Goal: Information Seeking & Learning: Learn about a topic

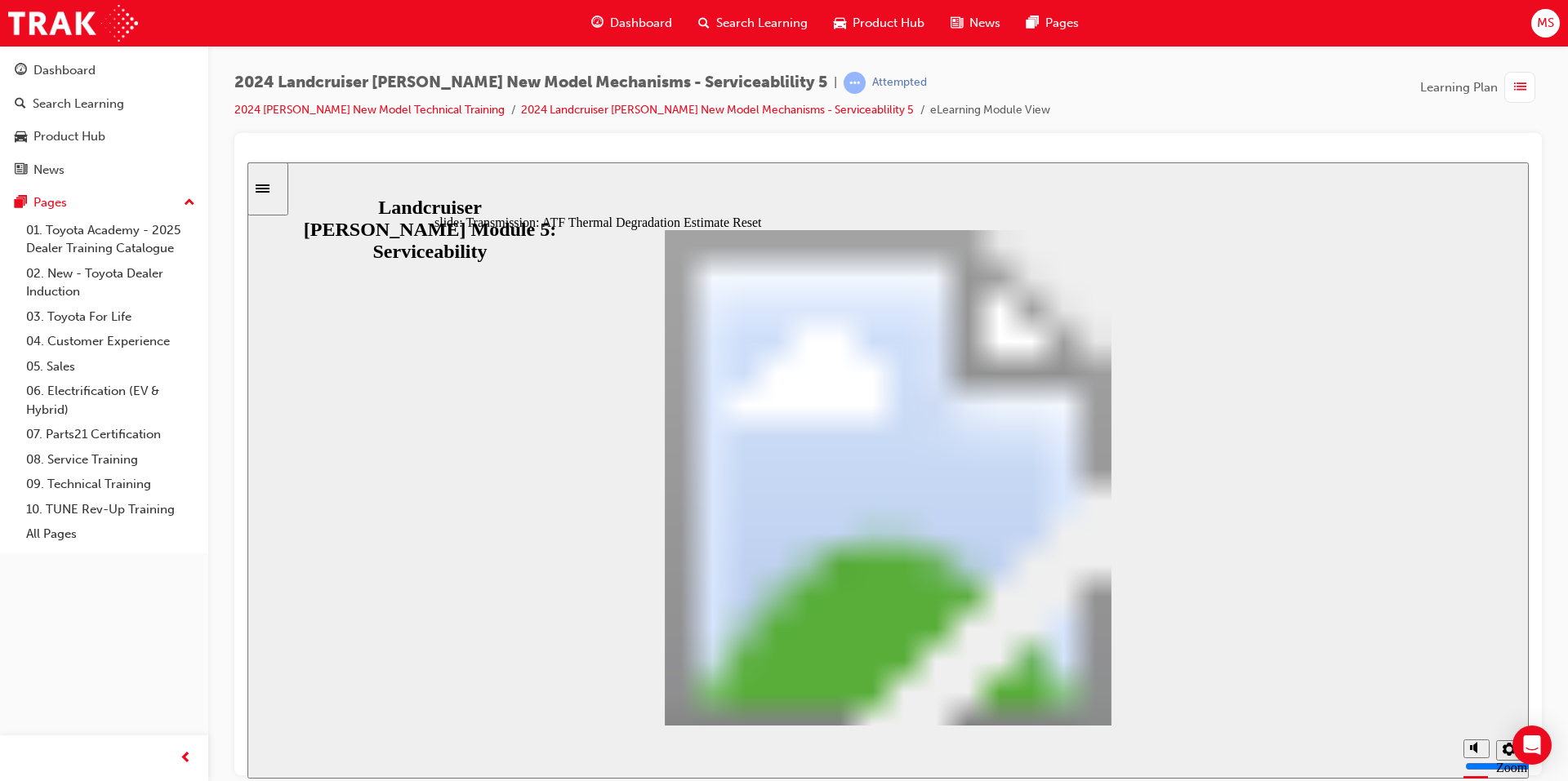
drag, startPoint x: 1288, startPoint y: 698, endPoint x: 1152, endPoint y: 695, distance: 136.0
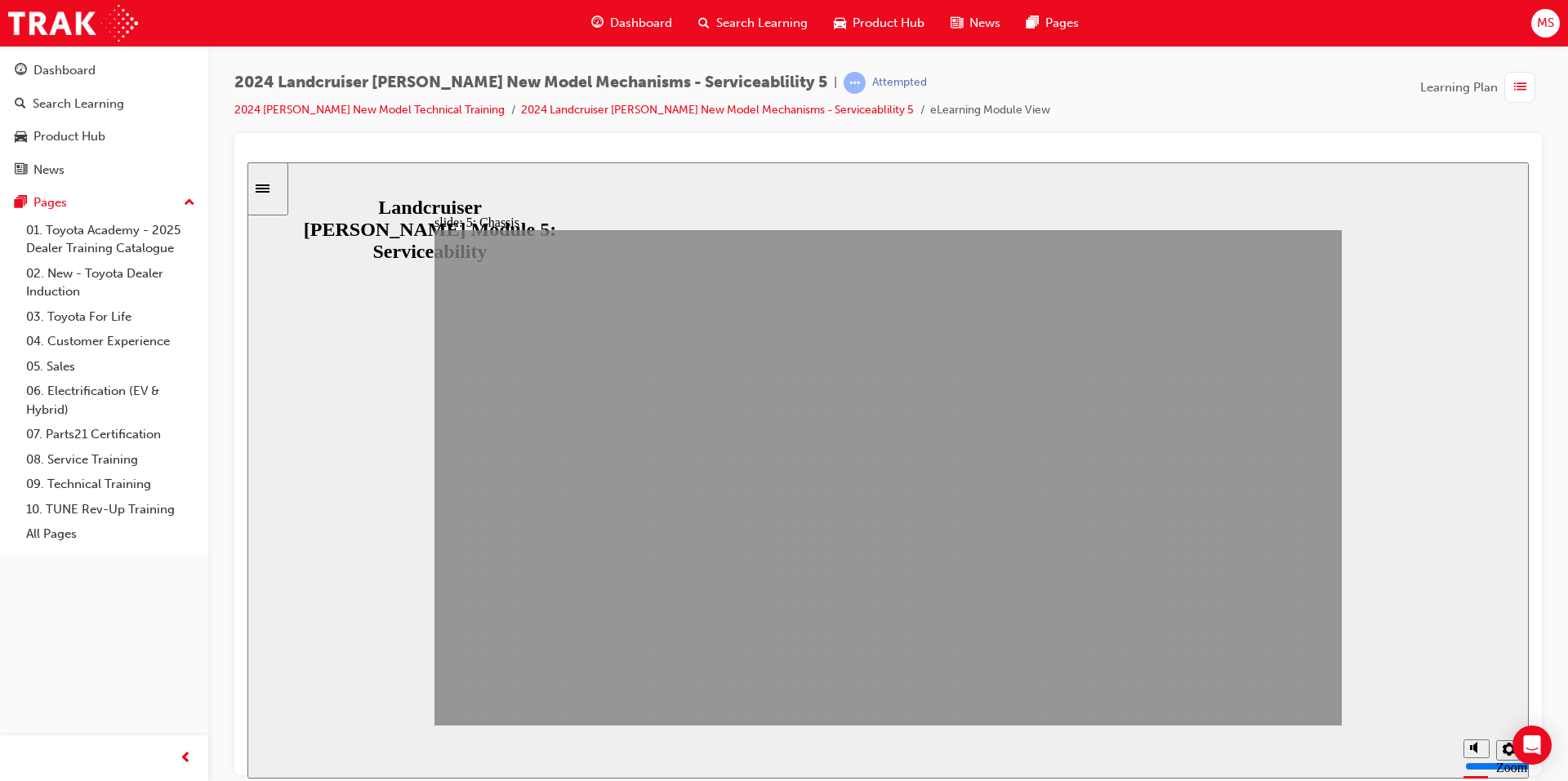
drag, startPoint x: 1152, startPoint y: 695, endPoint x: 1257, endPoint y: 688, distance: 105.2
drag, startPoint x: 1148, startPoint y: 693, endPoint x: 1204, endPoint y: 696, distance: 56.1
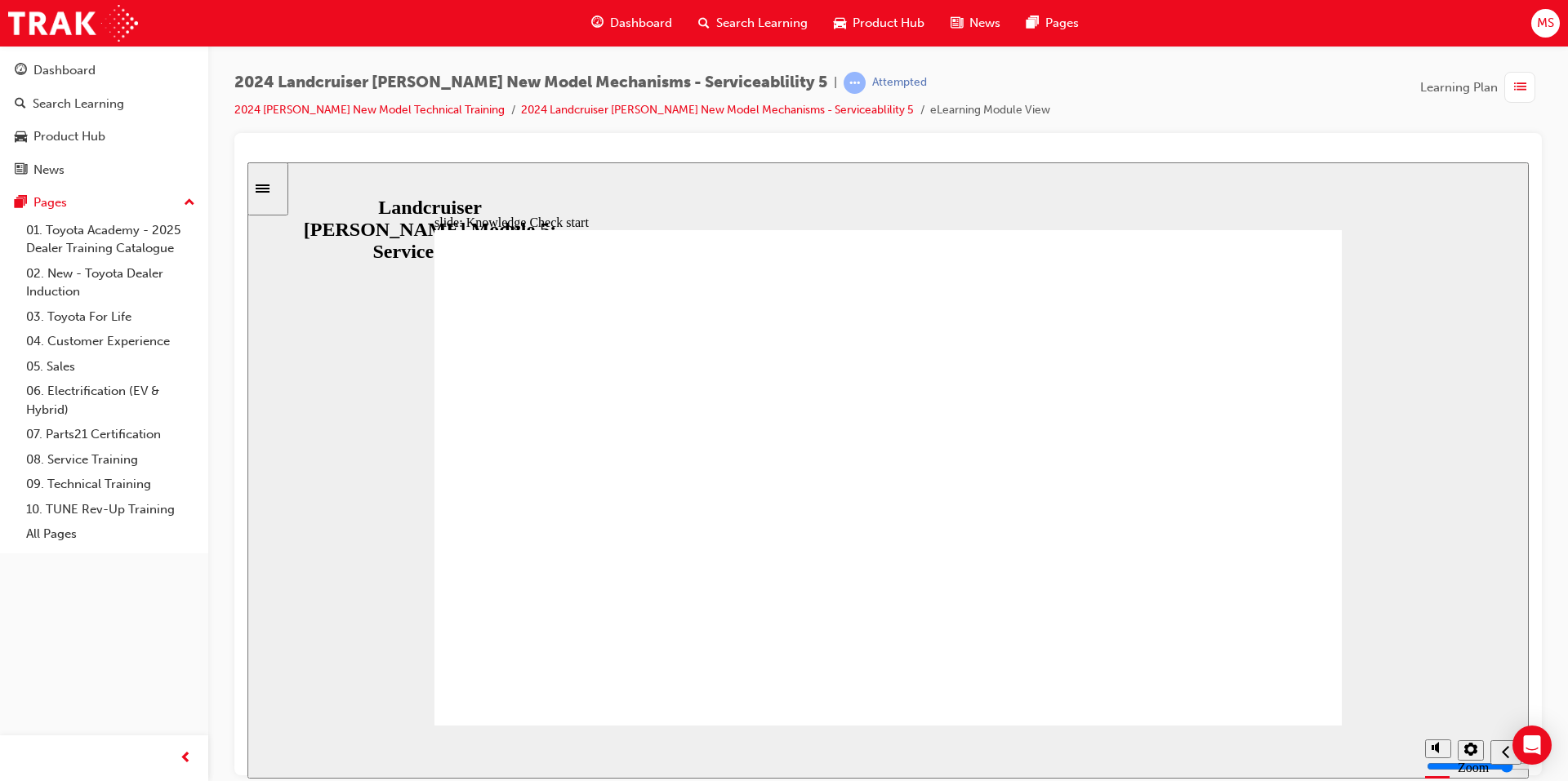
drag, startPoint x: 862, startPoint y: 564, endPoint x: 914, endPoint y: 665, distance: 113.6
radio input "true"
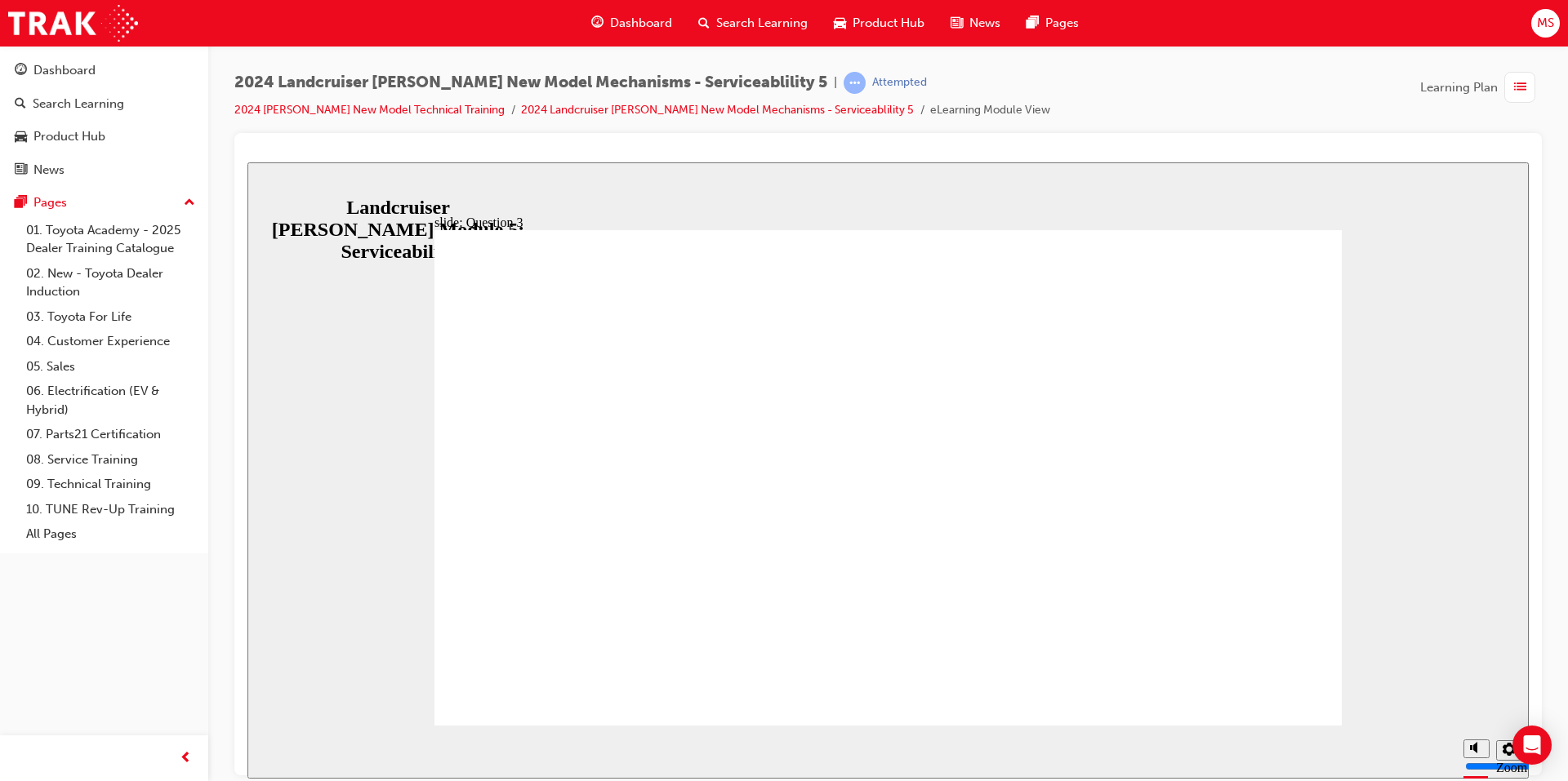
drag, startPoint x: 1250, startPoint y: 650, endPoint x: 1188, endPoint y: 635, distance: 63.8
radio input "false"
radio input "true"
drag, startPoint x: 951, startPoint y: 598, endPoint x: 1244, endPoint y: 643, distance: 296.4
radio input "true"
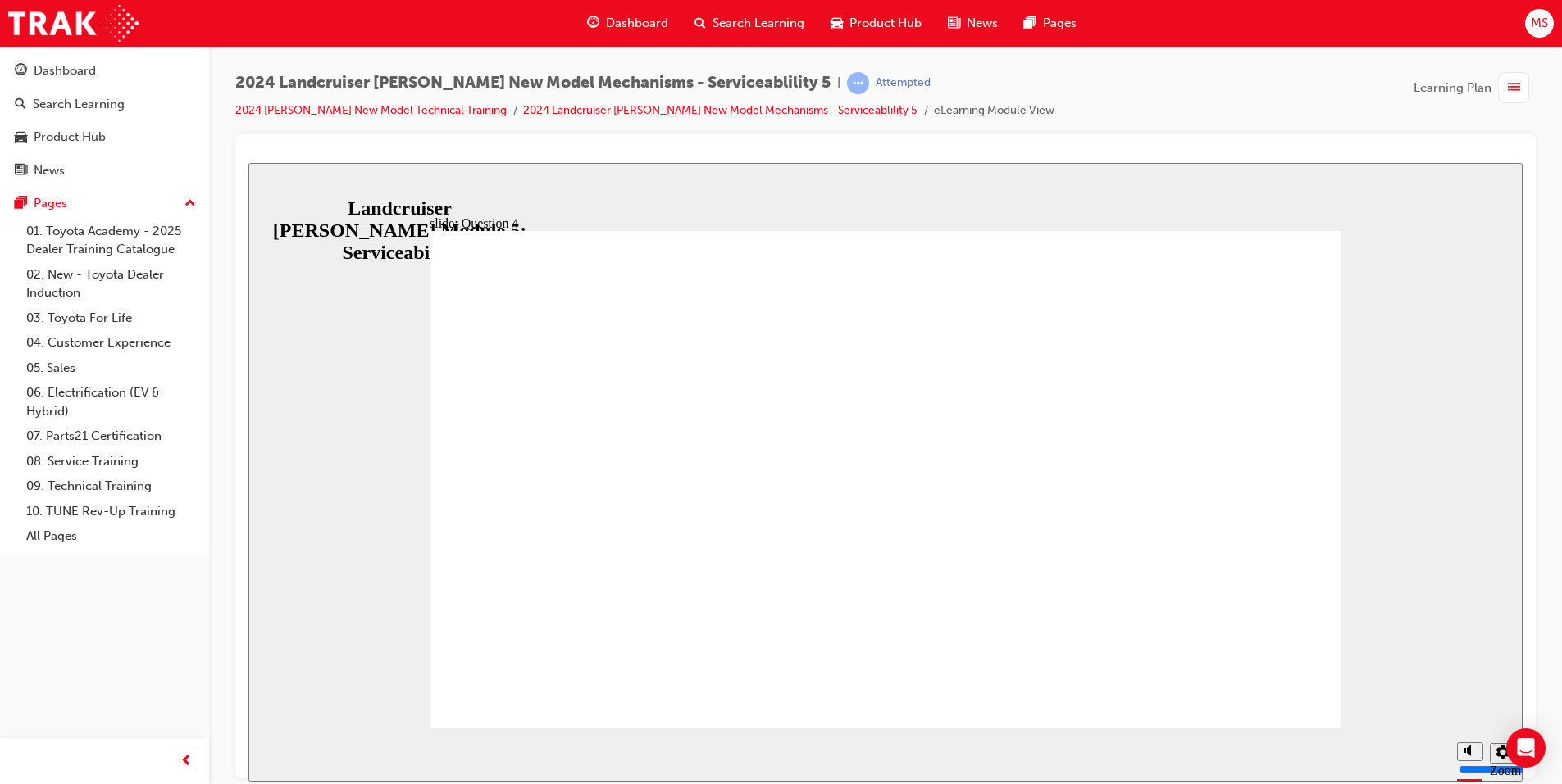
radio input "true"
click at [737, 36] on div "Search Learning" at bounding box center [756, 23] width 136 height 33
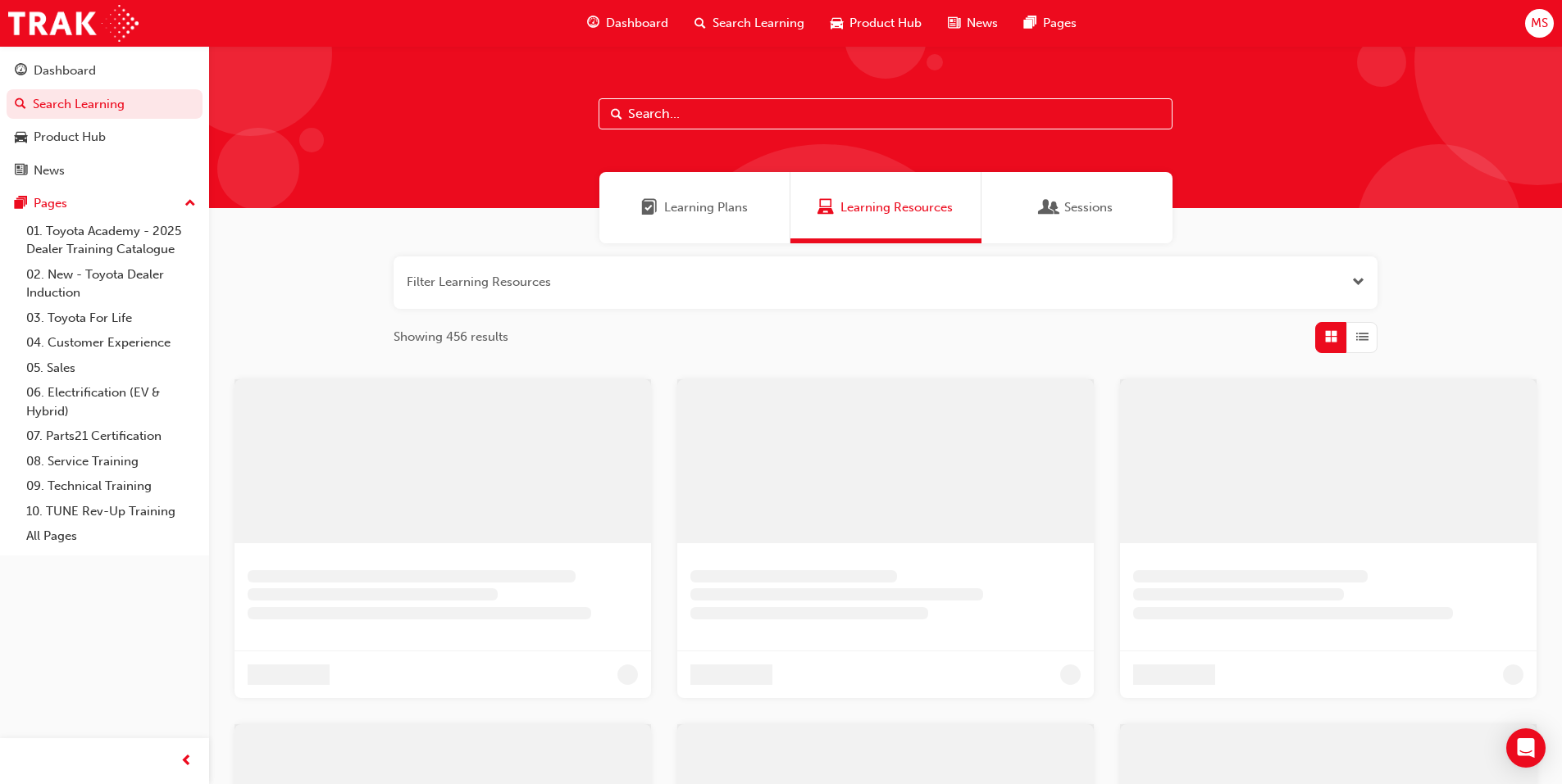
click at [708, 233] on div "Learning Plans" at bounding box center [694, 208] width 191 height 71
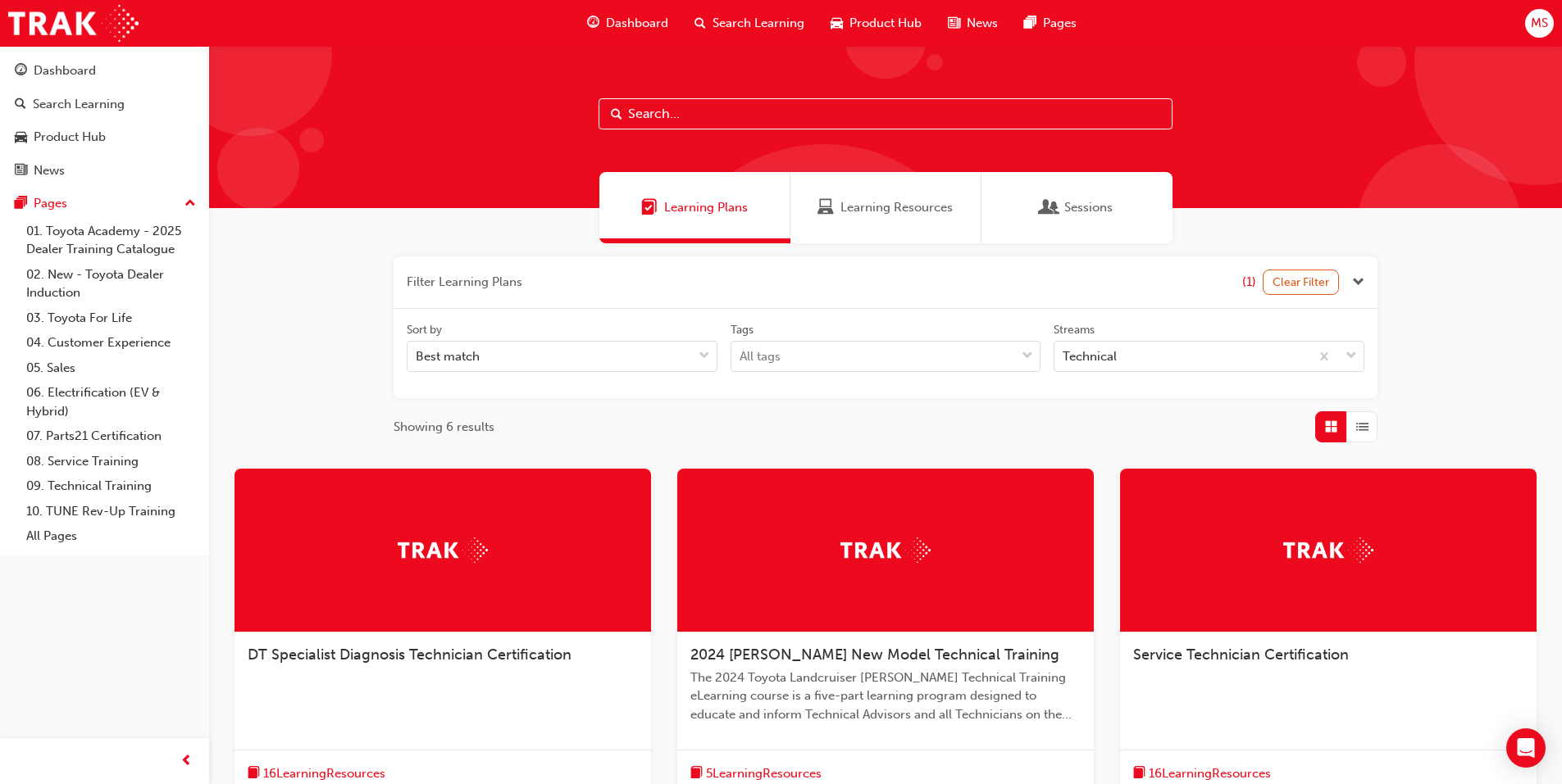
click at [840, 576] on div at bounding box center [884, 551] width 416 height 164
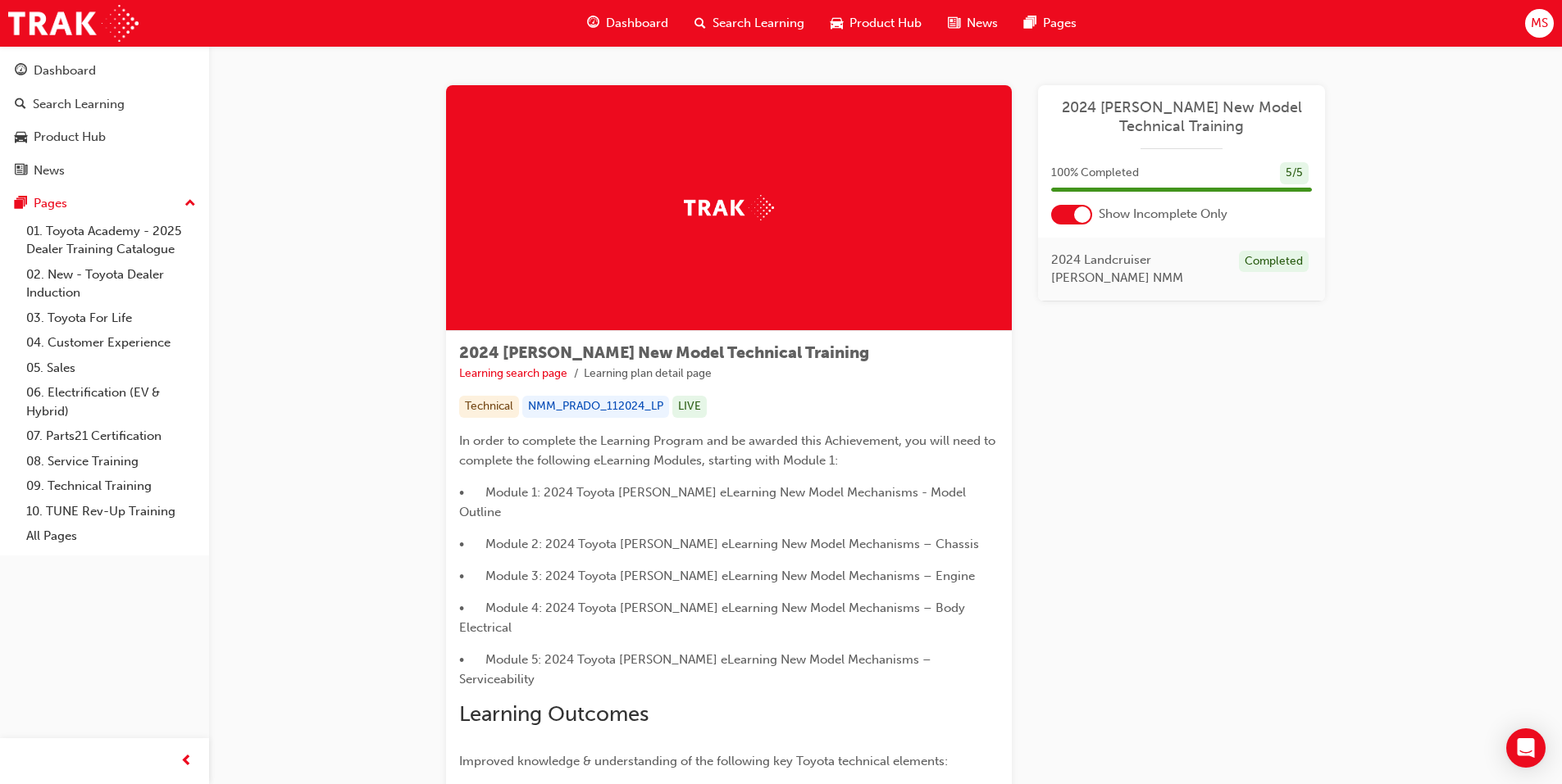
click at [758, 13] on div "Search Learning" at bounding box center [749, 23] width 136 height 33
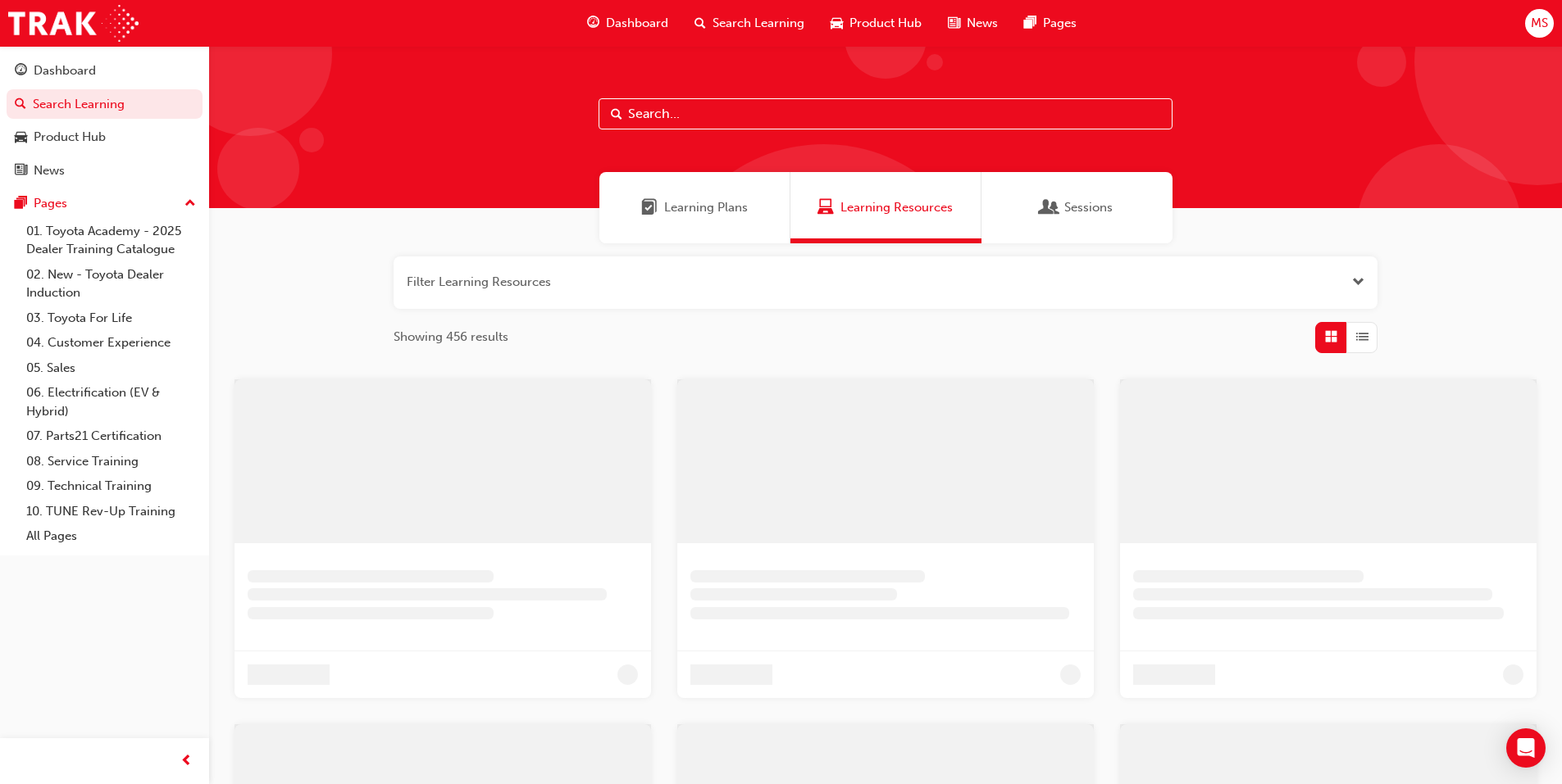
click at [700, 195] on div "Learning Plans" at bounding box center [694, 208] width 191 height 71
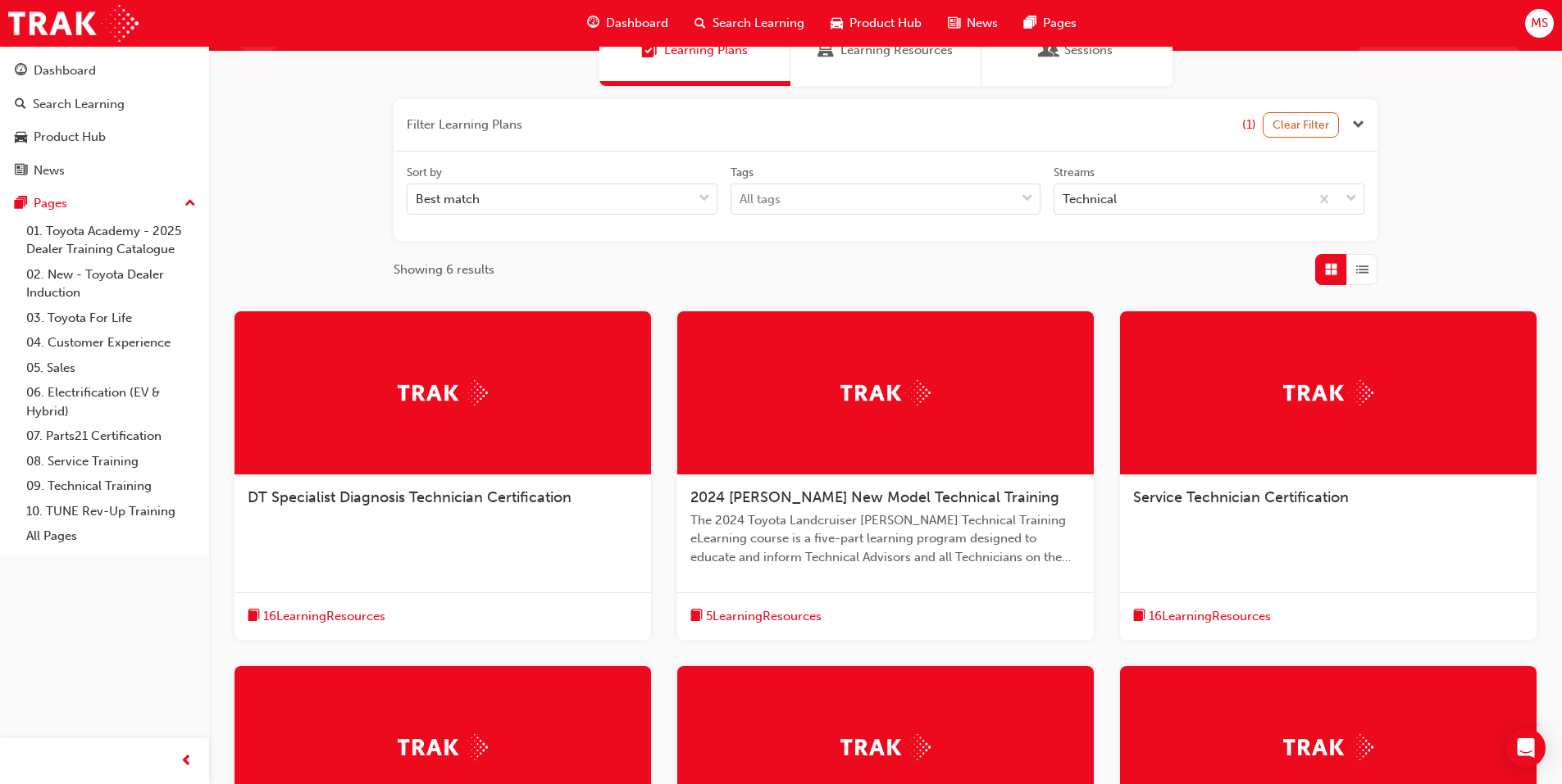
scroll to position [164, 0]
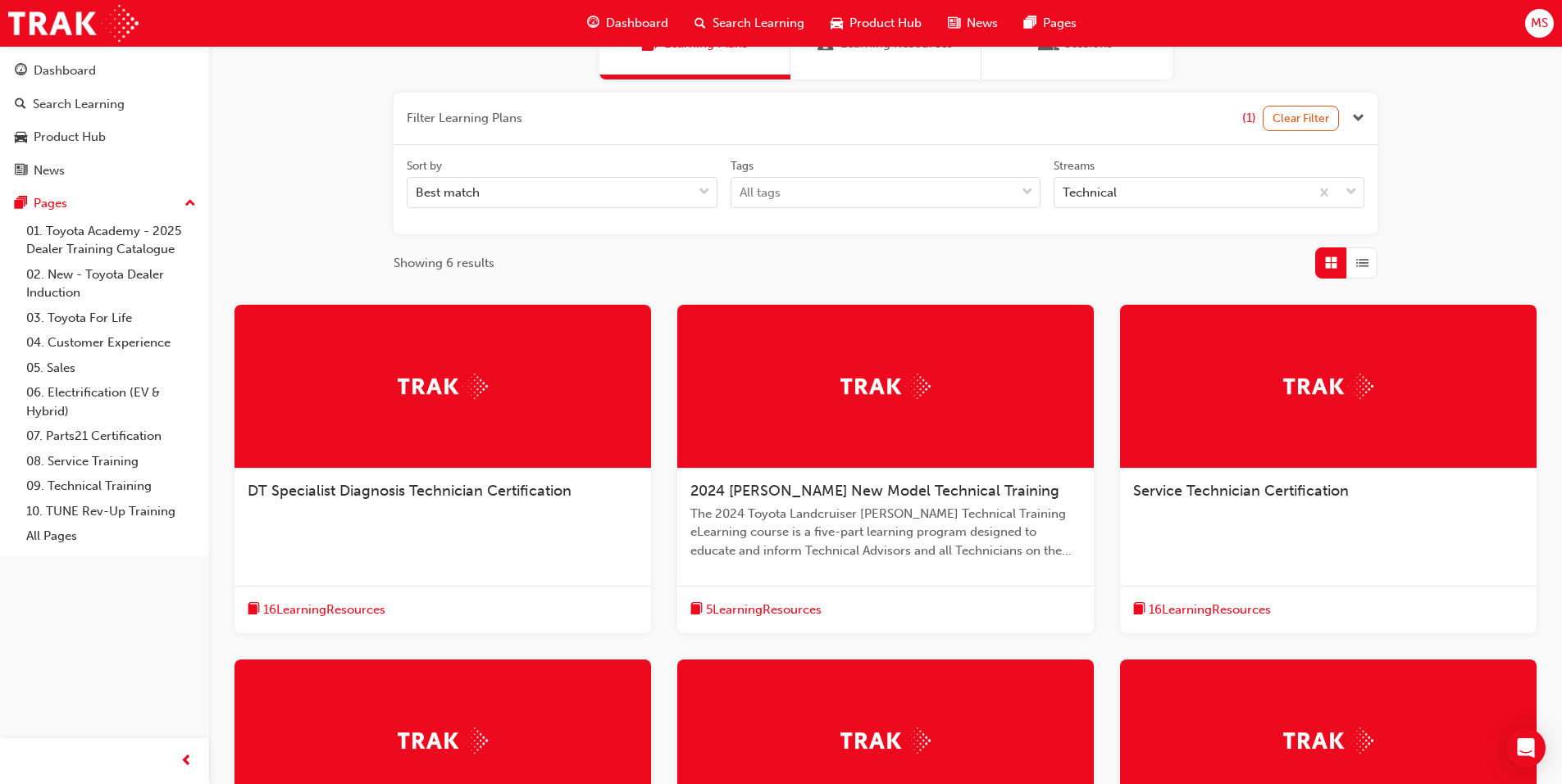
click at [390, 455] on div at bounding box center [442, 387] width 416 height 164
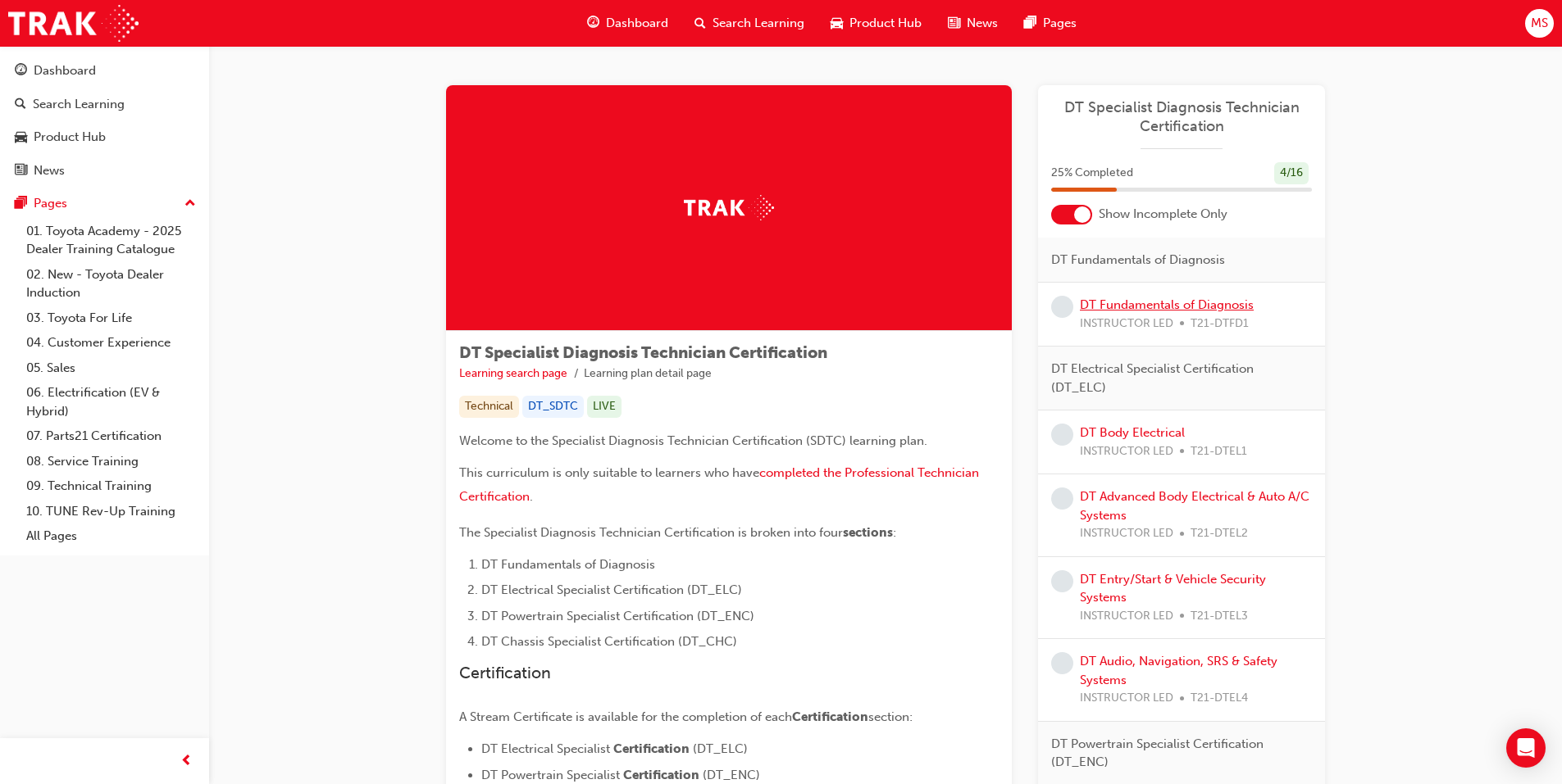
click at [1139, 307] on link "DT Fundamentals of Diagnosis" at bounding box center [1166, 304] width 173 height 15
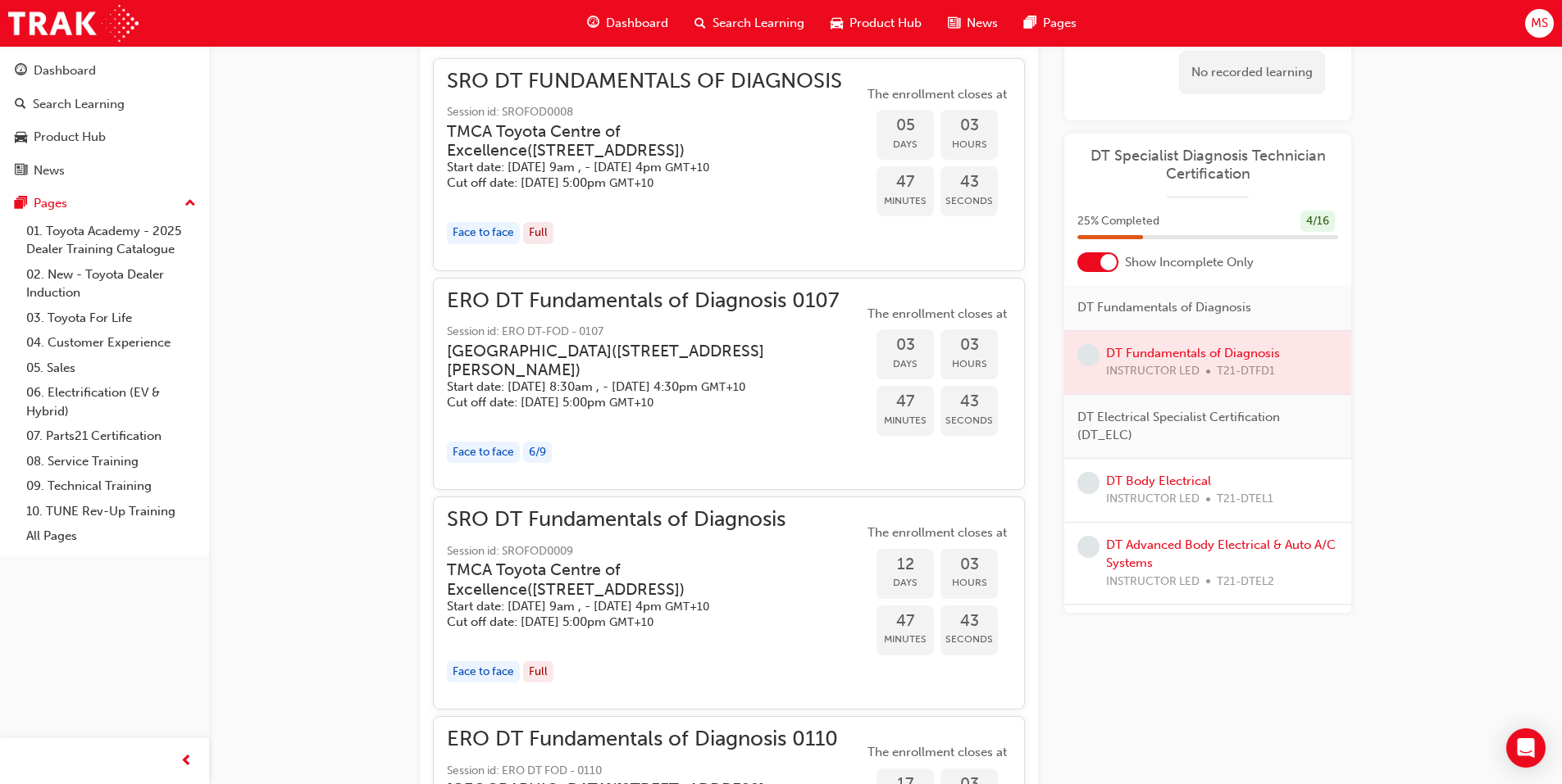
scroll to position [1185, 0]
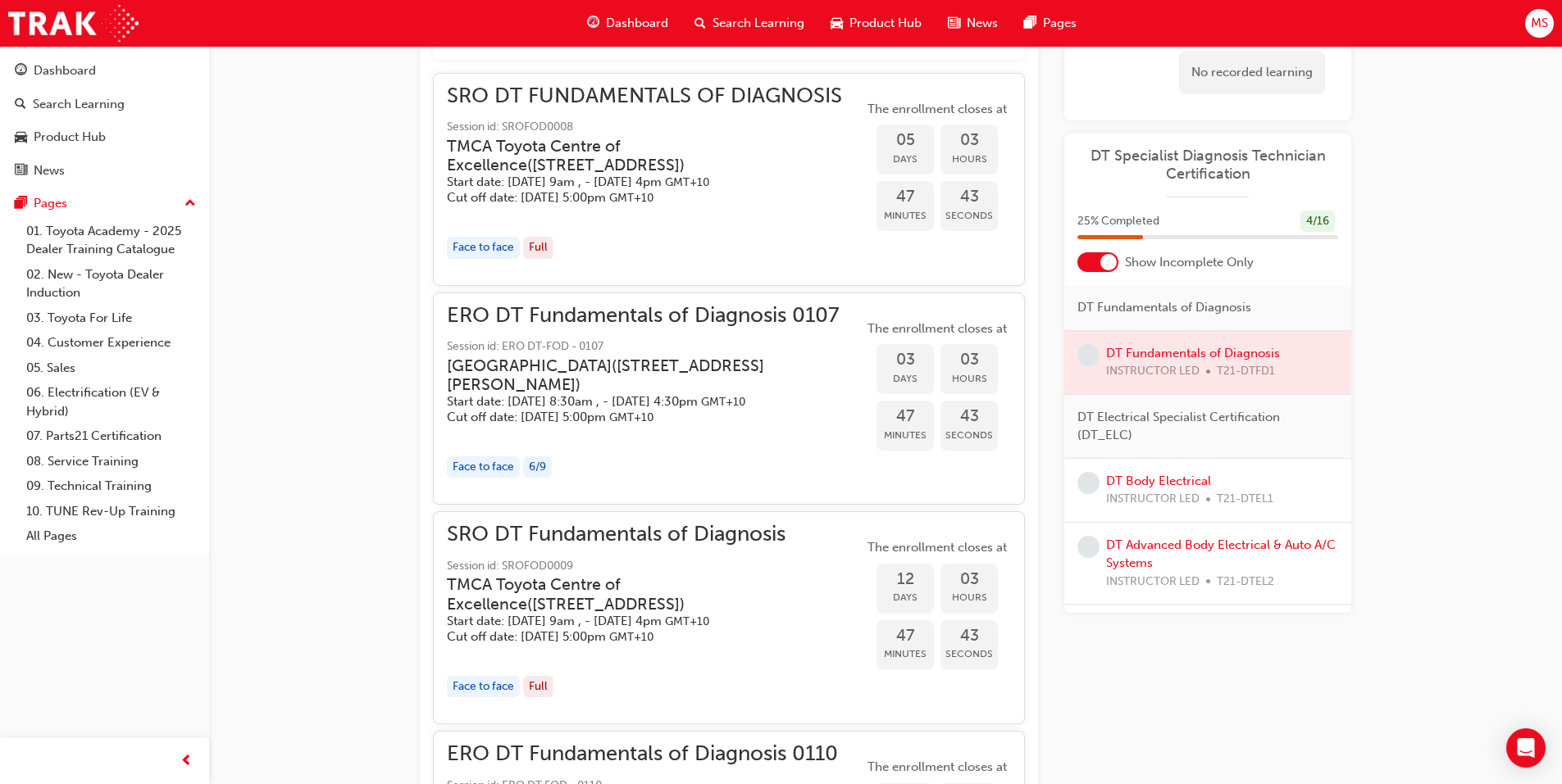
click at [650, 425] on h5 "Cut off date: Mon 25 Aug 2025, 5:00pm GMT+10" at bounding box center [642, 418] width 390 height 16
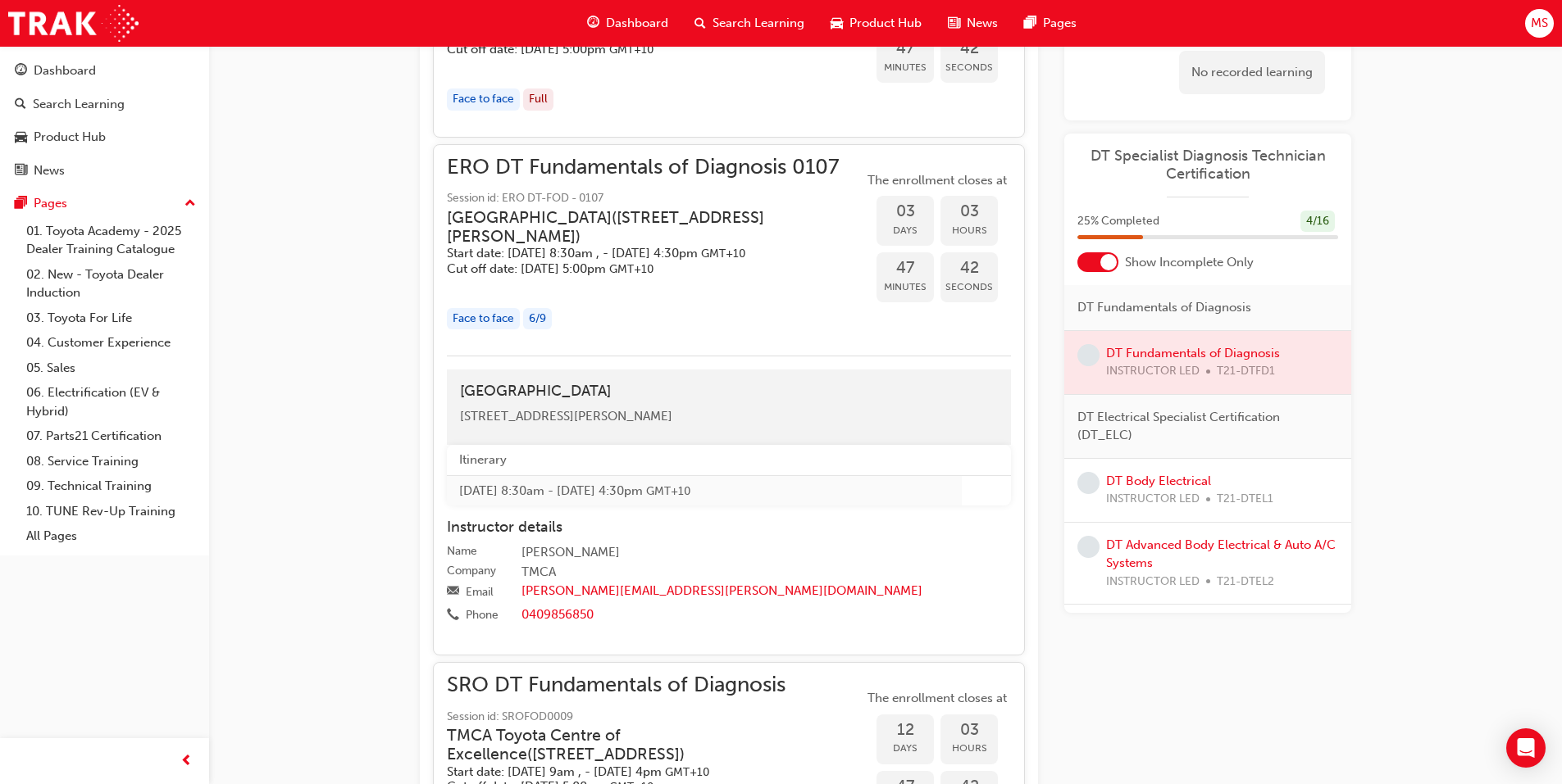
scroll to position [1349, 0]
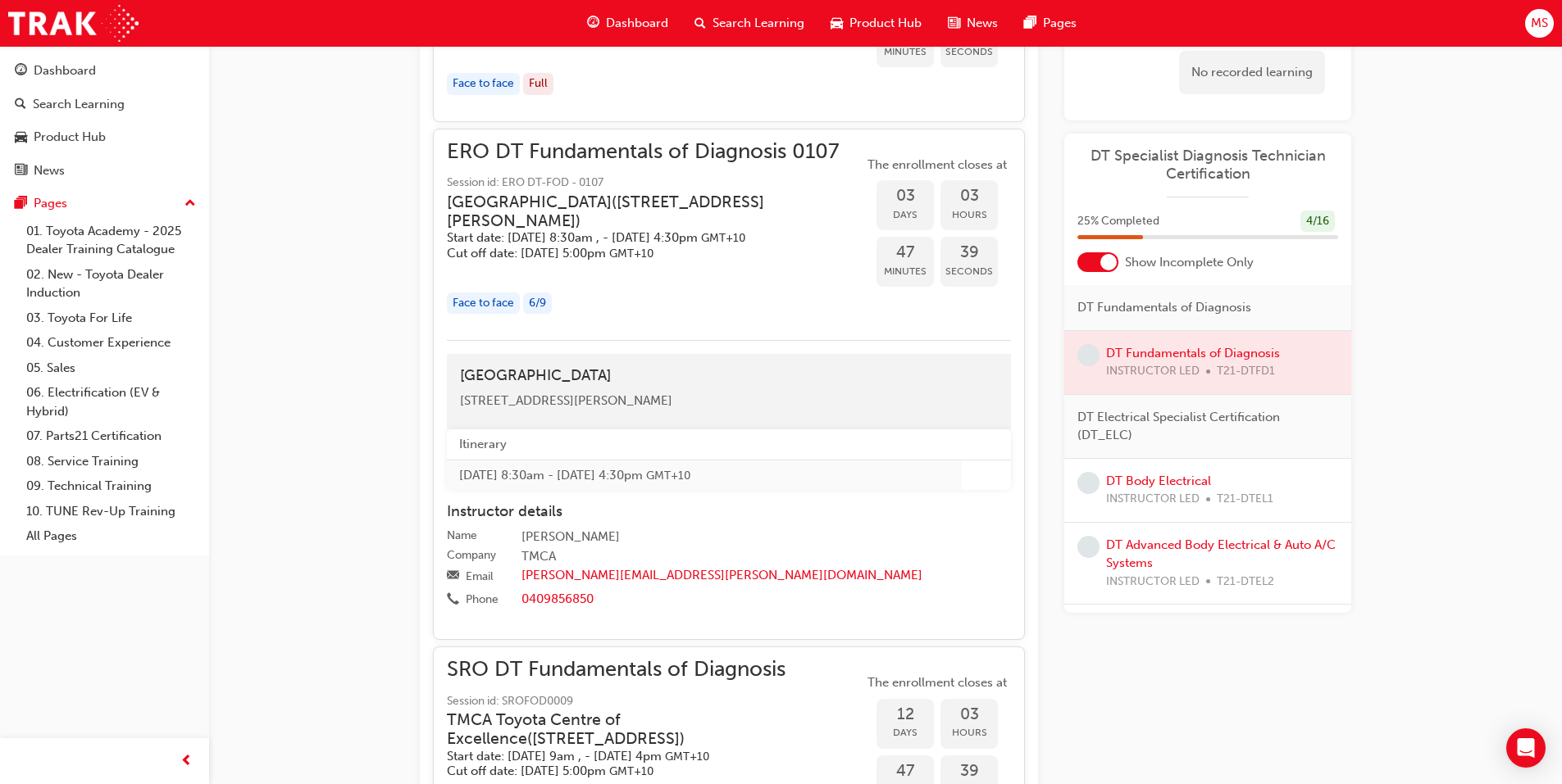
click at [492, 315] on div "Face to face" at bounding box center [483, 304] width 73 height 22
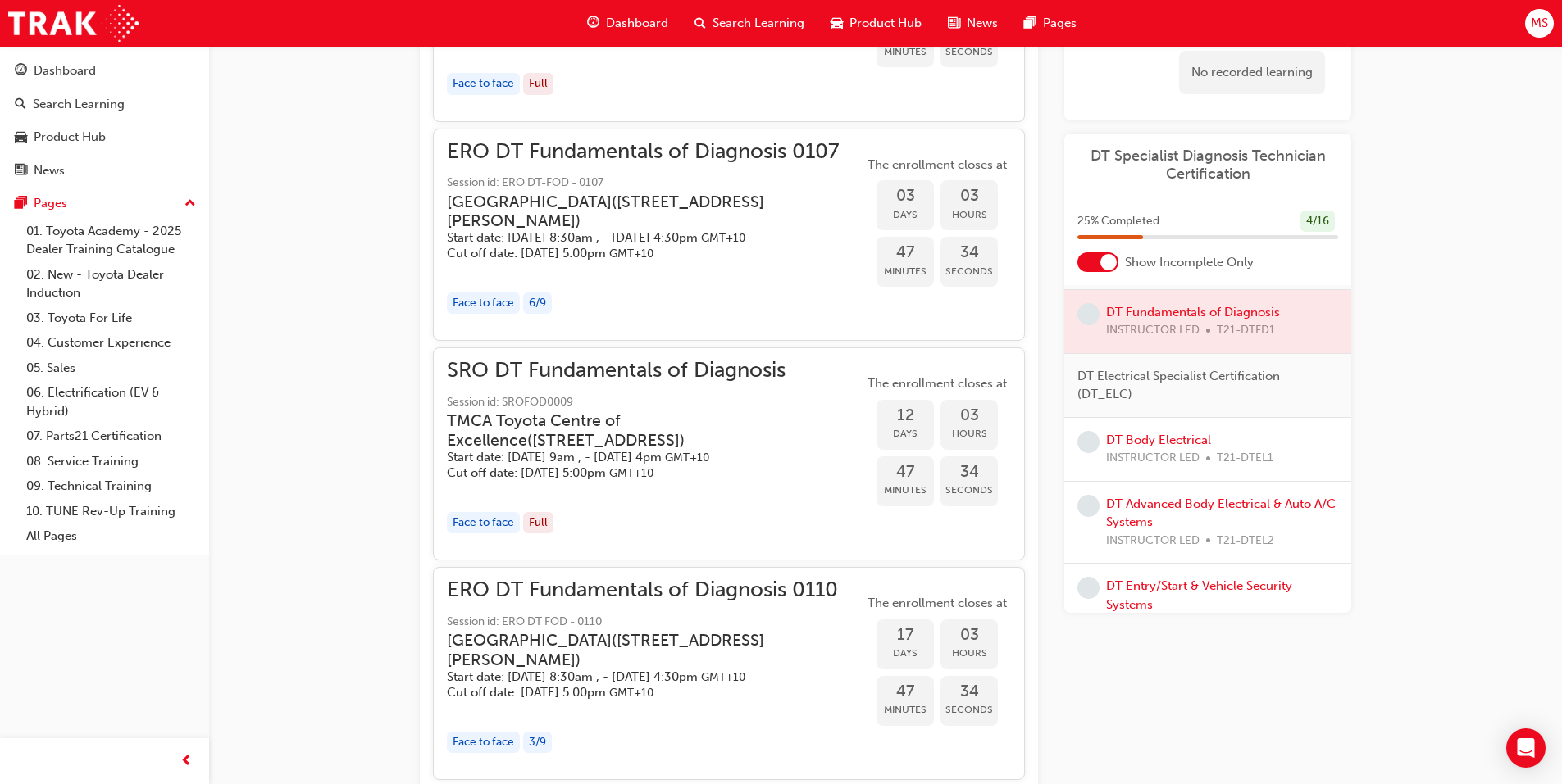
scroll to position [0, 0]
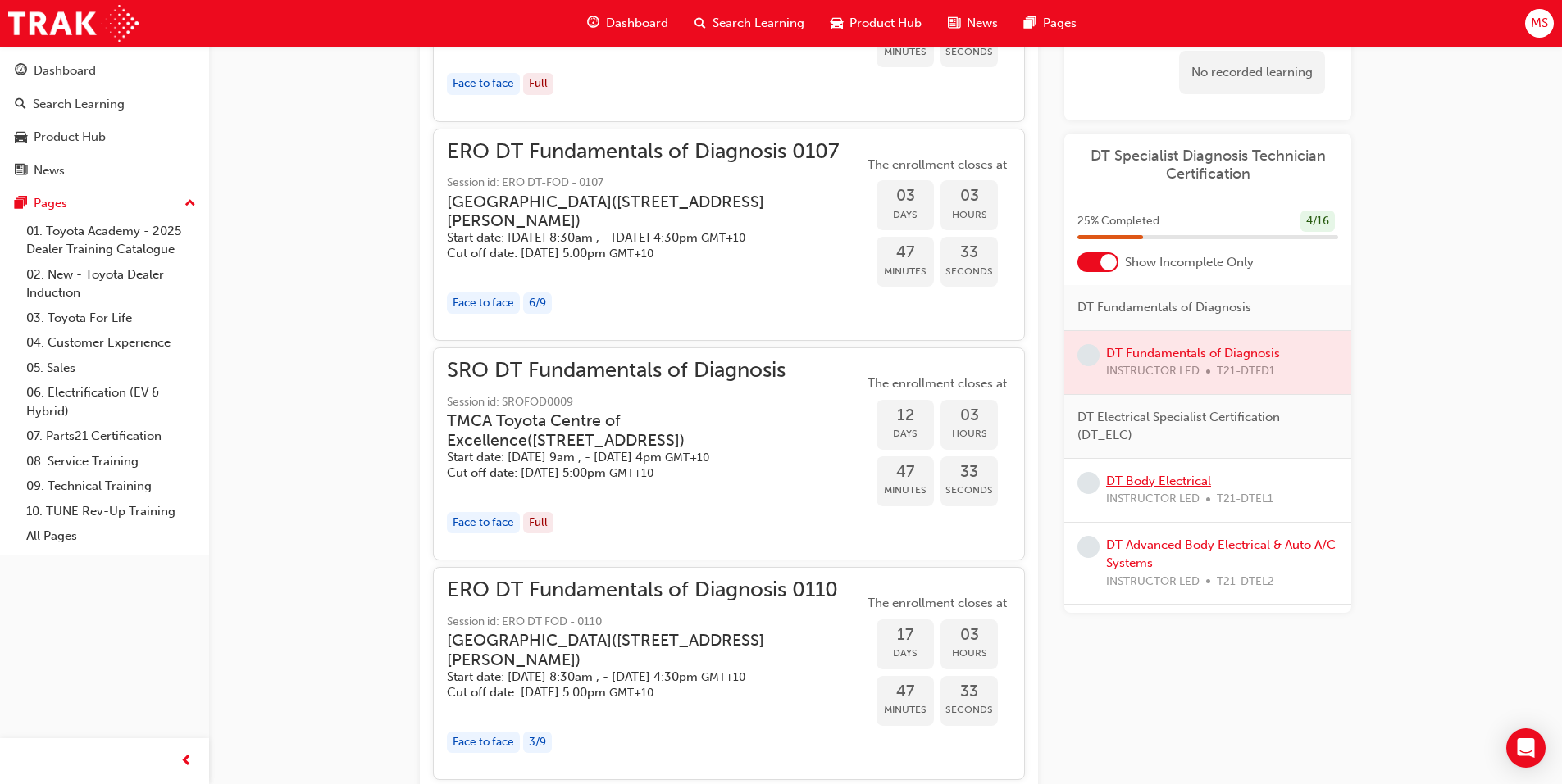
click at [1145, 487] on link "DT Body Electrical" at bounding box center [1158, 480] width 105 height 15
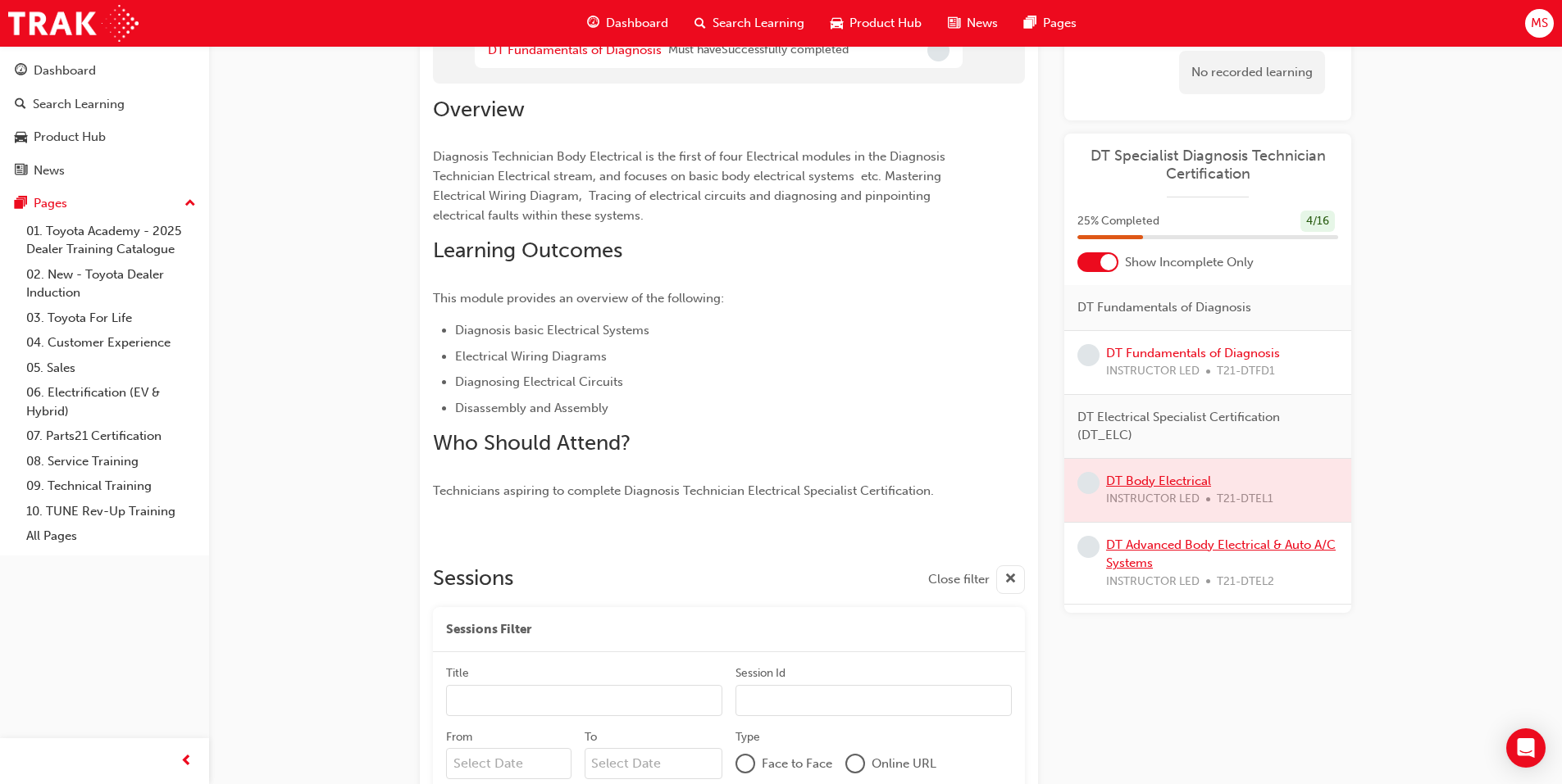
scroll to position [164, 0]
click at [1132, 557] on link "DT Advanced Body Electrical & Auto A/C Systems" at bounding box center [1221, 554] width 230 height 33
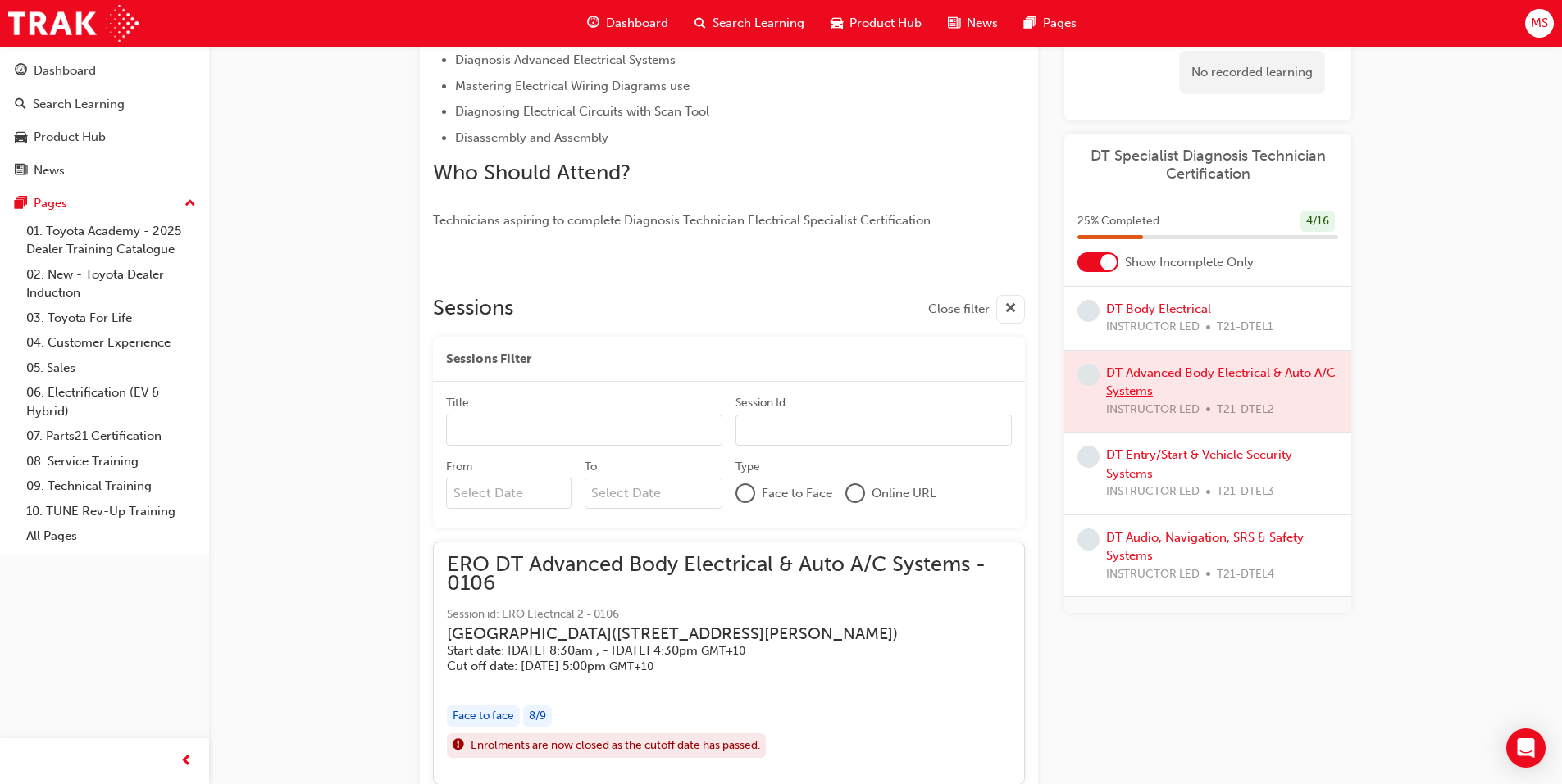
scroll to position [245, 0]
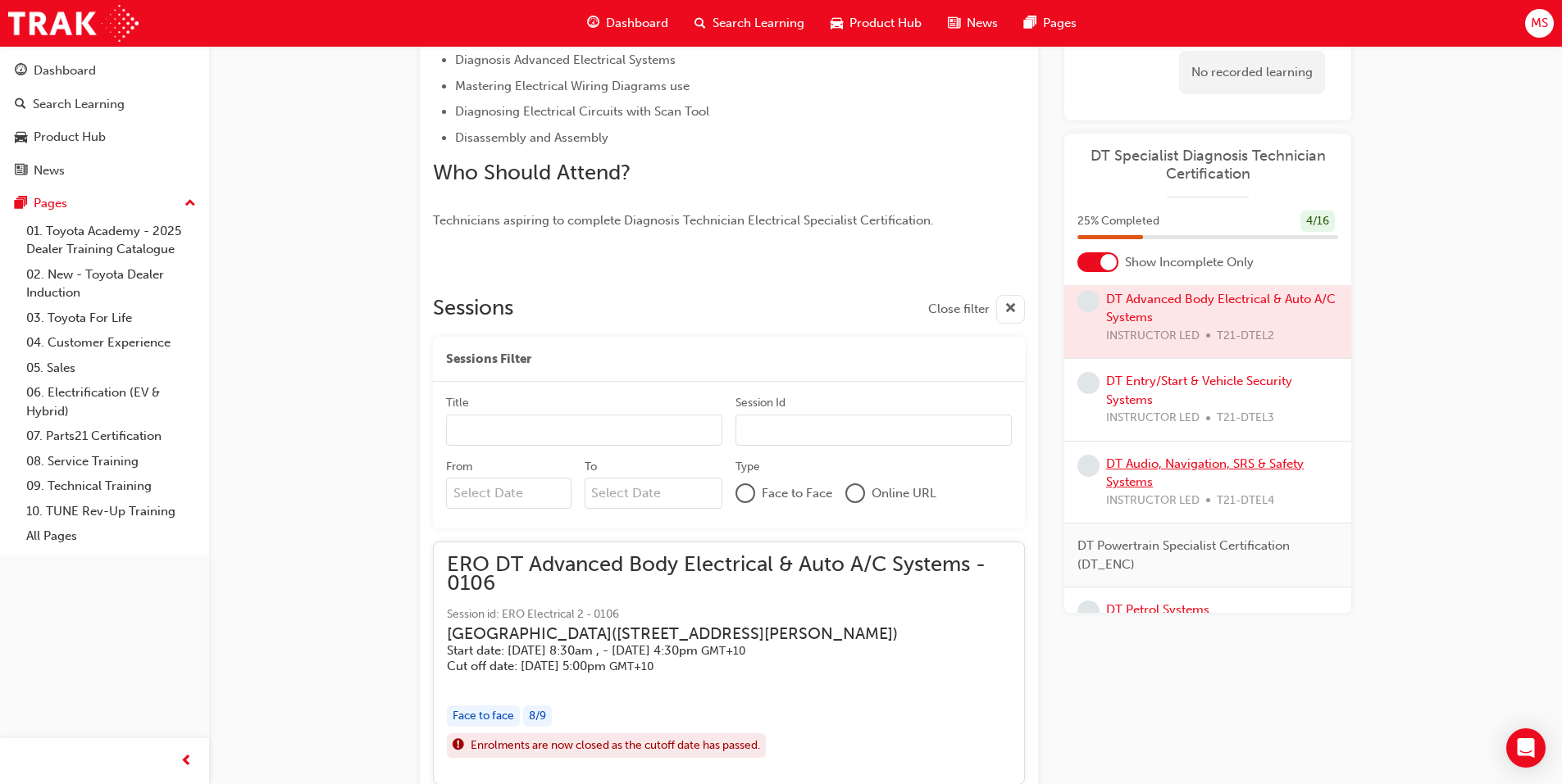
click at [1123, 475] on link "DT Audio, Navigation, SRS & Safety Systems" at bounding box center [1205, 473] width 197 height 33
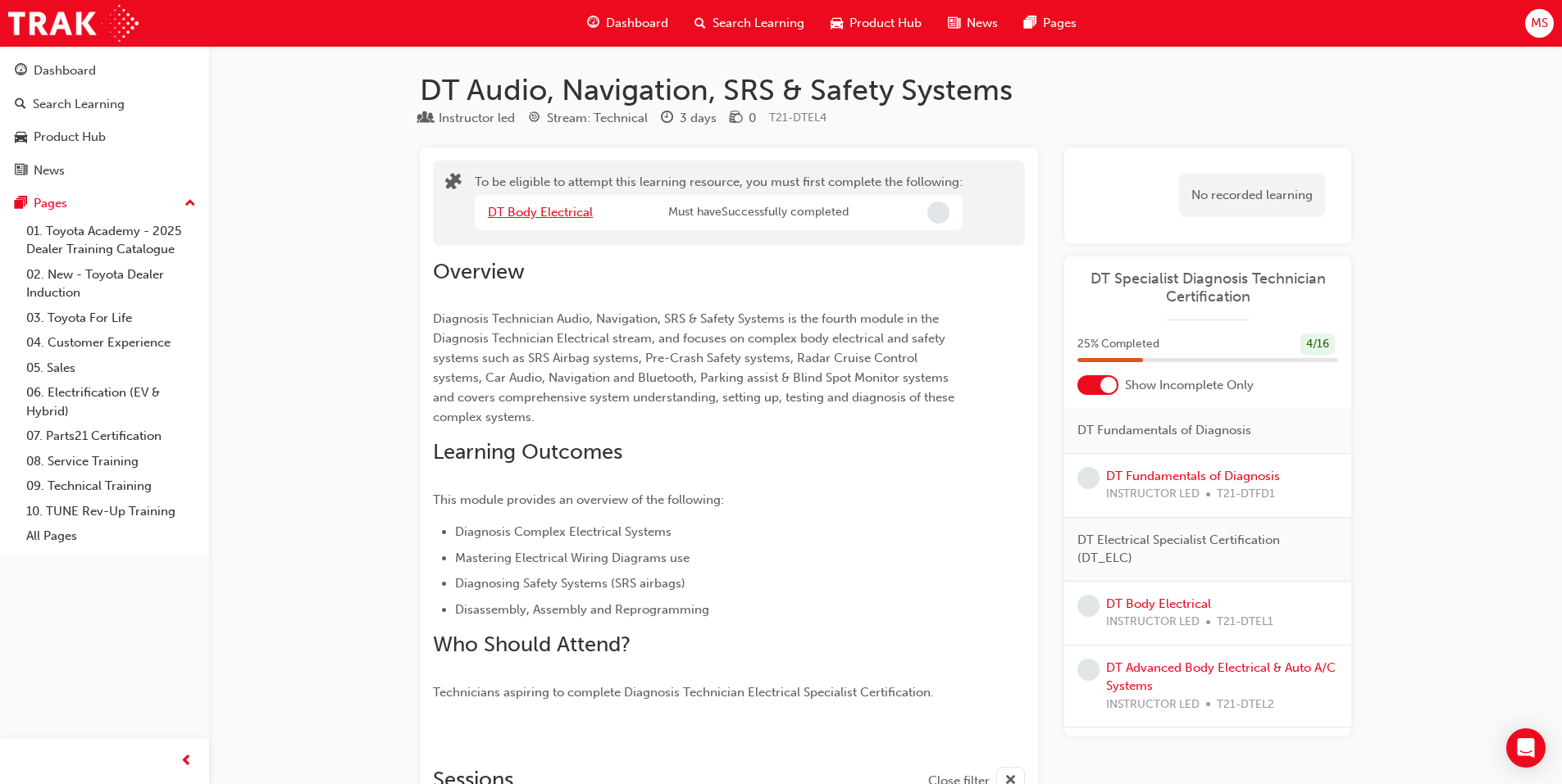
click at [520, 212] on link "DT Body Electrical" at bounding box center [539, 212] width 105 height 15
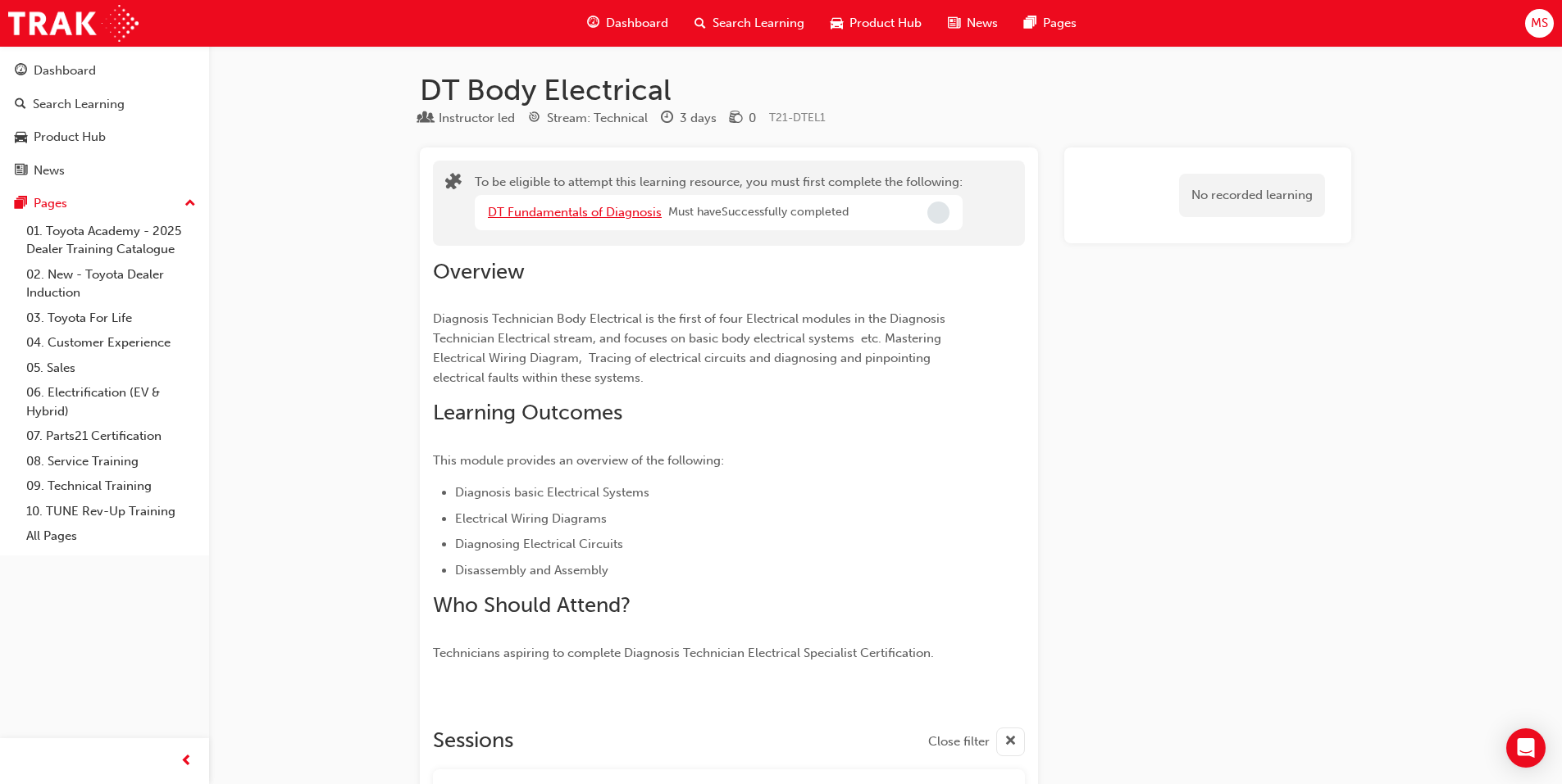
click at [518, 209] on link "DT Fundamentals of Diagnosis" at bounding box center [574, 212] width 173 height 15
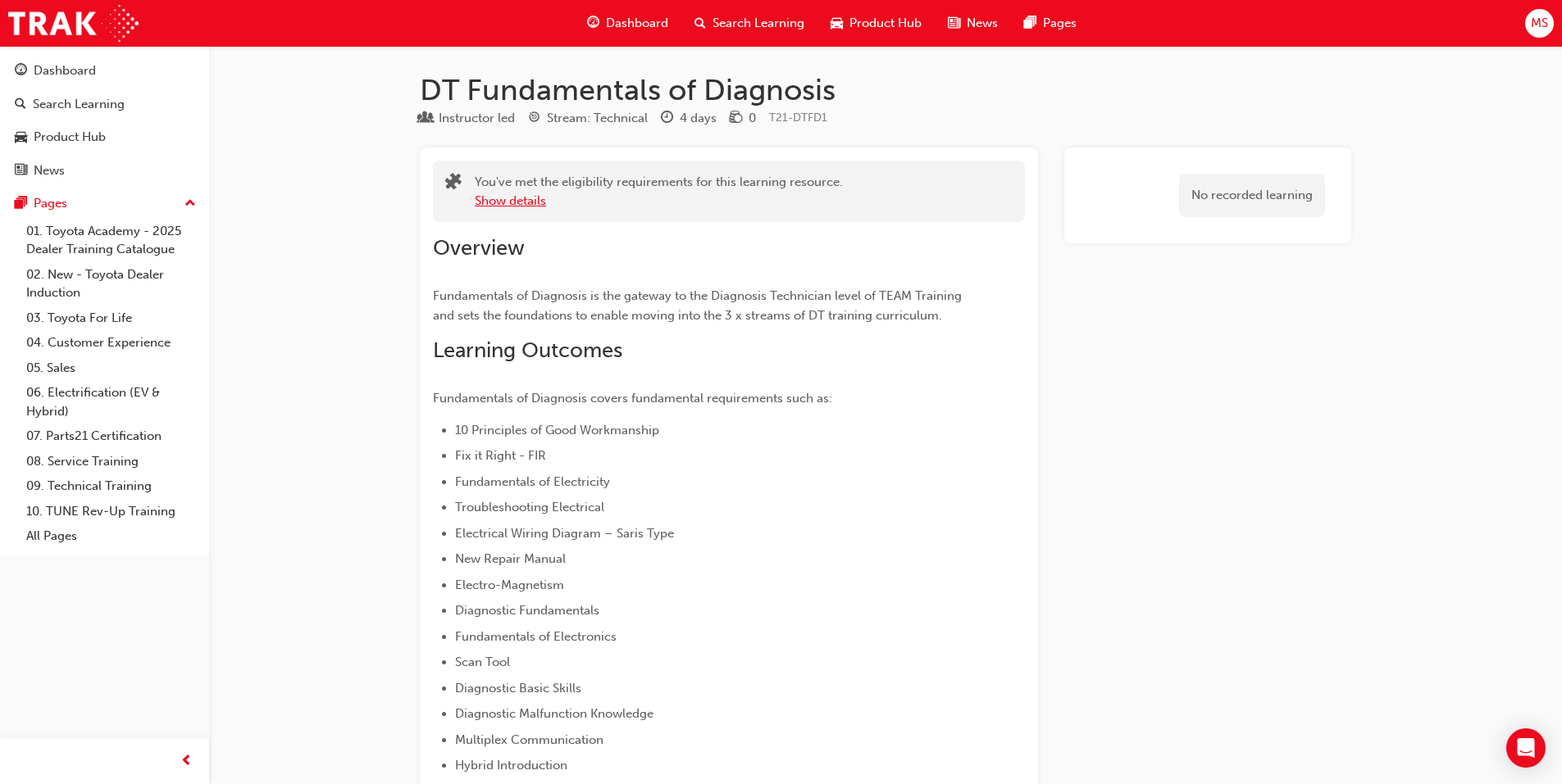
click at [518, 200] on button "Show details" at bounding box center [510, 201] width 71 height 18
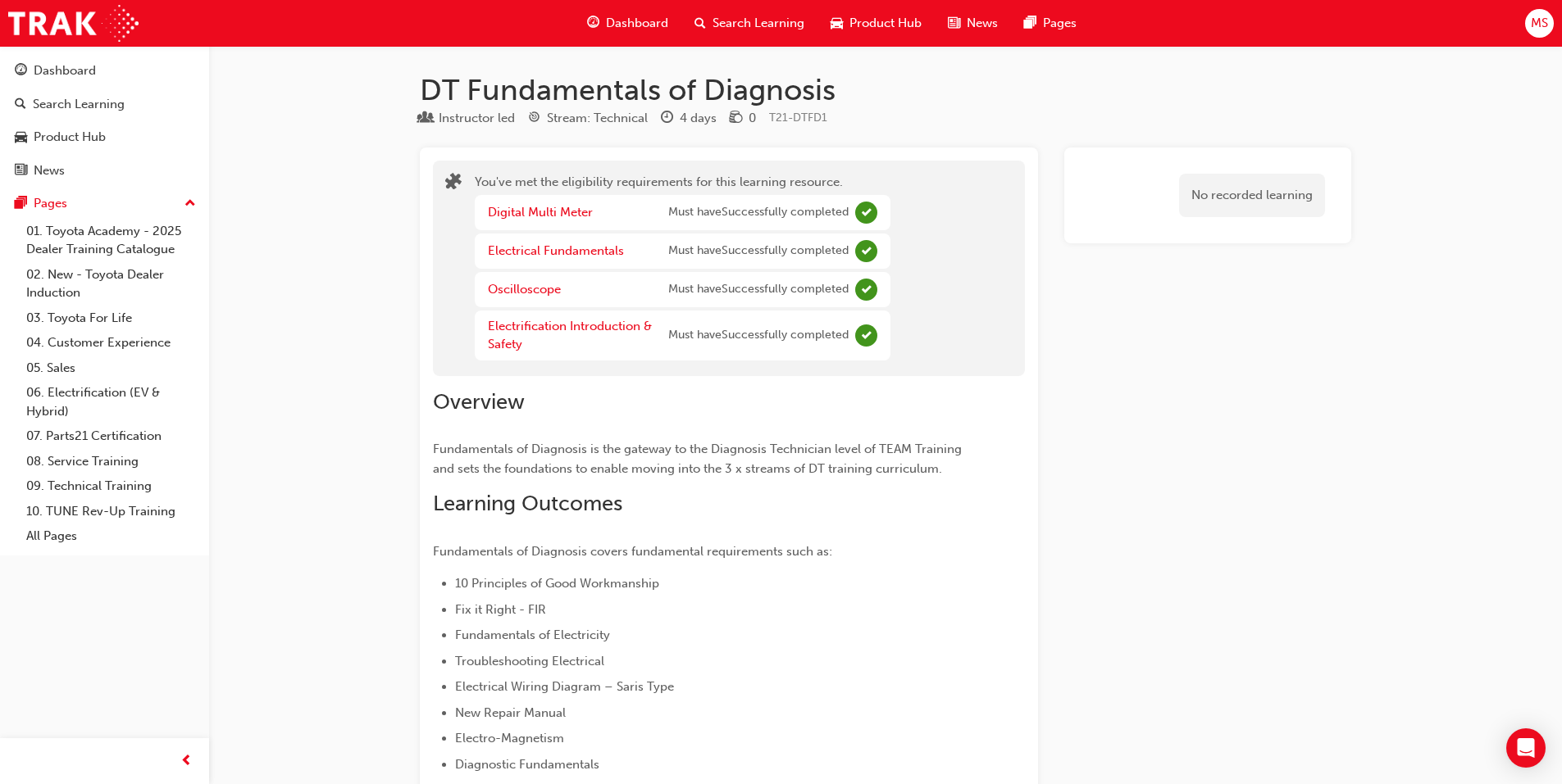
click at [722, 30] on span "Search Learning" at bounding box center [758, 23] width 92 height 18
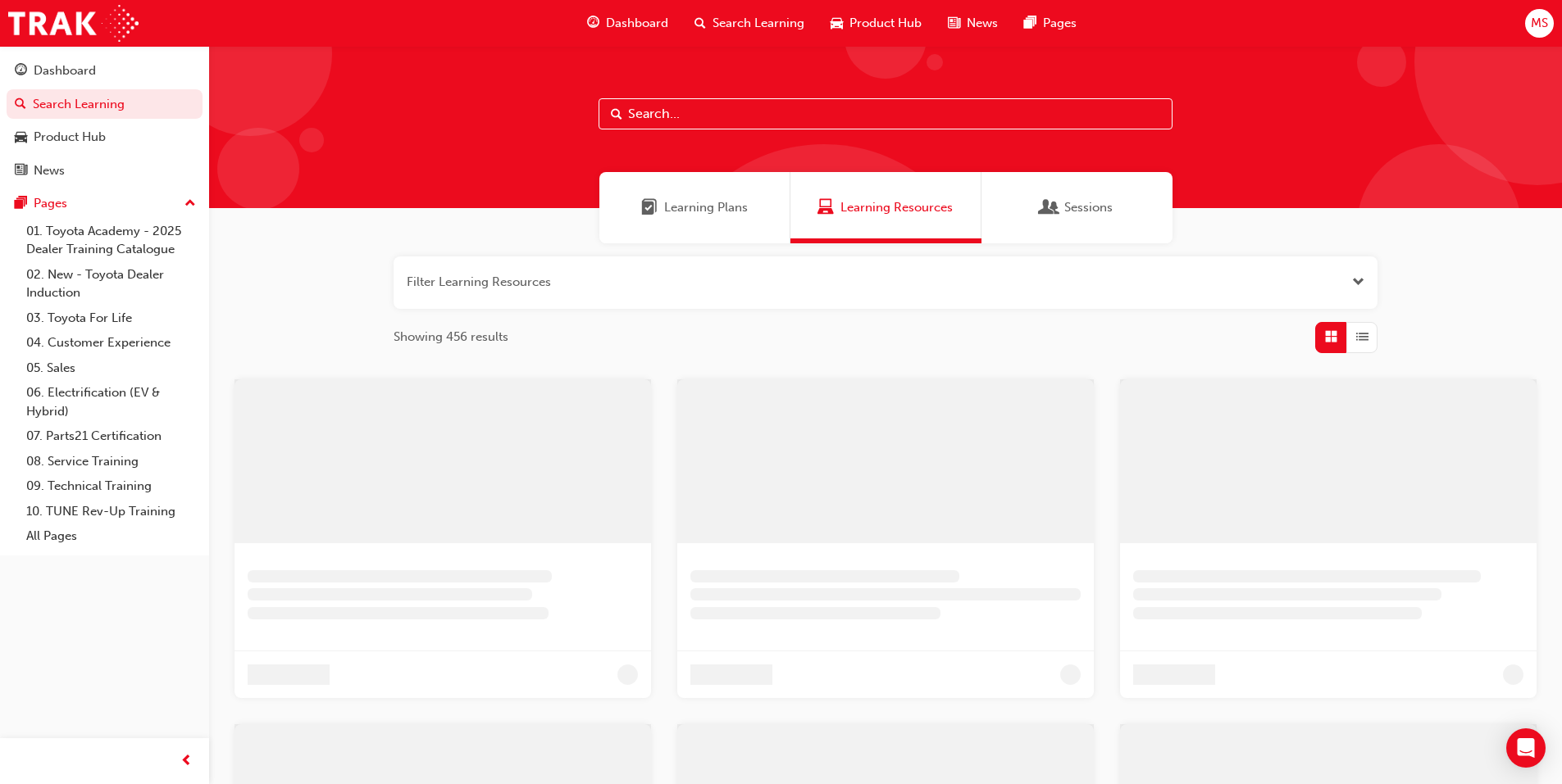
click at [675, 173] on div "Learning Plans" at bounding box center [694, 208] width 191 height 71
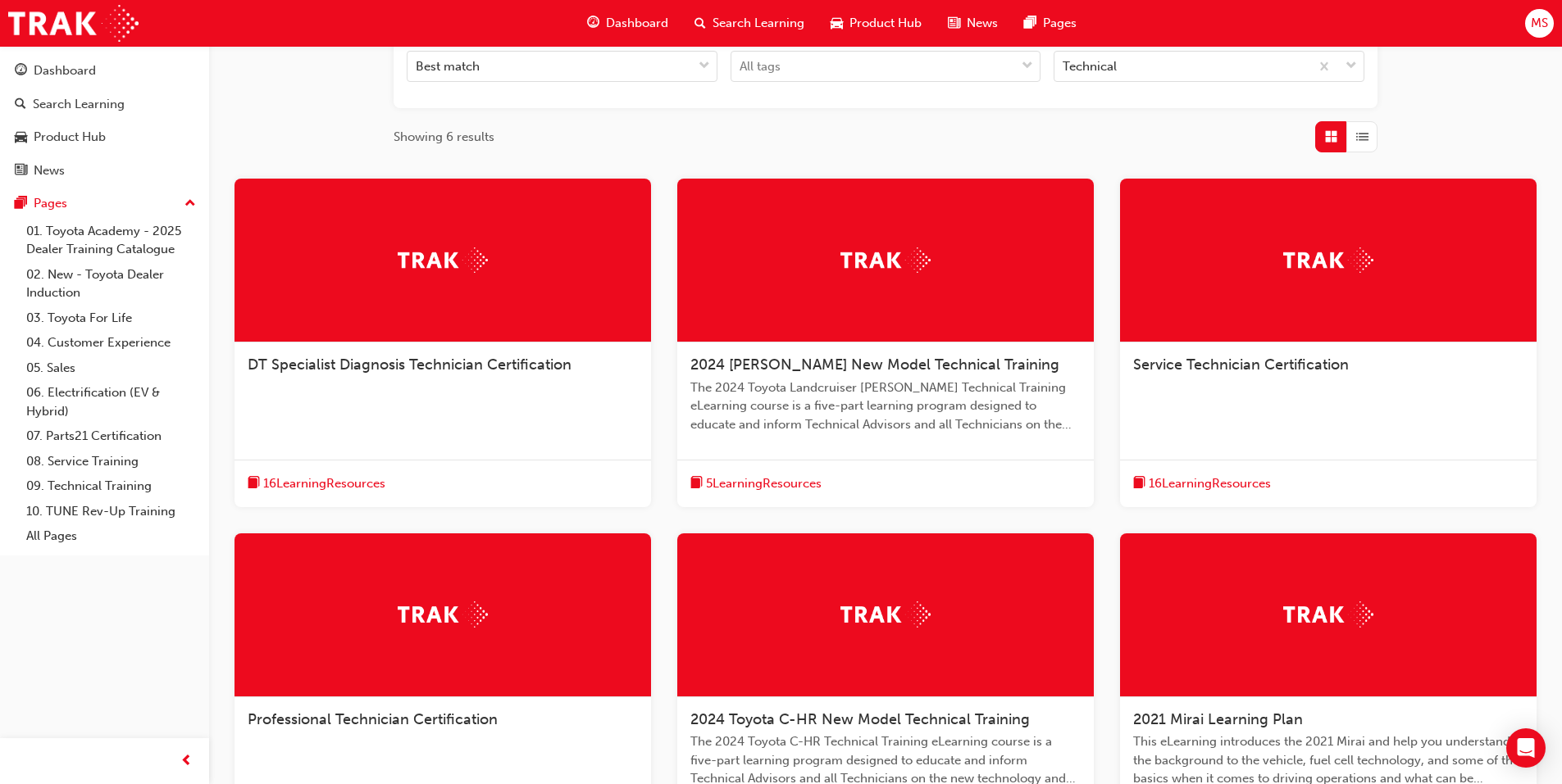
scroll to position [328, 0]
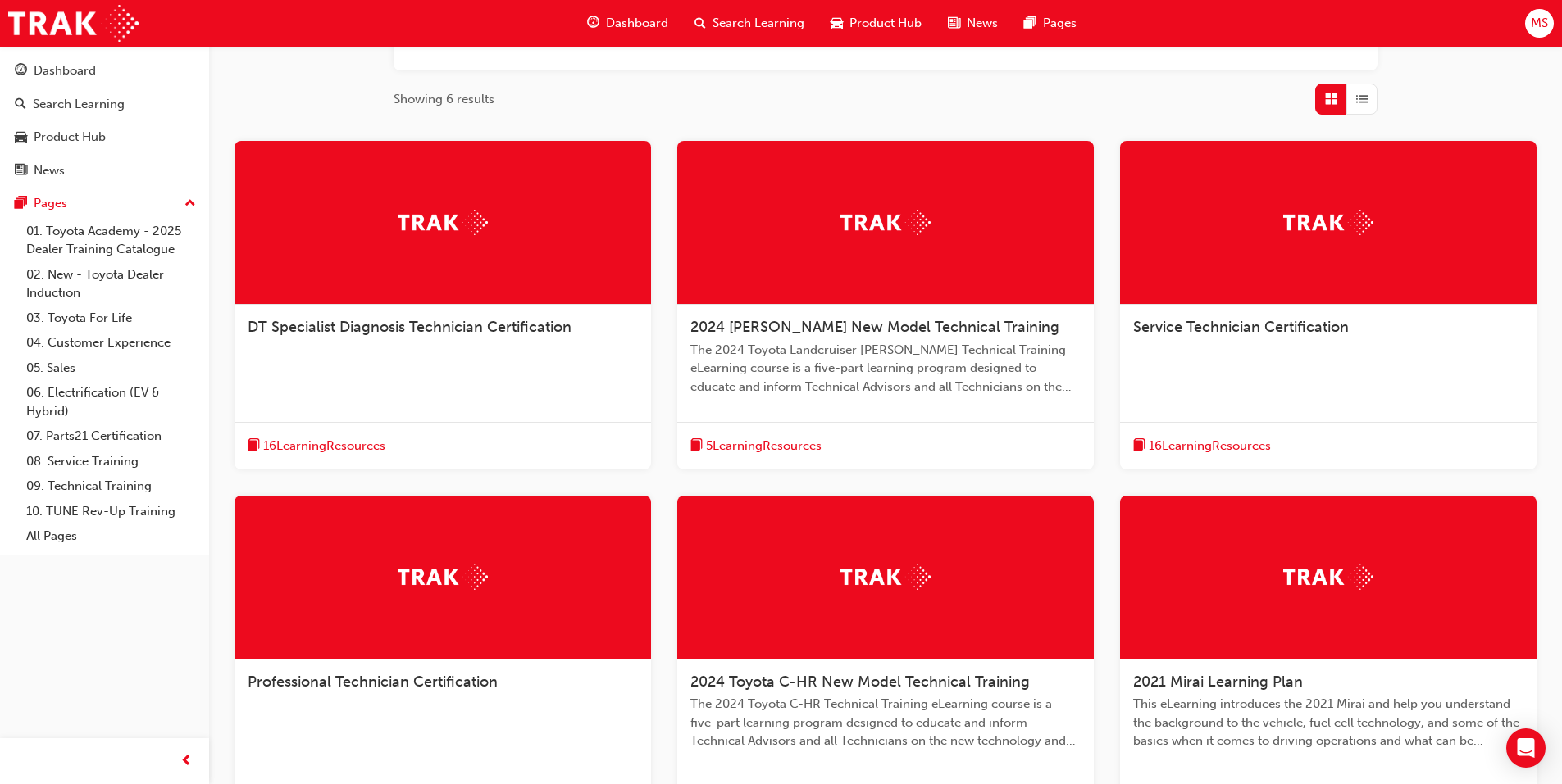
click at [796, 685] on span "2024 Toyota C-HR New Model Technical Training" at bounding box center [860, 682] width 340 height 18
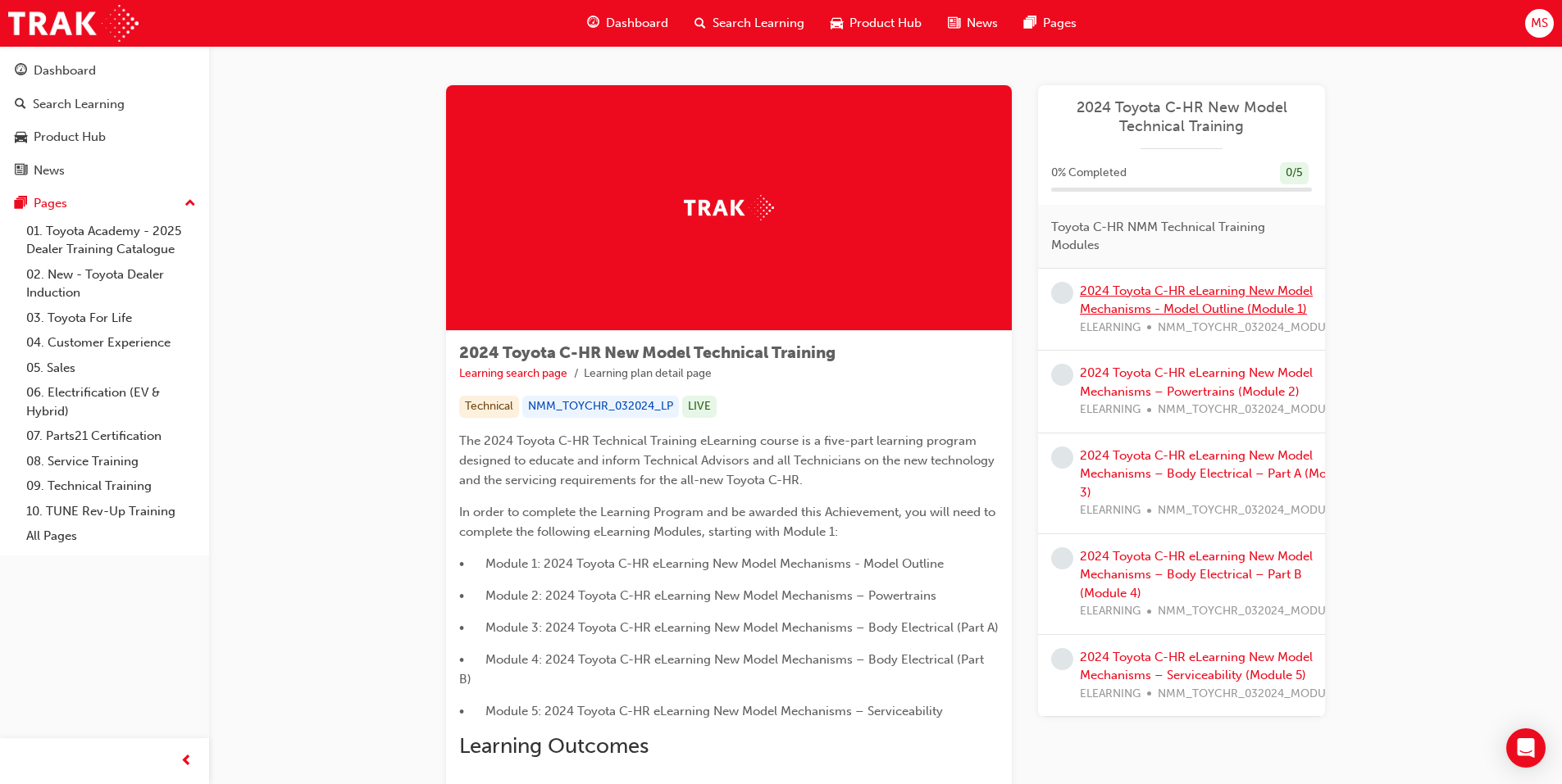
click at [1170, 297] on link "2024 Toyota C-HR eLearning New Model Mechanisms - Model Outline (Module 1)" at bounding box center [1196, 300] width 233 height 33
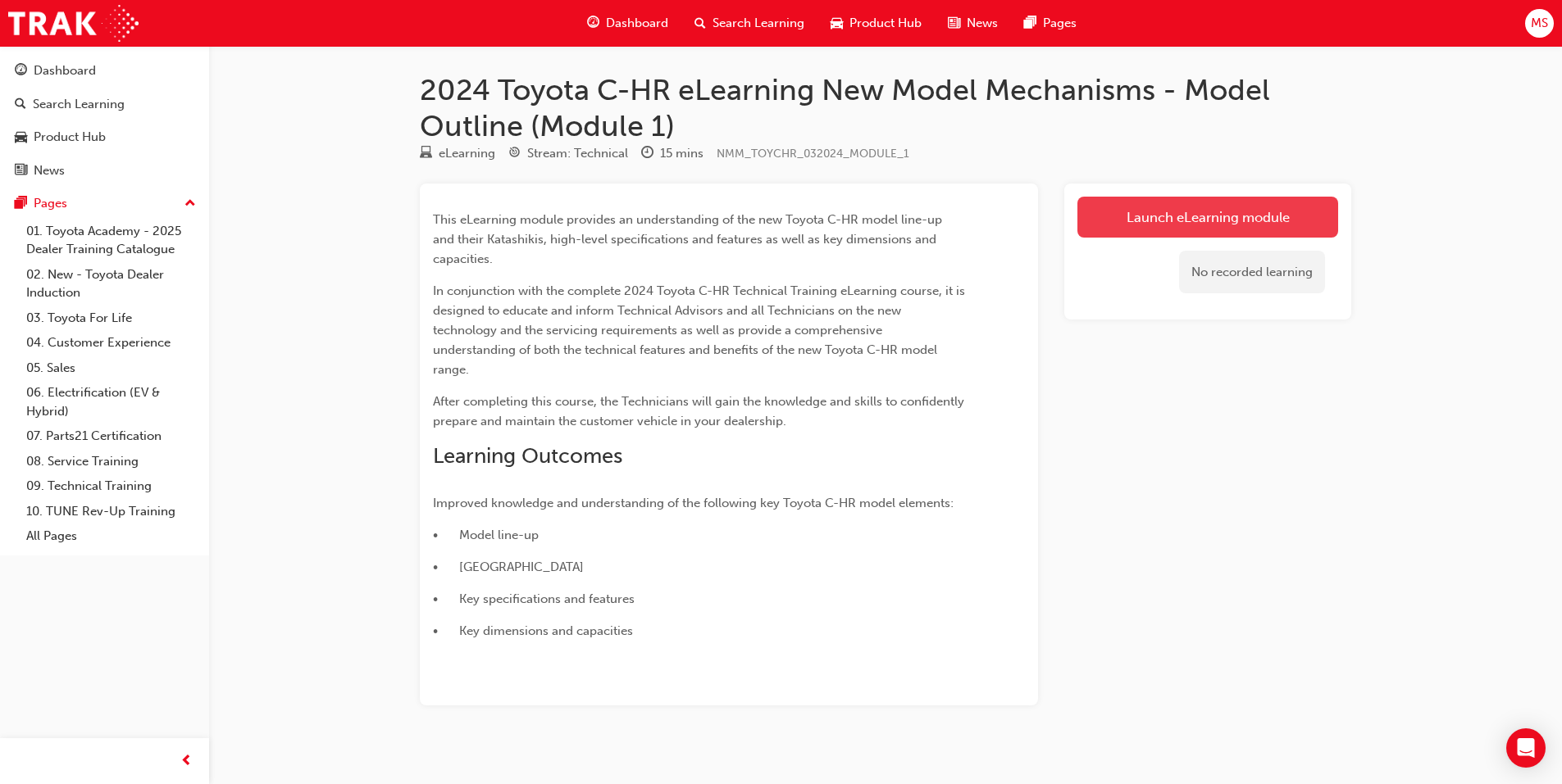
click at [1140, 209] on link "Launch eLearning module" at bounding box center [1207, 217] width 260 height 41
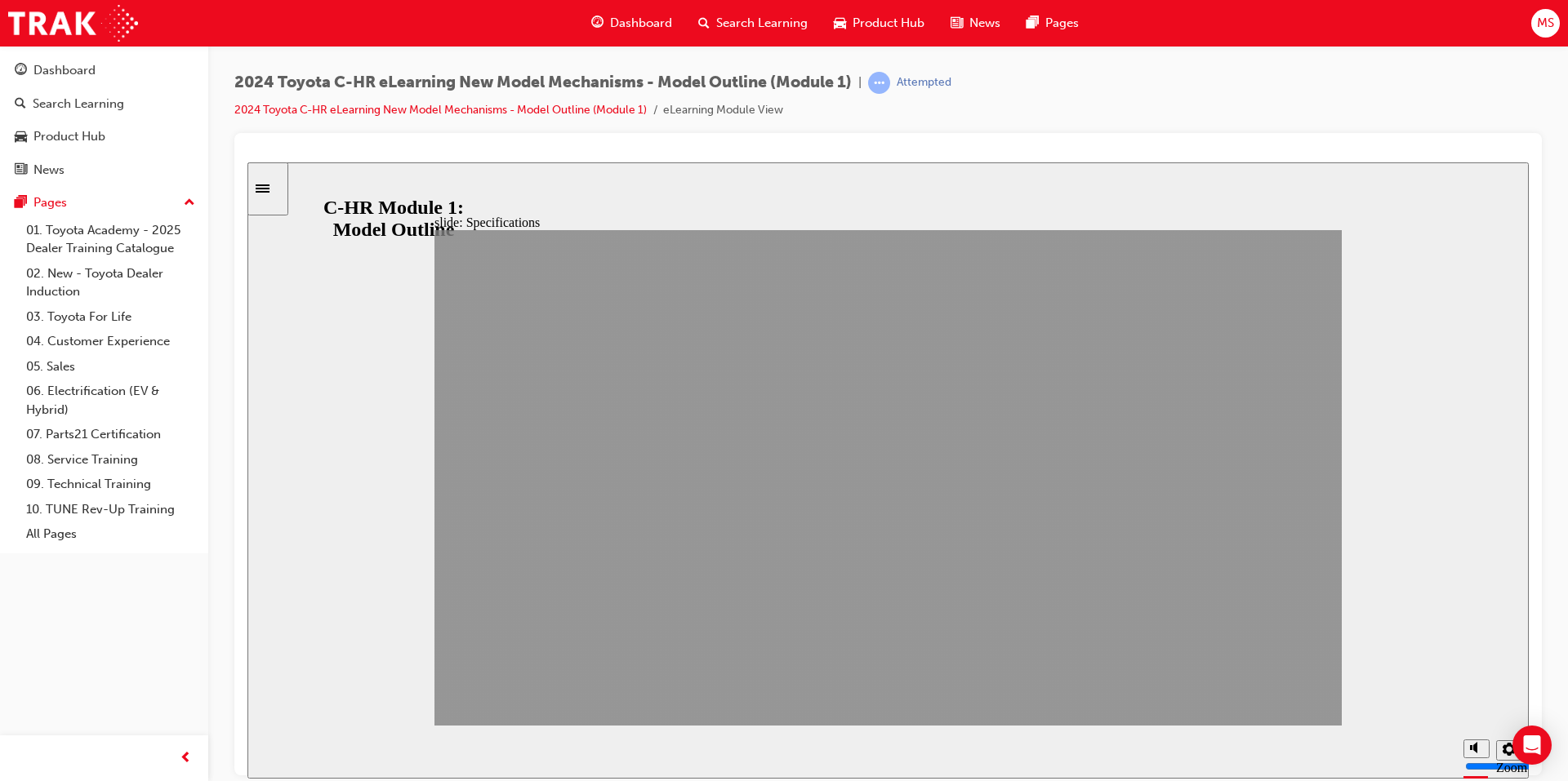
drag, startPoint x: 1267, startPoint y: 692, endPoint x: 1256, endPoint y: 691, distance: 11.0
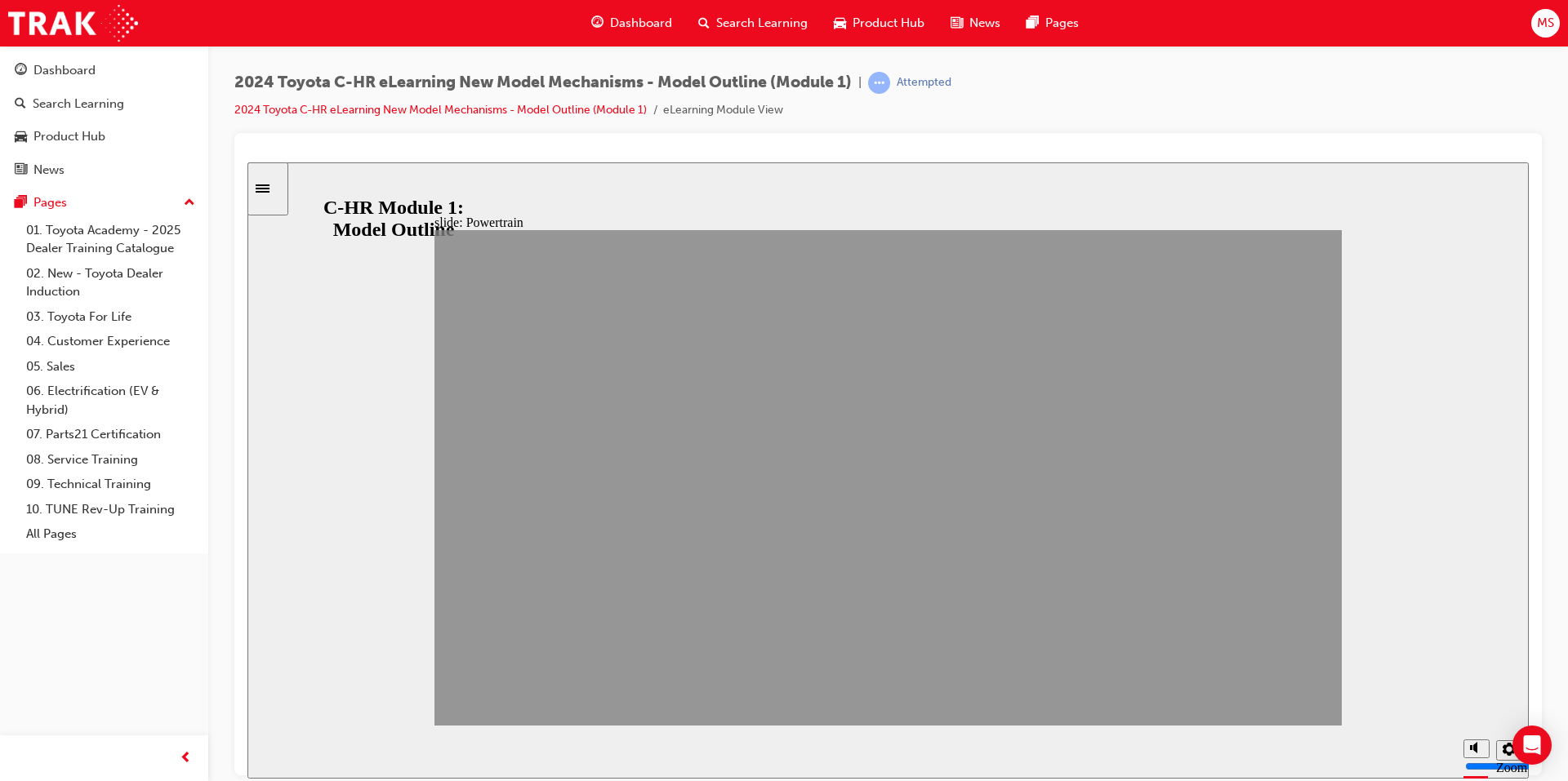
drag, startPoint x: 1291, startPoint y: 685, endPoint x: 1266, endPoint y: 686, distance: 25.0
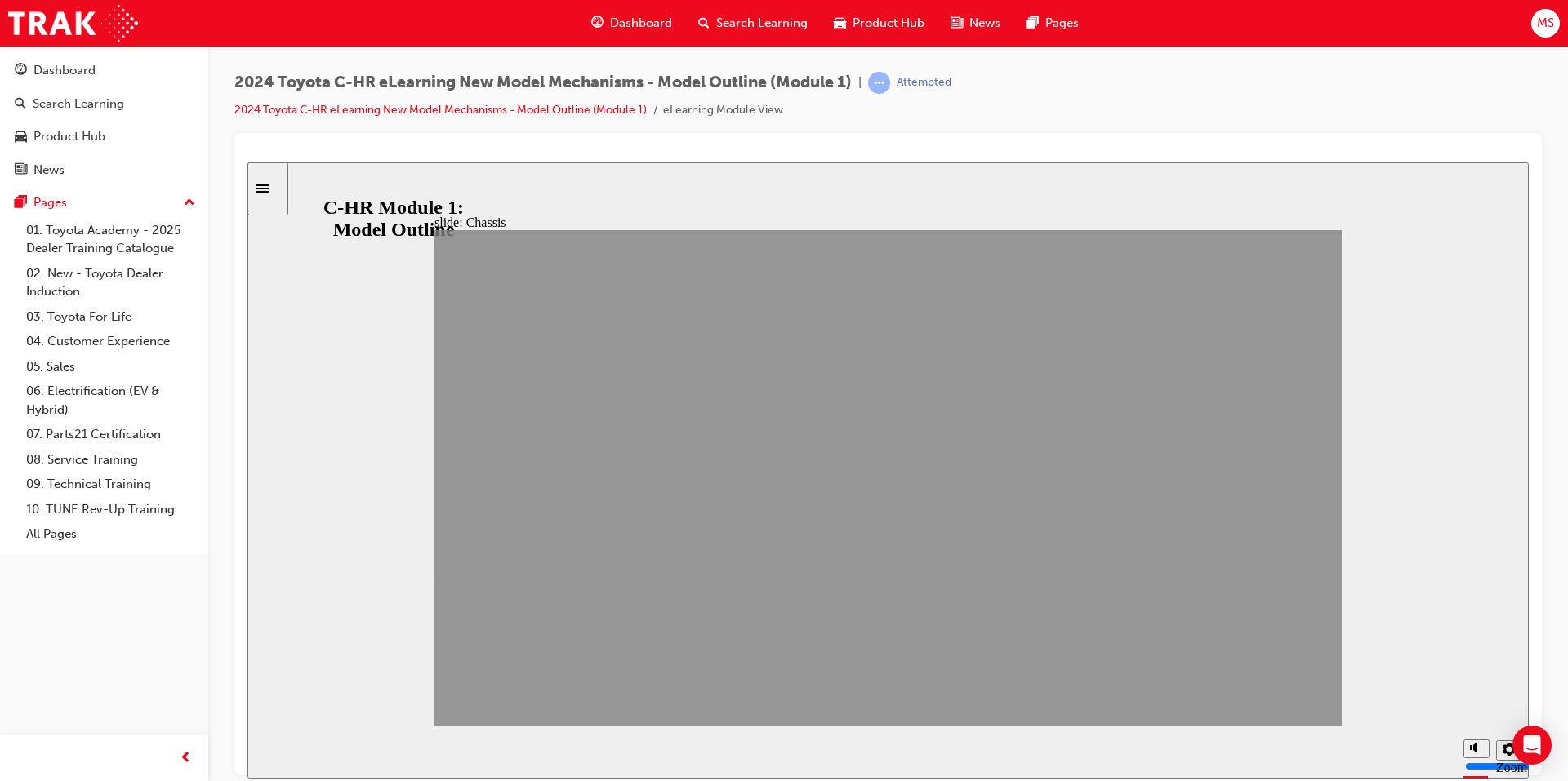
drag, startPoint x: 1274, startPoint y: 695, endPoint x: 1265, endPoint y: 695, distance: 9.0
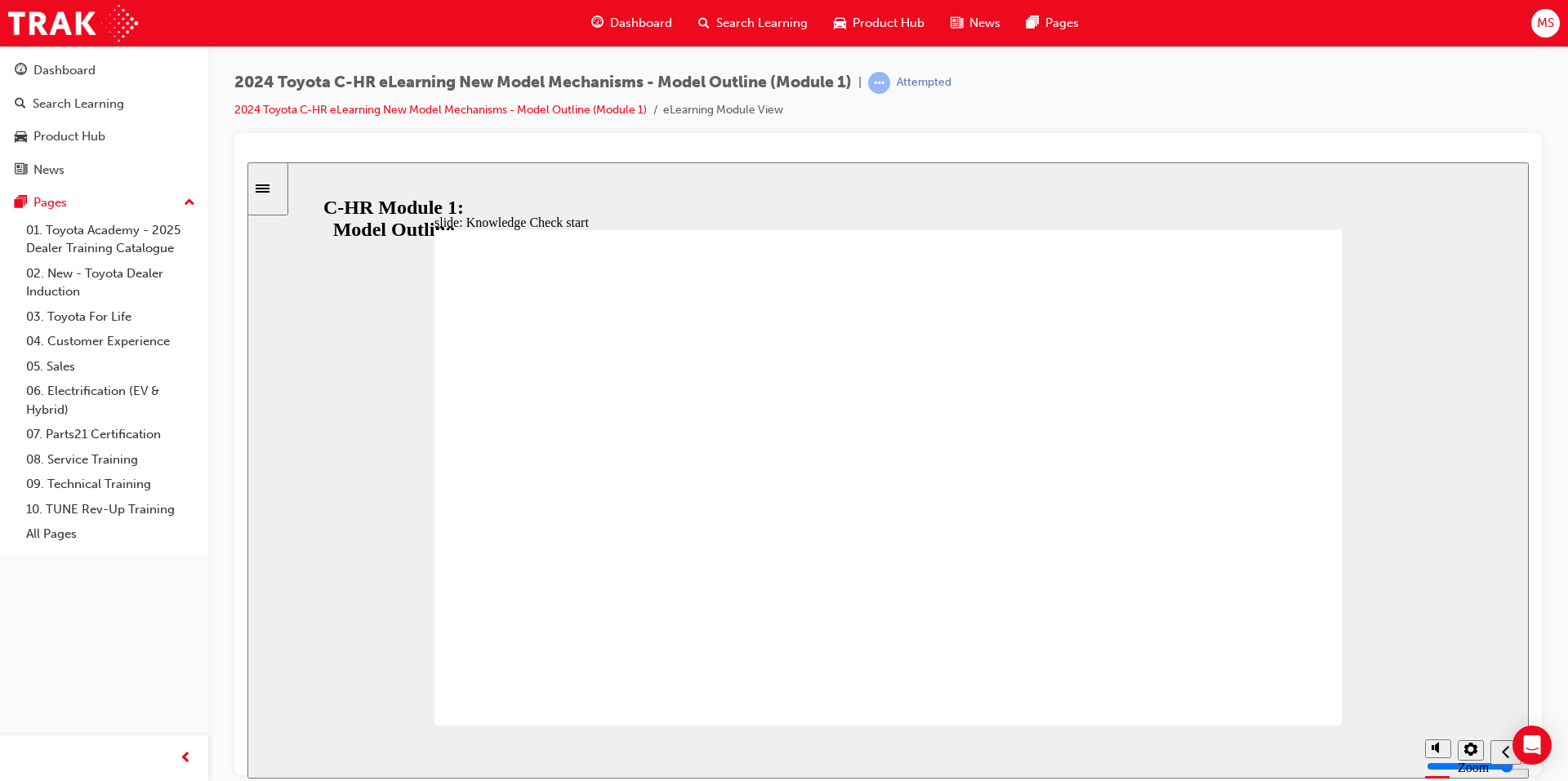
drag, startPoint x: 756, startPoint y: 377, endPoint x: 821, endPoint y: 383, distance: 65.3
radio input "true"
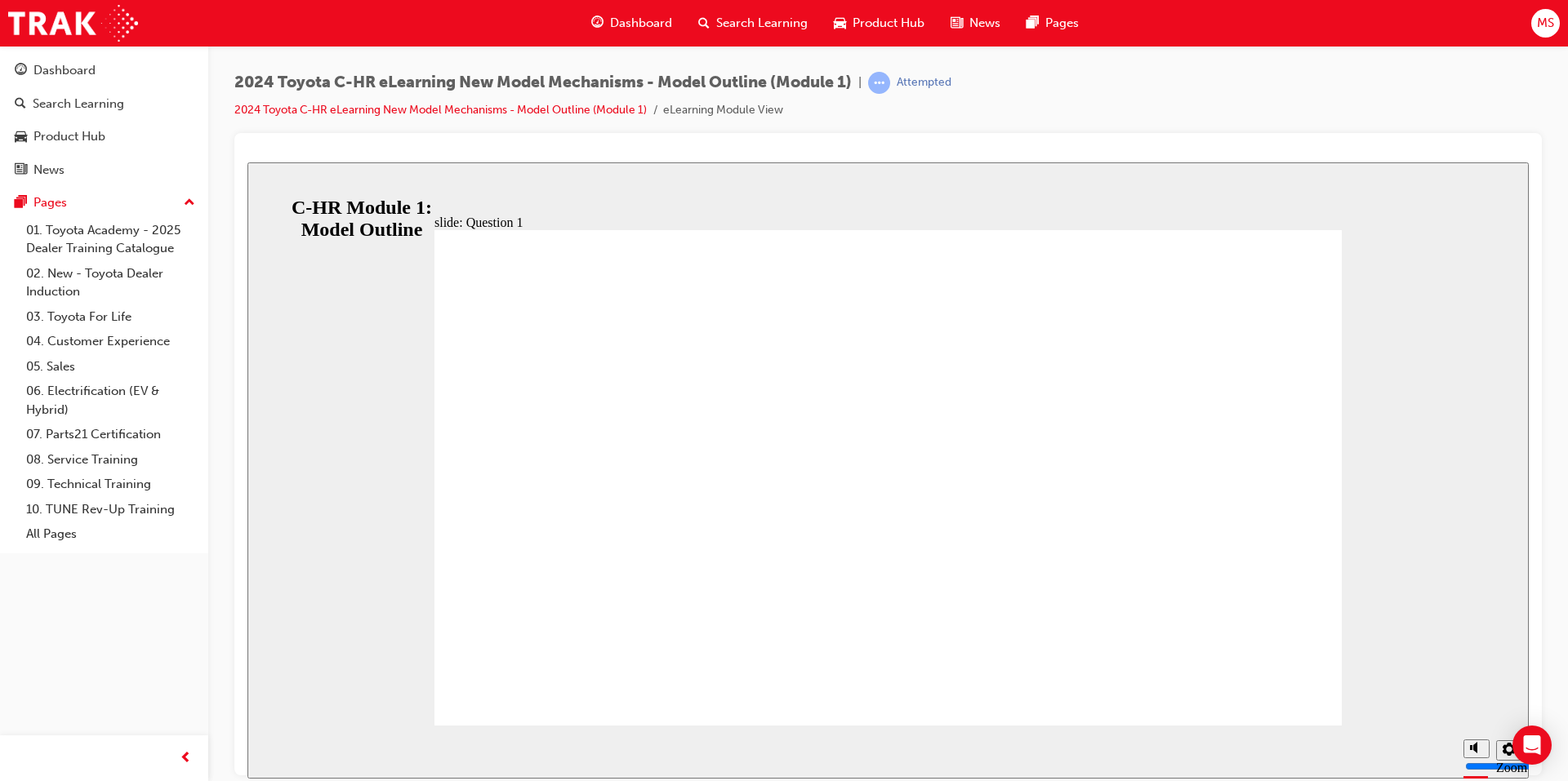
drag, startPoint x: 958, startPoint y: 580, endPoint x: 949, endPoint y: 579, distance: 9.1
radio input "true"
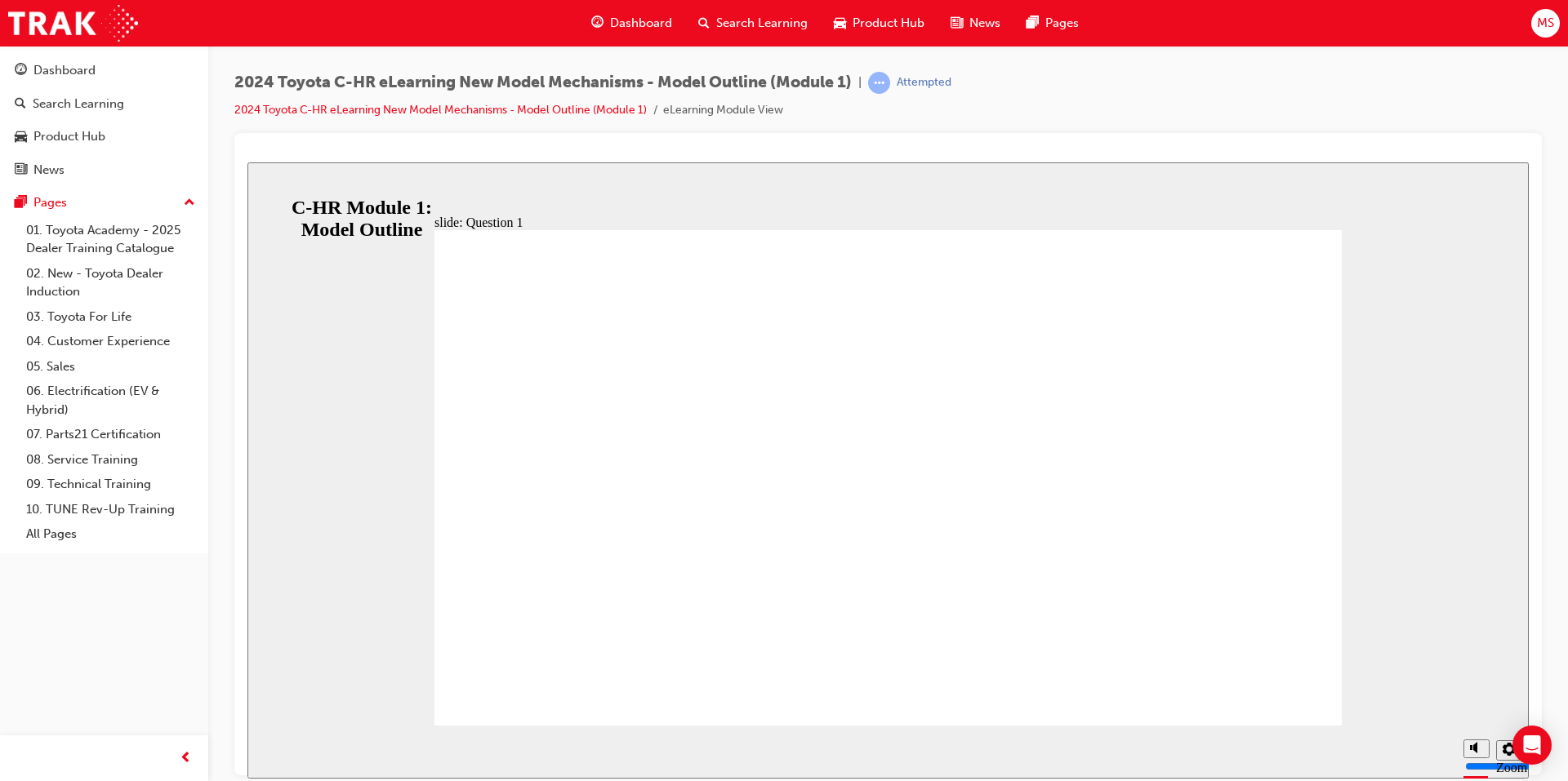
drag, startPoint x: 1227, startPoint y: 656, endPoint x: 1191, endPoint y: 652, distance: 36.2
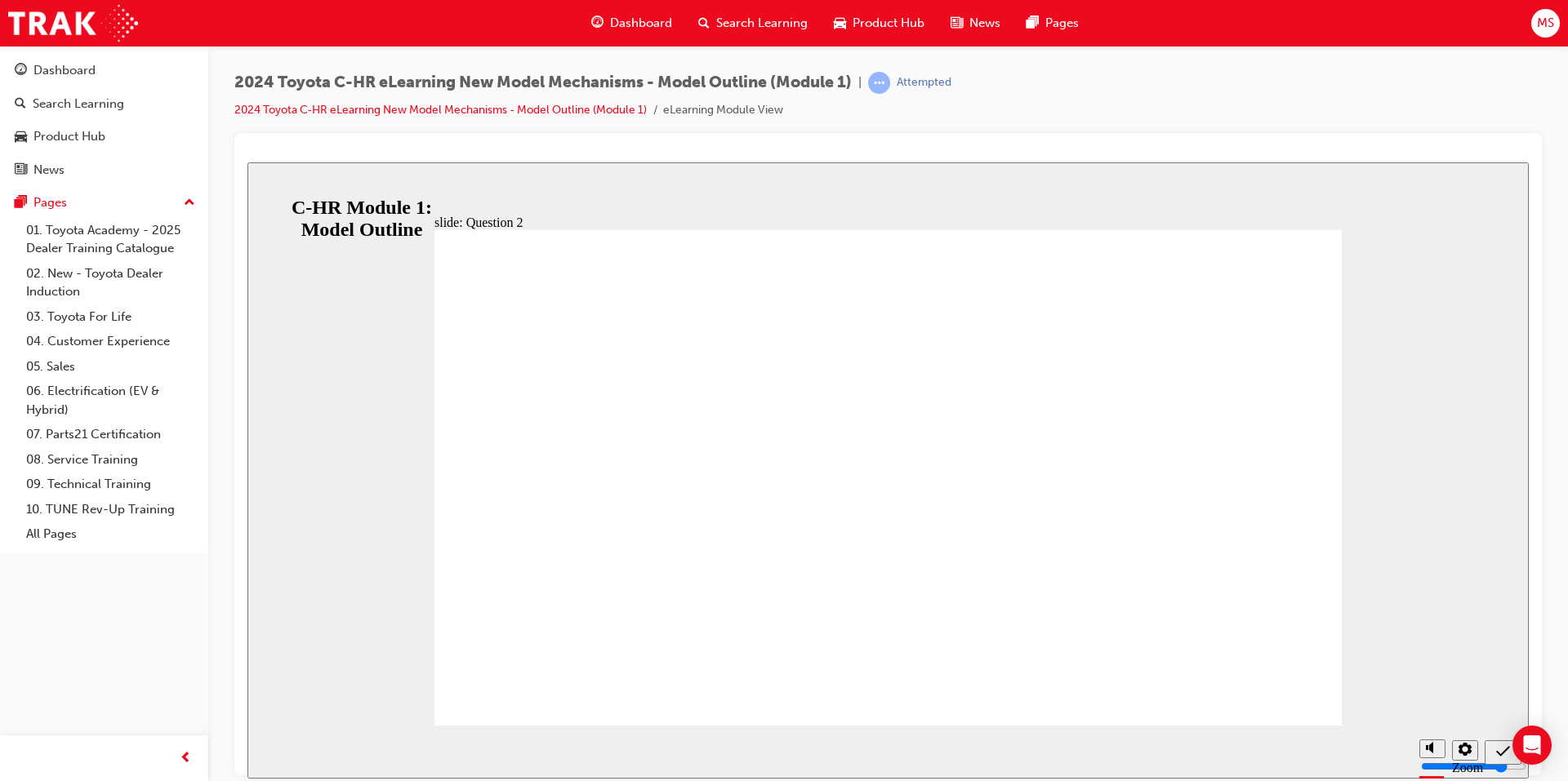
radio input "false"
radio input "true"
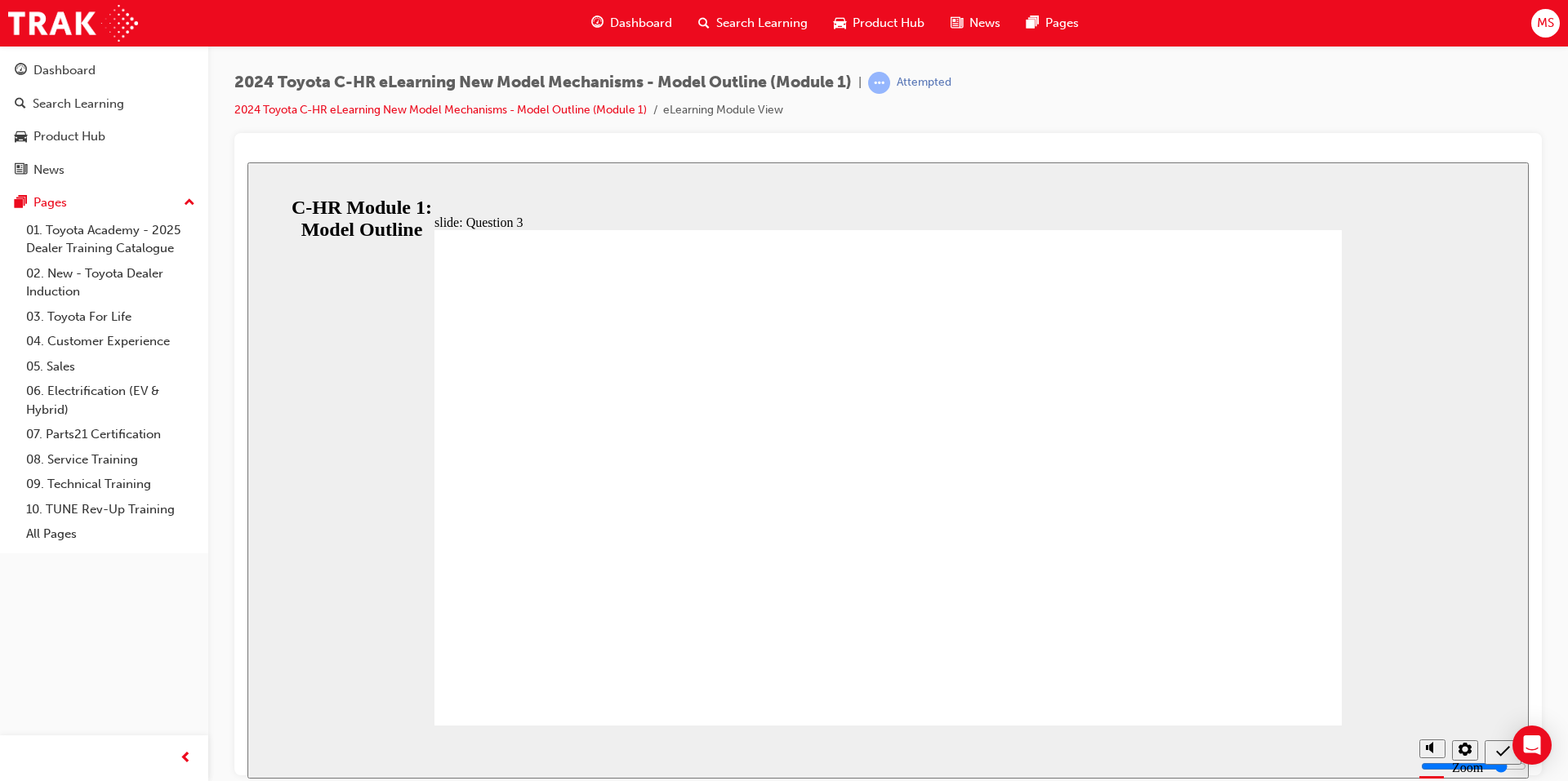
click at [292, 185] on div "slide: Knowledge Check End Review the identified sections of this module again,…" at bounding box center [888, 469] width 1281 height 616
click at [280, 186] on icon "Sidebar Toggle" at bounding box center [268, 187] width 25 height 10
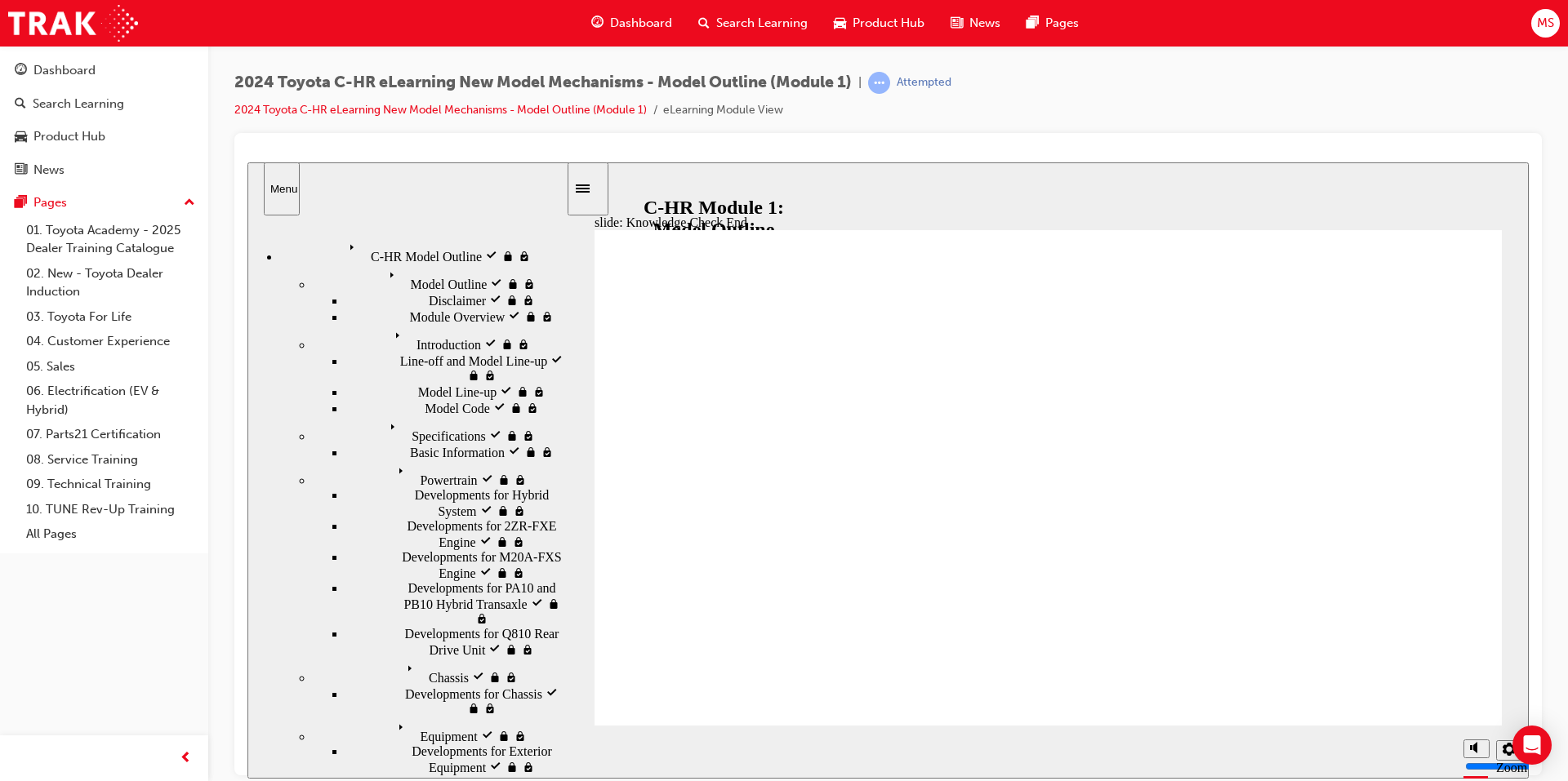
drag, startPoint x: 380, startPoint y: 316, endPoint x: 434, endPoint y: 317, distance: 54.0
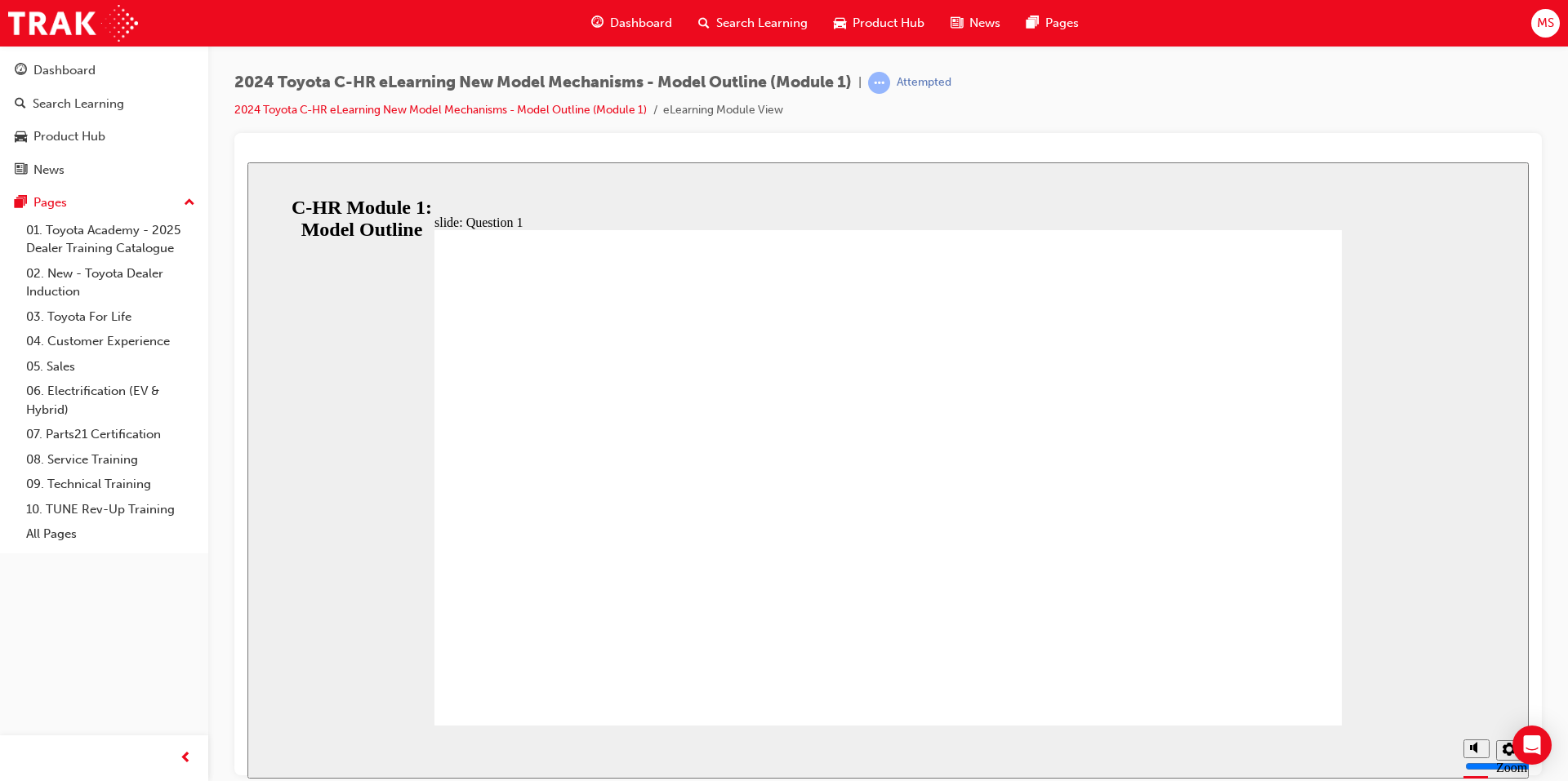
radio input "true"
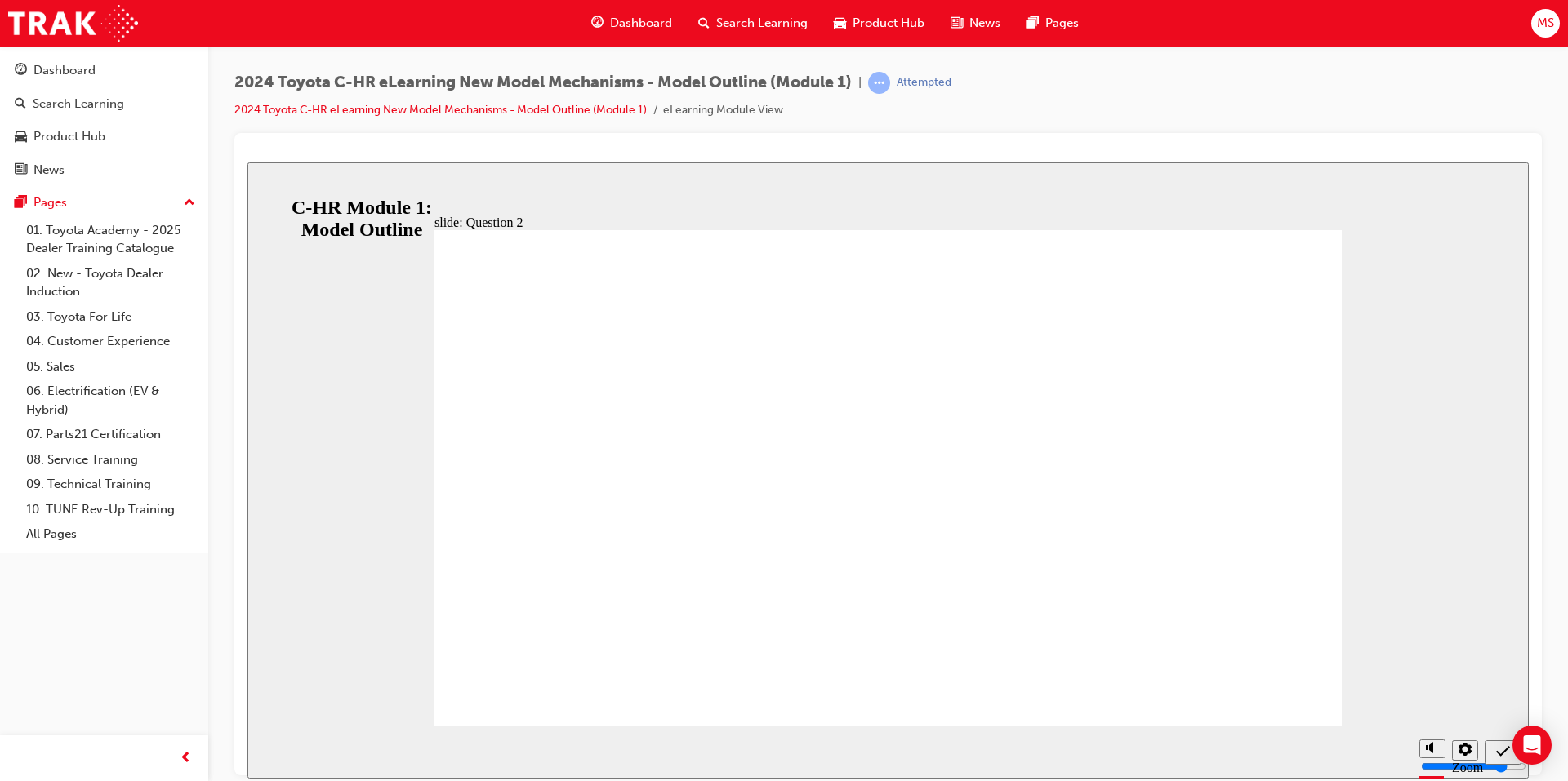
radio input "false"
radio input "true"
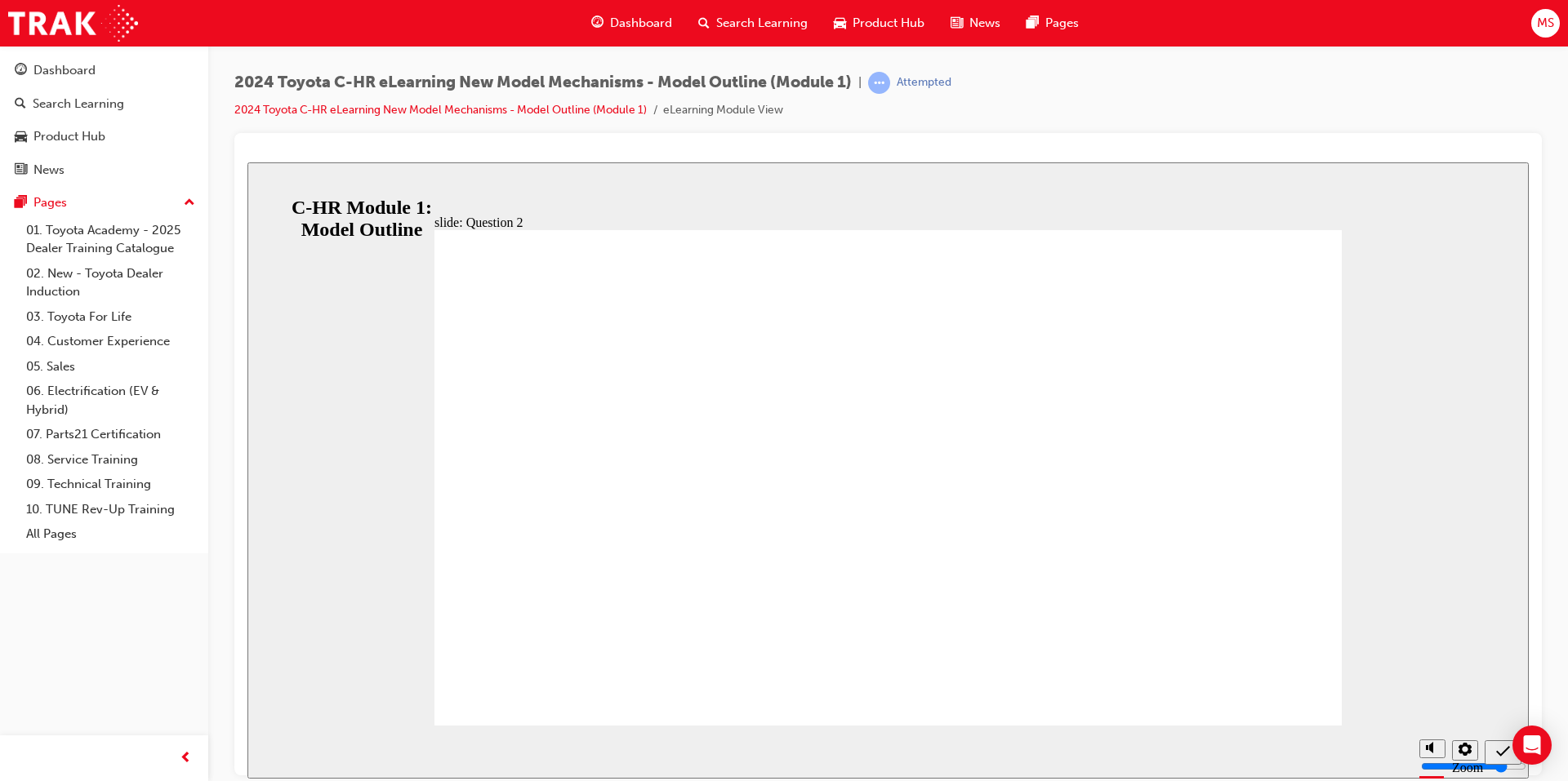
drag, startPoint x: 1299, startPoint y: 664, endPoint x: 1217, endPoint y: 668, distance: 82.1
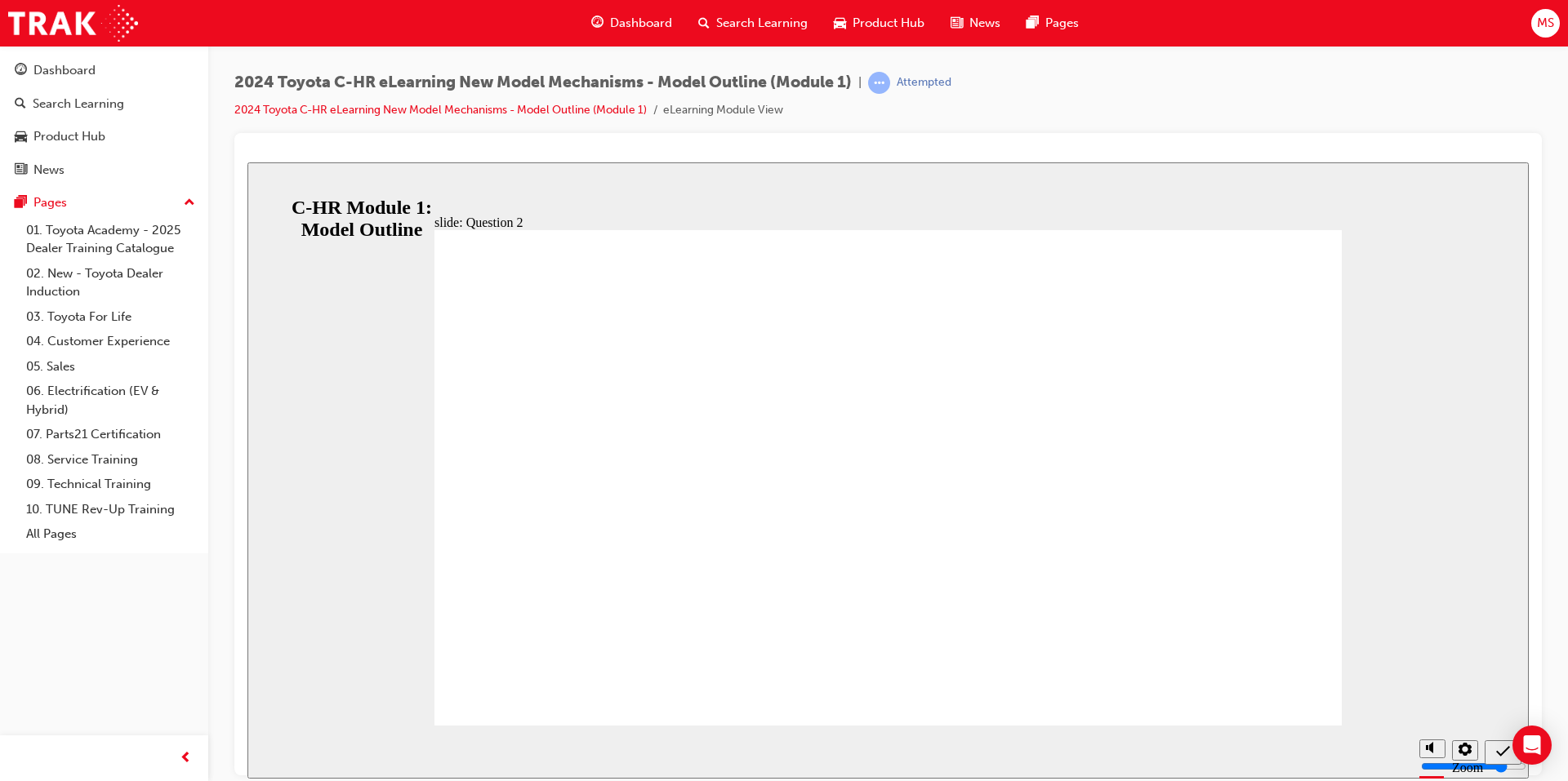
radio input "true"
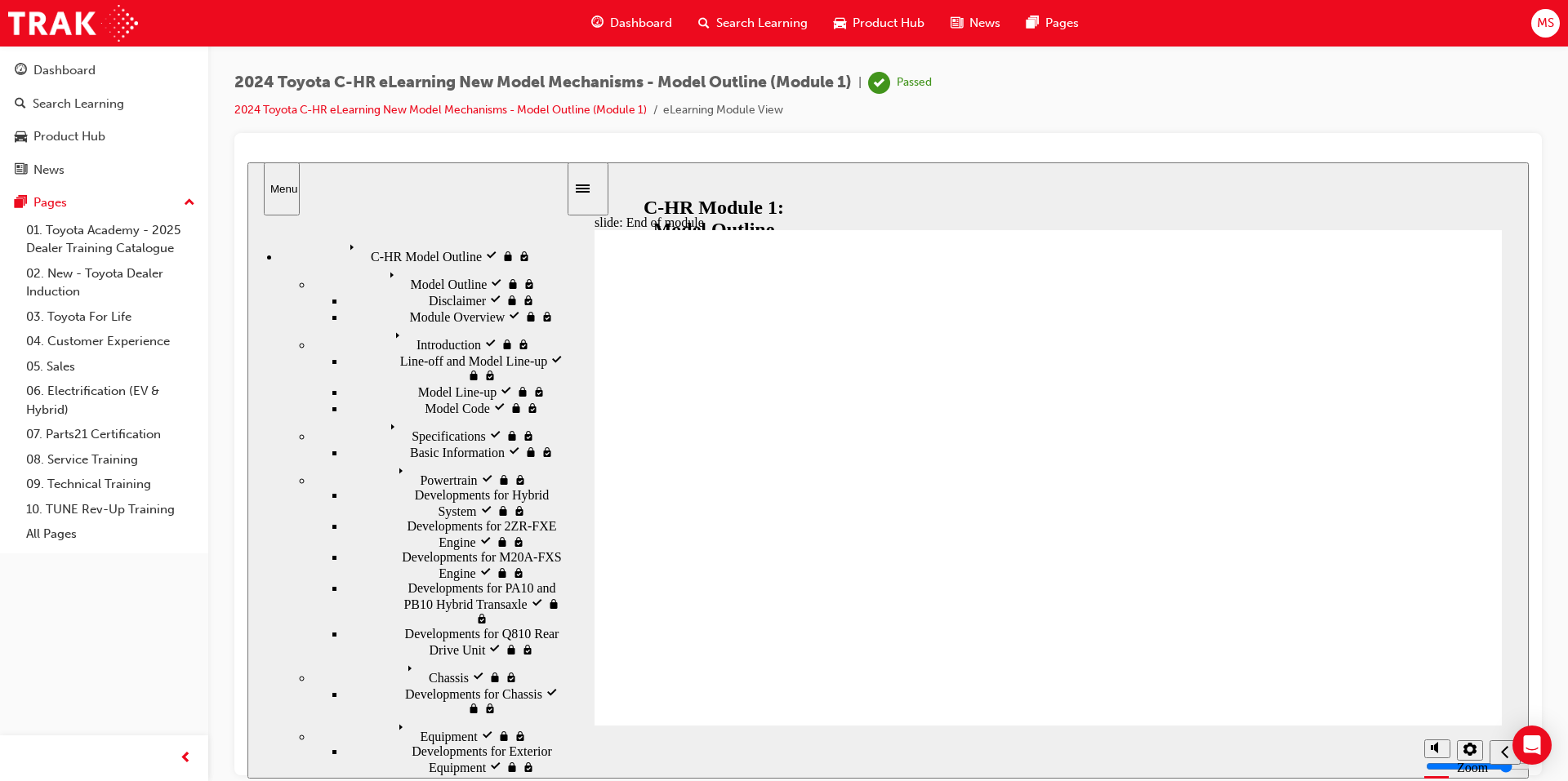
click at [762, 32] on div "Search Learning" at bounding box center [753, 23] width 136 height 33
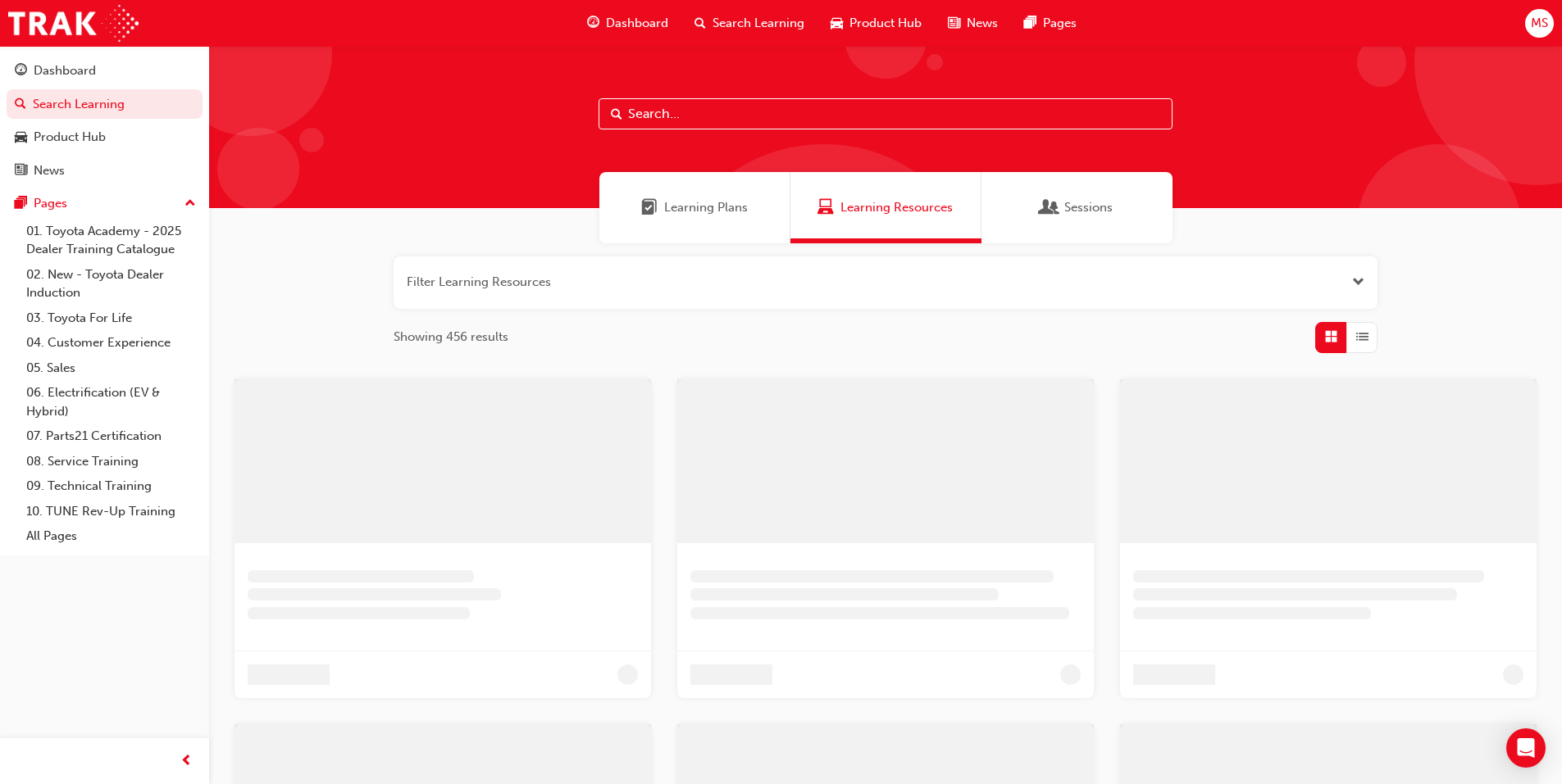
click at [613, 197] on div "Learning Plans" at bounding box center [694, 208] width 191 height 71
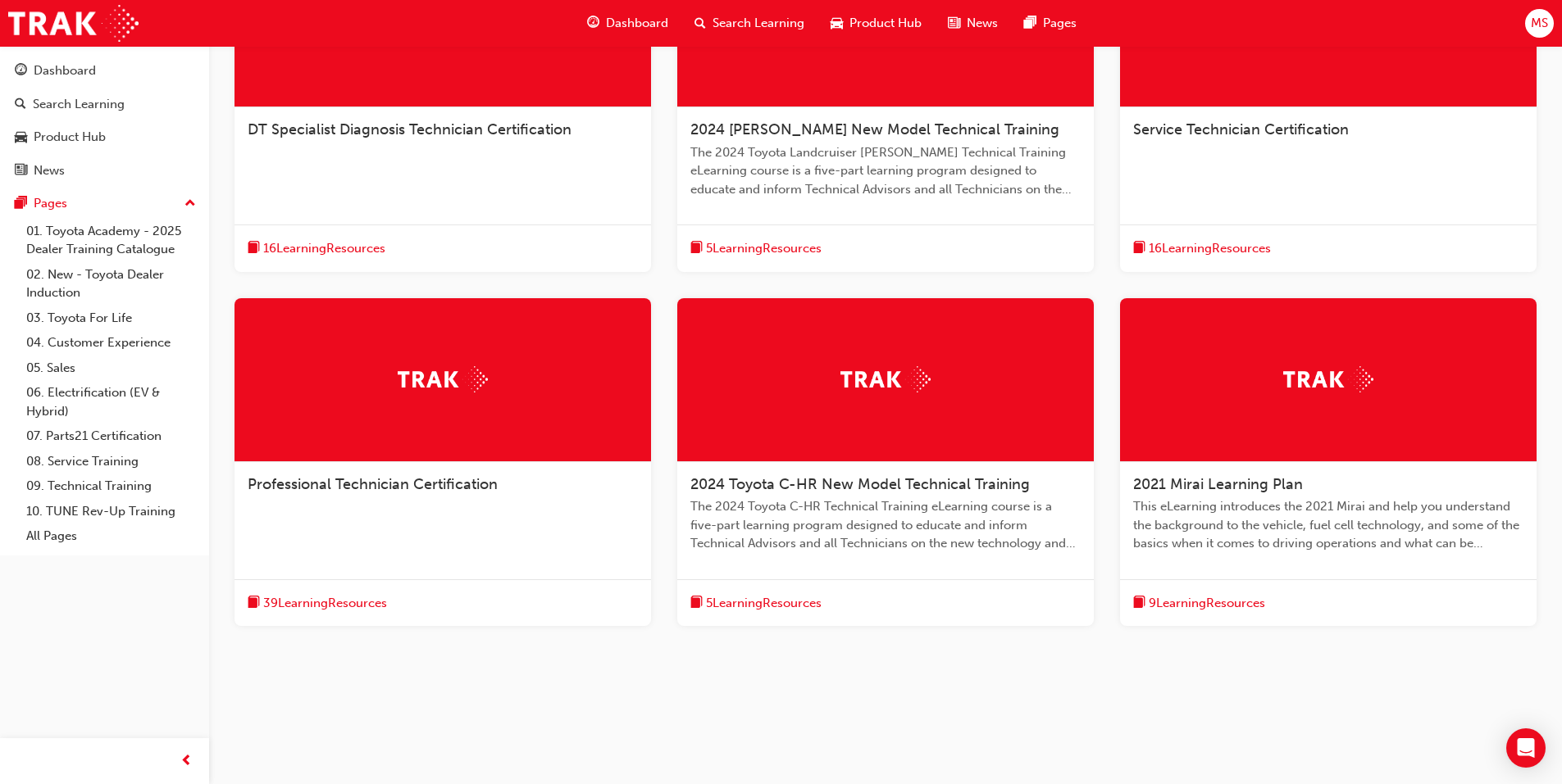
scroll to position [526, 0]
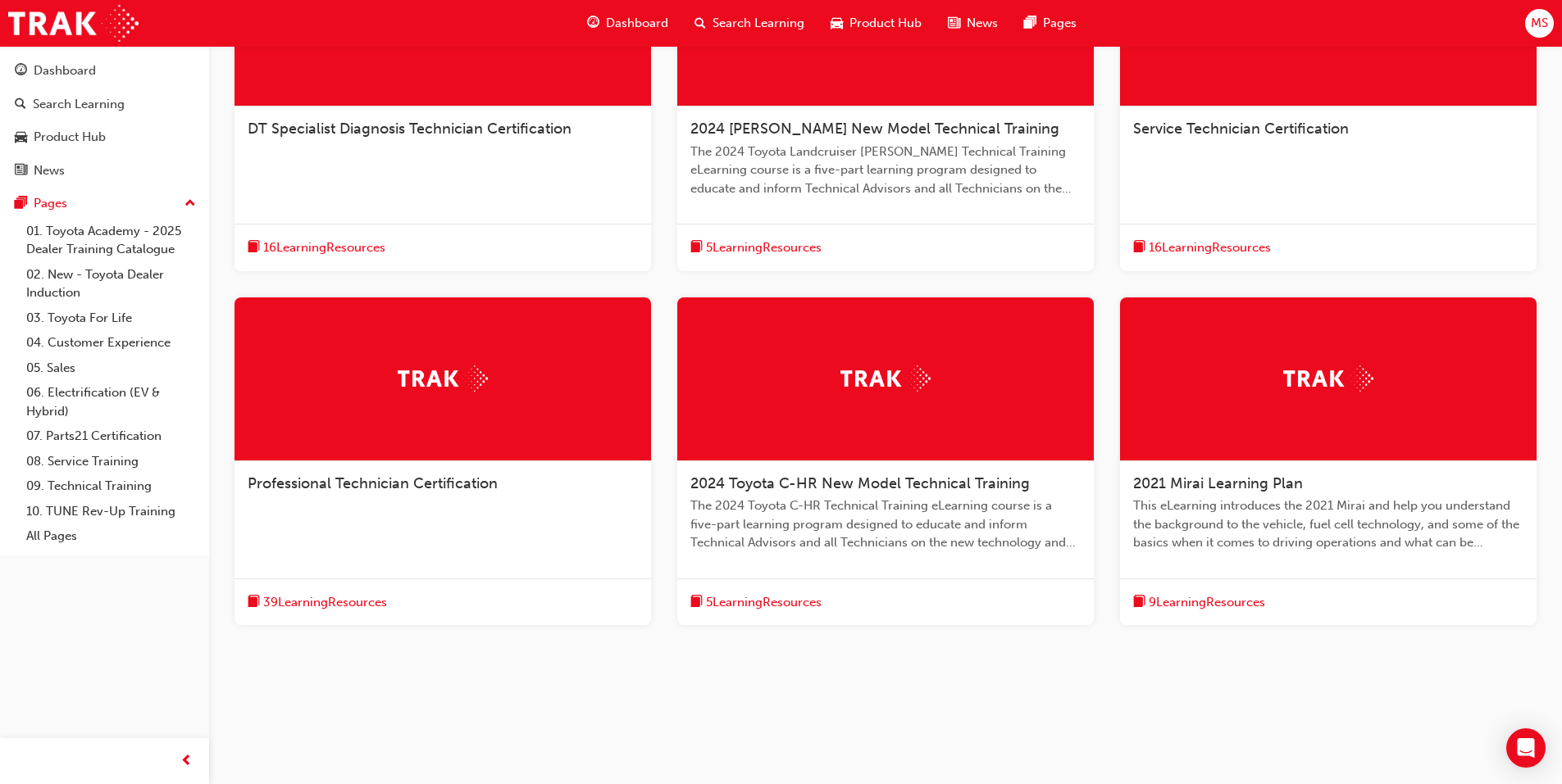
click at [798, 487] on span "2024 Toyota C-HR New Model Technical Training" at bounding box center [860, 483] width 340 height 18
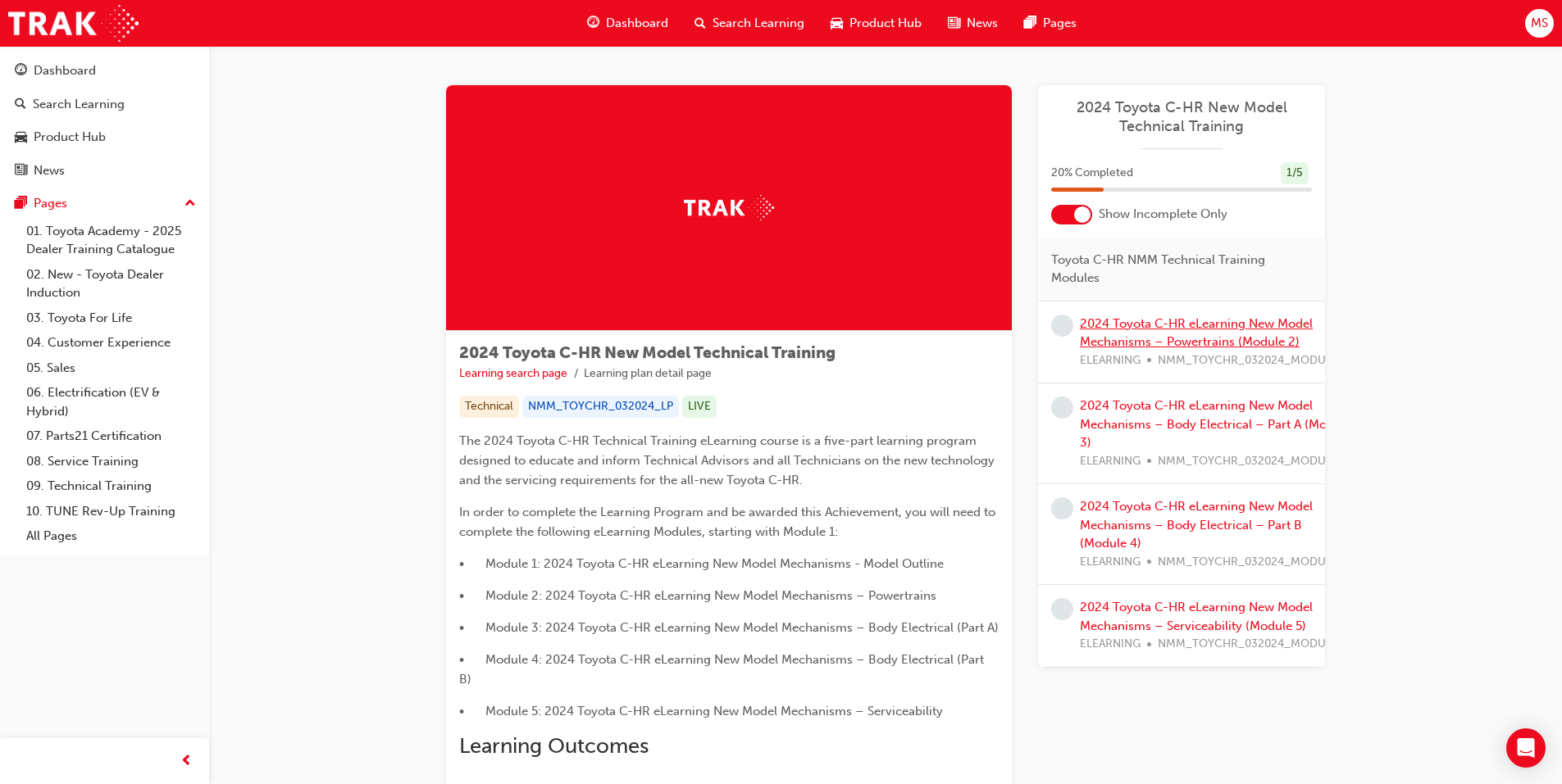
click at [1133, 326] on link "2024 Toyota C-HR eLearning New Model Mechanisms – Powertrains (Module 2)" at bounding box center [1196, 333] width 233 height 33
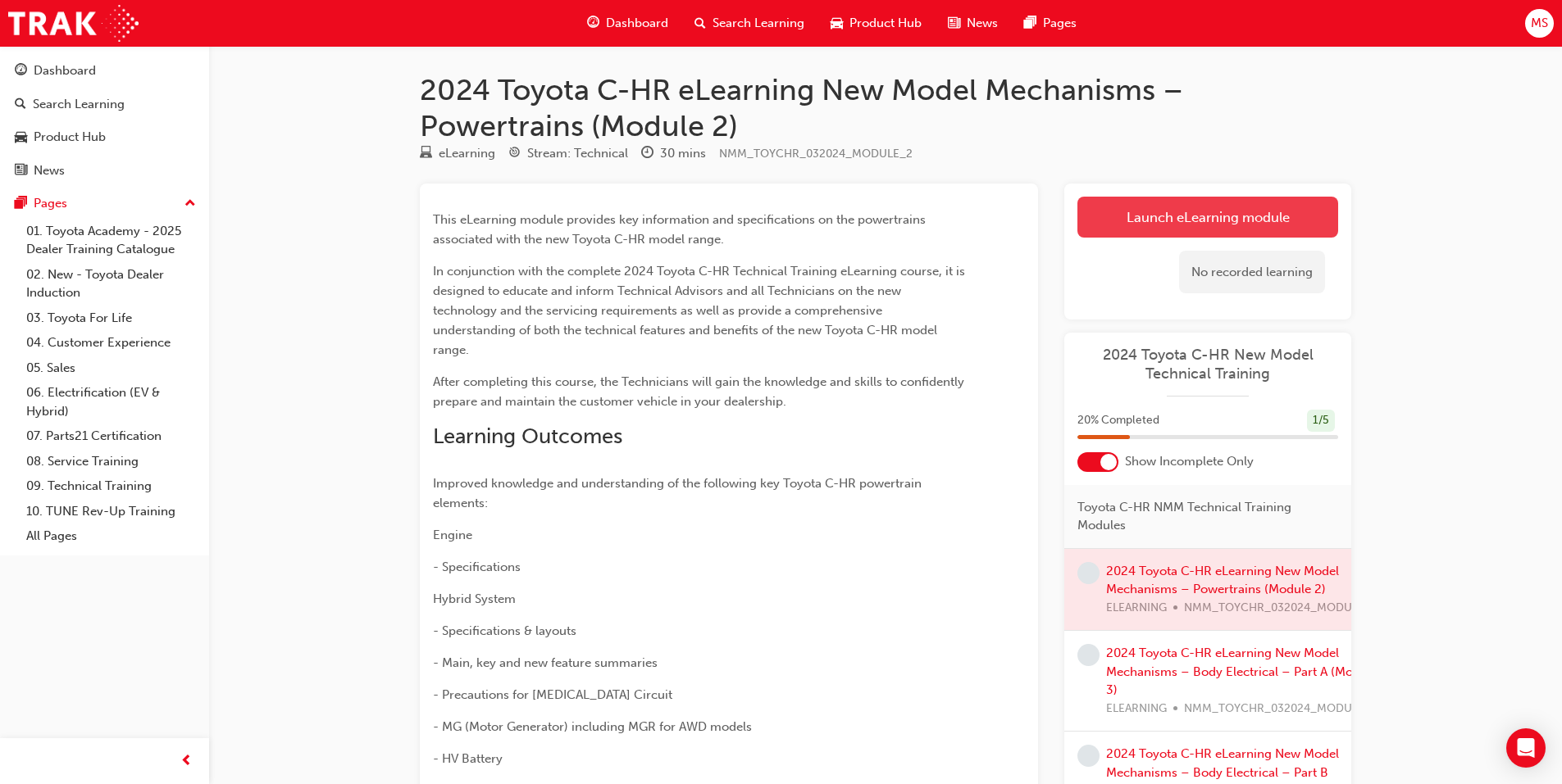
drag, startPoint x: 1133, startPoint y: 326, endPoint x: 1143, endPoint y: 219, distance: 107.5
click at [1143, 219] on link "Launch eLearning module" at bounding box center [1207, 217] width 260 height 41
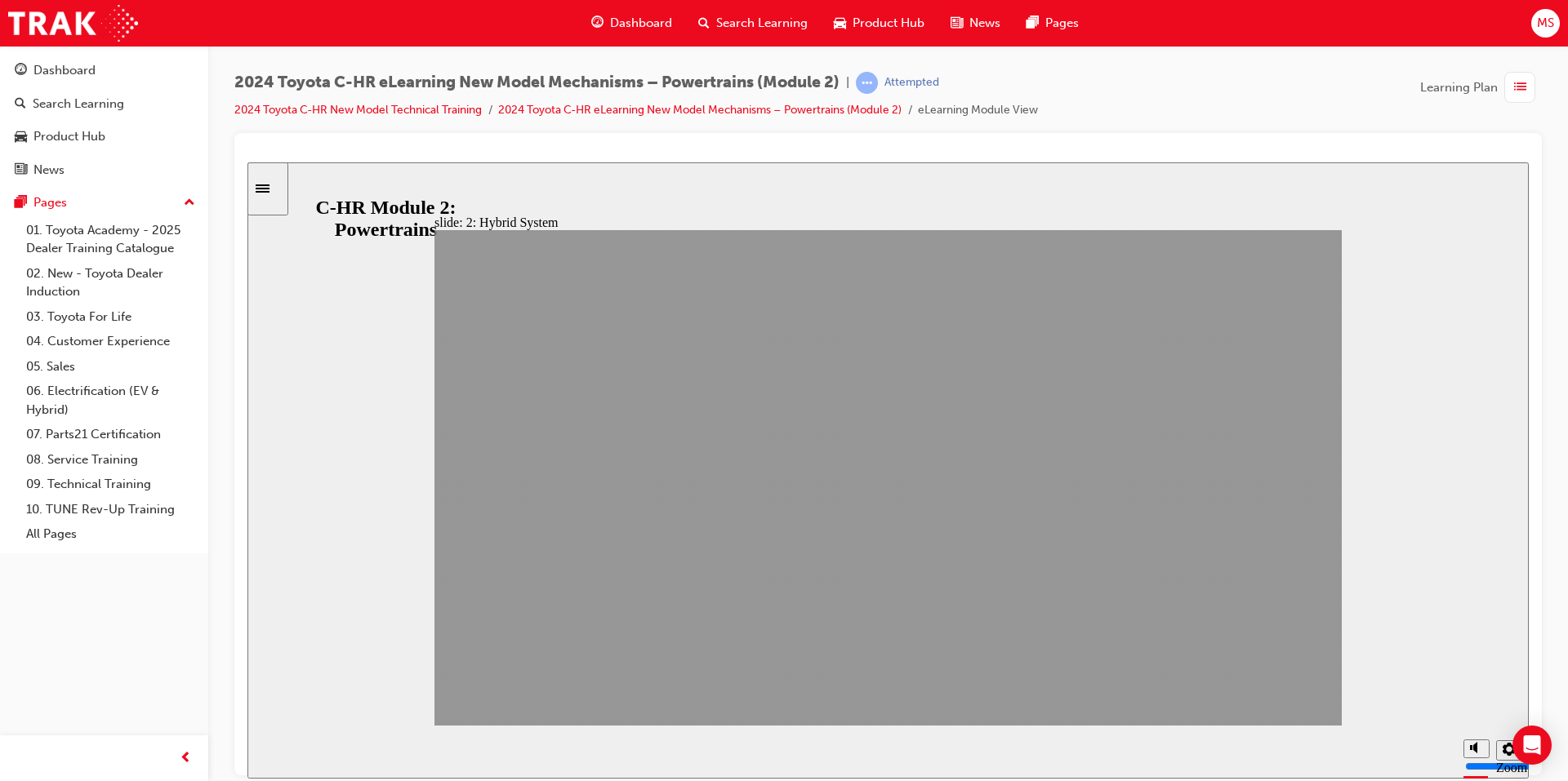
drag, startPoint x: 1150, startPoint y: 698, endPoint x: 1242, endPoint y: 702, distance: 92.1
drag, startPoint x: 1252, startPoint y: 705, endPoint x: 1162, endPoint y: 699, distance: 90.2
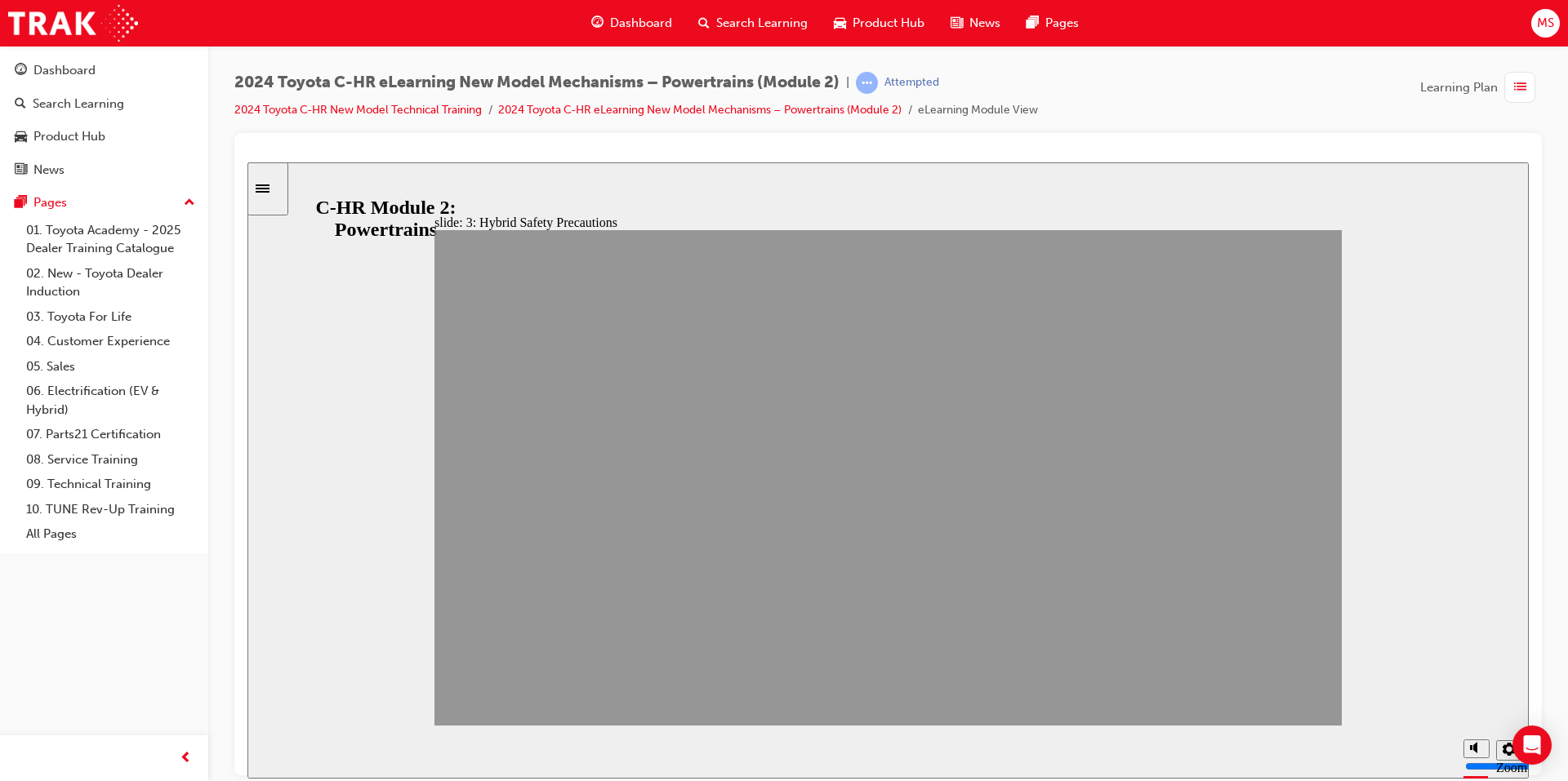
drag, startPoint x: 1240, startPoint y: 697, endPoint x: 1226, endPoint y: 697, distance: 14.0
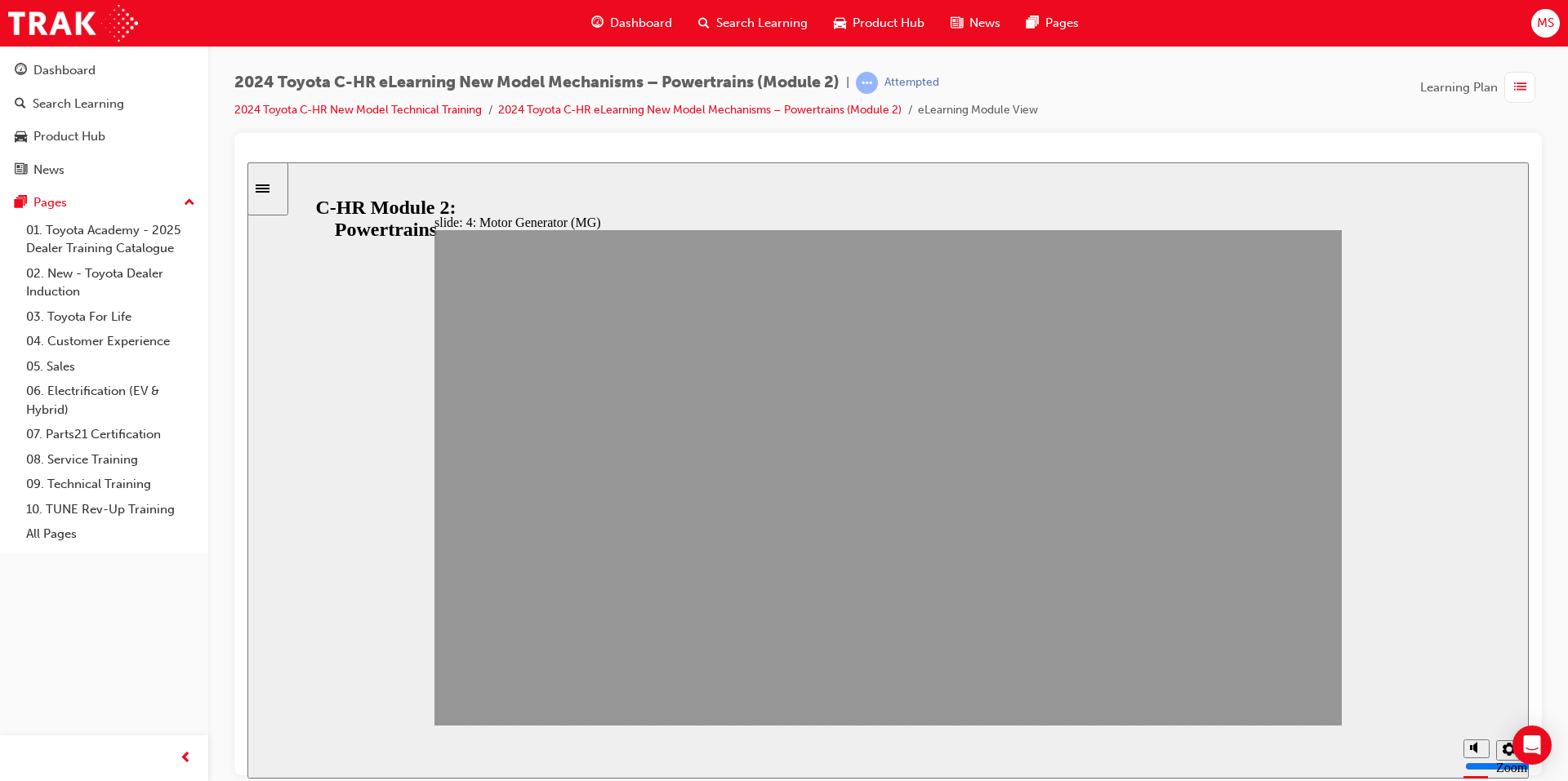
drag, startPoint x: 1254, startPoint y: 706, endPoint x: 1180, endPoint y: 692, distance: 75.3
drag, startPoint x: 1246, startPoint y: 683, endPoint x: 1252, endPoint y: 692, distance: 10.8
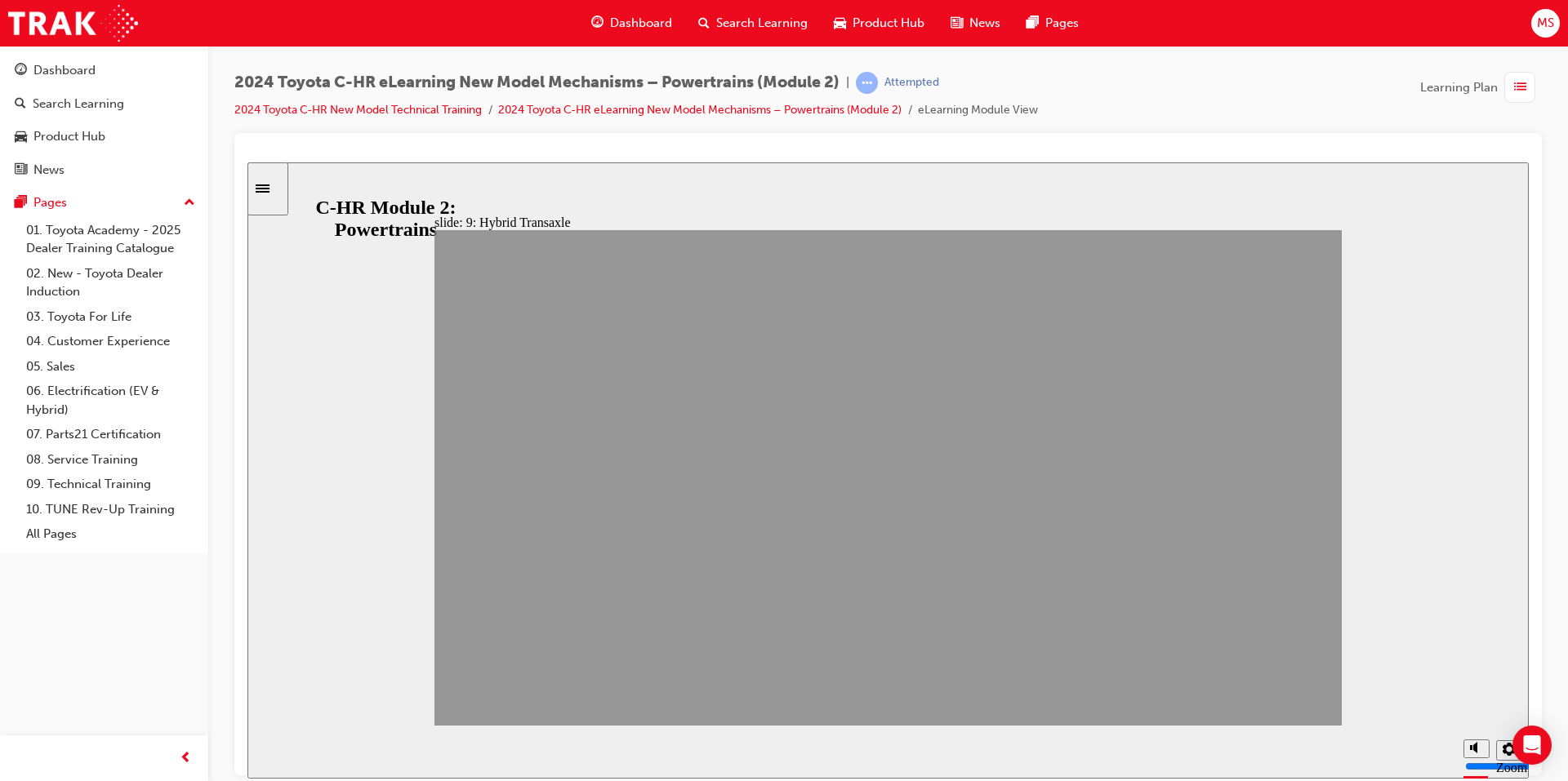
drag, startPoint x: 1270, startPoint y: 692, endPoint x: 1245, endPoint y: 692, distance: 25.0
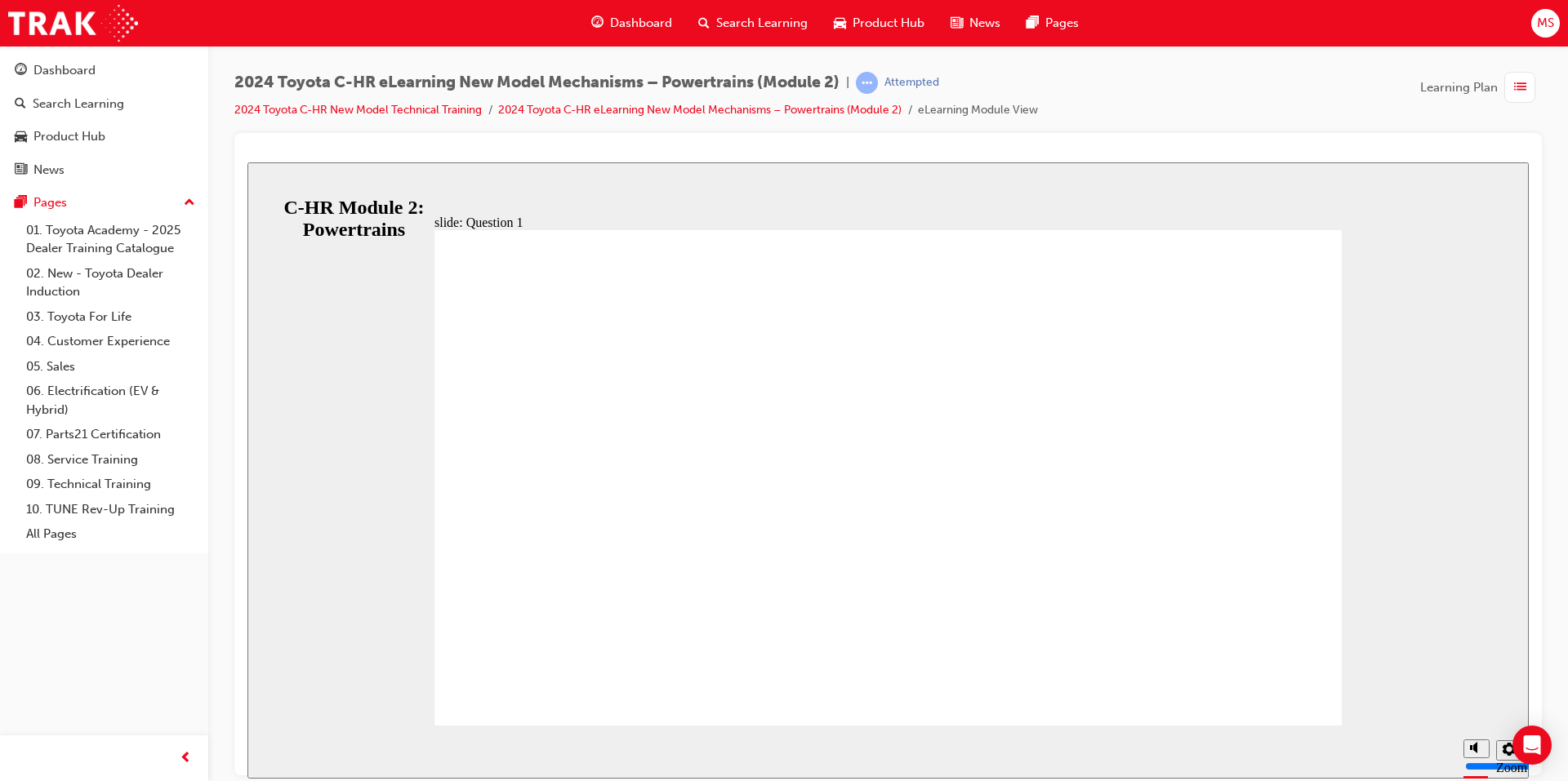
drag, startPoint x: 812, startPoint y: 577, endPoint x: 834, endPoint y: 590, distance: 25.6
radio input "false"
radio input "true"
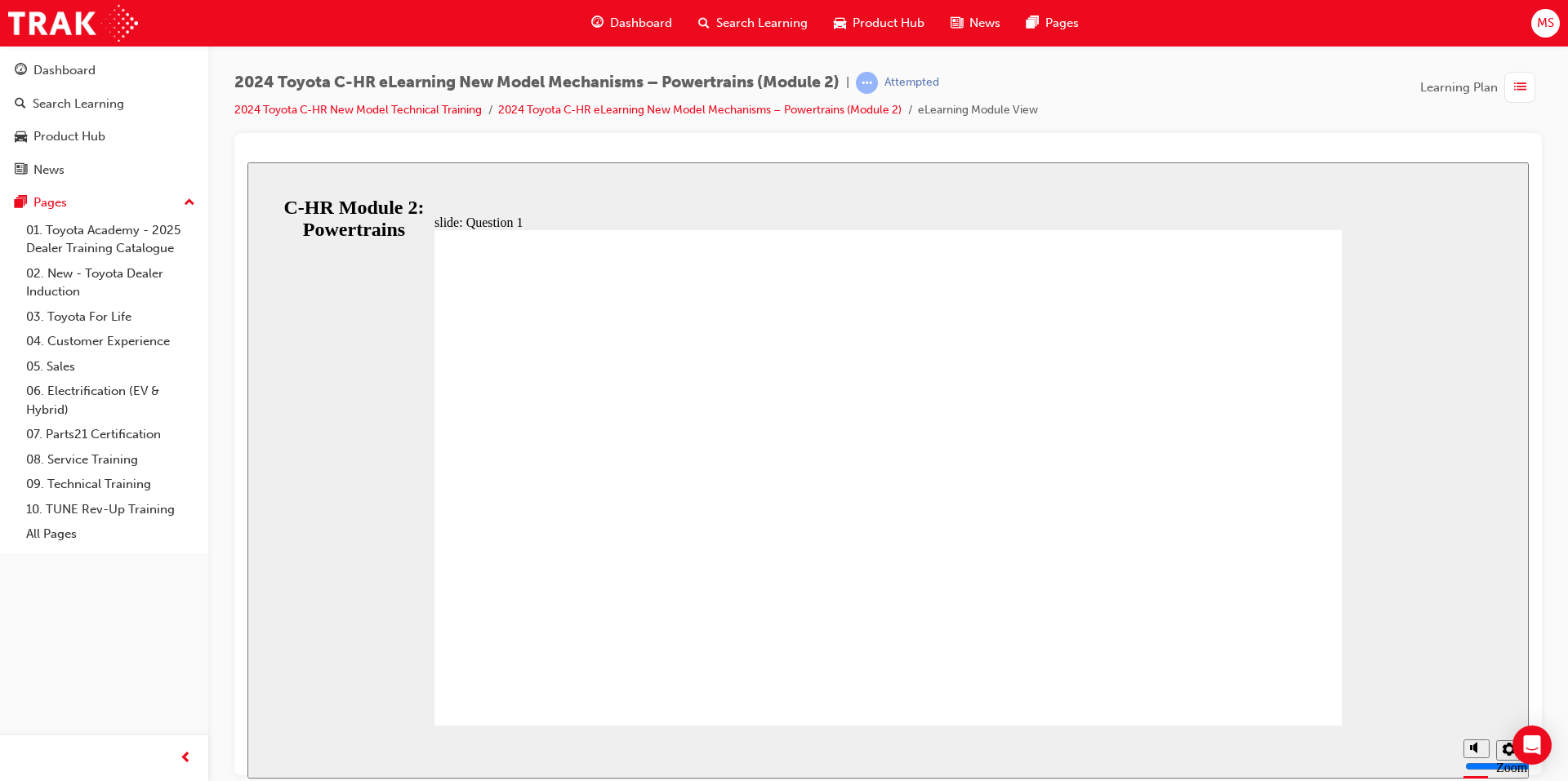
radio input "true"
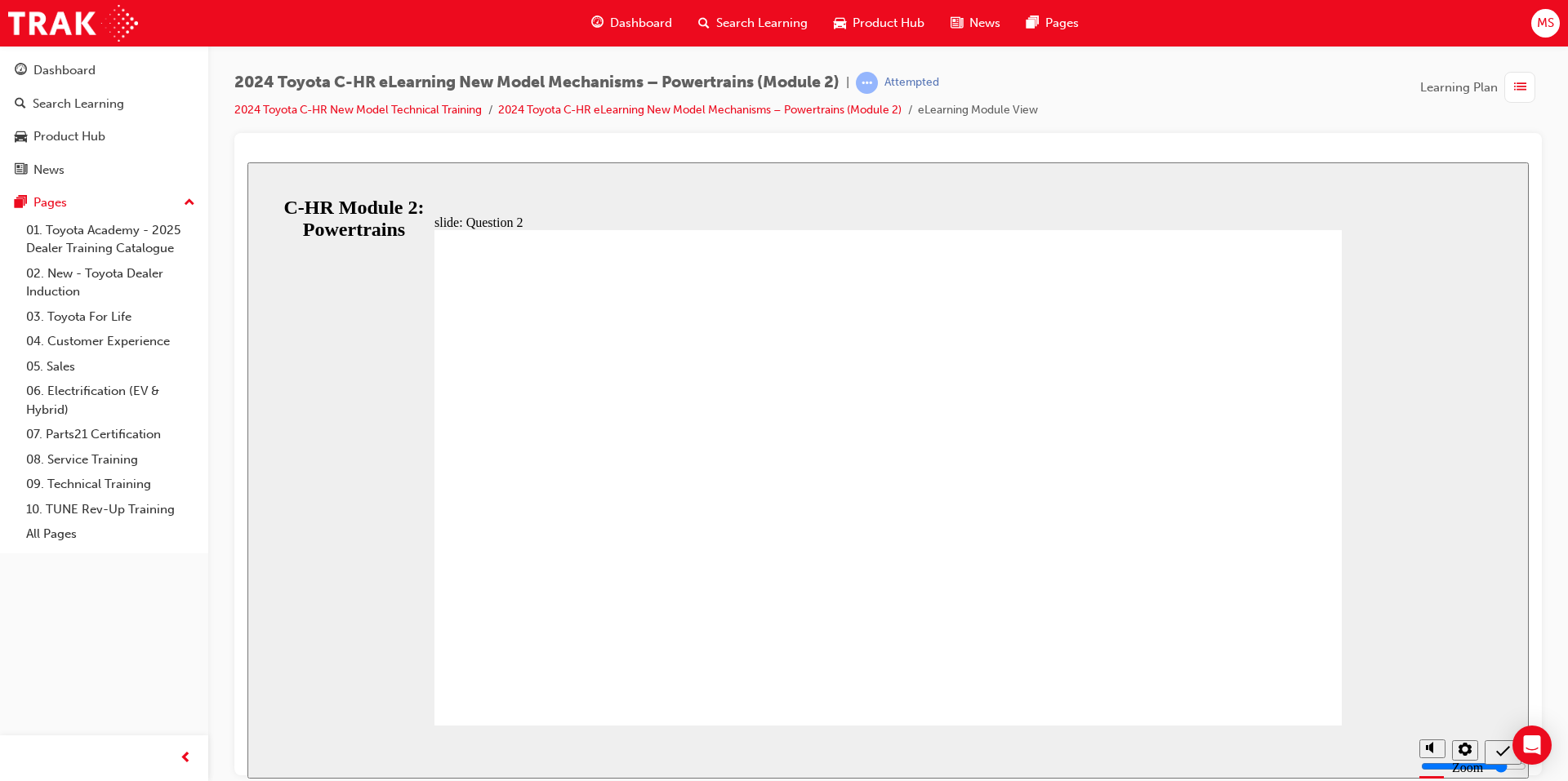
radio input "true"
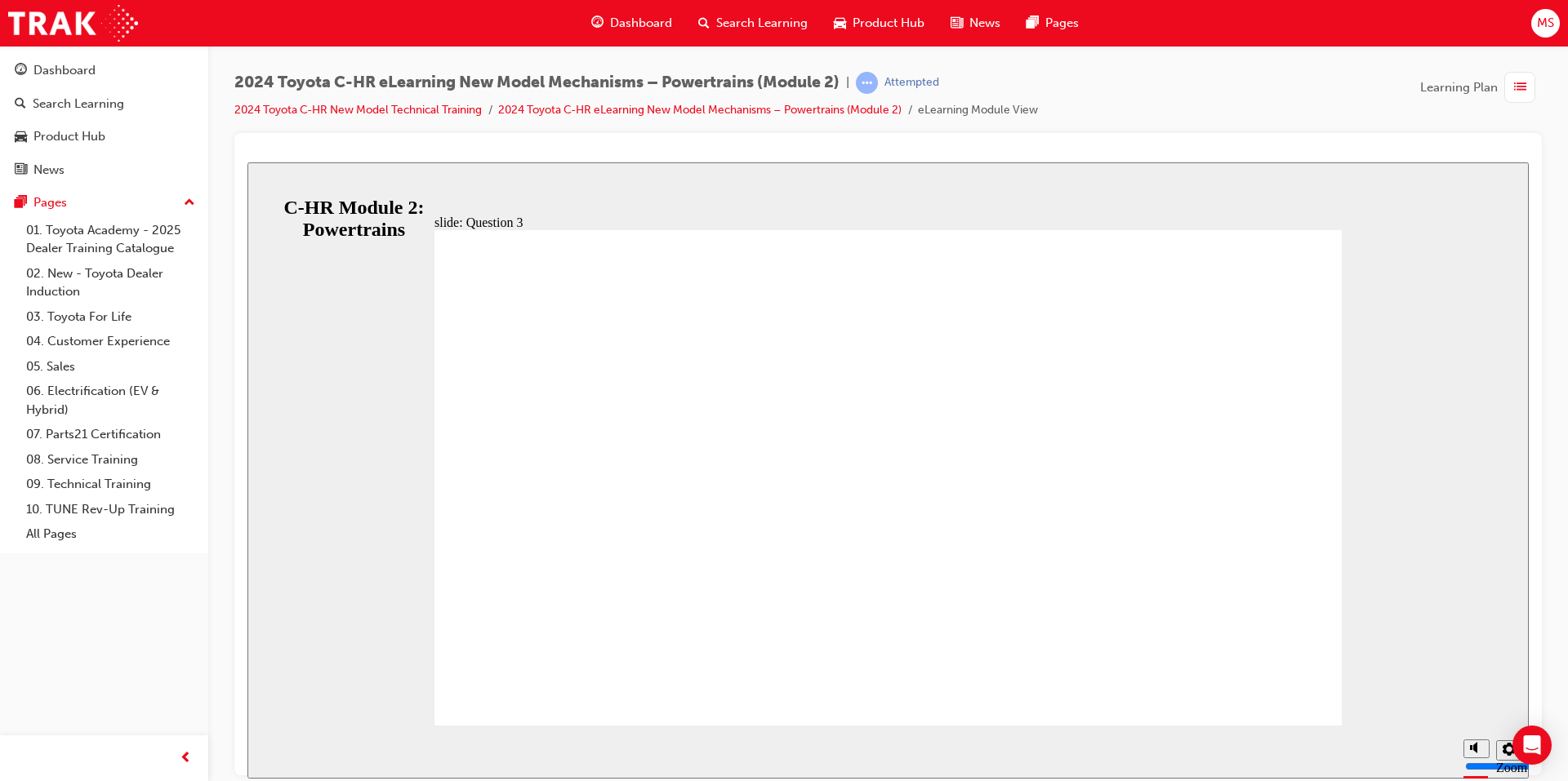
drag, startPoint x: 755, startPoint y: 504, endPoint x: 932, endPoint y: 572, distance: 189.6
radio input "true"
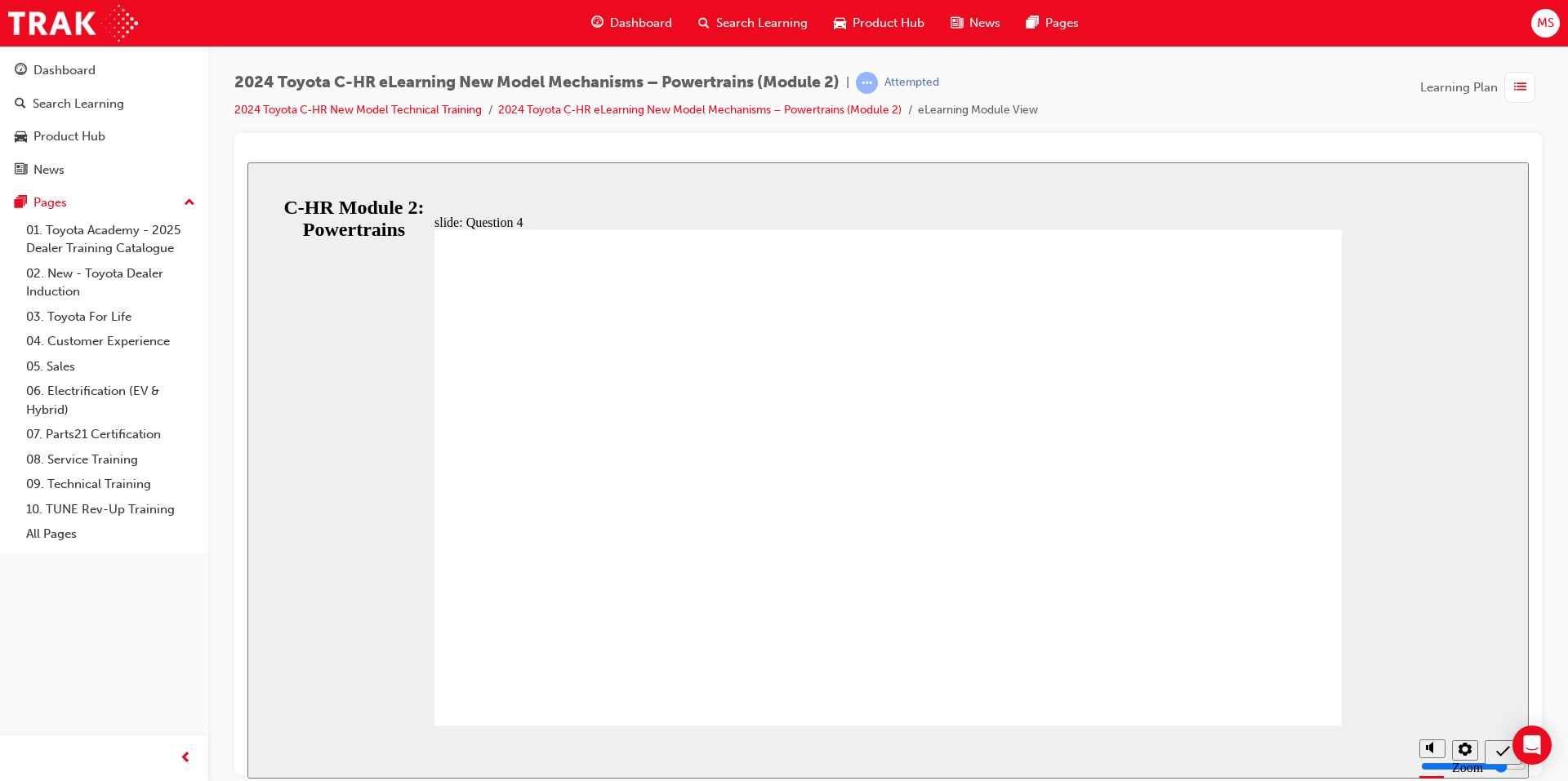
drag, startPoint x: 898, startPoint y: 559, endPoint x: 752, endPoint y: 497, distance: 158.6
radio input "false"
radio input "true"
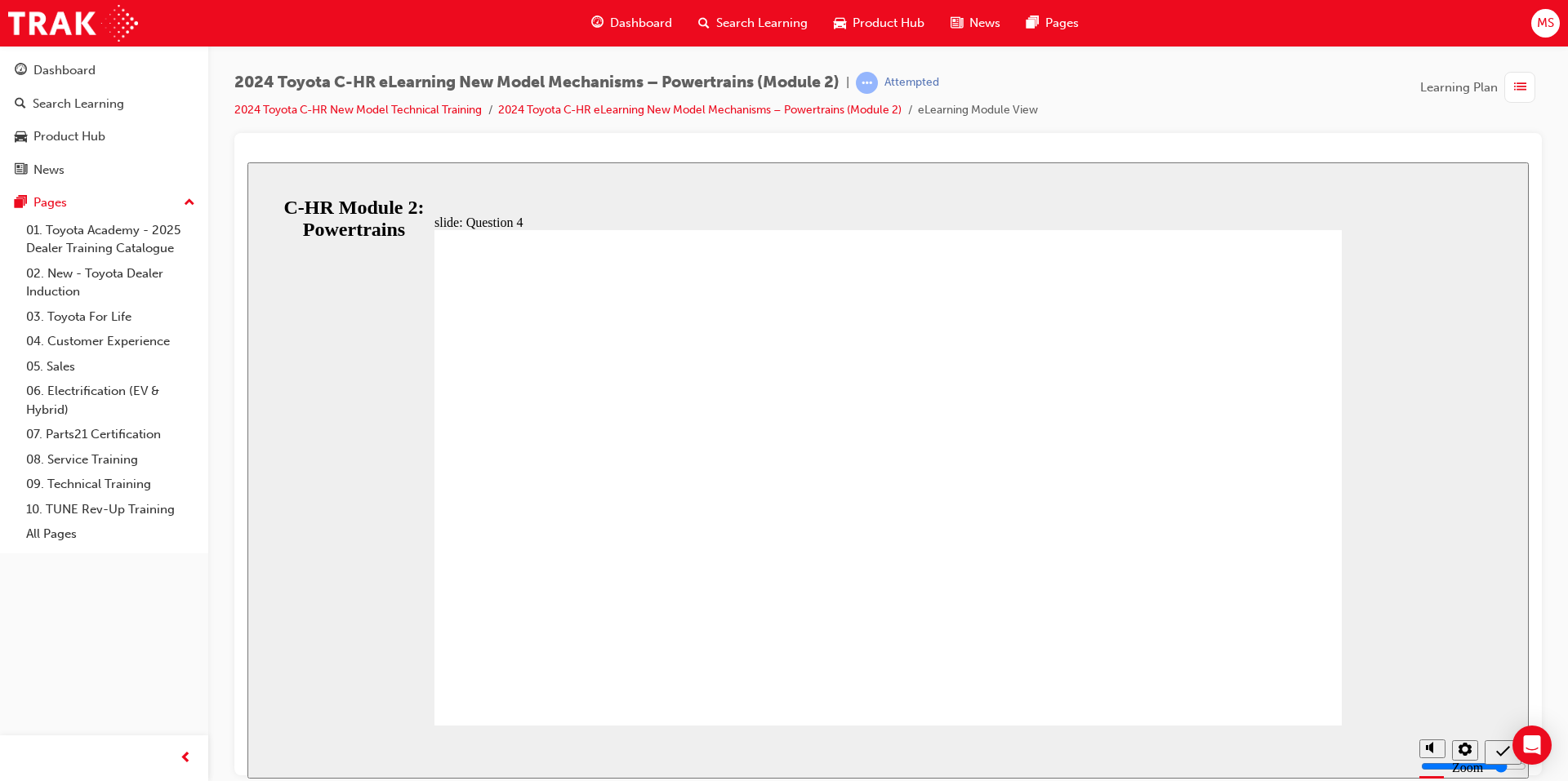
drag, startPoint x: 1198, startPoint y: 665, endPoint x: 1213, endPoint y: 668, distance: 15.3
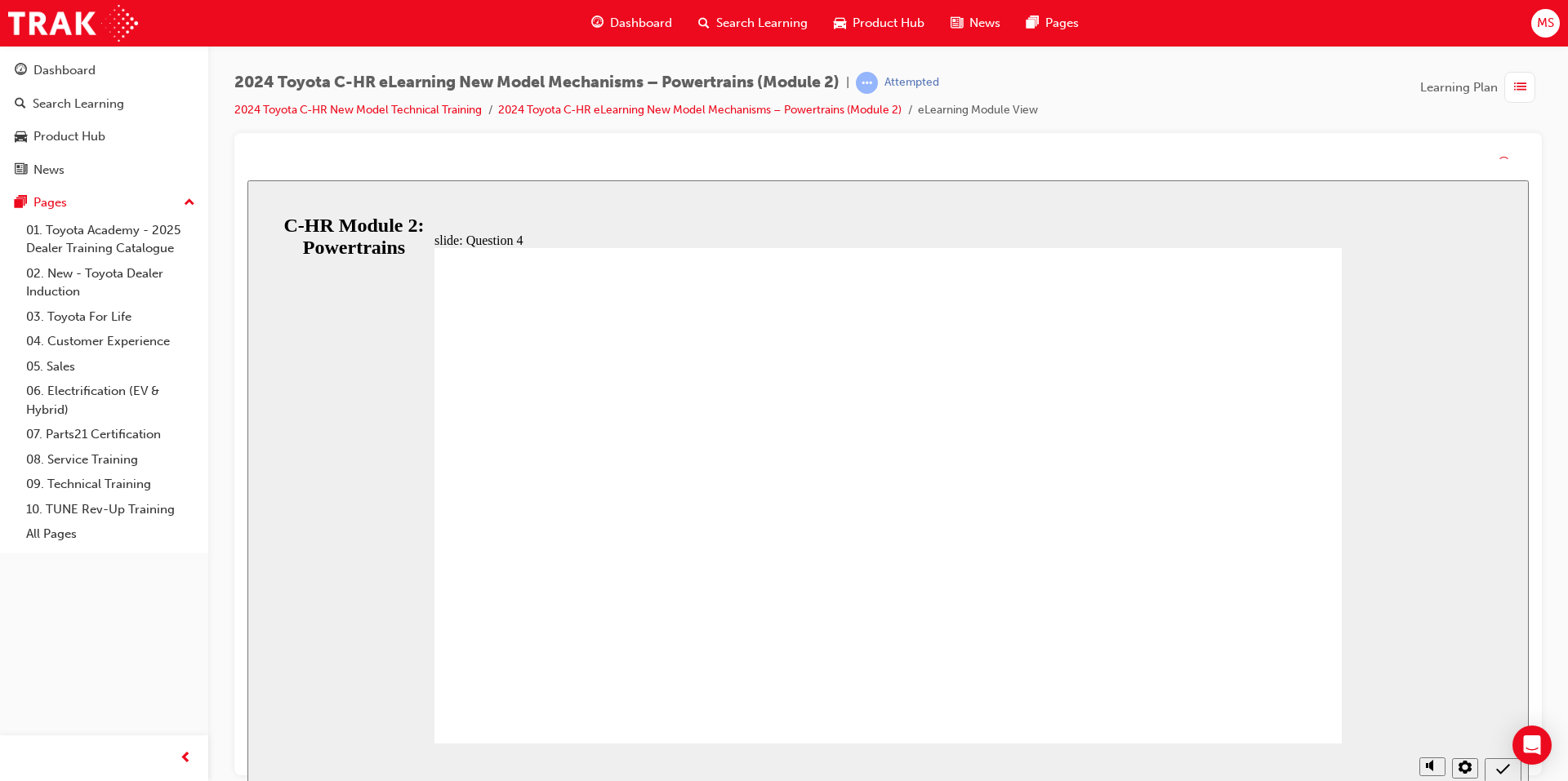
drag, startPoint x: 818, startPoint y: 591, endPoint x: 809, endPoint y: 571, distance: 21.9
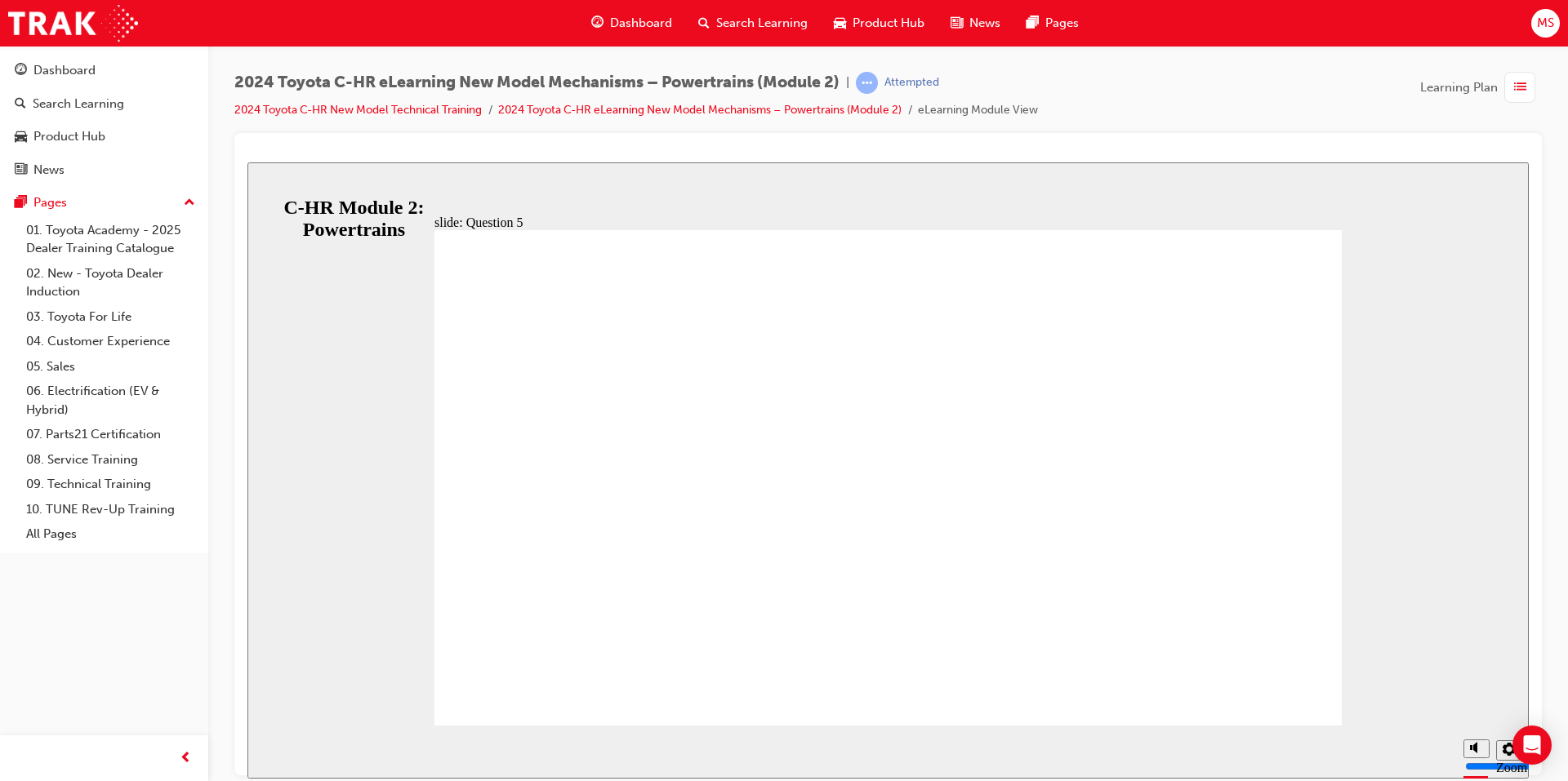
radio input "true"
drag, startPoint x: 894, startPoint y: 562, endPoint x: 894, endPoint y: 543, distance: 19.0
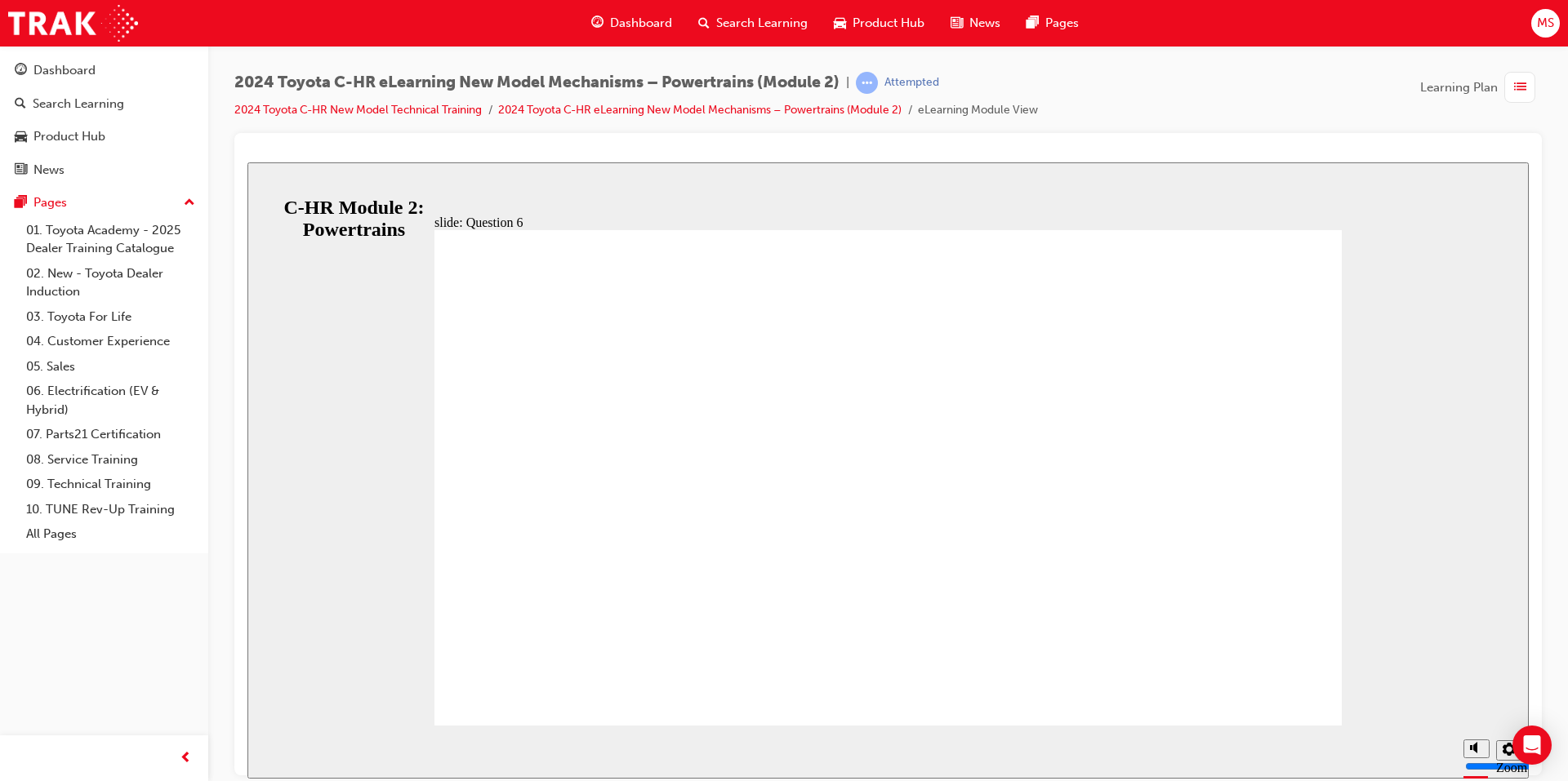
radio input "true"
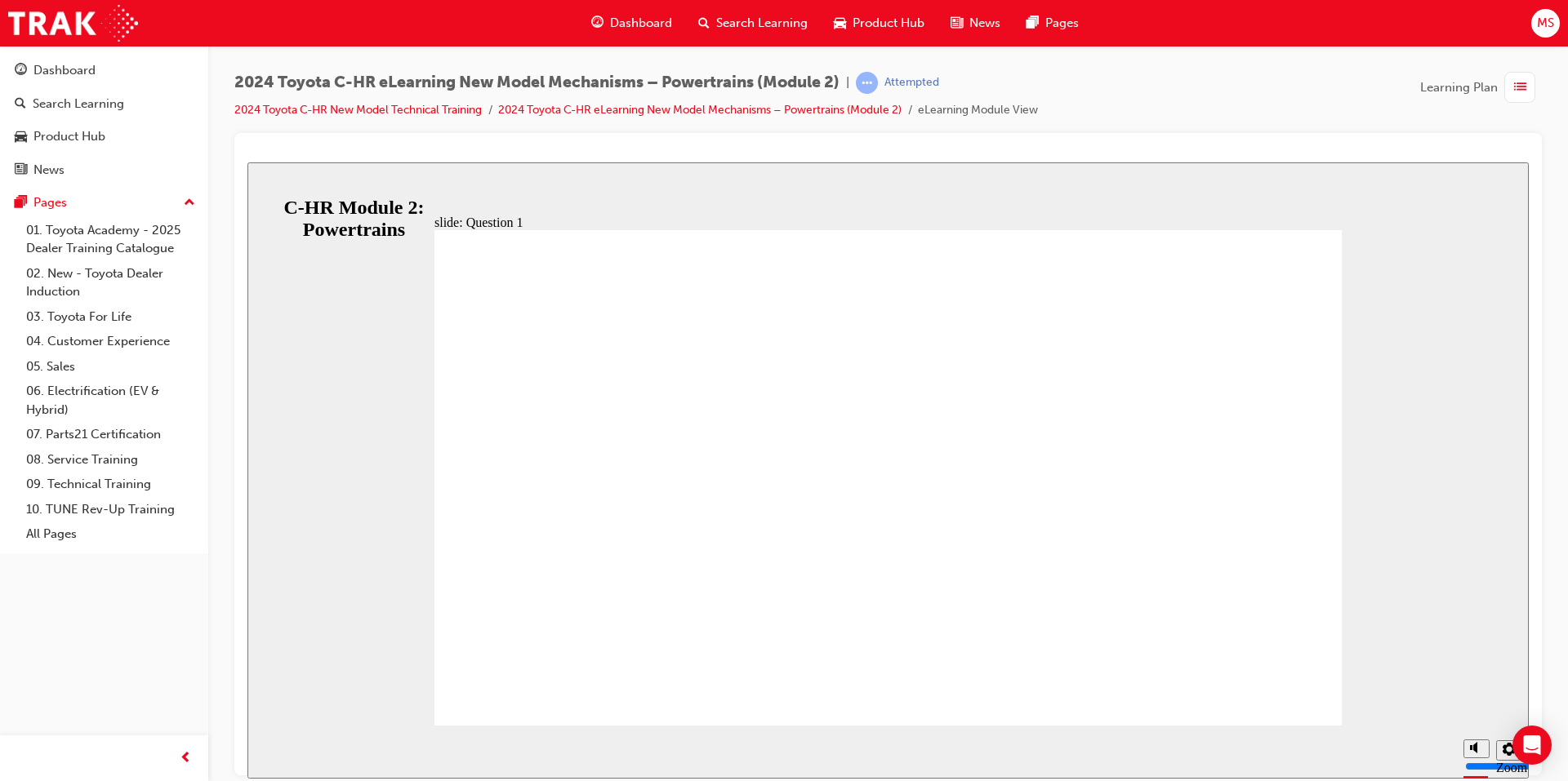
drag, startPoint x: 777, startPoint y: 534, endPoint x: 1028, endPoint y: 595, distance: 258.3
radio input "true"
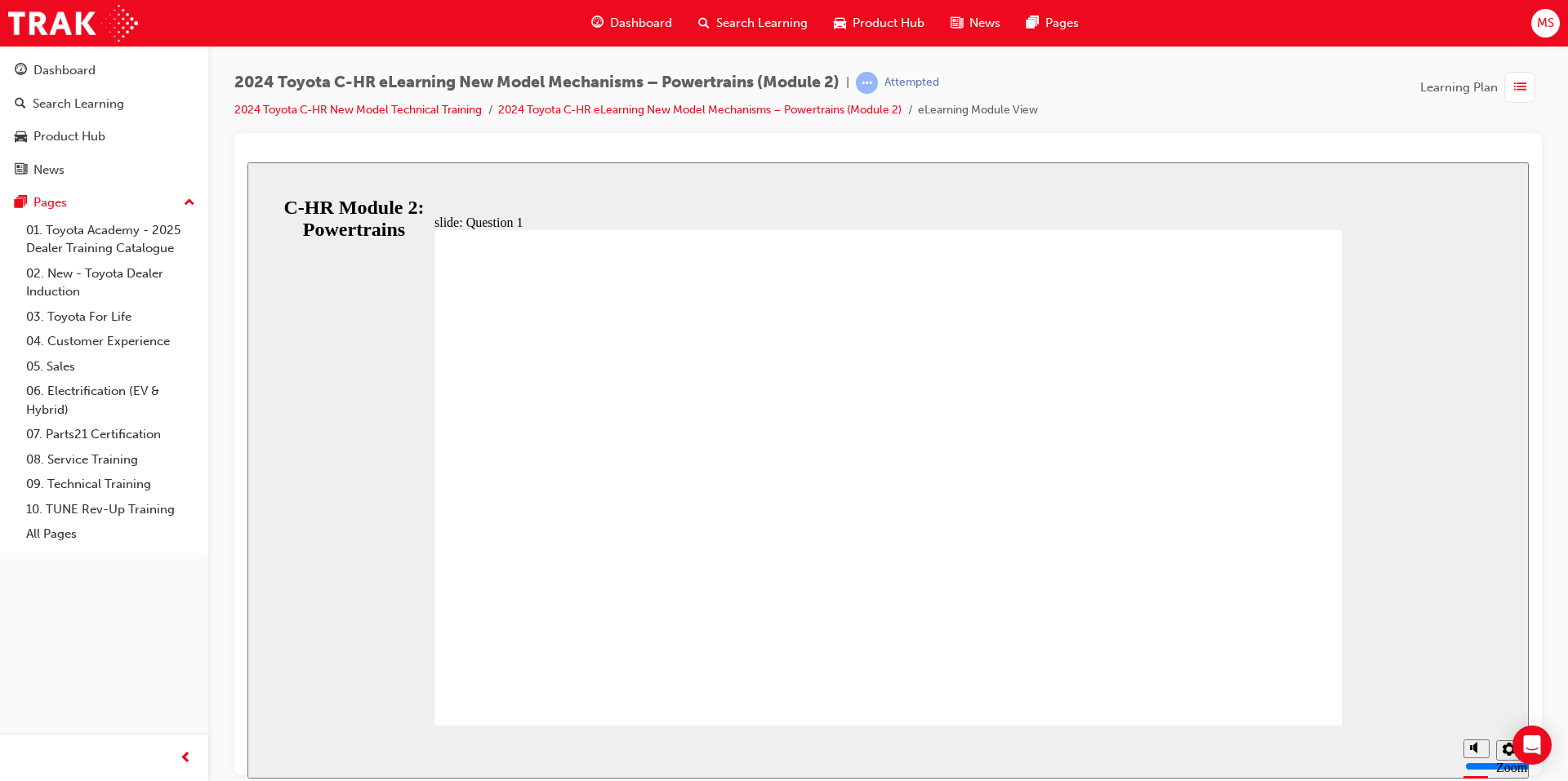
drag, startPoint x: 864, startPoint y: 536, endPoint x: 948, endPoint y: 570, distance: 90.6
radio input "false"
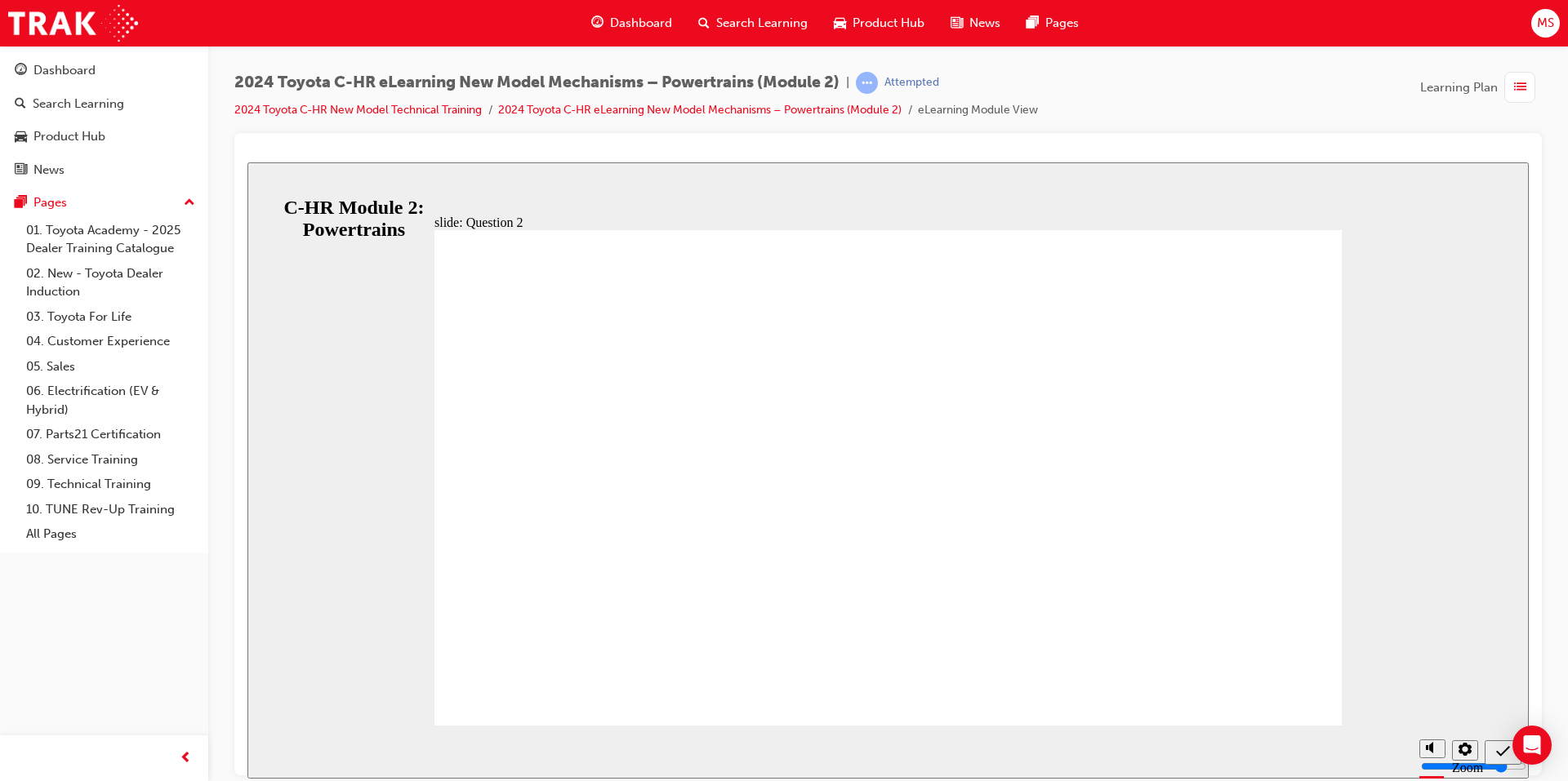
radio input "true"
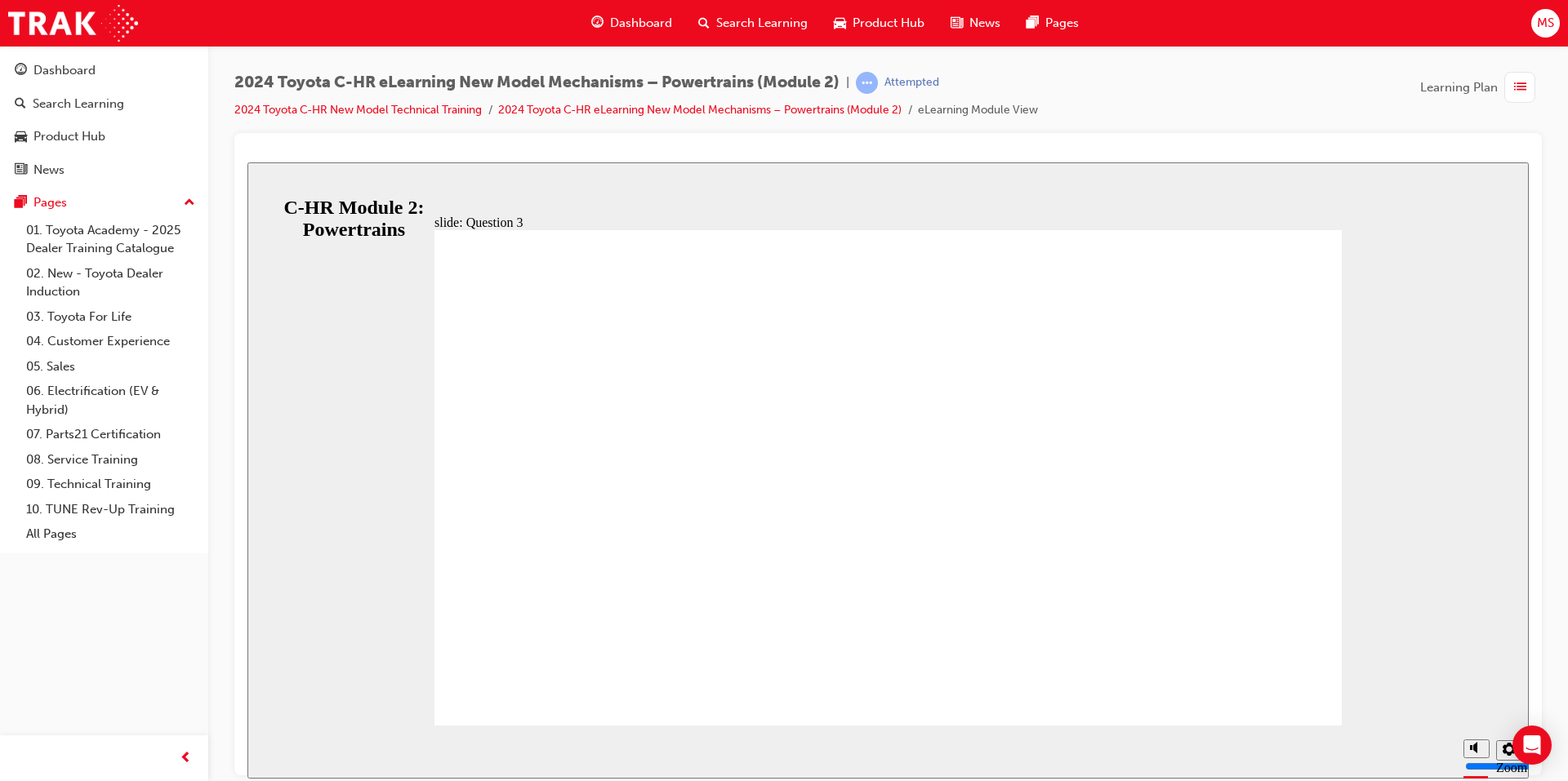
radio input "true"
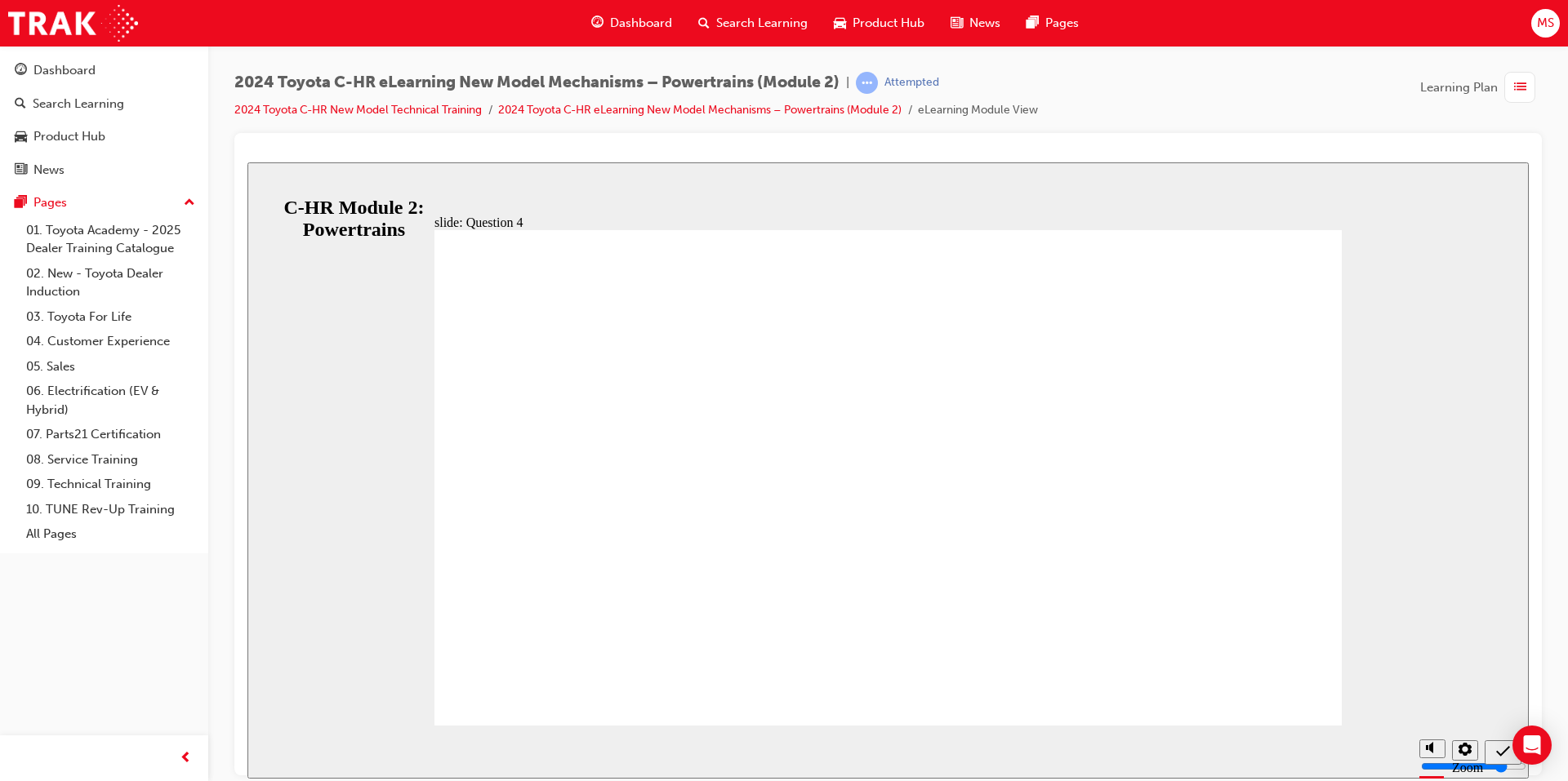
radio input "true"
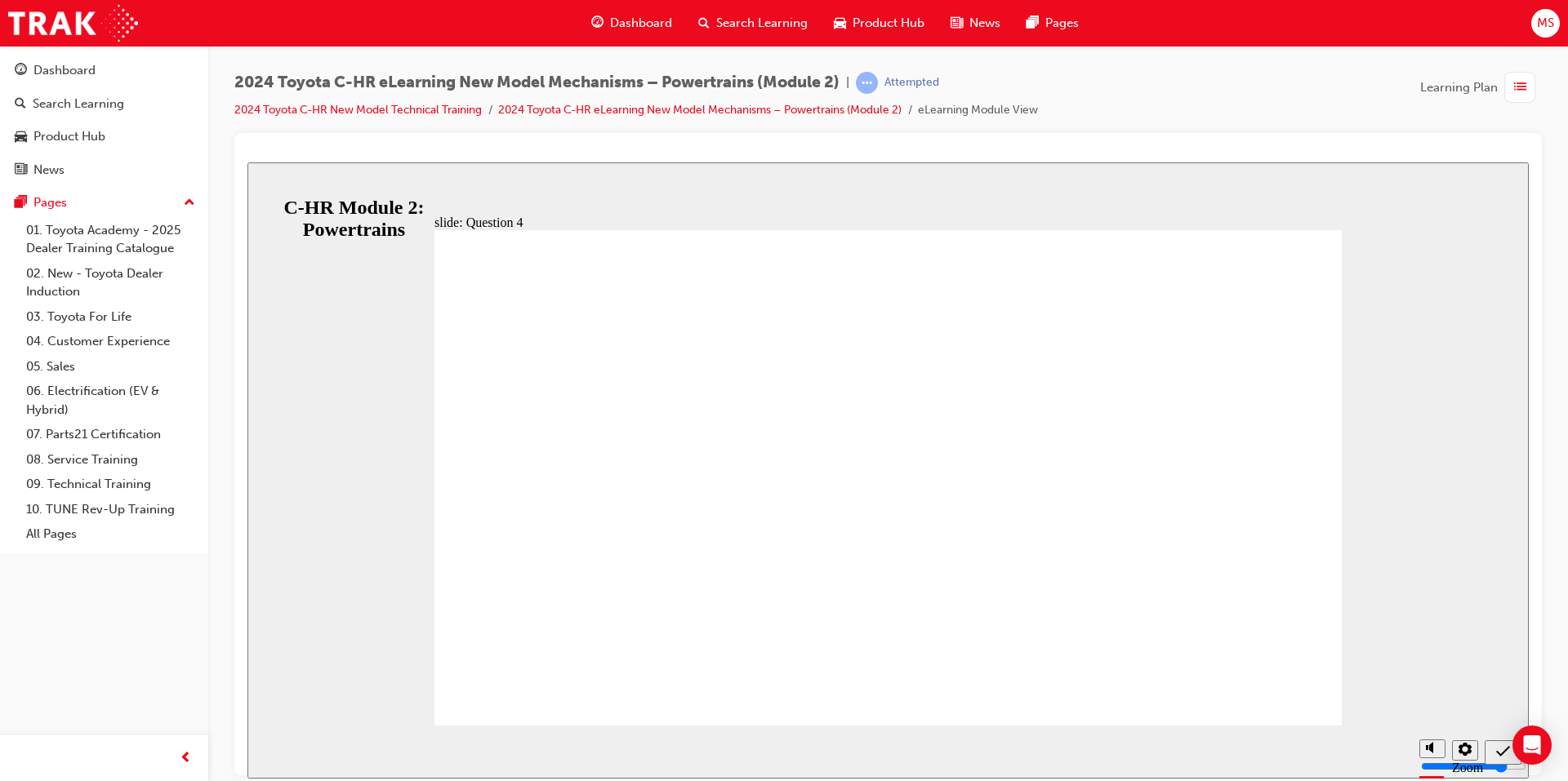
radio input "false"
radio input "true"
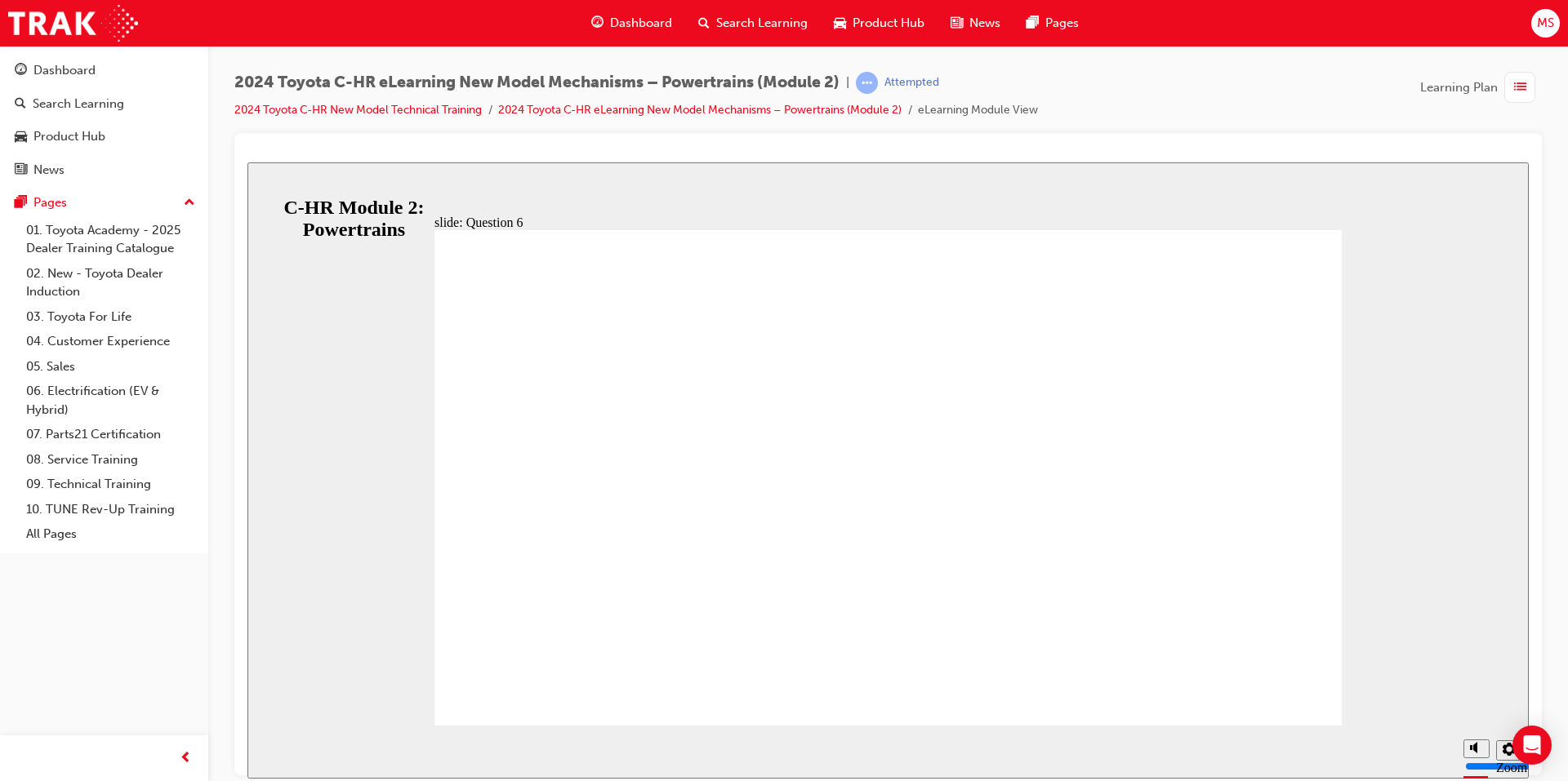
drag, startPoint x: 1246, startPoint y: 654, endPoint x: 1188, endPoint y: 643, distance: 59.0
radio input "false"
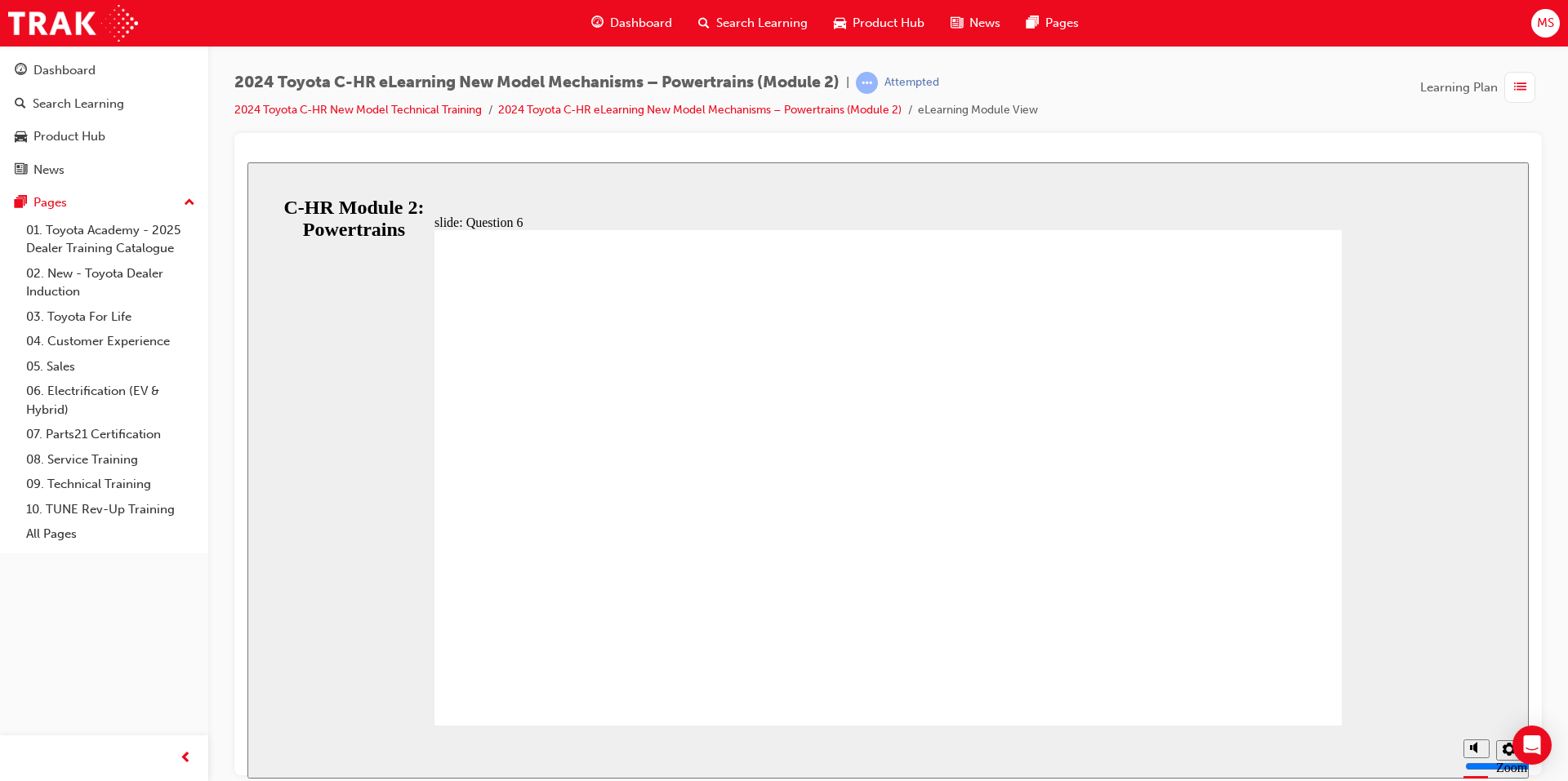
radio input "true"
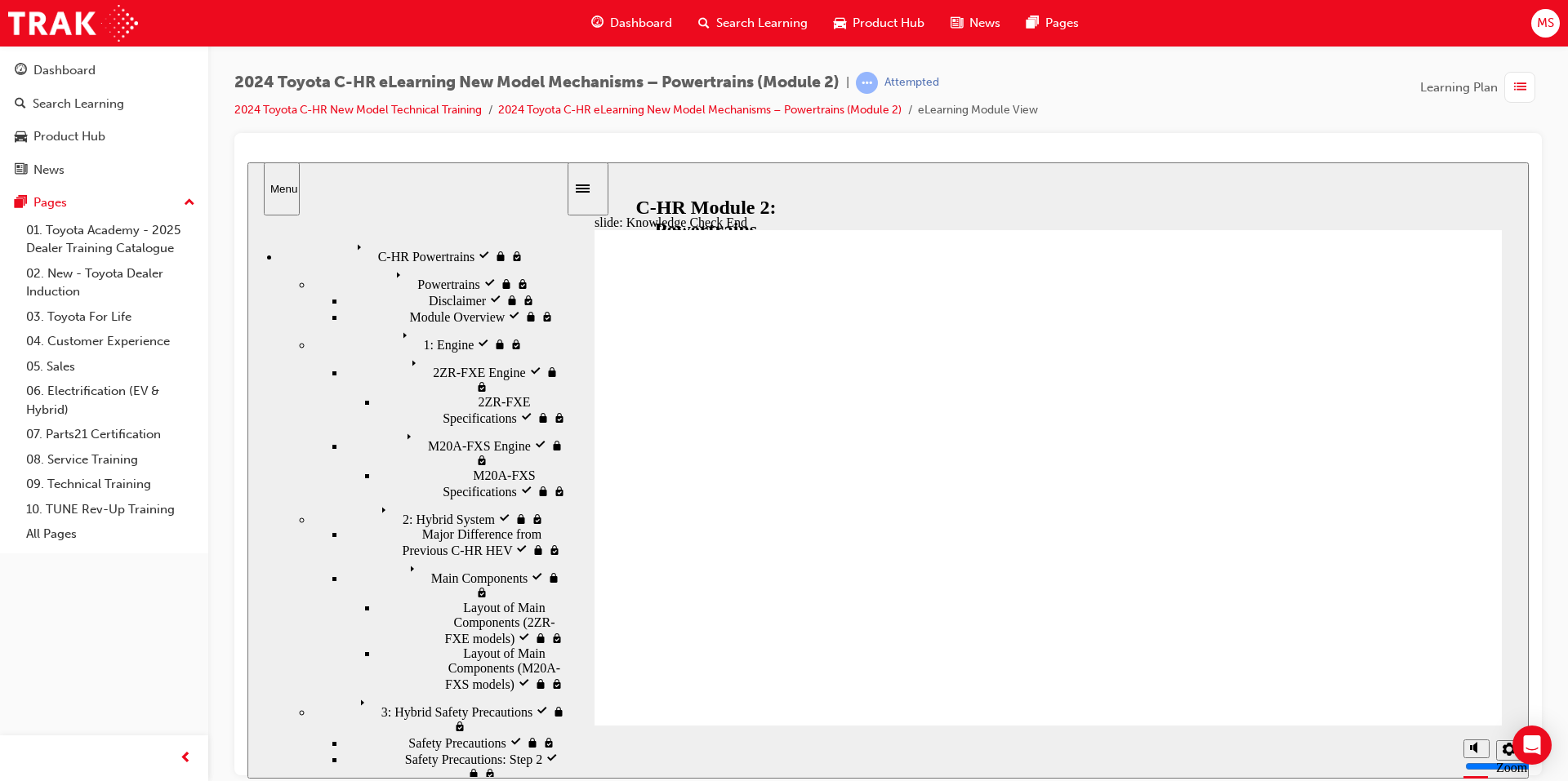
click at [600, 192] on icon "Sidebar Toggle" at bounding box center [588, 187] width 25 height 10
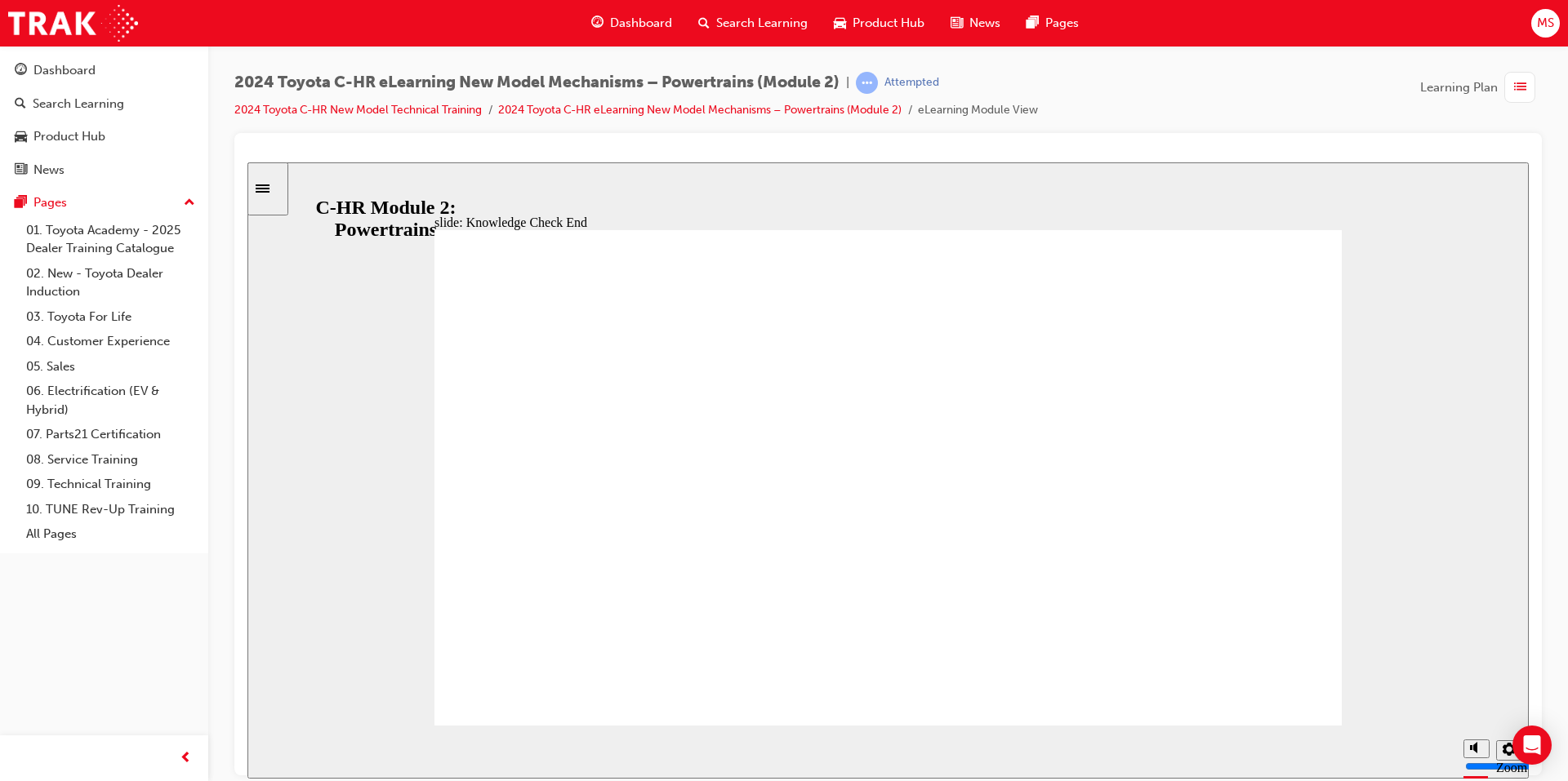
click at [269, 185] on icon "Sidebar Toggle" at bounding box center [263, 188] width 14 height 8
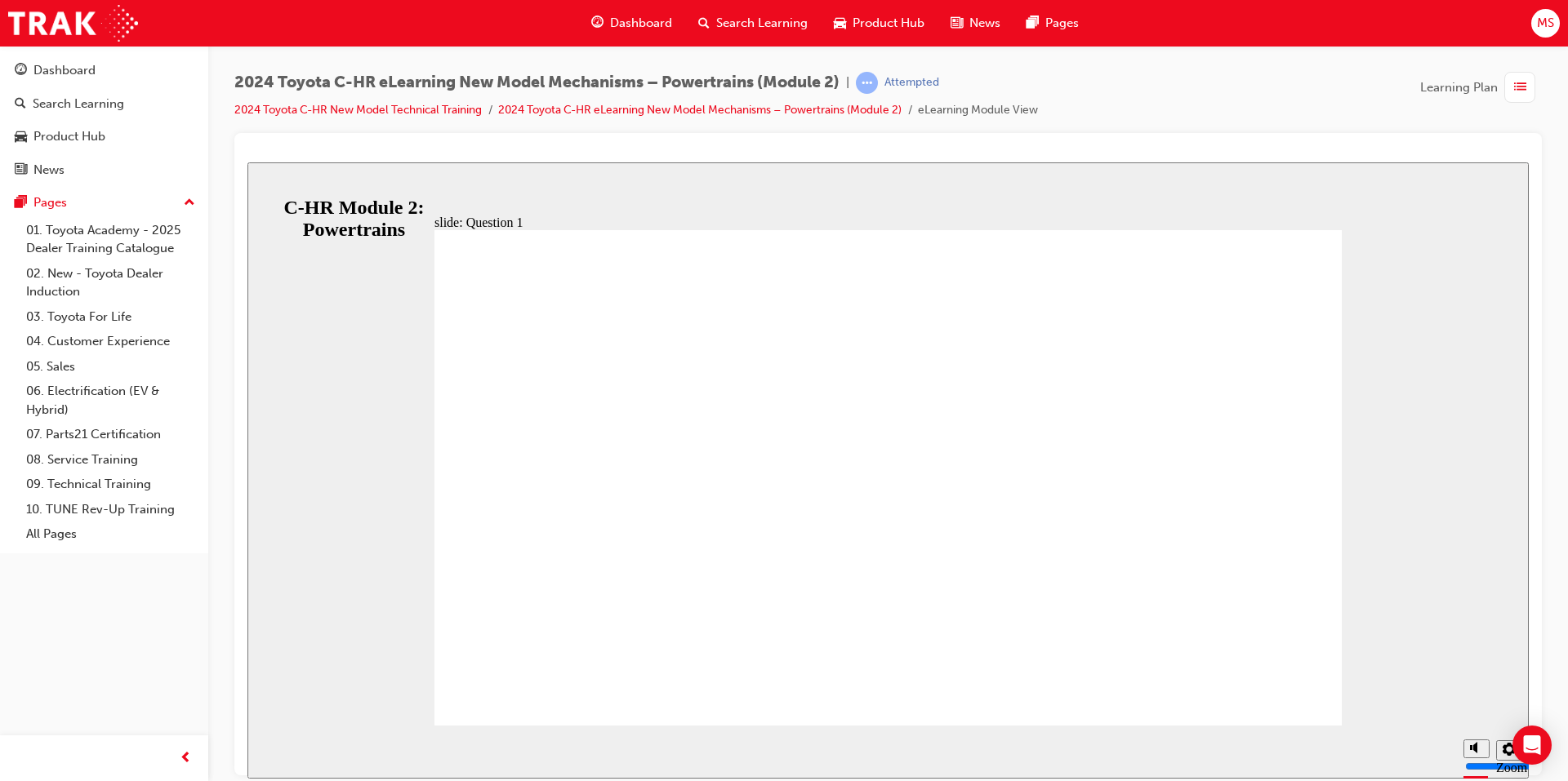
radio input "true"
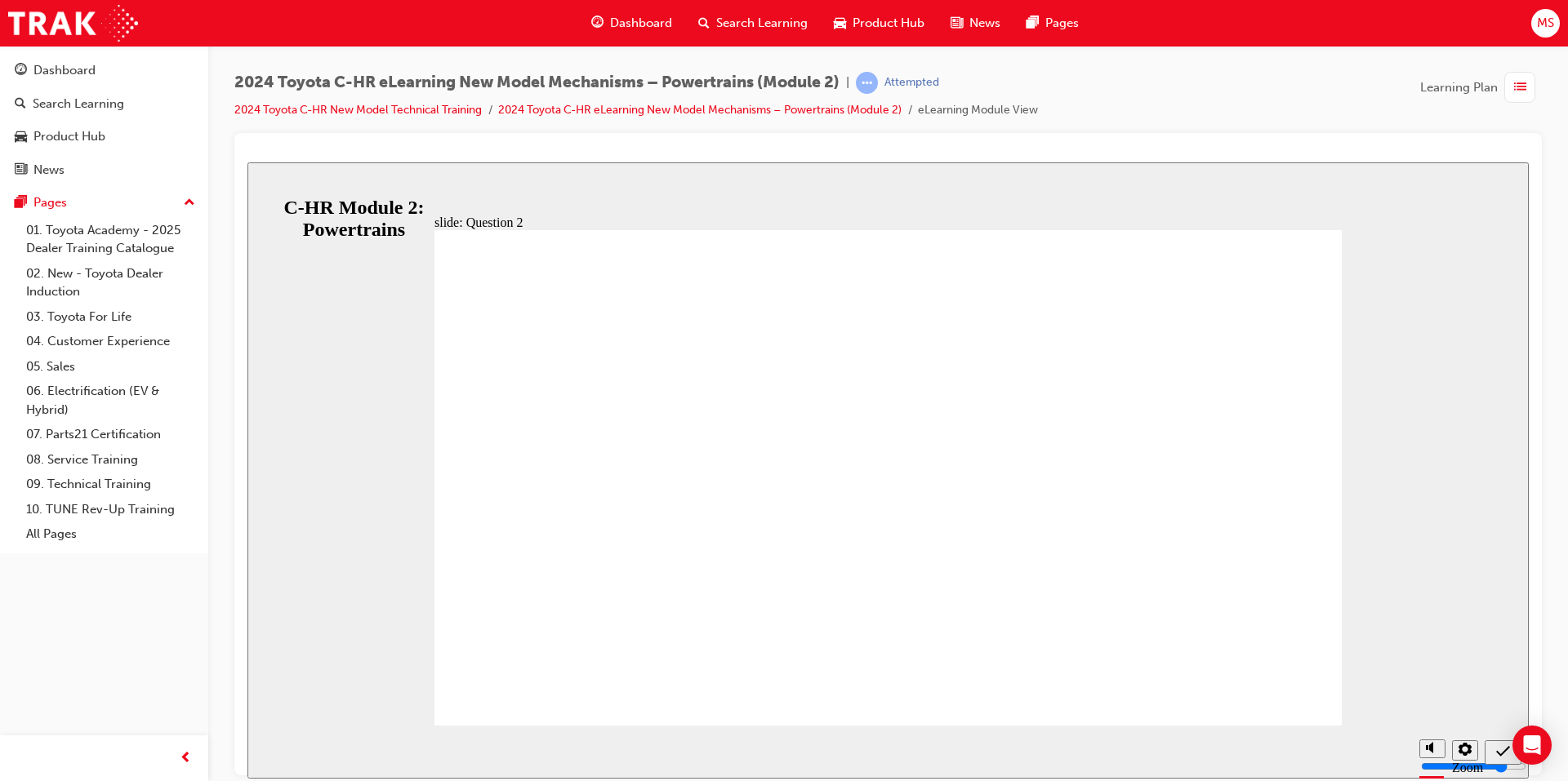
radio input "true"
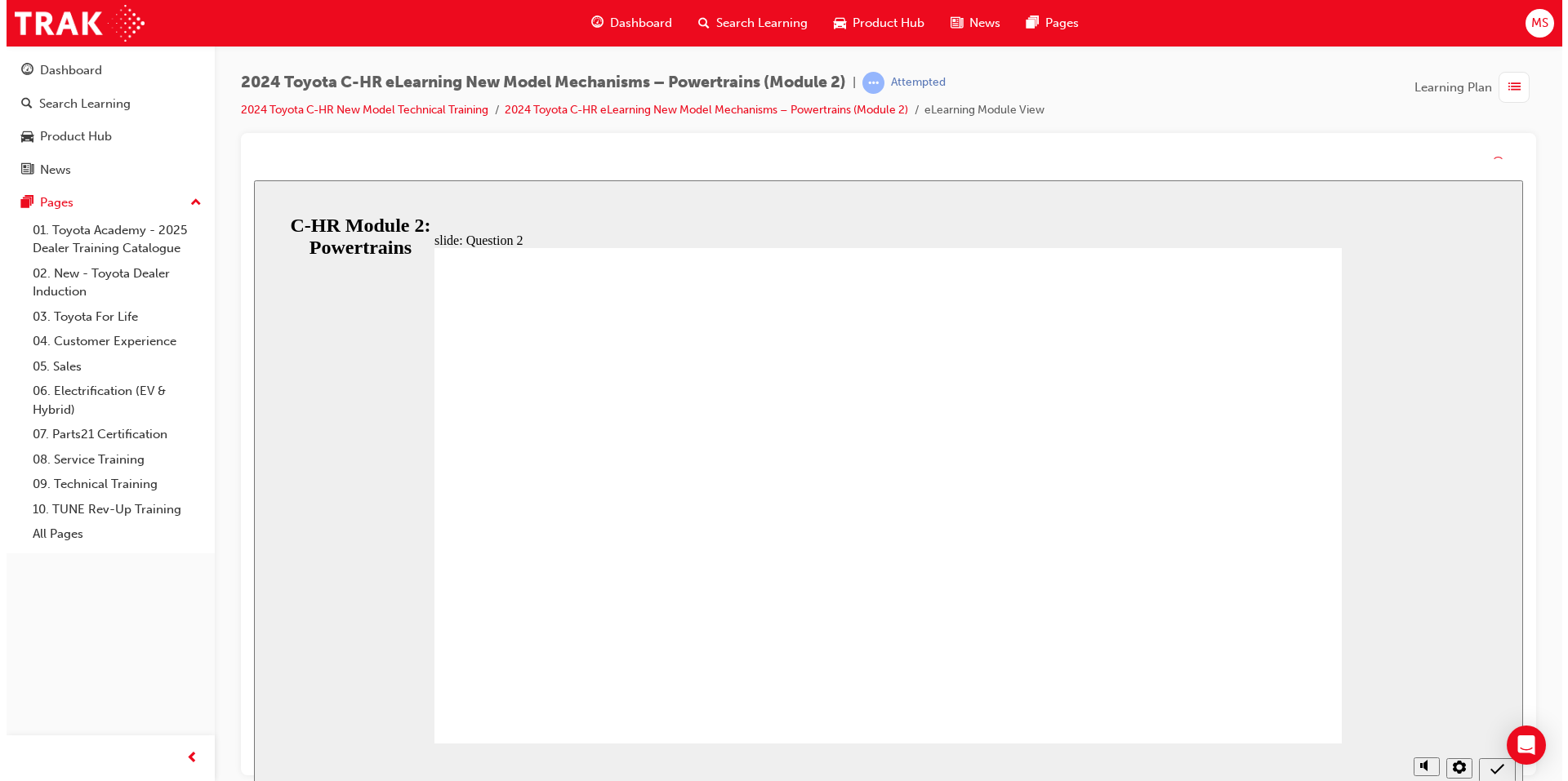
drag, startPoint x: 920, startPoint y: 572, endPoint x: 887, endPoint y: 585, distance: 35.5
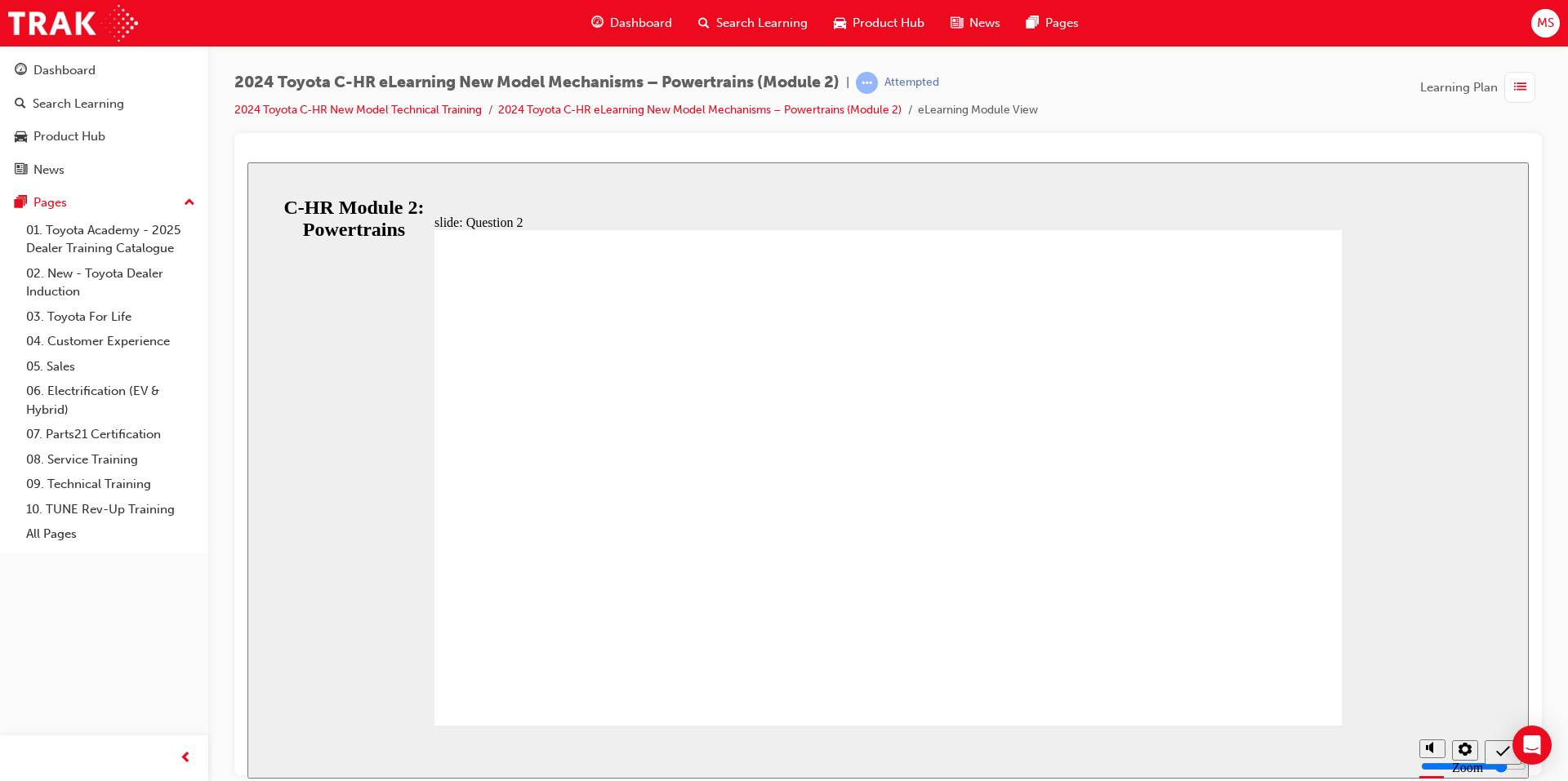
drag, startPoint x: 764, startPoint y: 572, endPoint x: 909, endPoint y: 600, distance: 147.7
radio input "true"
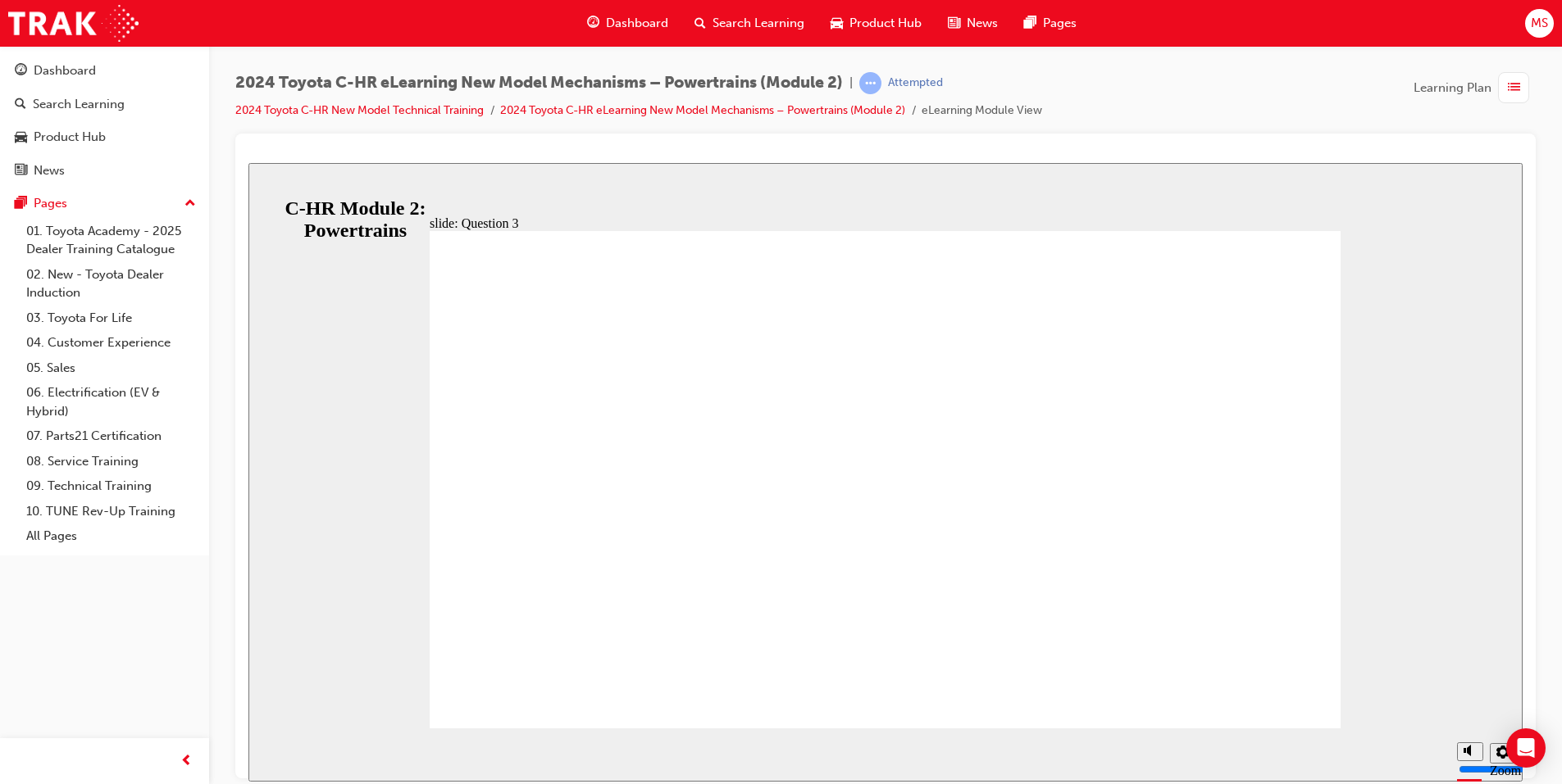
radio input "true"
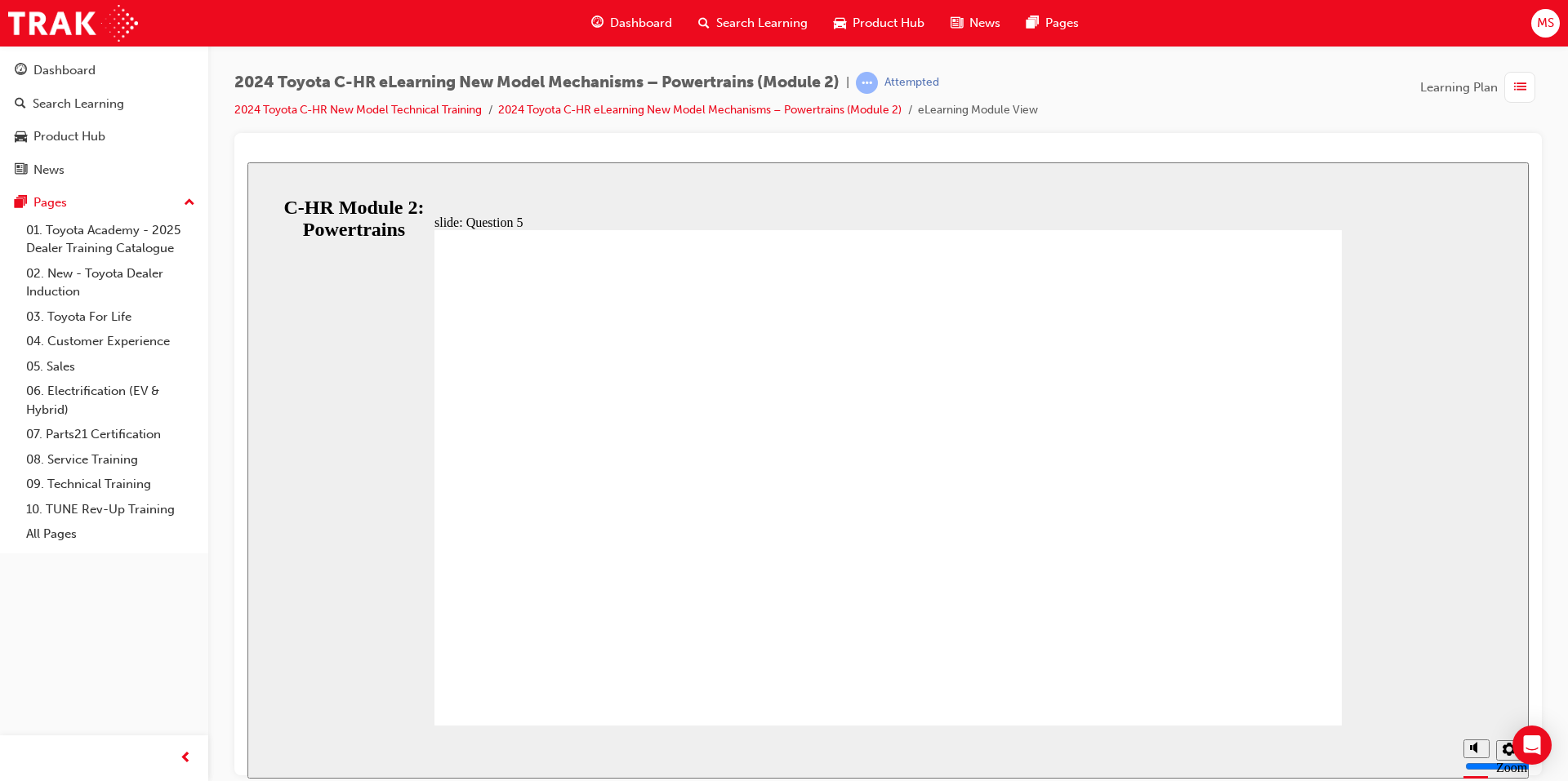
radio input "true"
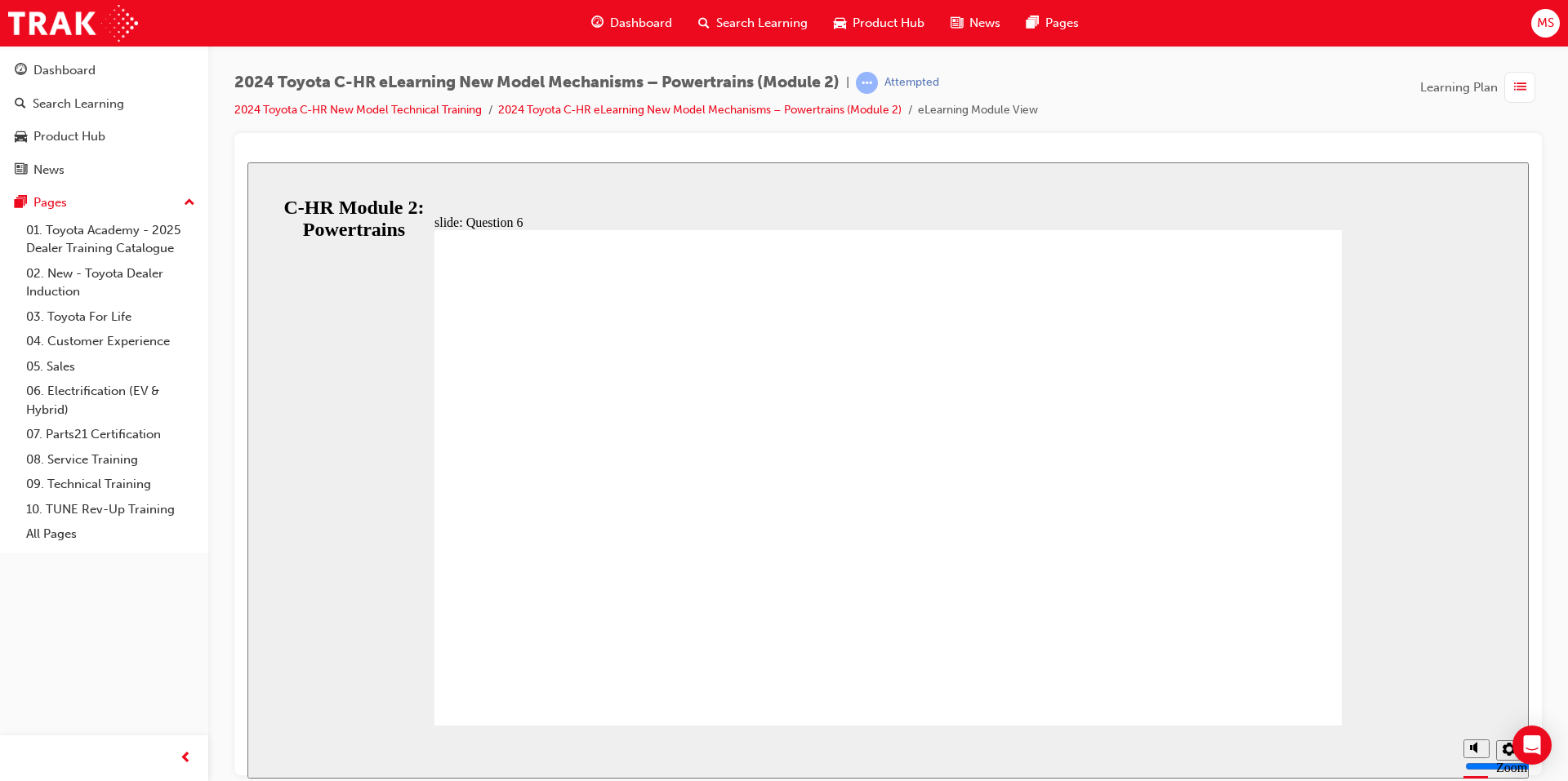
drag, startPoint x: 869, startPoint y: 626, endPoint x: 976, endPoint y: 623, distance: 107.0
radio input "true"
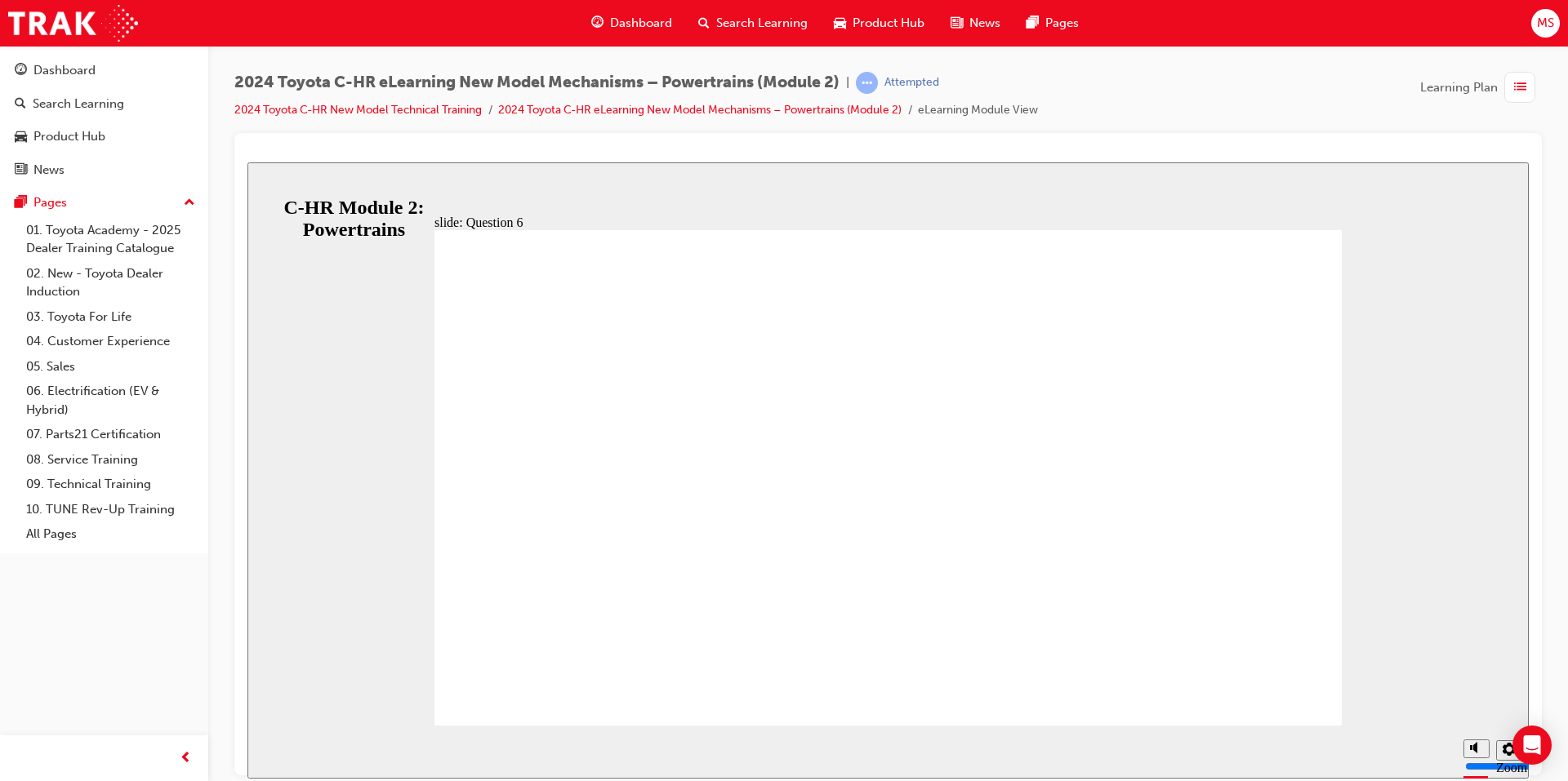
radio input "true"
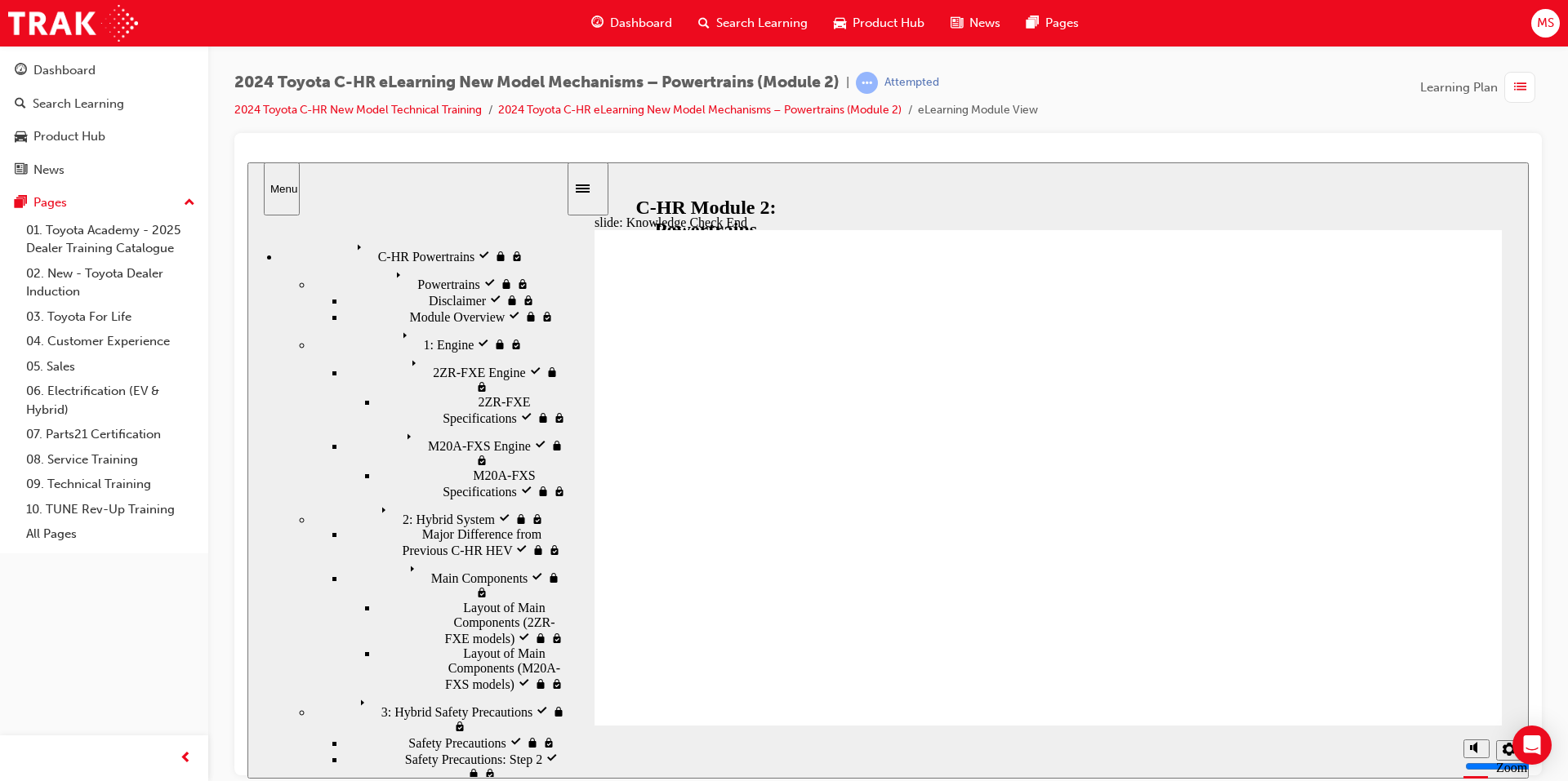
drag, startPoint x: 431, startPoint y: 308, endPoint x: 431, endPoint y: 321, distance: 13.0
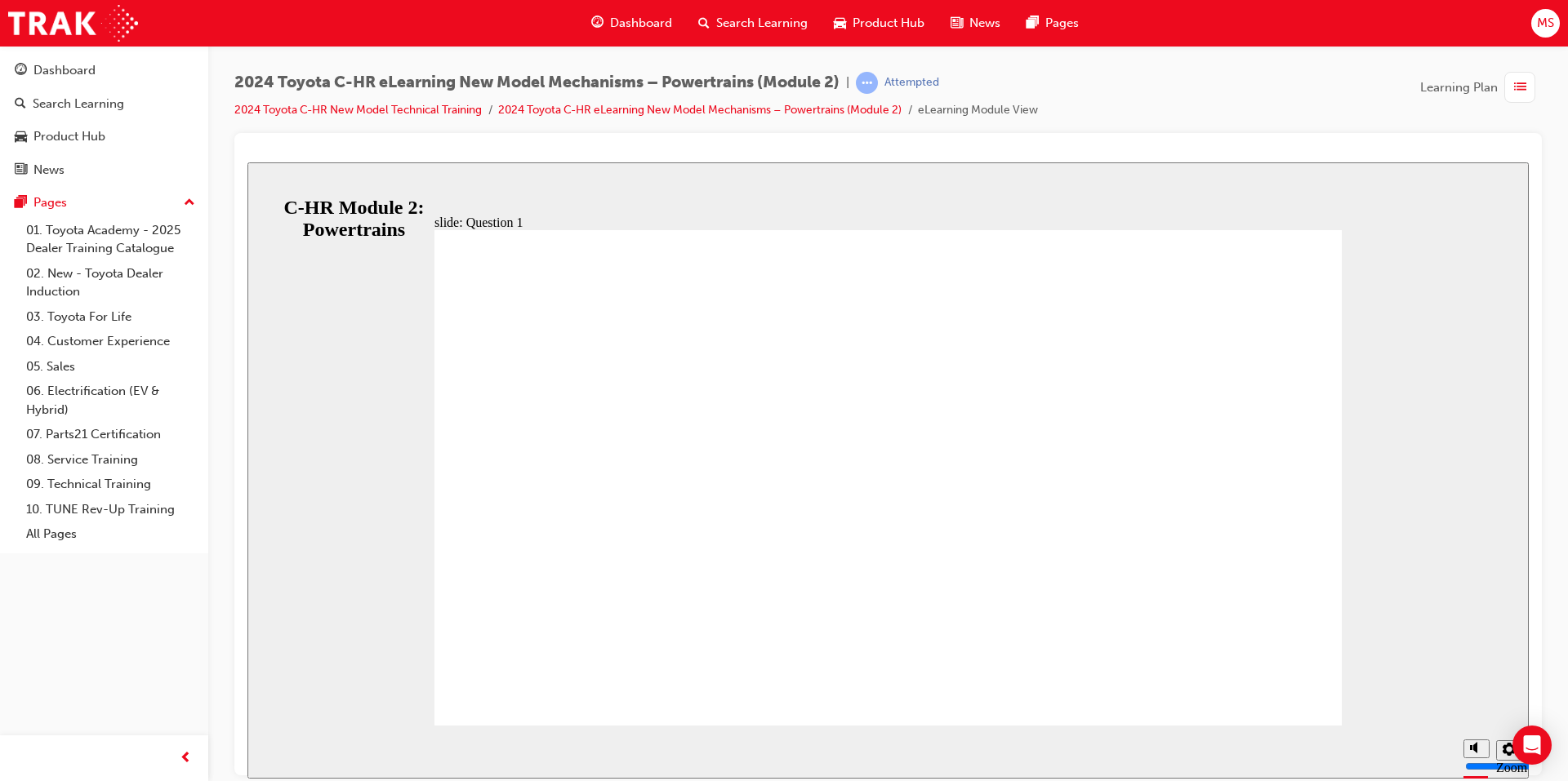
radio input "true"
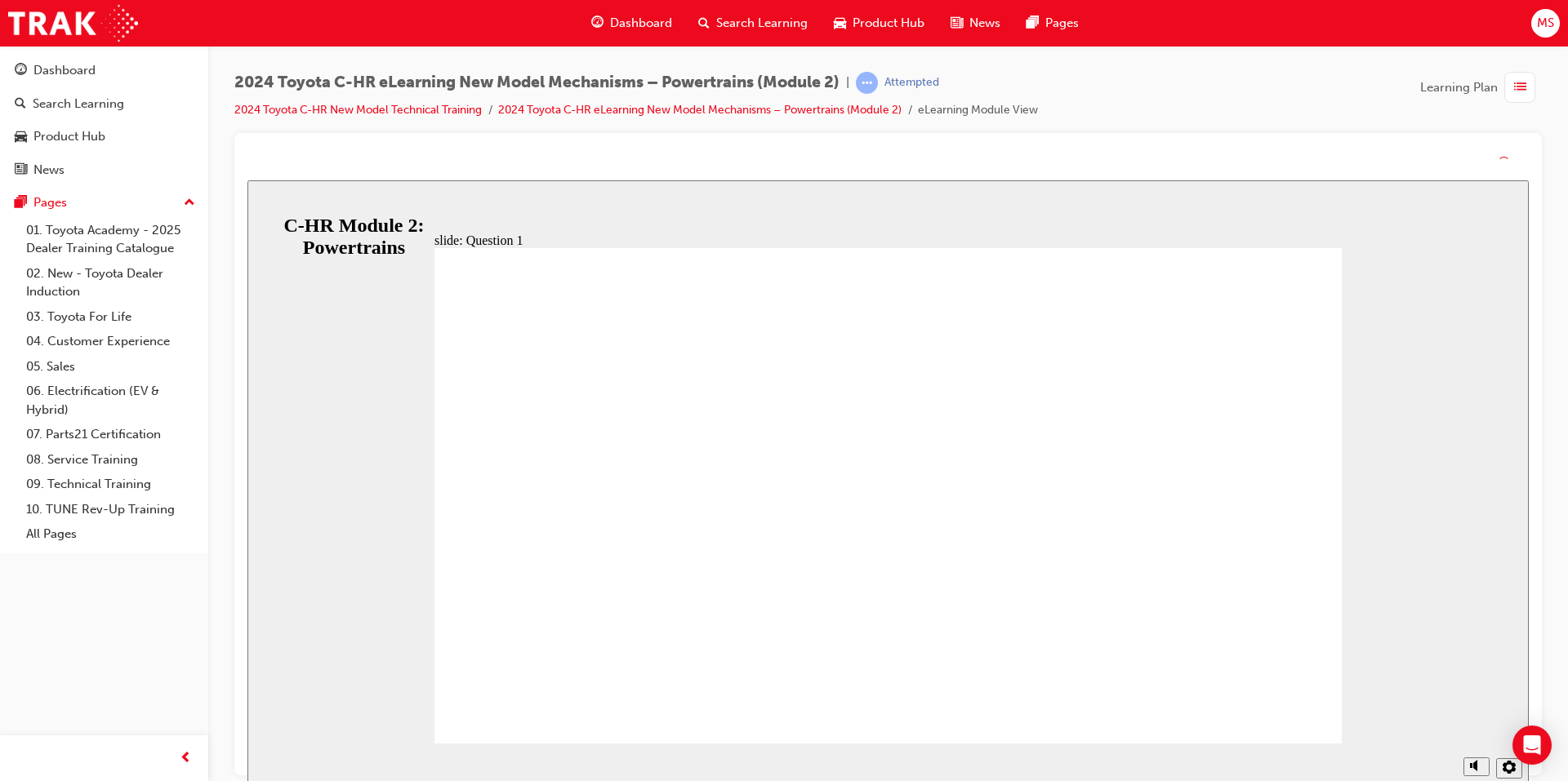
drag, startPoint x: 837, startPoint y: 586, endPoint x: 834, endPoint y: 603, distance: 17.3
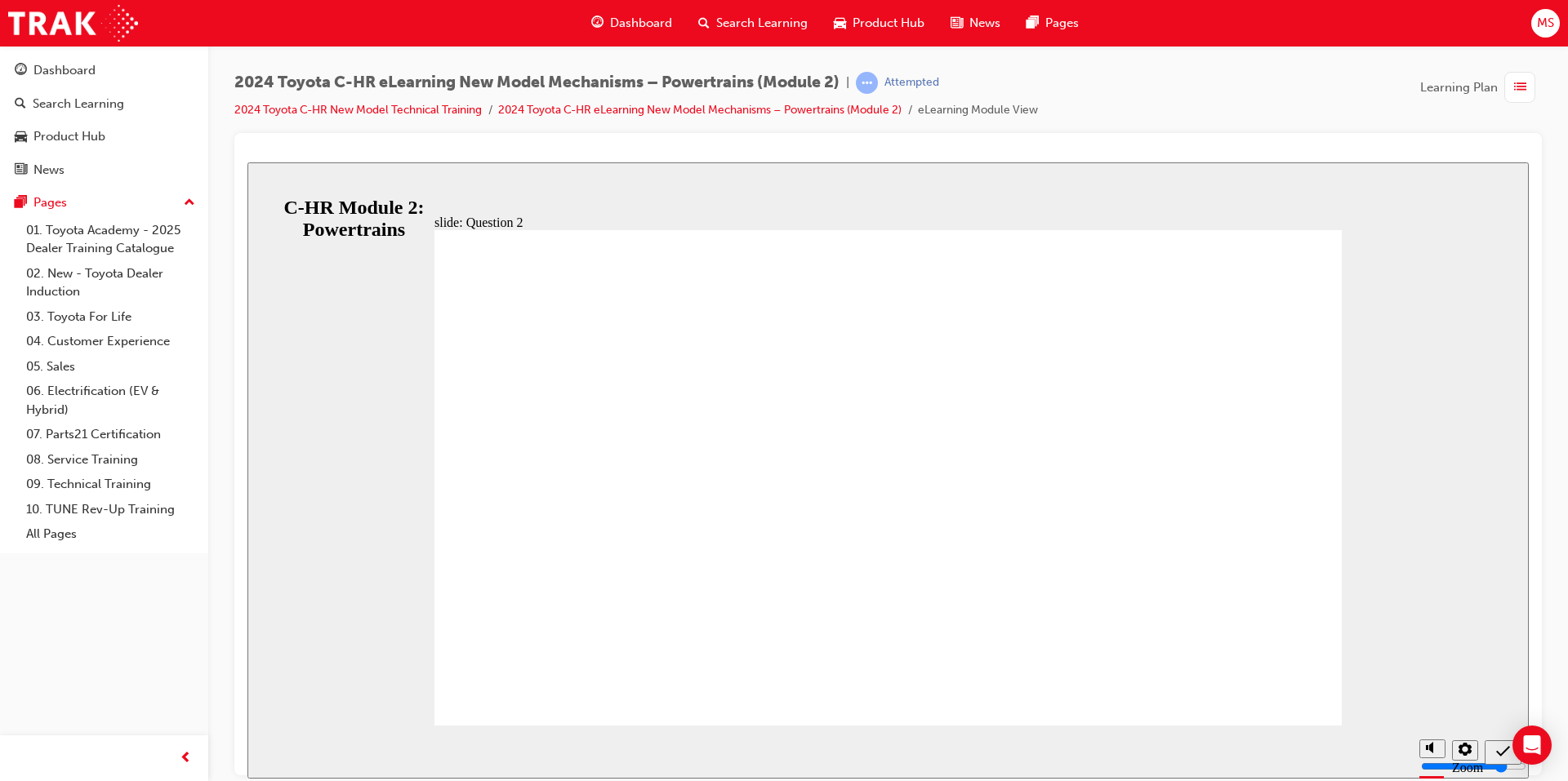
radio input "true"
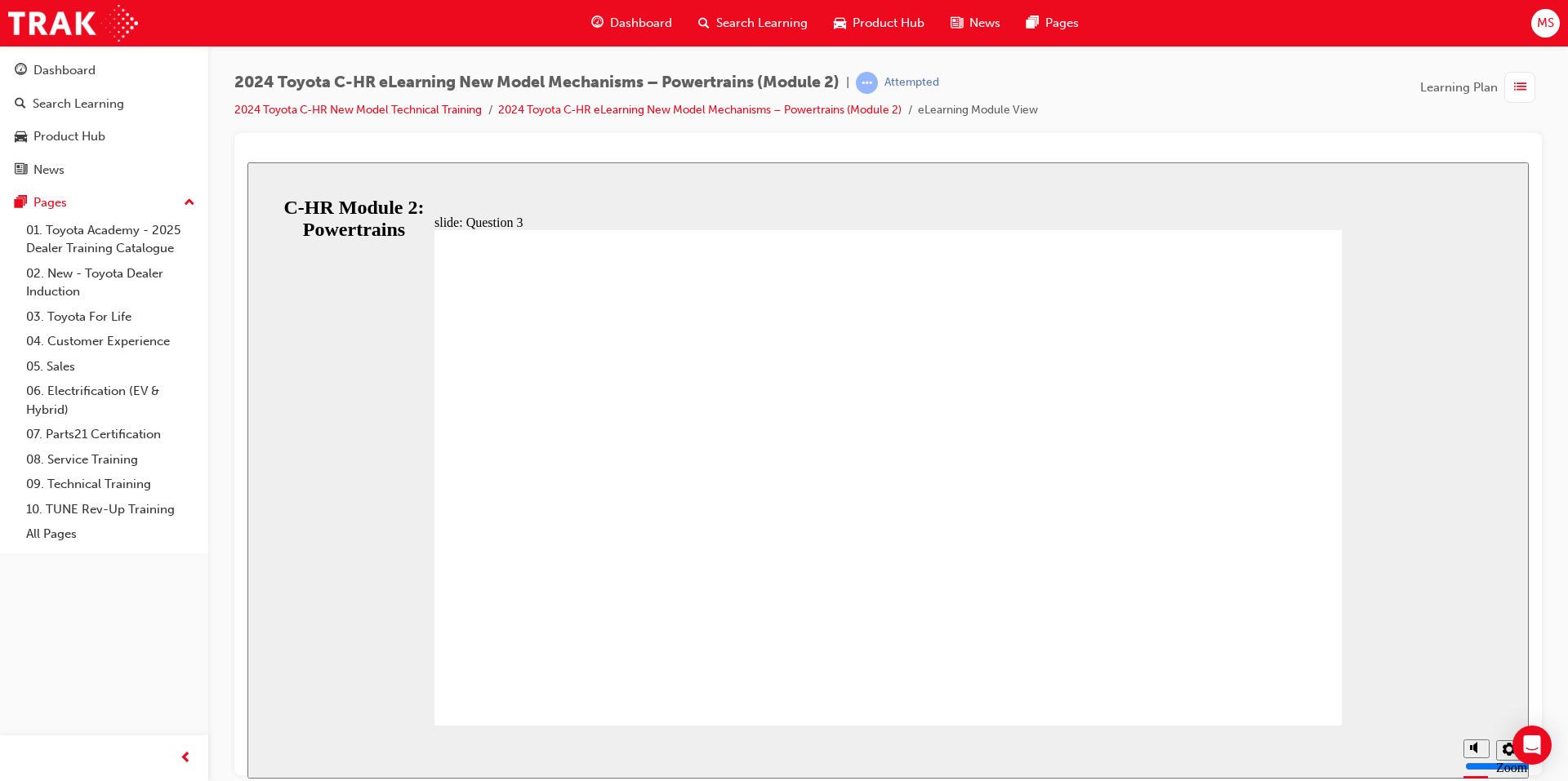
radio input "true"
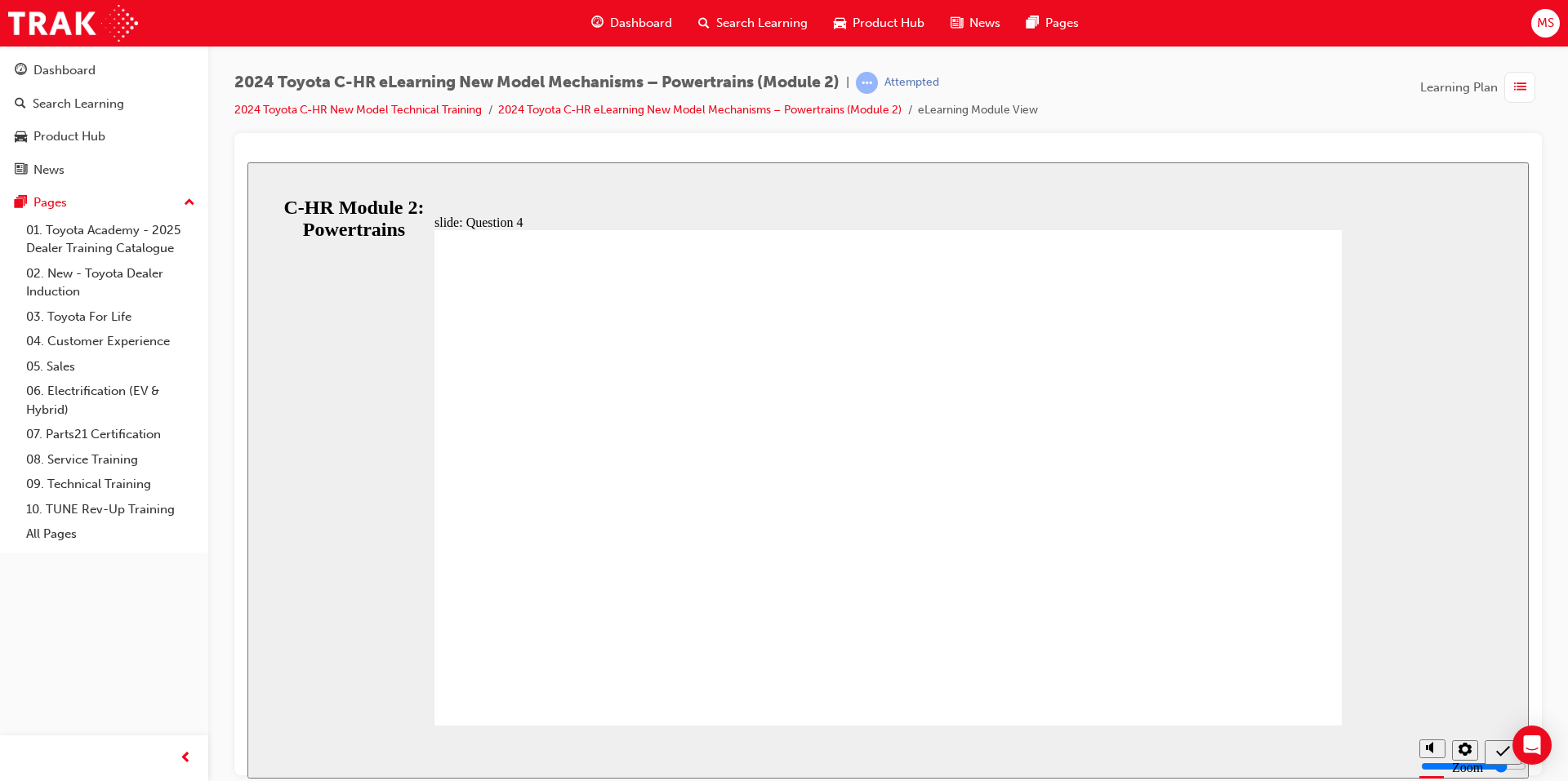
radio input "true"
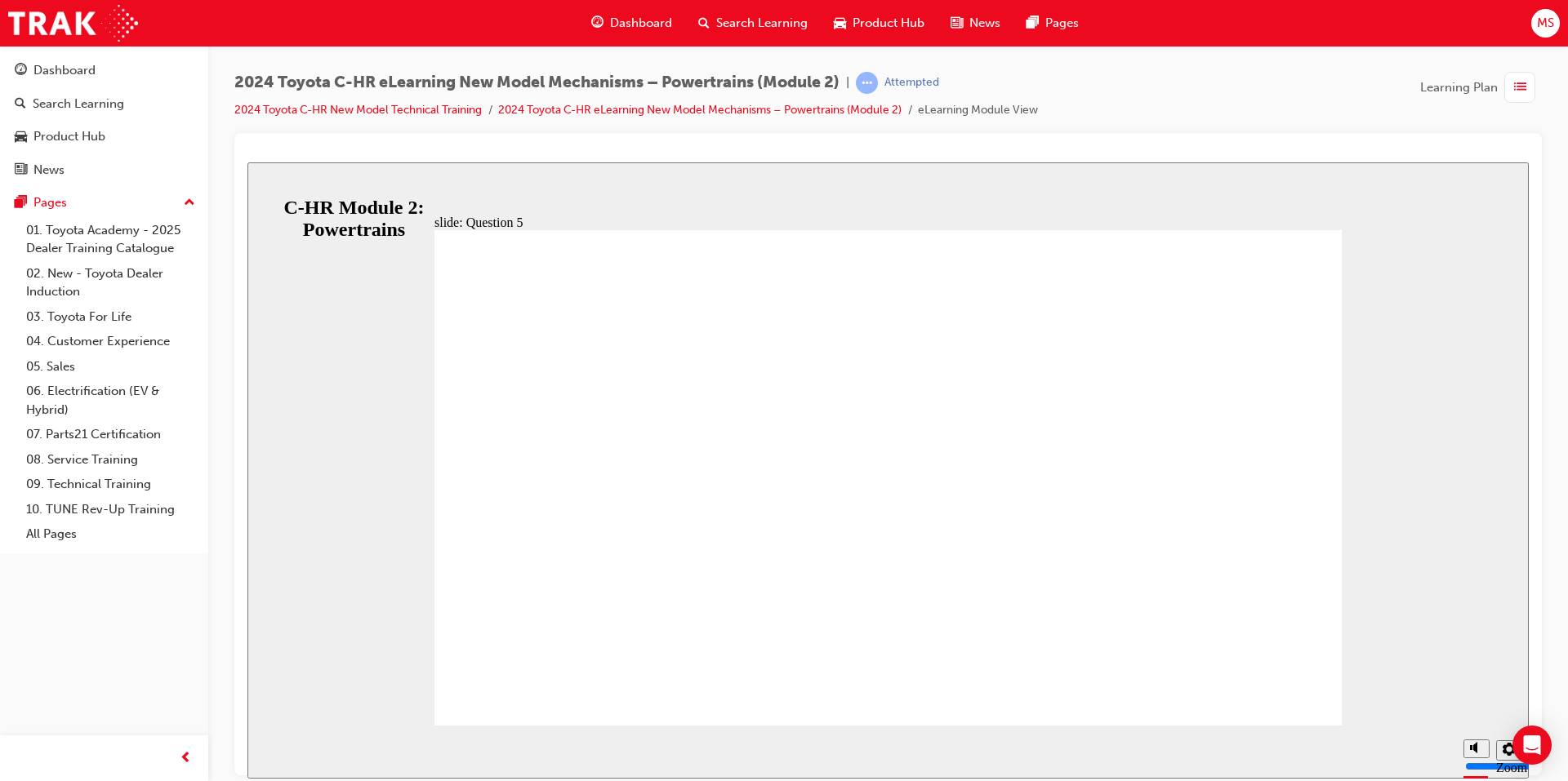
radio input "false"
radio input "true"
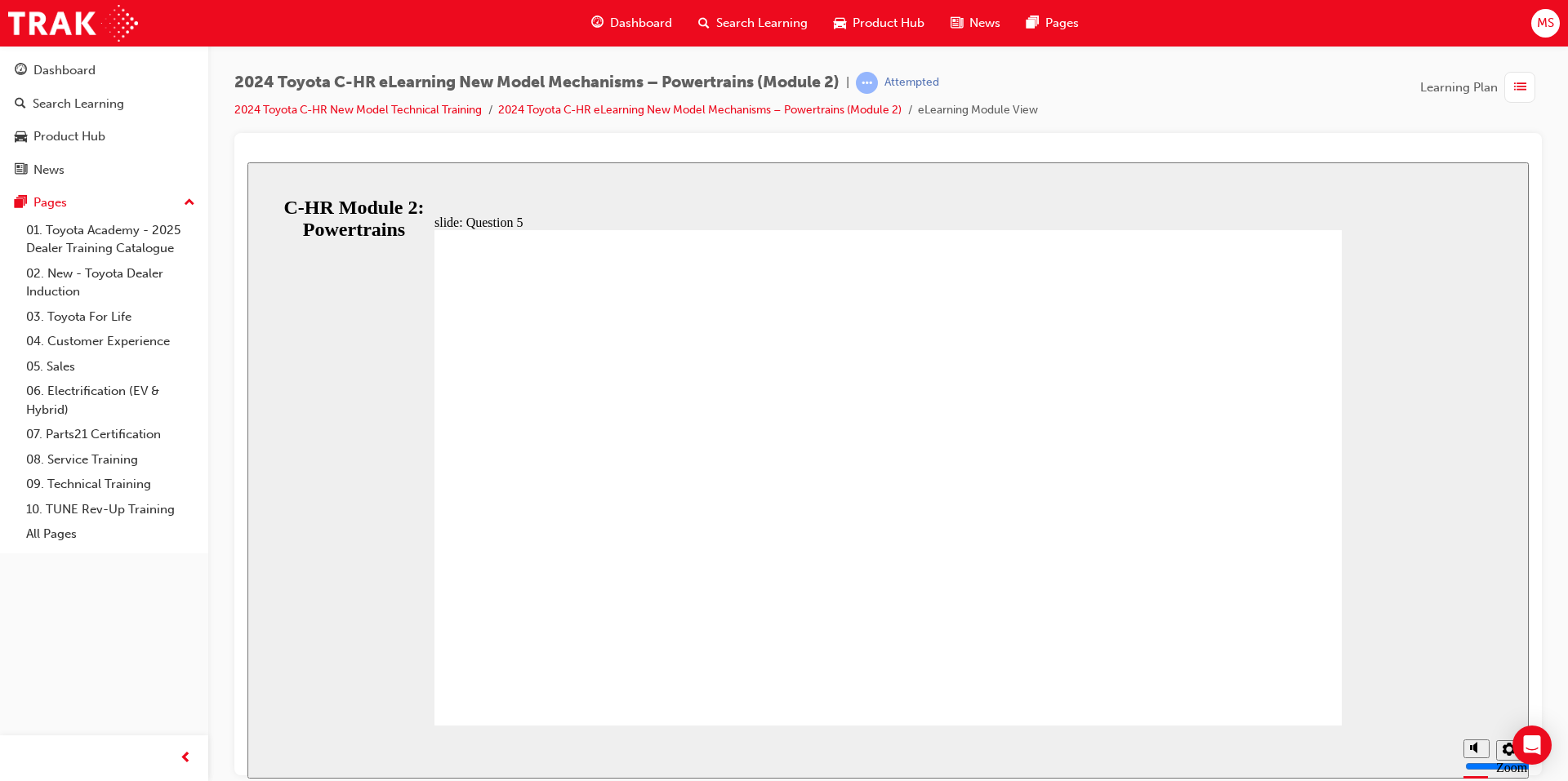
radio input "false"
radio input "true"
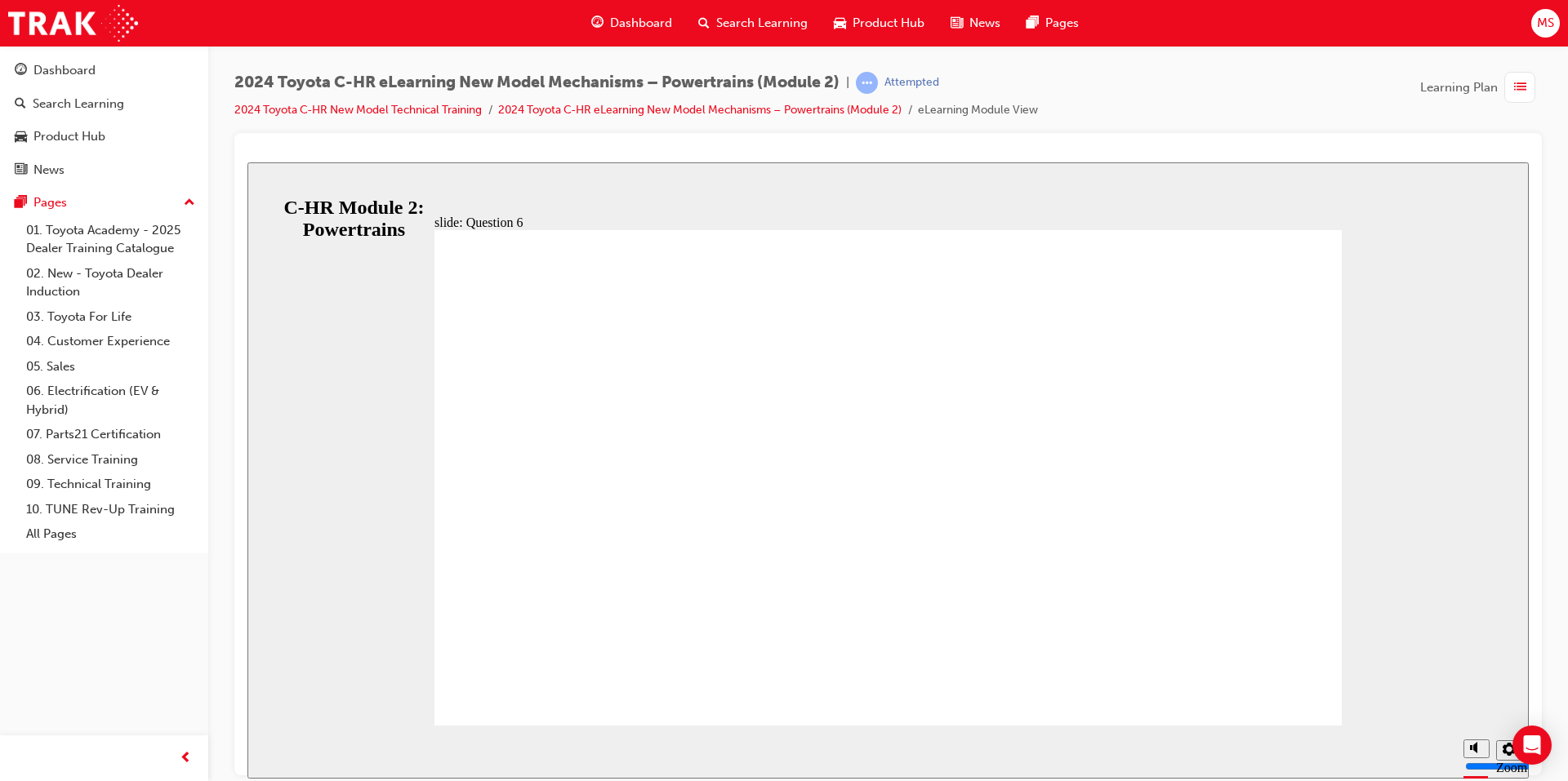
radio input "true"
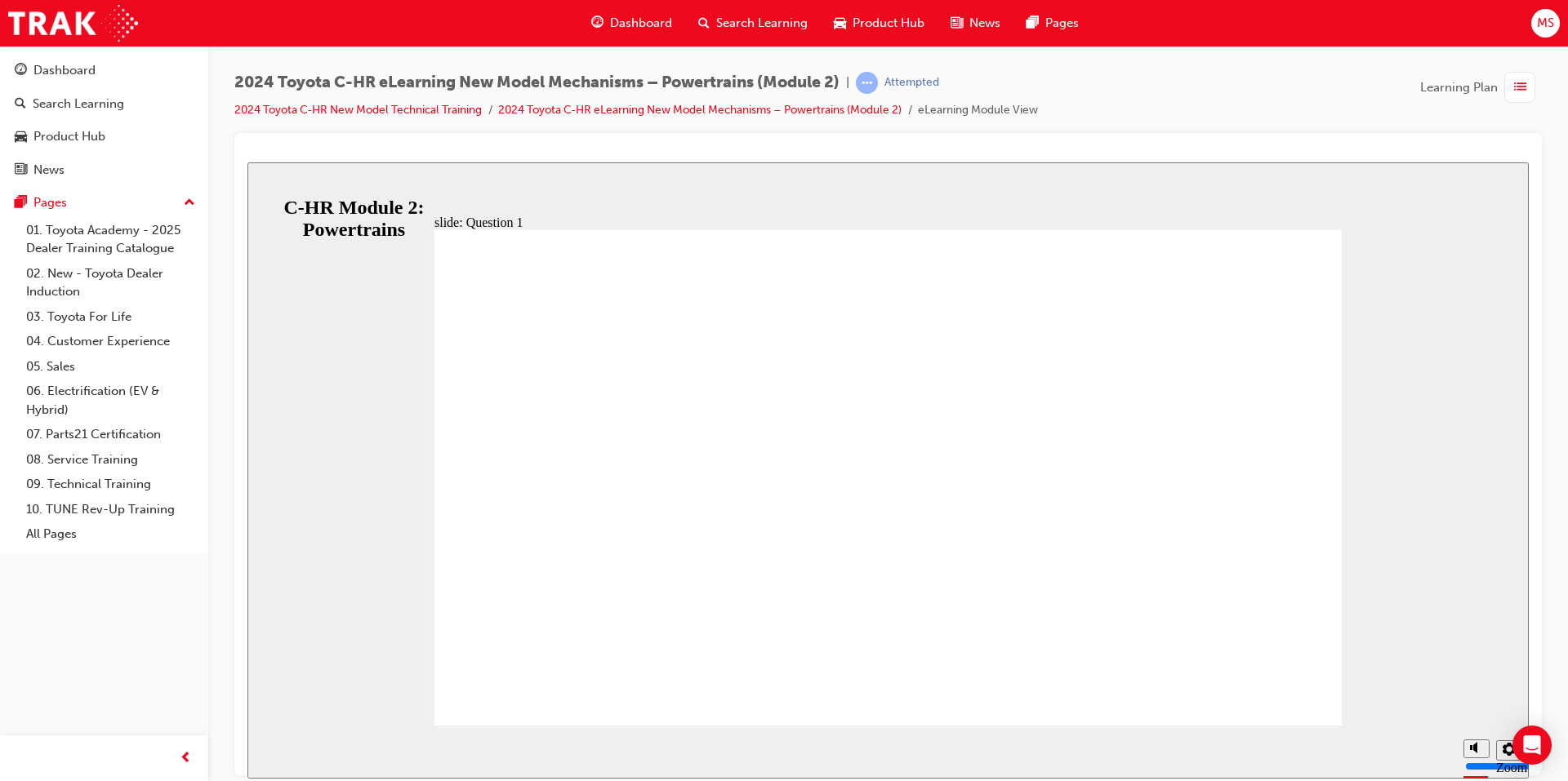
radio input "true"
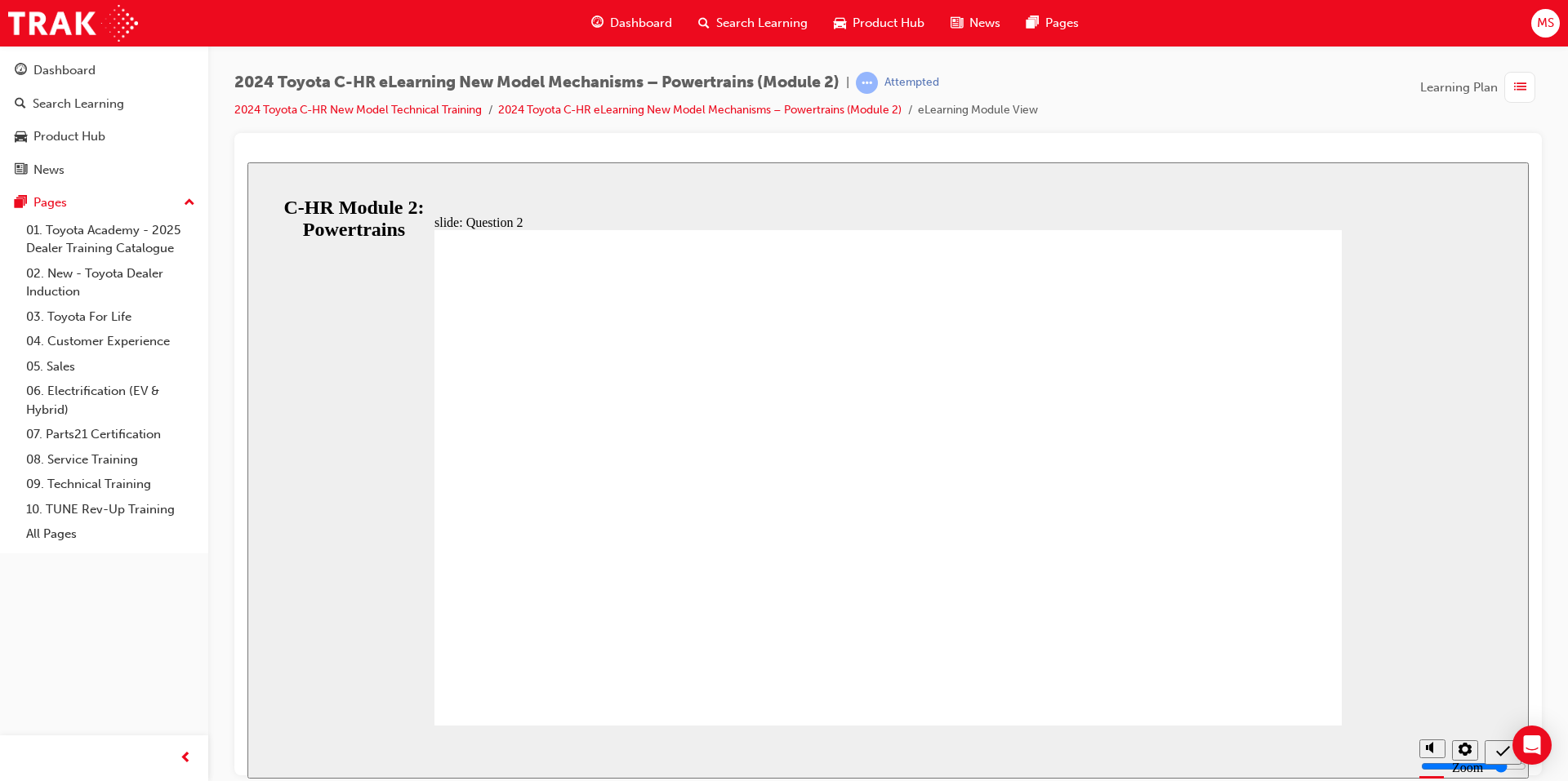
radio input "true"
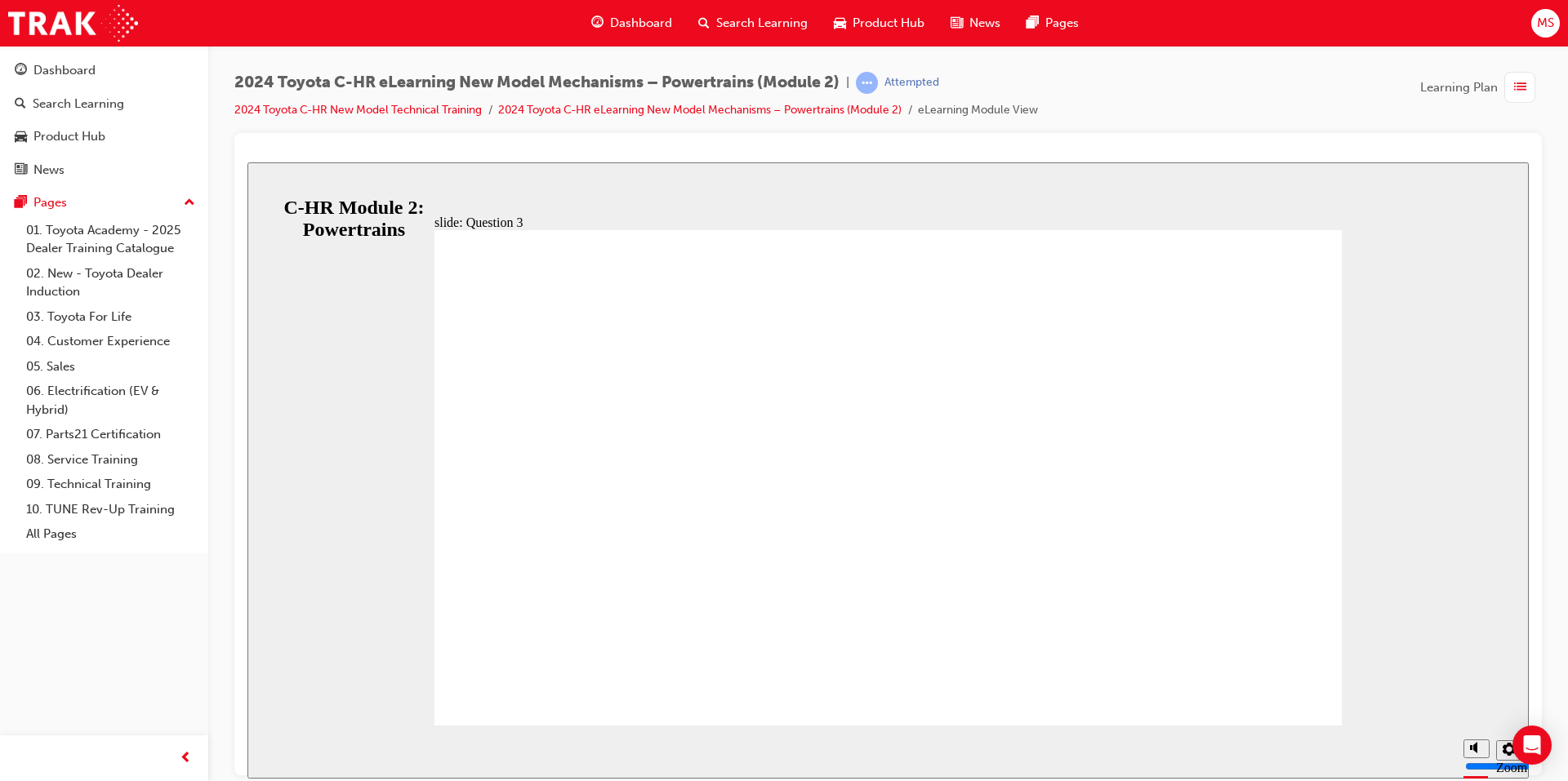
radio input "true"
drag, startPoint x: 855, startPoint y: 543, endPoint x: 880, endPoint y: 558, distance: 29.2
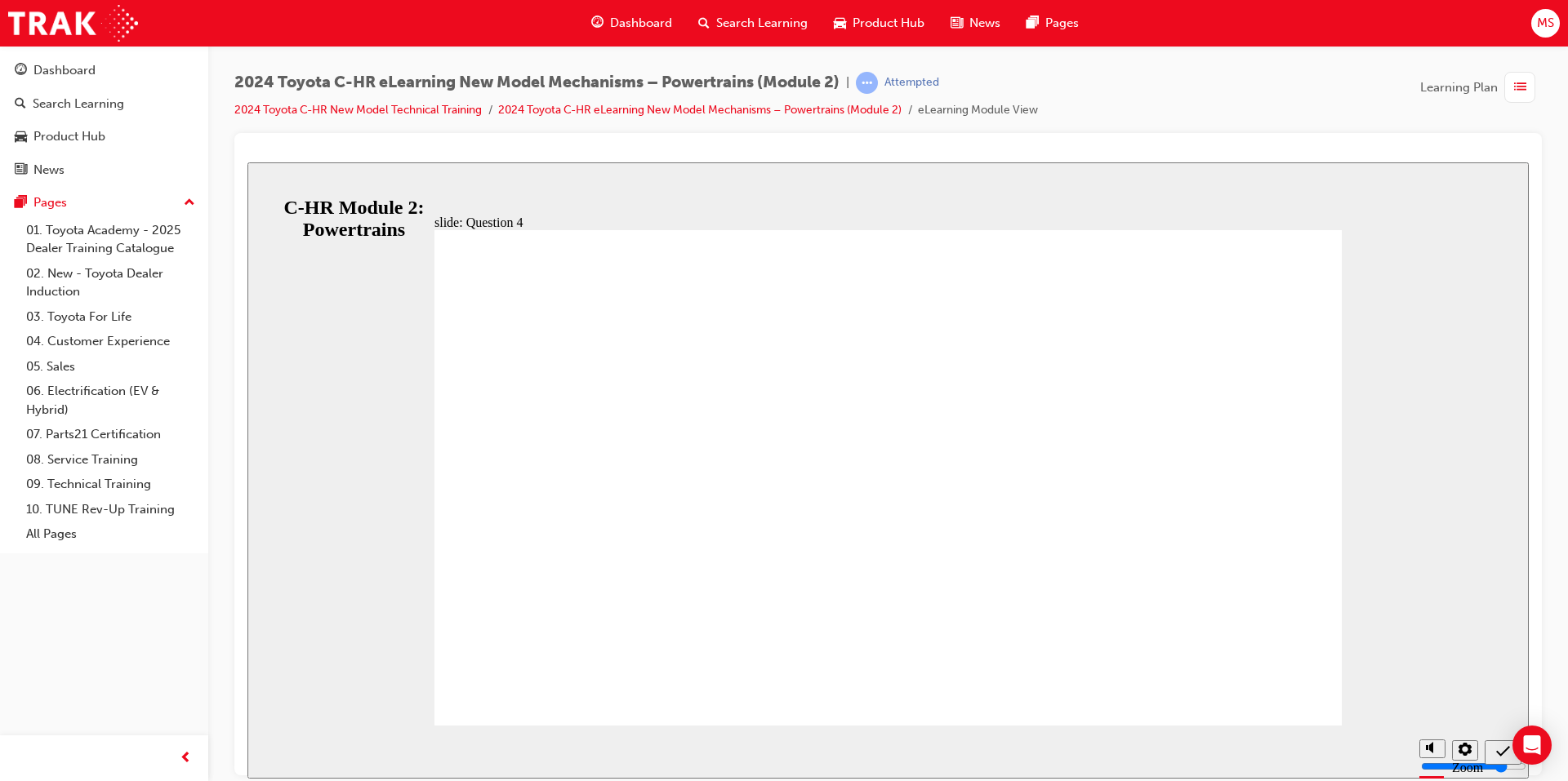
radio input "true"
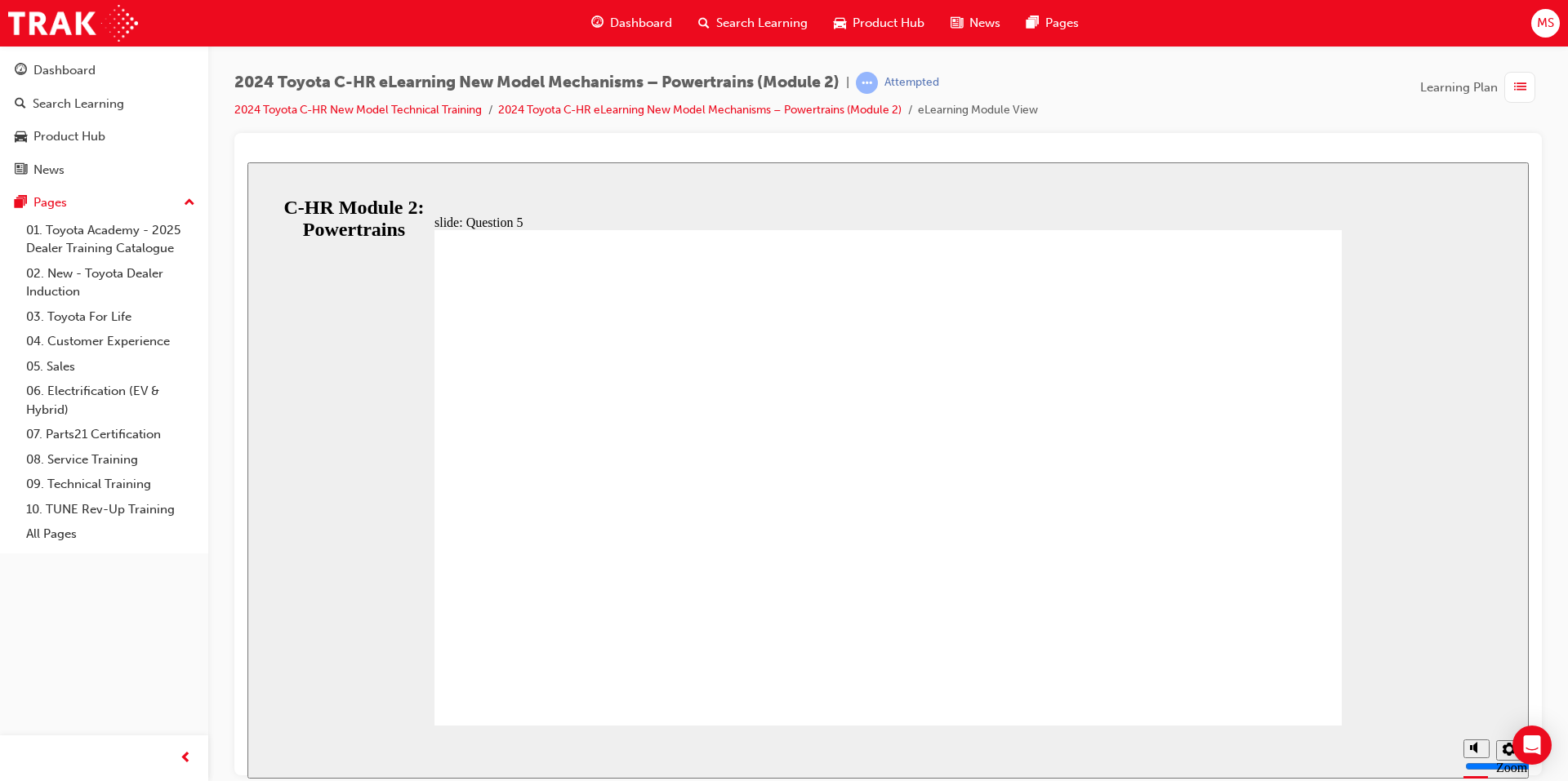
radio input "false"
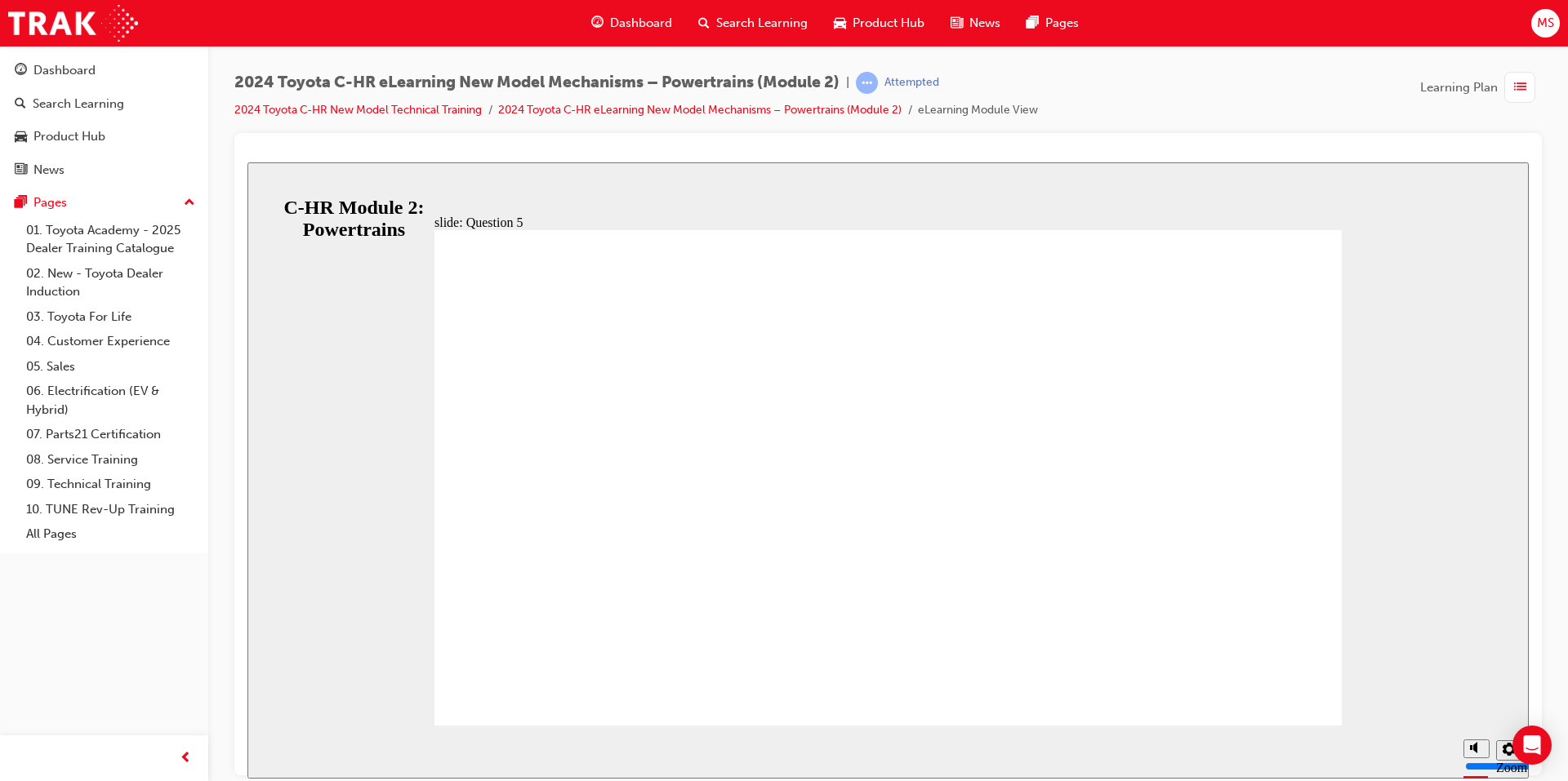
radio input "false"
radio input "true"
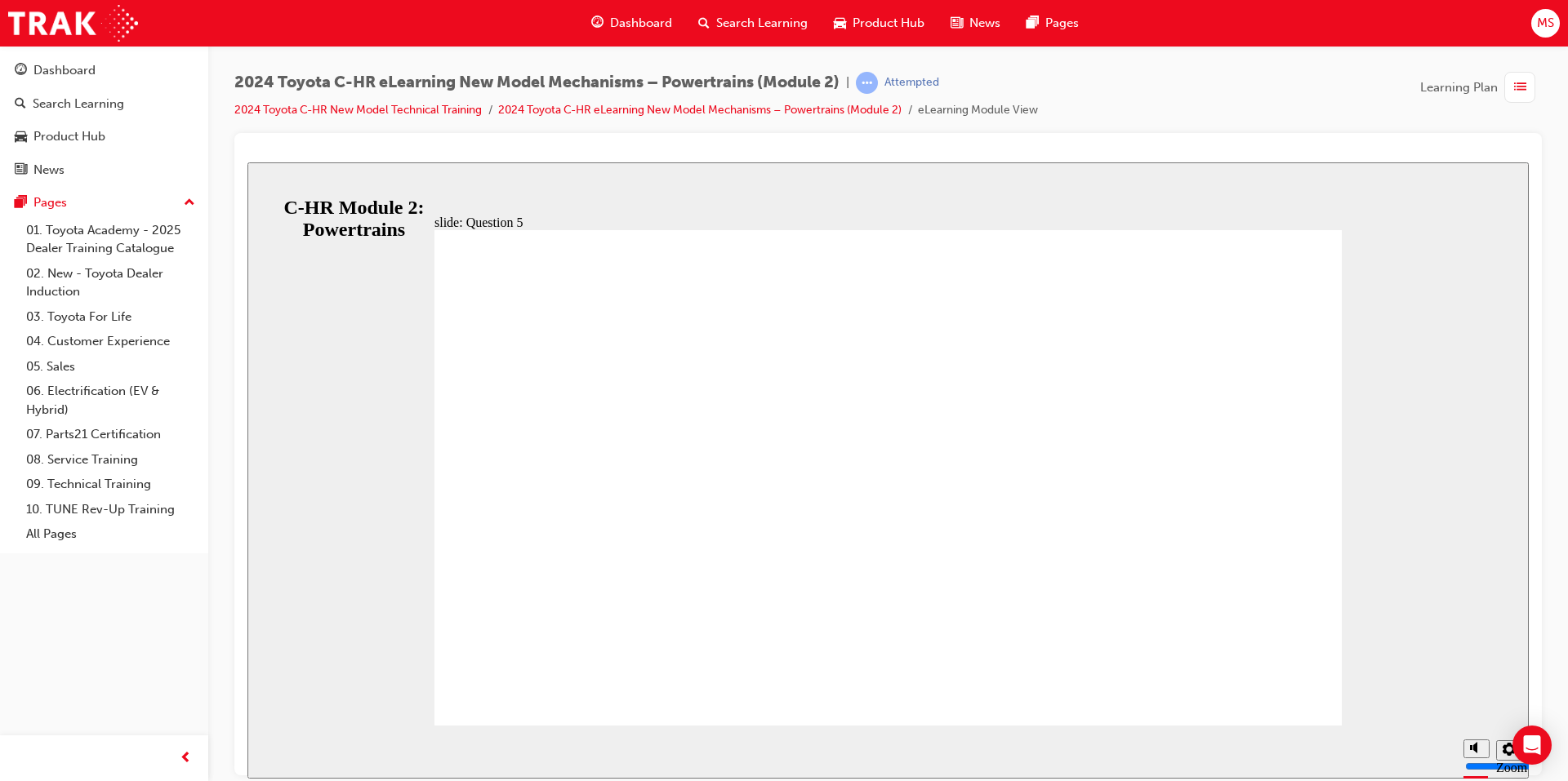
radio input "true"
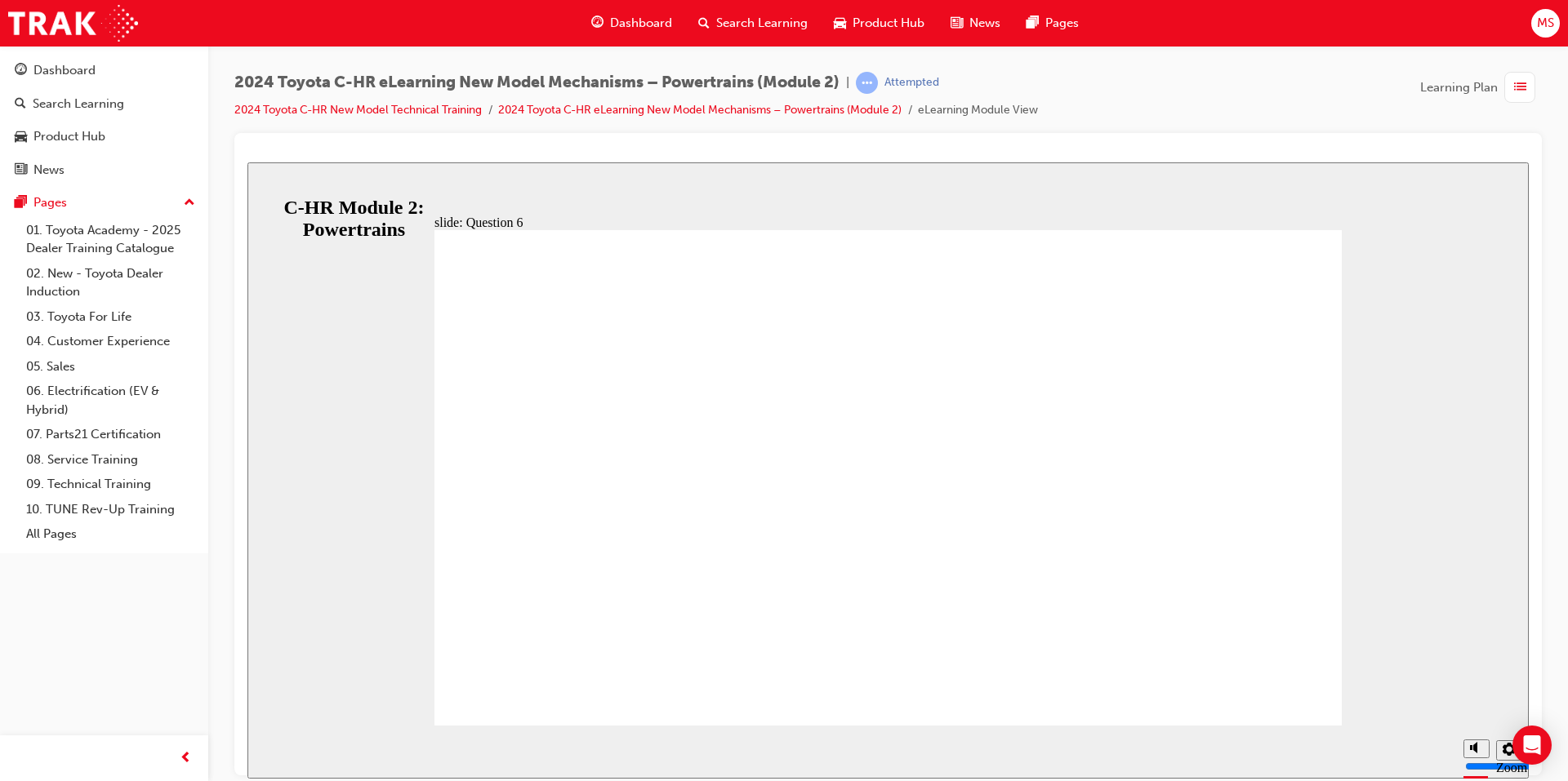
radio input "true"
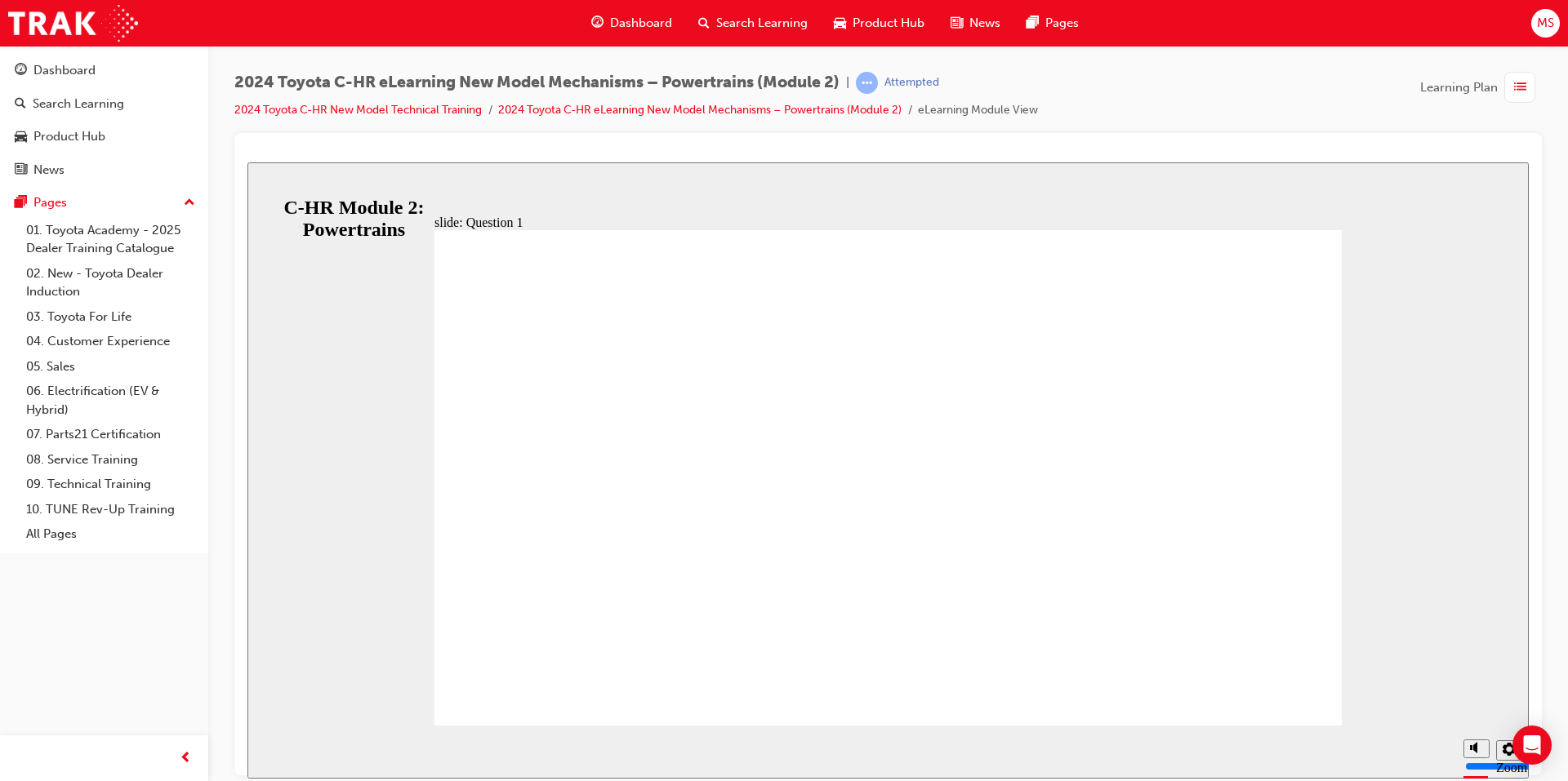
radio input "true"
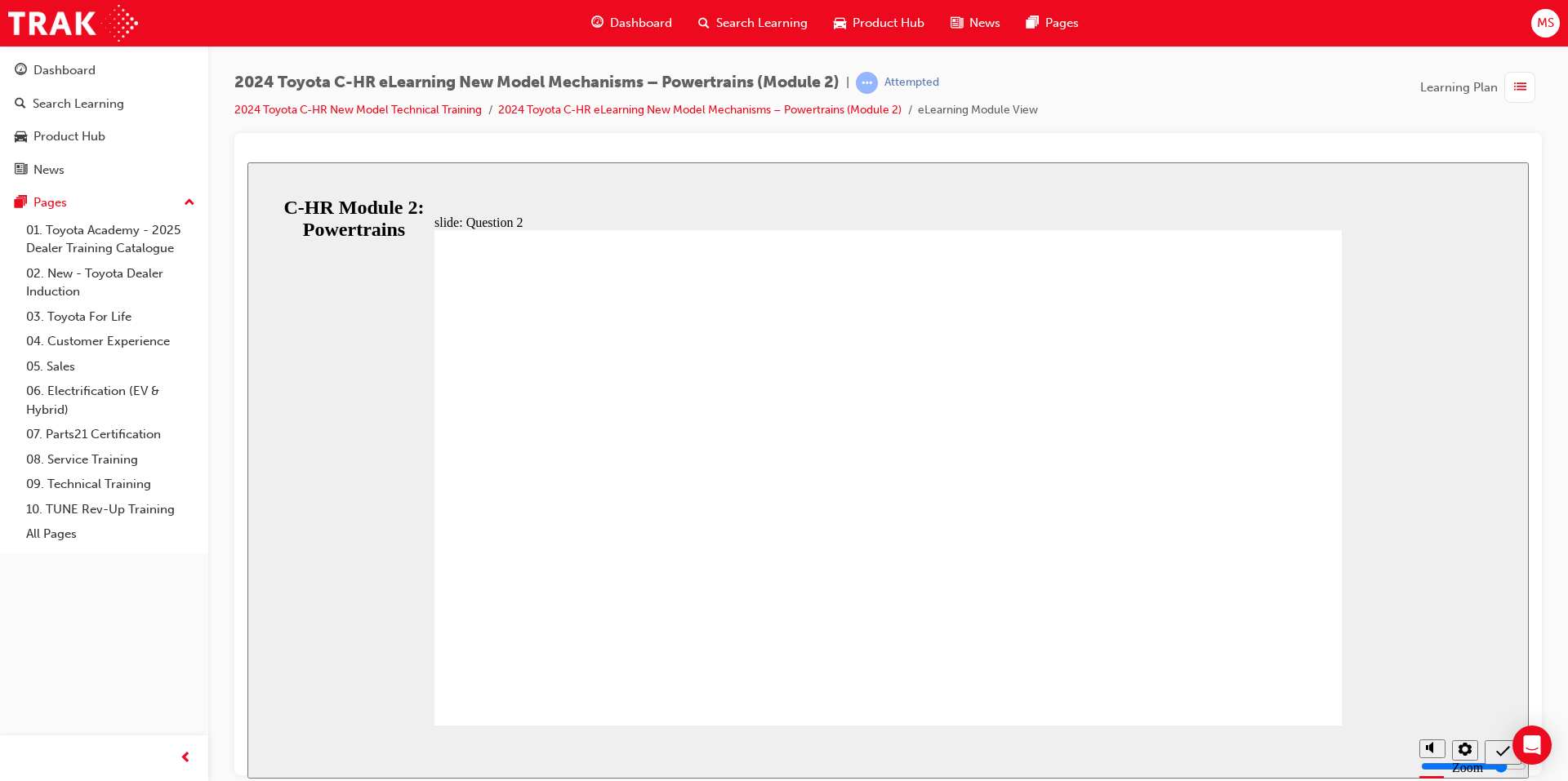
radio input "true"
drag, startPoint x: 1247, startPoint y: 662, endPoint x: 1237, endPoint y: 661, distance: 10.0
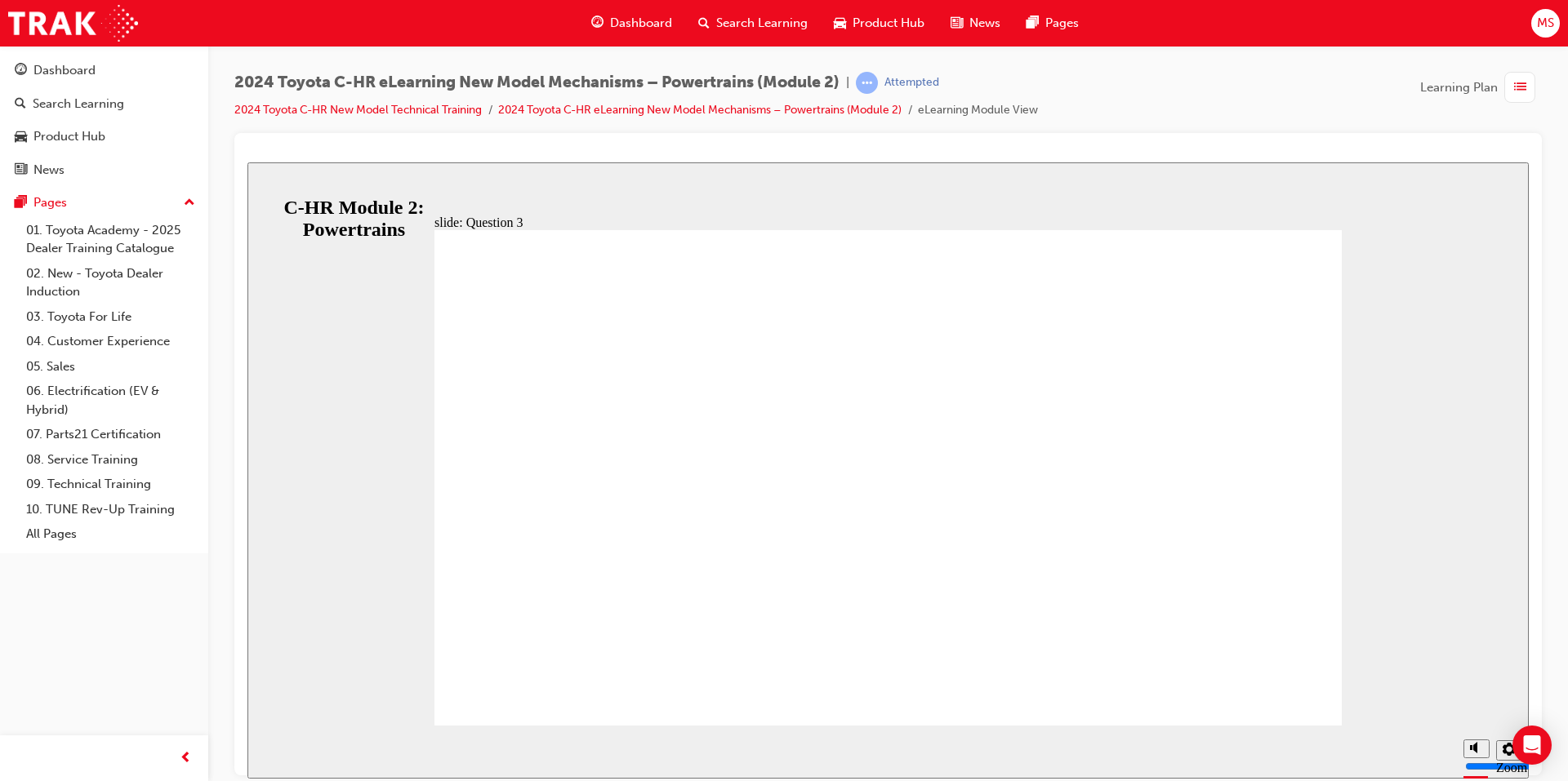
radio input "true"
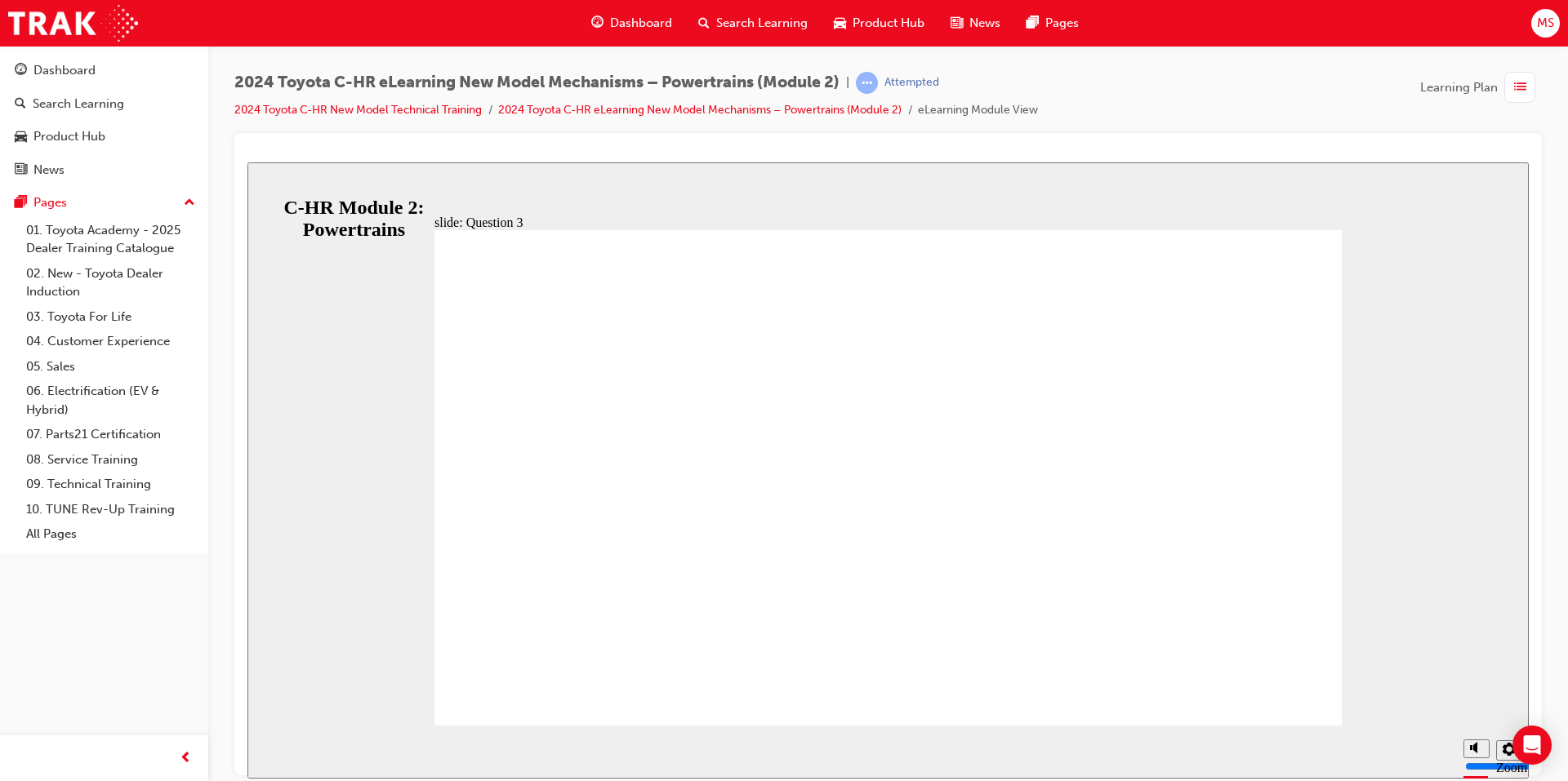
radio input "true"
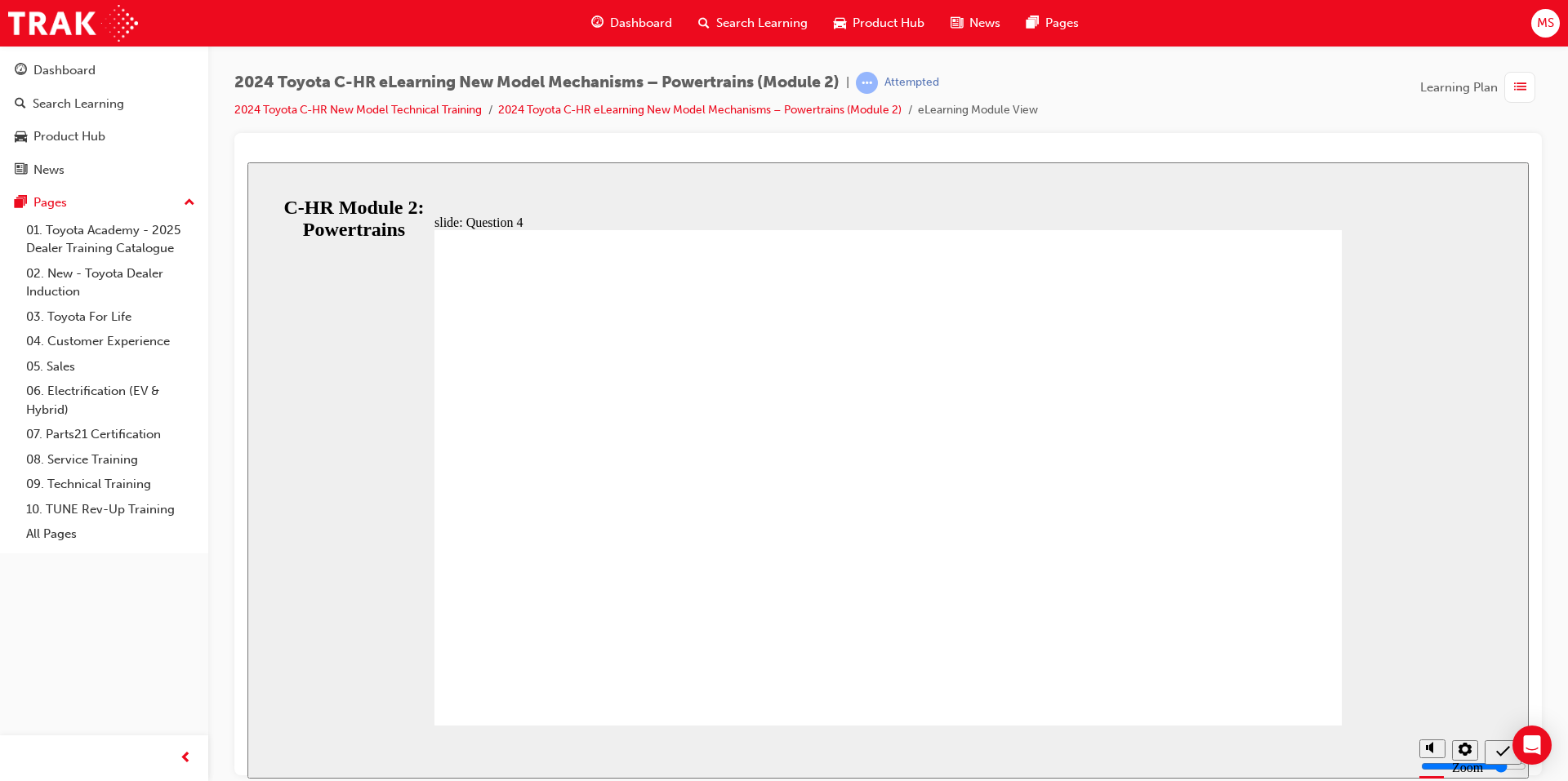
radio input "true"
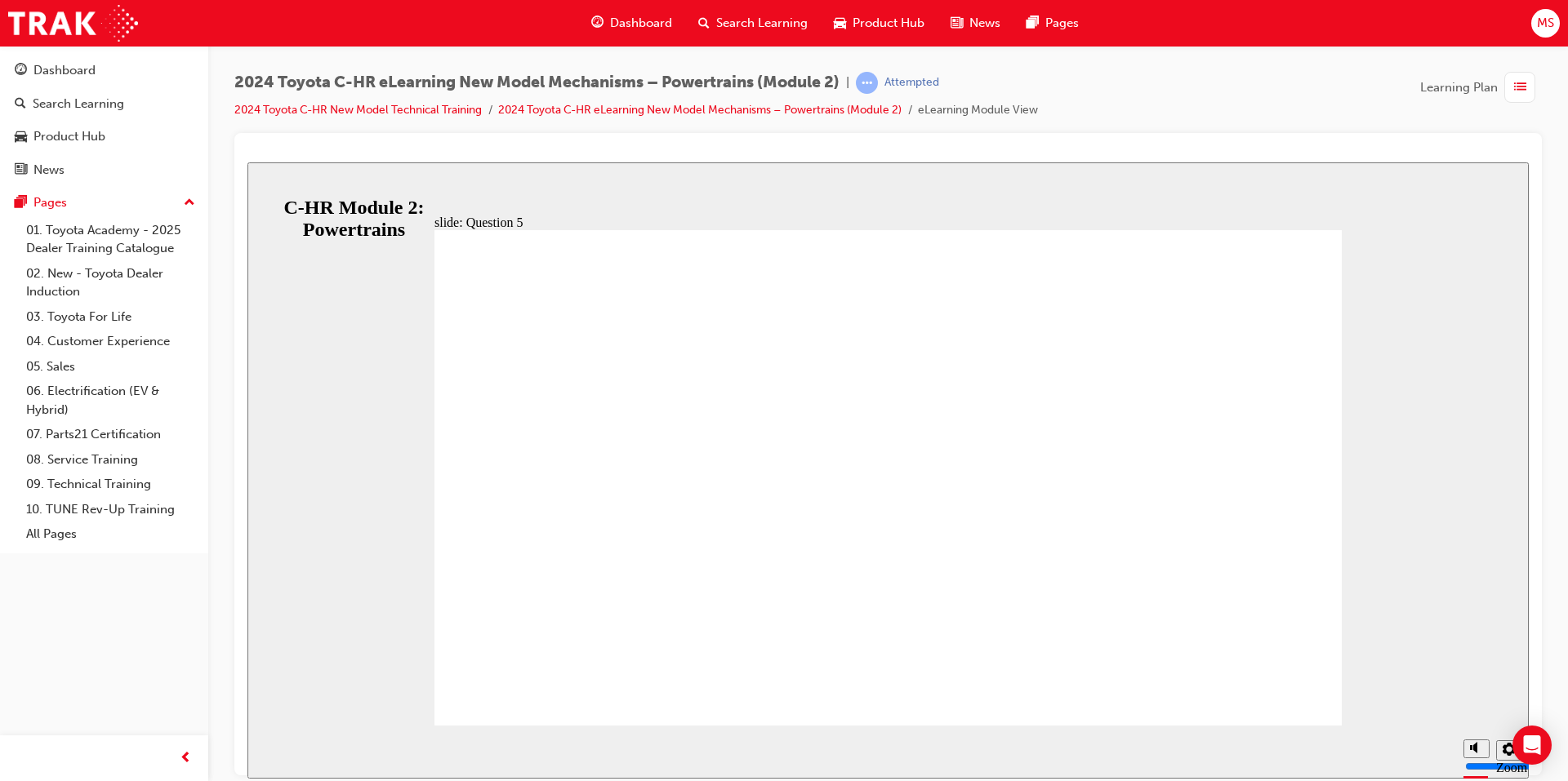
radio input "false"
radio input "true"
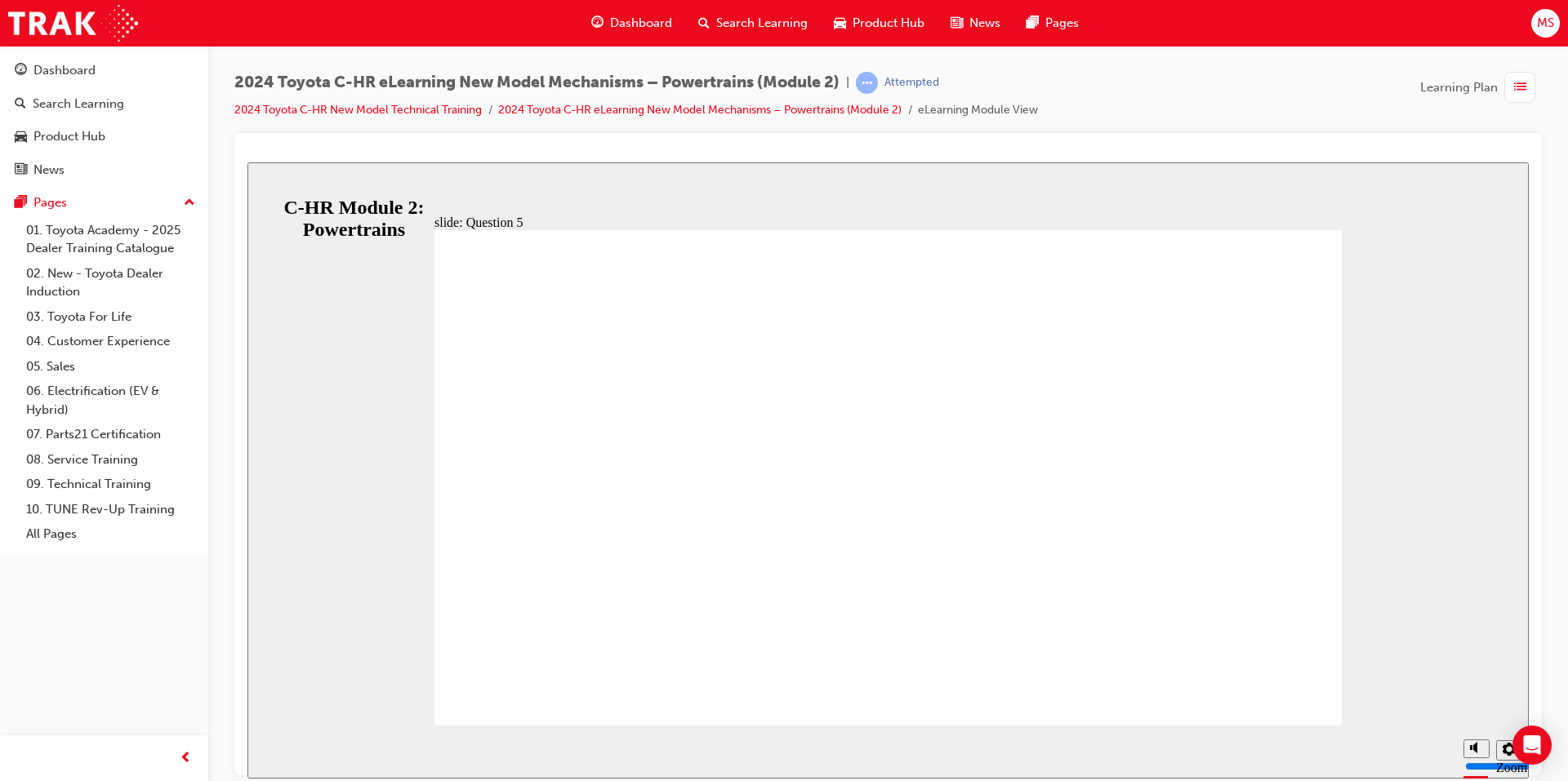
radio input "true"
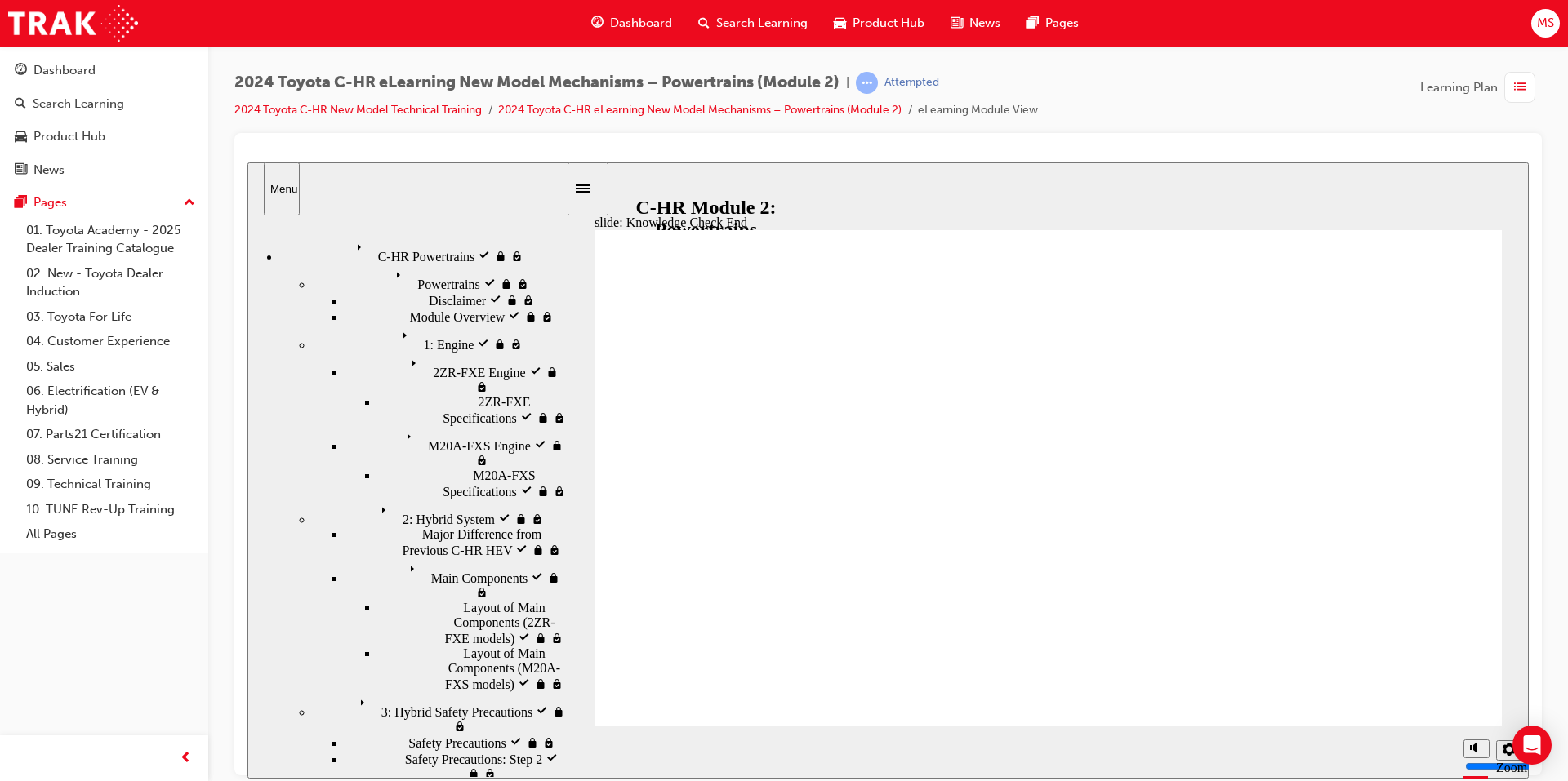
click at [761, 18] on span "Search Learning" at bounding box center [762, 23] width 91 height 18
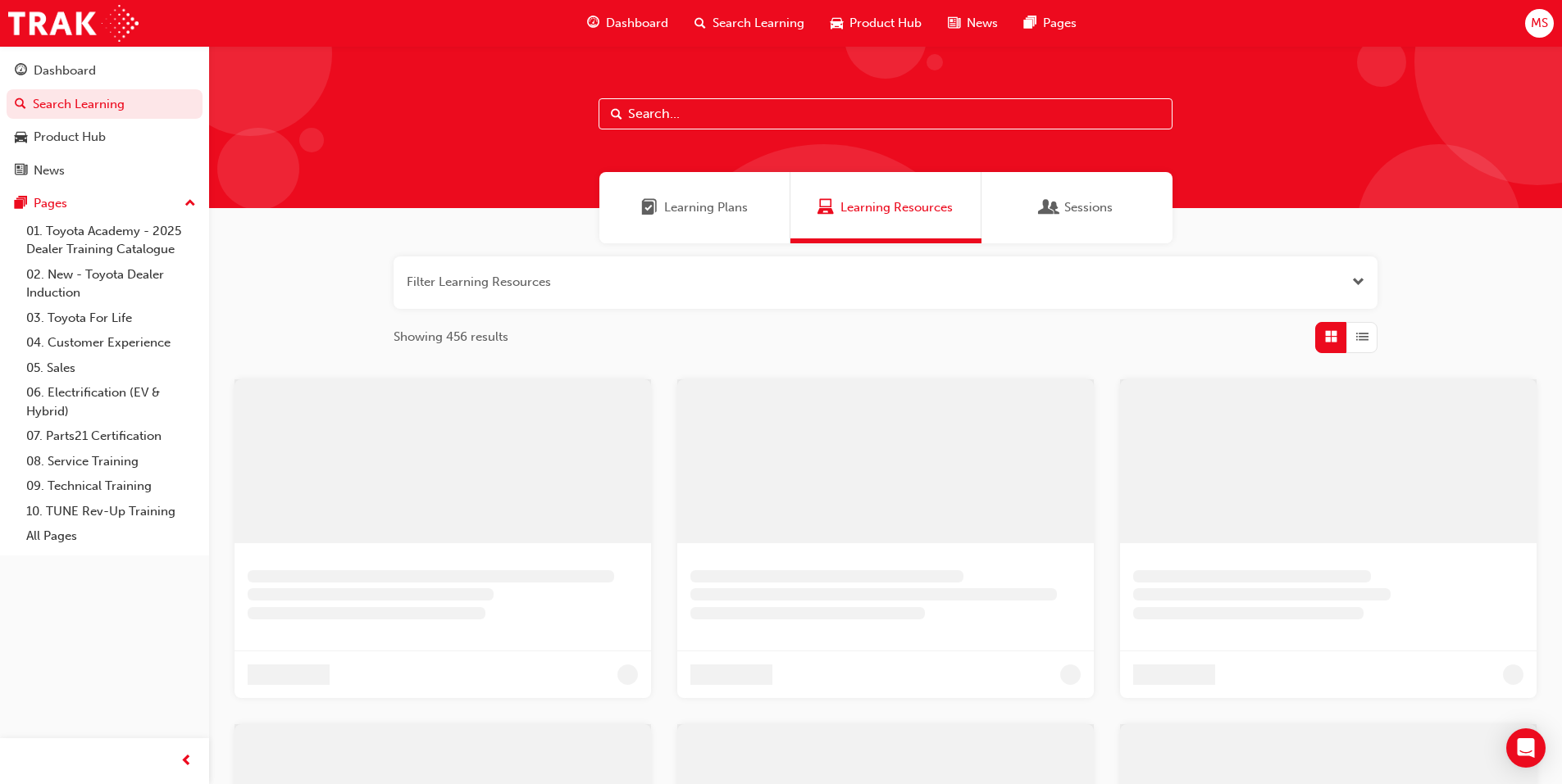
click at [712, 197] on div "Learning Plans" at bounding box center [694, 208] width 191 height 71
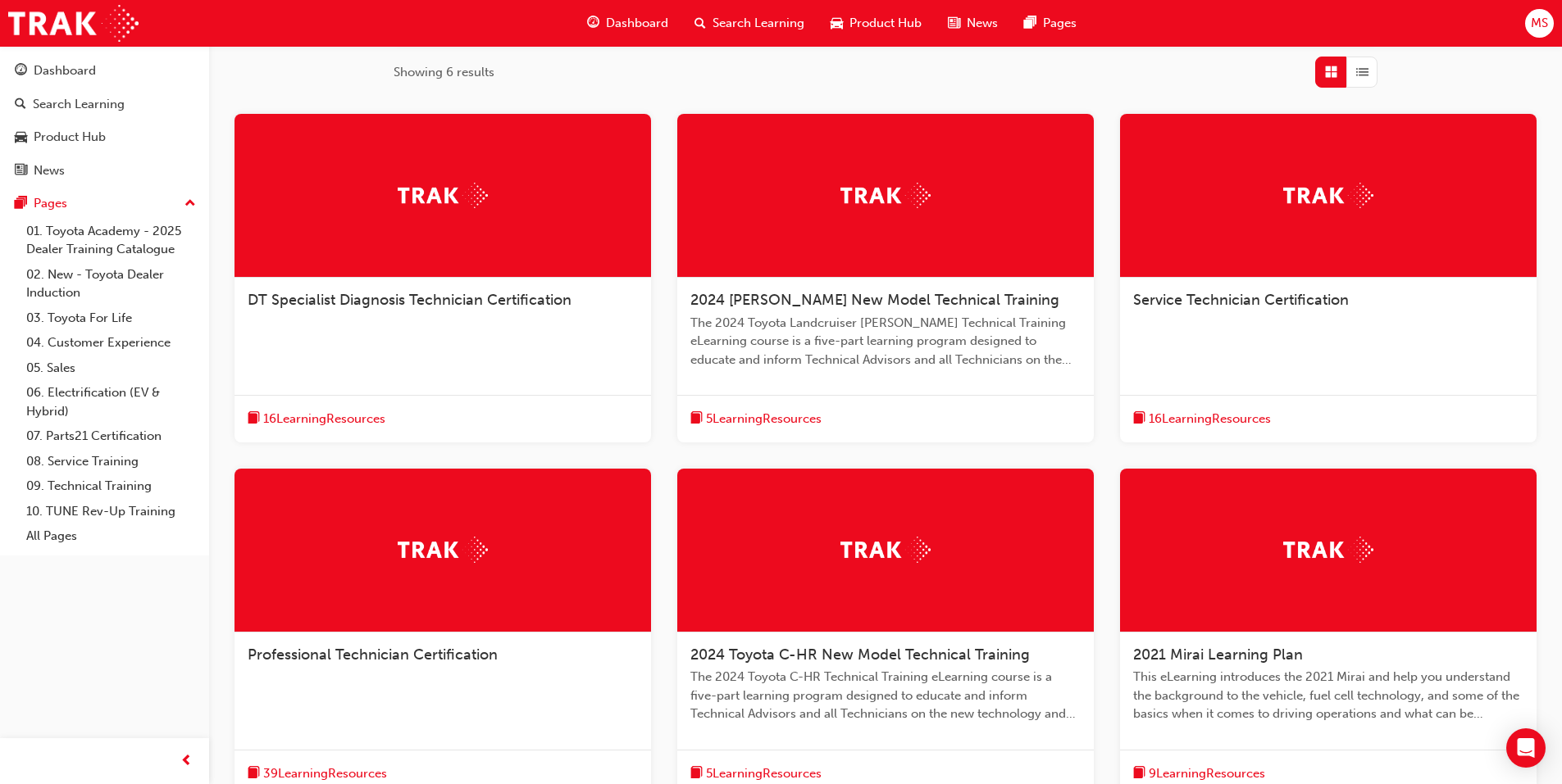
scroll to position [410, 0]
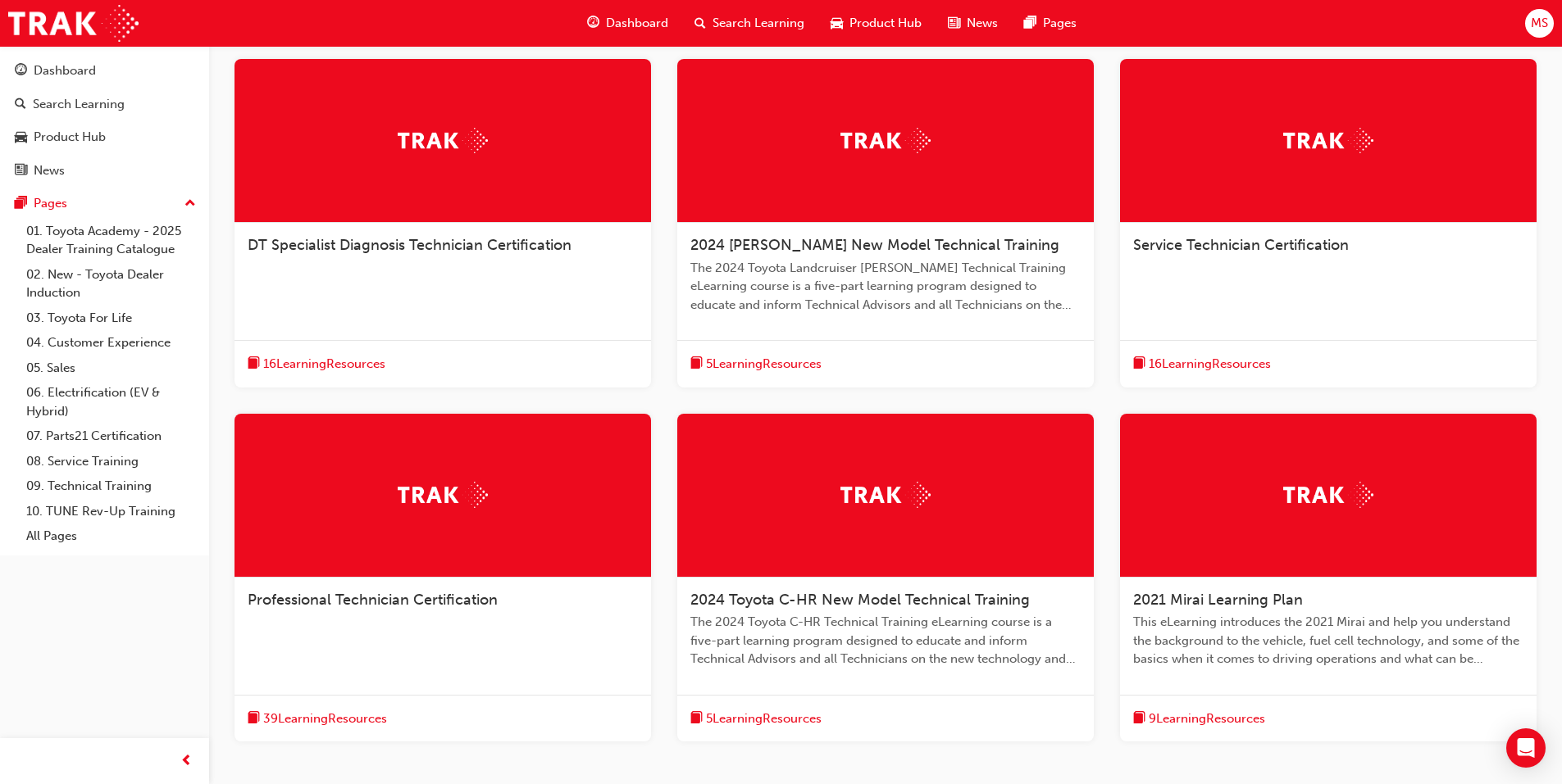
click at [833, 591] on span "2024 Toyota C-HR New Model Technical Training" at bounding box center [860, 600] width 340 height 18
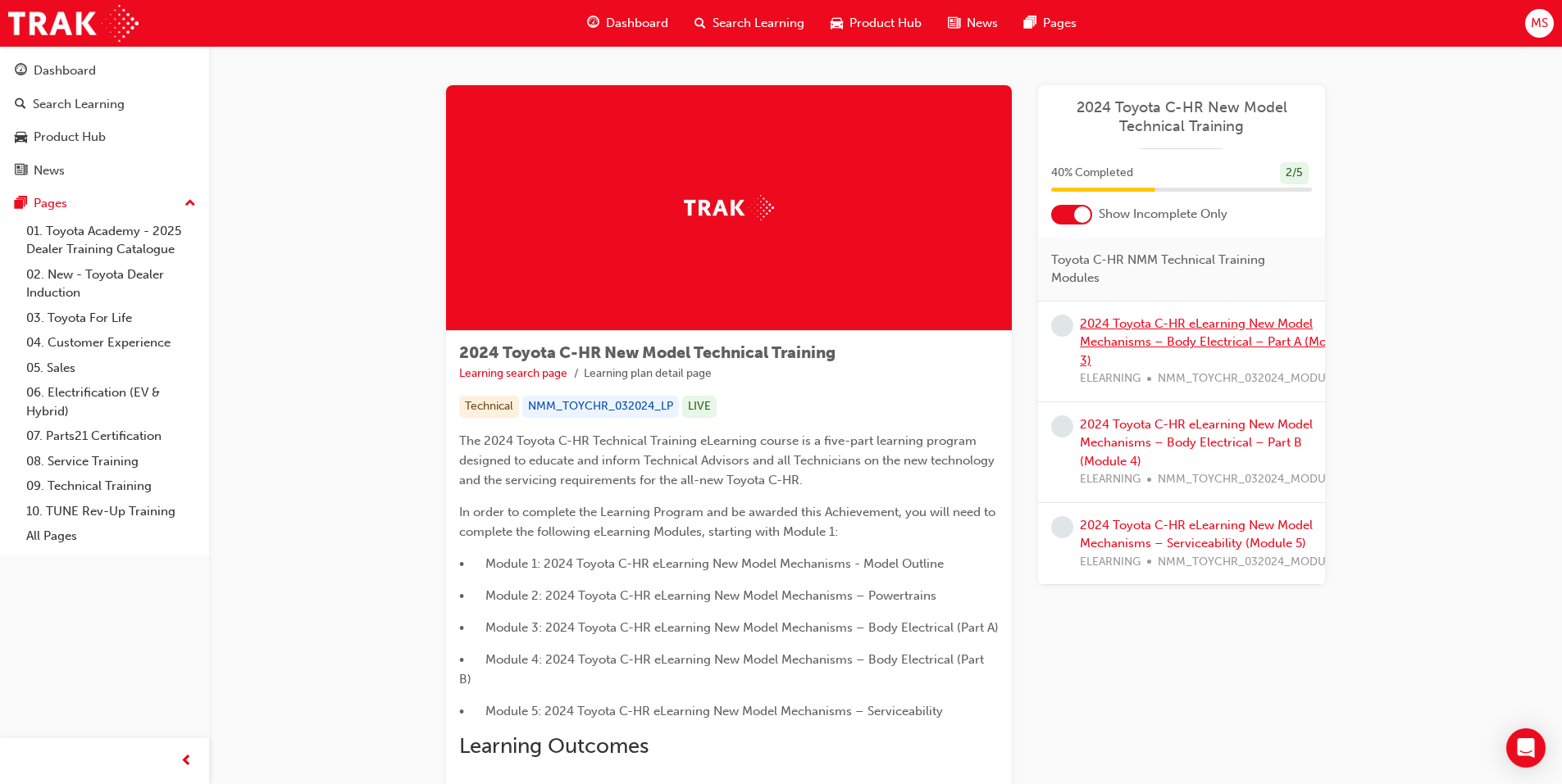
click at [1111, 341] on link "2024 Toyota C-HR eLearning New Model Mechanisms – Body Electrical – Part A (Mod…" at bounding box center [1215, 342] width 271 height 52
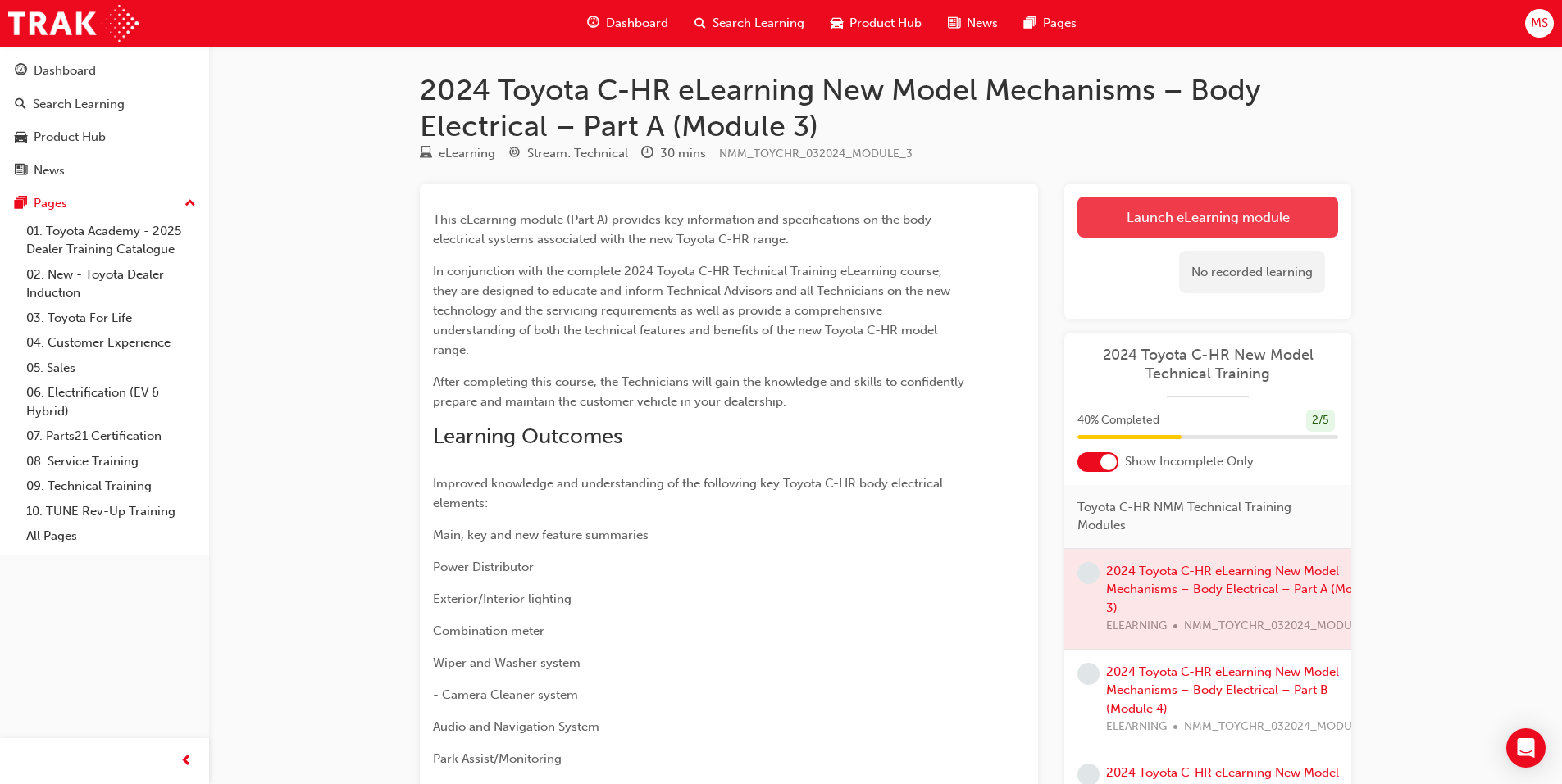
click at [1118, 198] on link "Launch eLearning module" at bounding box center [1207, 217] width 260 height 41
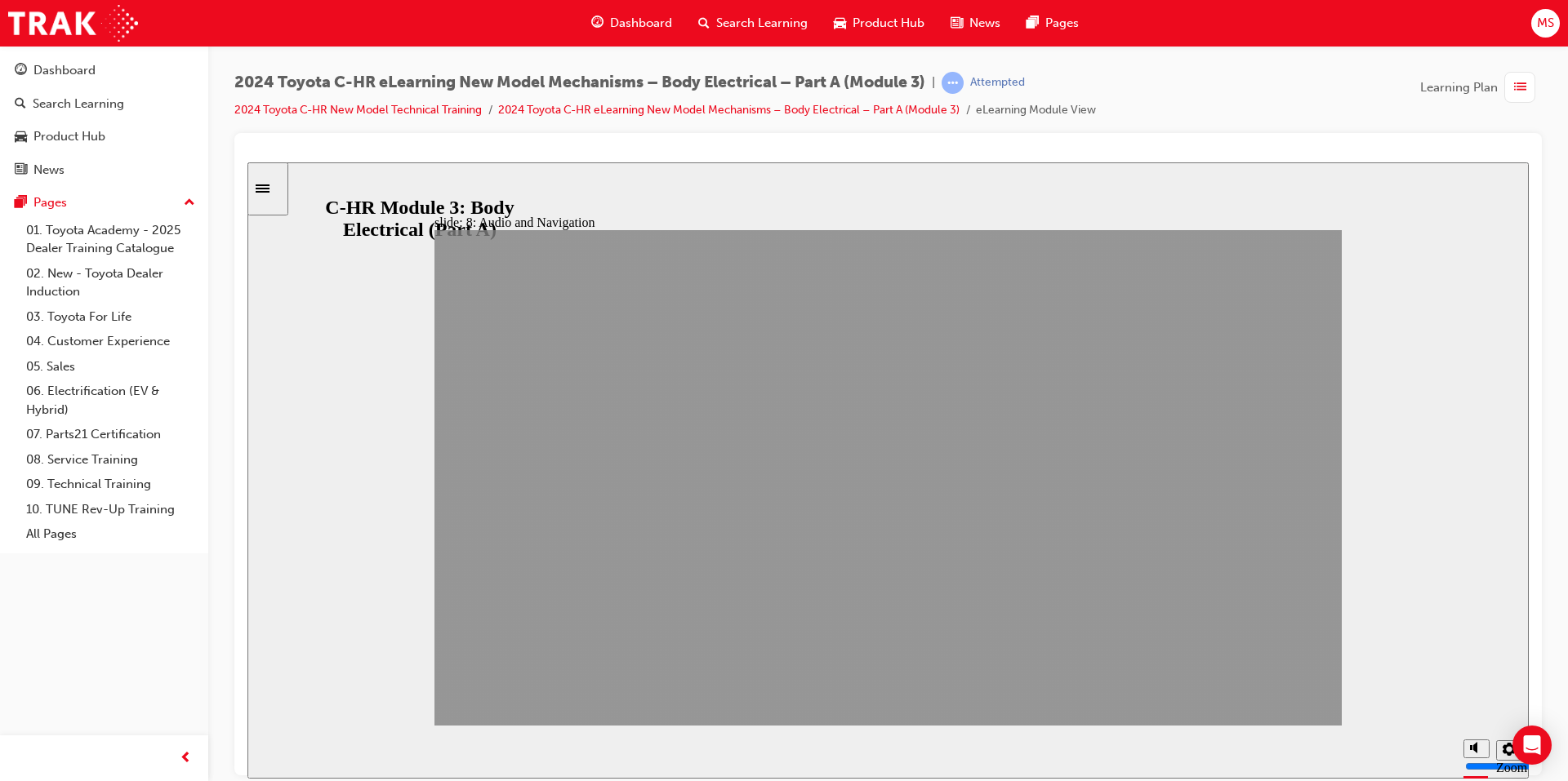
drag, startPoint x: 1125, startPoint y: 690, endPoint x: 1250, endPoint y: 684, distance: 125.1
drag, startPoint x: 1264, startPoint y: 682, endPoint x: 1258, endPoint y: 689, distance: 9.2
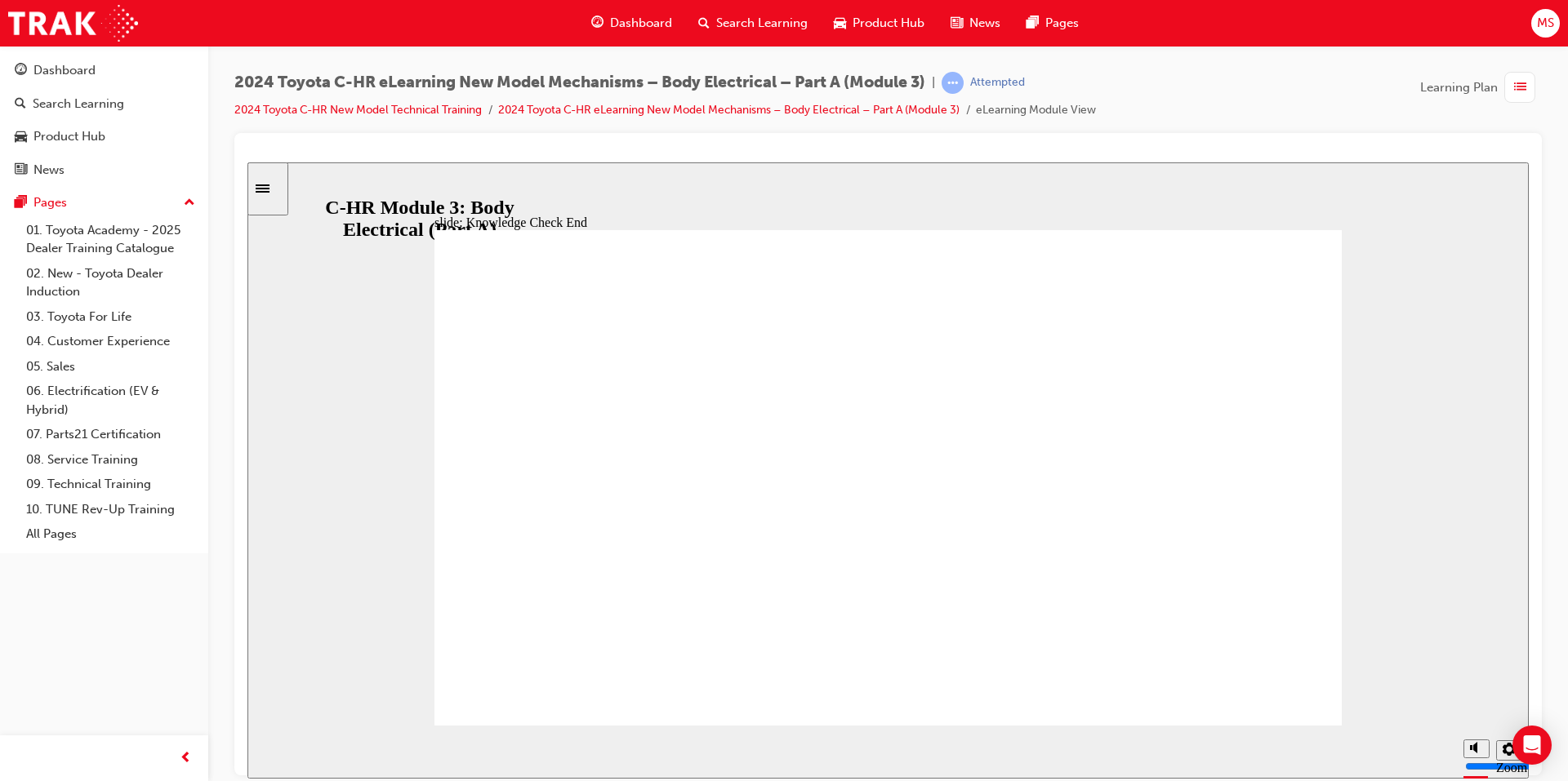
click at [255, 189] on div "Sidebar Toggle" at bounding box center [268, 188] width 28 height 12
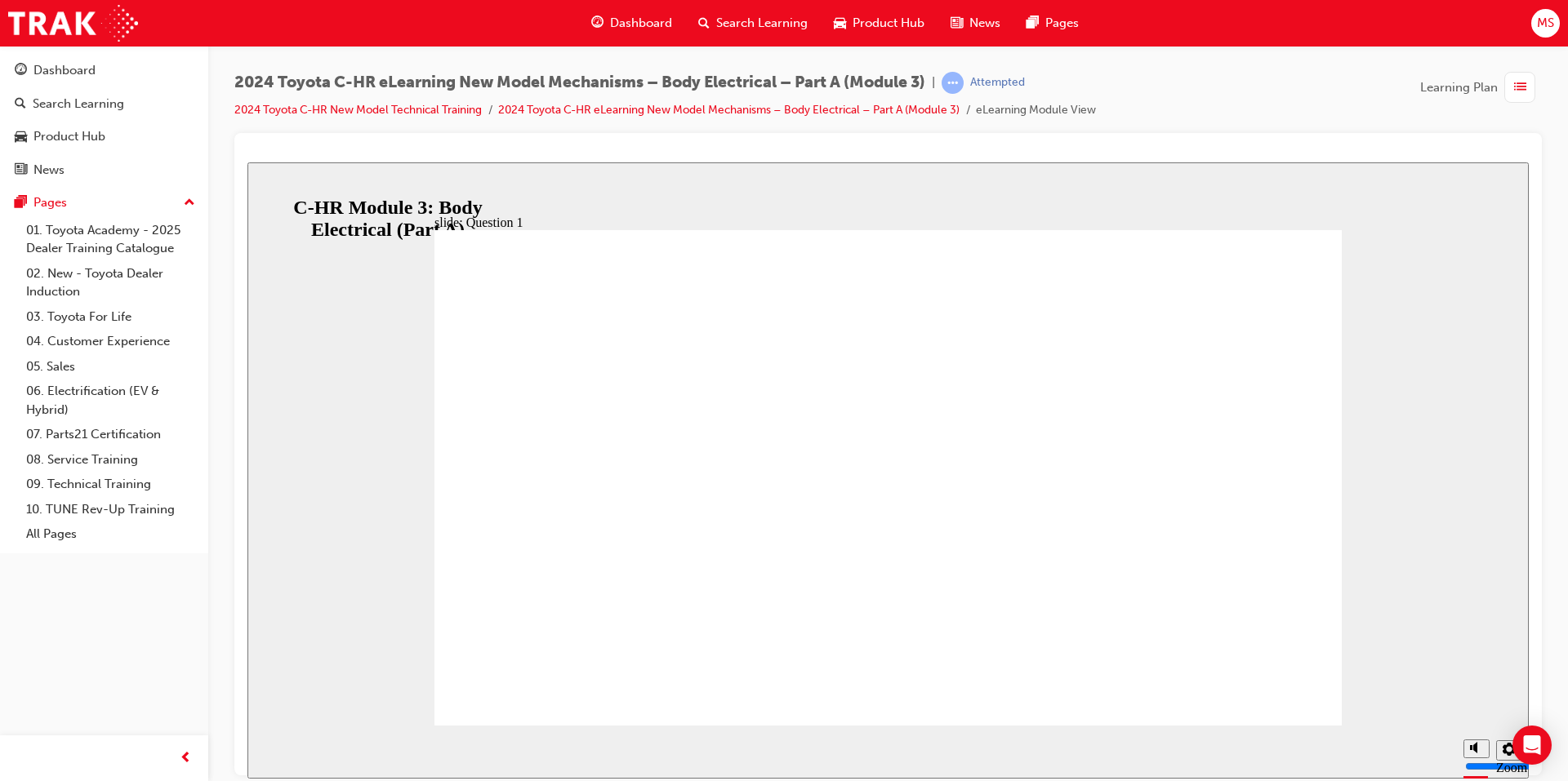
radio input "true"
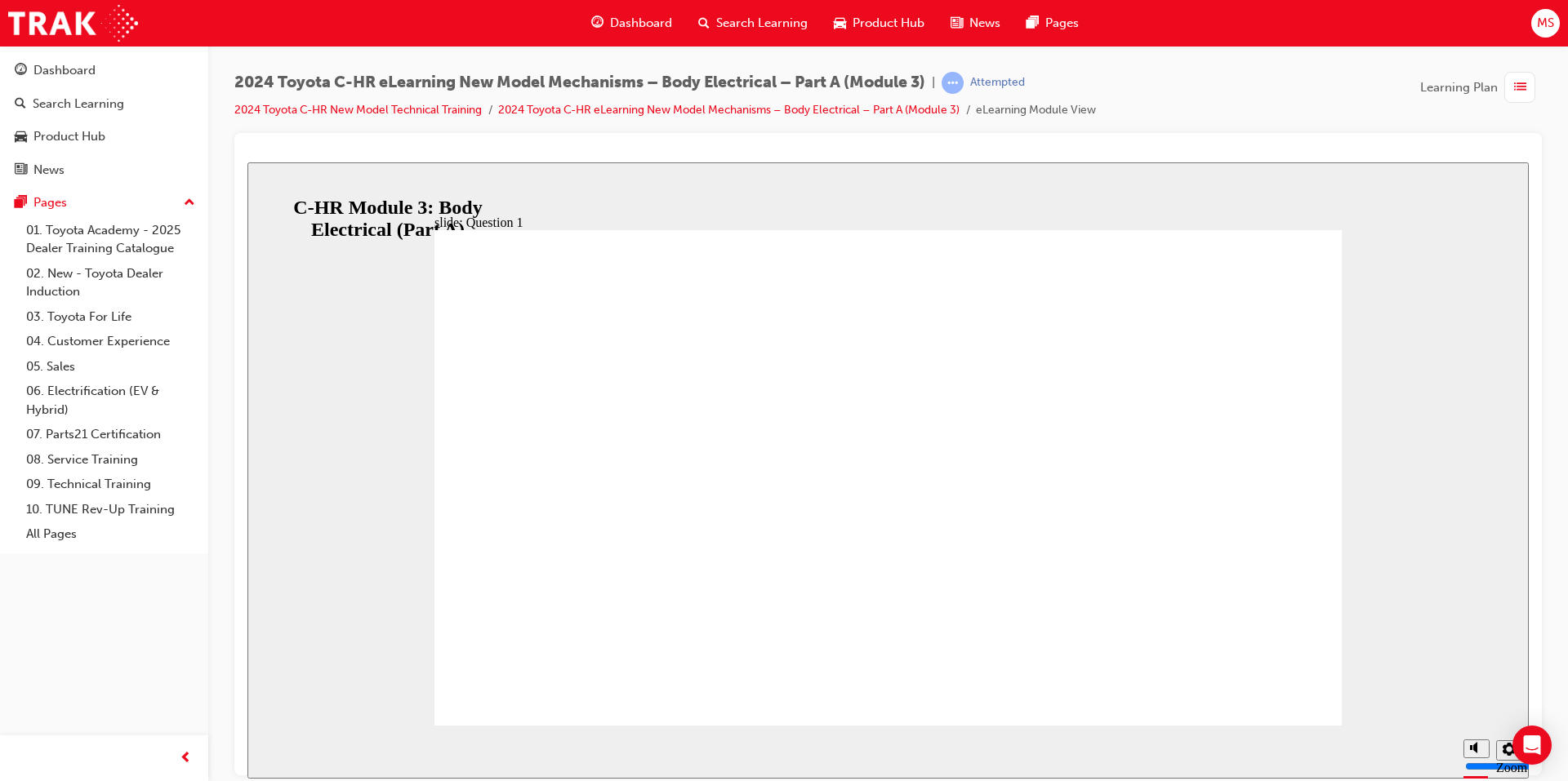
radio input "true"
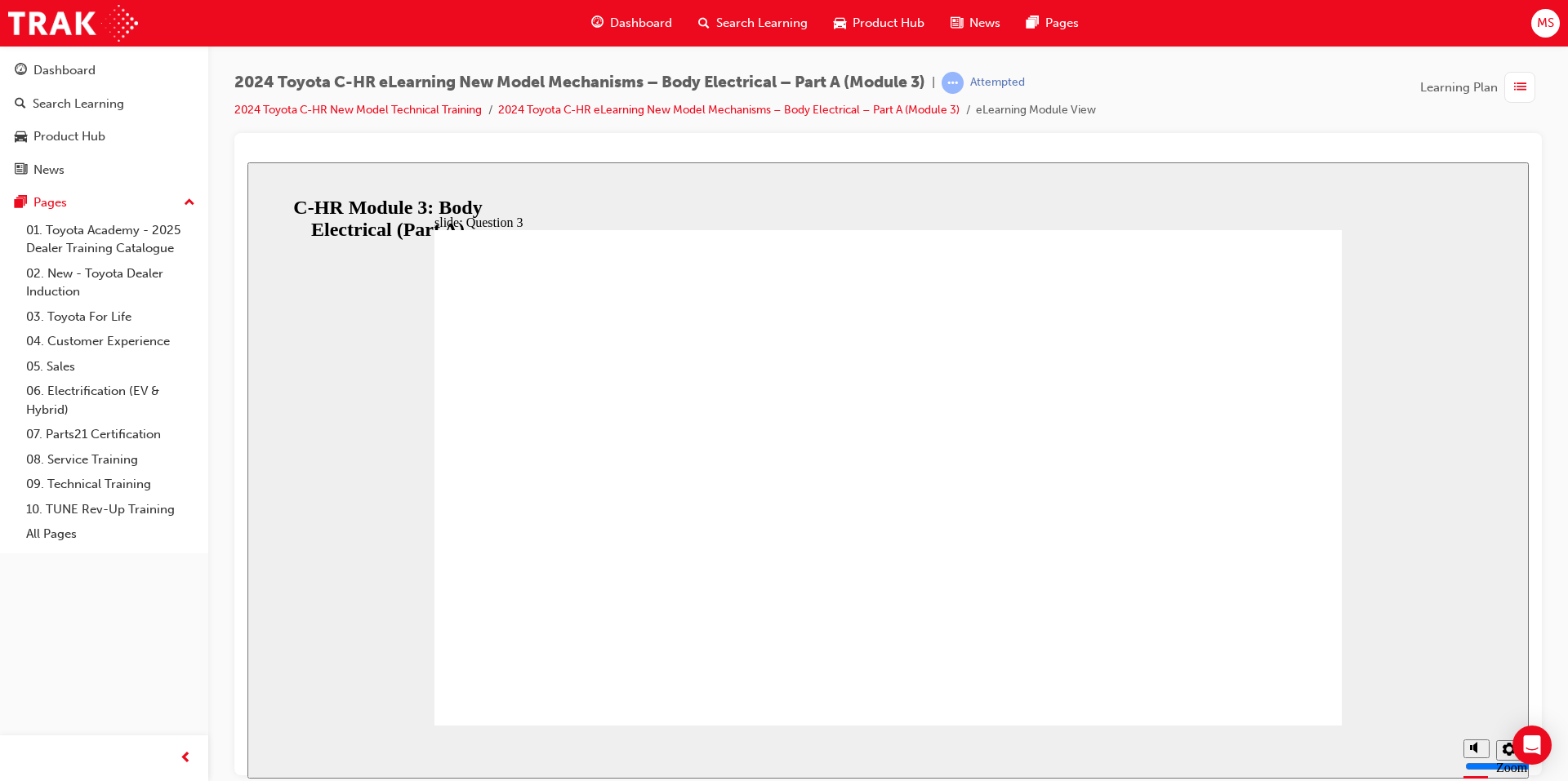
radio input "true"
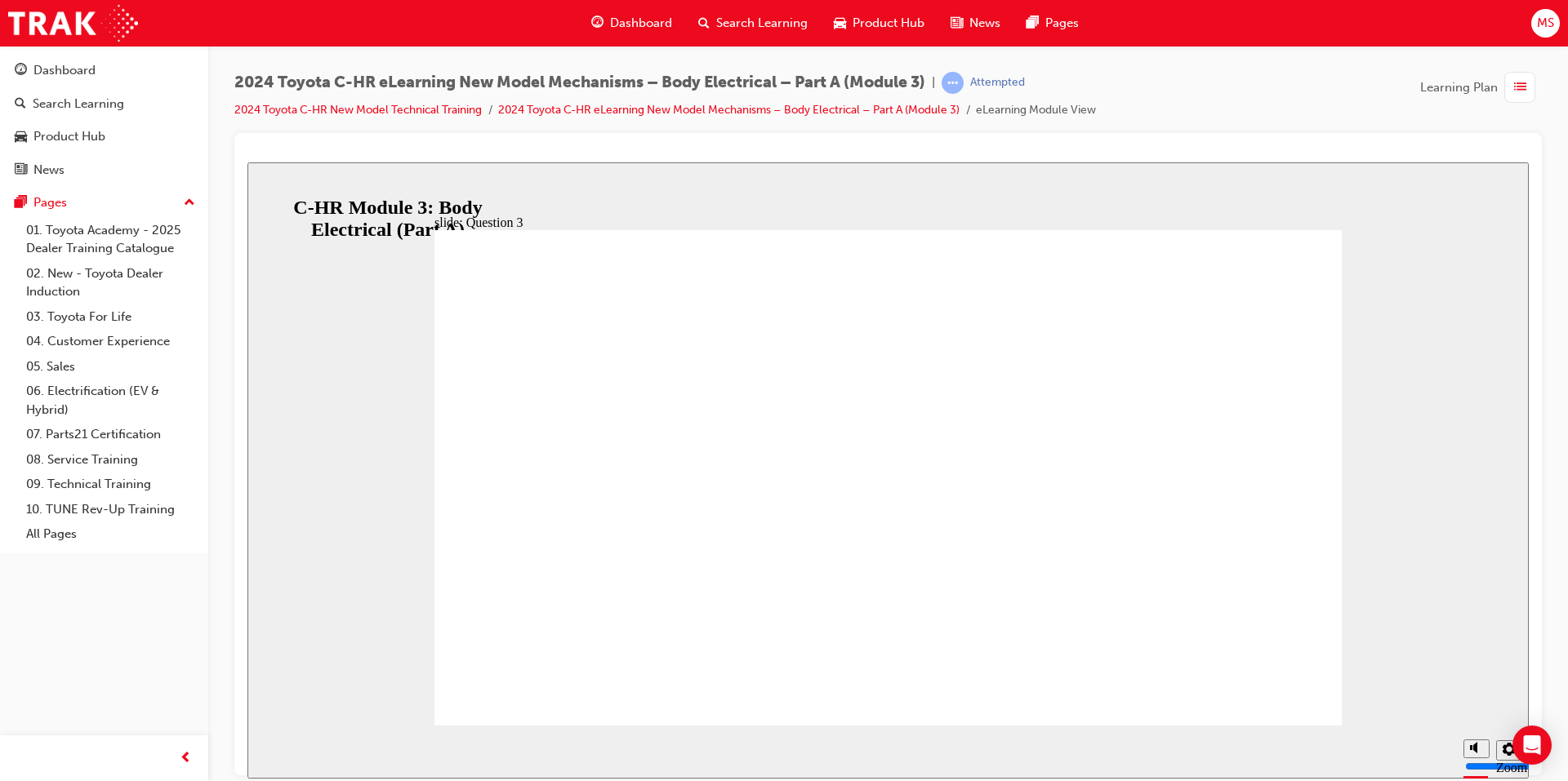
radio input "true"
drag, startPoint x: 670, startPoint y: 492, endPoint x: 864, endPoint y: 557, distance: 204.6
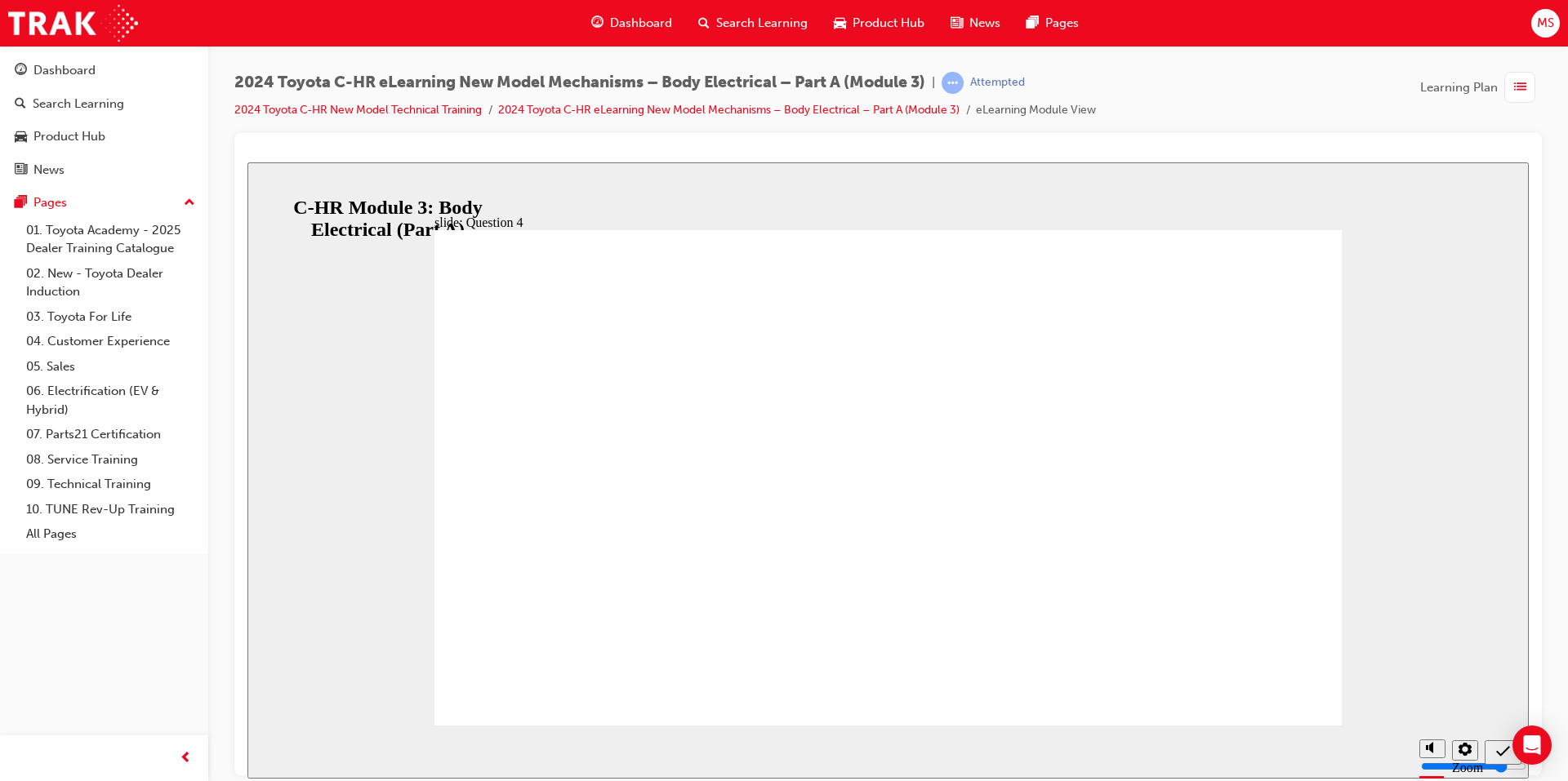
drag, startPoint x: 1230, startPoint y: 650, endPoint x: 1204, endPoint y: 641, distance: 27.5
drag, startPoint x: 906, startPoint y: 563, endPoint x: 817, endPoint y: 537, distance: 92.7
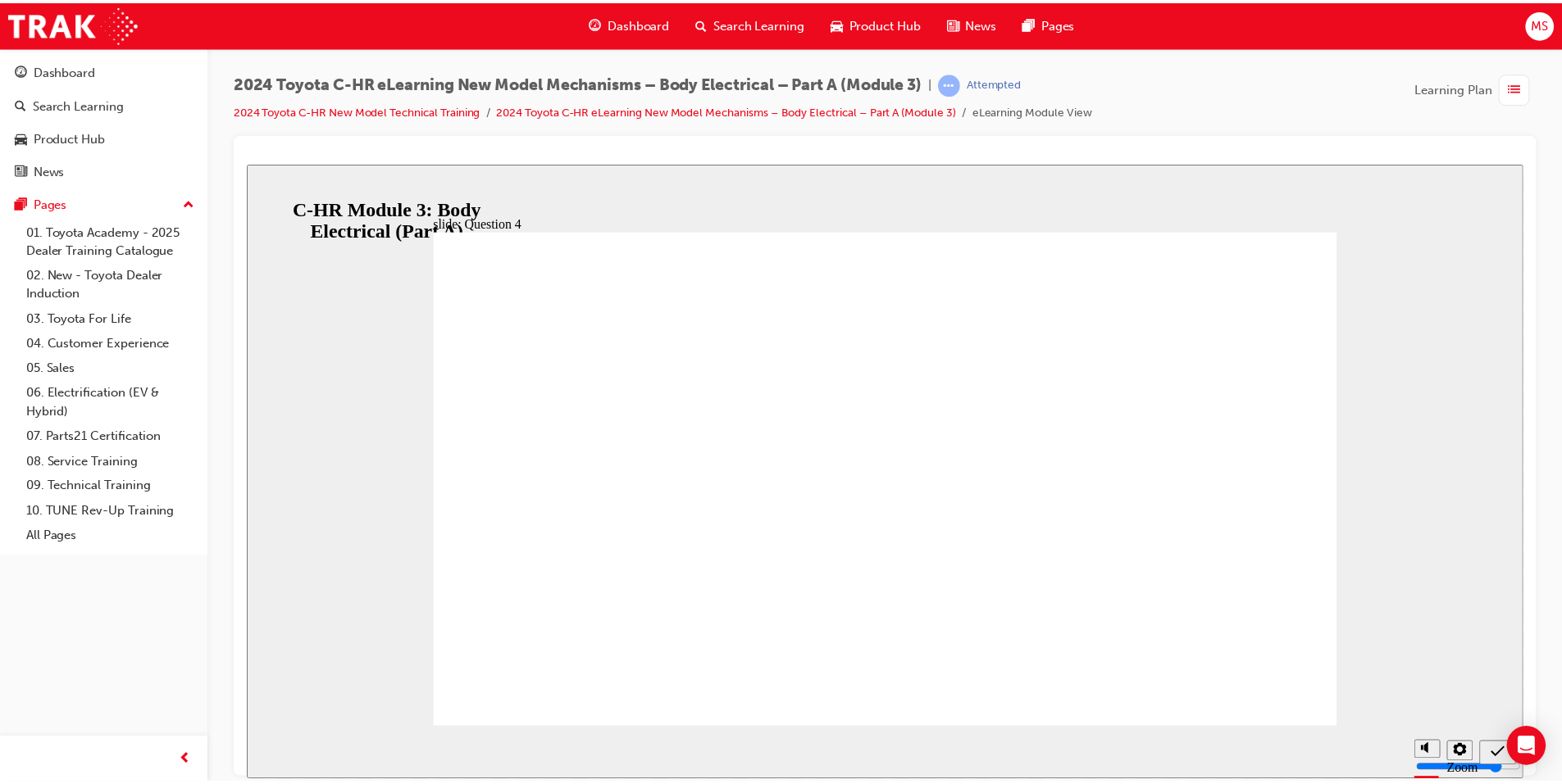
drag, startPoint x: 785, startPoint y: 548, endPoint x: 802, endPoint y: 556, distance: 18.8
radio input "false"
radio input "true"
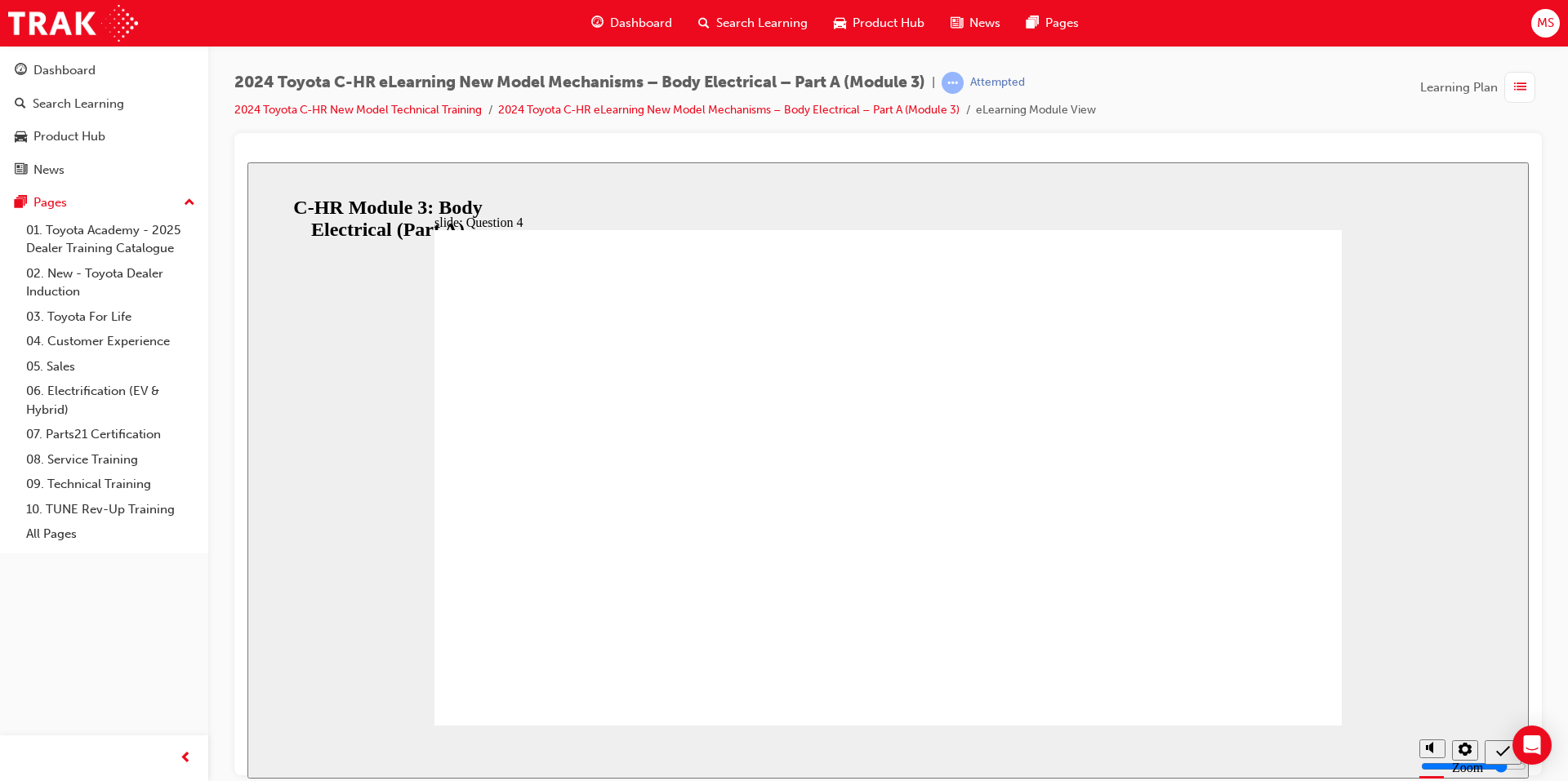
drag, startPoint x: 1229, startPoint y: 656, endPoint x: 1209, endPoint y: 650, distance: 20.9
radio input "true"
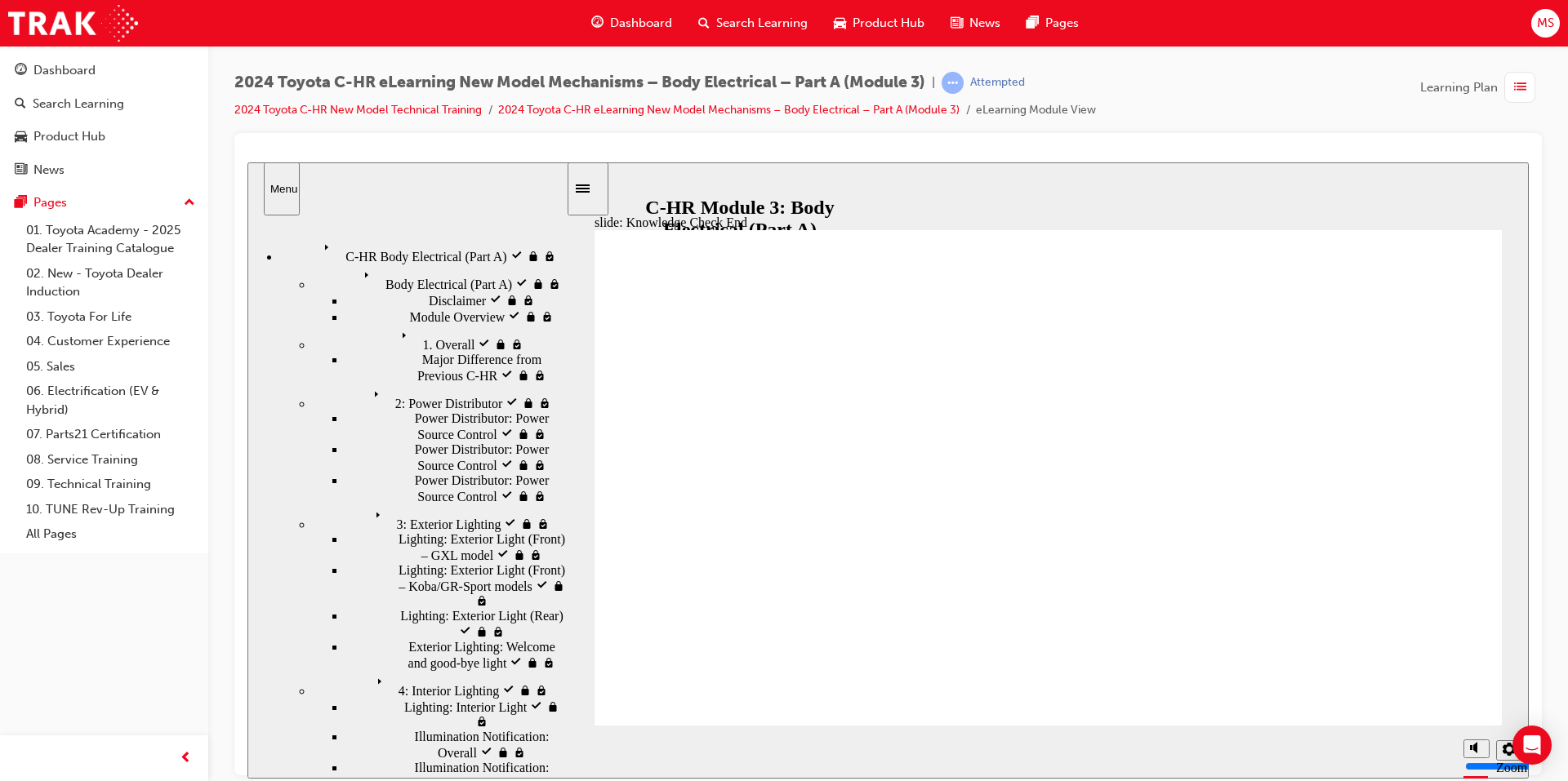
click at [720, 32] on span "Search Learning" at bounding box center [762, 23] width 91 height 18
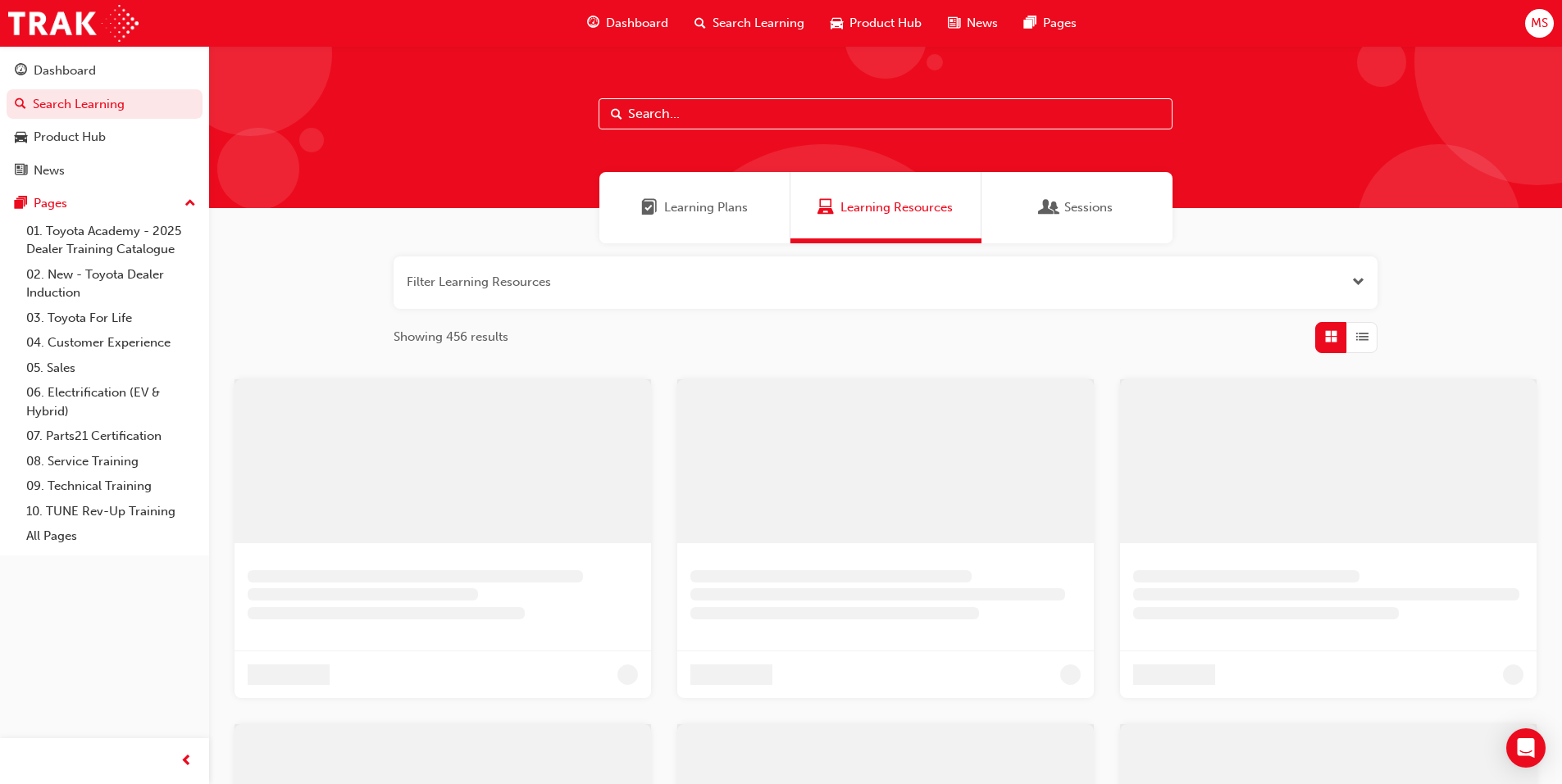
click at [701, 191] on div "Learning Plans" at bounding box center [694, 208] width 191 height 71
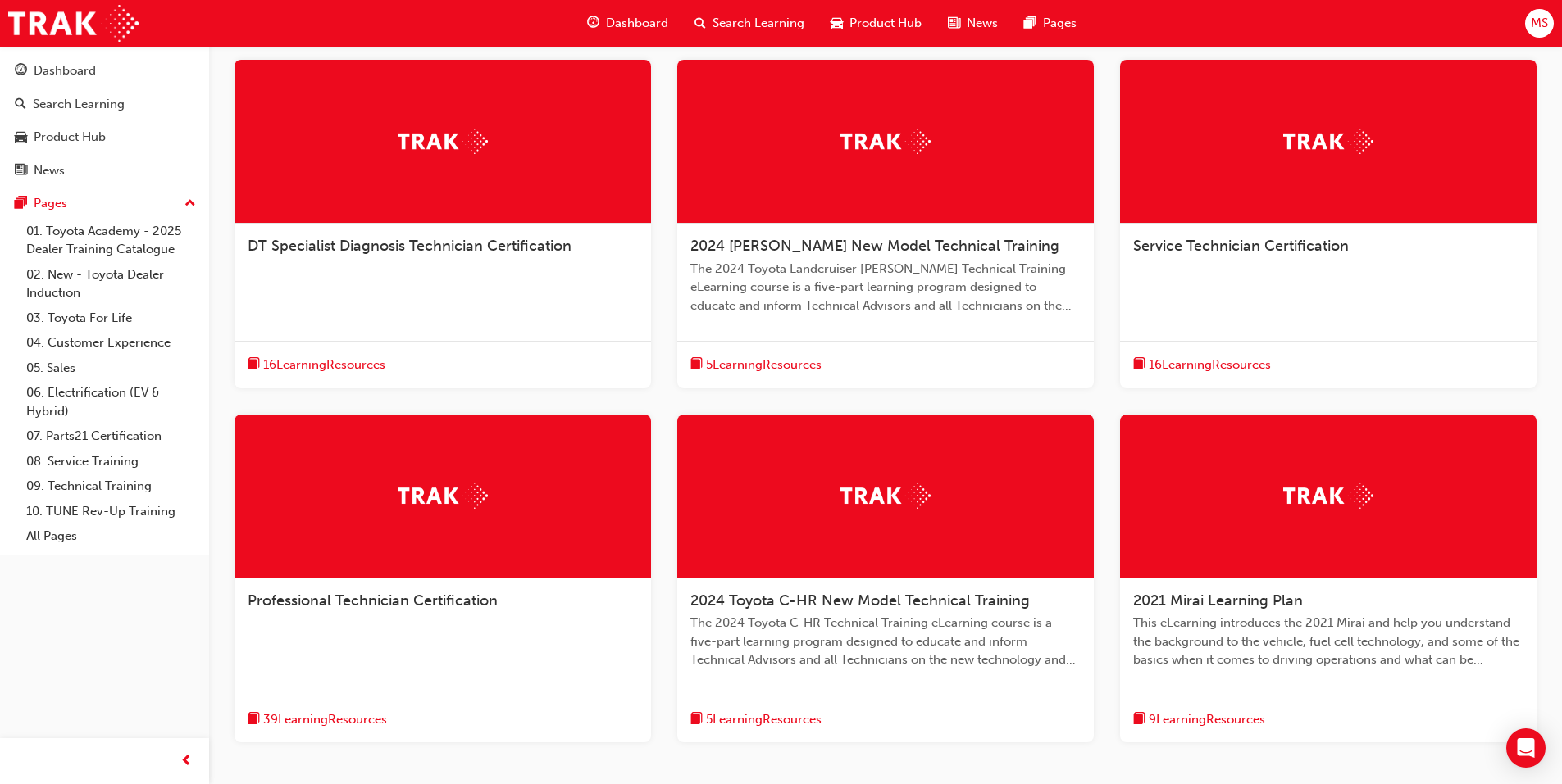
scroll to position [410, 0]
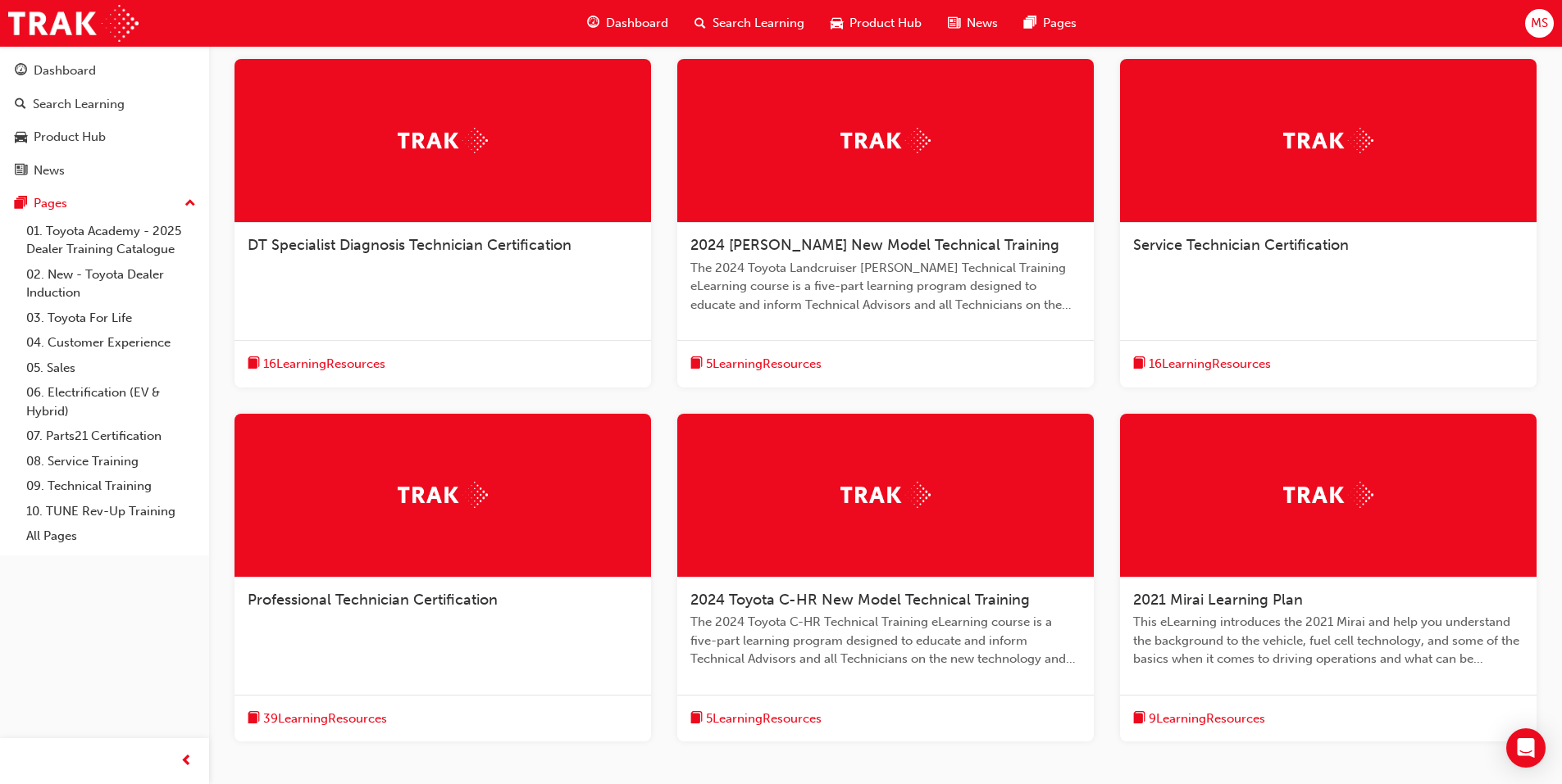
click at [844, 600] on span "2024 Toyota C-HR New Model Technical Training" at bounding box center [860, 600] width 340 height 18
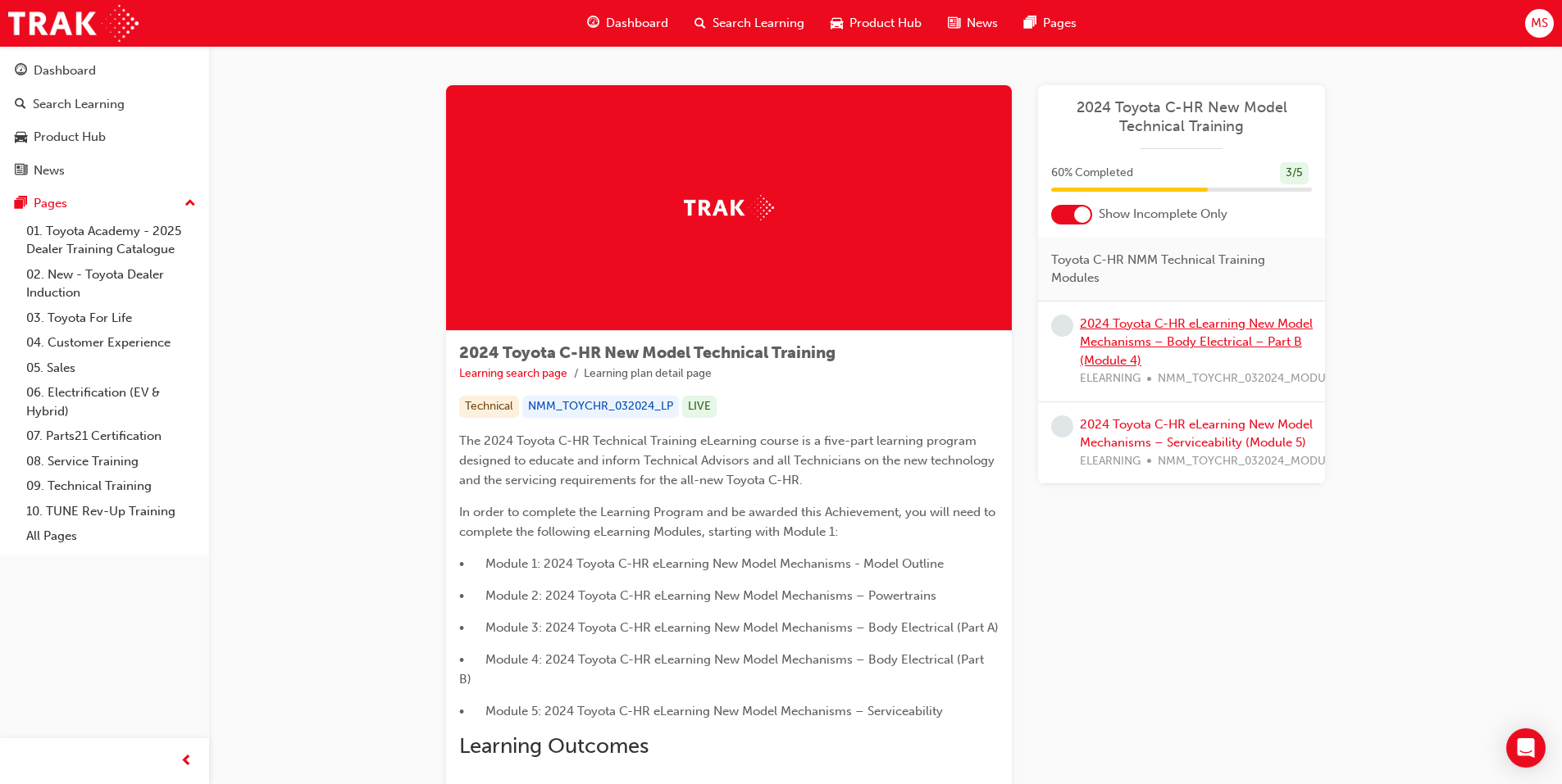
click at [1137, 337] on link "2024 Toyota C-HR eLearning New Model Mechanisms – Body Electrical – Part B (Mod…" at bounding box center [1196, 342] width 233 height 52
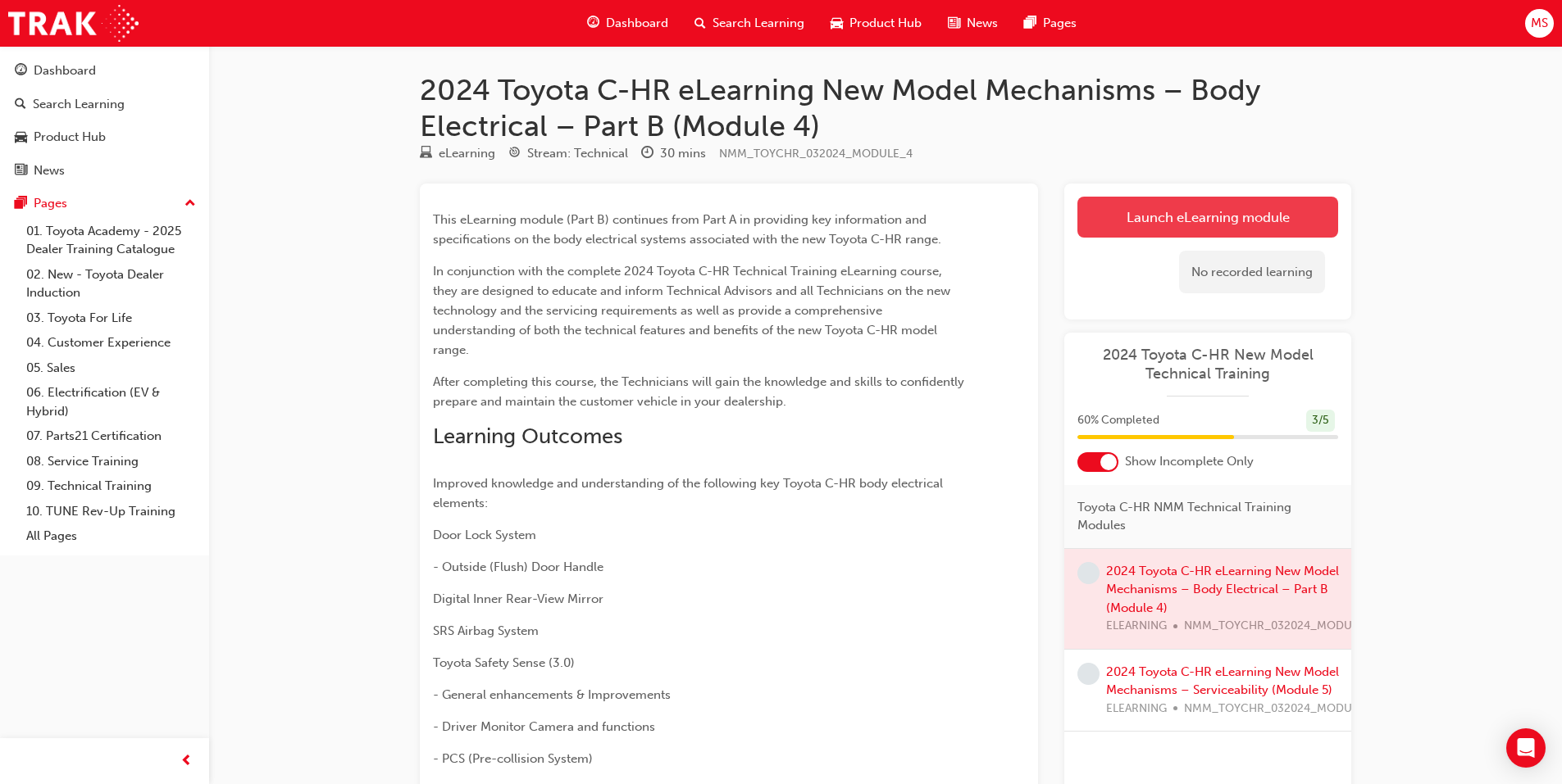
click at [1166, 222] on link "Launch eLearning module" at bounding box center [1207, 217] width 260 height 41
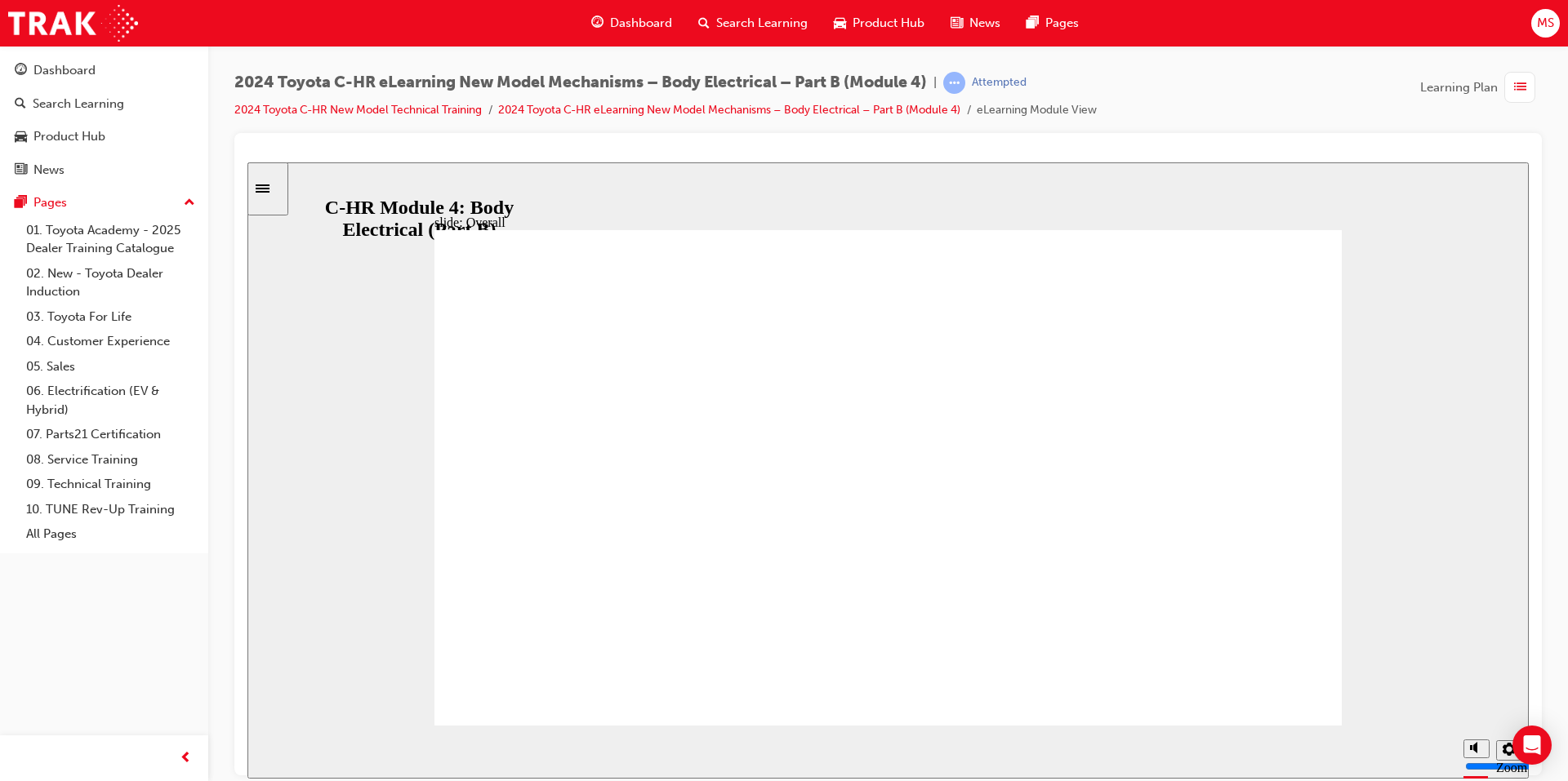
drag, startPoint x: 1140, startPoint y: 687, endPoint x: 1153, endPoint y: 692, distance: 13.9
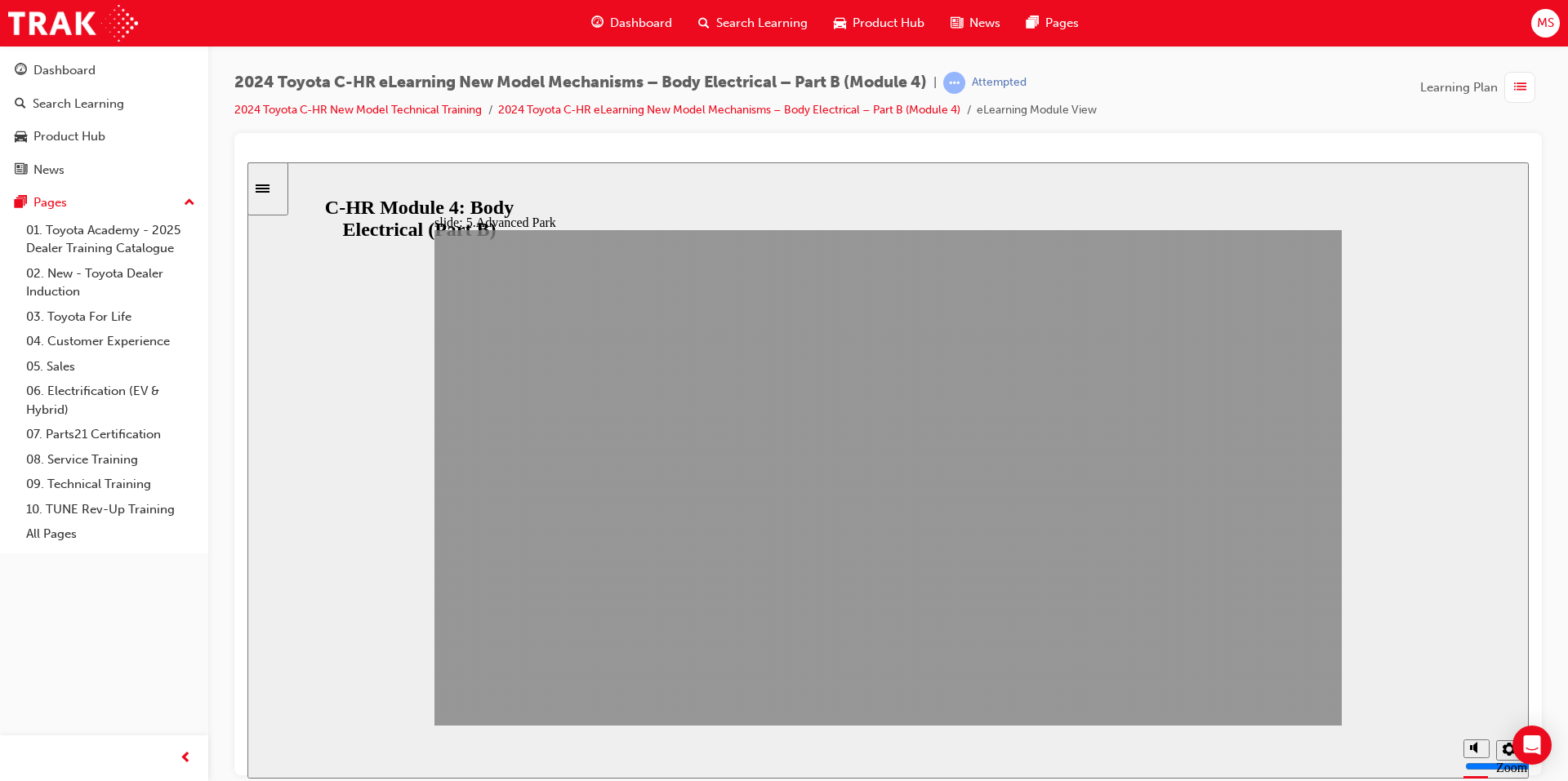
drag, startPoint x: 1321, startPoint y: 692, endPoint x: 1305, endPoint y: 692, distance: 16.0
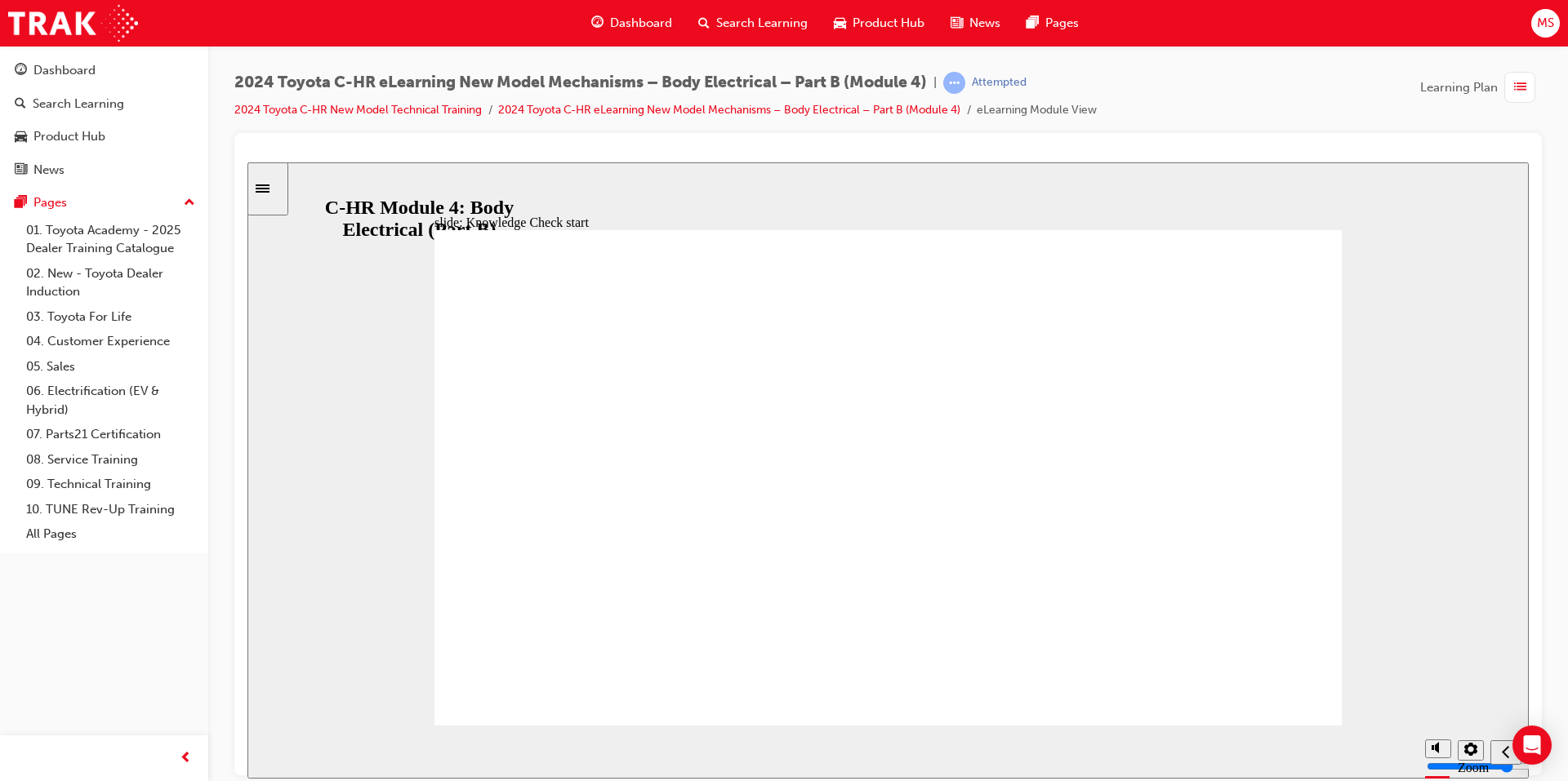
radio input "true"
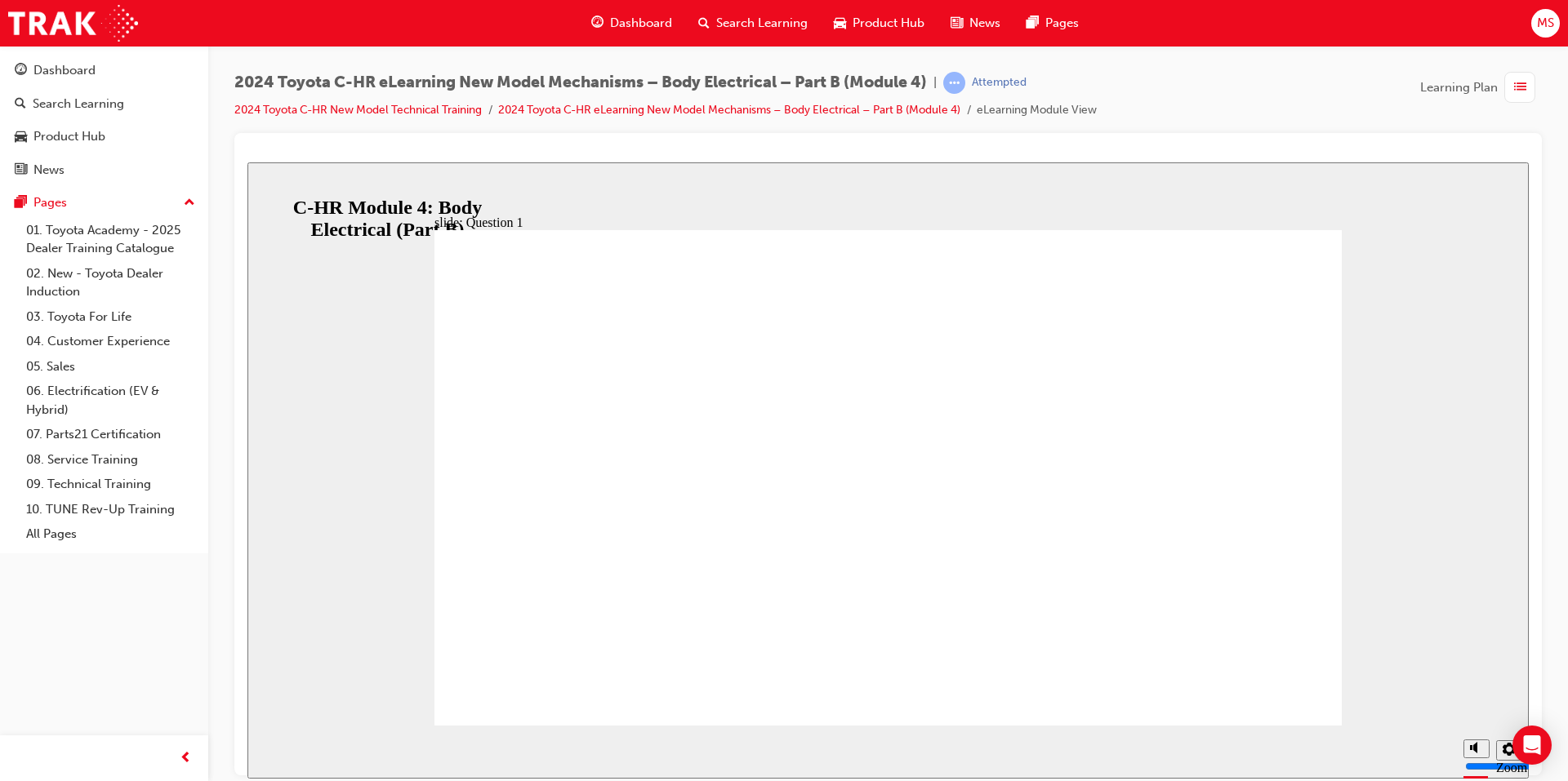
radio input "true"
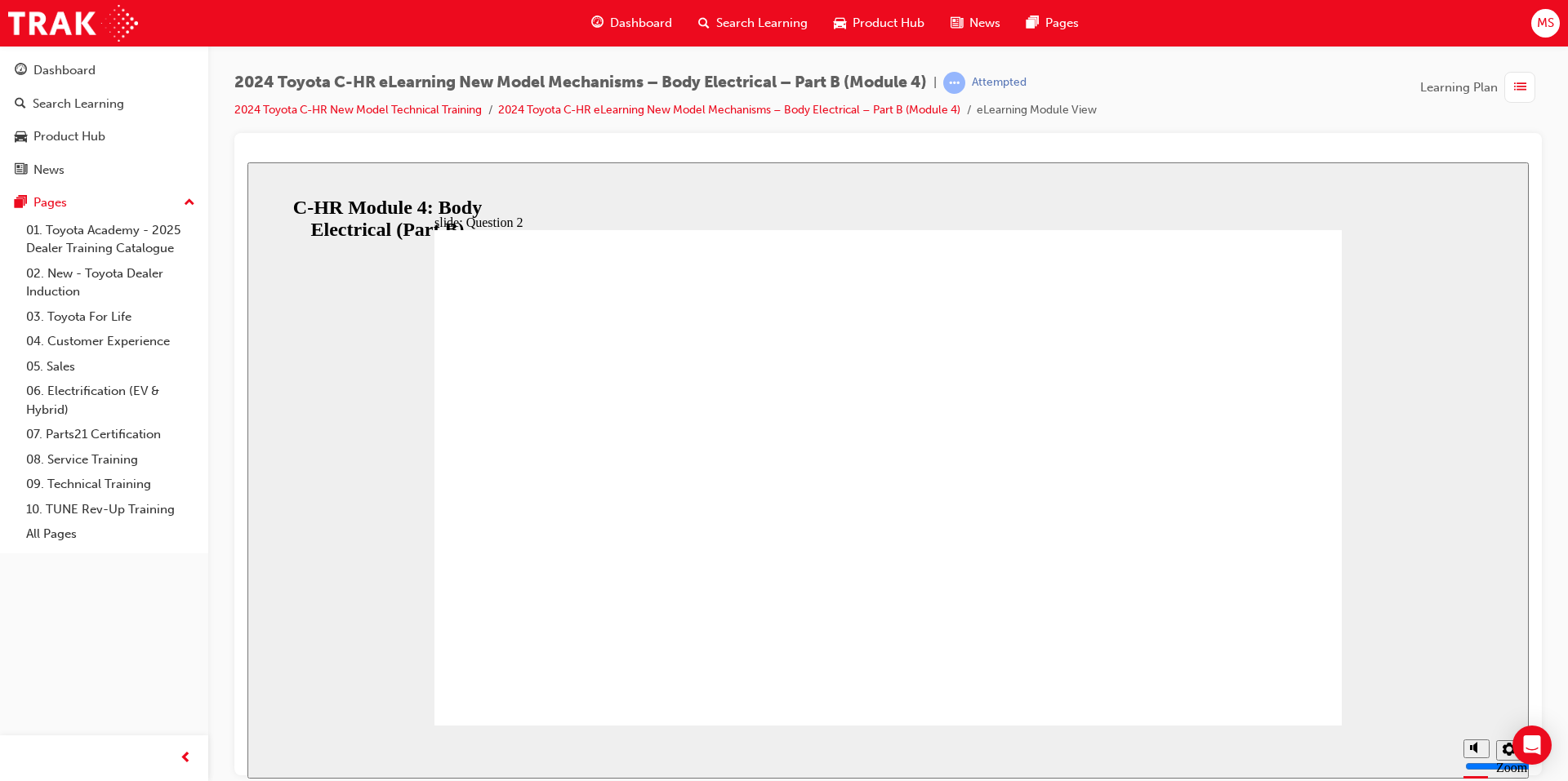
radio input "true"
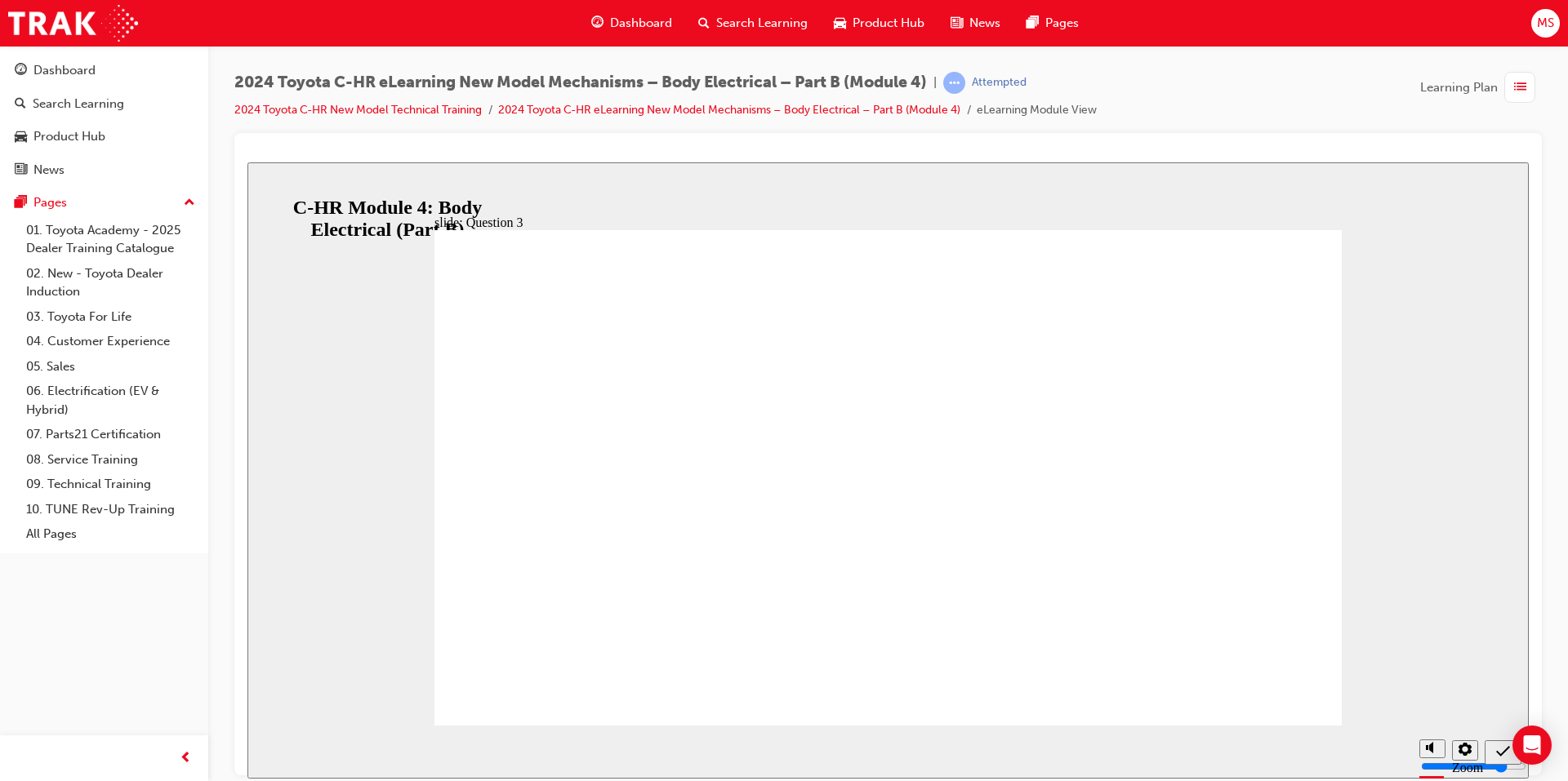
radio input "false"
radio input "true"
drag, startPoint x: 888, startPoint y: 587, endPoint x: 887, endPoint y: 568, distance: 19.0
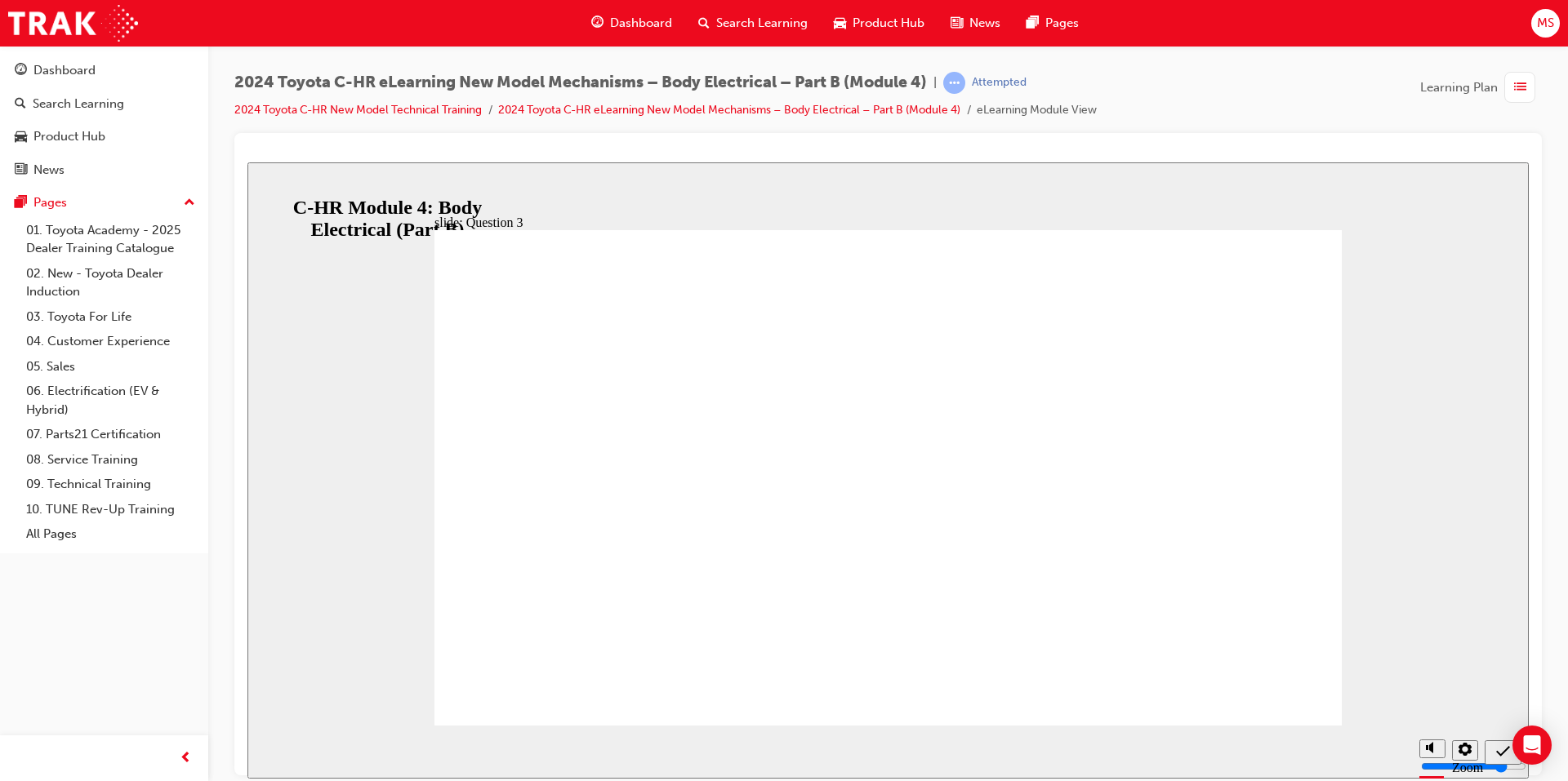
drag, startPoint x: 869, startPoint y: 560, endPoint x: 869, endPoint y: 579, distance: 19.0
drag, startPoint x: 843, startPoint y: 550, endPoint x: 926, endPoint y: 564, distance: 84.2
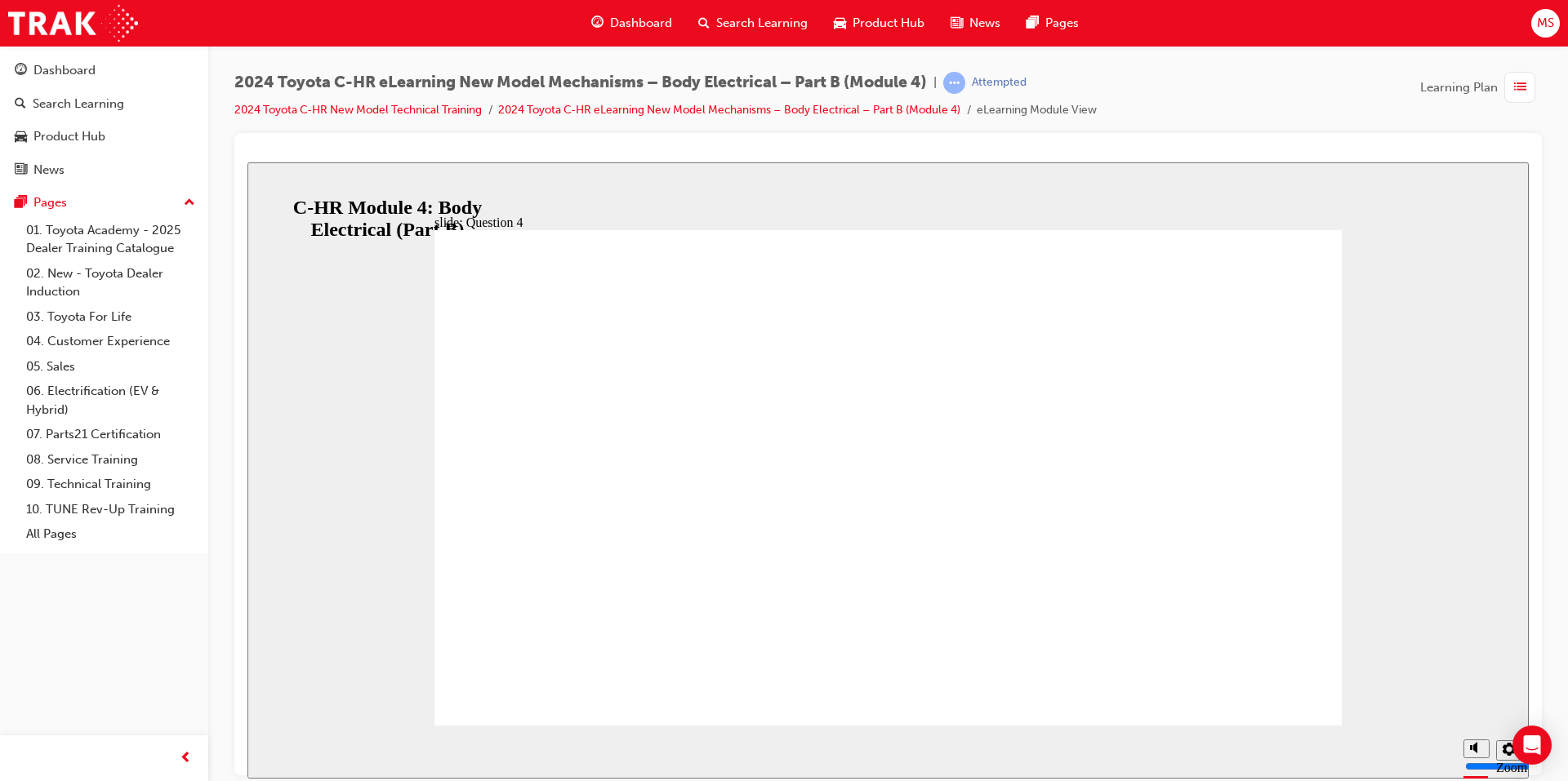
radio input "true"
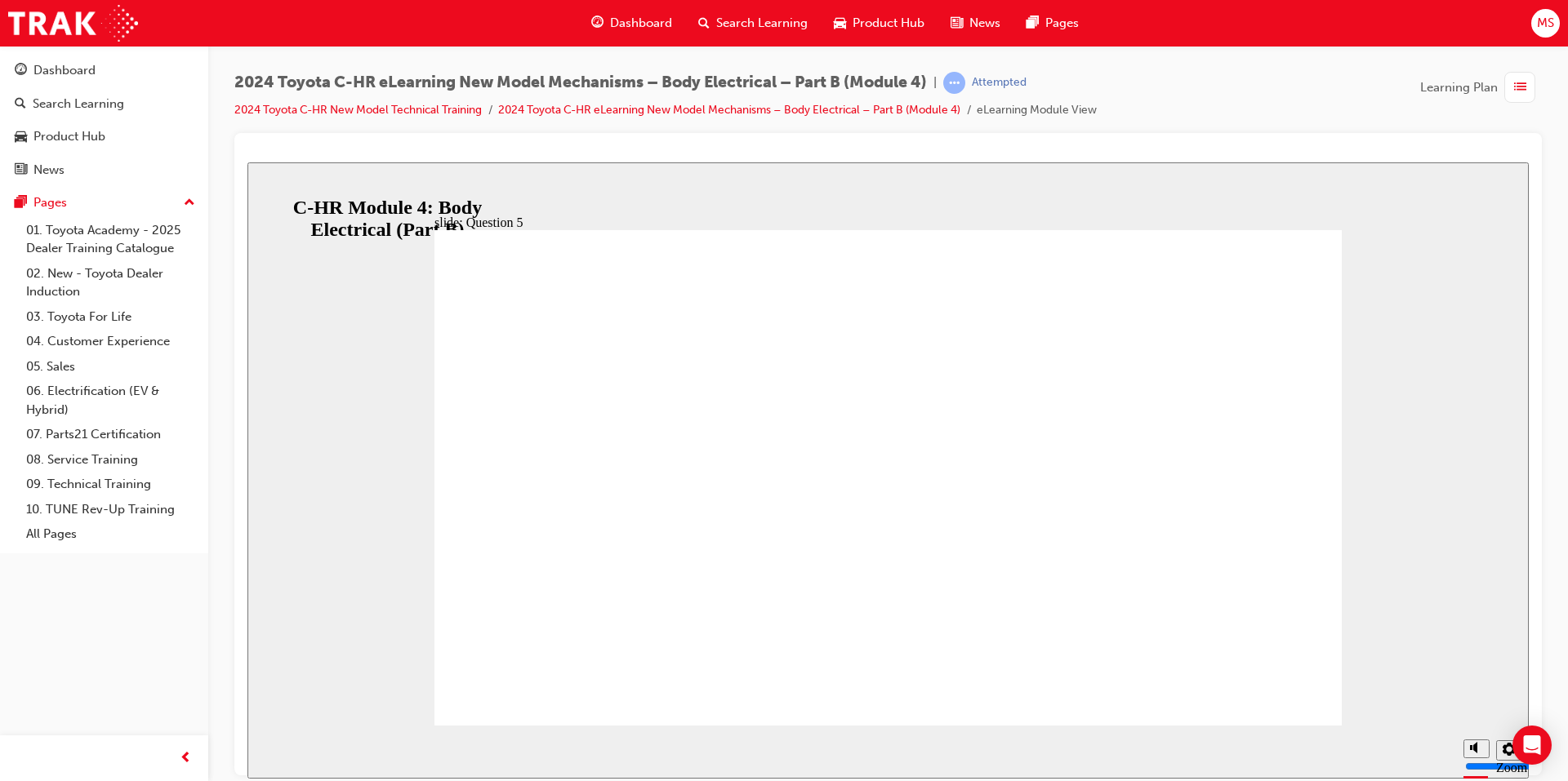
click at [277, 187] on icon "Sidebar Toggle" at bounding box center [268, 187] width 25 height 10
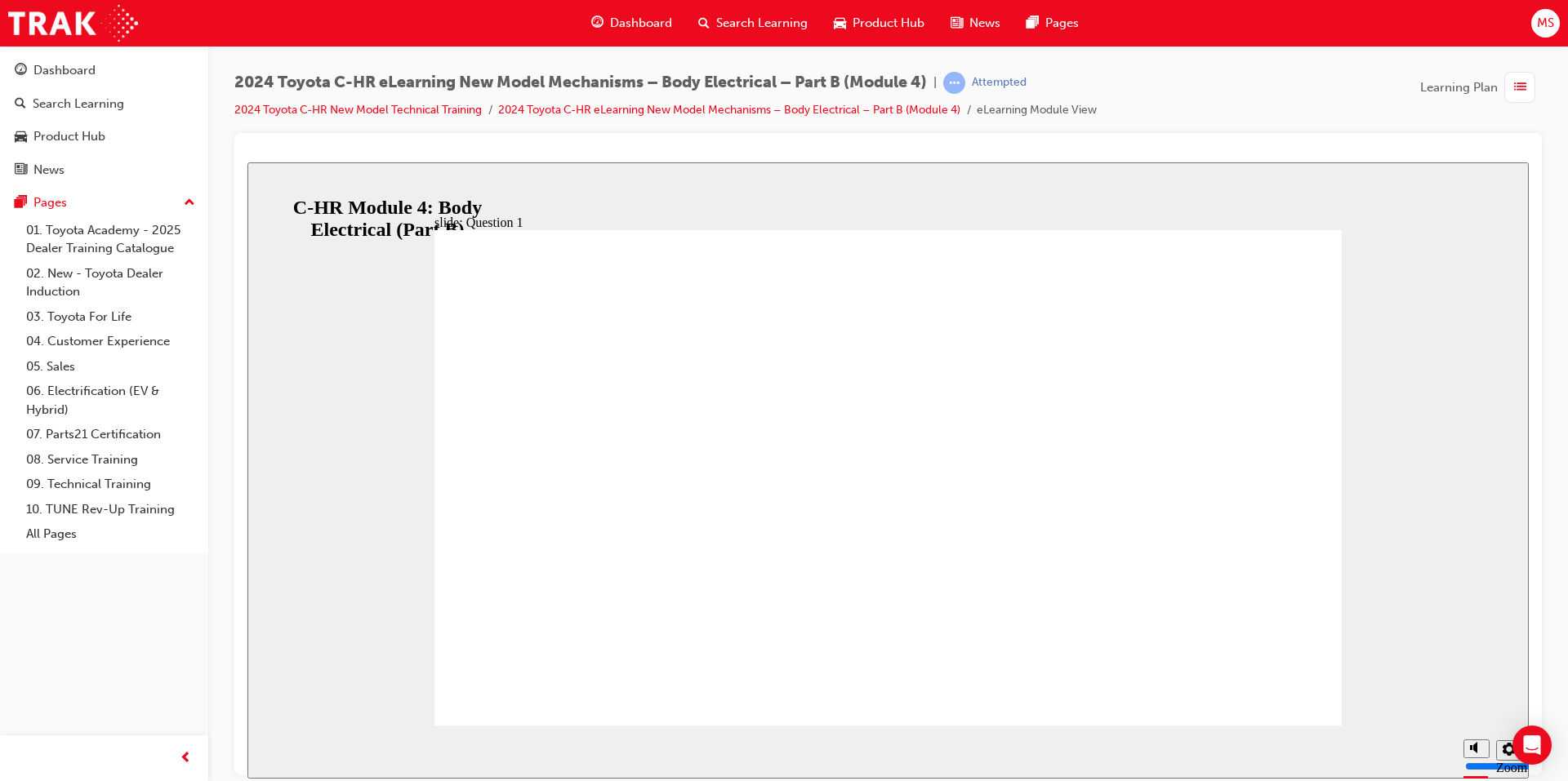
radio input "false"
radio input "true"
drag, startPoint x: 861, startPoint y: 596, endPoint x: 853, endPoint y: 586, distance: 12.8
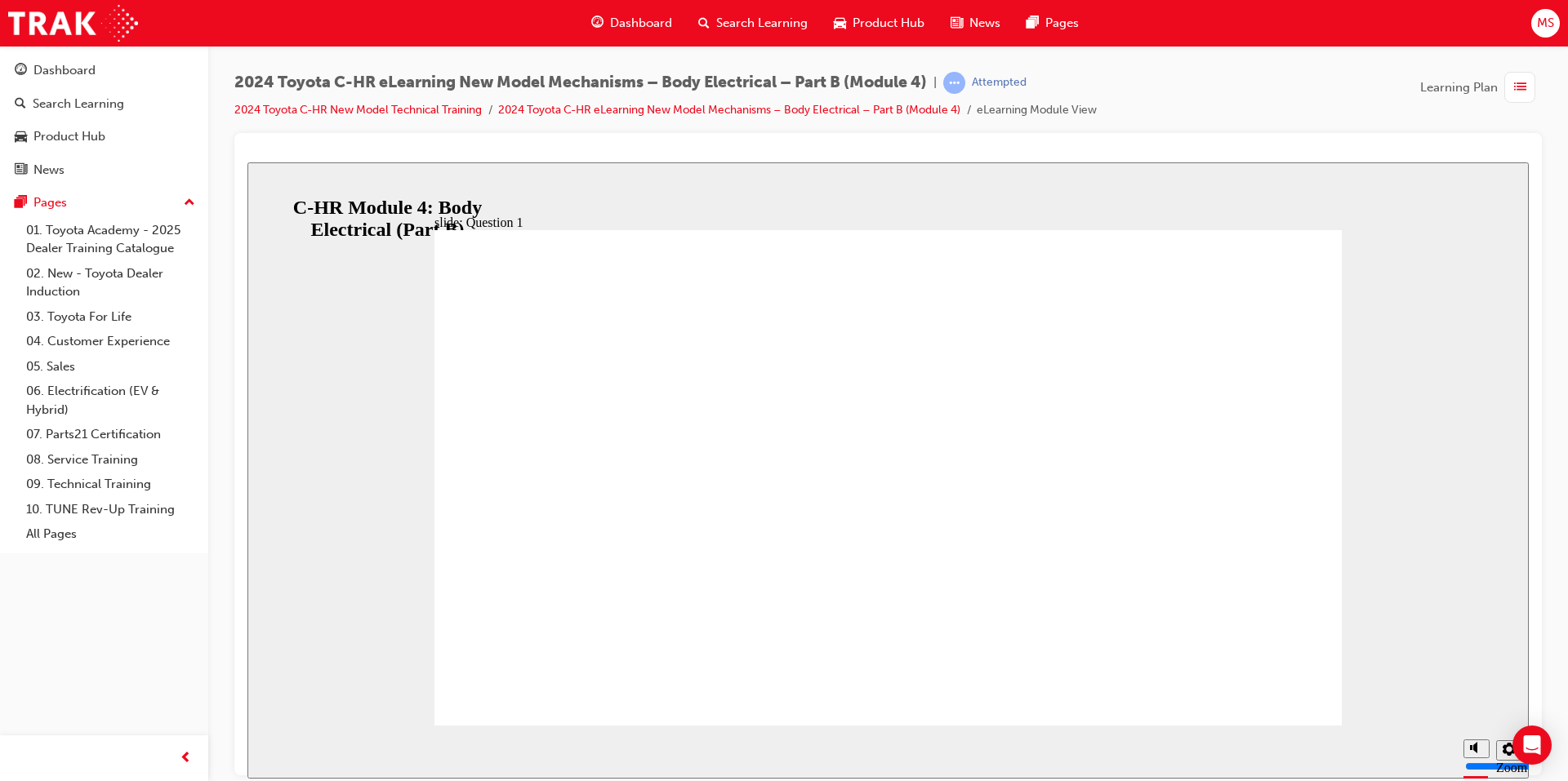
radio input "true"
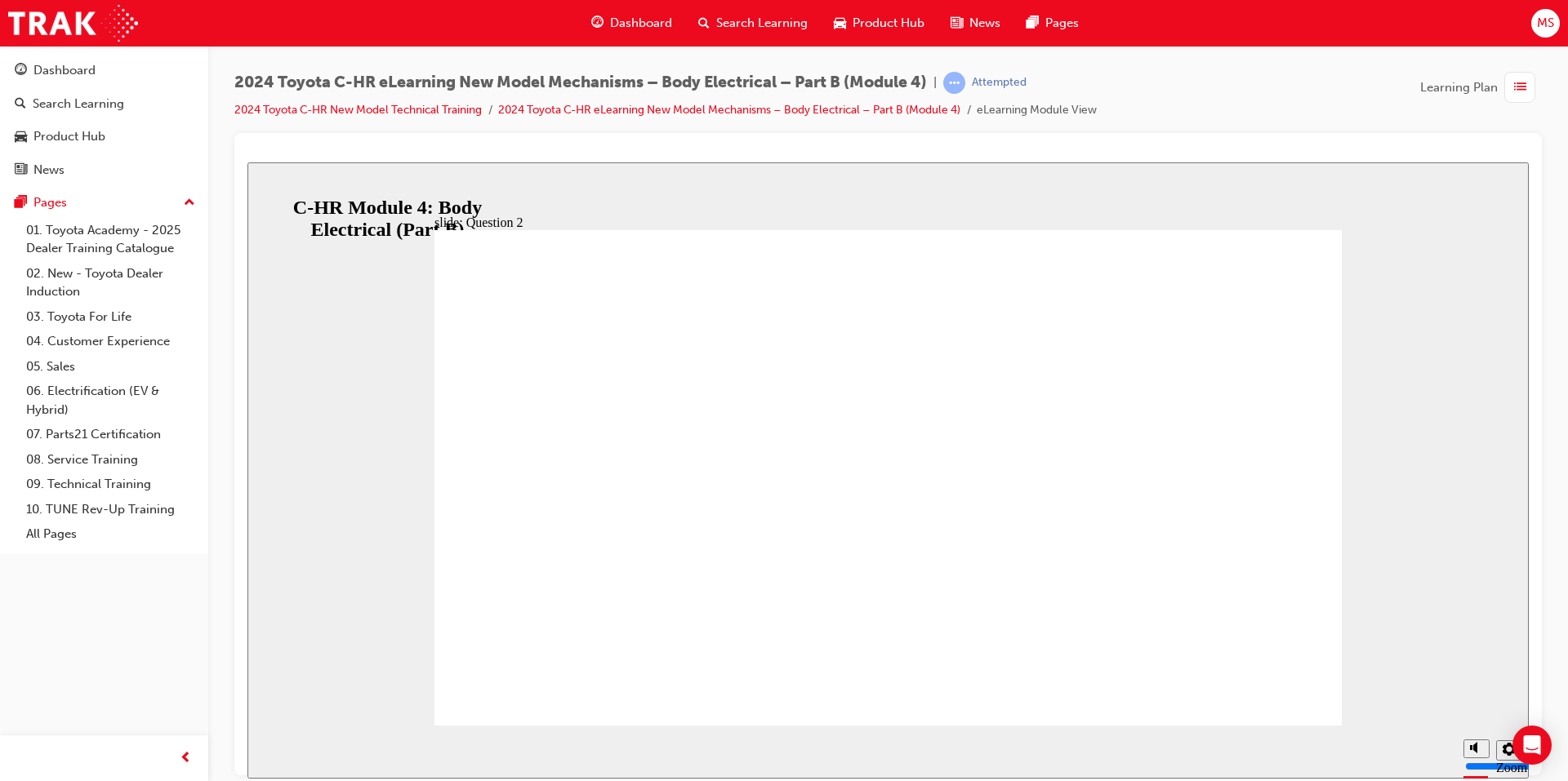
radio input "true"
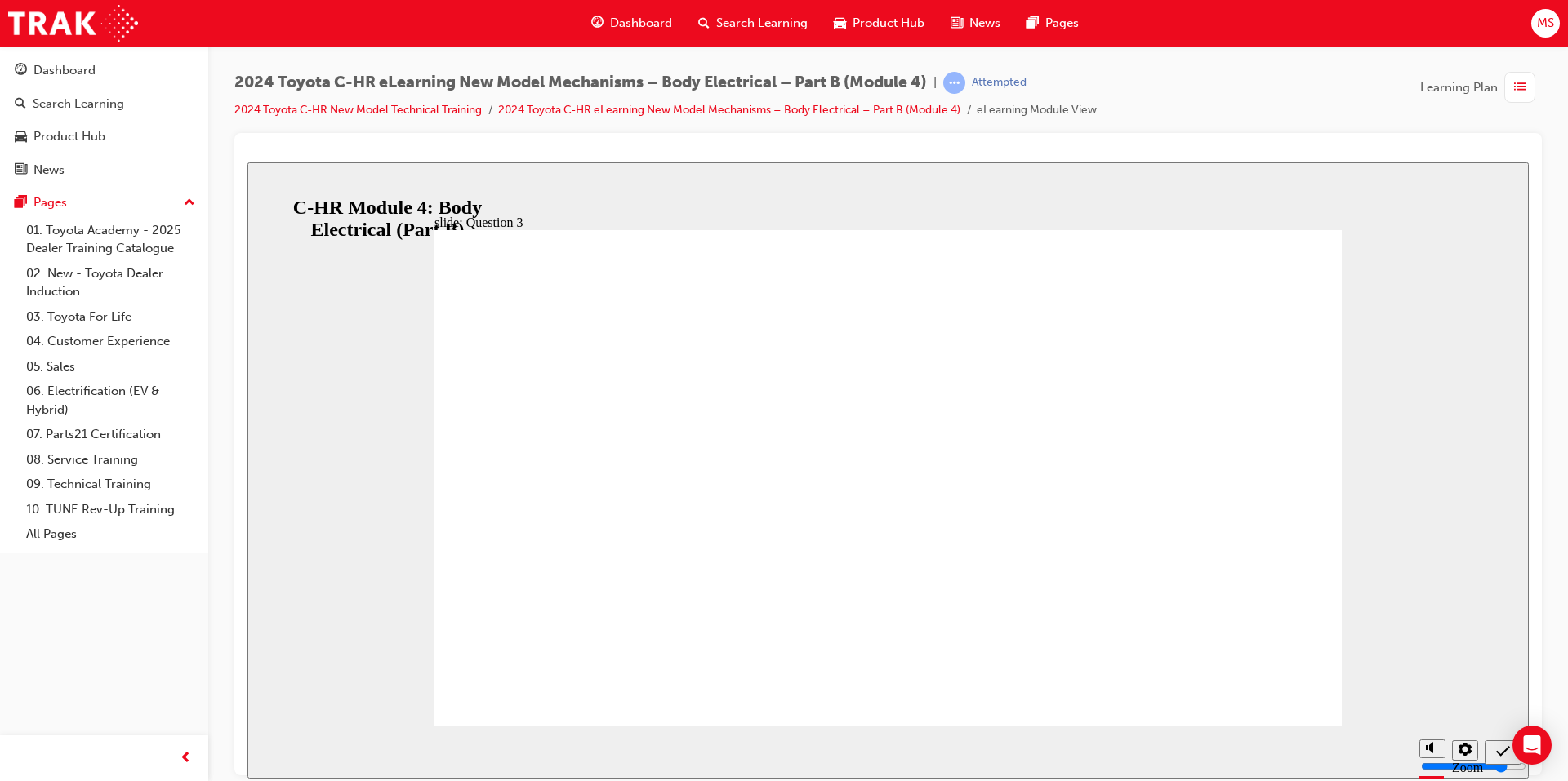
radio input "false"
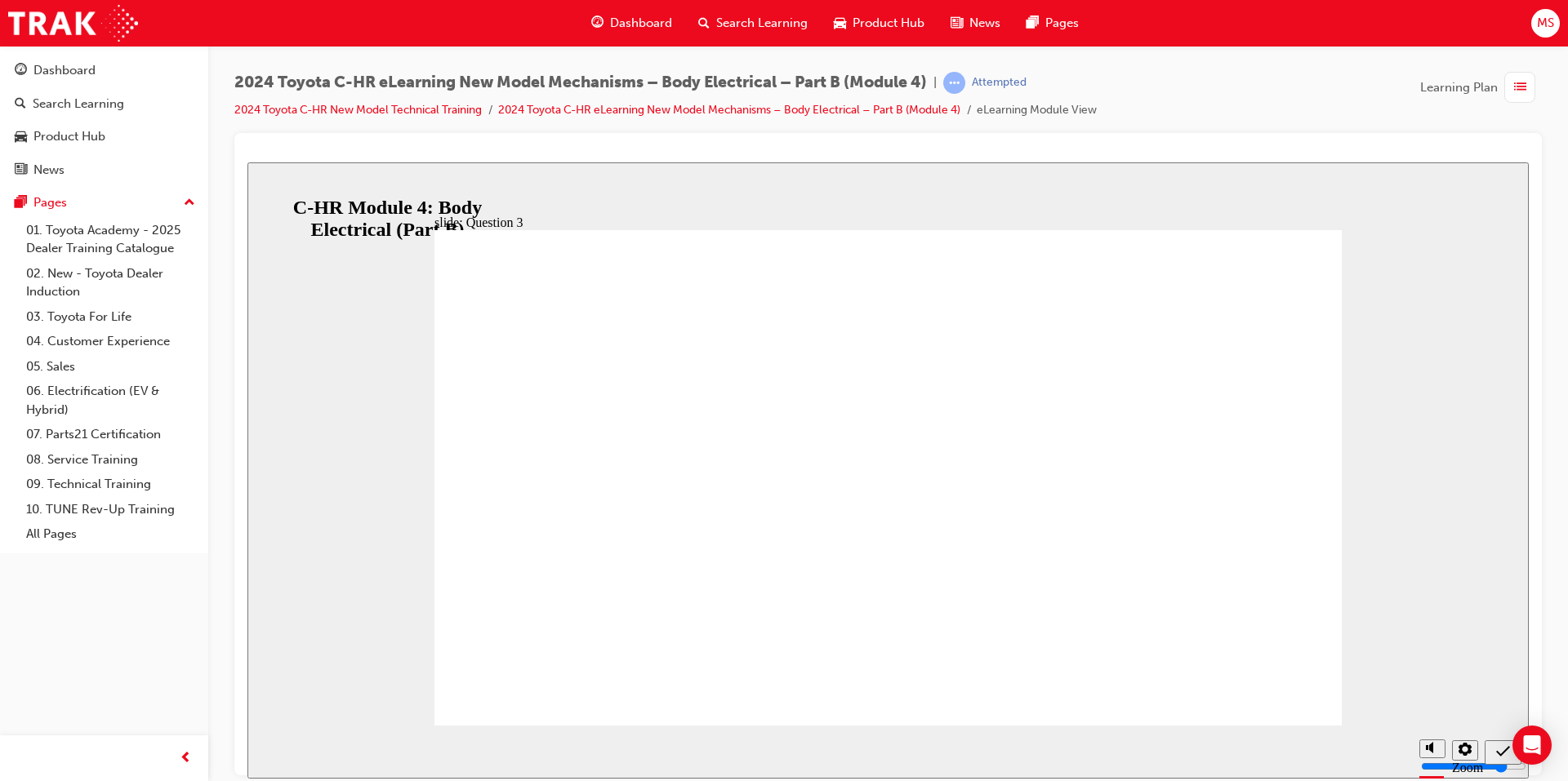
radio input "true"
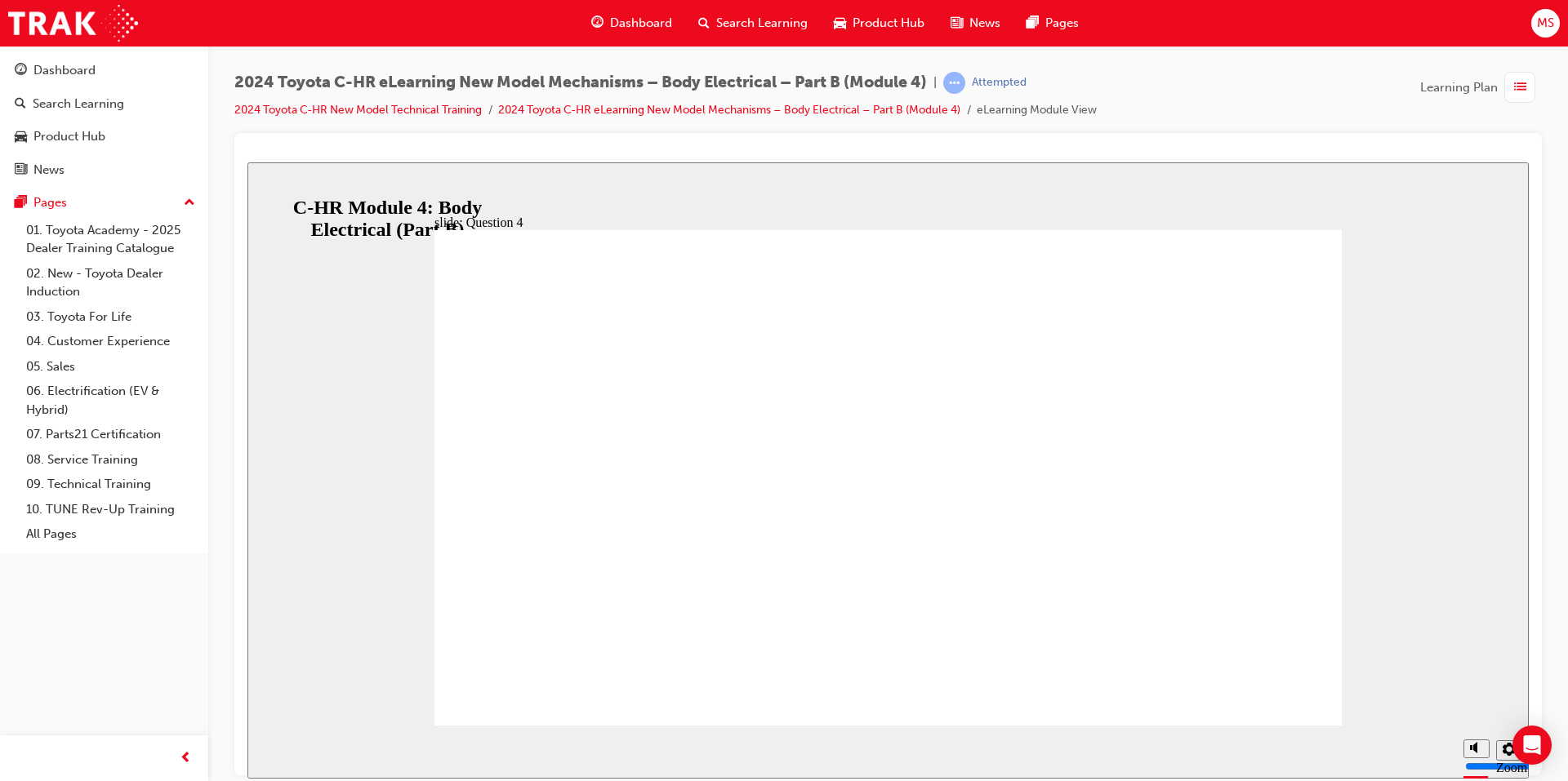
radio input "true"
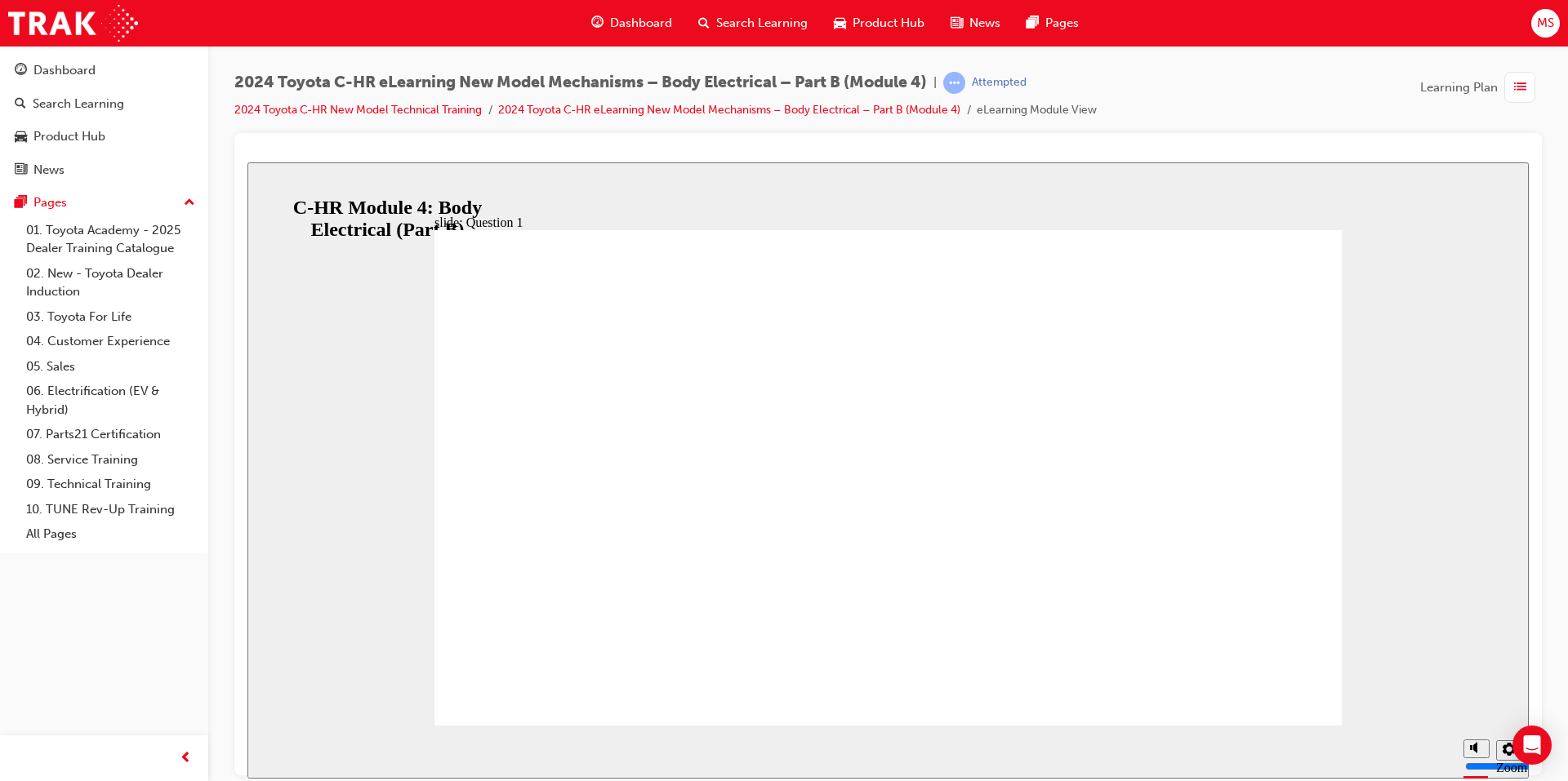
drag, startPoint x: 805, startPoint y: 620, endPoint x: 829, endPoint y: 627, distance: 25.0
radio input "true"
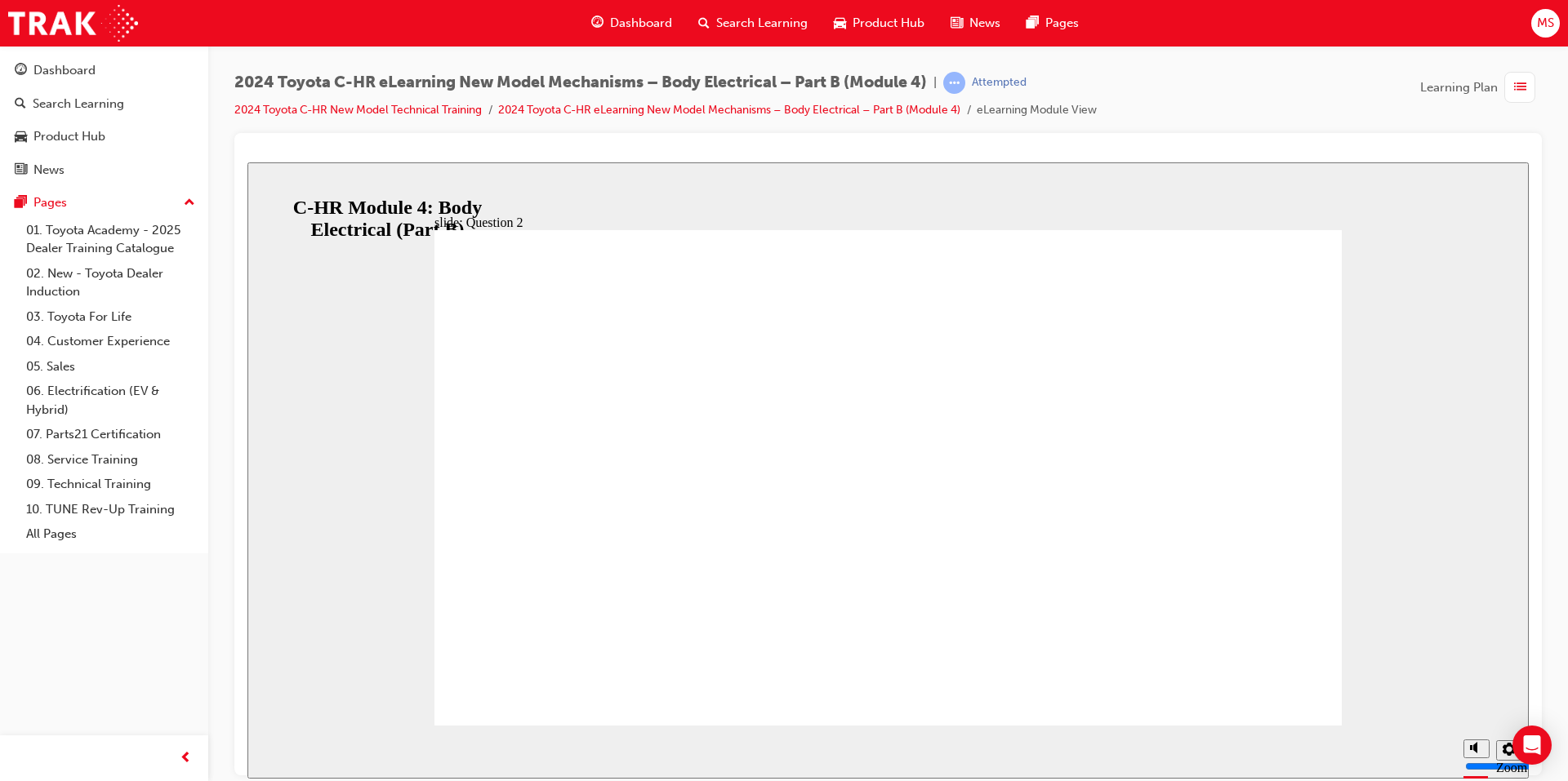
radio input "true"
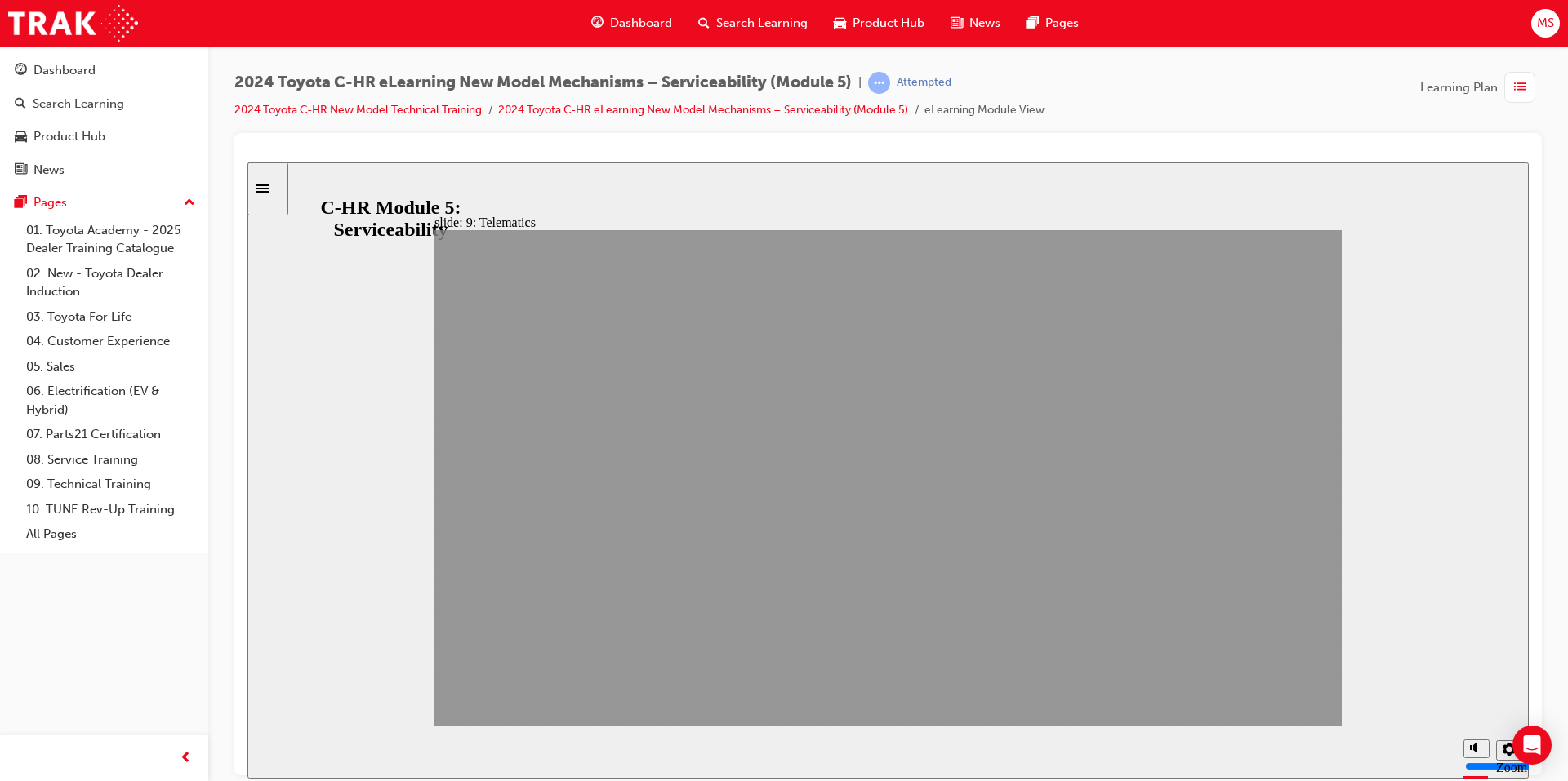
drag, startPoint x: 1358, startPoint y: 693, endPoint x: 1289, endPoint y: 698, distance: 69.2
click at [1333, 693] on div "slide: 9: Telematics Section 9: Telematics NEXT BACK NEXT BACK Telematics Secti…" at bounding box center [888, 469] width 1281 height 616
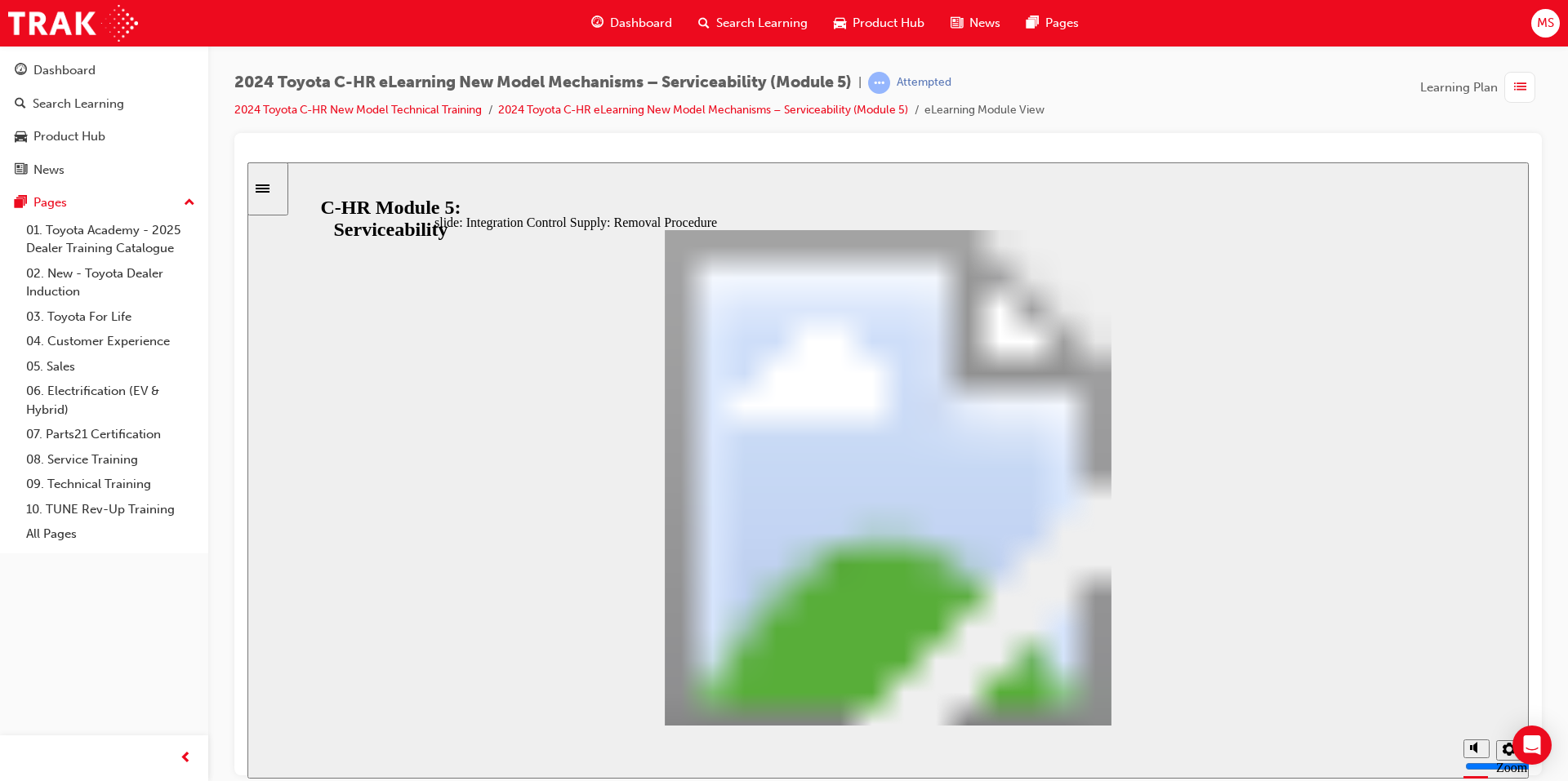
drag, startPoint x: 1143, startPoint y: 698, endPoint x: 1191, endPoint y: 703, distance: 48.3
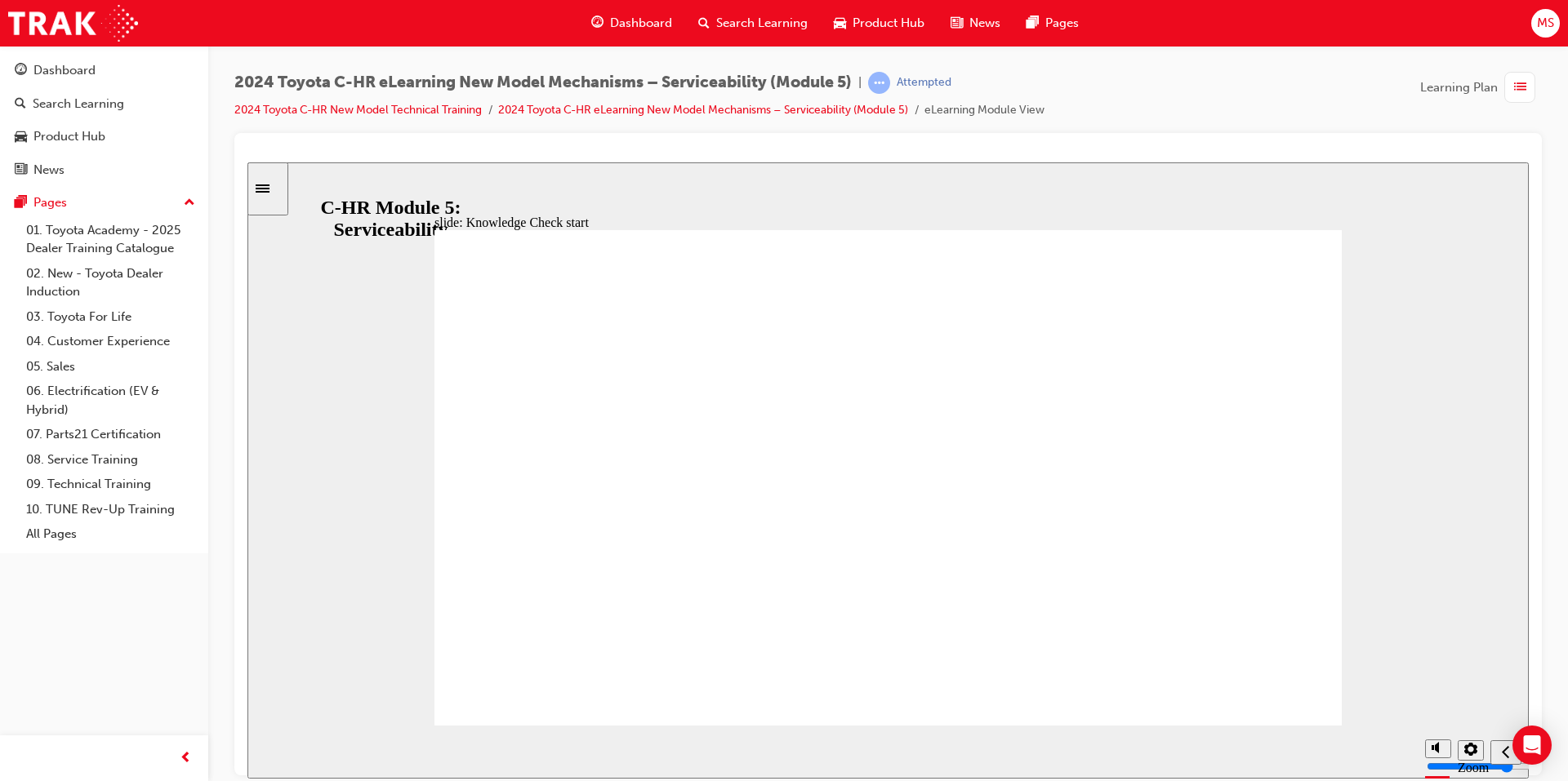
radio input "true"
drag, startPoint x: 1228, startPoint y: 646, endPoint x: 1219, endPoint y: 644, distance: 9.2
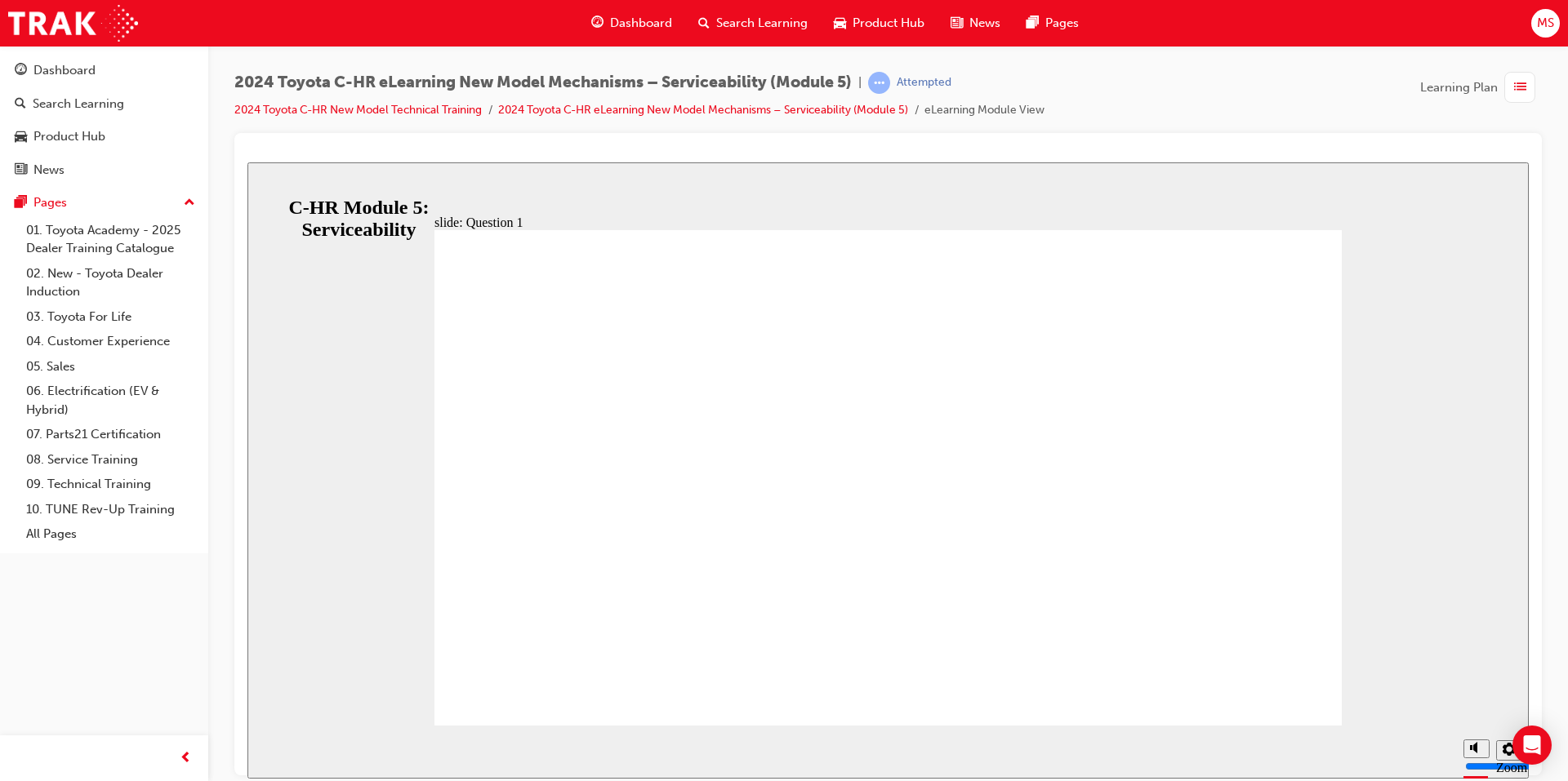
radio input "true"
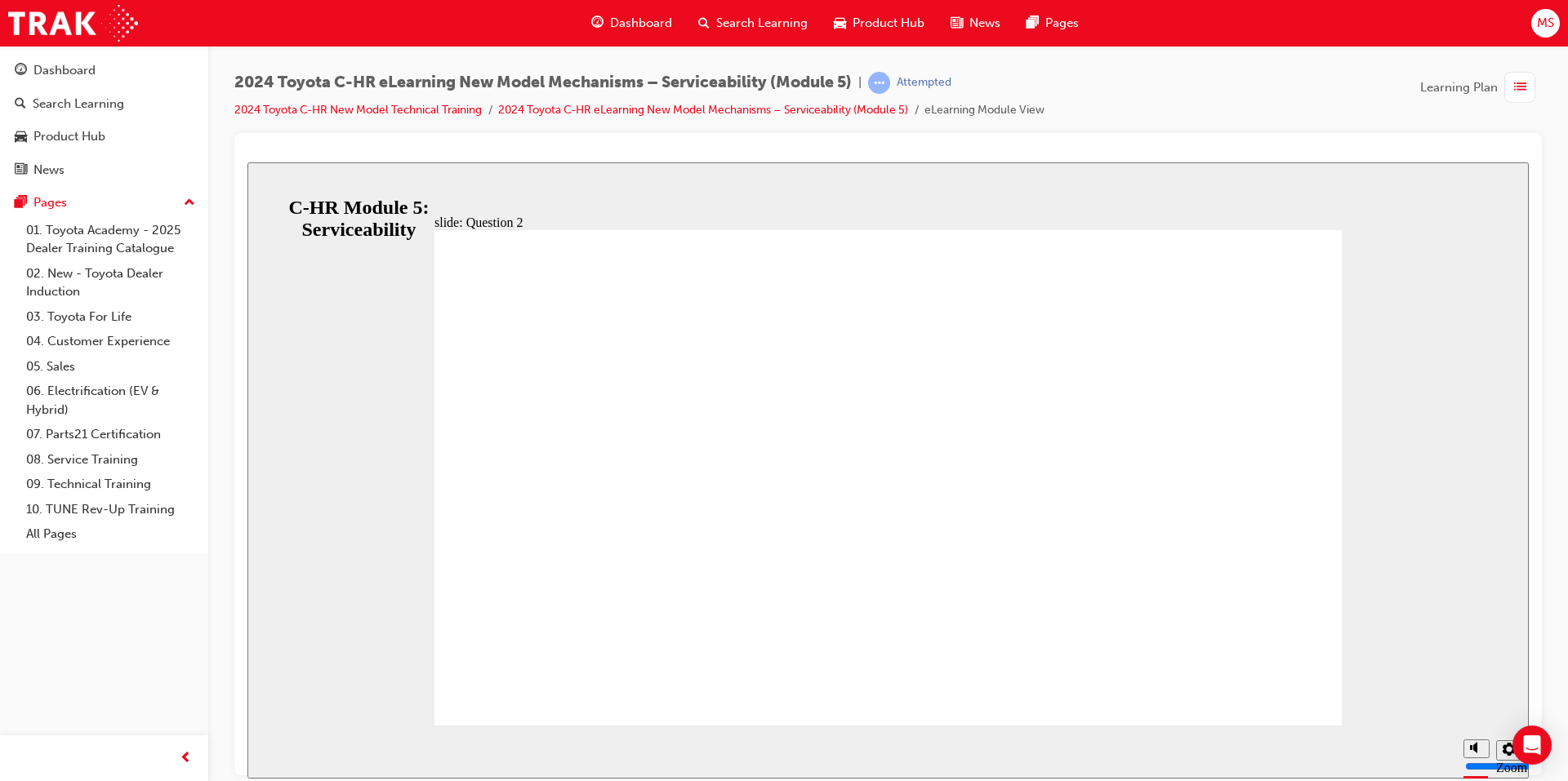
drag, startPoint x: 943, startPoint y: 683, endPoint x: 956, endPoint y: 685, distance: 13.2
radio input "false"
radio input "true"
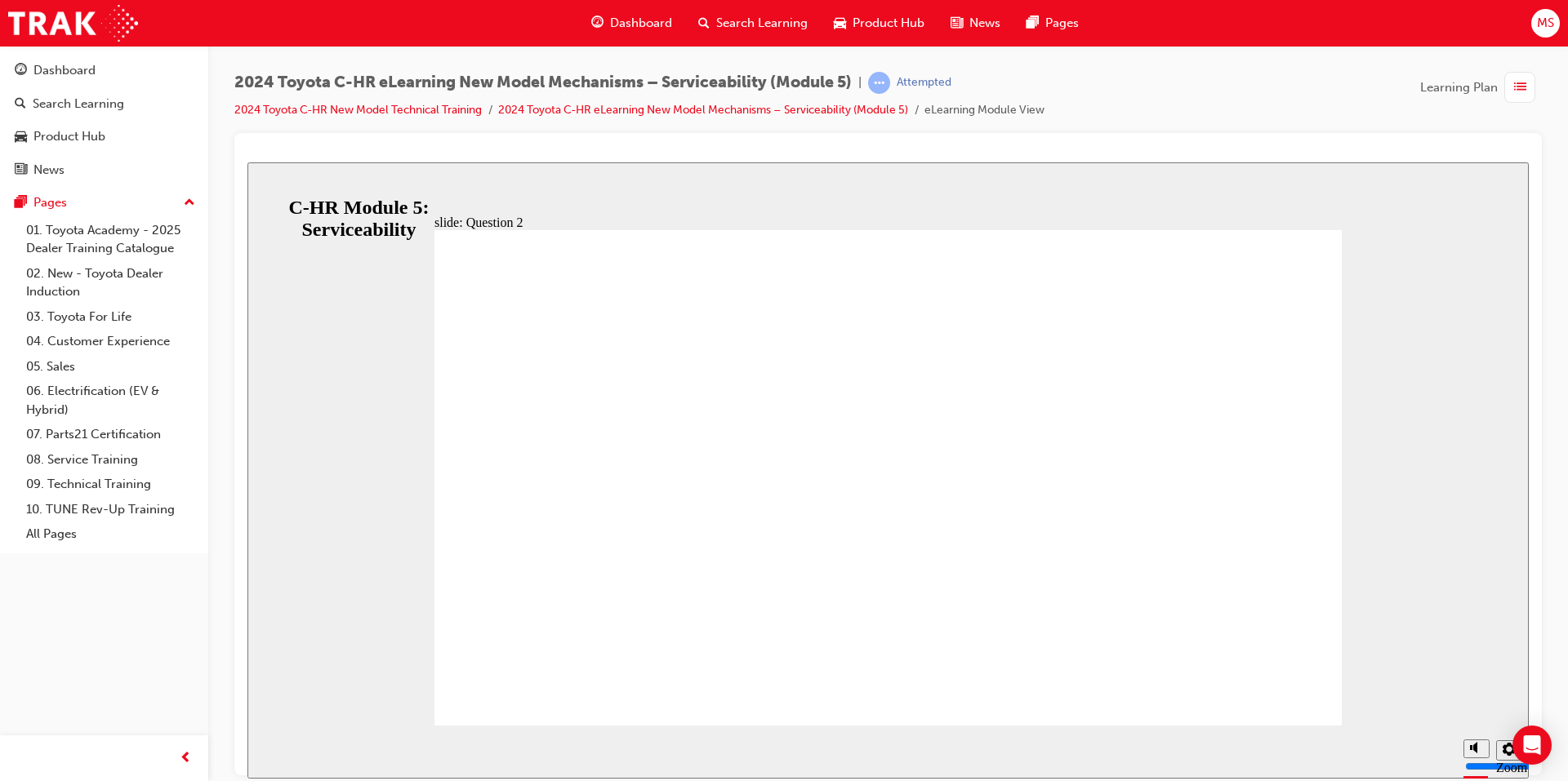
radio input "false"
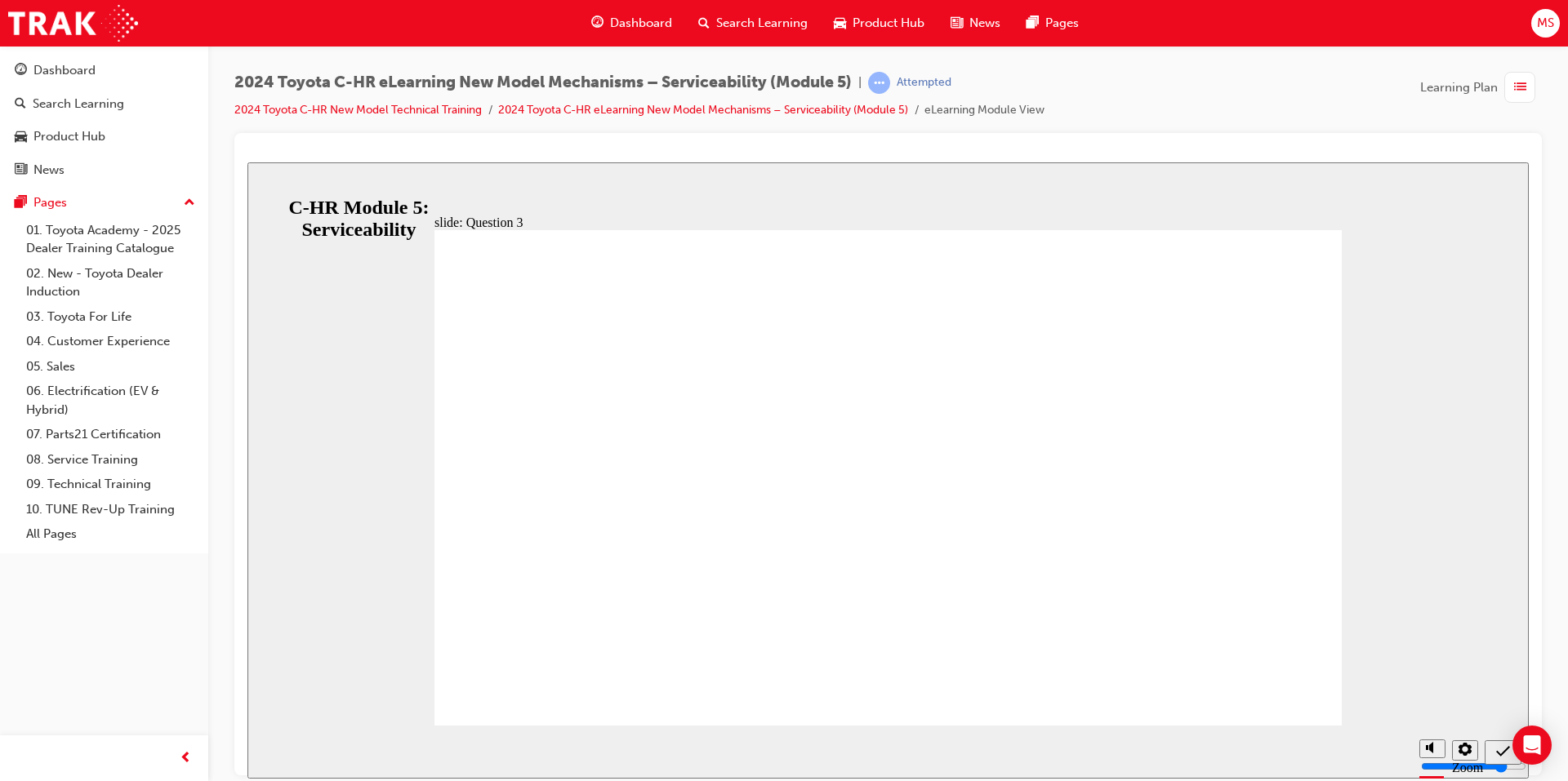
radio input "true"
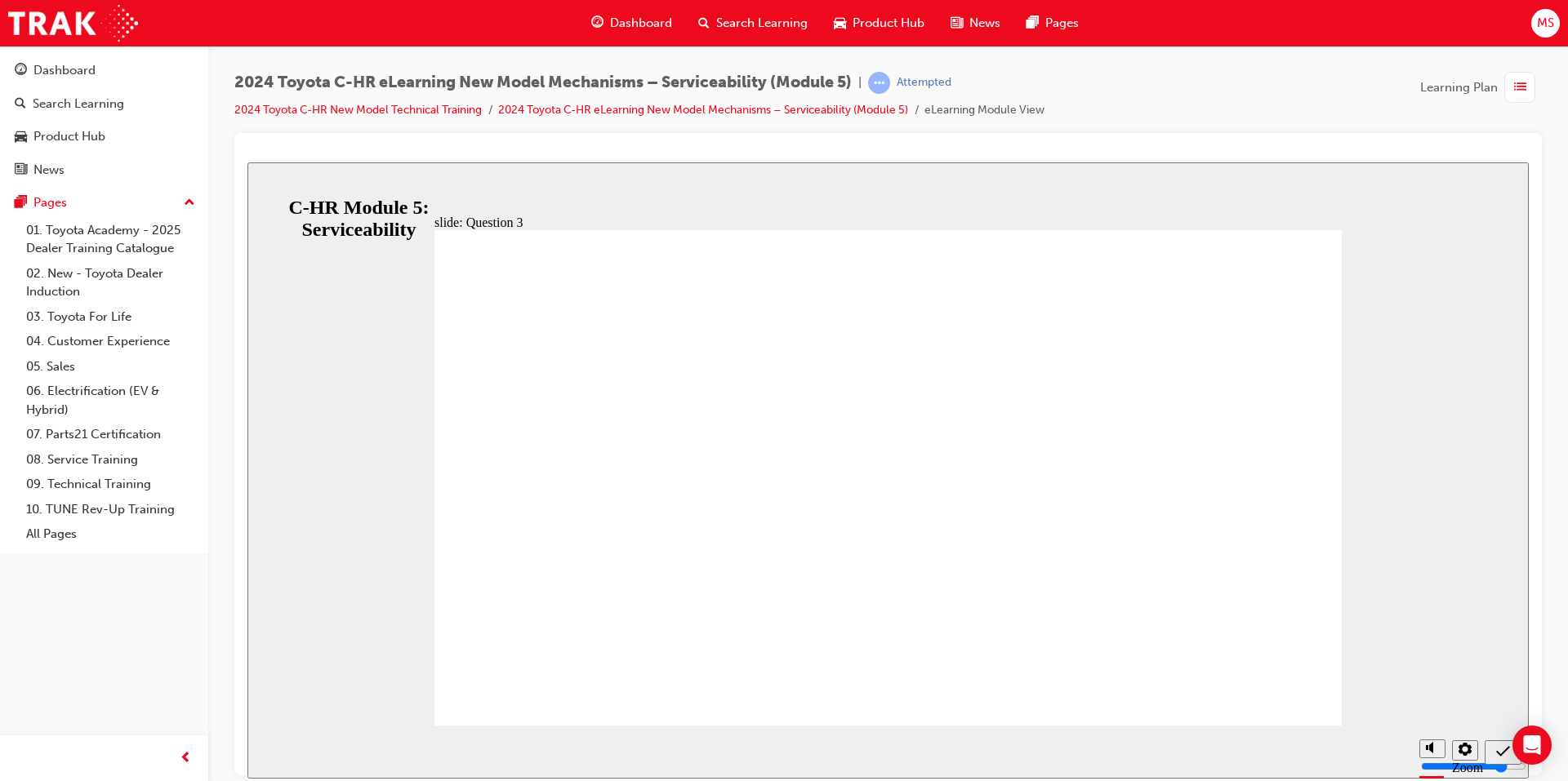
radio input "true"
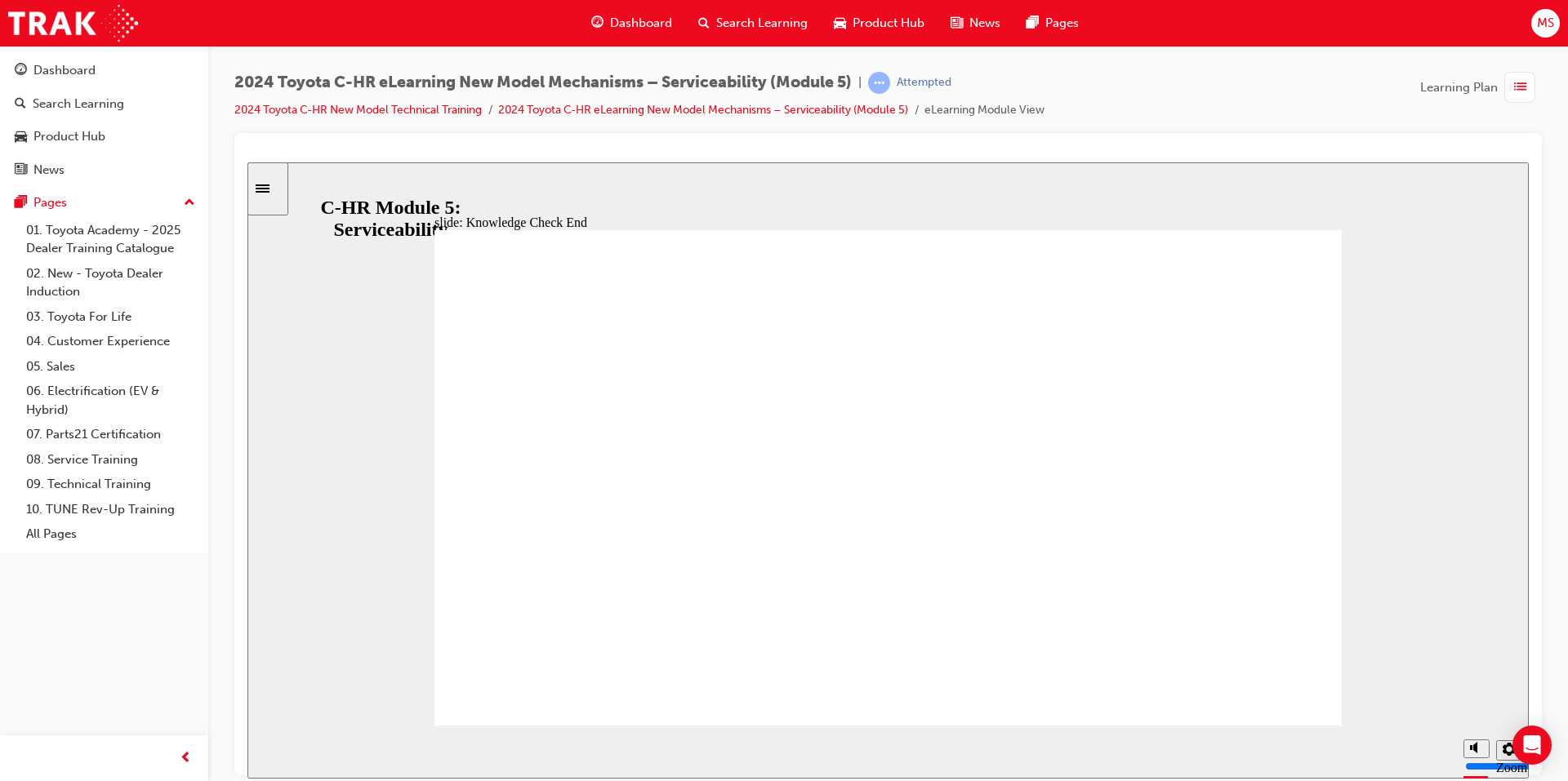
click at [724, 21] on span "Search Learning" at bounding box center [762, 23] width 91 height 18
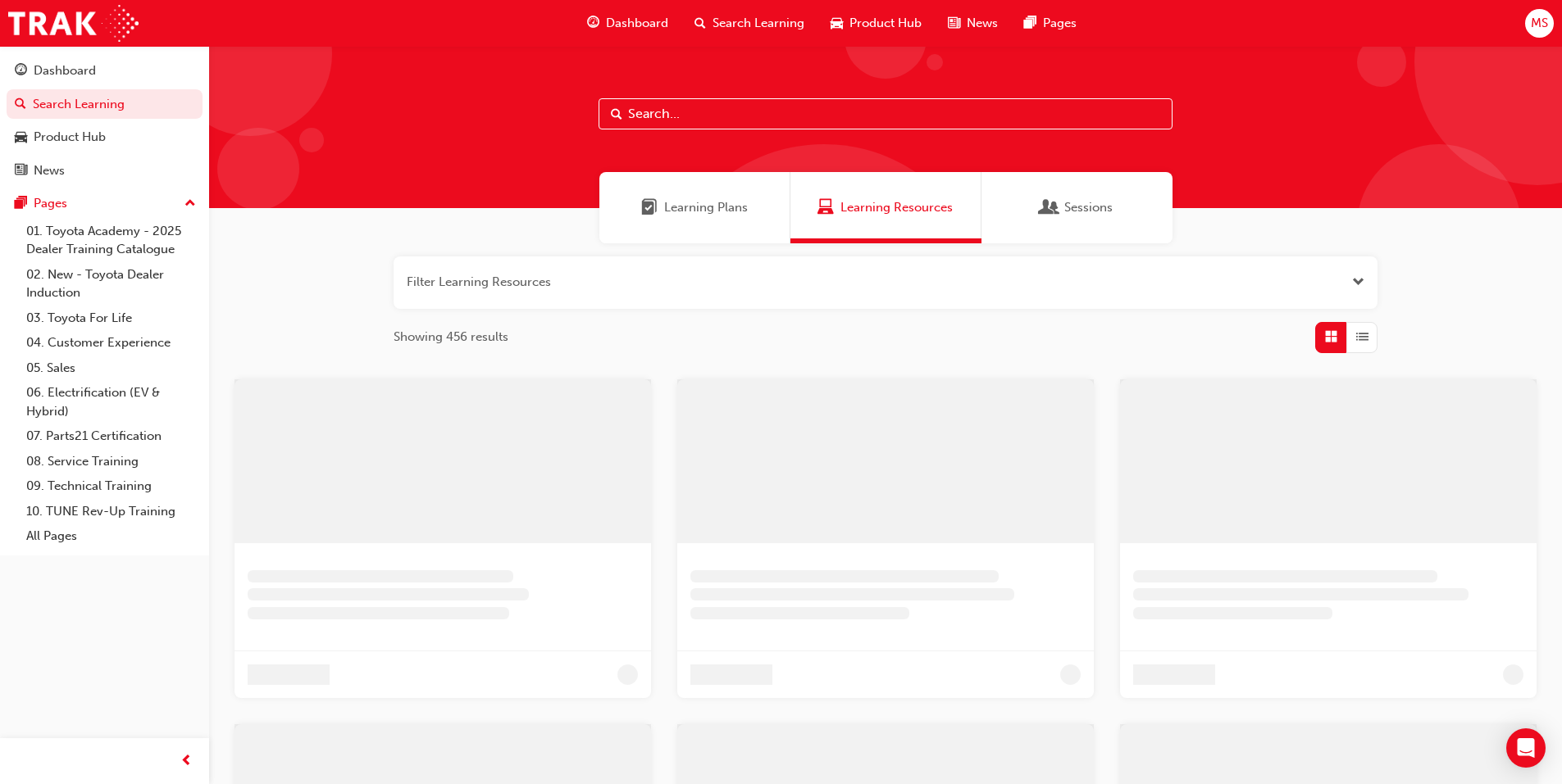
click at [695, 227] on div "Learning Plans" at bounding box center [694, 208] width 191 height 71
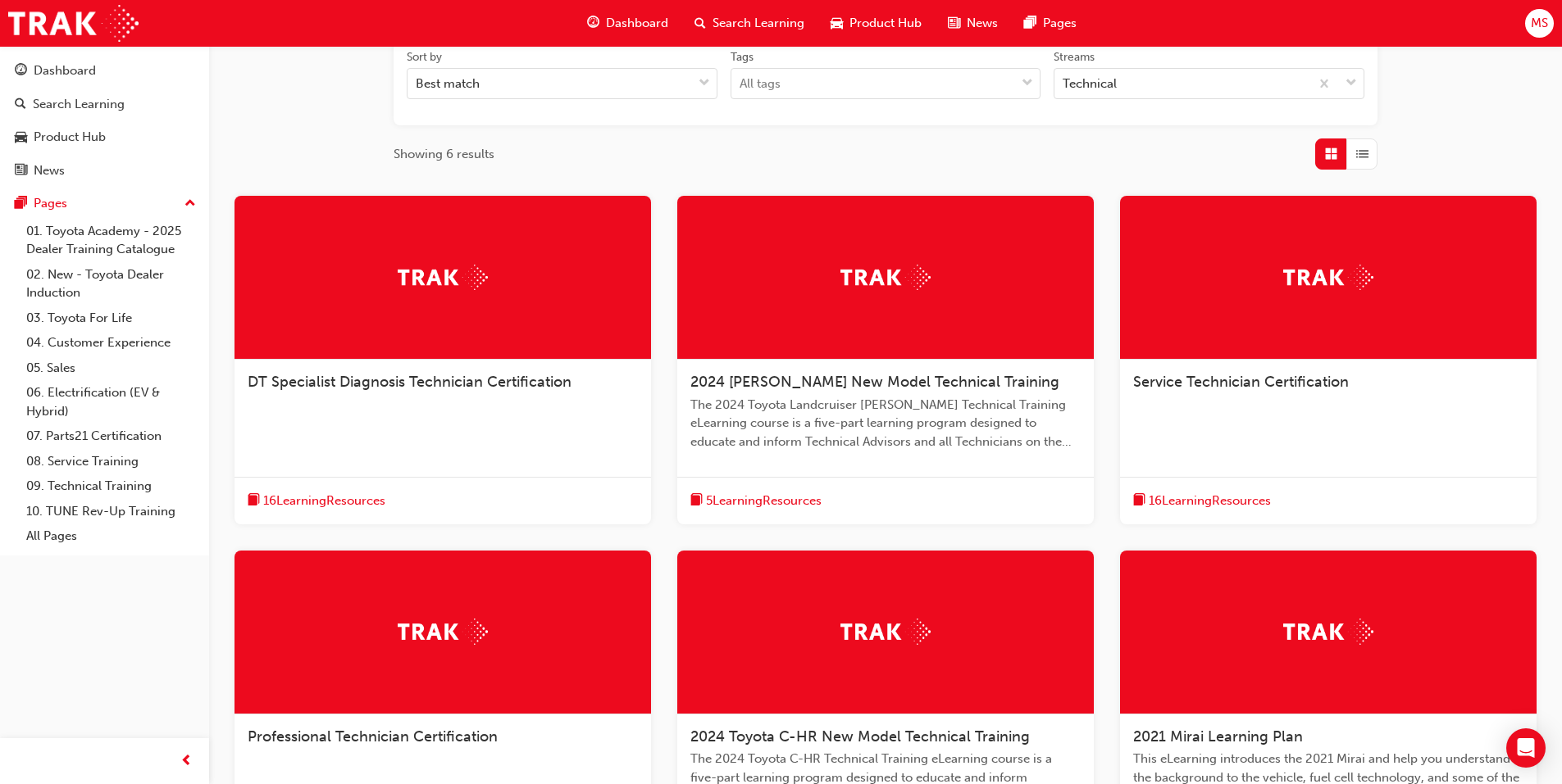
scroll to position [328, 0]
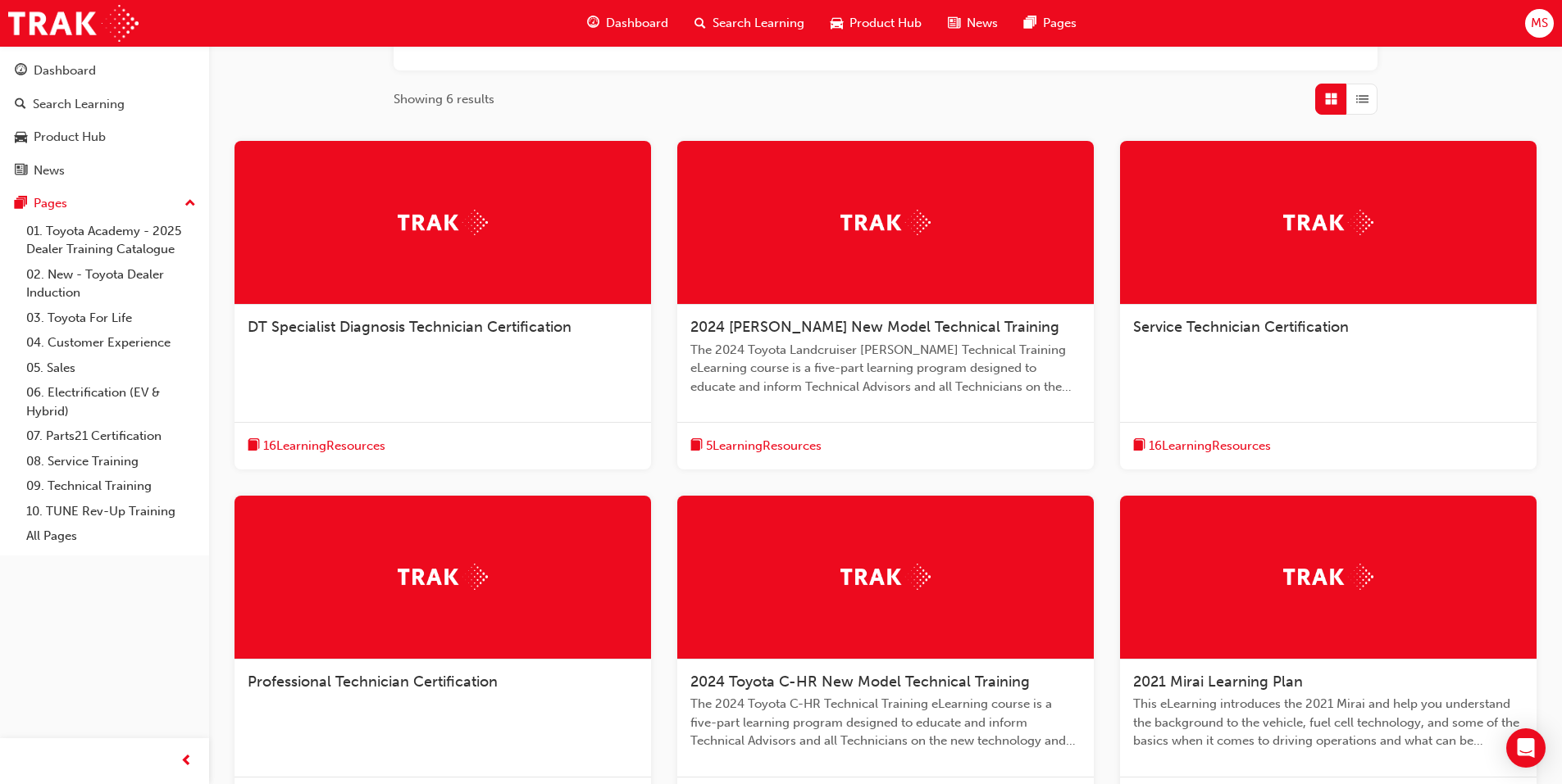
click at [764, 604] on div at bounding box center [884, 578] width 416 height 164
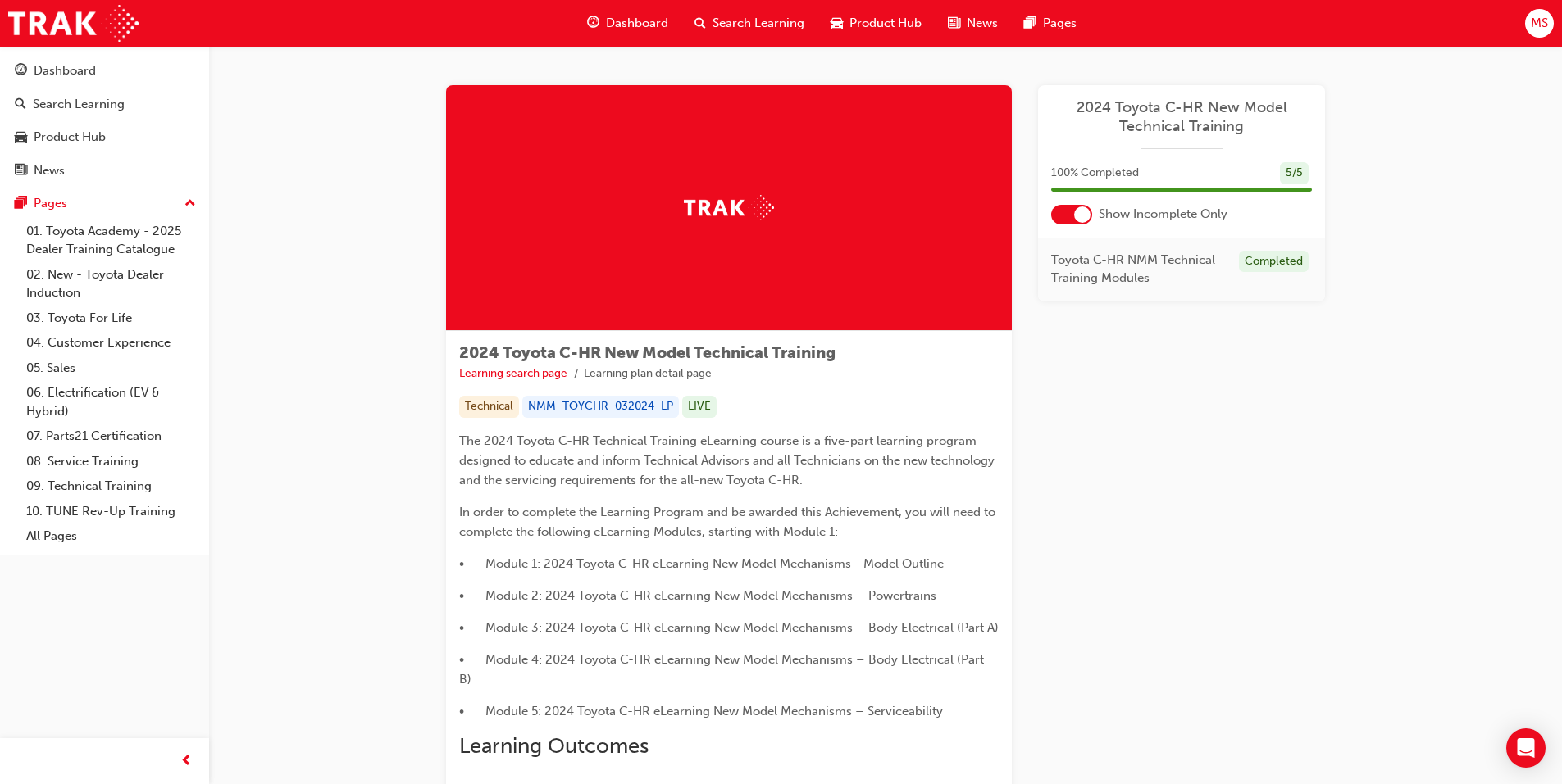
click at [712, 21] on span "Search Learning" at bounding box center [758, 23] width 92 height 18
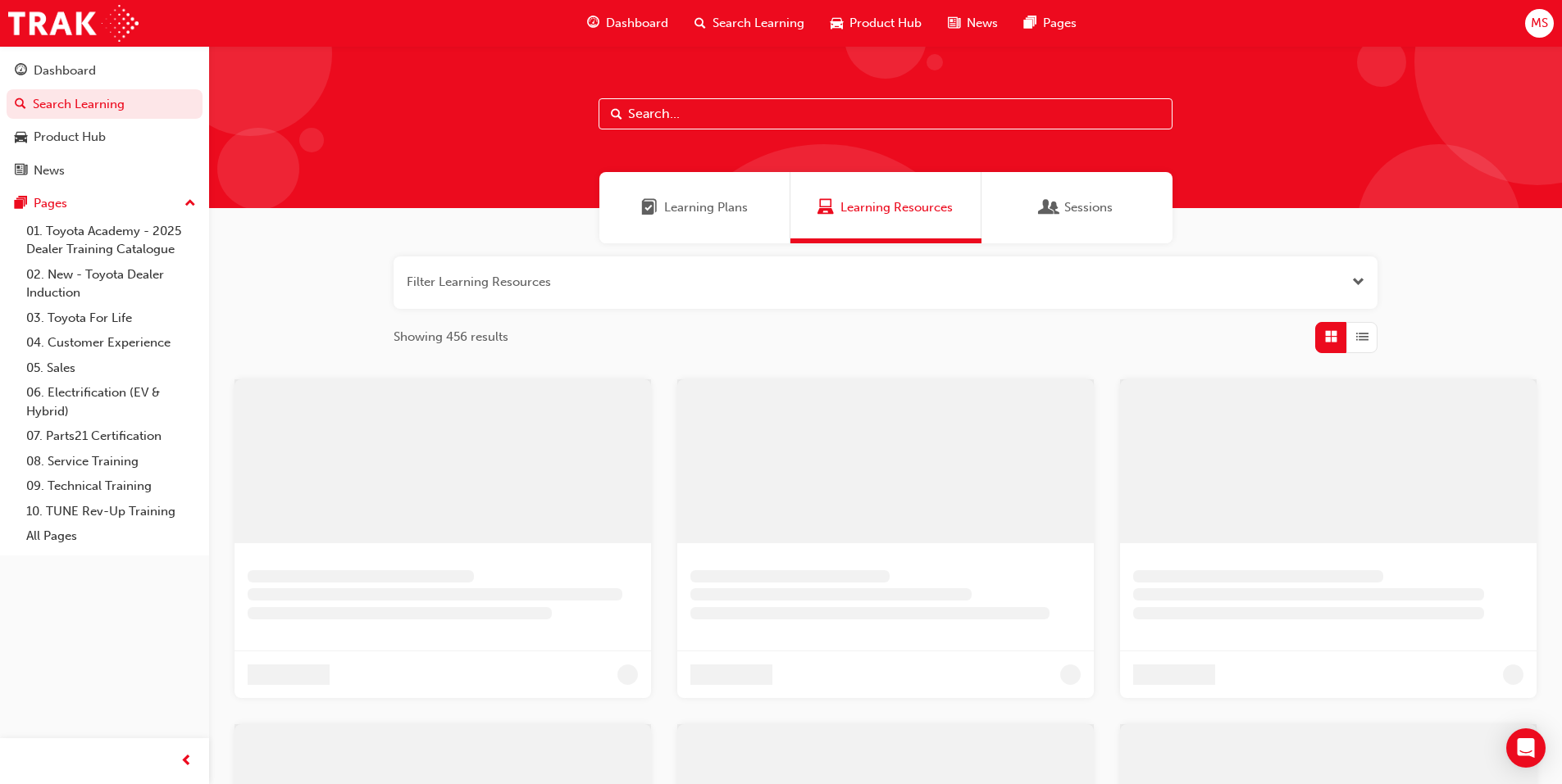
click at [711, 182] on div "Learning Plans" at bounding box center [694, 208] width 191 height 71
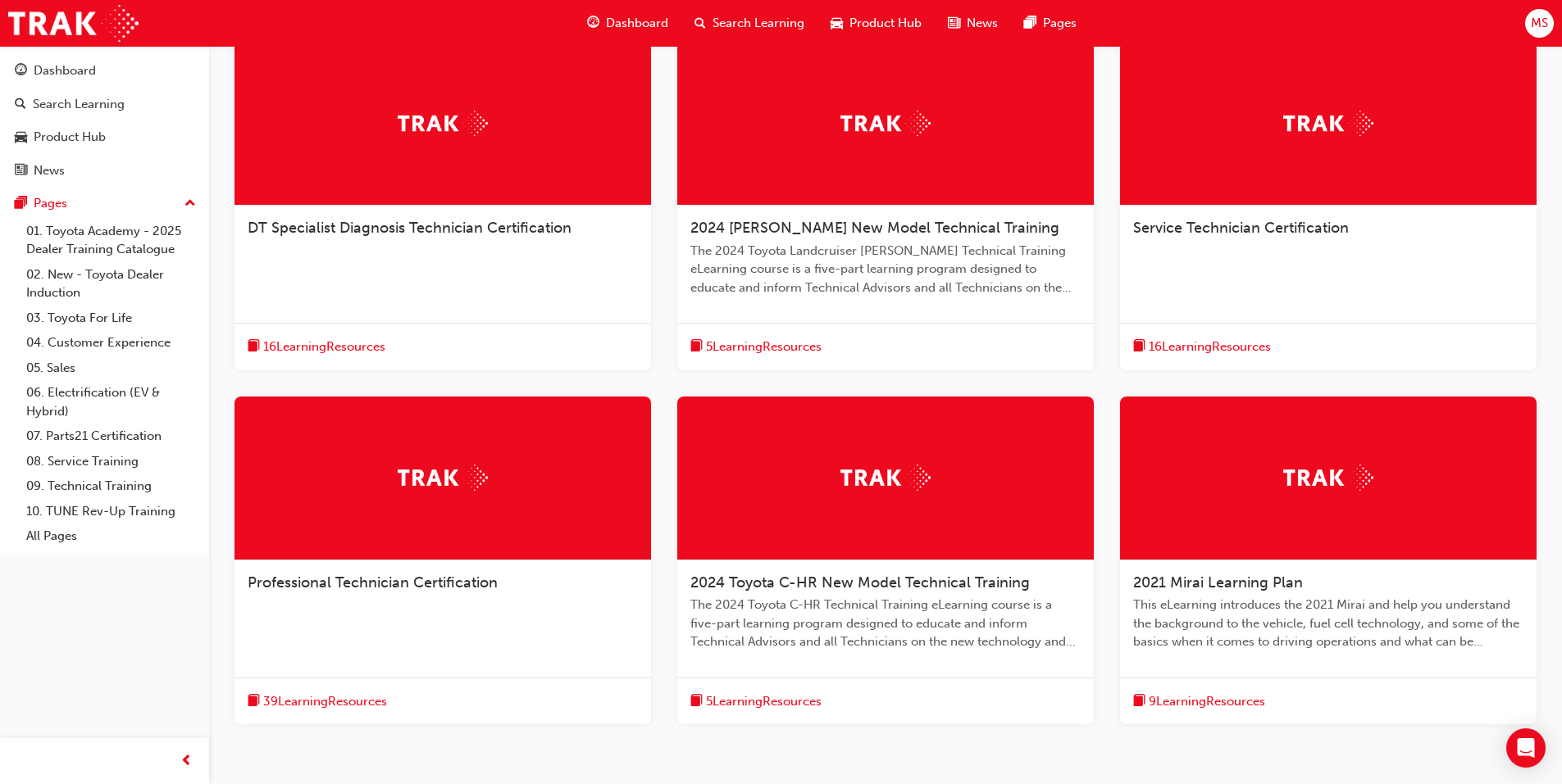
scroll to position [492, 0]
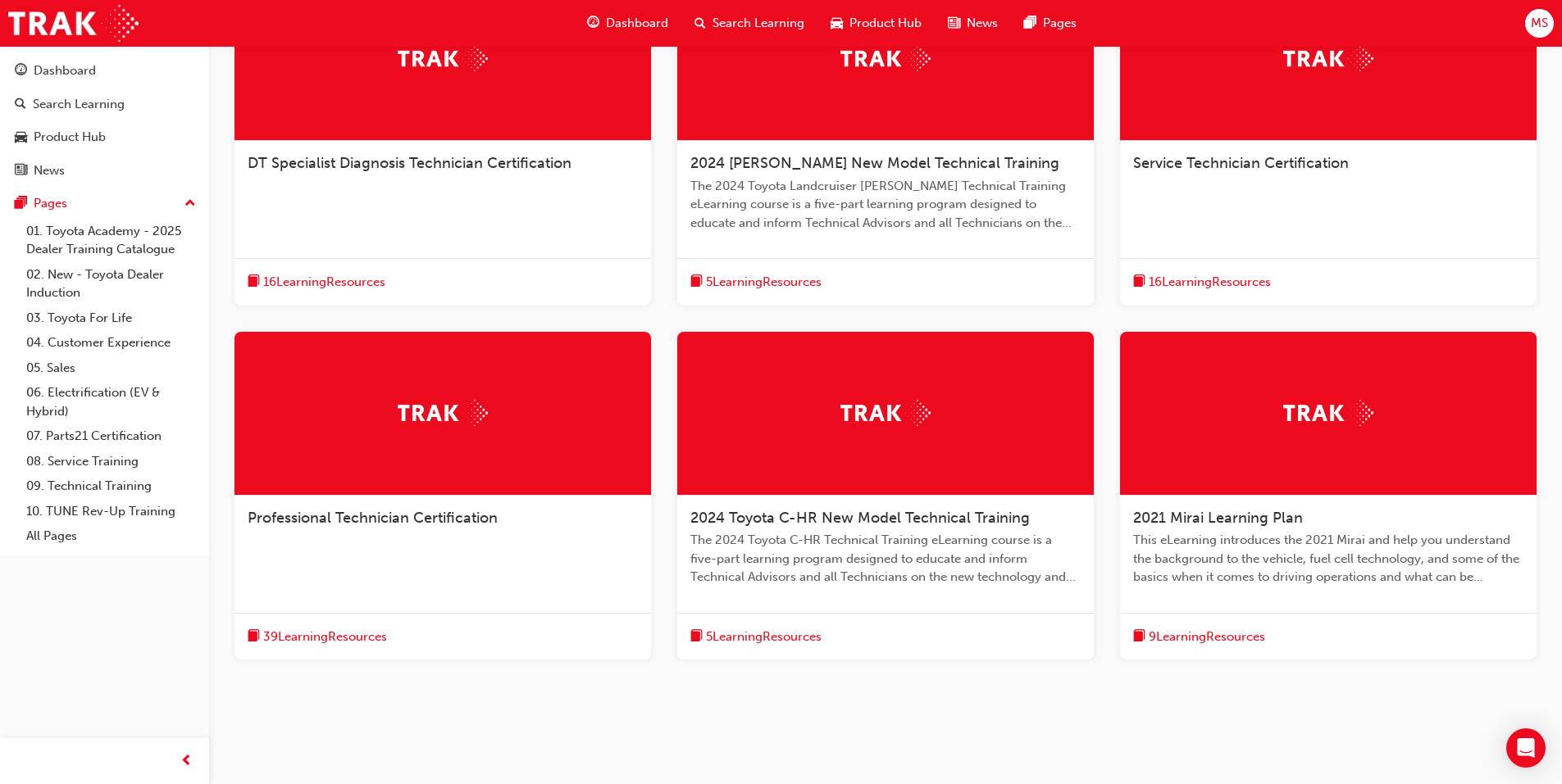
click at [397, 166] on span "DT Specialist Diagnosis Technician Certification" at bounding box center [409, 163] width 324 height 18
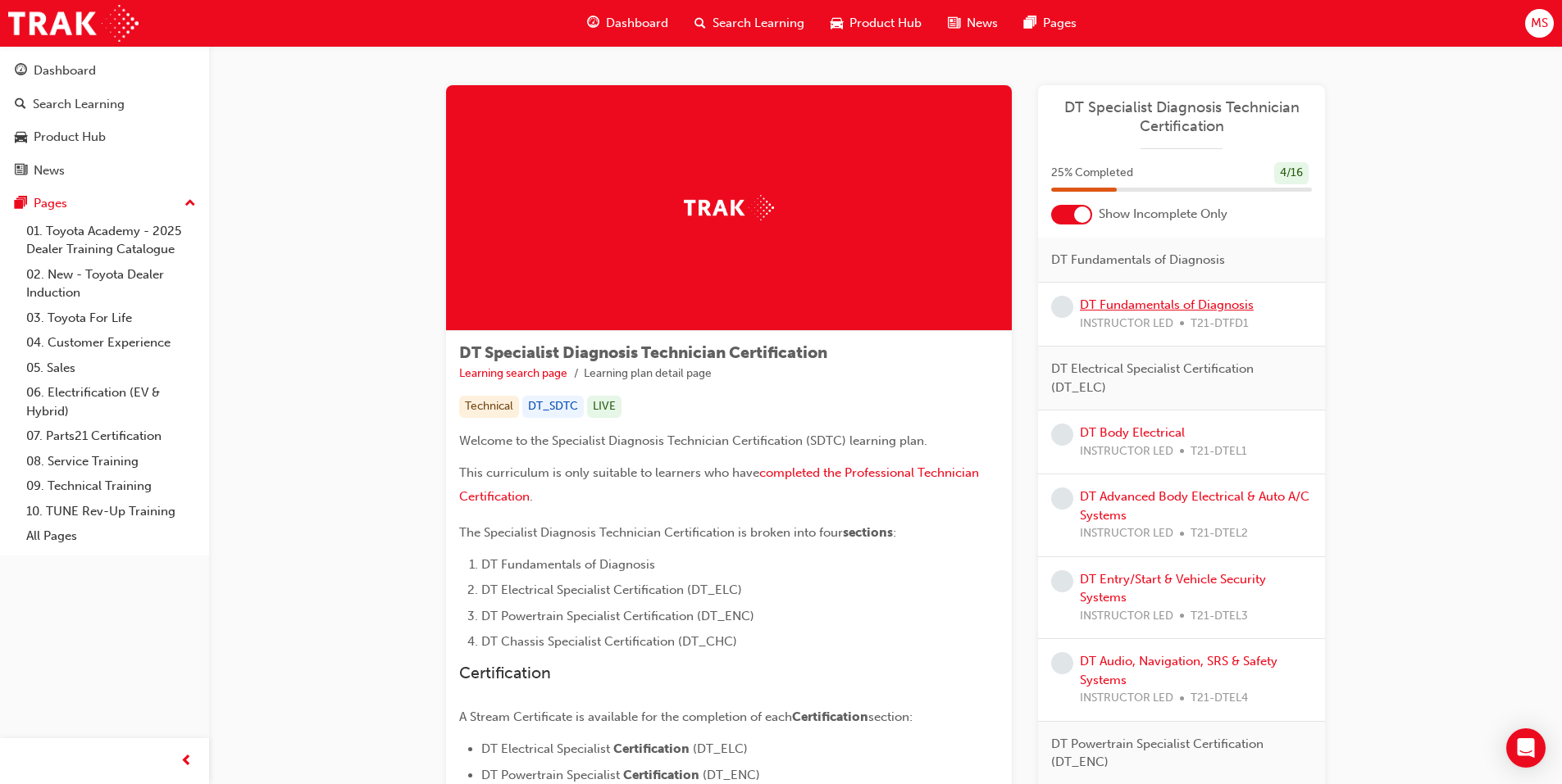
click at [1155, 307] on link "DT Fundamentals of Diagnosis" at bounding box center [1166, 304] width 173 height 15
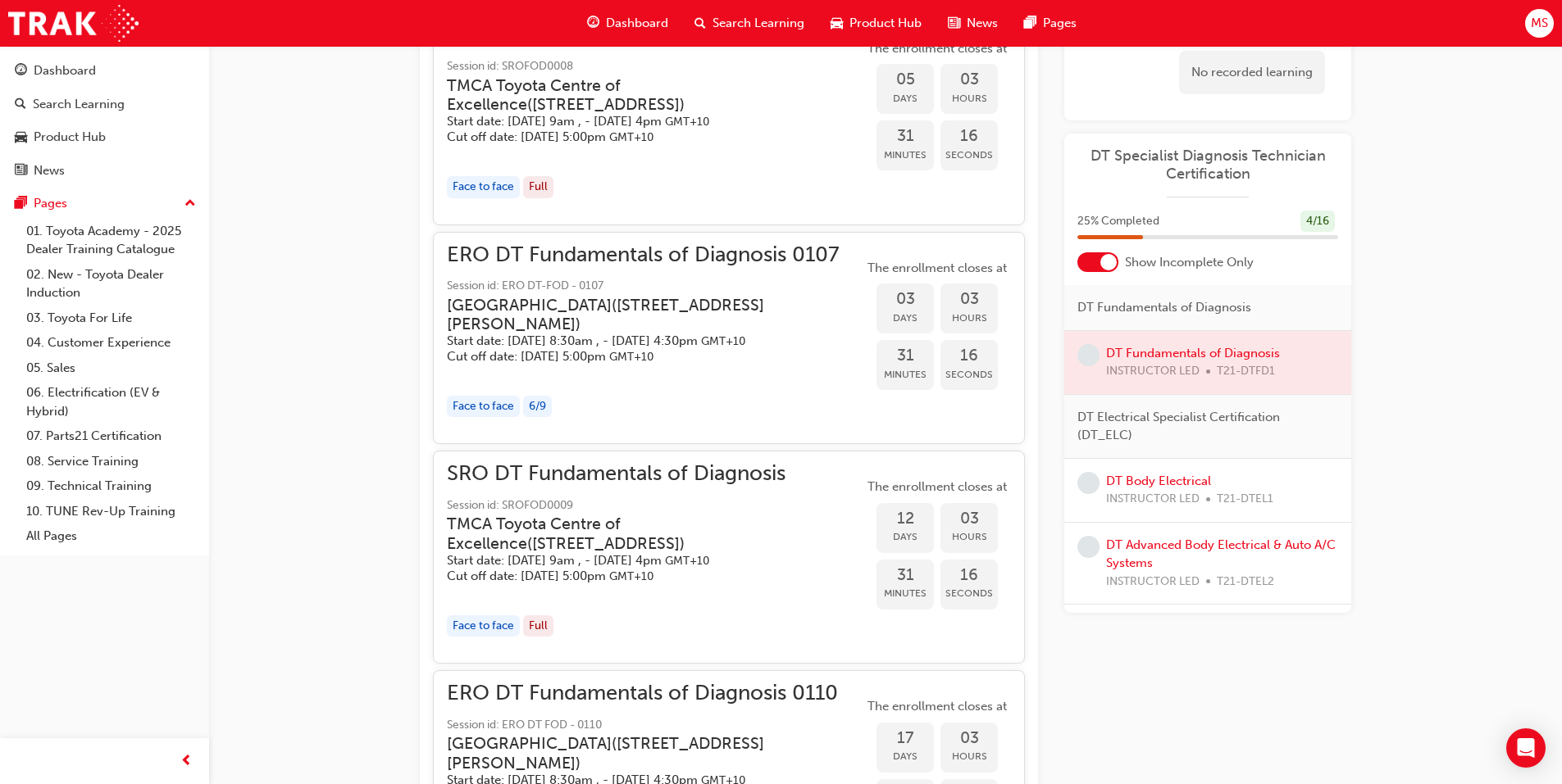
scroll to position [1258, 0]
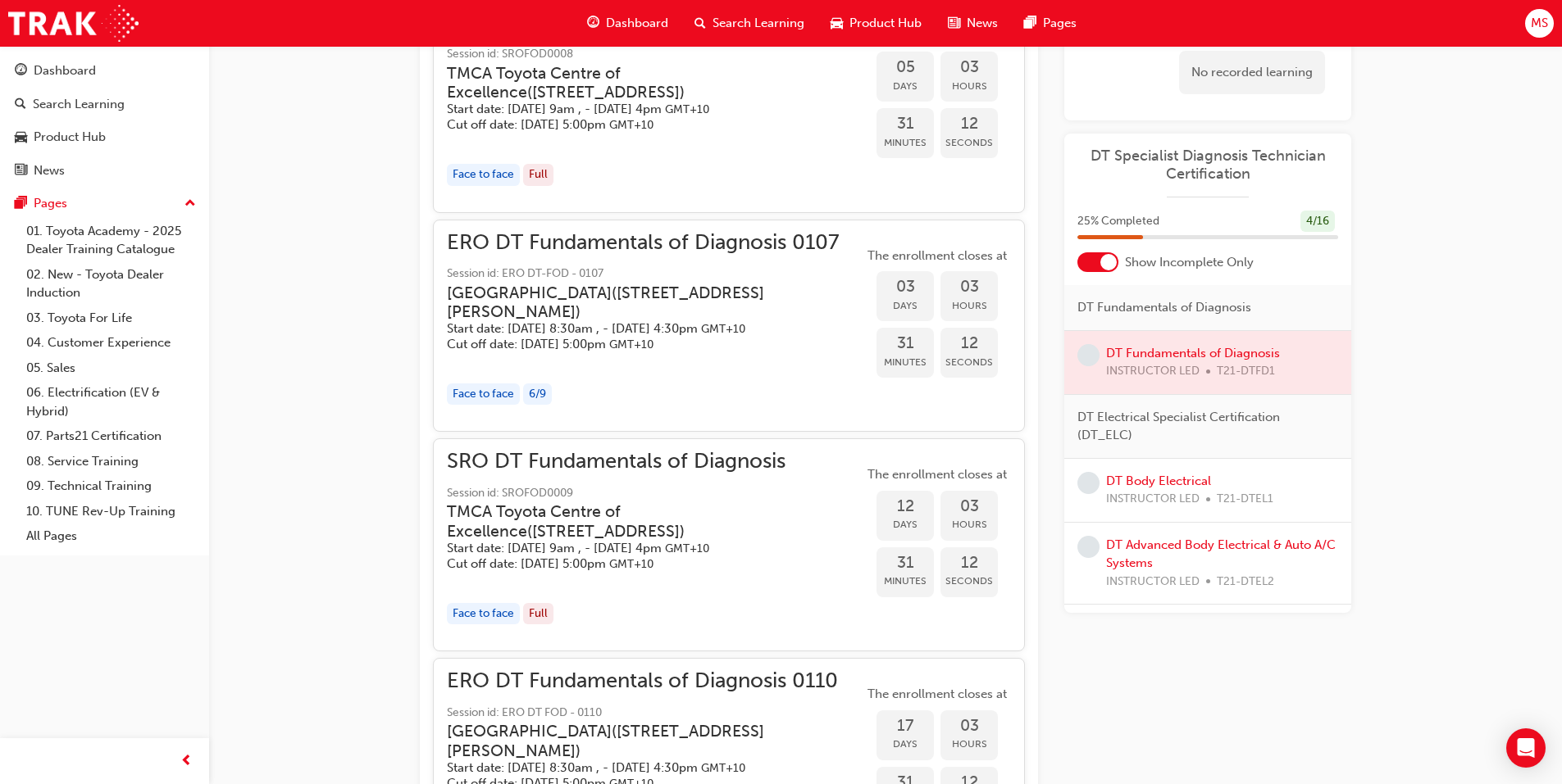
click at [712, 16] on span "Search Learning" at bounding box center [758, 23] width 92 height 18
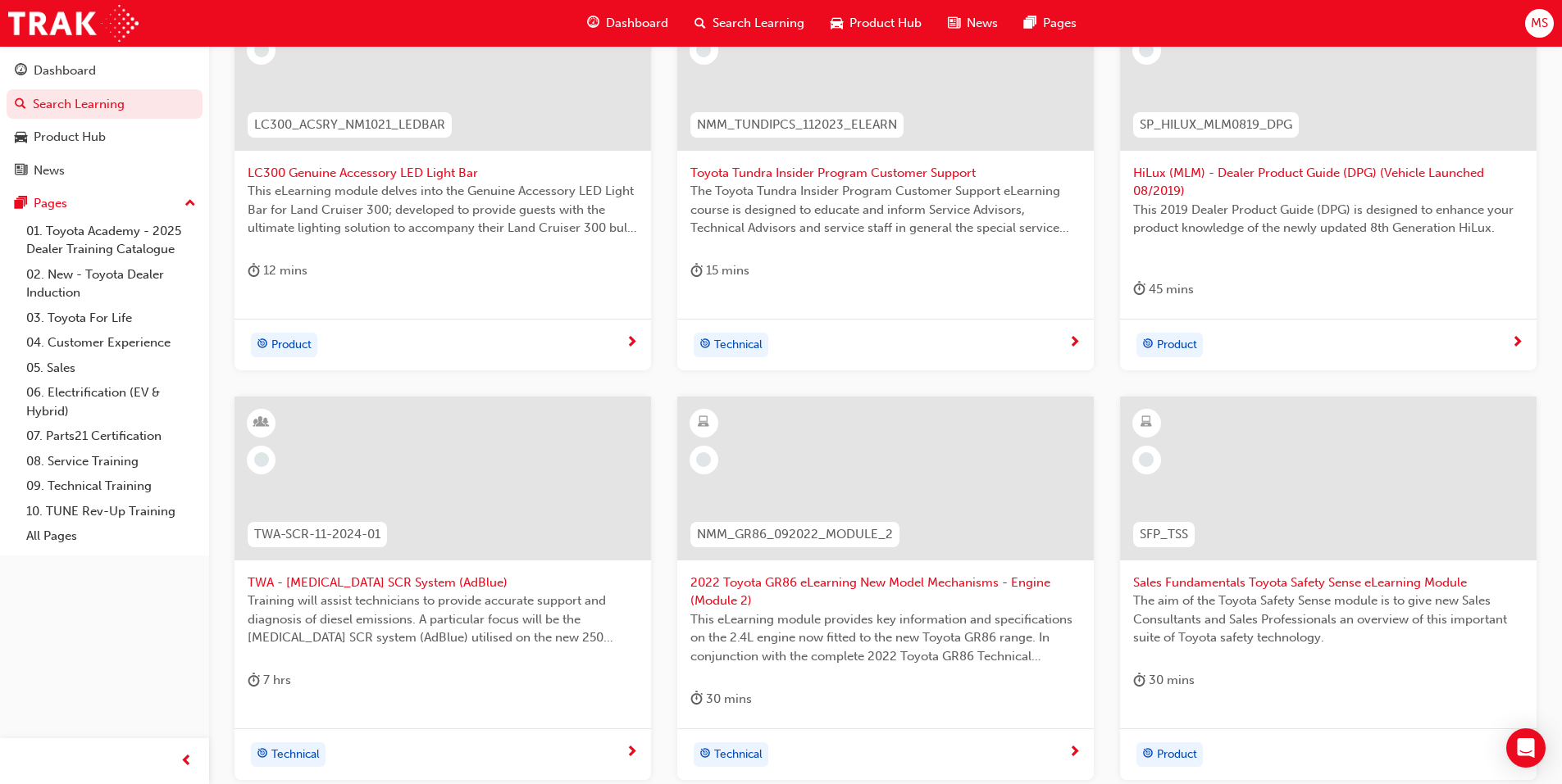
scroll to position [590, 0]
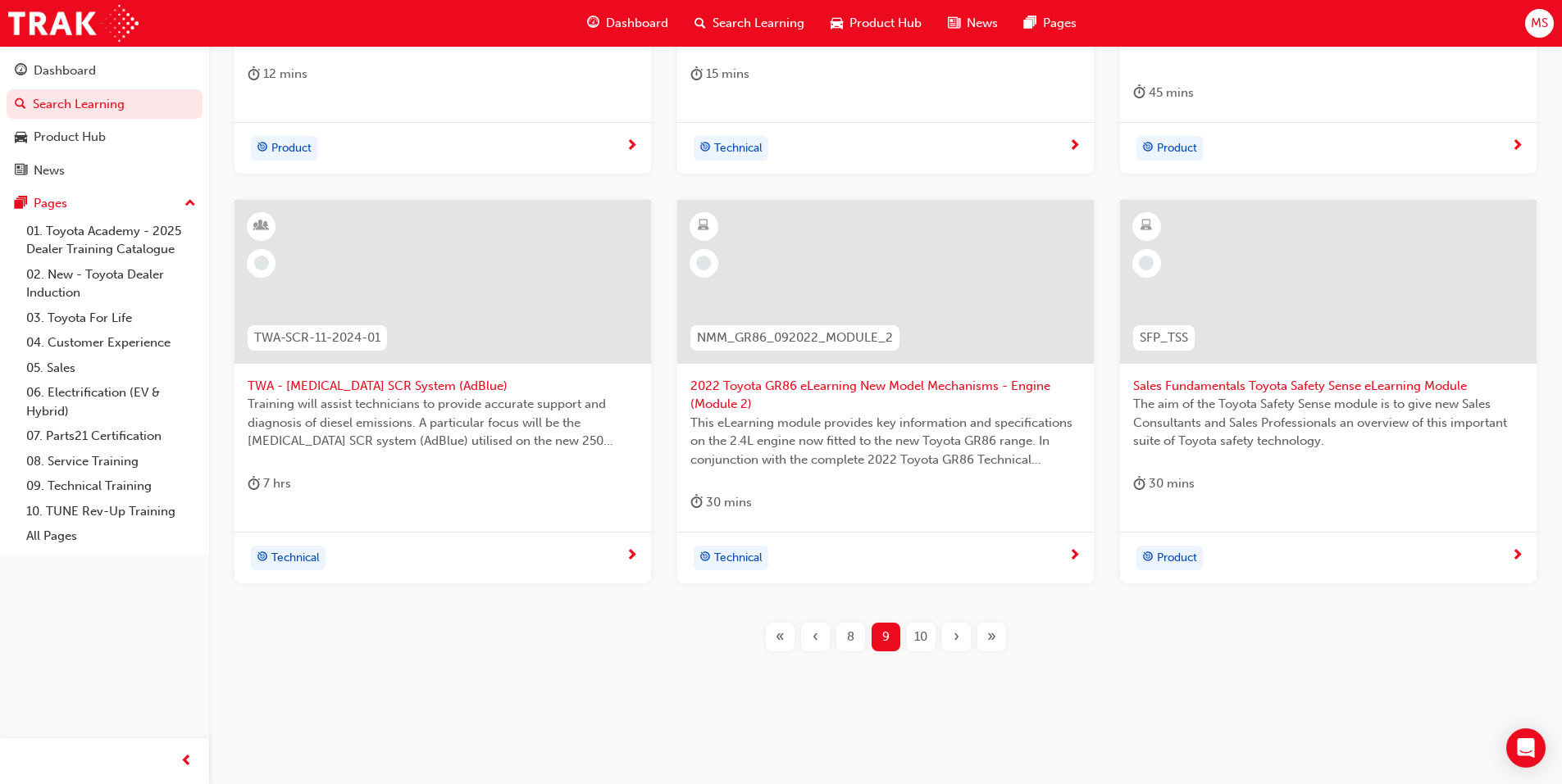
click at [703, 24] on span "search-icon" at bounding box center [700, 23] width 11 height 20
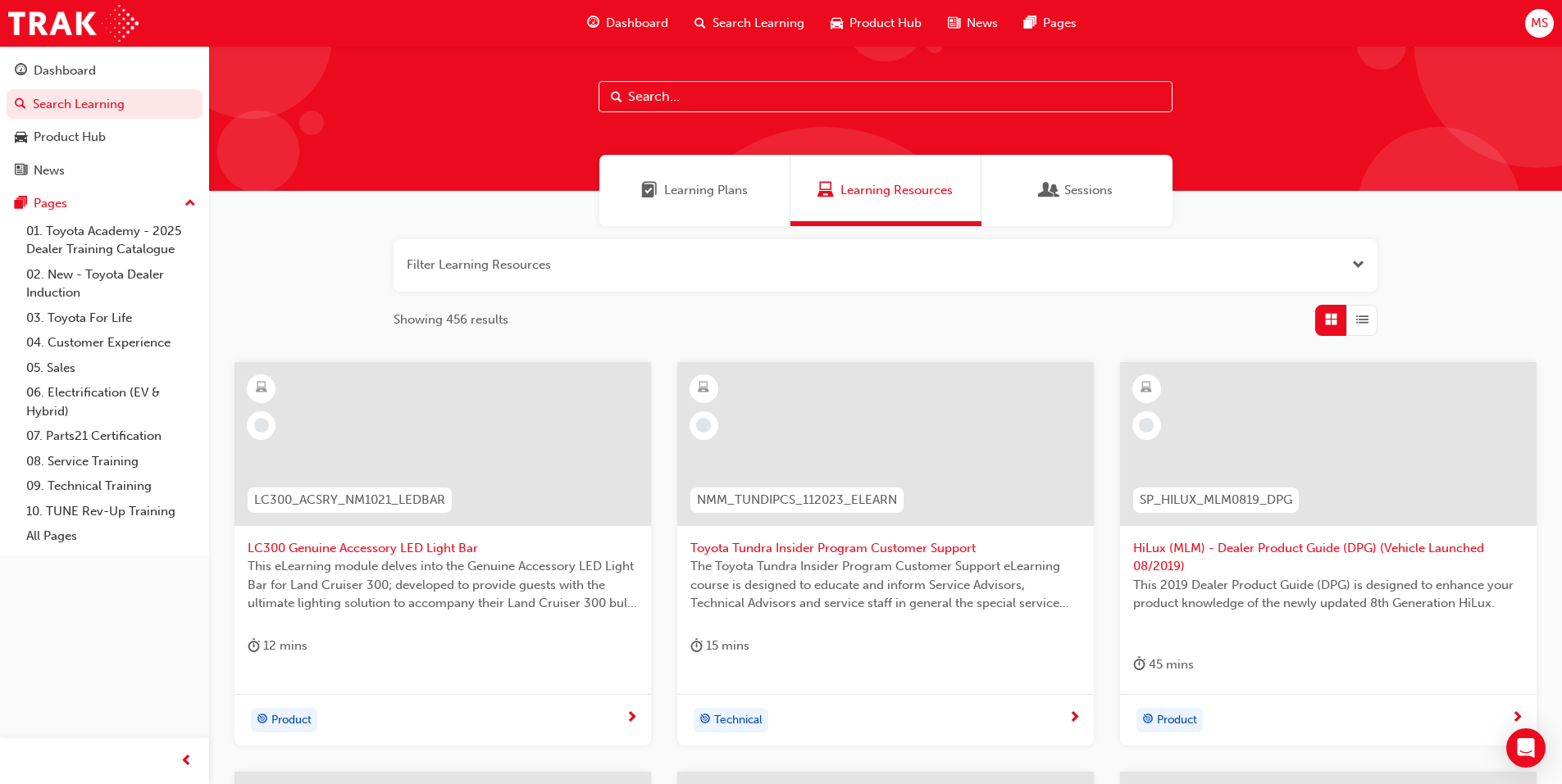
scroll to position [16, 0]
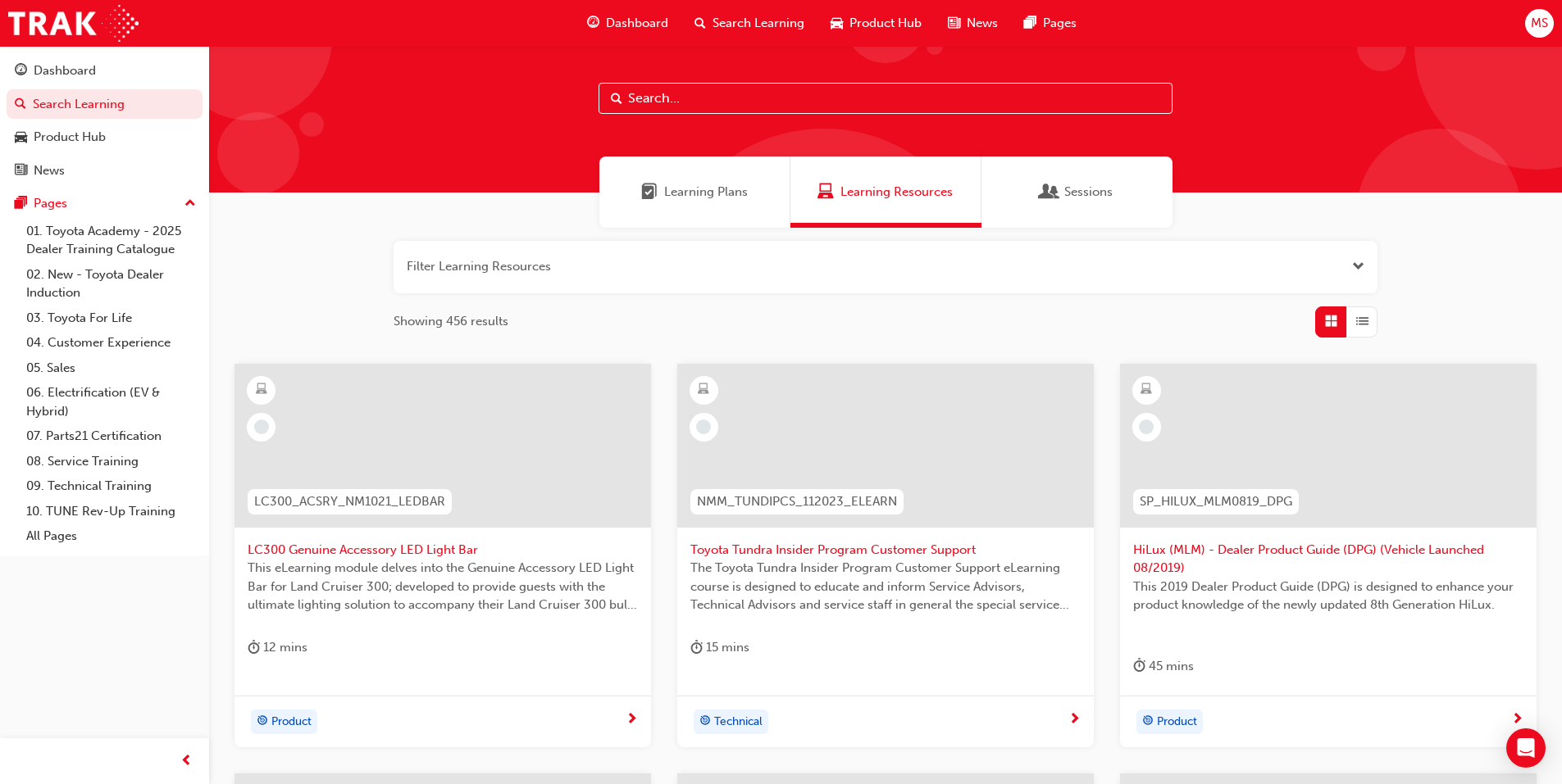
click at [682, 185] on span "Learning Plans" at bounding box center [706, 192] width 84 height 18
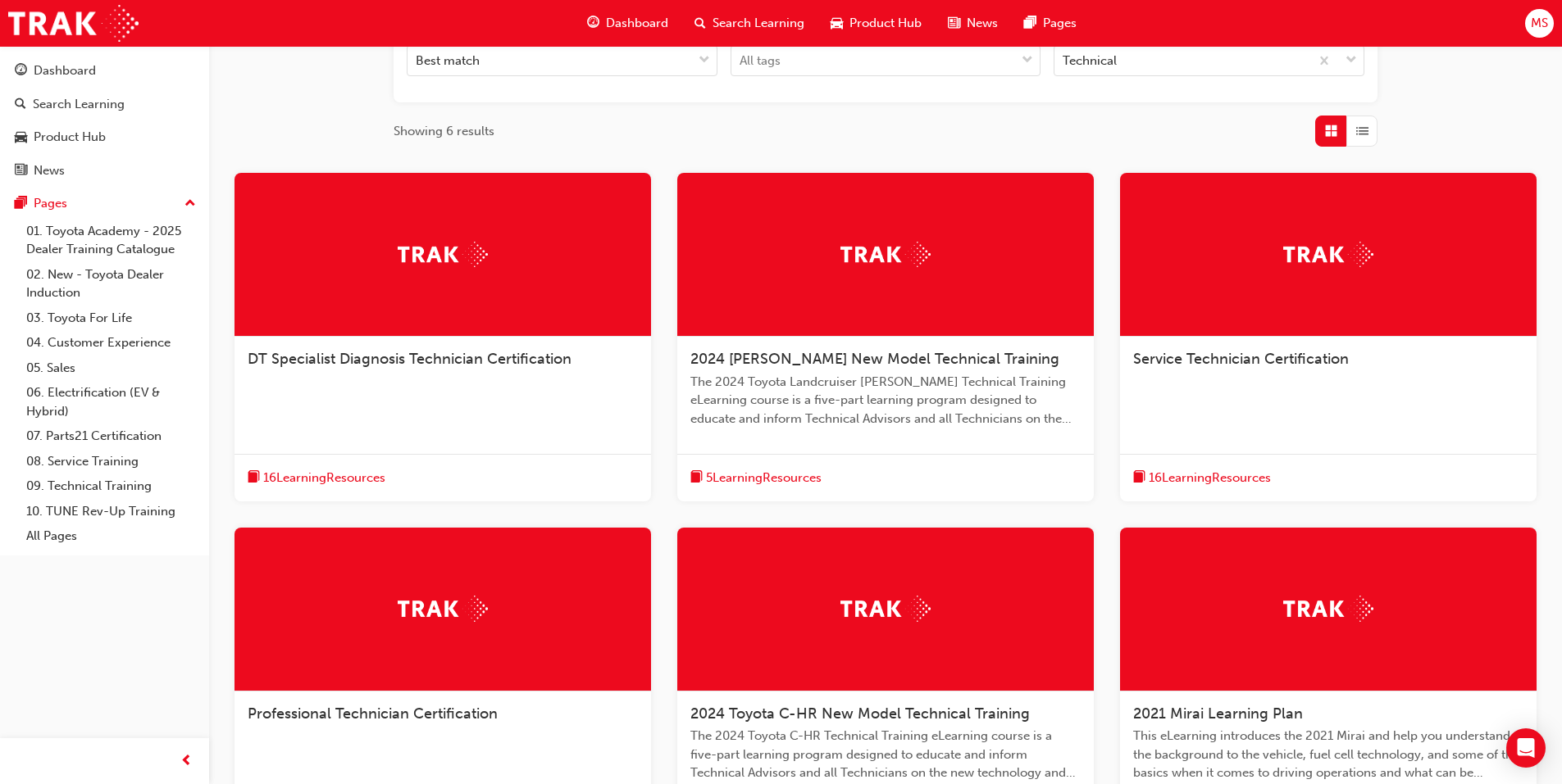
scroll to position [328, 0]
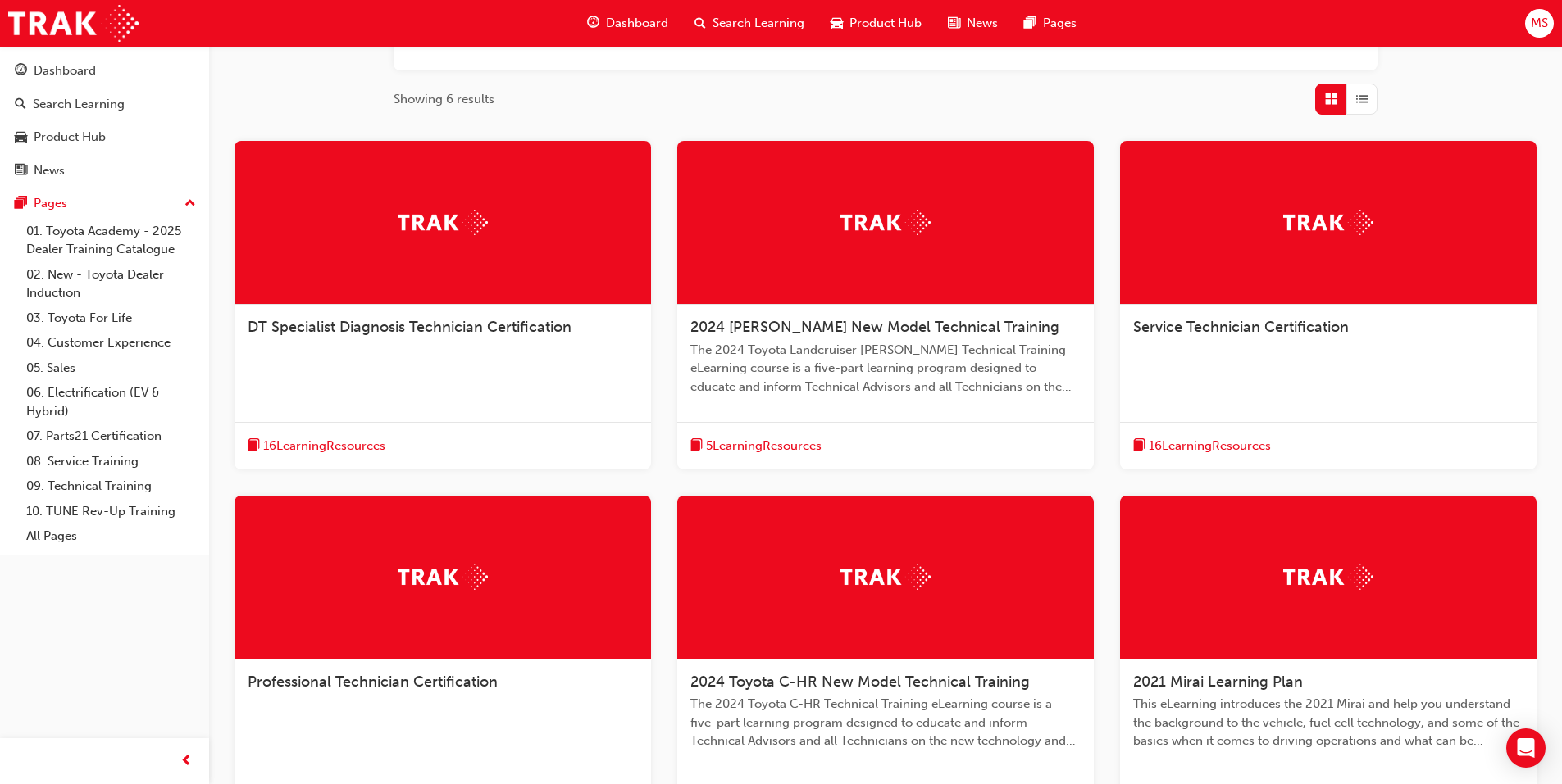
click at [388, 347] on div "DT Specialist Diagnosis Technician Certification" at bounding box center [442, 336] width 416 height 62
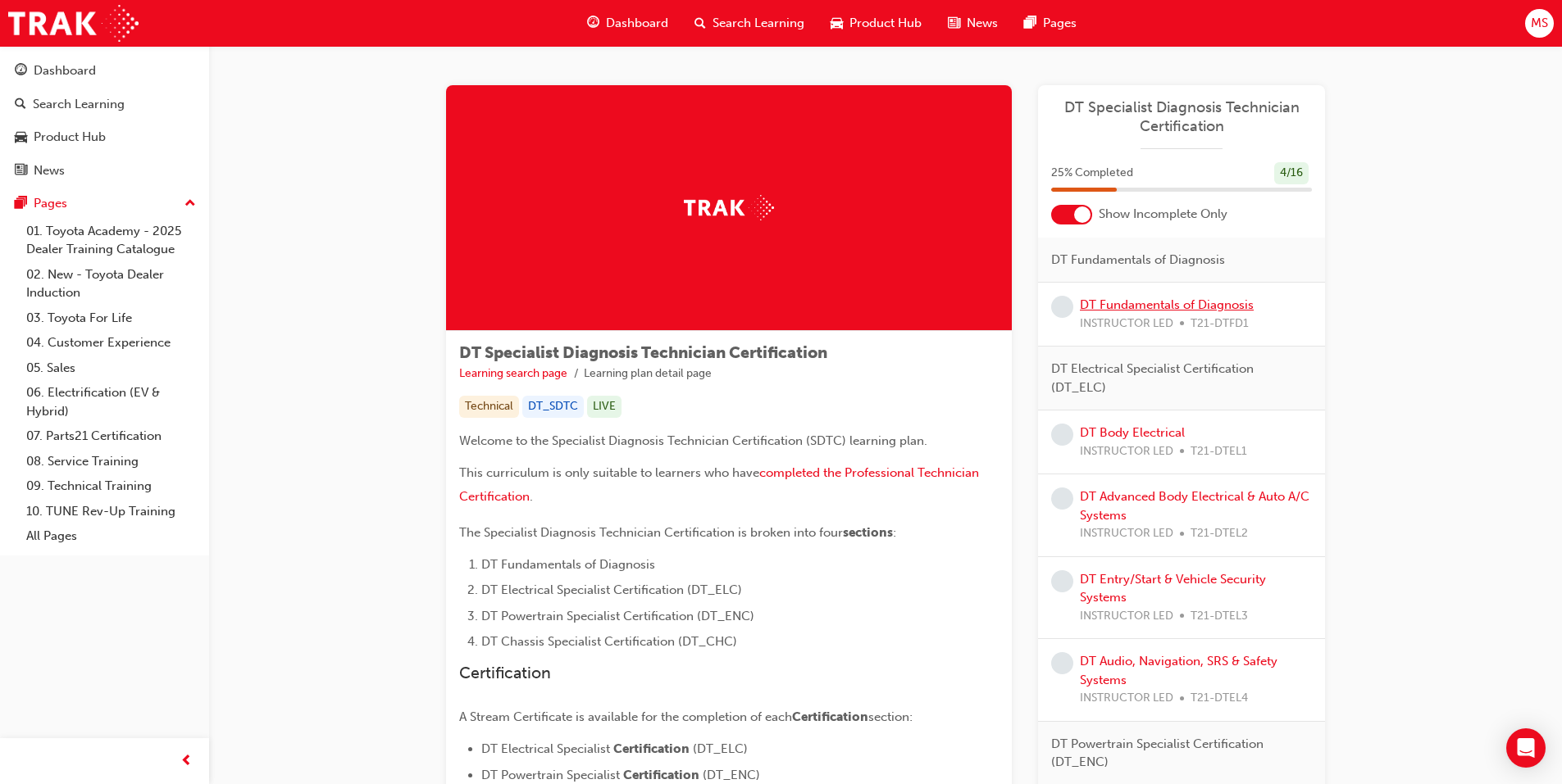
click at [1160, 302] on link "DT Fundamentals of Diagnosis" at bounding box center [1166, 304] width 173 height 15
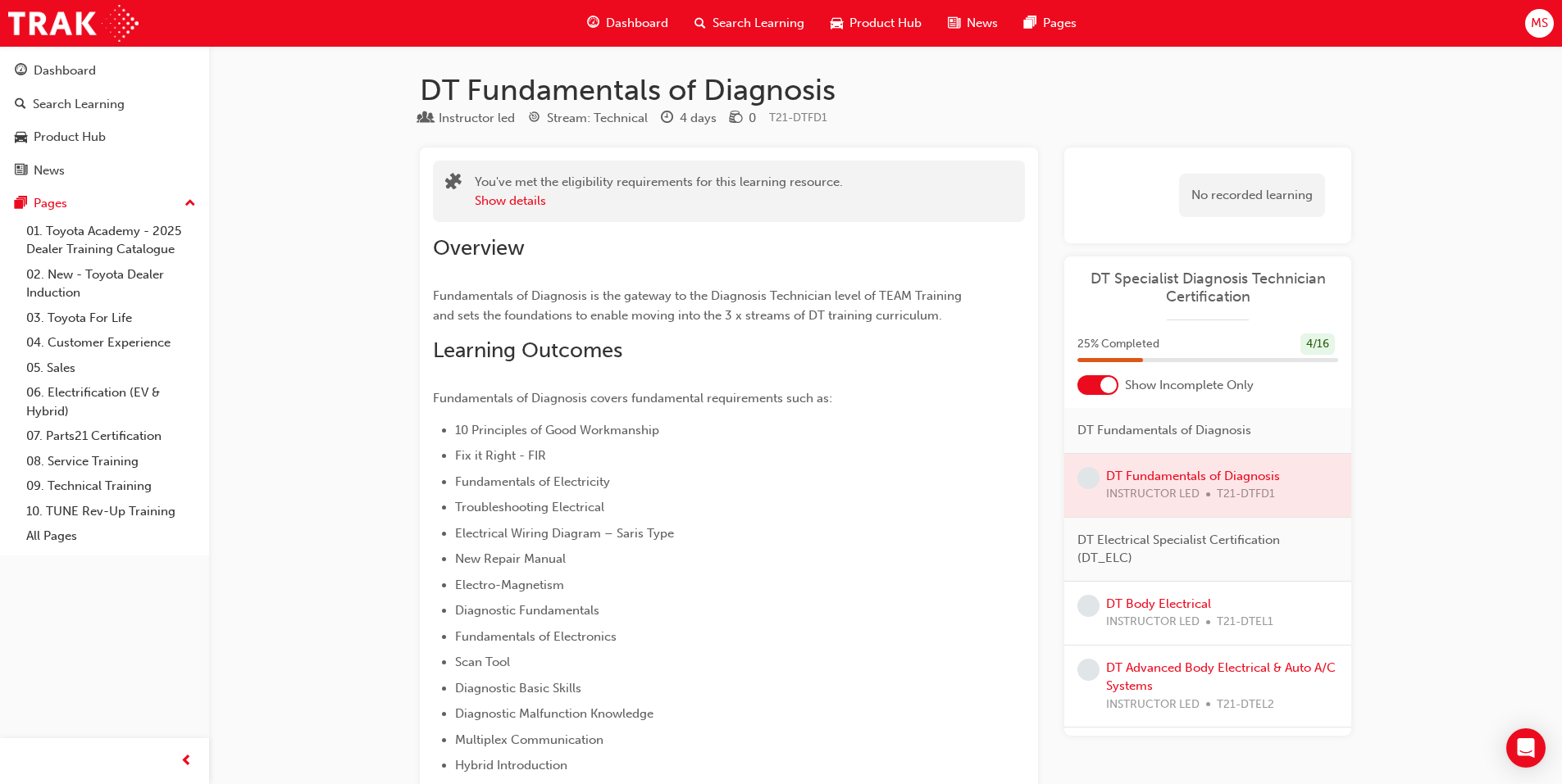
click at [746, 22] on span "Search Learning" at bounding box center [758, 23] width 92 height 18
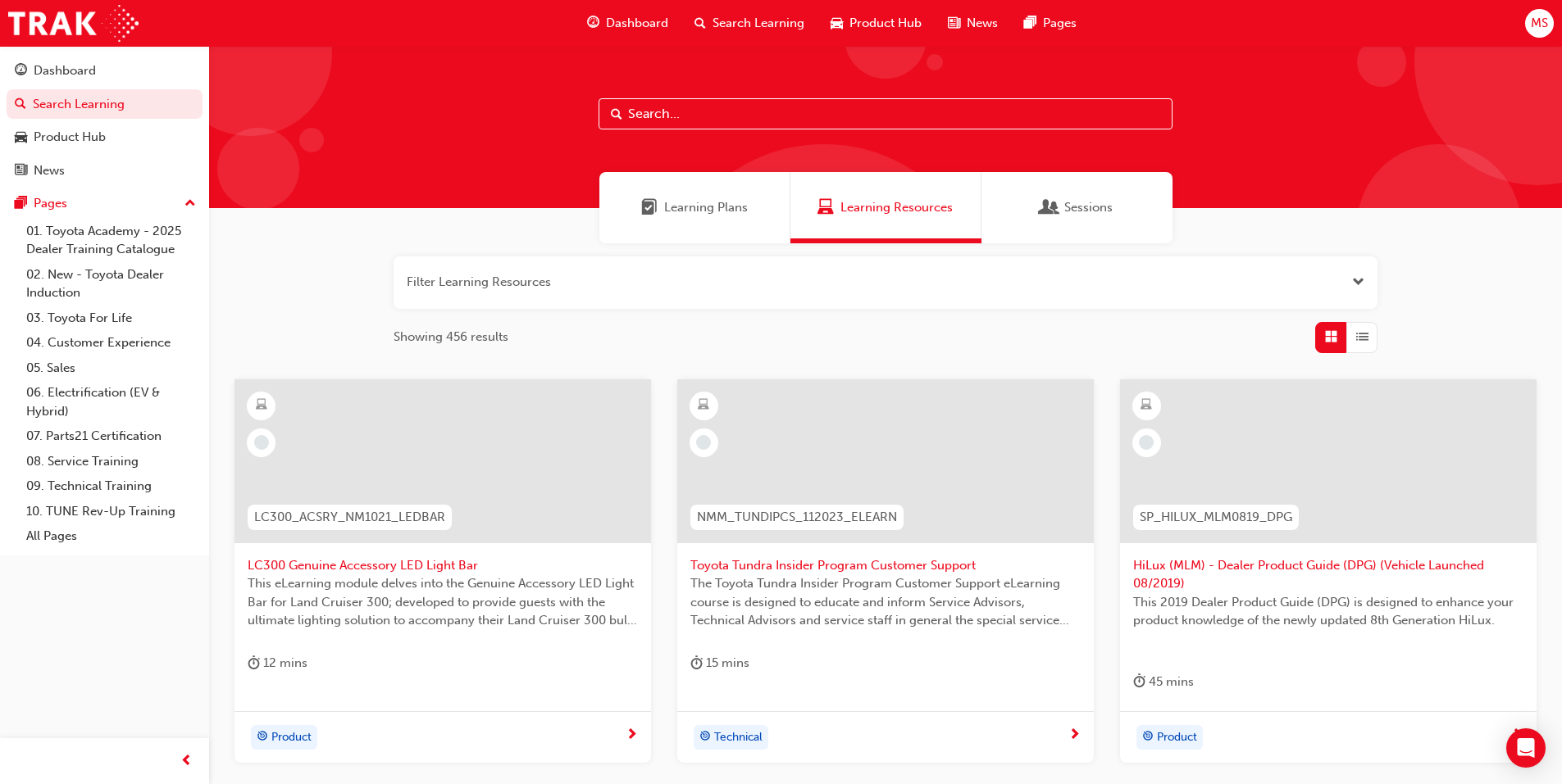
click at [724, 209] on span "Learning Plans" at bounding box center [706, 207] width 84 height 18
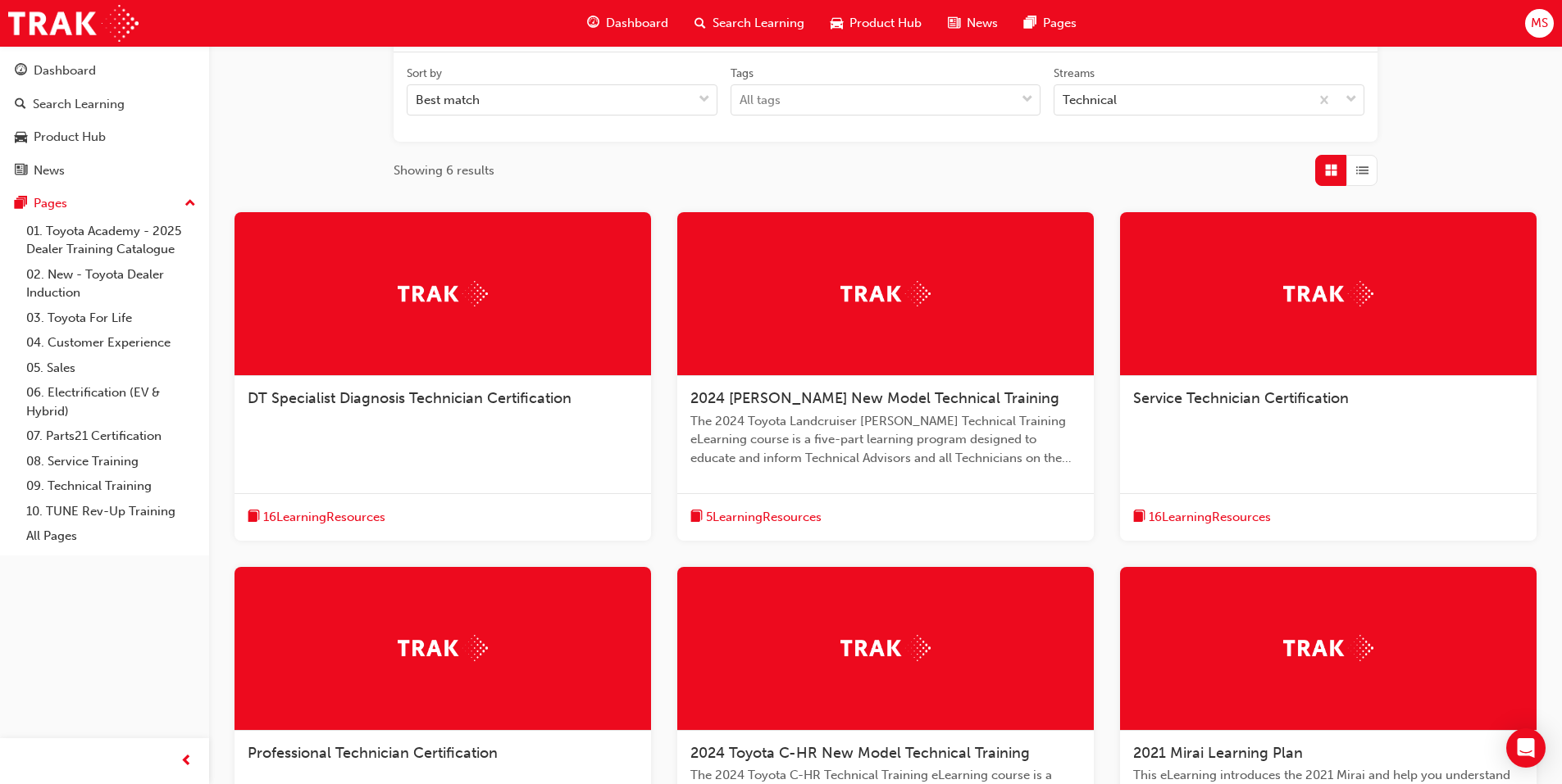
scroll to position [245, 0]
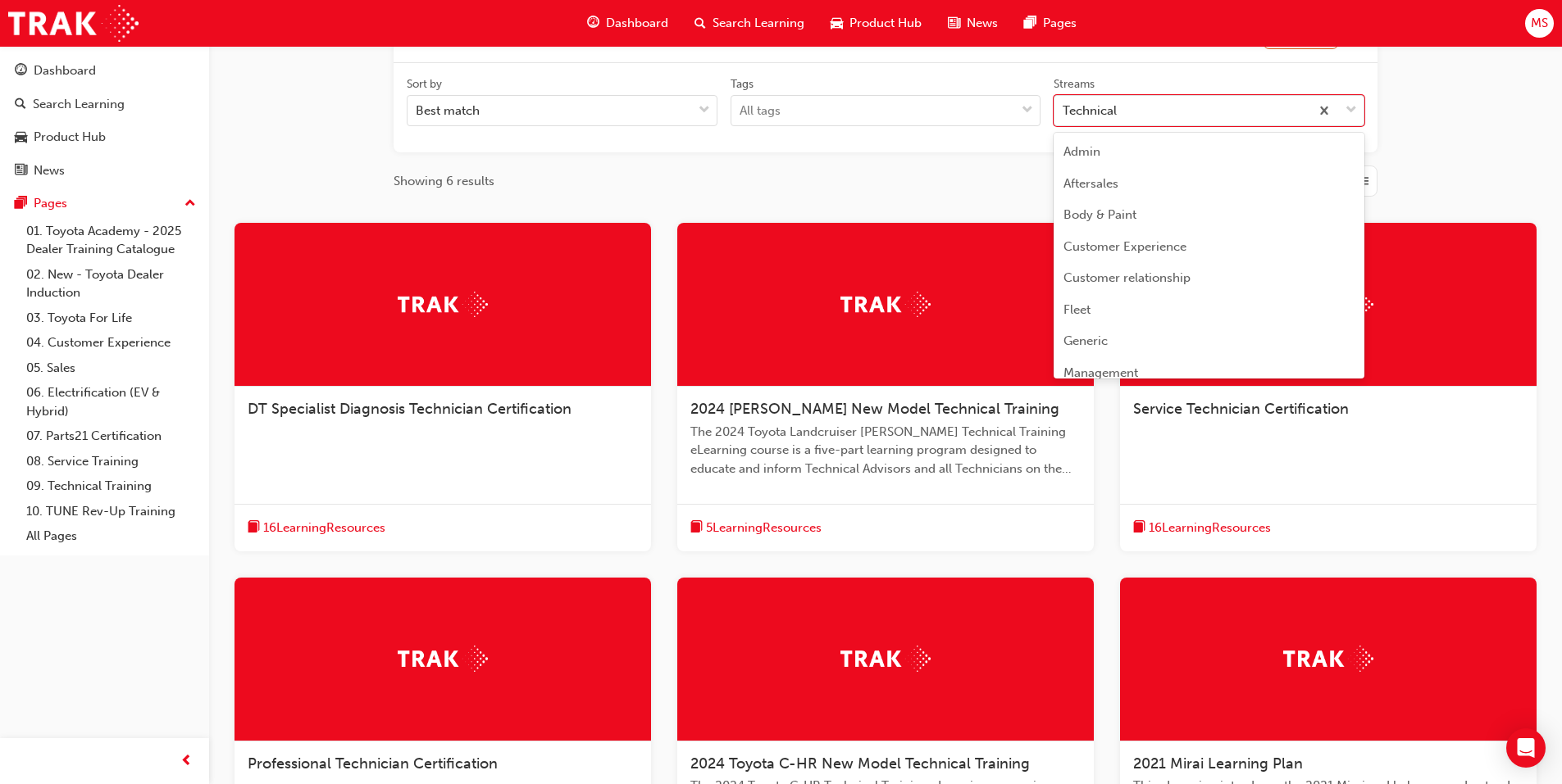
drag, startPoint x: 1167, startPoint y: 116, endPoint x: 1170, endPoint y: 150, distance: 34.1
click at [1167, 116] on div "Technical" at bounding box center [1182, 111] width 255 height 29
click at [1064, 116] on input "Streams option Technical focused, 20 of 23. 23 results available. Use Up and Do…" at bounding box center [1063, 110] width 2 height 14
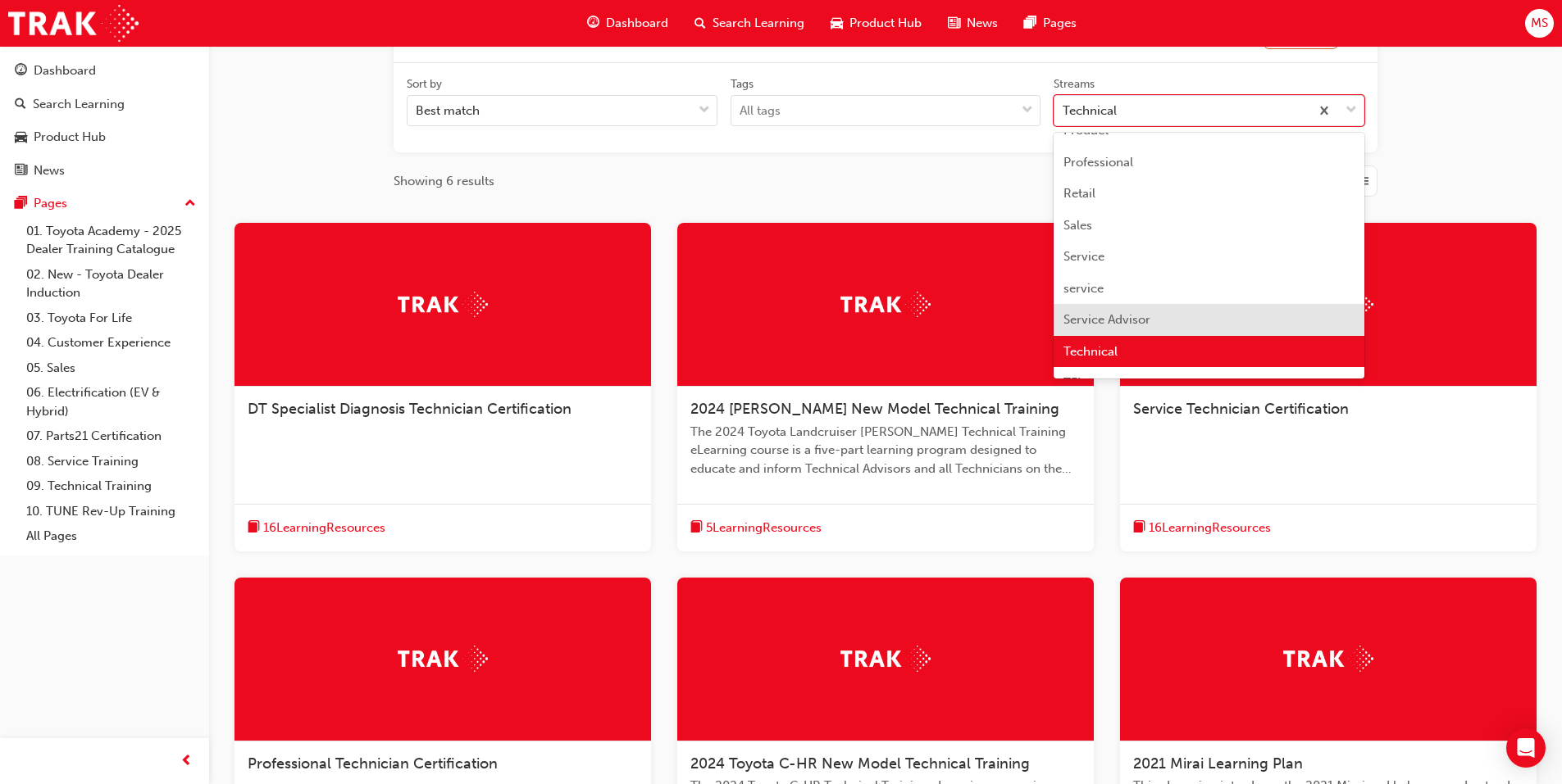
click at [1136, 318] on span "Service Advisor" at bounding box center [1106, 319] width 87 height 15
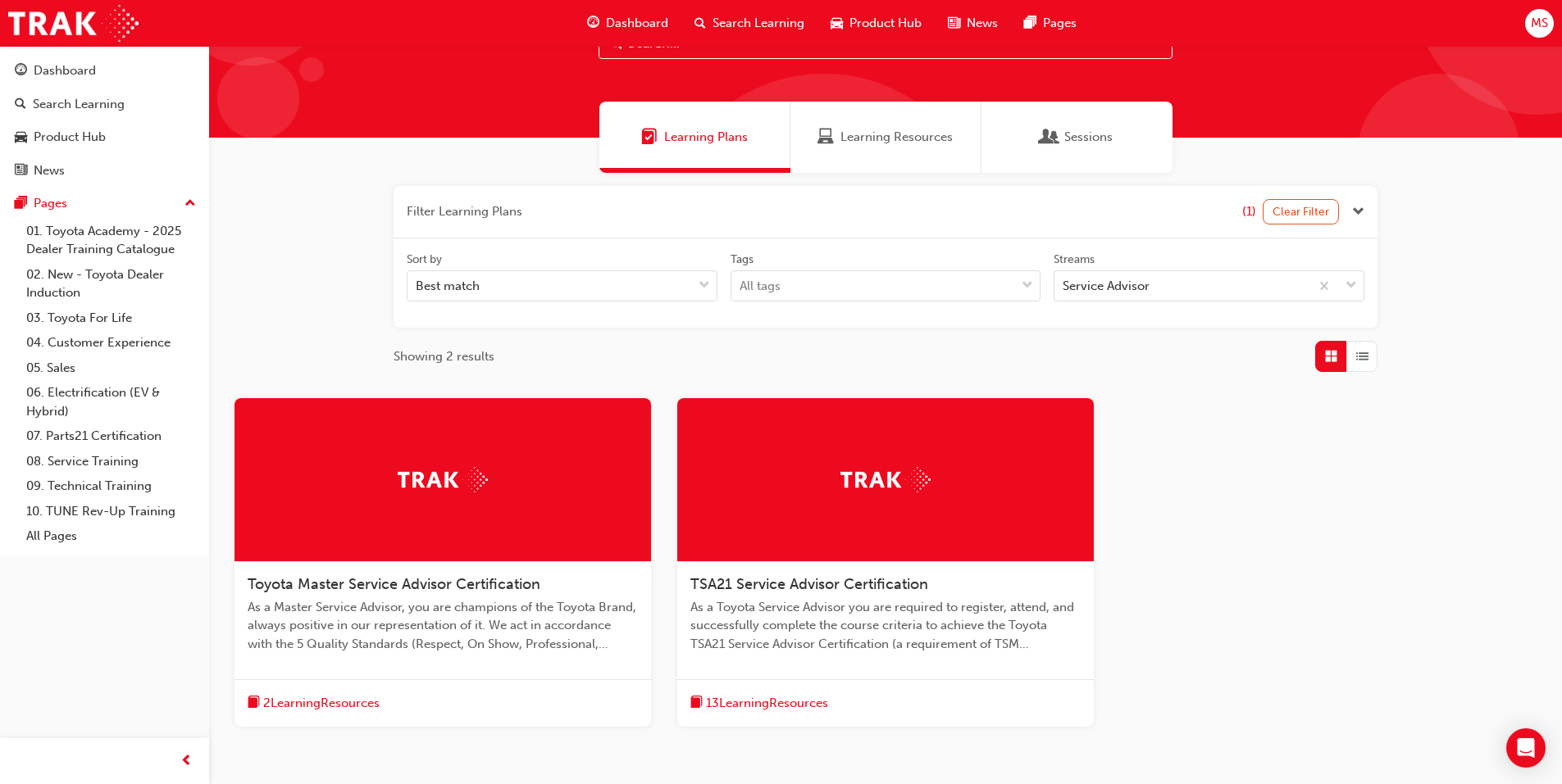
scroll to position [164, 0]
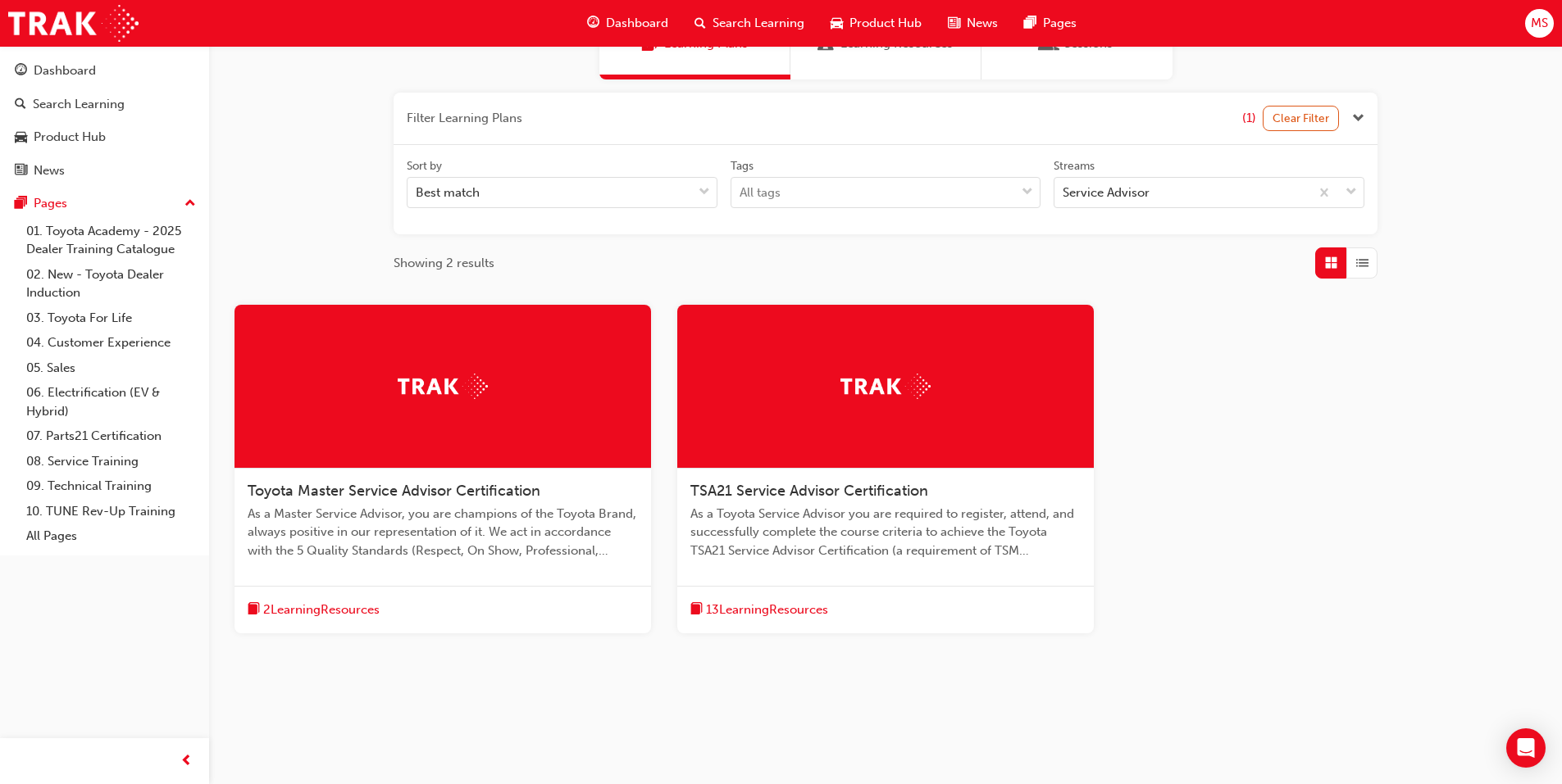
click at [784, 485] on span "TSA21 Service Advisor Certification" at bounding box center [809, 491] width 238 height 18
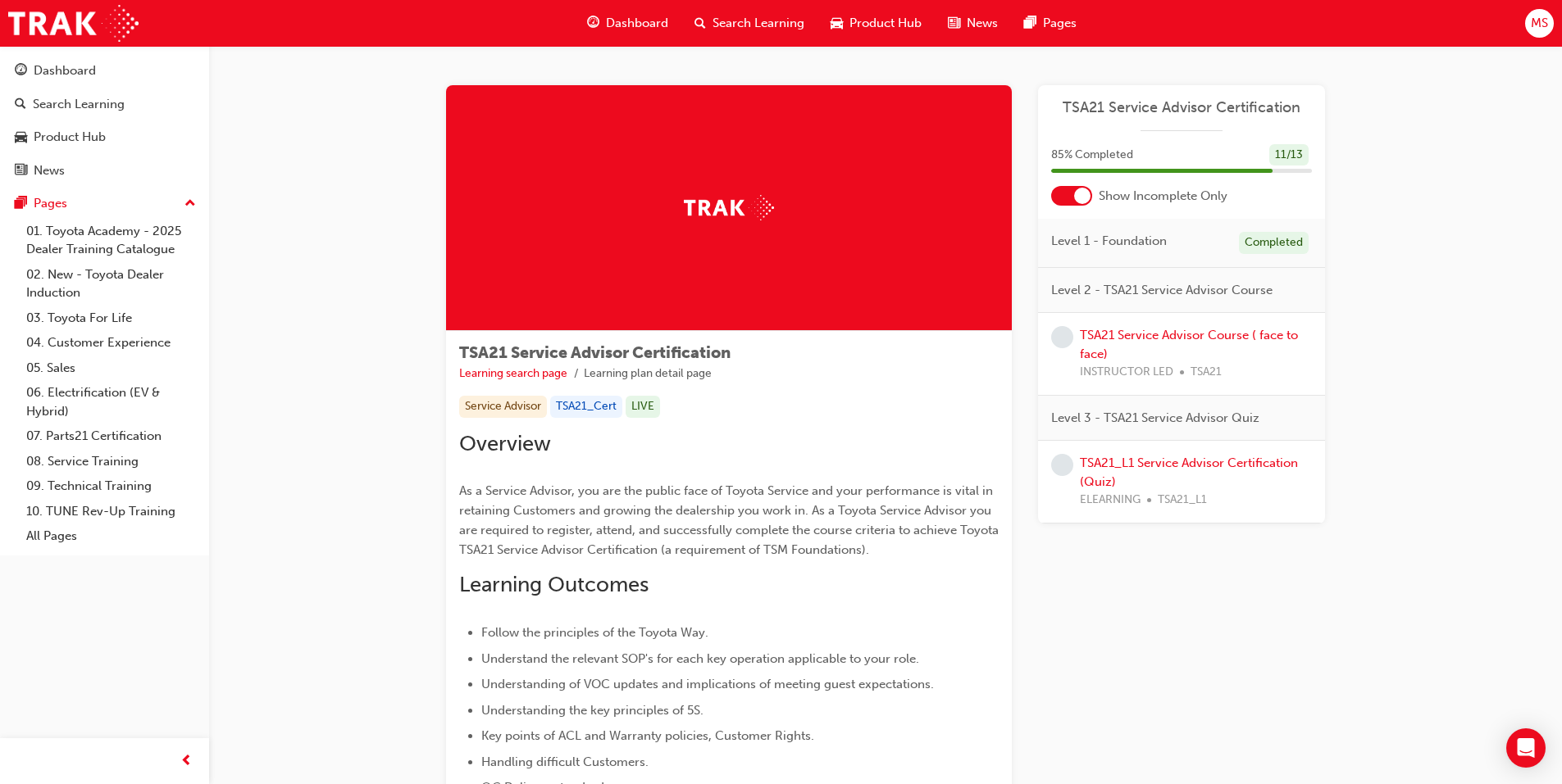
click at [1096, 345] on div "TSA21 Service Advisor Course ( face to face) INSTRUCTOR LED TSA21" at bounding box center [1196, 354] width 232 height 55
click at [1090, 323] on div "TSA21 Service Advisor Course ( face to face) INSTRUCTOR LED TSA21" at bounding box center [1181, 355] width 287 height 83
click at [1104, 333] on link "TSA21 Service Advisor Course ( face to face)" at bounding box center [1189, 345] width 218 height 33
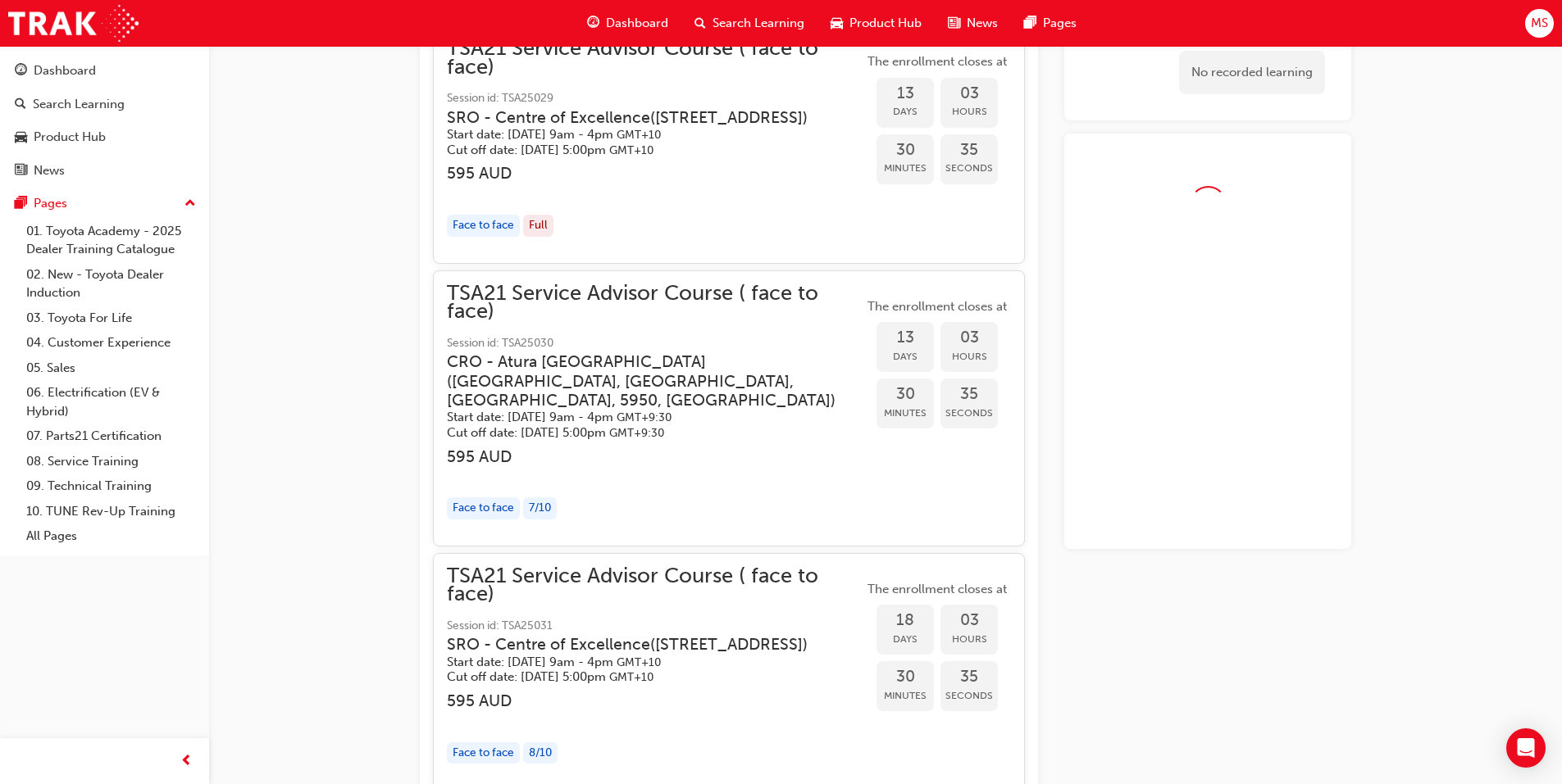
scroll to position [1161, 0]
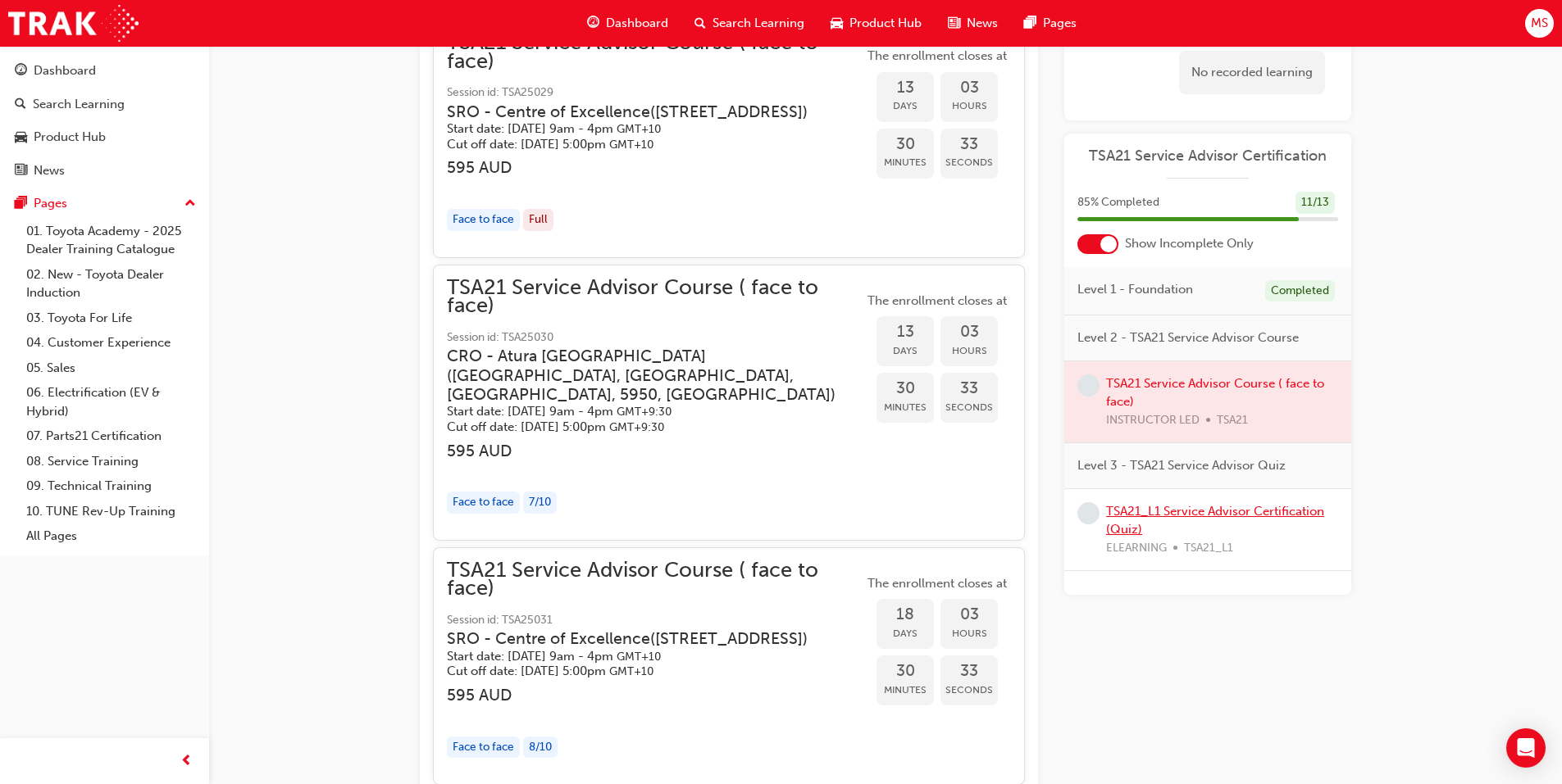
click at [1183, 508] on link "TSA21_L1 Service Advisor Certification (Quiz)" at bounding box center [1215, 521] width 218 height 33
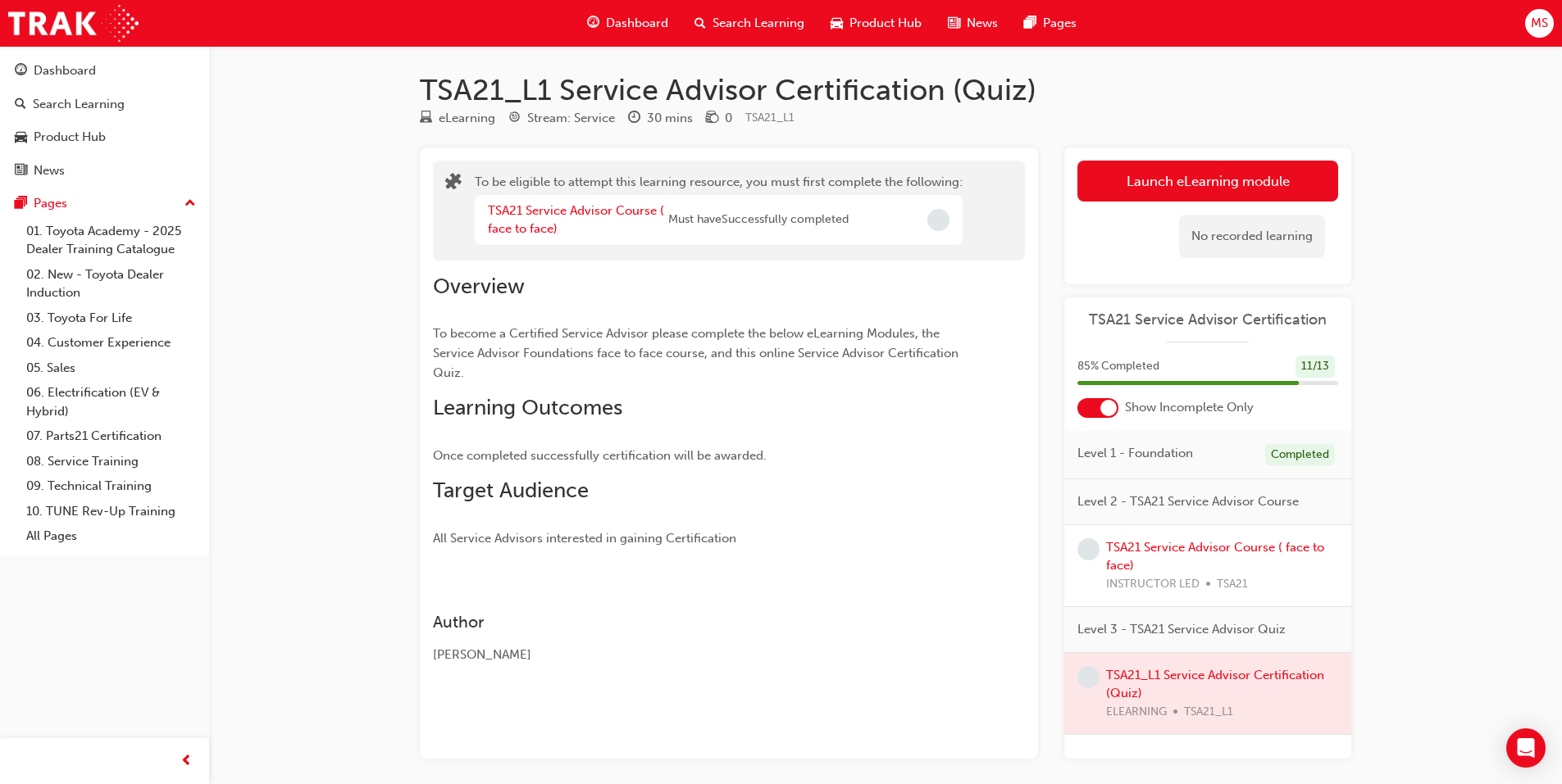
click at [724, 19] on span "Search Learning" at bounding box center [758, 23] width 92 height 18
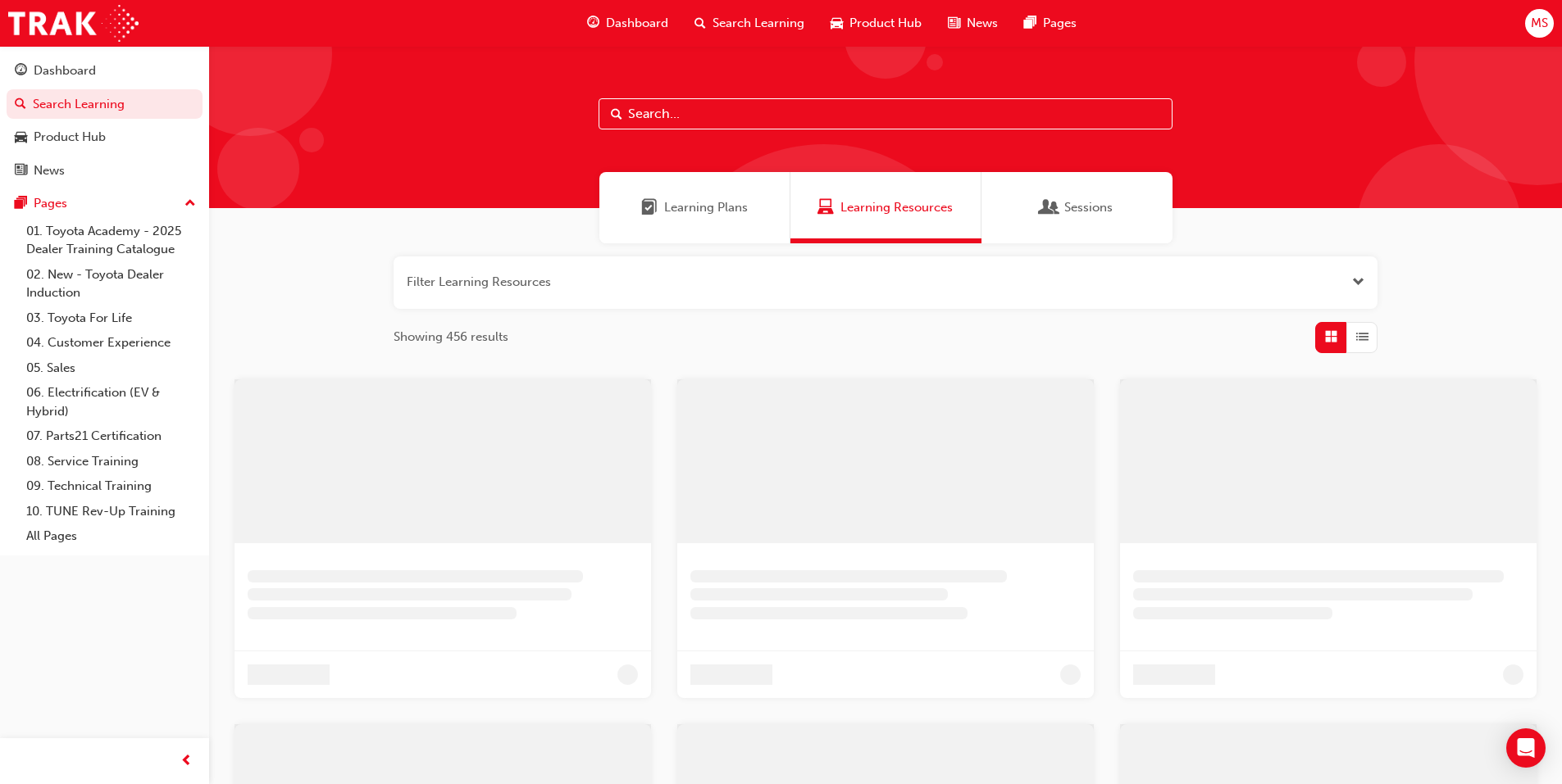
click at [751, 217] on div "Learning Plans" at bounding box center [694, 208] width 191 height 71
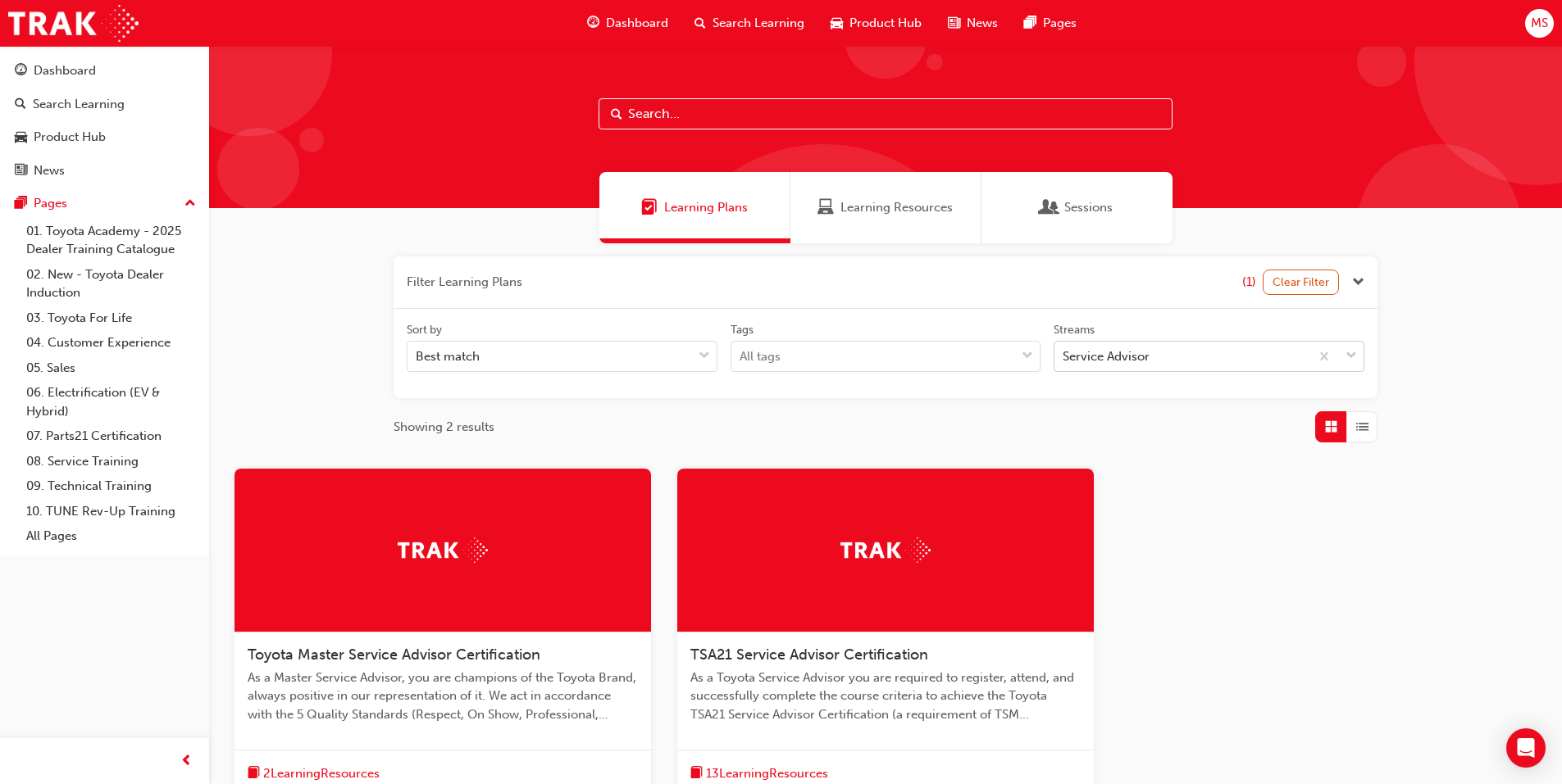
click at [1165, 360] on div "Service Advisor" at bounding box center [1182, 356] width 255 height 29
click at [1064, 360] on input "Streams Service Advisor" at bounding box center [1063, 356] width 2 height 14
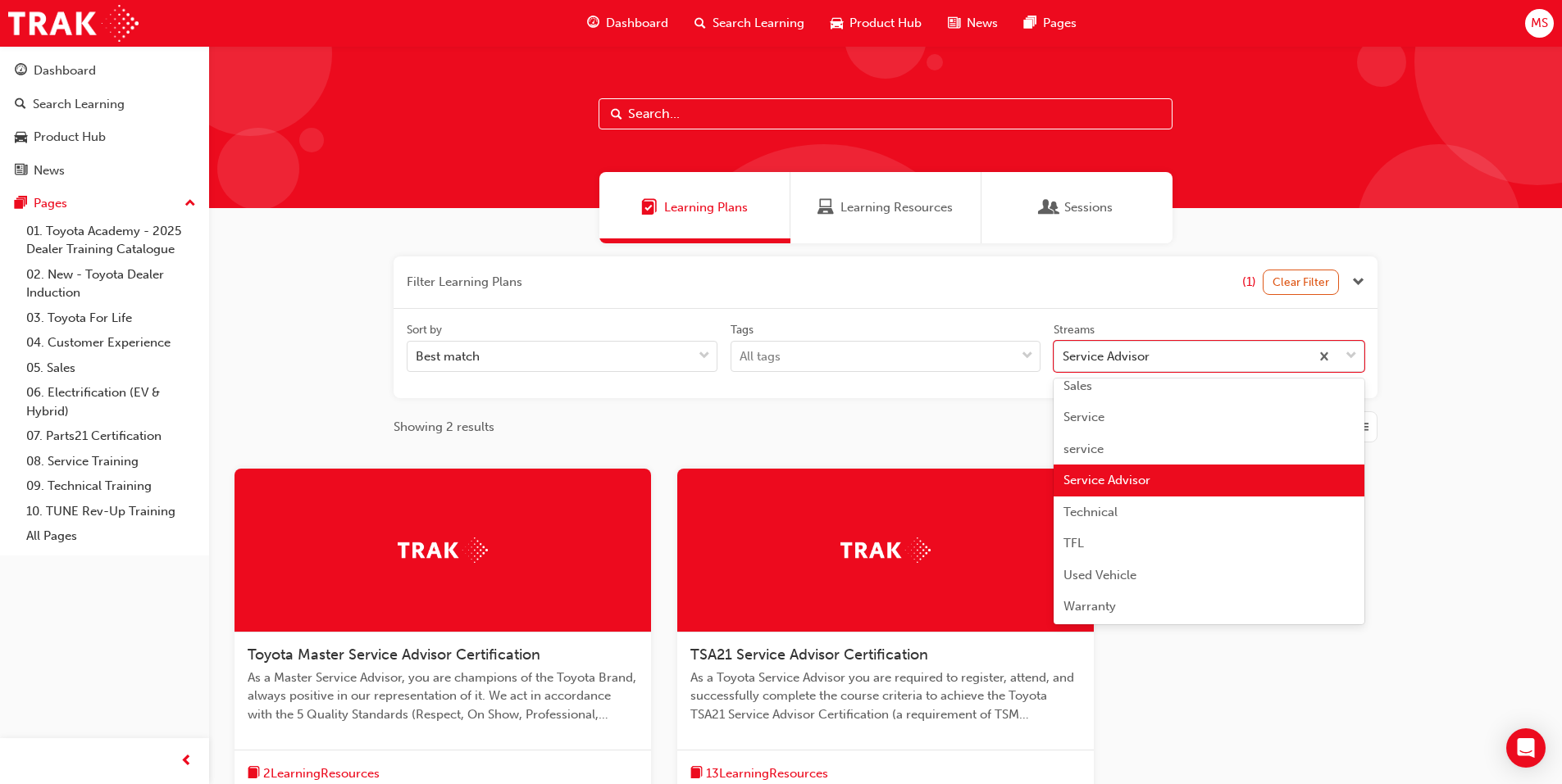
scroll to position [487, 0]
click at [1087, 517] on span "Technical" at bounding box center [1089, 510] width 54 height 15
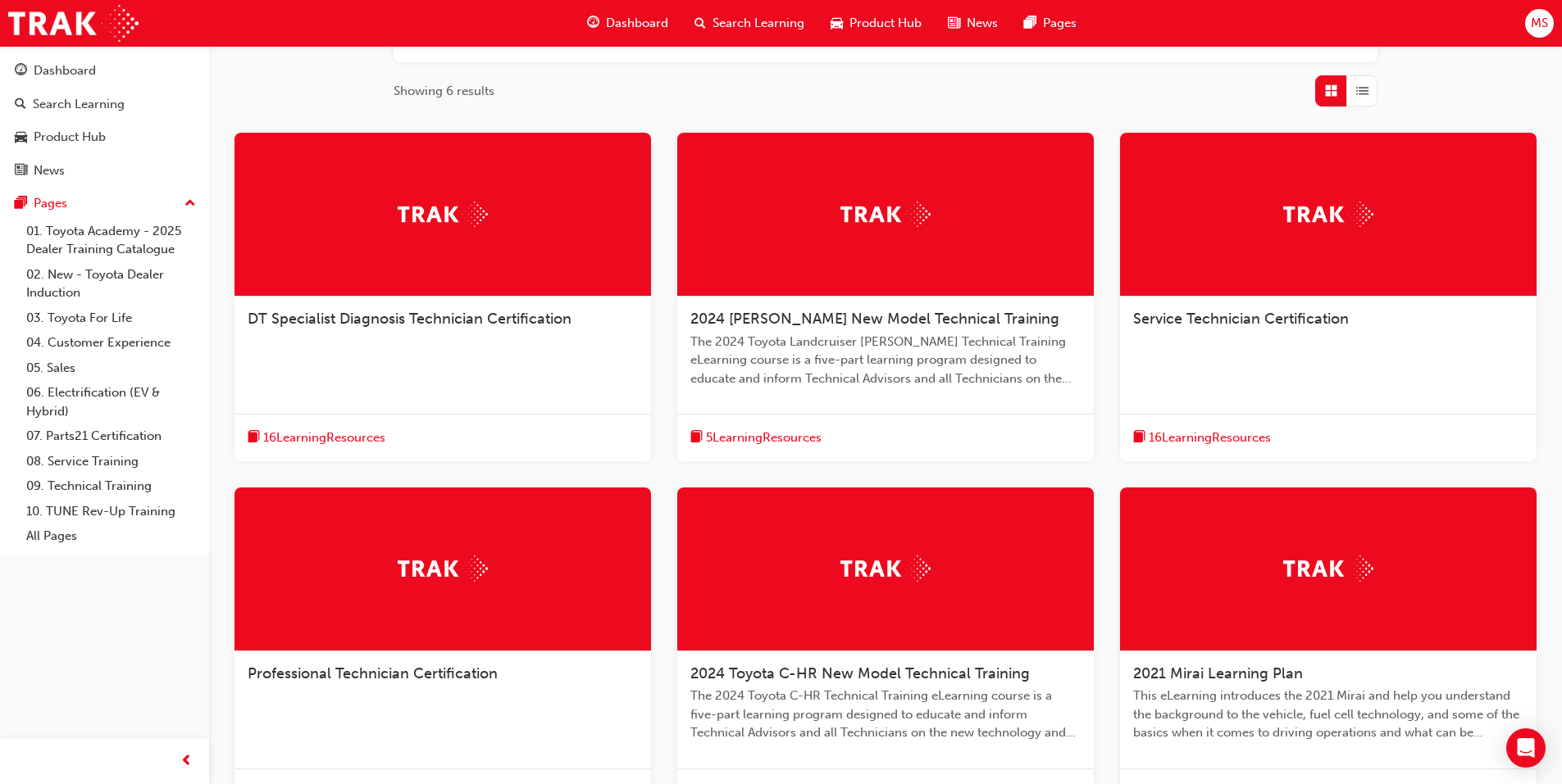
scroll to position [374, 0]
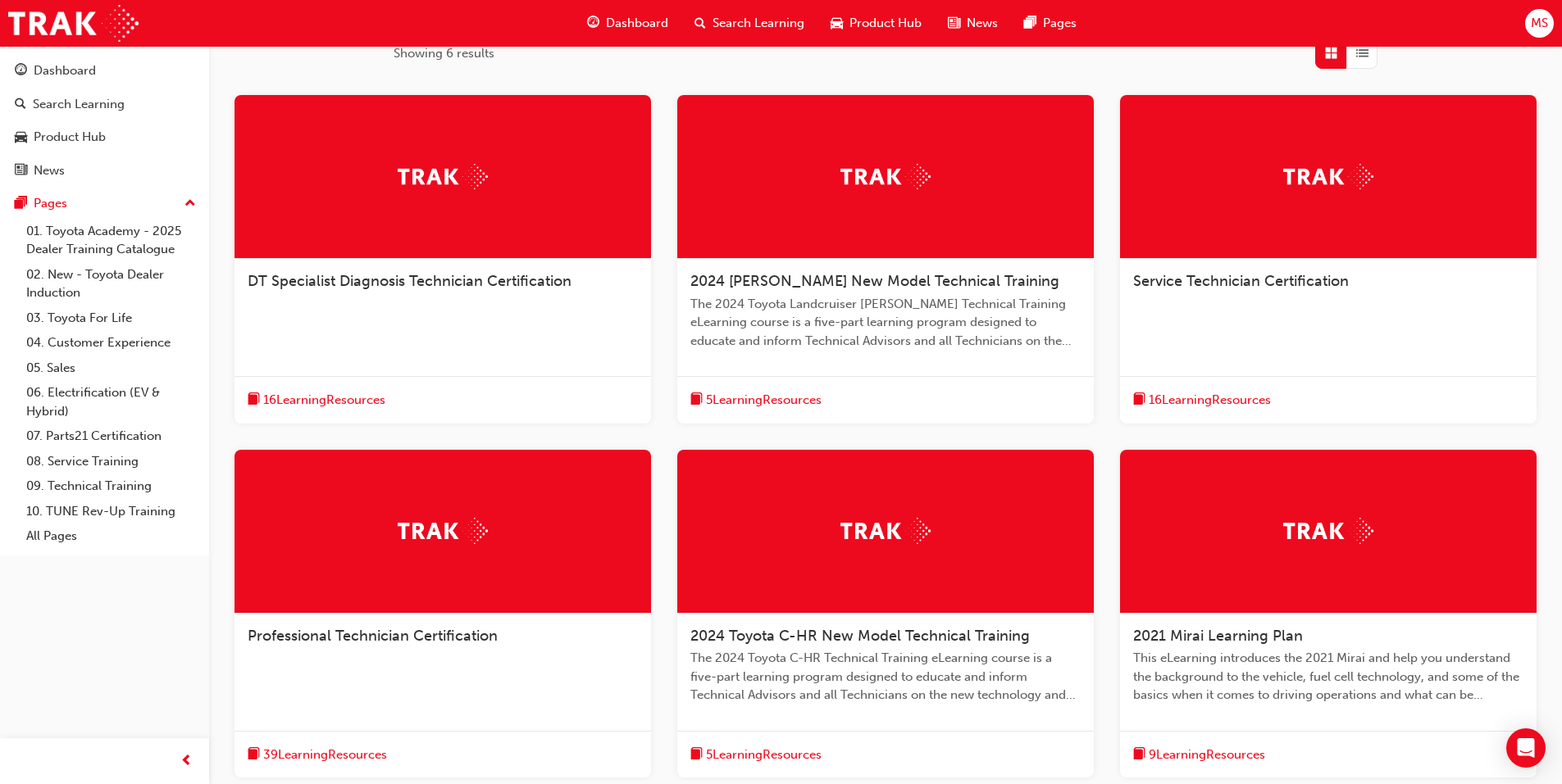
click at [1210, 633] on span "2021 Mirai Learning Plan" at bounding box center [1217, 636] width 170 height 18
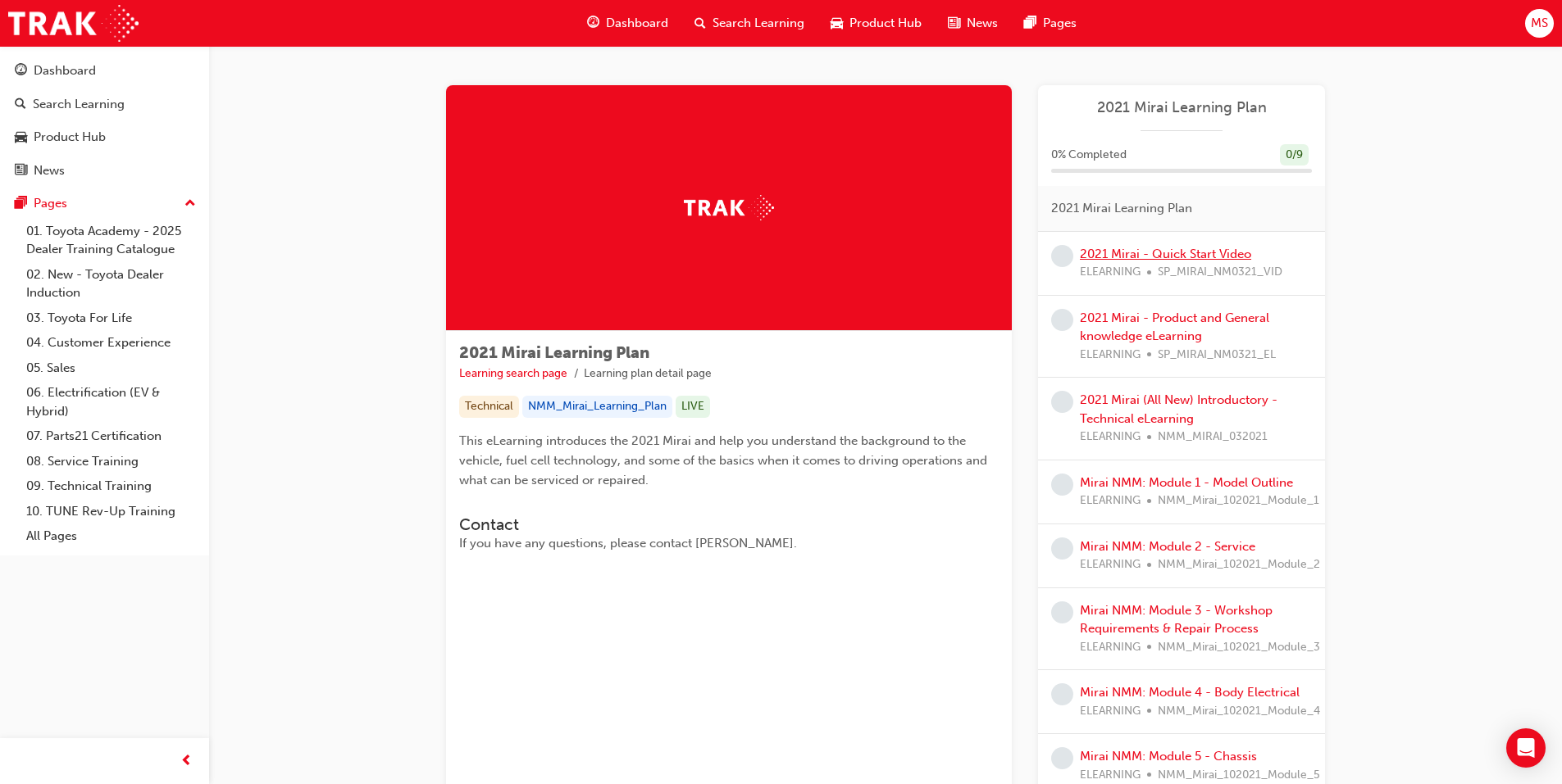
click at [1156, 251] on link "2021 Mirai - Quick Start Video" at bounding box center [1165, 253] width 172 height 15
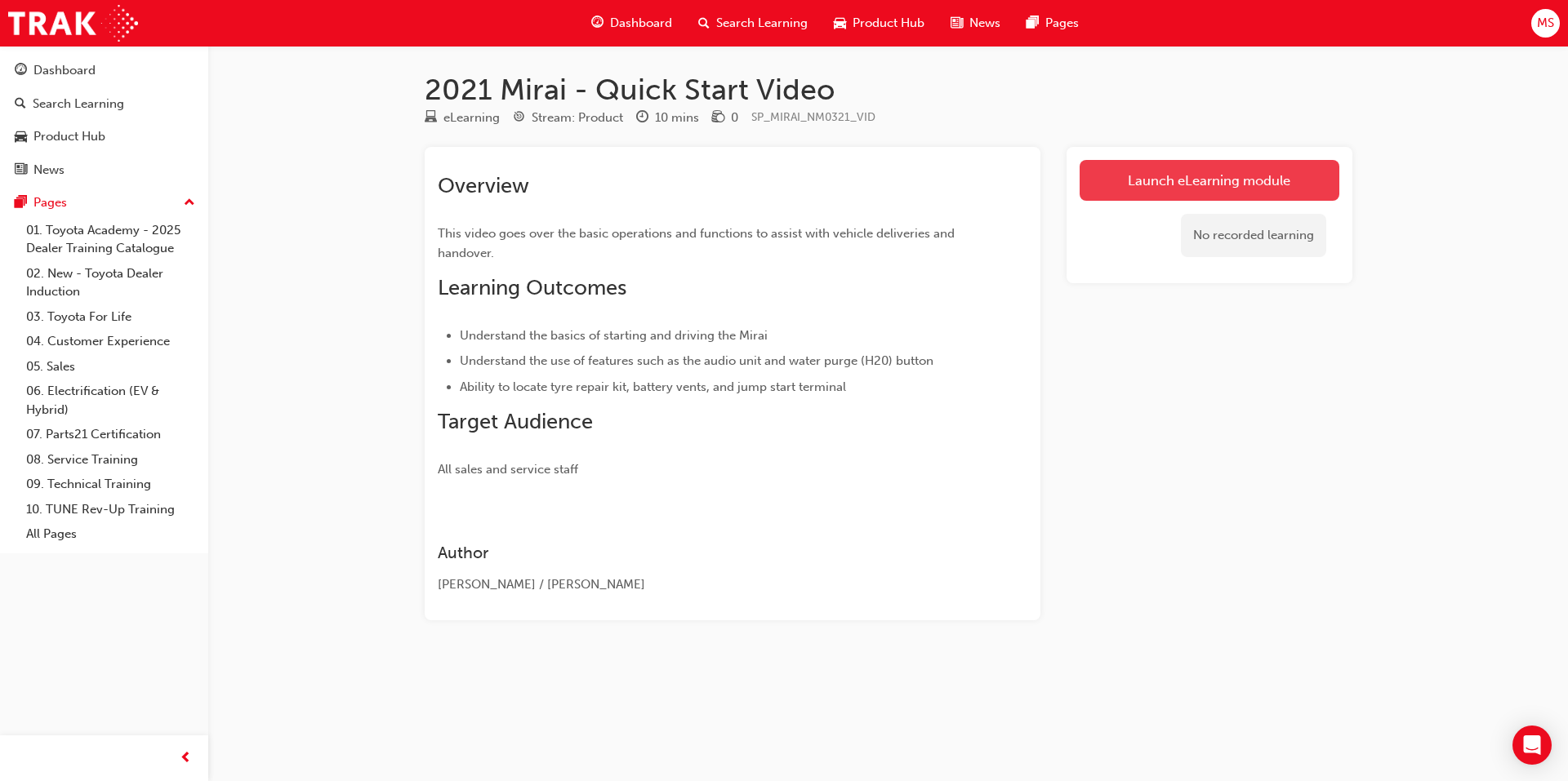
click at [1189, 170] on link "Launch eLearning module" at bounding box center [1209, 181] width 259 height 41
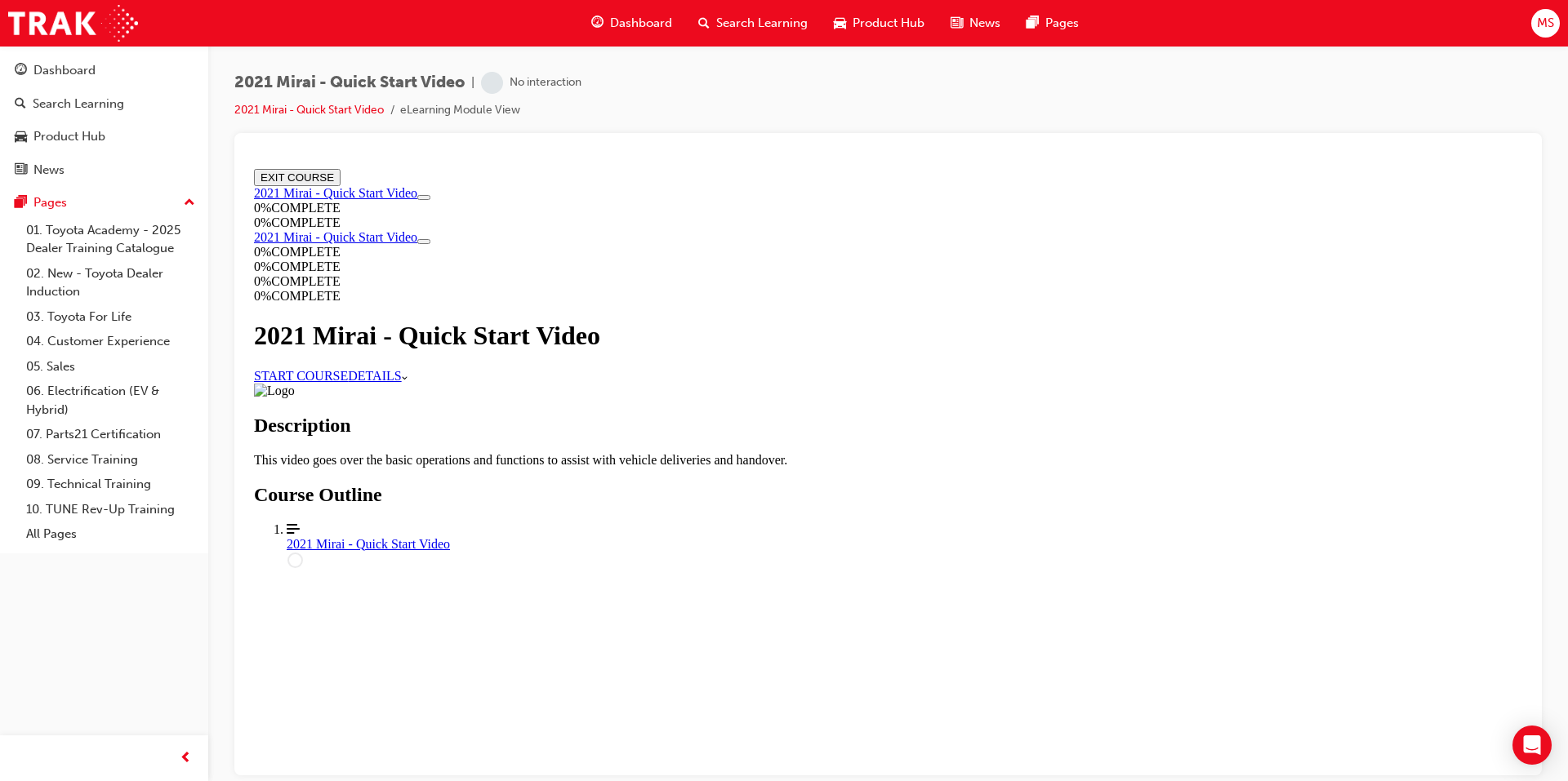
scroll to position [138, 0]
click at [730, 551] on div "2021 Mirai - Quick Start Video" at bounding box center [904, 543] width 1235 height 15
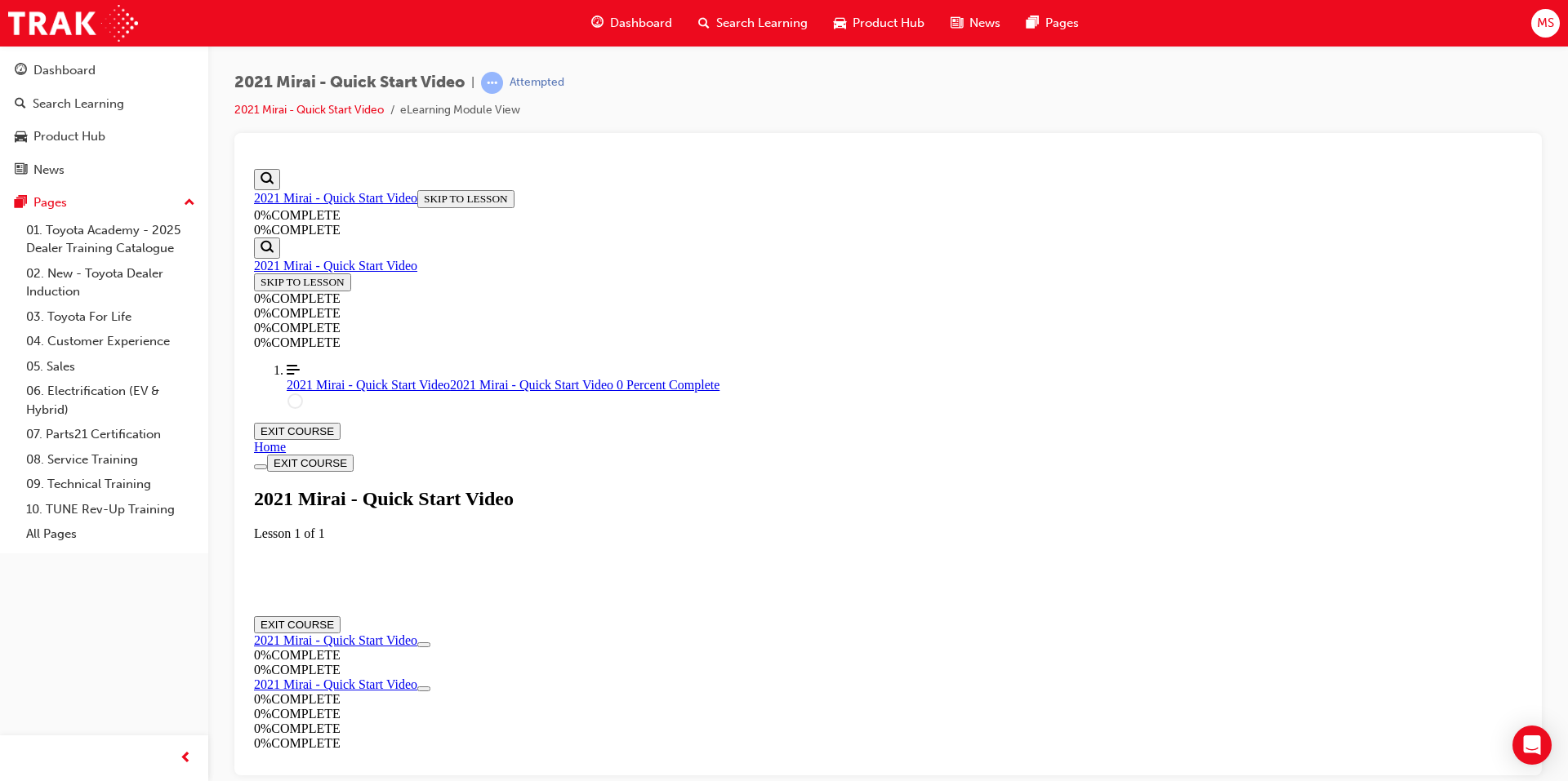
scroll to position [56, 0]
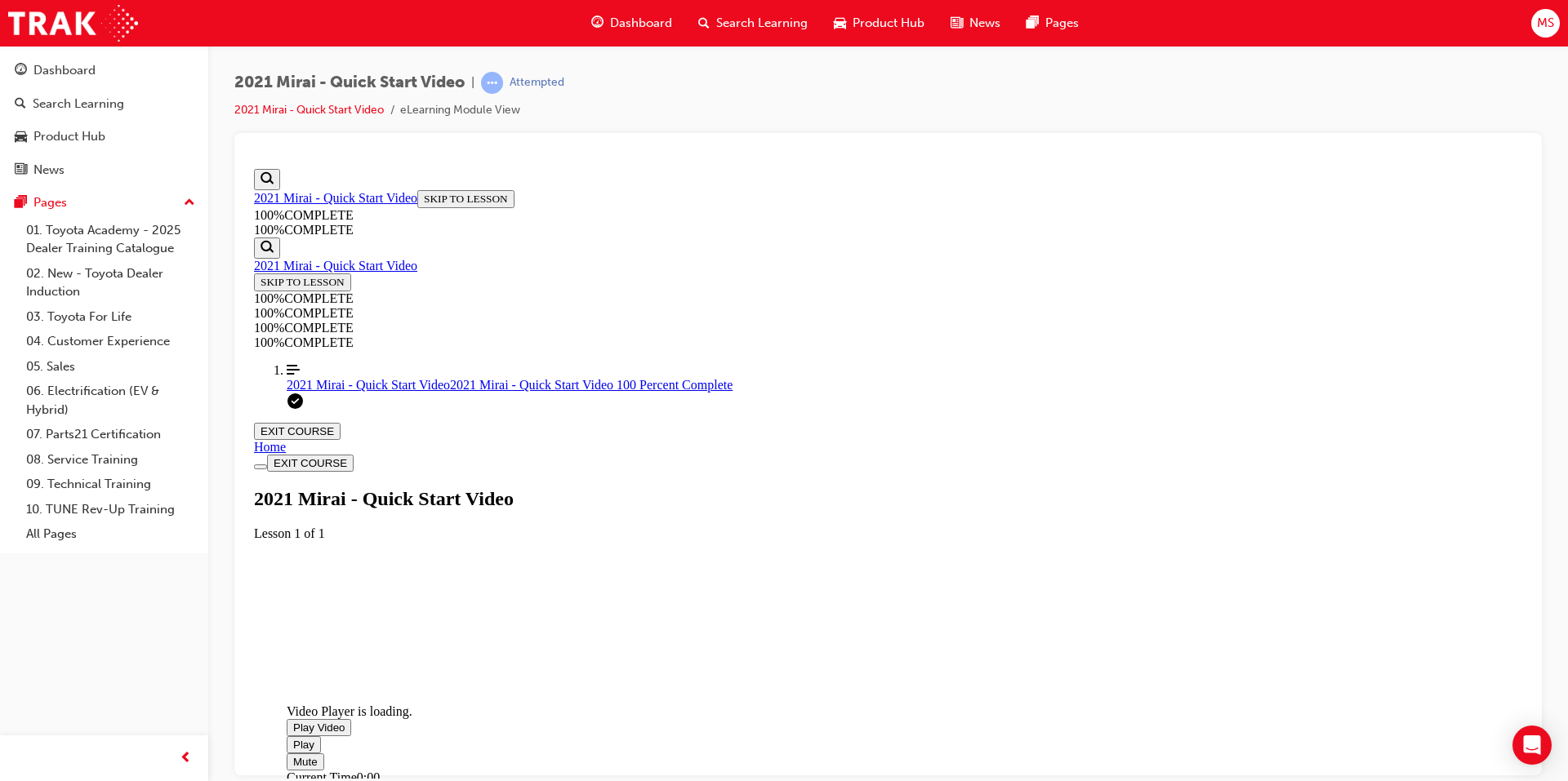
click at [293, 721] on span "Video player. You can use the space bar to toggle playback and arrow keys to sc…" at bounding box center [293, 728] width 0 height 12
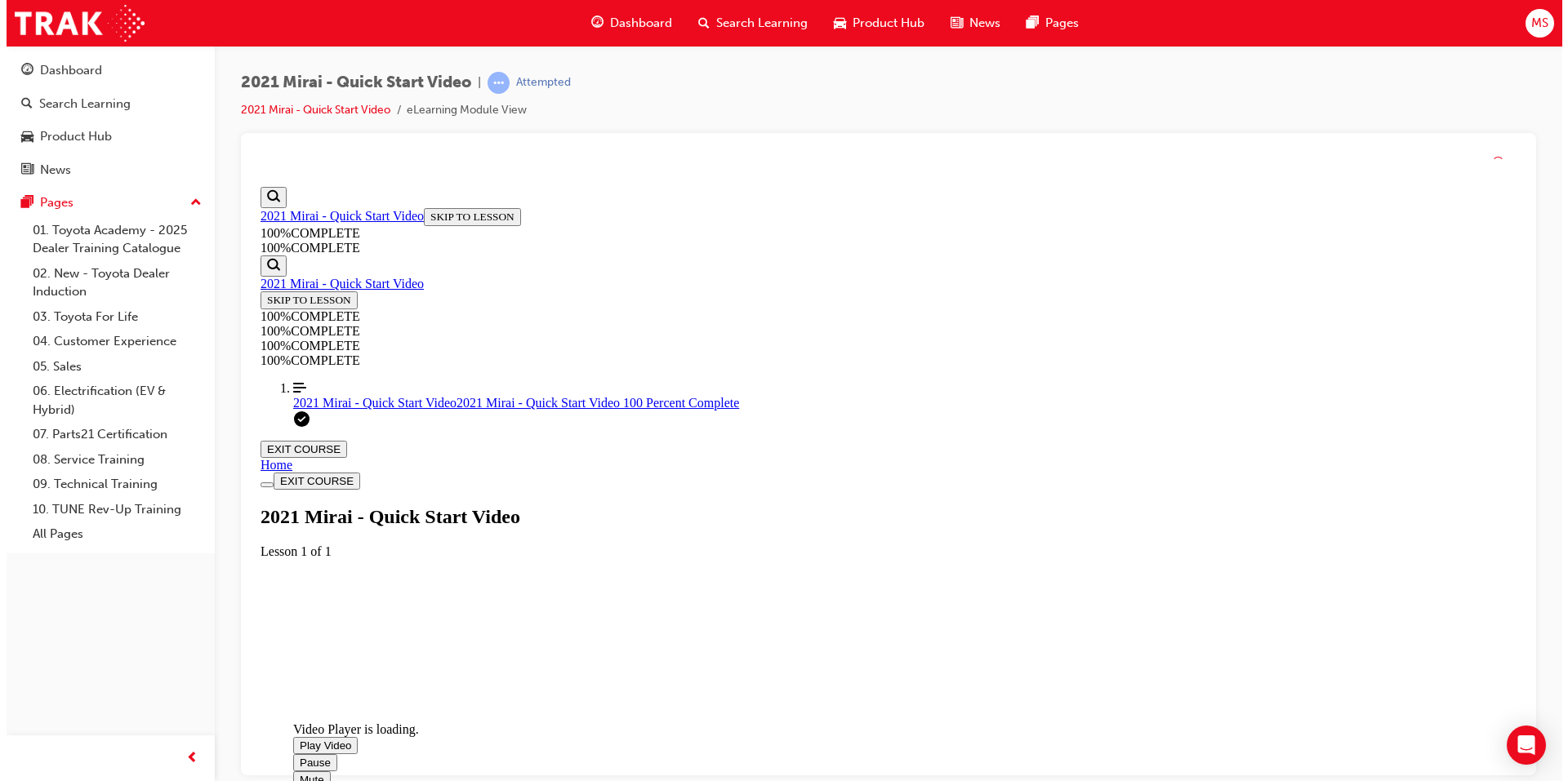
scroll to position [296, 0]
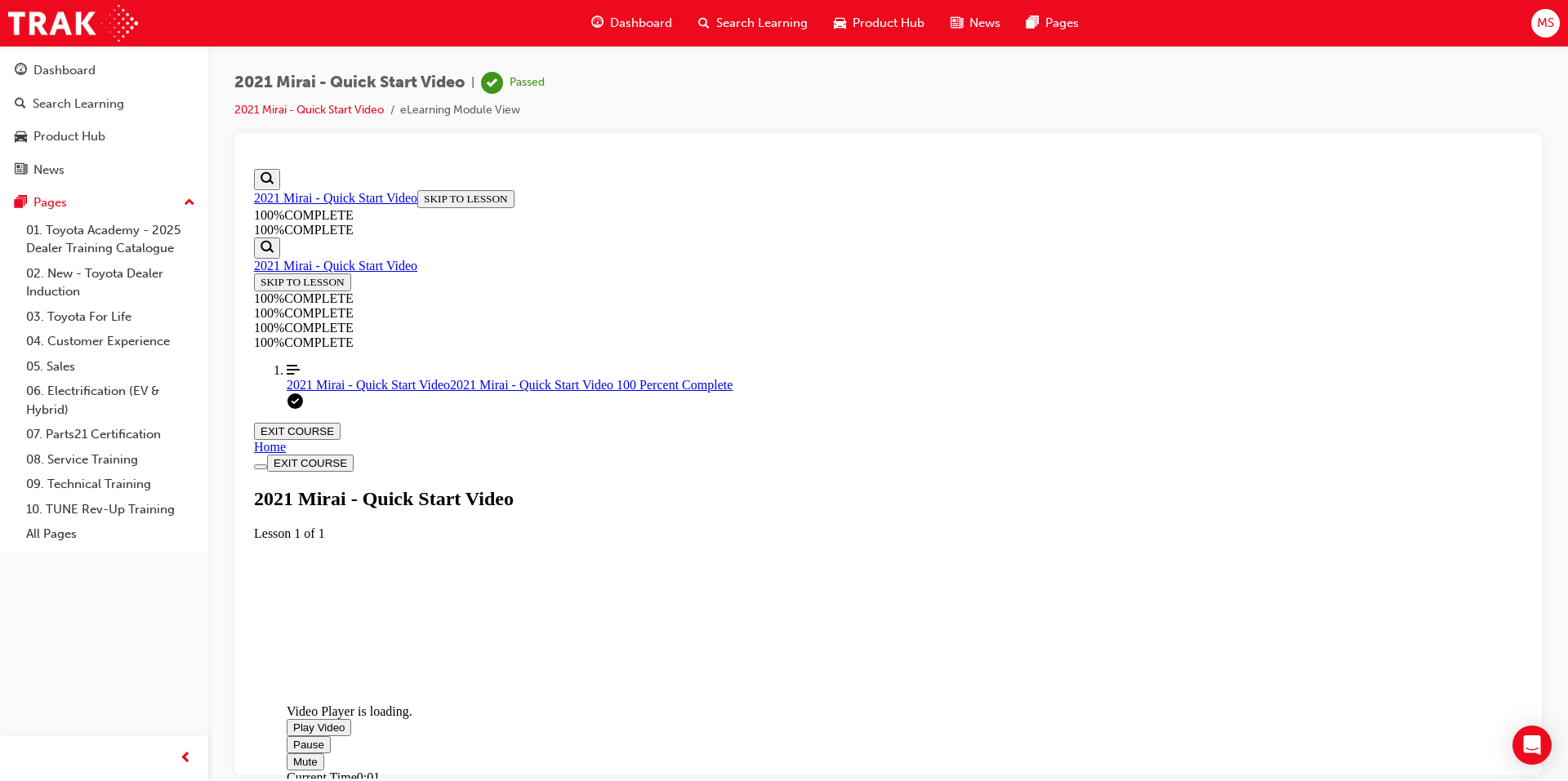
click at [293, 756] on span "Video player. You can use the space bar to toggle playback and arrow keys to sc…" at bounding box center [293, 762] width 0 height 12
click at [287, 753] on button "Unmute" at bounding box center [312, 762] width 52 height 18
click at [287, 753] on button "Mute" at bounding box center [305, 762] width 38 height 18
click at [287, 753] on button "Unmute" at bounding box center [312, 762] width 52 height 18
click at [287, 753] on button "Mute" at bounding box center [305, 762] width 38 height 18
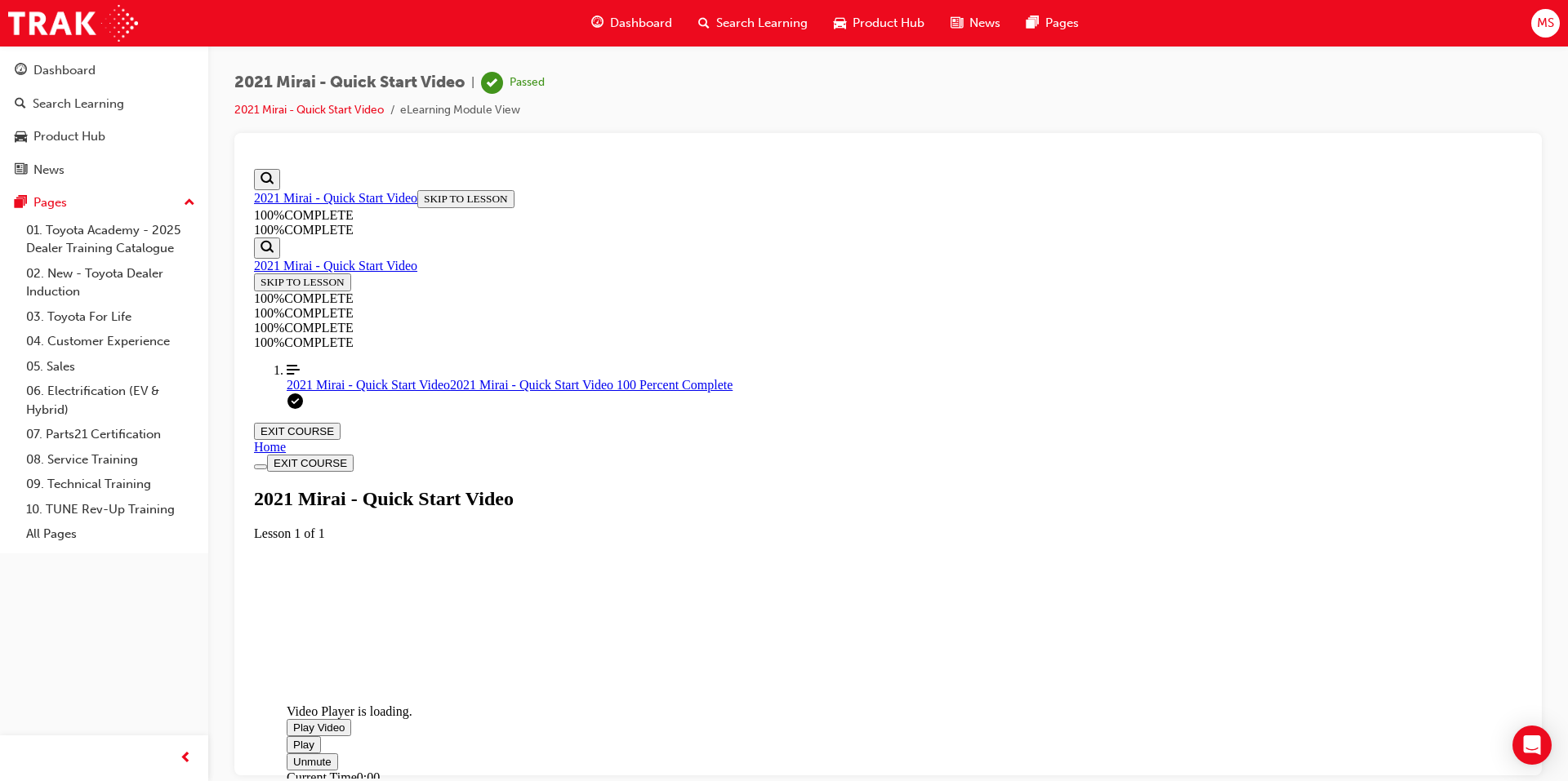
drag, startPoint x: 620, startPoint y: 442, endPoint x: 724, endPoint y: 507, distance: 122.6
click at [531, 579] on video "Video player. You can use the space bar to toggle playback and arrow keys to sc…" at bounding box center [408, 640] width 245 height 123
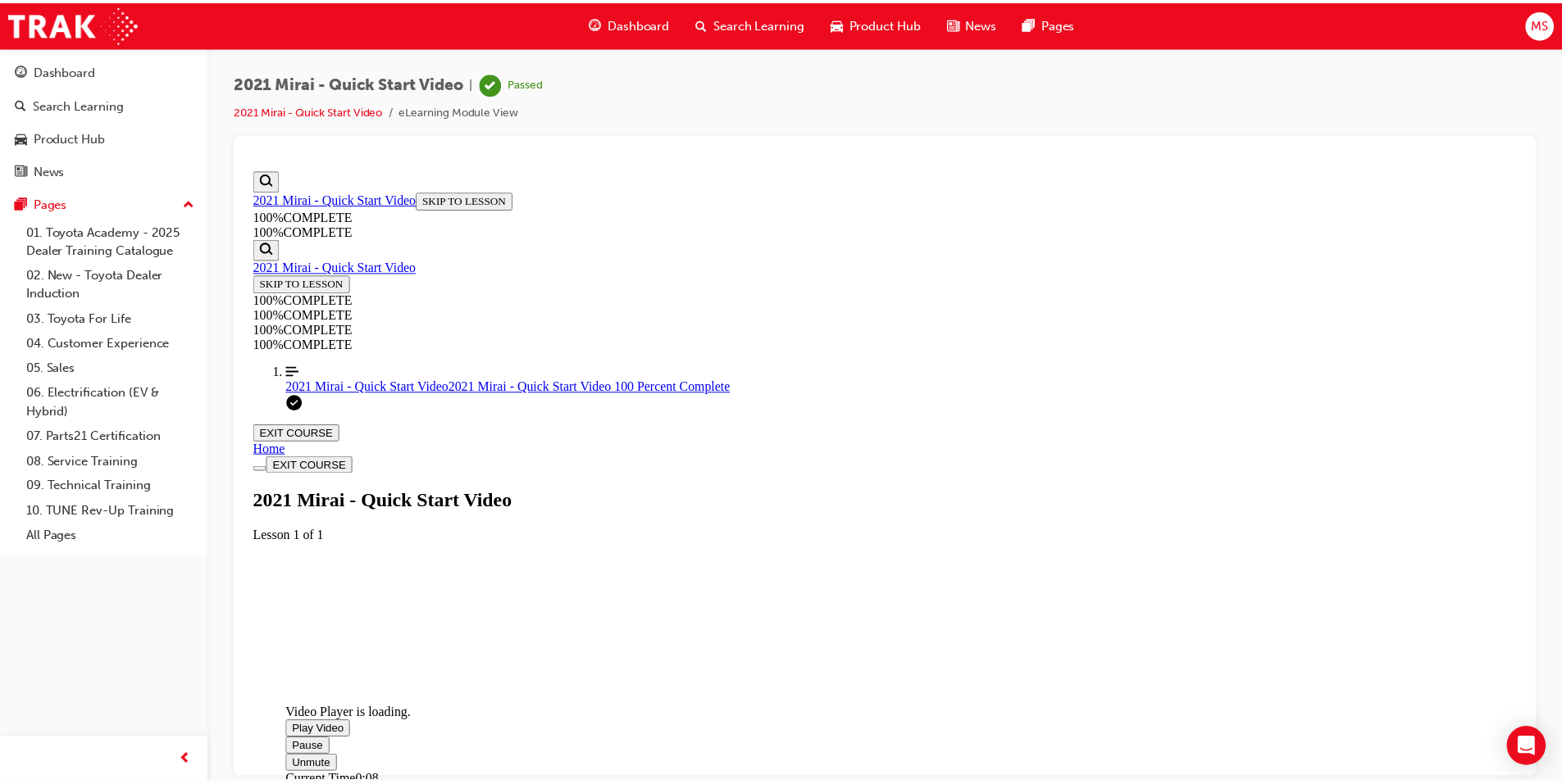
scroll to position [305, 0]
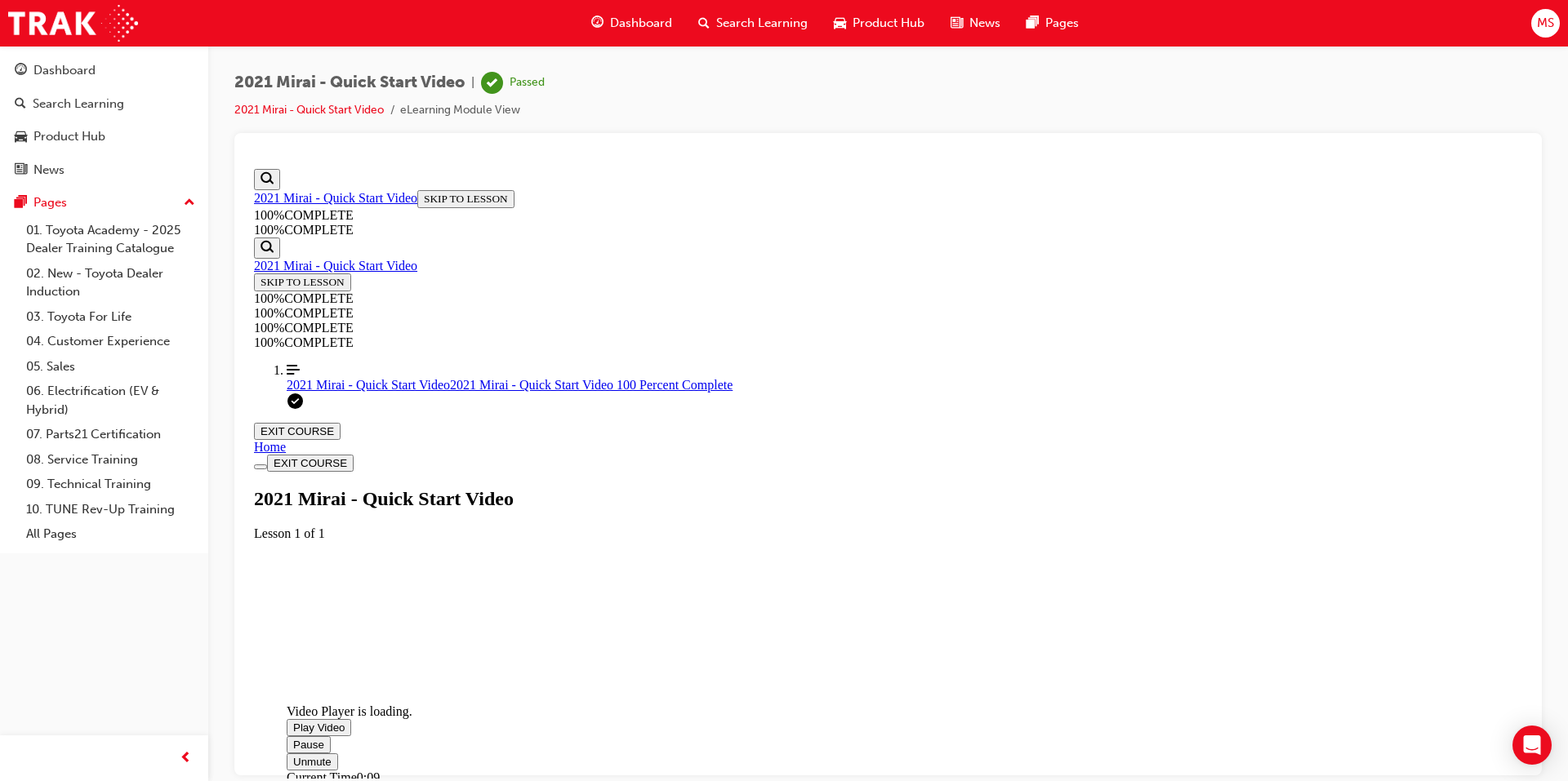
click at [727, 32] on span "Search Learning" at bounding box center [762, 23] width 91 height 18
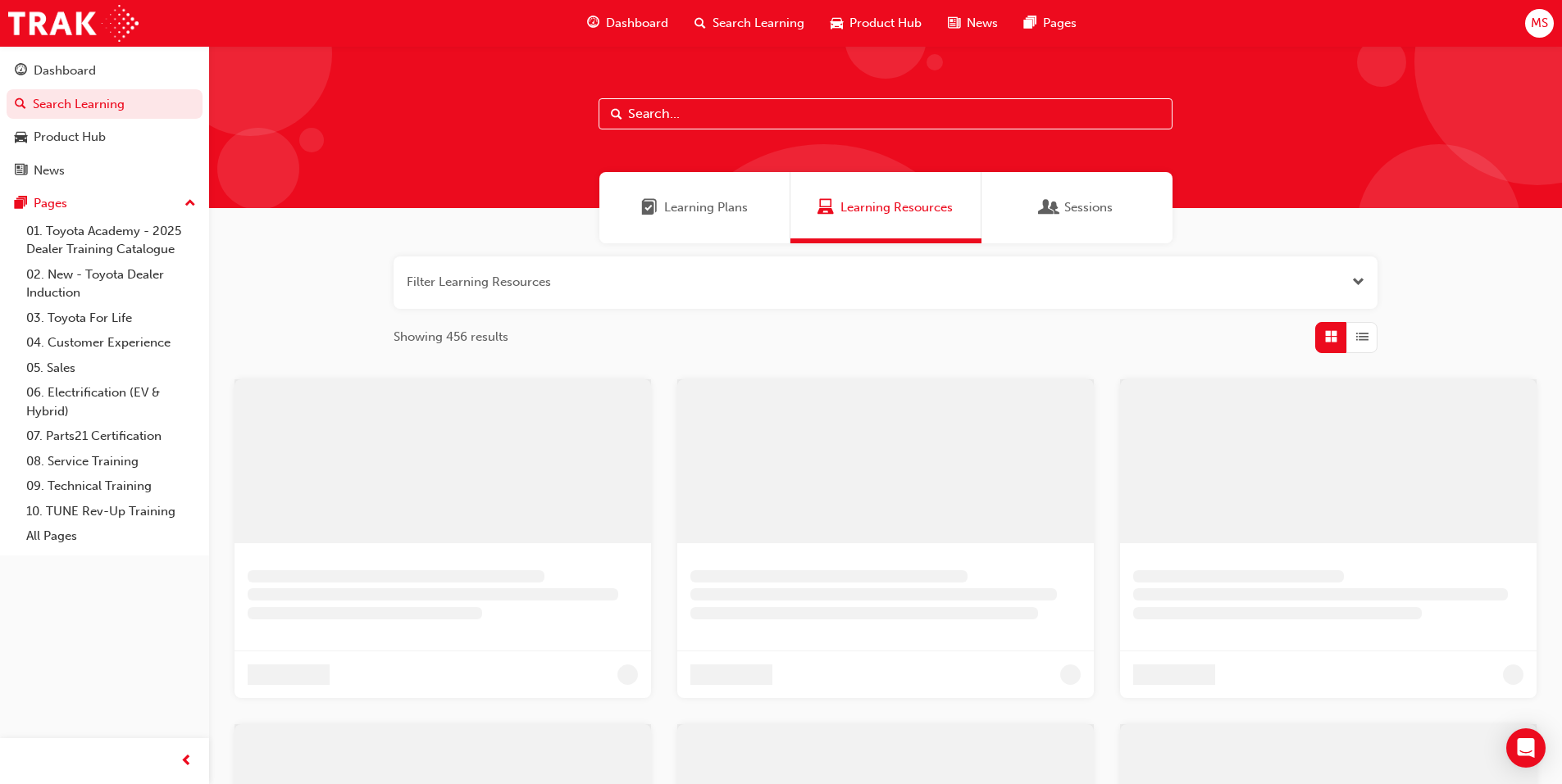
click at [707, 210] on span "Learning Plans" at bounding box center [706, 207] width 84 height 18
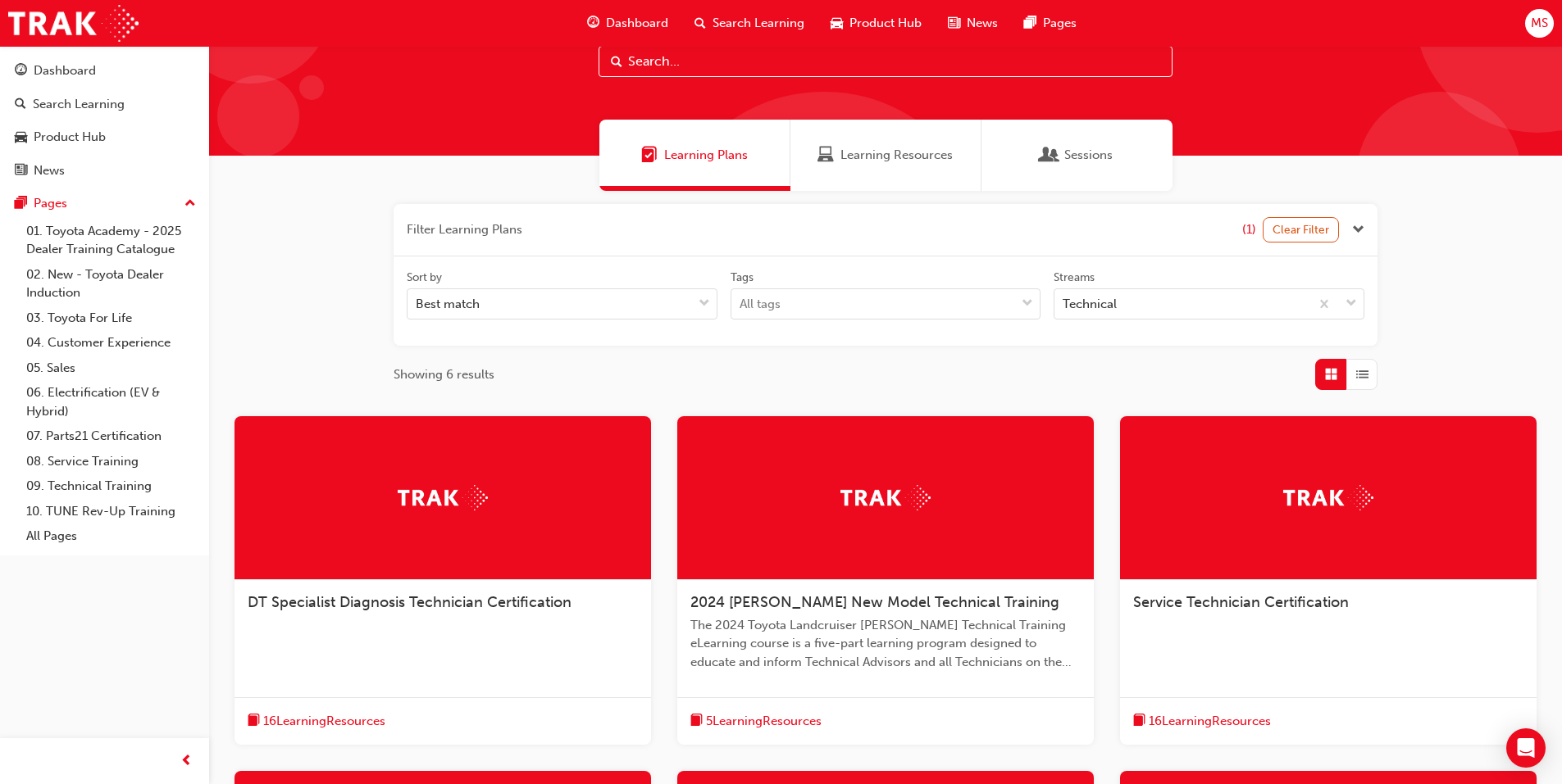
scroll to position [328, 0]
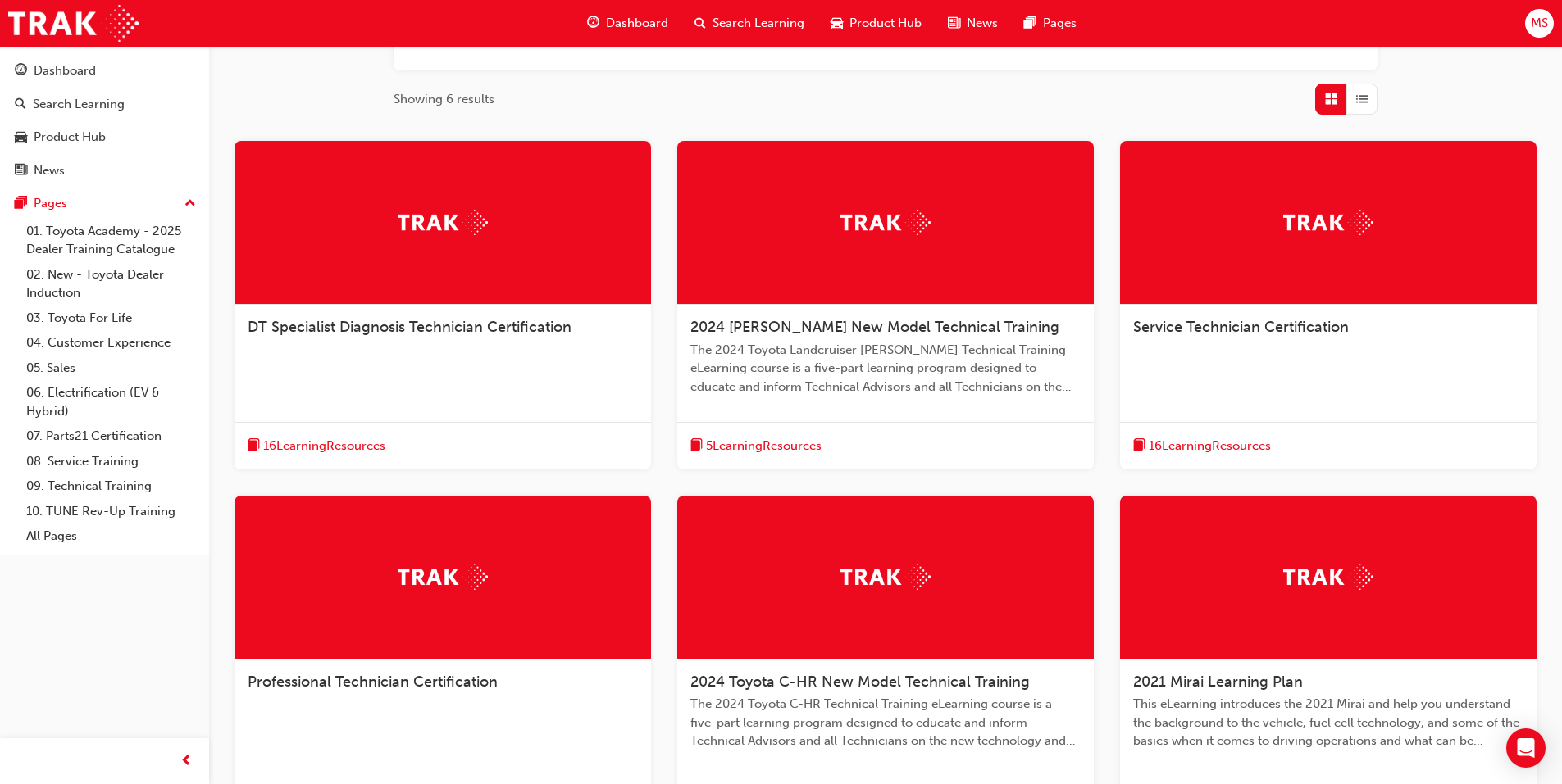
click at [1210, 678] on span "2021 Mirai Learning Plan" at bounding box center [1217, 682] width 170 height 18
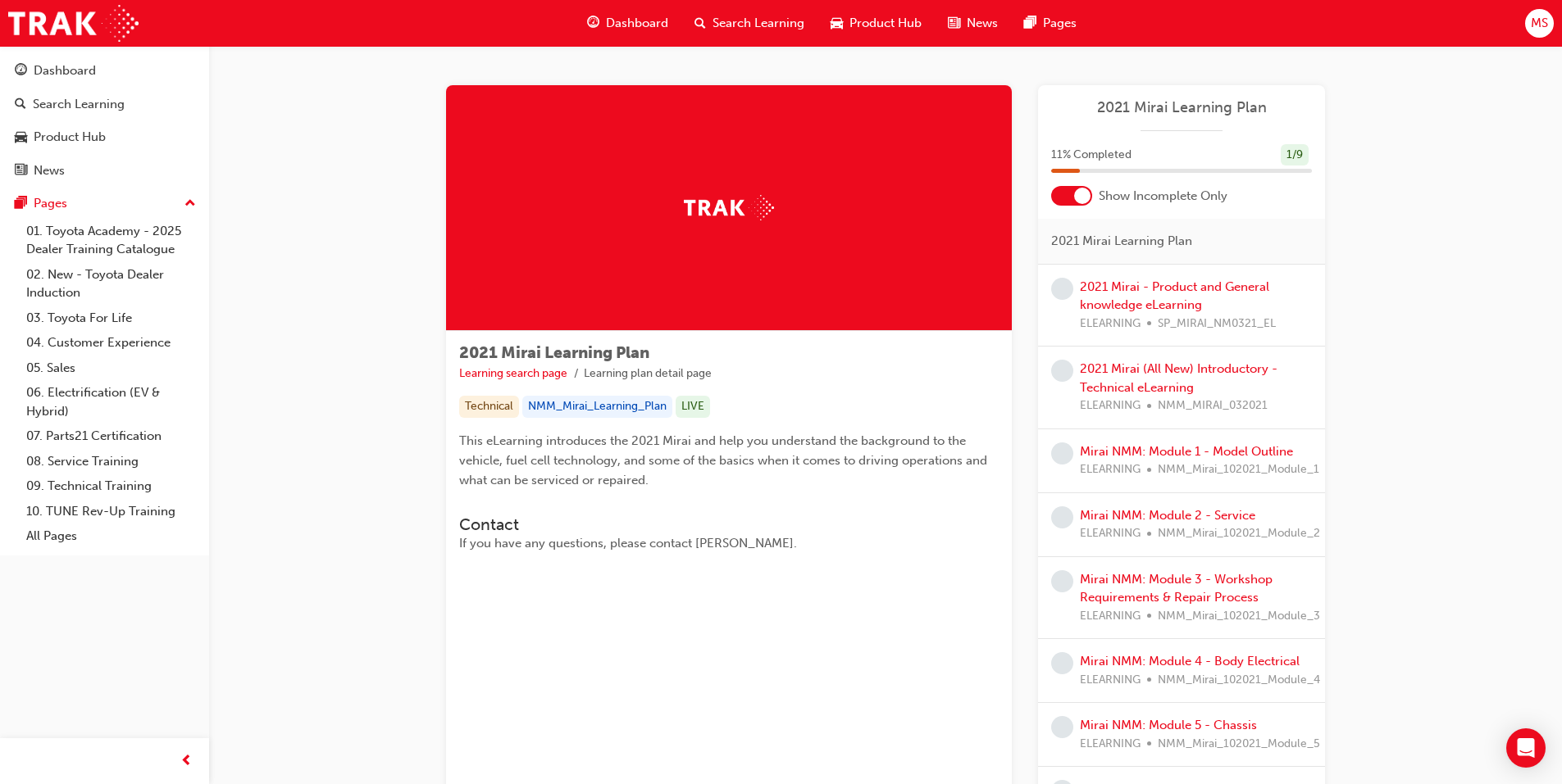
click at [1091, 297] on div "2021 Mirai - Product and General knowledge eLearning ELEARNING SP_MIRAI_NM0321_…" at bounding box center [1196, 305] width 232 height 55
click at [1133, 286] on link "2021 Mirai - Product and General knowledge eLearning" at bounding box center [1174, 297] width 189 height 33
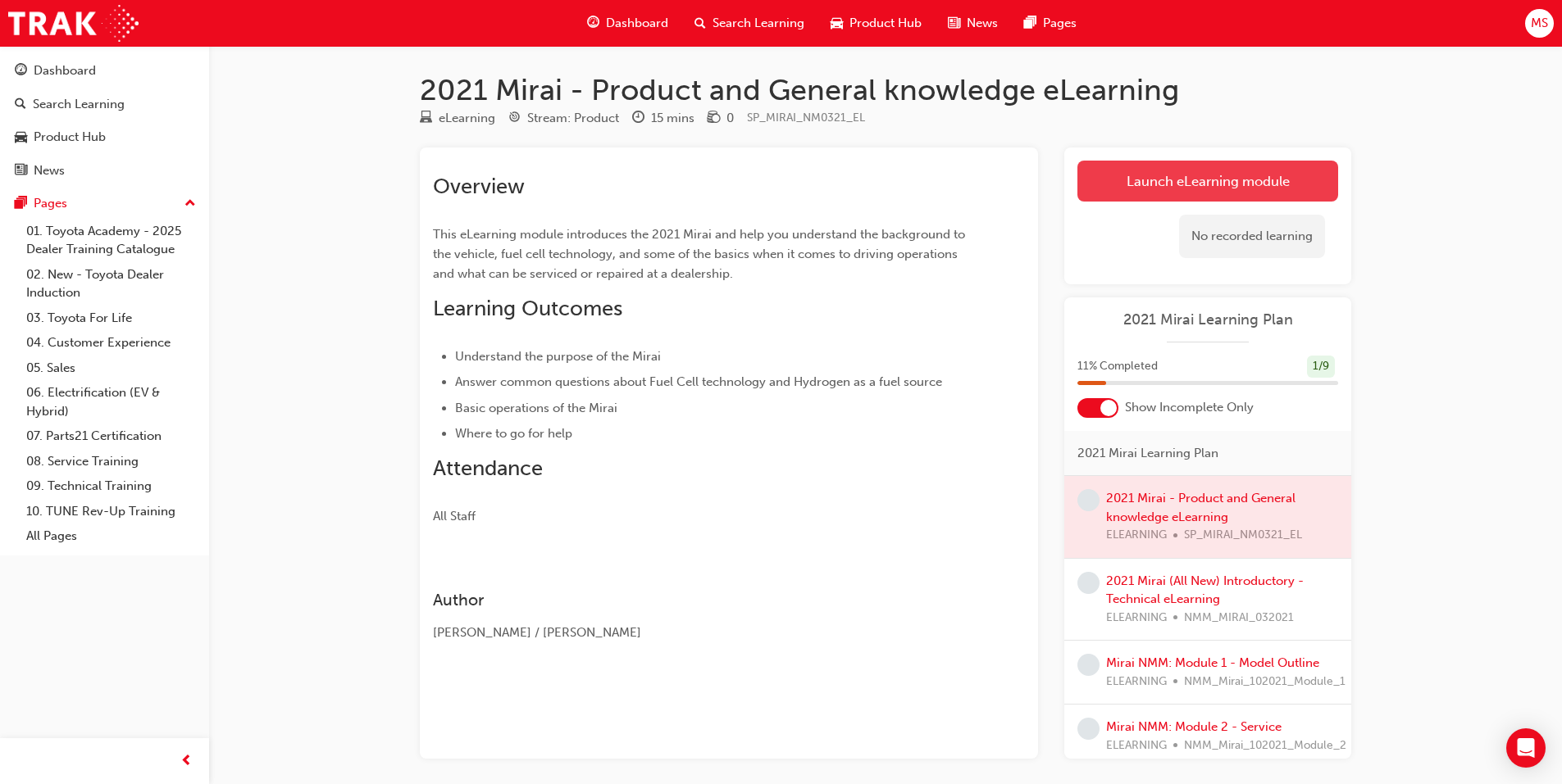
click at [1169, 182] on link "Launch eLearning module" at bounding box center [1207, 181] width 260 height 41
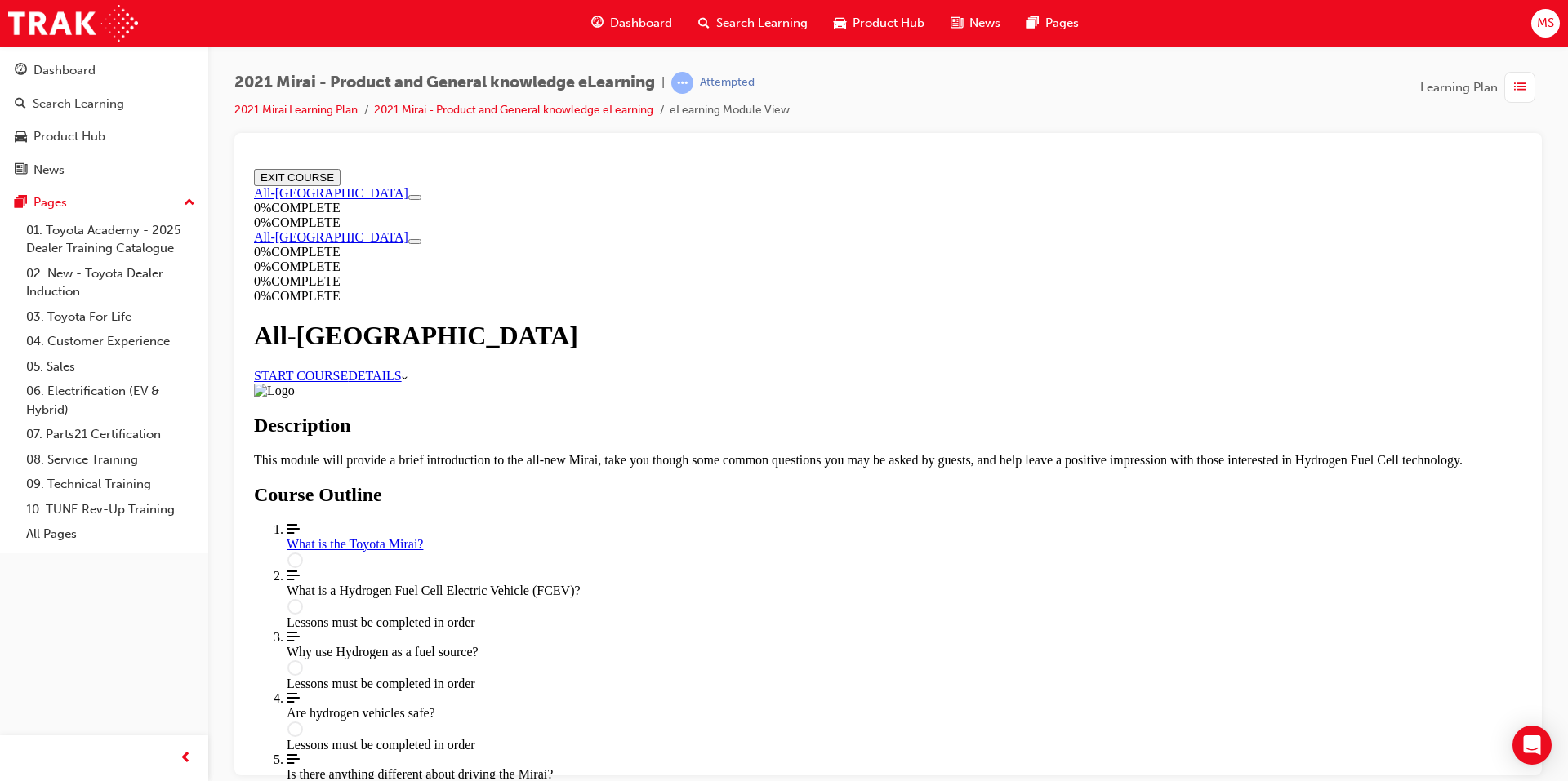
scroll to position [472, 0]
click at [786, 536] on div "What is the Toyota Mirai?" at bounding box center [904, 543] width 1235 height 15
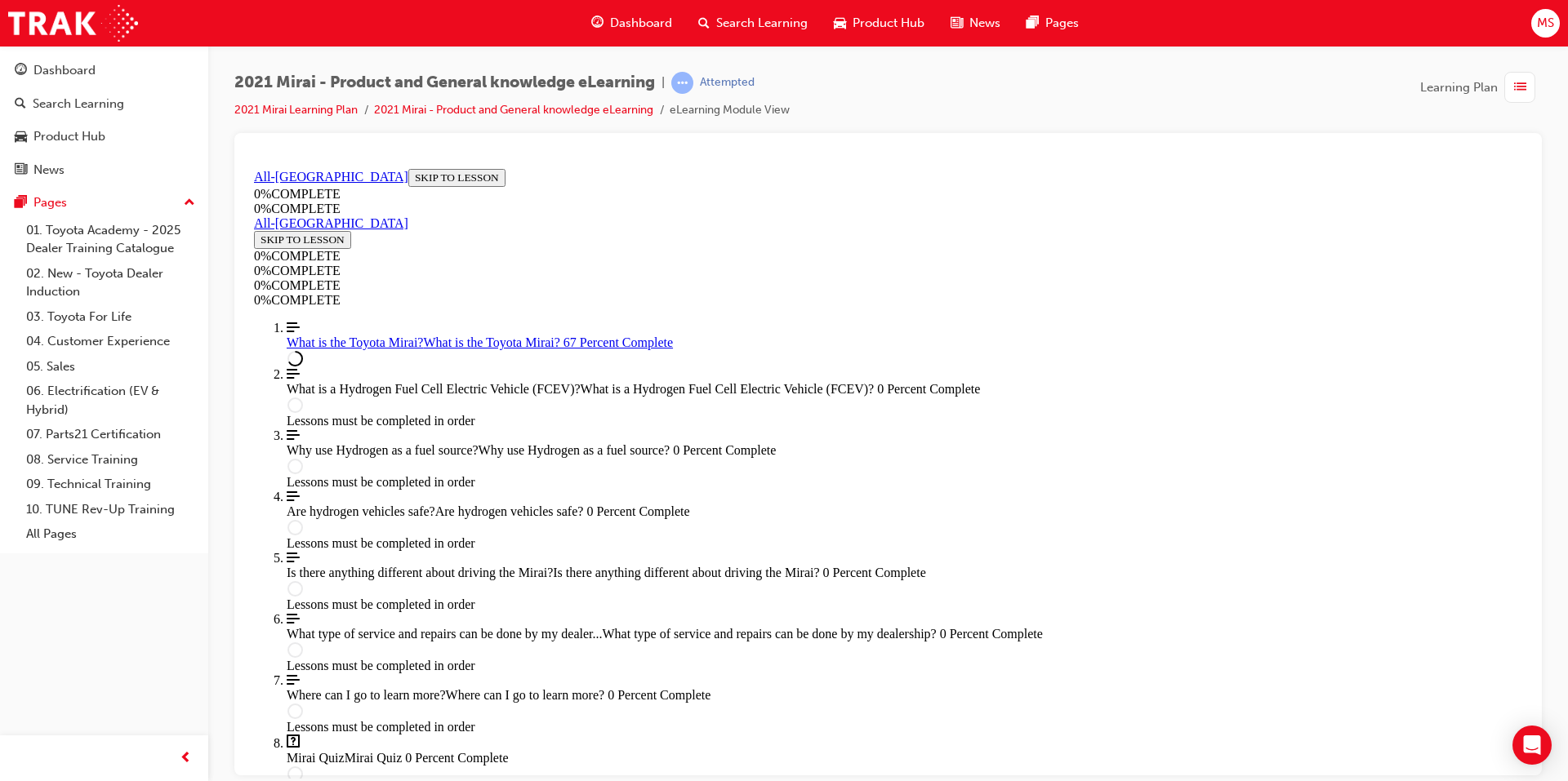
scroll to position [1534, 0]
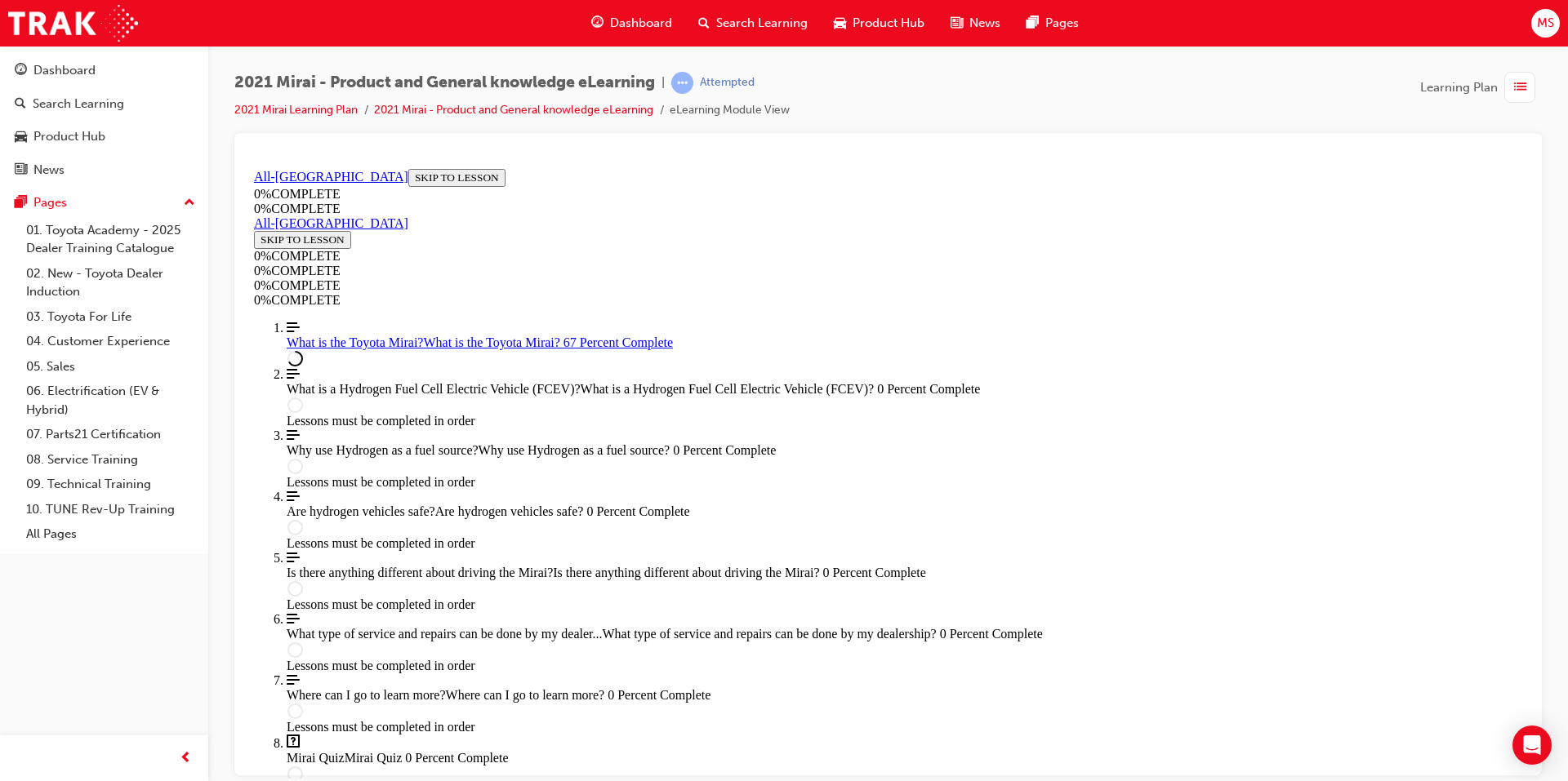
drag, startPoint x: 900, startPoint y: 447, endPoint x: 940, endPoint y: 446, distance: 40.0
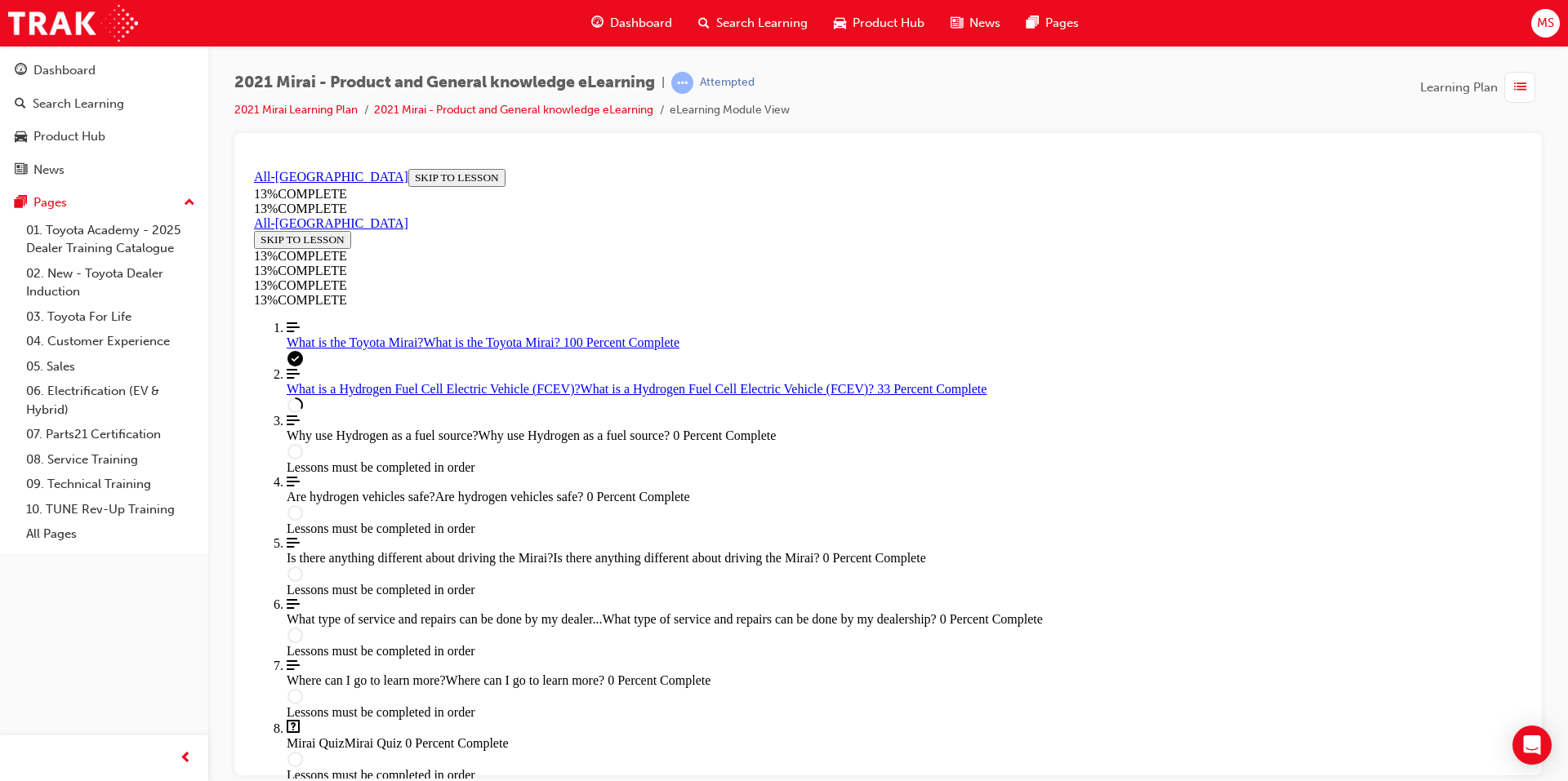
scroll to position [1642, 0]
drag, startPoint x: 1198, startPoint y: 636, endPoint x: 1235, endPoint y: 633, distance: 37.1
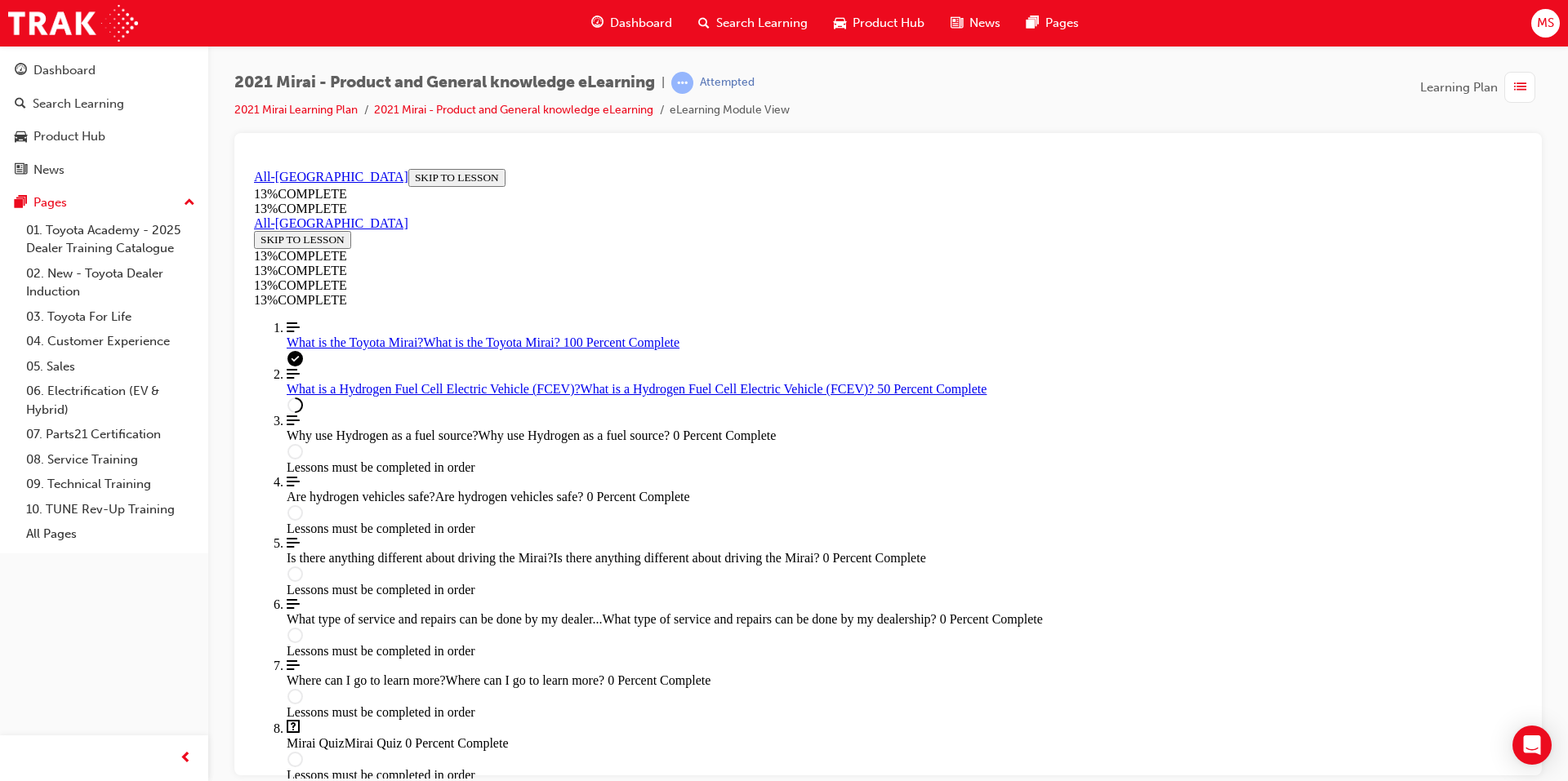
drag, startPoint x: 1137, startPoint y: 510, endPoint x: 1126, endPoint y: 513, distance: 11.4
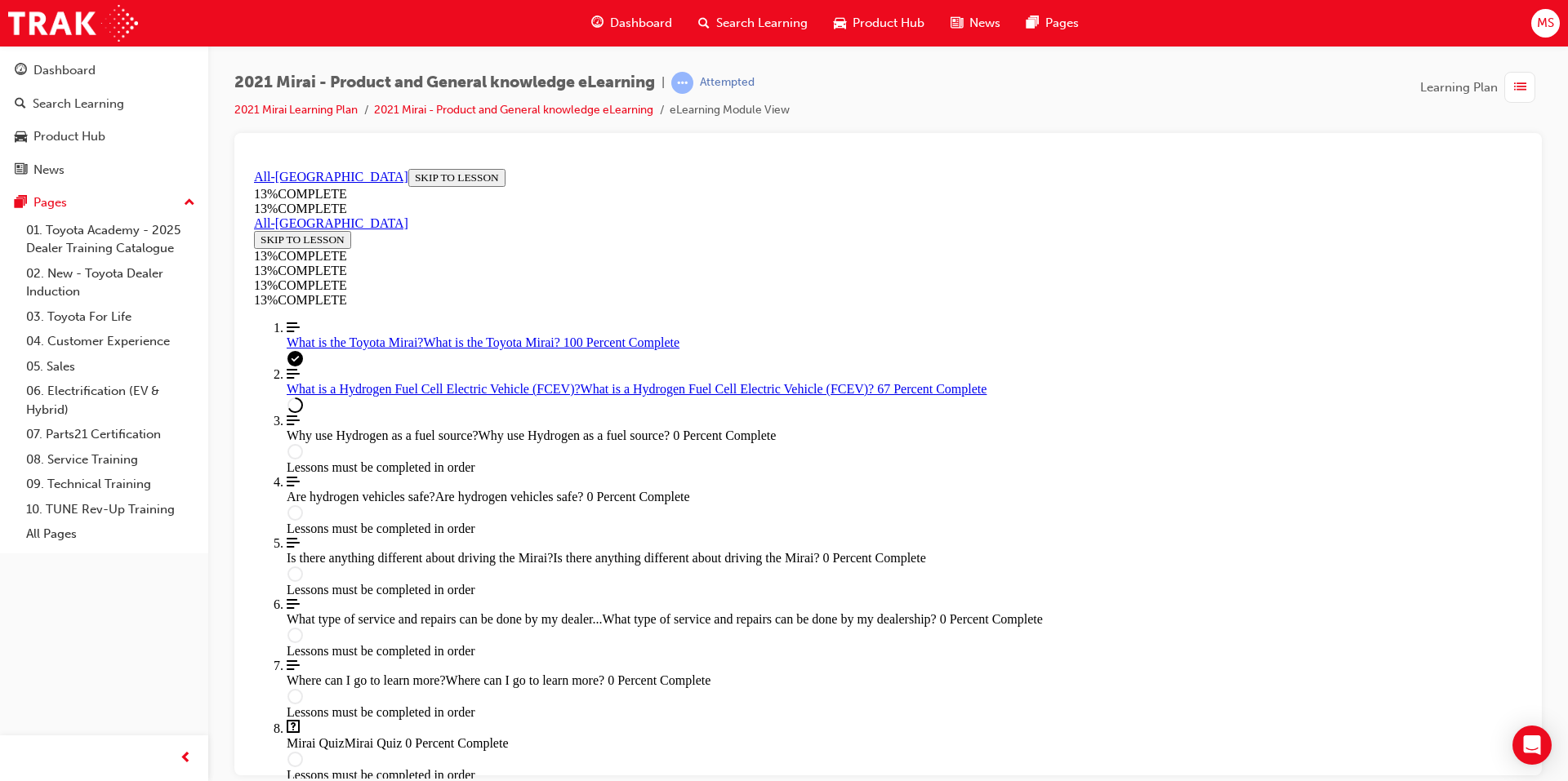
drag, startPoint x: 973, startPoint y: 406, endPoint x: 996, endPoint y: 437, distance: 38.6
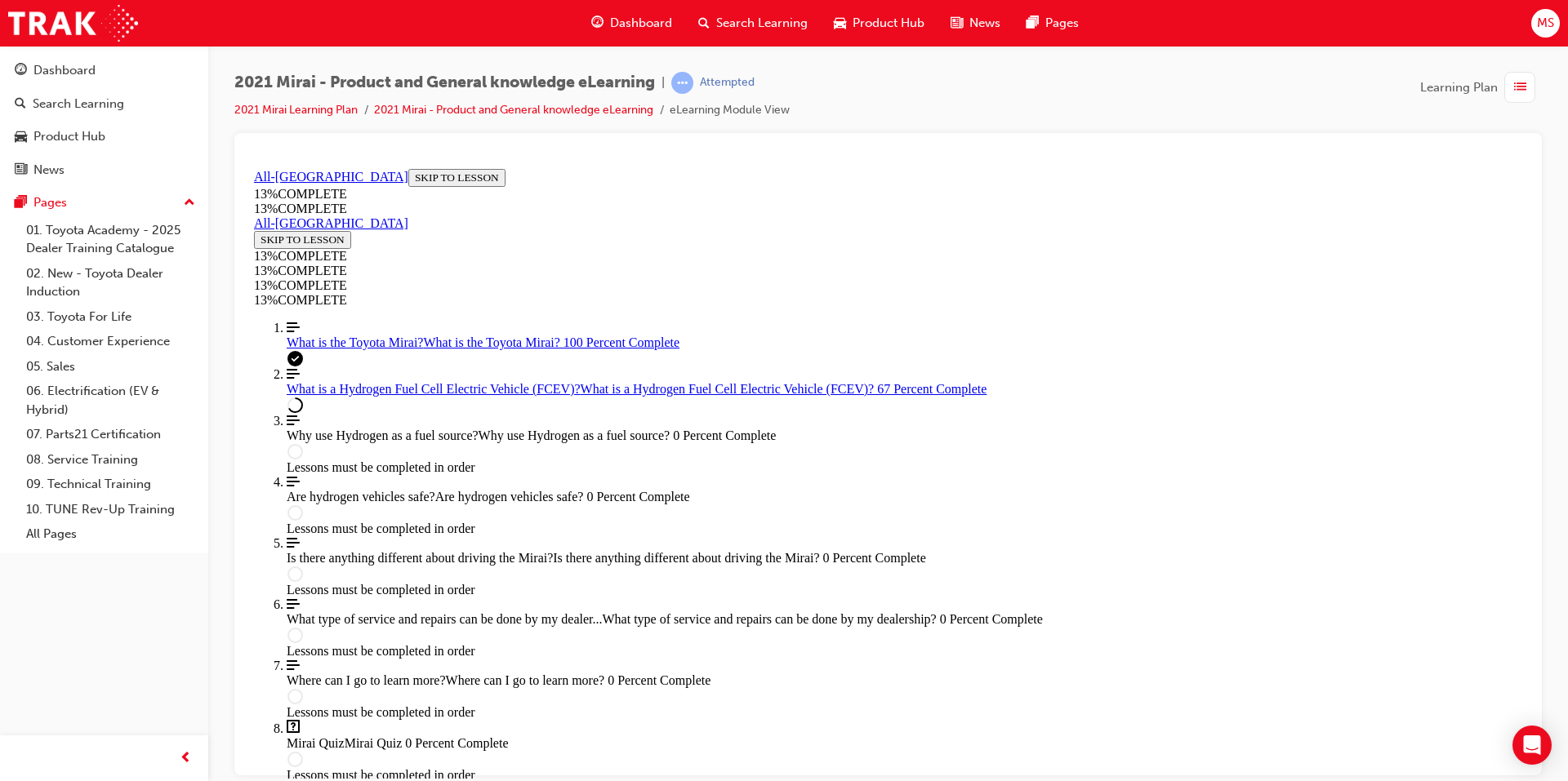
drag, startPoint x: 1021, startPoint y: 426, endPoint x: 1049, endPoint y: 474, distance: 55.6
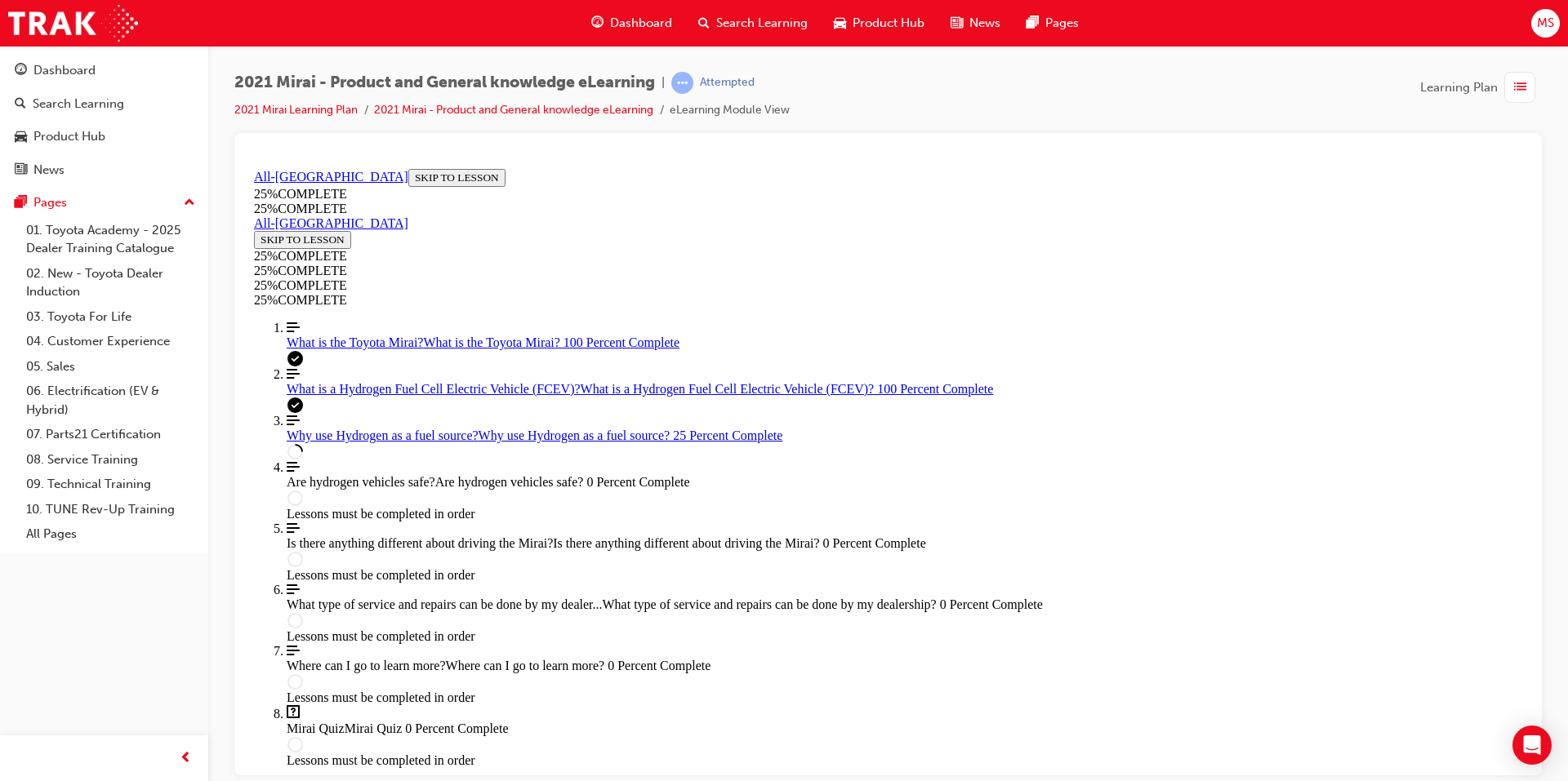
scroll to position [628, 0]
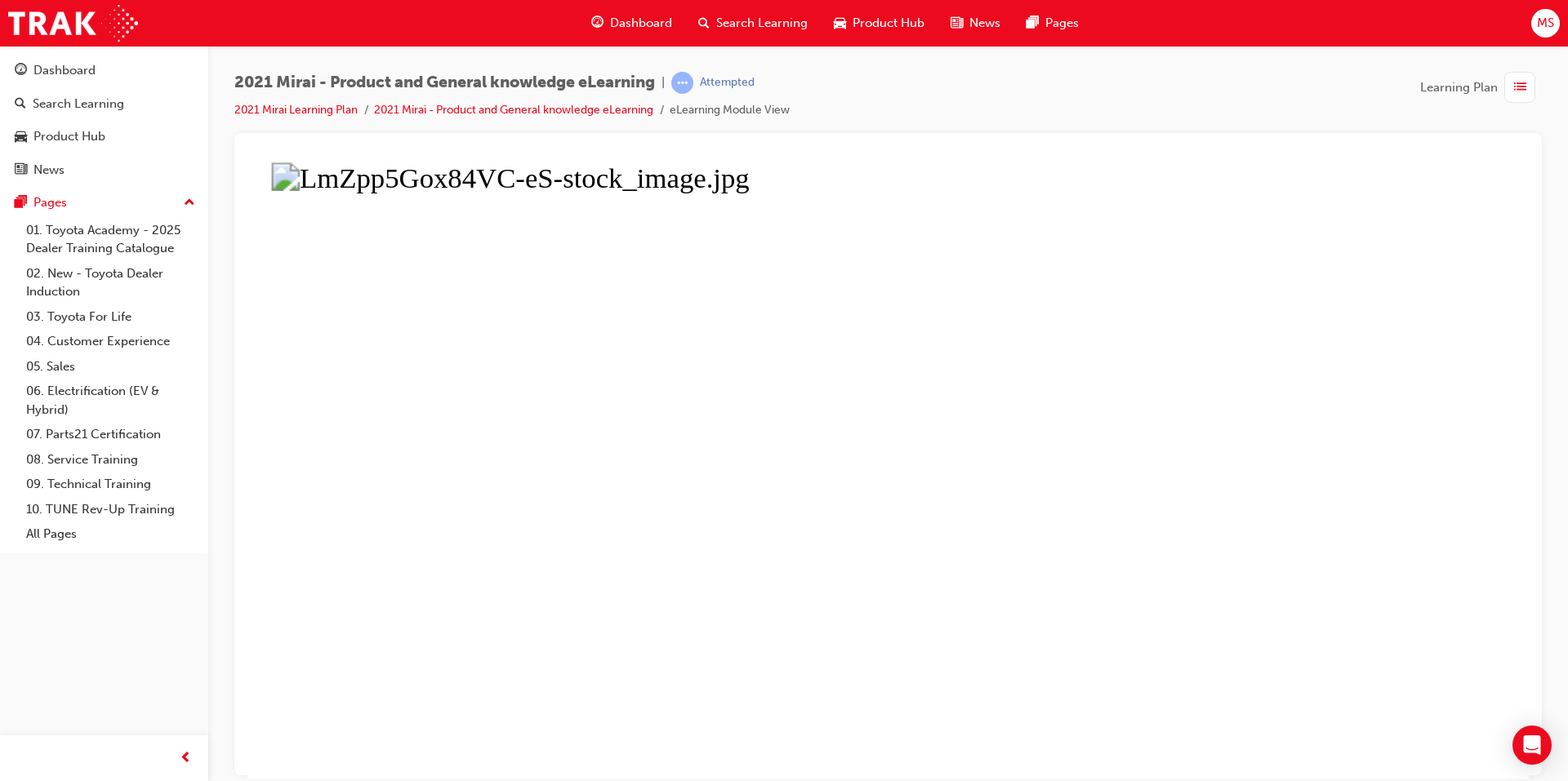
click at [1399, 395] on button "Unzoom image" at bounding box center [888, 469] width 1281 height 616
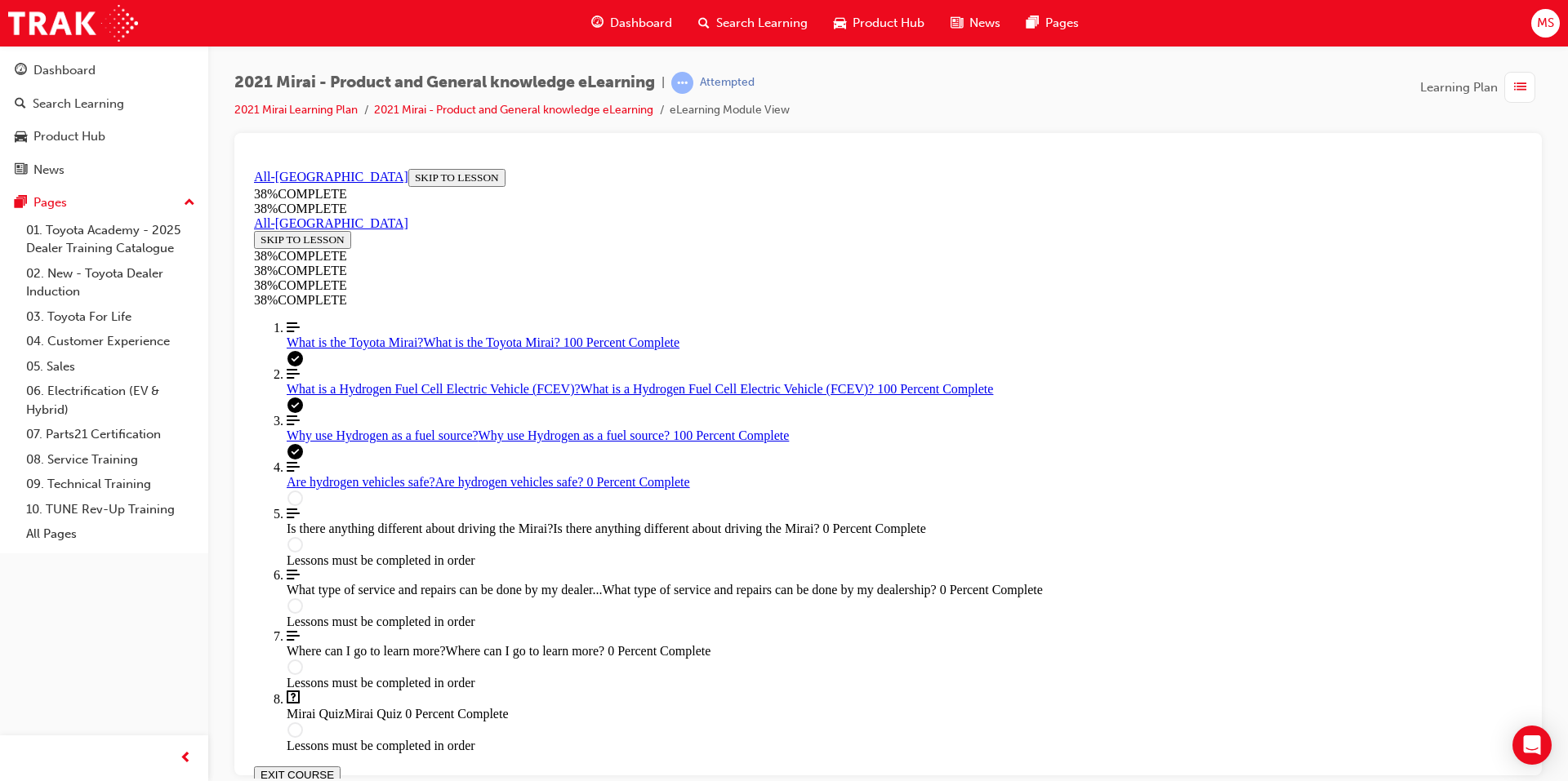
scroll to position [546, 0]
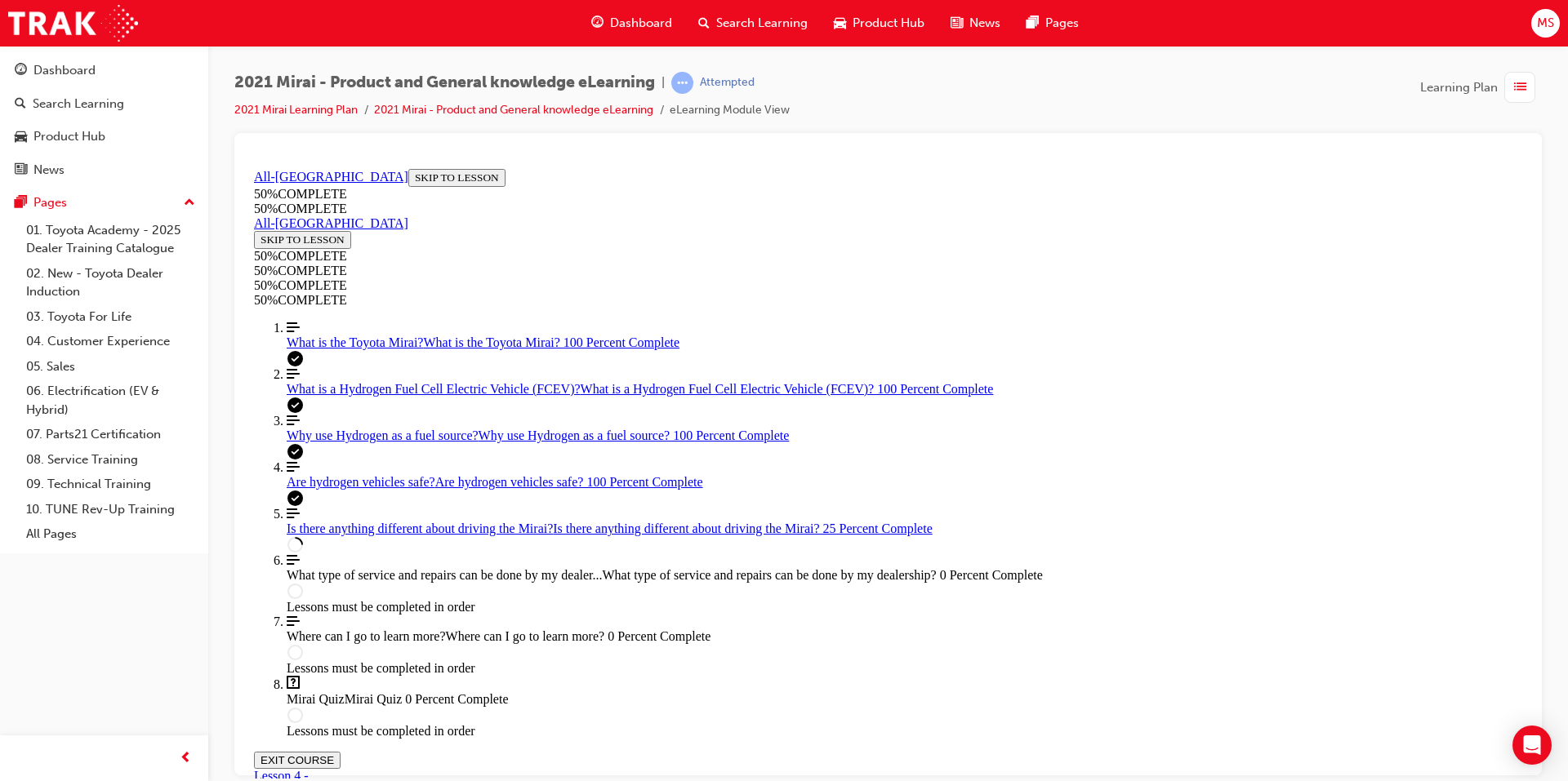
scroll to position [1363, 0]
drag, startPoint x: 1198, startPoint y: 685, endPoint x: 1237, endPoint y: 696, distance: 40.5
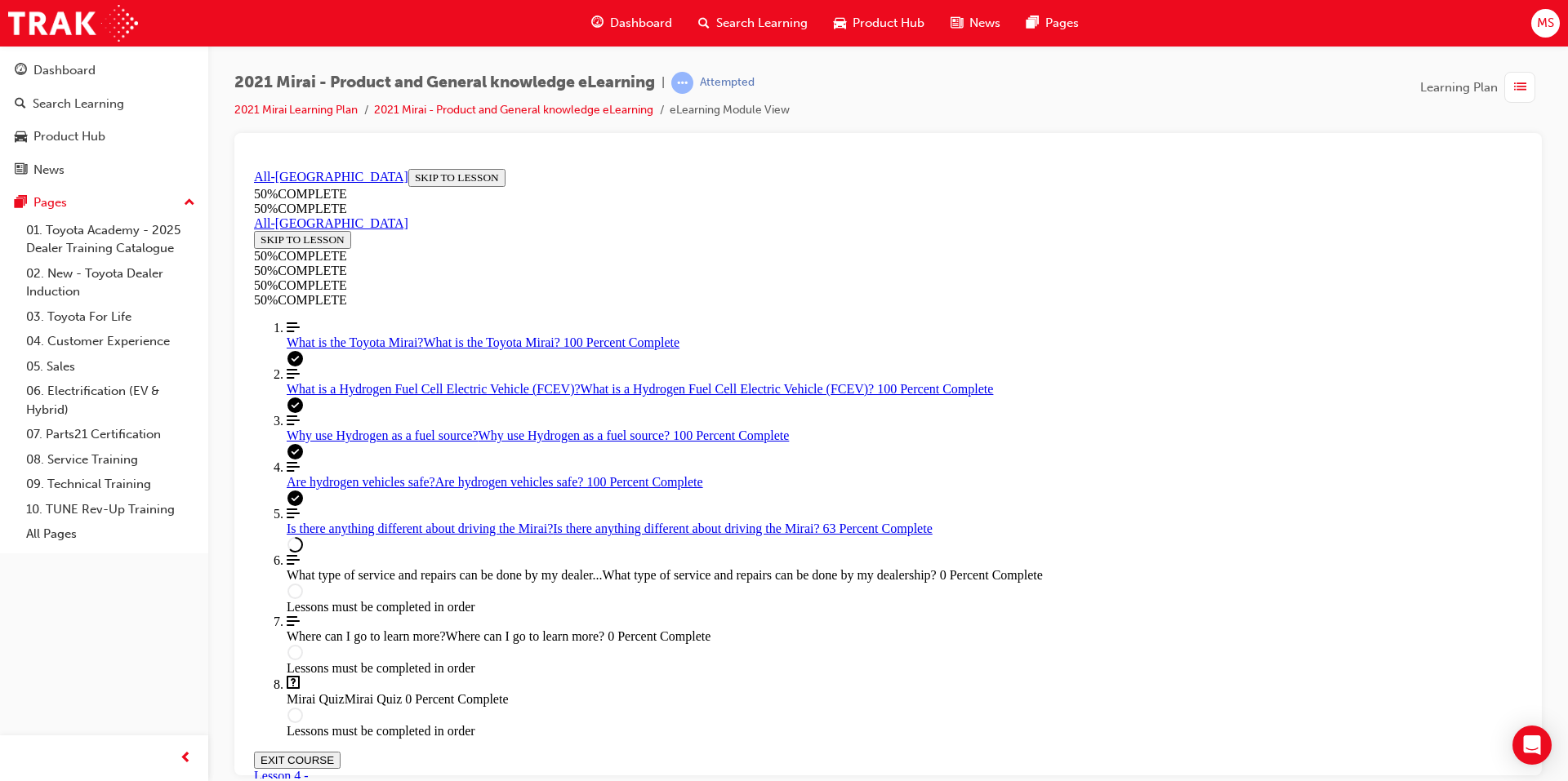
drag, startPoint x: 1195, startPoint y: 632, endPoint x: 1221, endPoint y: 639, distance: 26.9
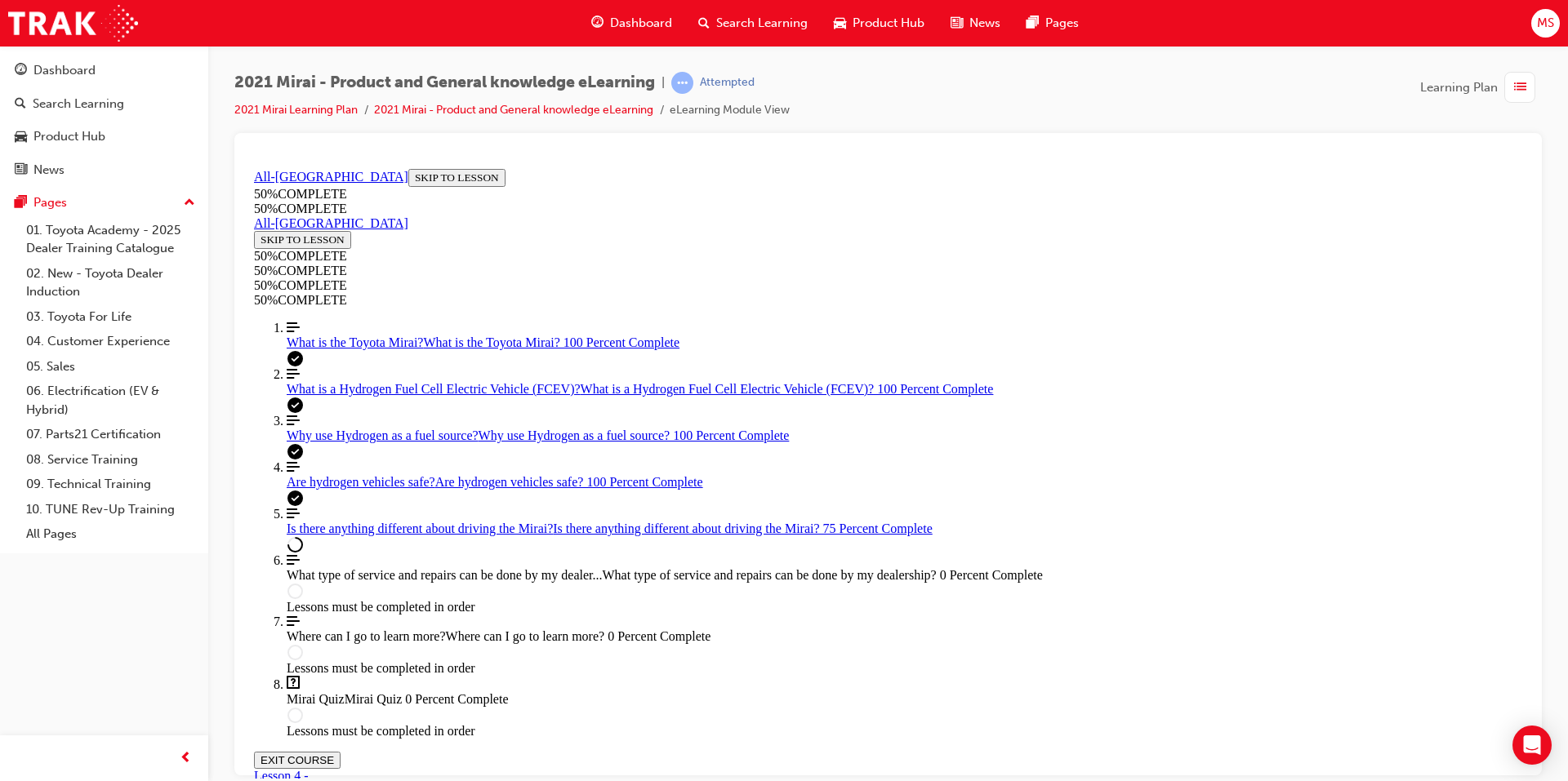
drag, startPoint x: 1006, startPoint y: 394, endPoint x: 1030, endPoint y: 425, distance: 39.2
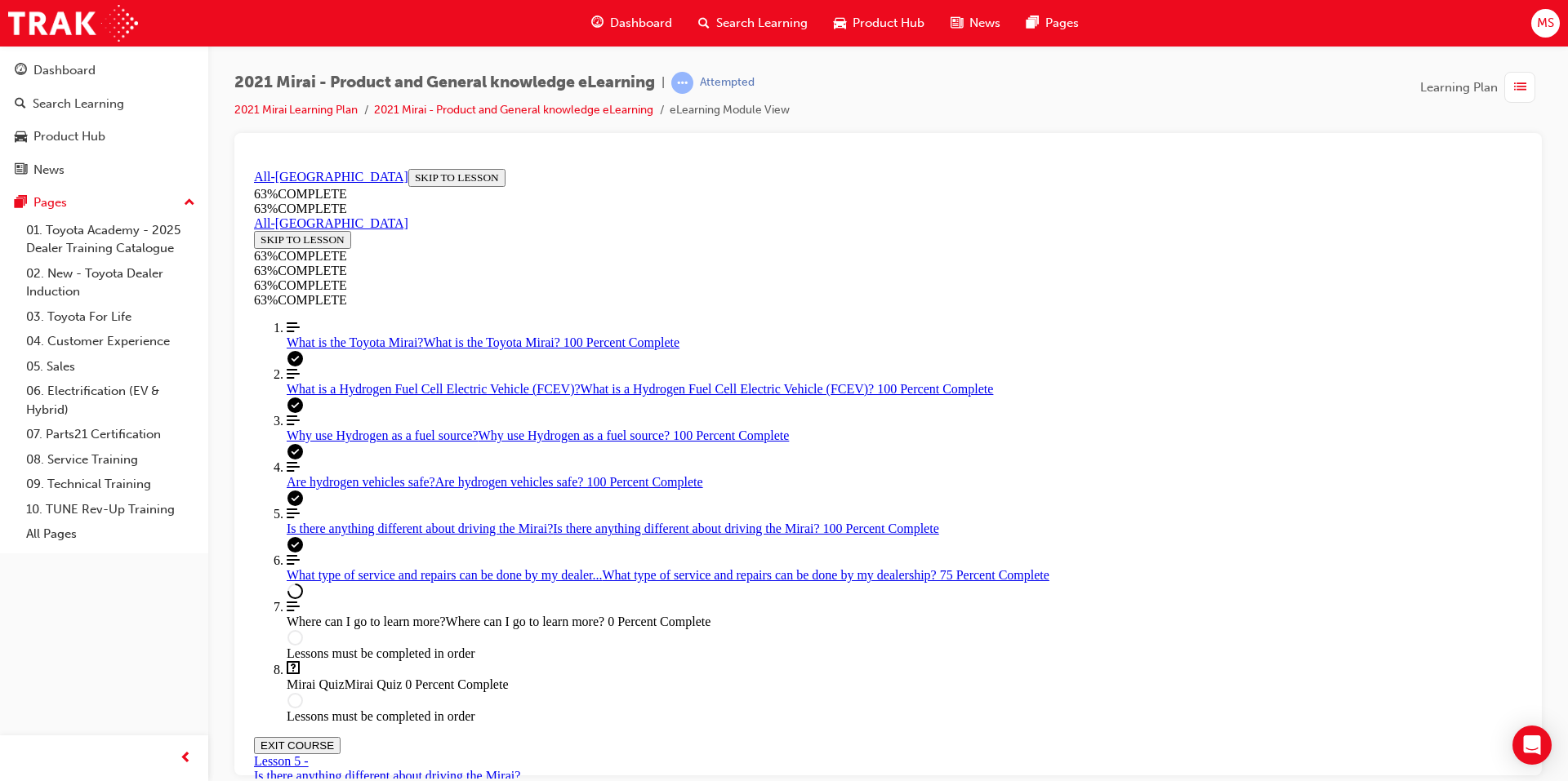
scroll to position [951, 0]
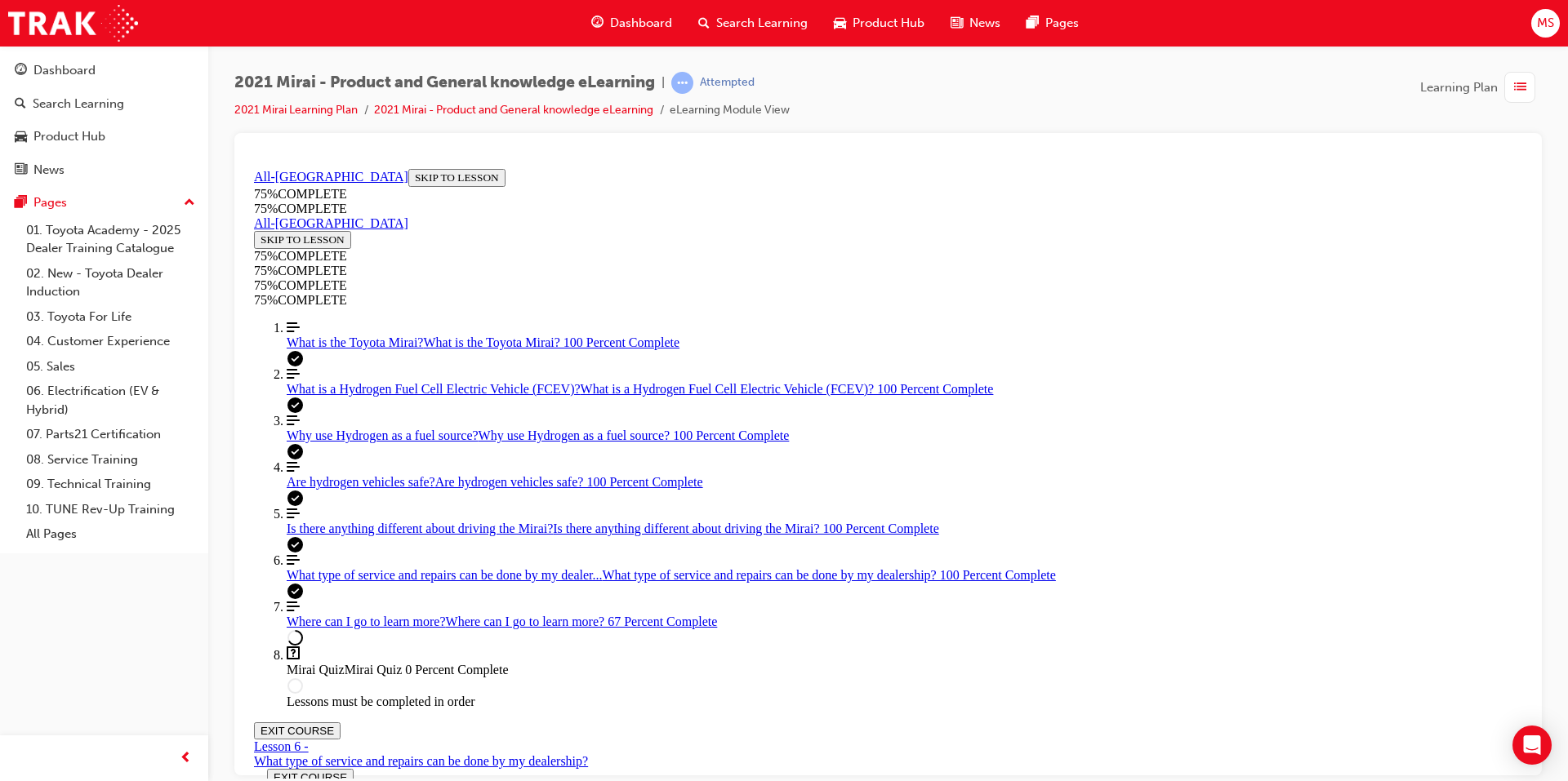
scroll to position [256, 0]
drag, startPoint x: 947, startPoint y: 386, endPoint x: 963, endPoint y: 387, distance: 16.0
drag, startPoint x: 1231, startPoint y: 379, endPoint x: 1146, endPoint y: 427, distance: 97.6
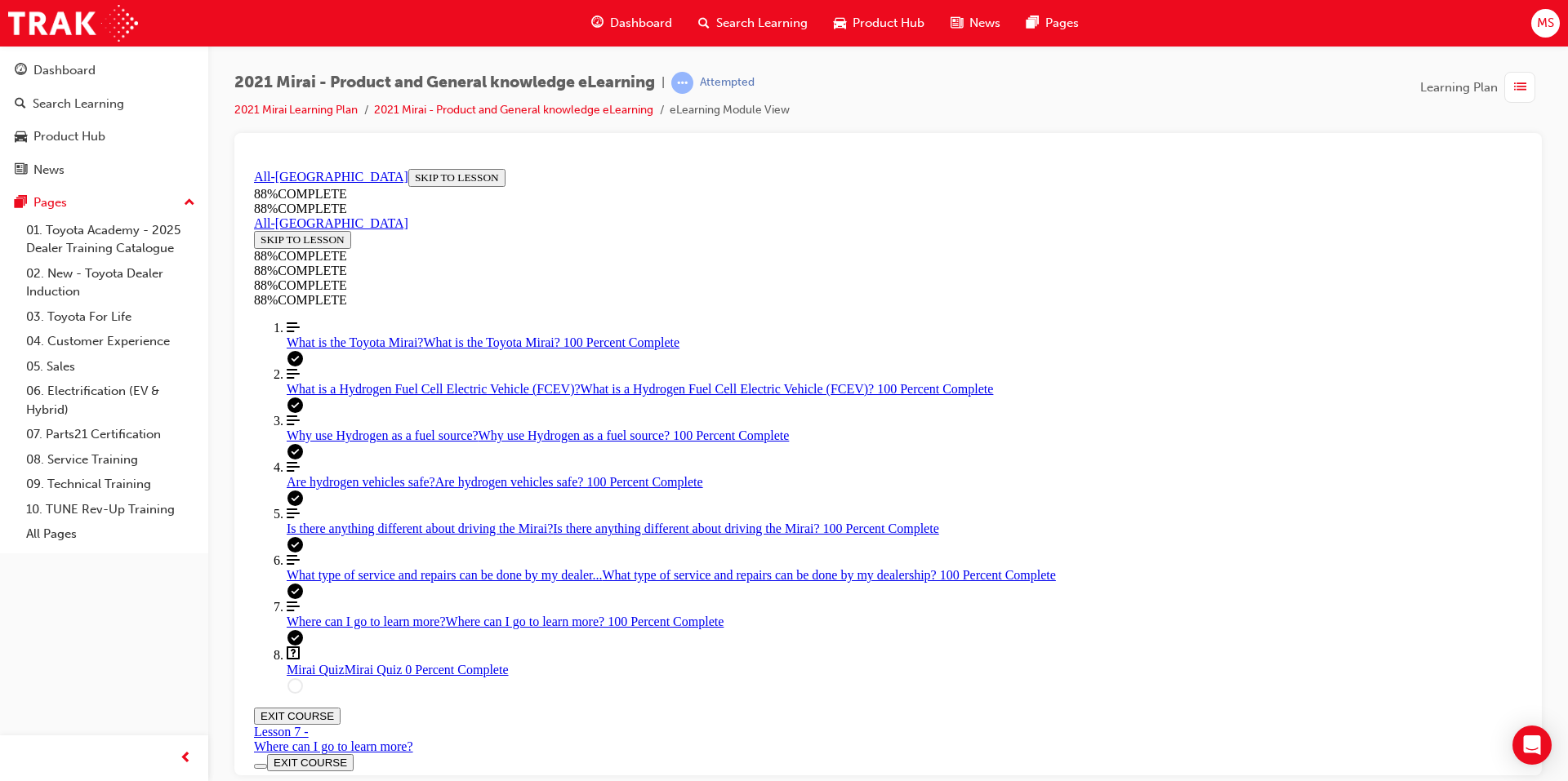
scroll to position [56, 0]
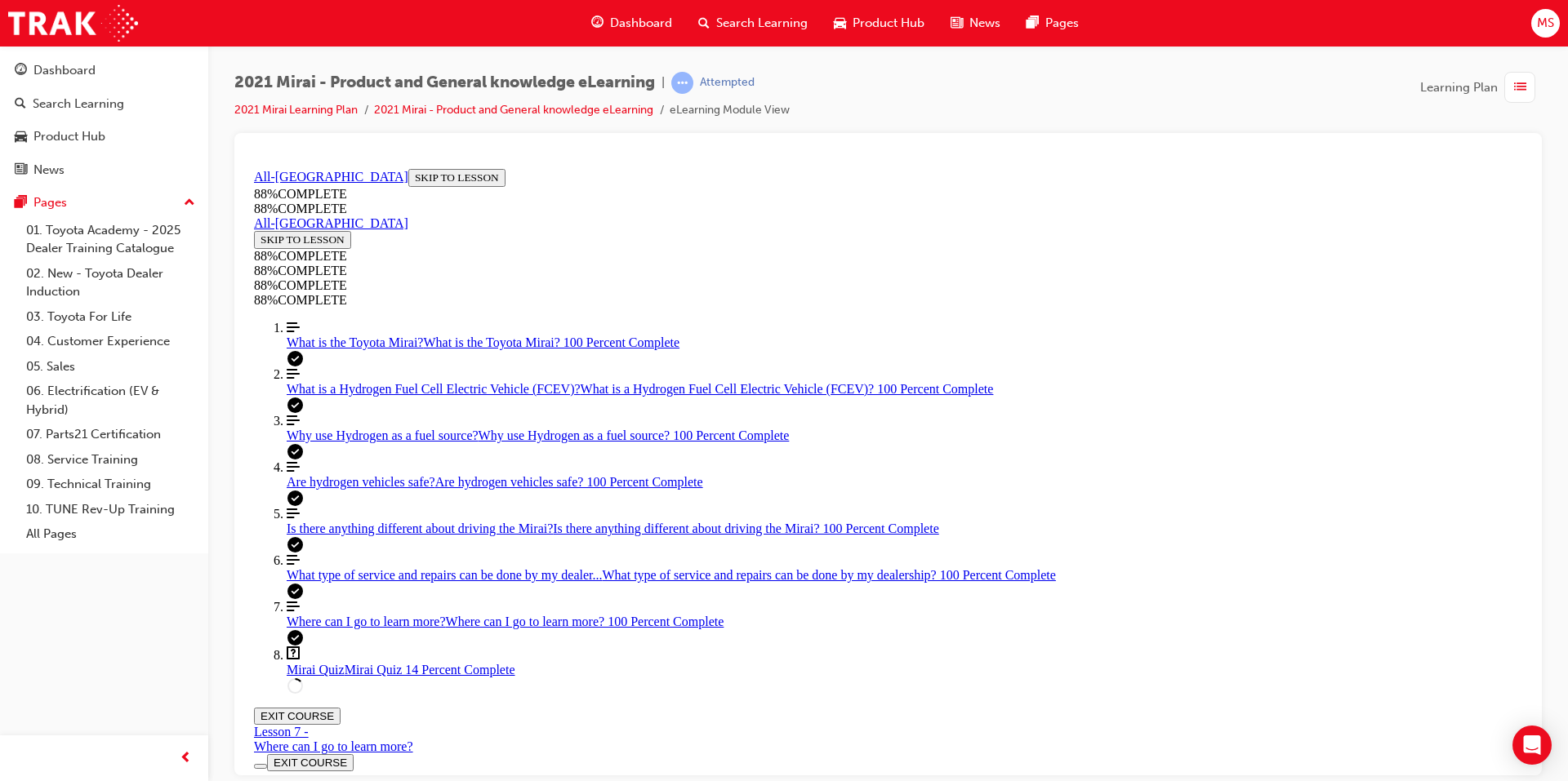
scroll to position [146, 0]
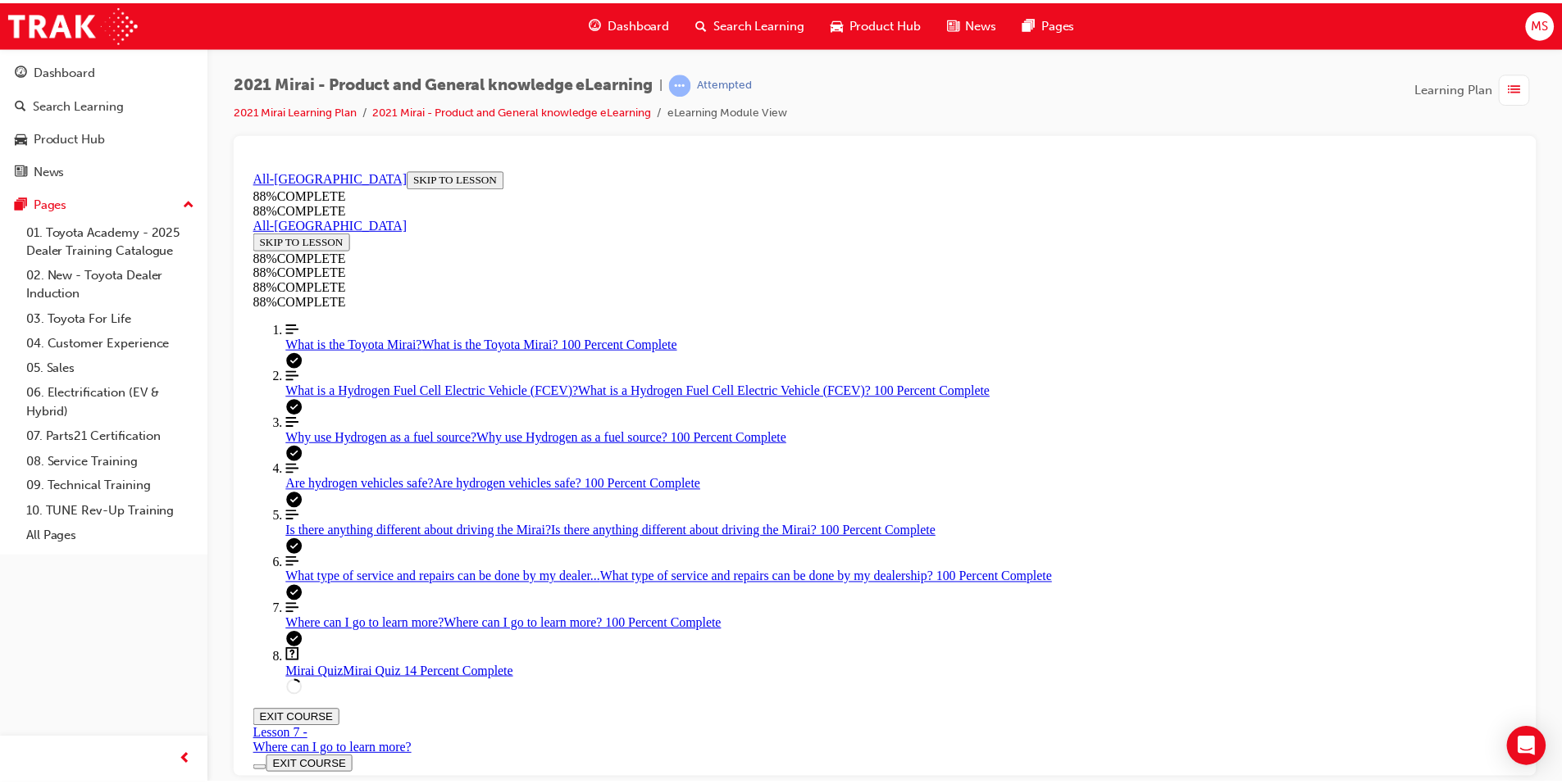
scroll to position [214, 0]
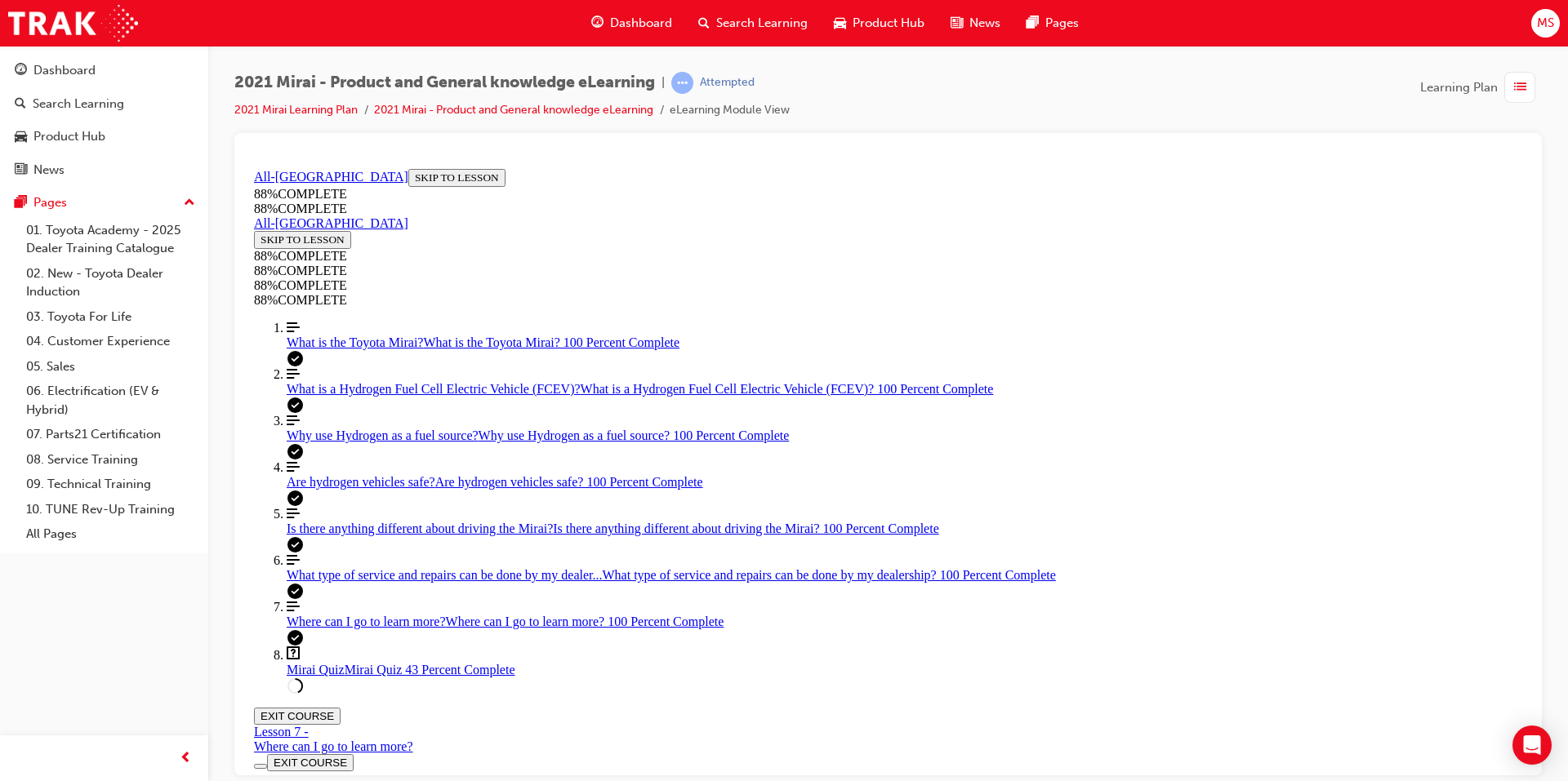
drag, startPoint x: 996, startPoint y: 714, endPoint x: 994, endPoint y: 706, distance: 8.2
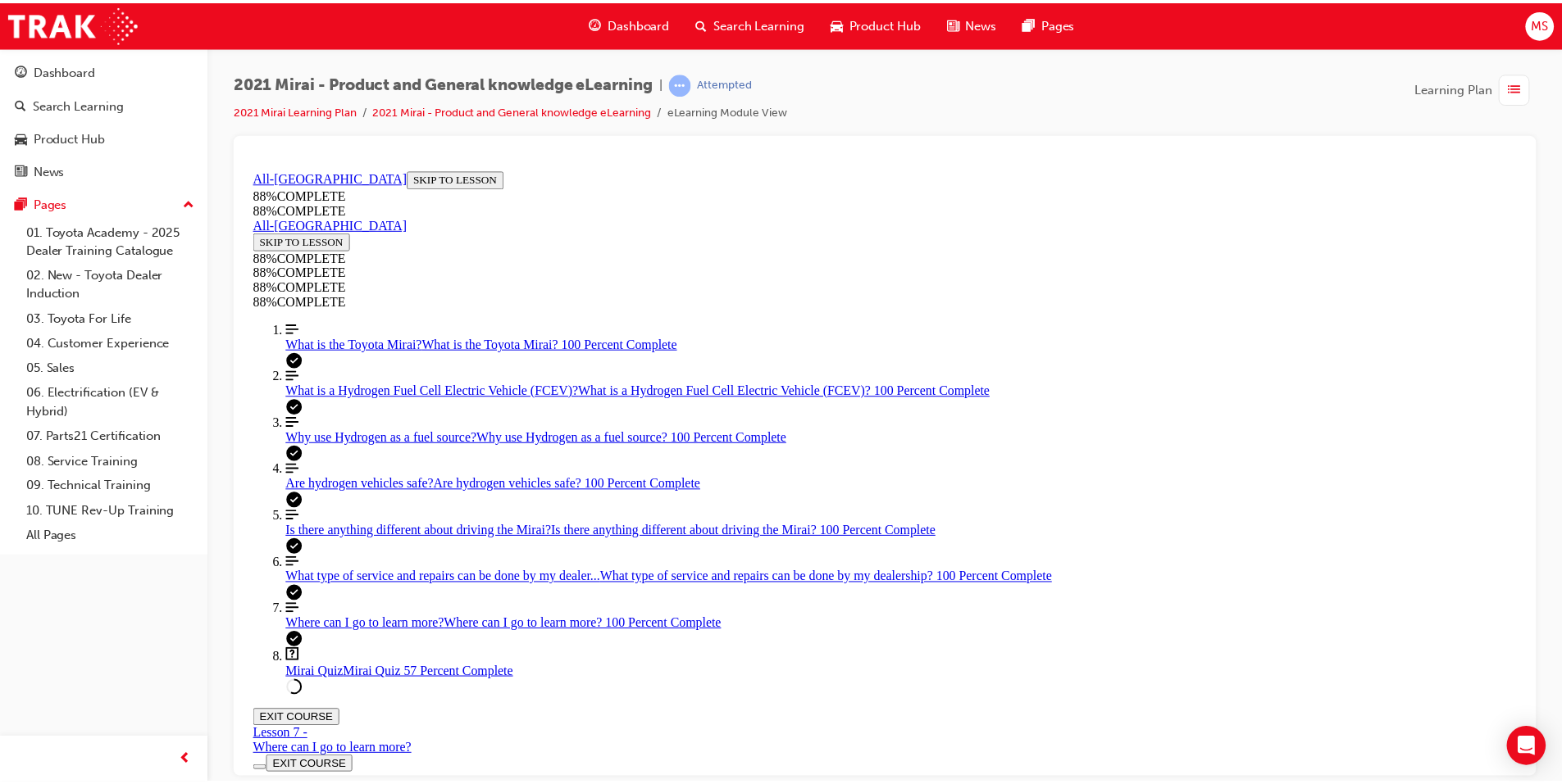
scroll to position [305, 0]
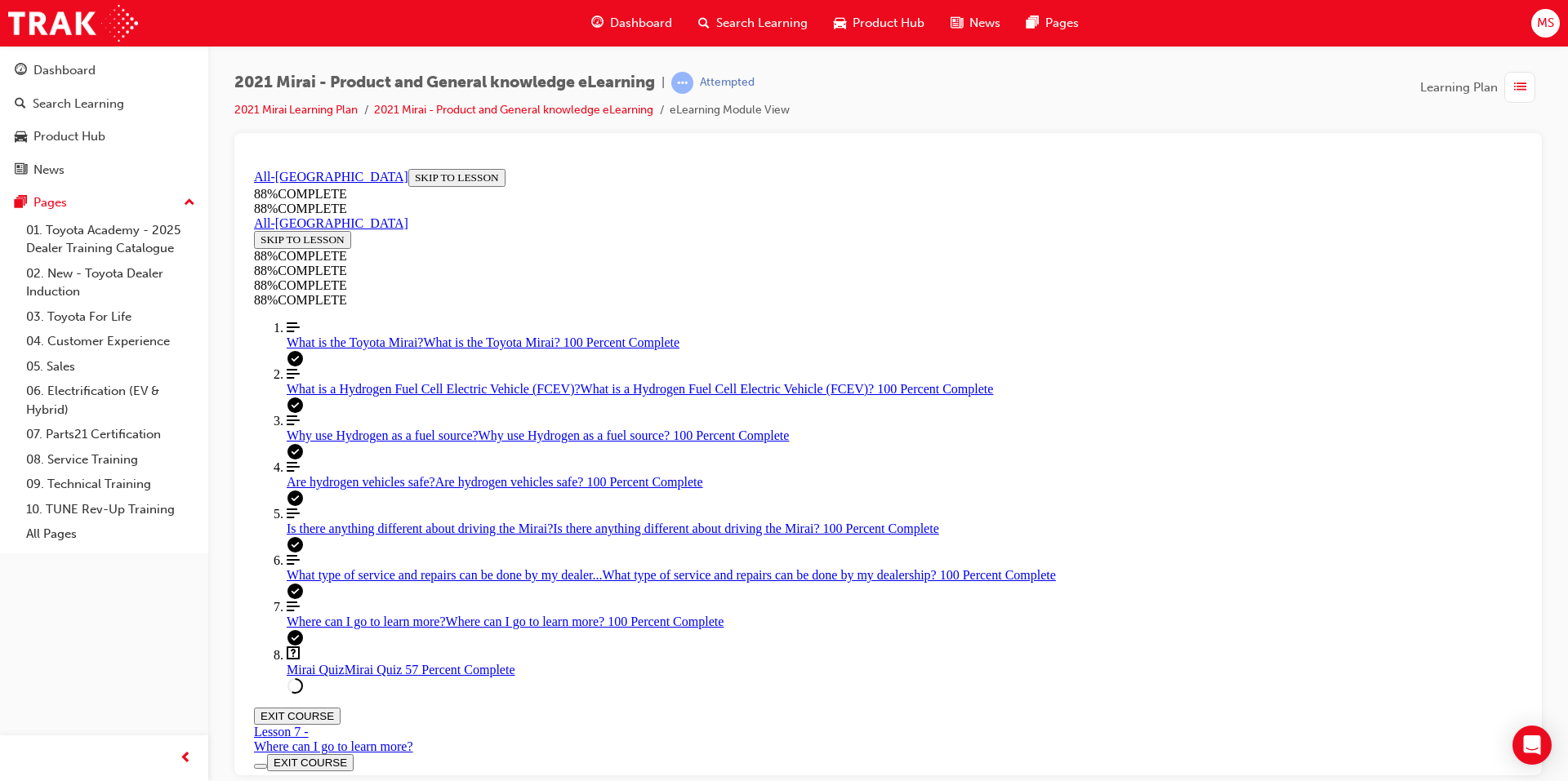
drag, startPoint x: 977, startPoint y: 713, endPoint x: 946, endPoint y: 649, distance: 71.1
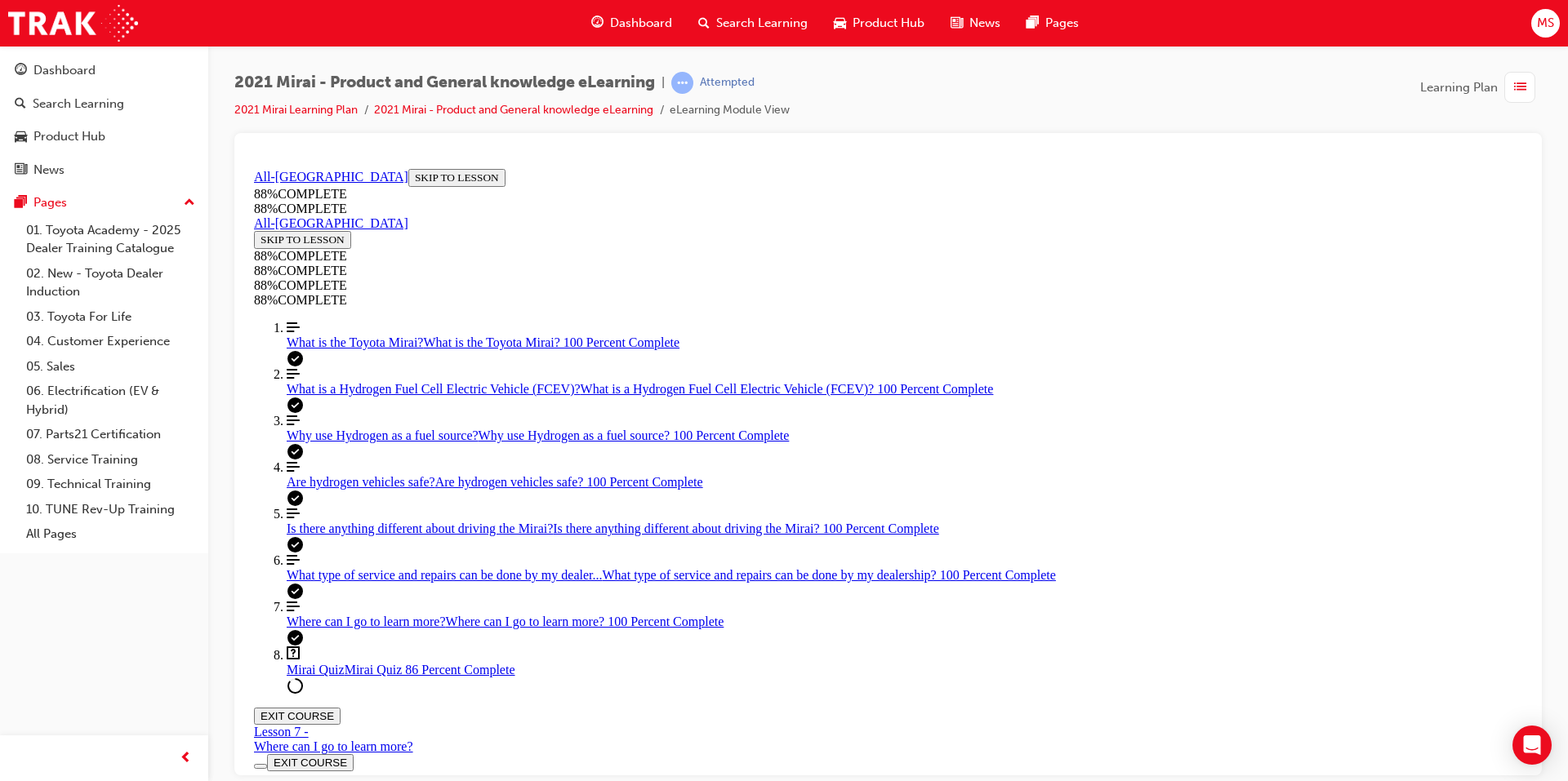
scroll to position [60, 0]
drag, startPoint x: 828, startPoint y: 505, endPoint x: 890, endPoint y: 585, distance: 101.2
drag, startPoint x: 770, startPoint y: 501, endPoint x: 825, endPoint y: 644, distance: 153.2
drag, startPoint x: 757, startPoint y: 505, endPoint x: 820, endPoint y: 510, distance: 63.2
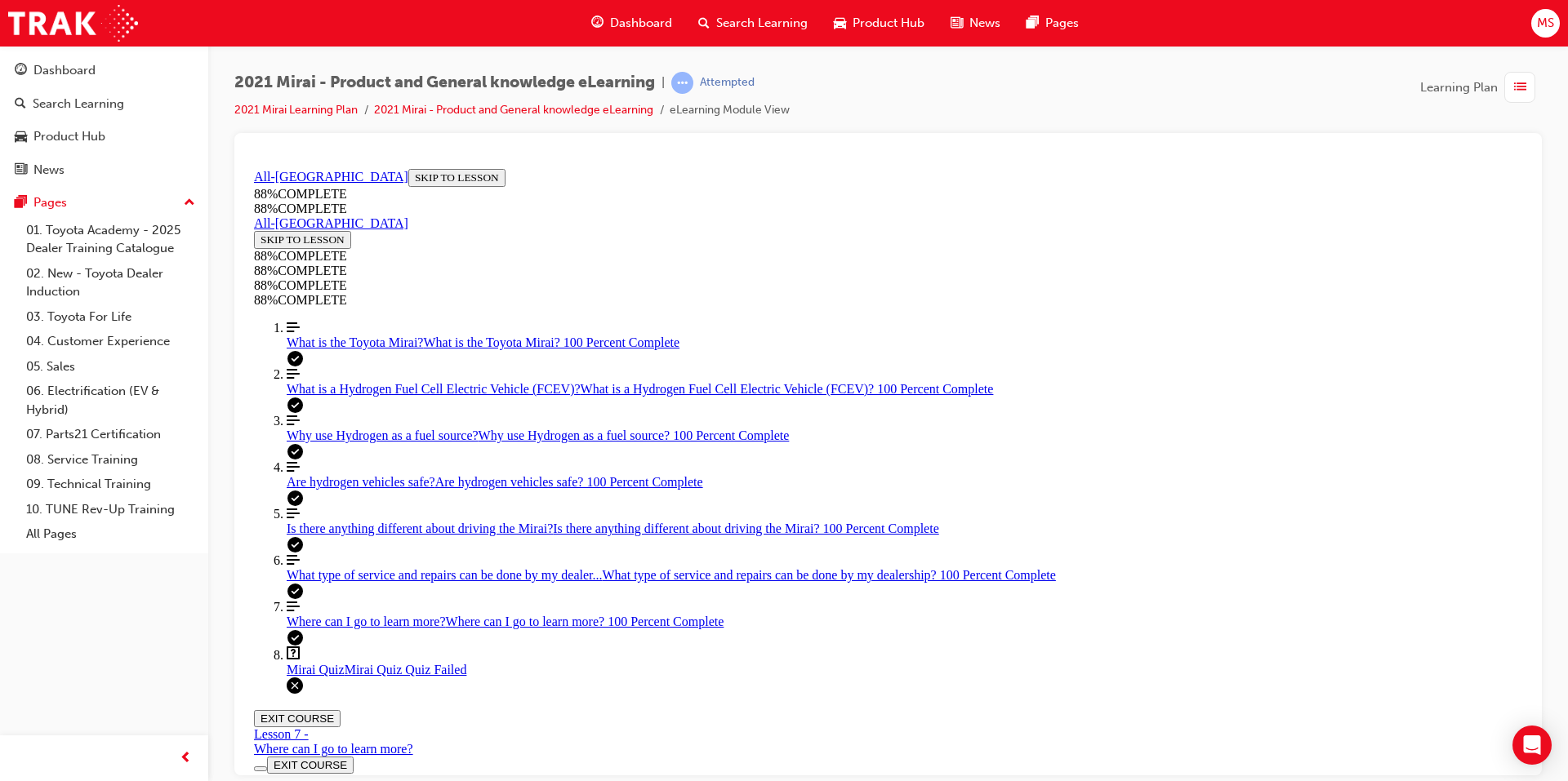
scroll to position [59, 0]
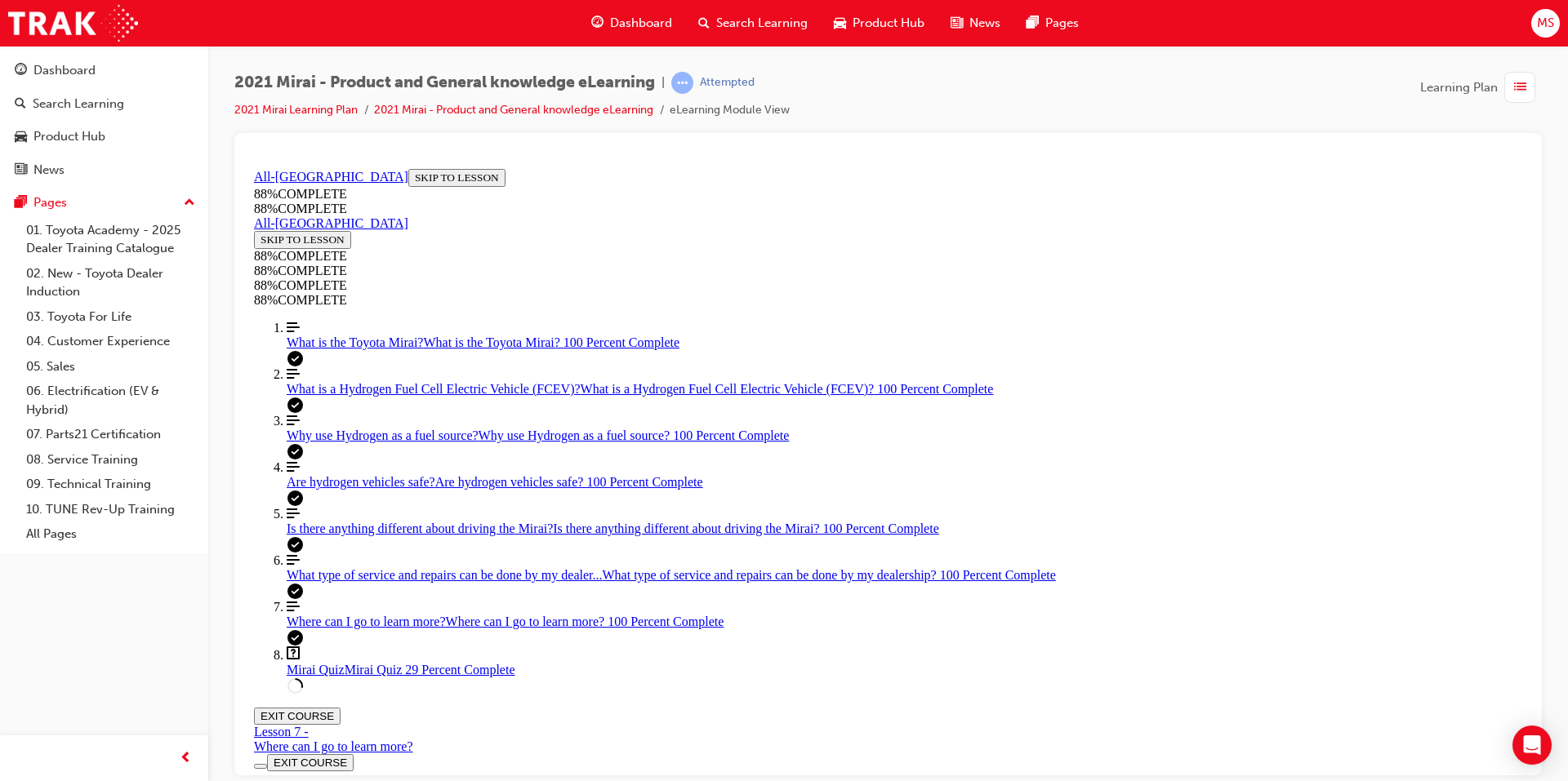
scroll to position [505, 0]
drag, startPoint x: 864, startPoint y: 648, endPoint x: 910, endPoint y: 572, distance: 88.8
drag, startPoint x: 812, startPoint y: 619, endPoint x: 860, endPoint y: 479, distance: 148.0
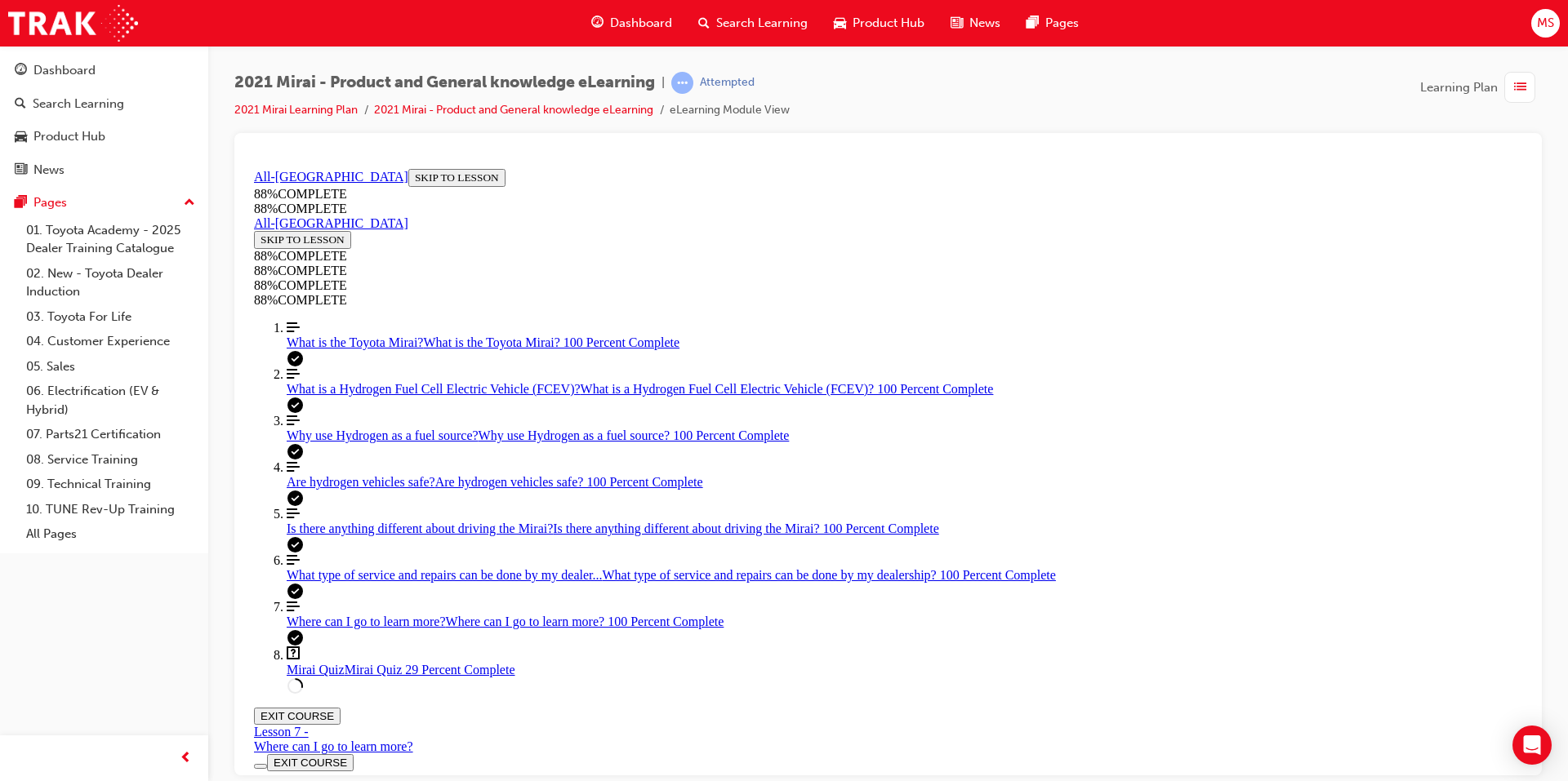
drag, startPoint x: 796, startPoint y: 651, endPoint x: 849, endPoint y: 644, distance: 53.5
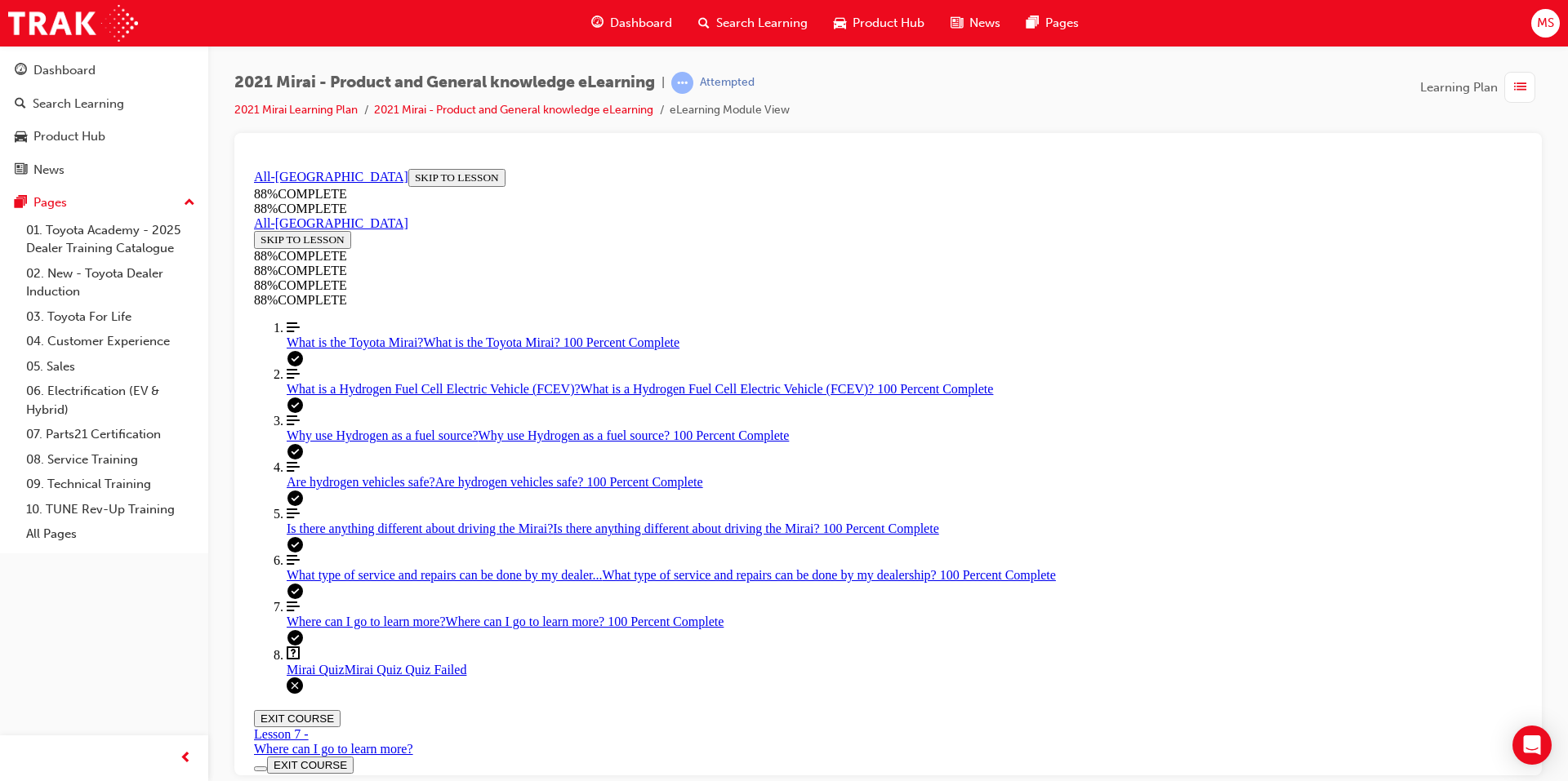
drag, startPoint x: 862, startPoint y: 487, endPoint x: 898, endPoint y: 469, distance: 40.2
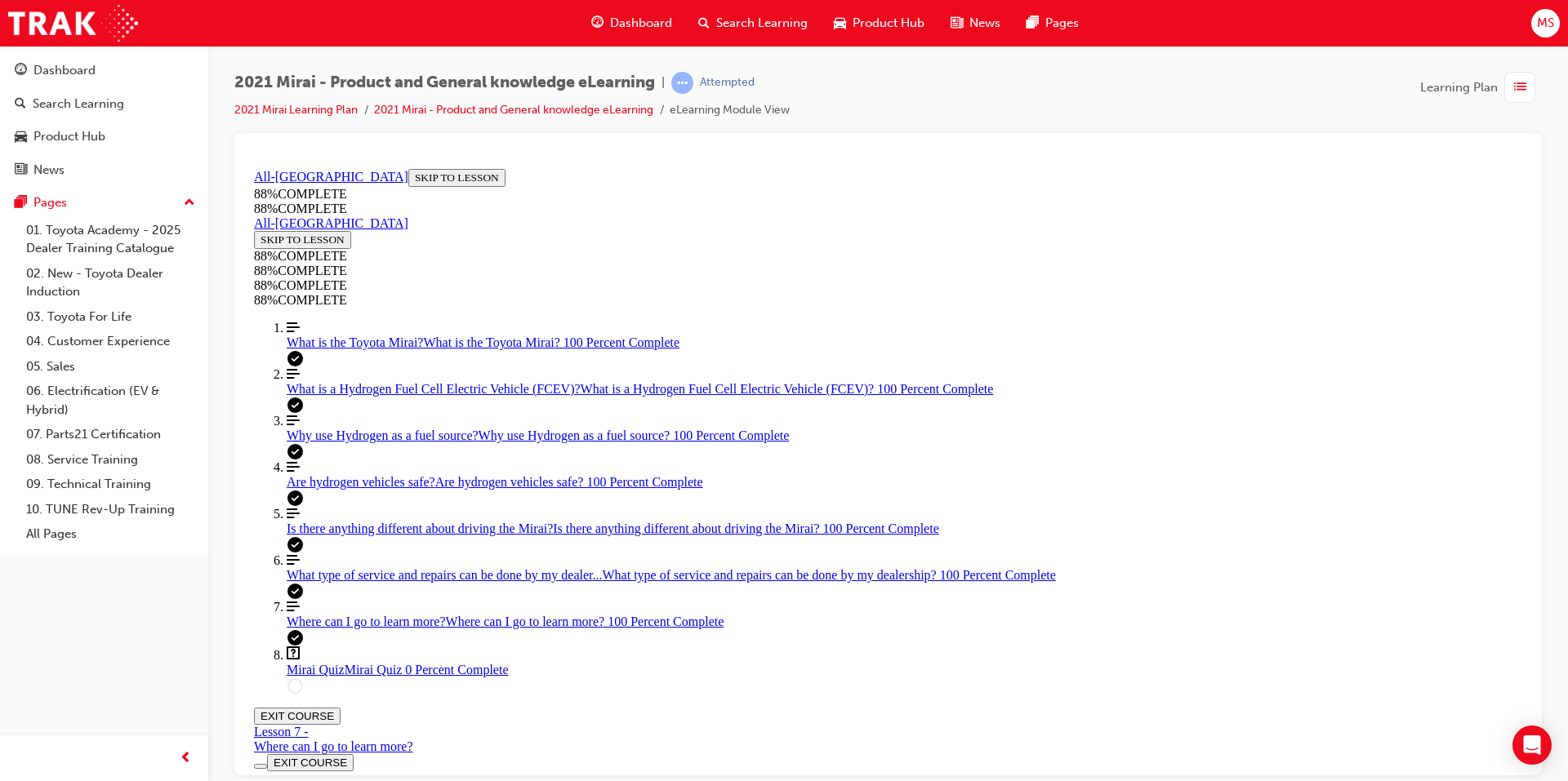
drag, startPoint x: 813, startPoint y: 584, endPoint x: 862, endPoint y: 664, distance: 93.8
drag, startPoint x: 817, startPoint y: 572, endPoint x: 874, endPoint y: 579, distance: 57.4
drag, startPoint x: 828, startPoint y: 504, endPoint x: 876, endPoint y: 501, distance: 48.1
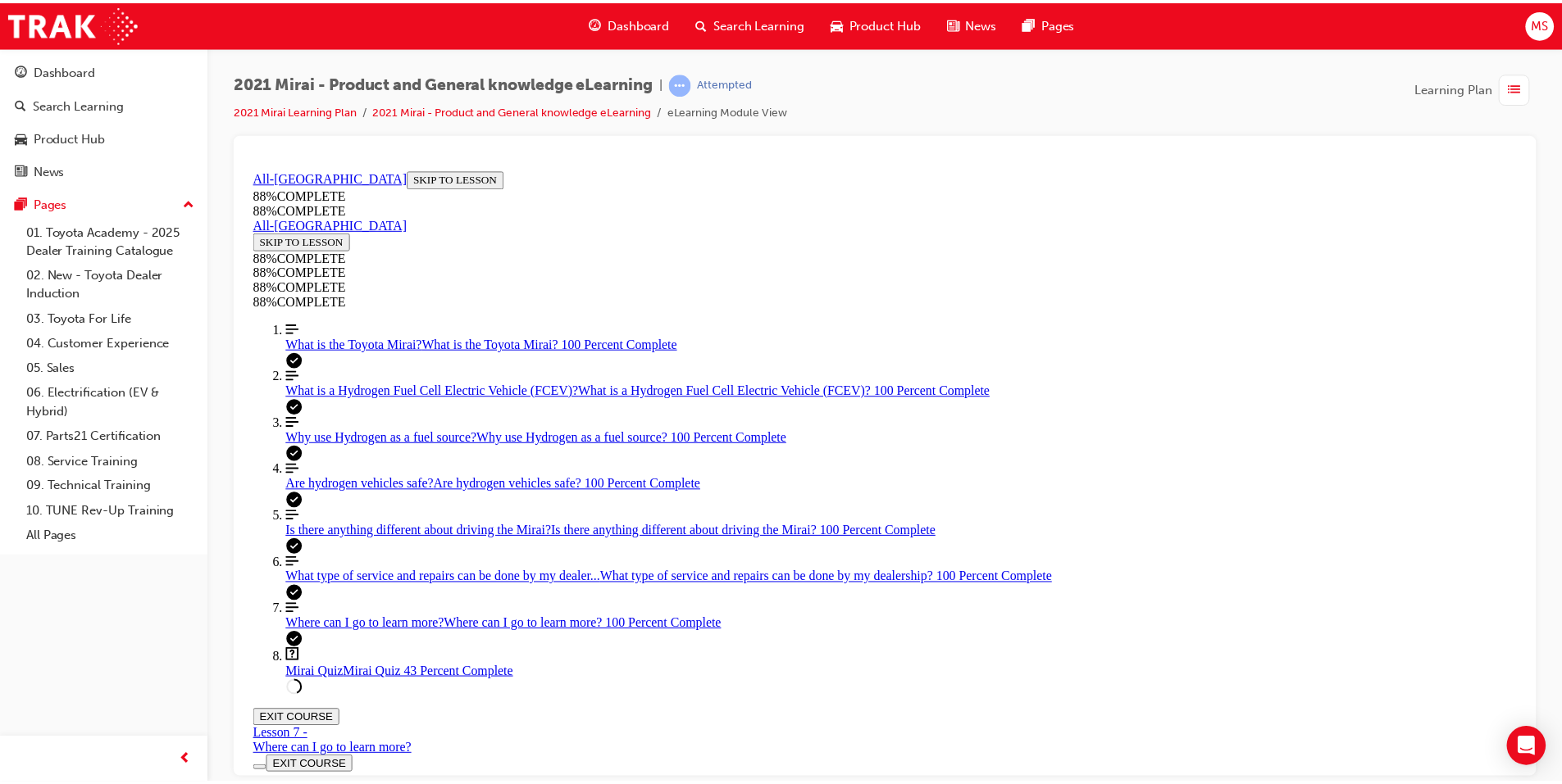
scroll to position [176, 0]
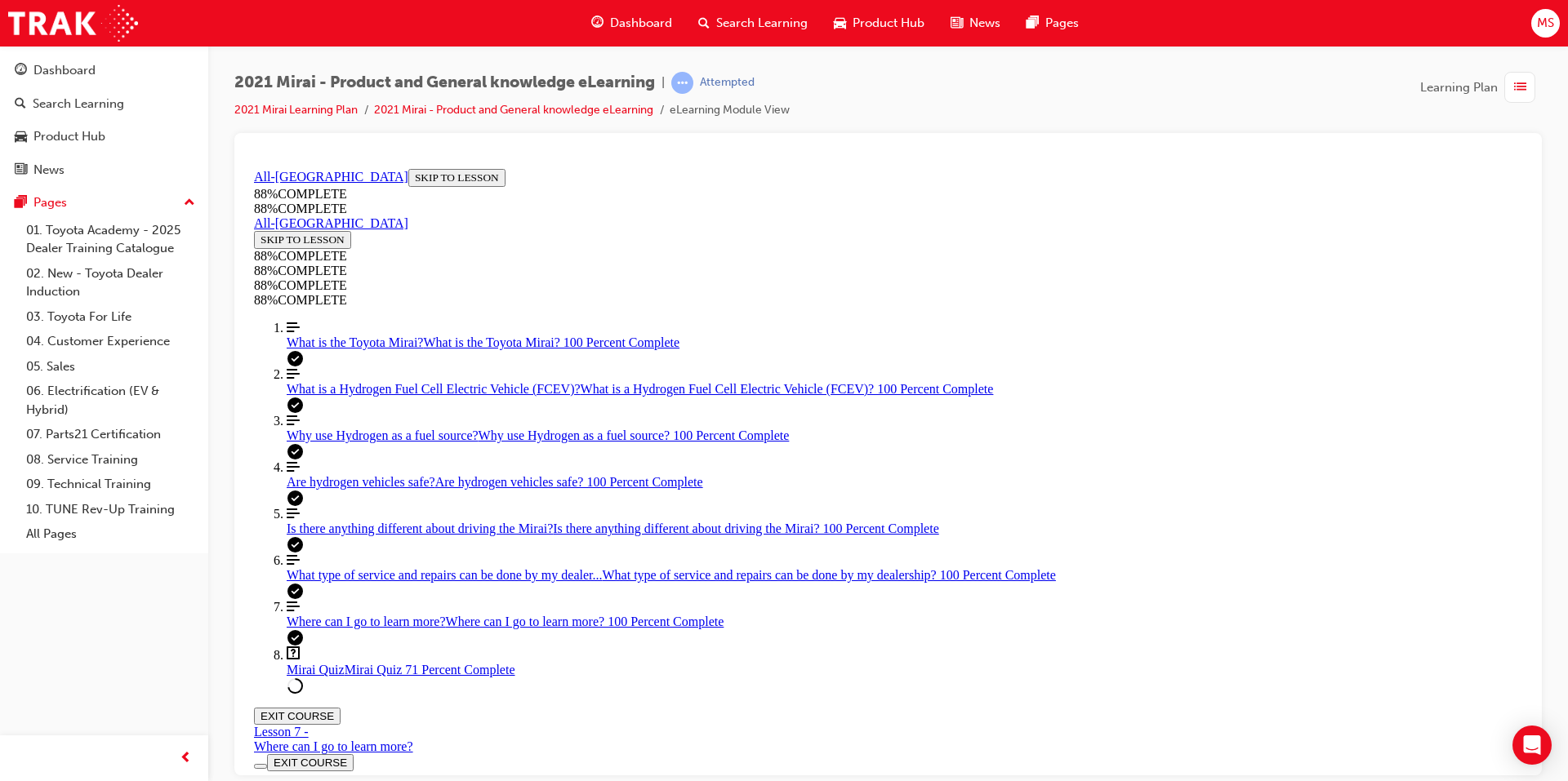
scroll to position [666, 0]
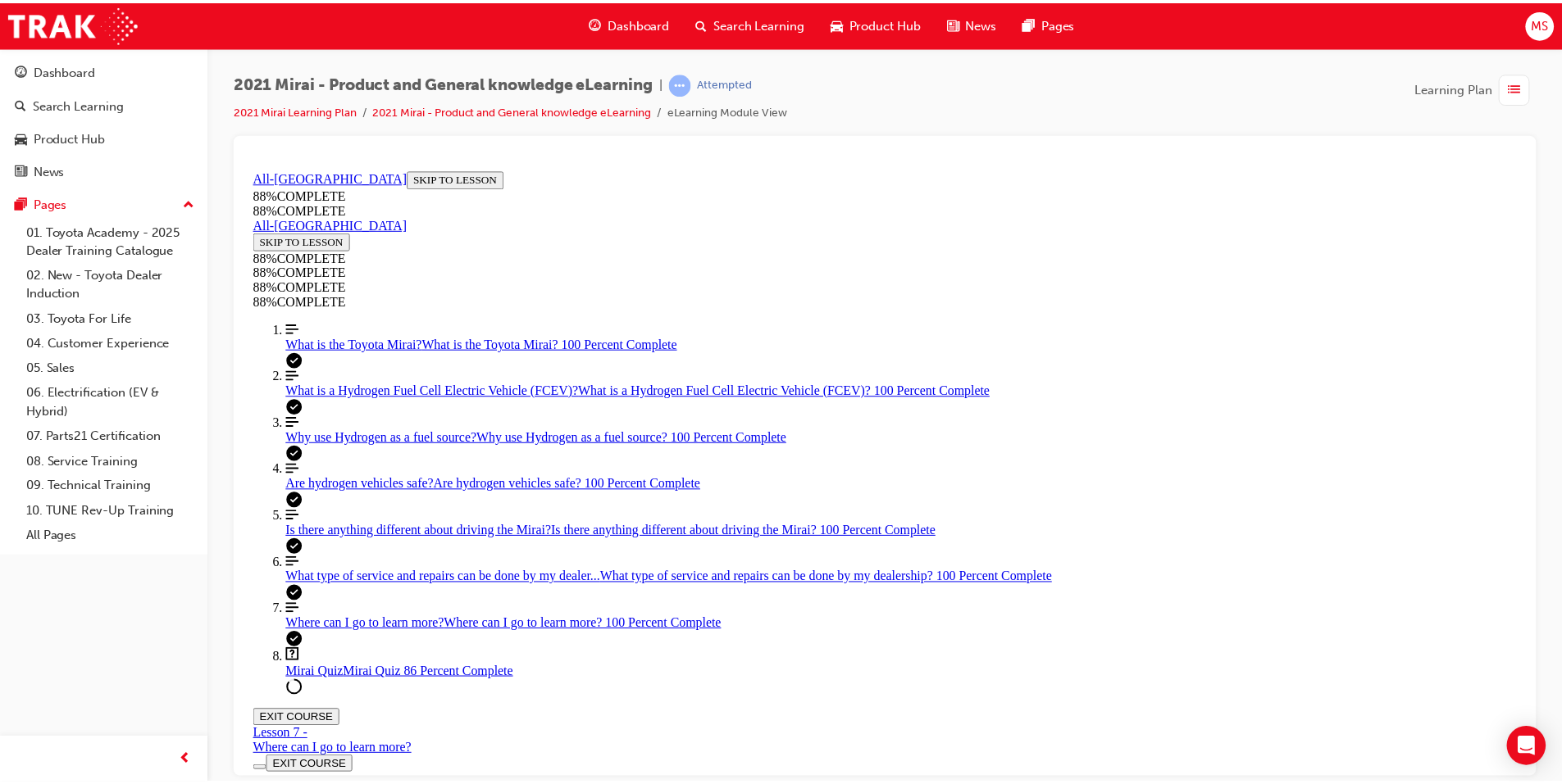
scroll to position [470, 0]
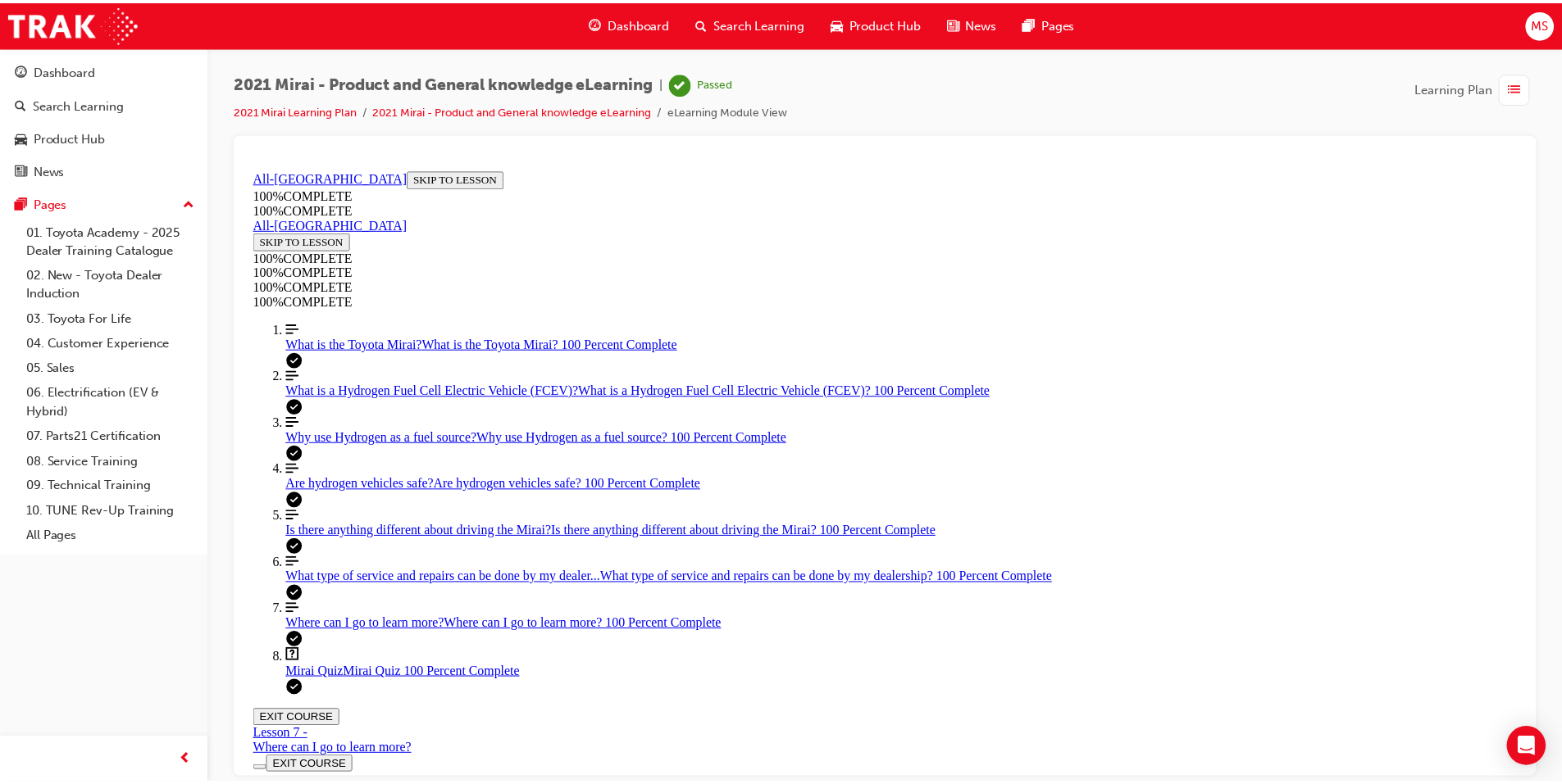
scroll to position [0, 0]
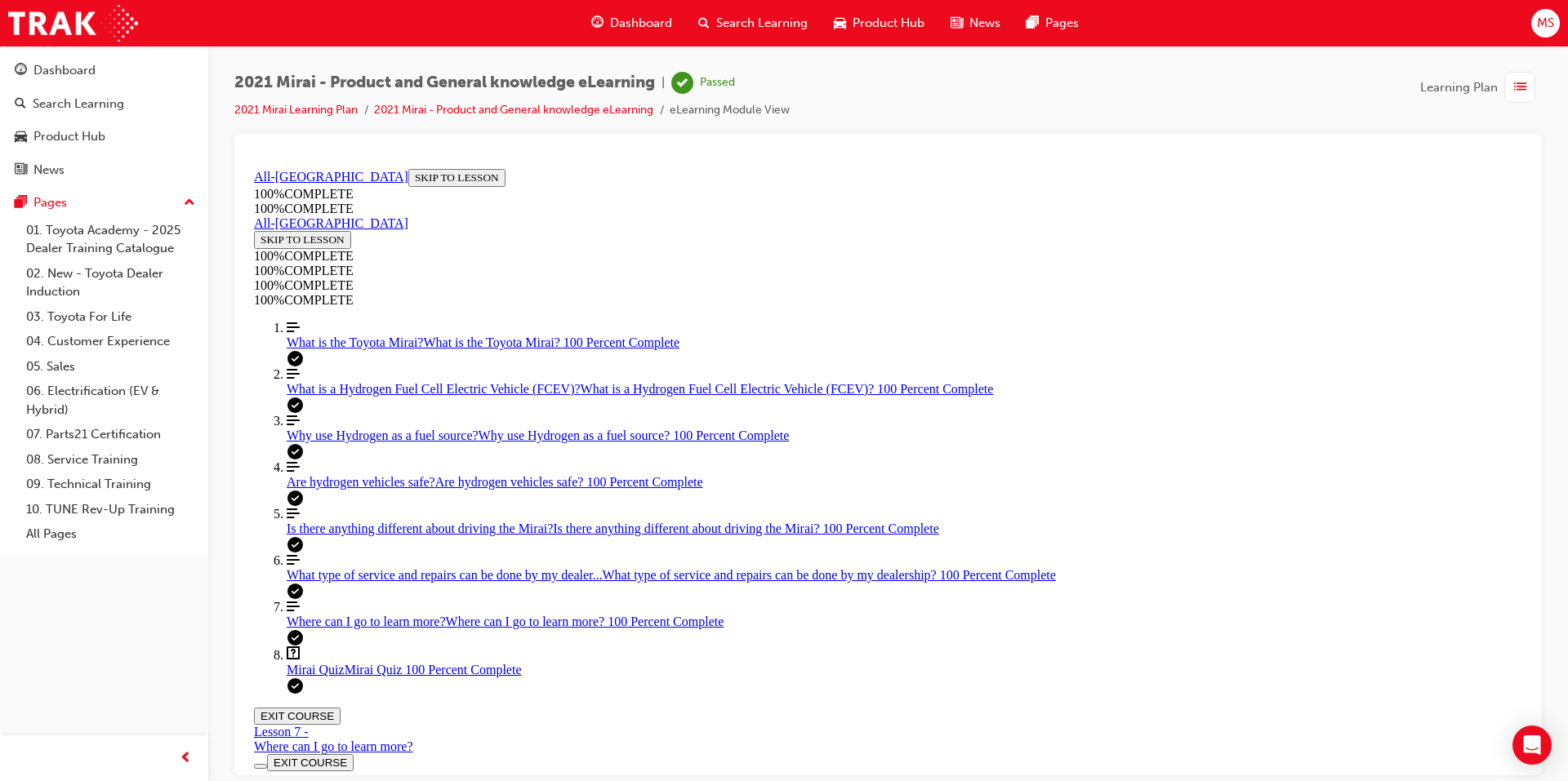
click at [727, 18] on span "Search Learning" at bounding box center [762, 23] width 91 height 18
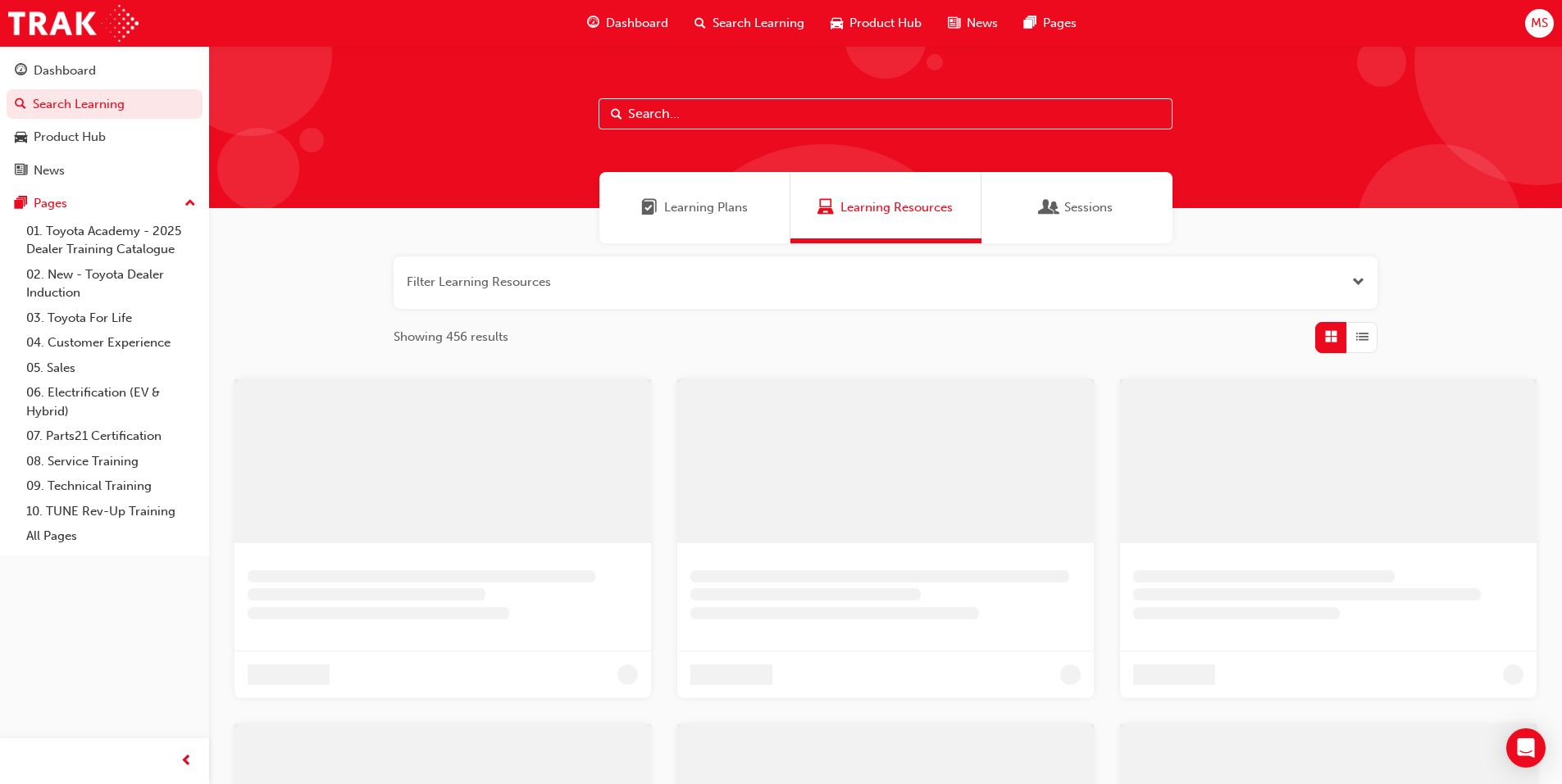
click at [725, 210] on span "Learning Plans" at bounding box center [706, 207] width 84 height 18
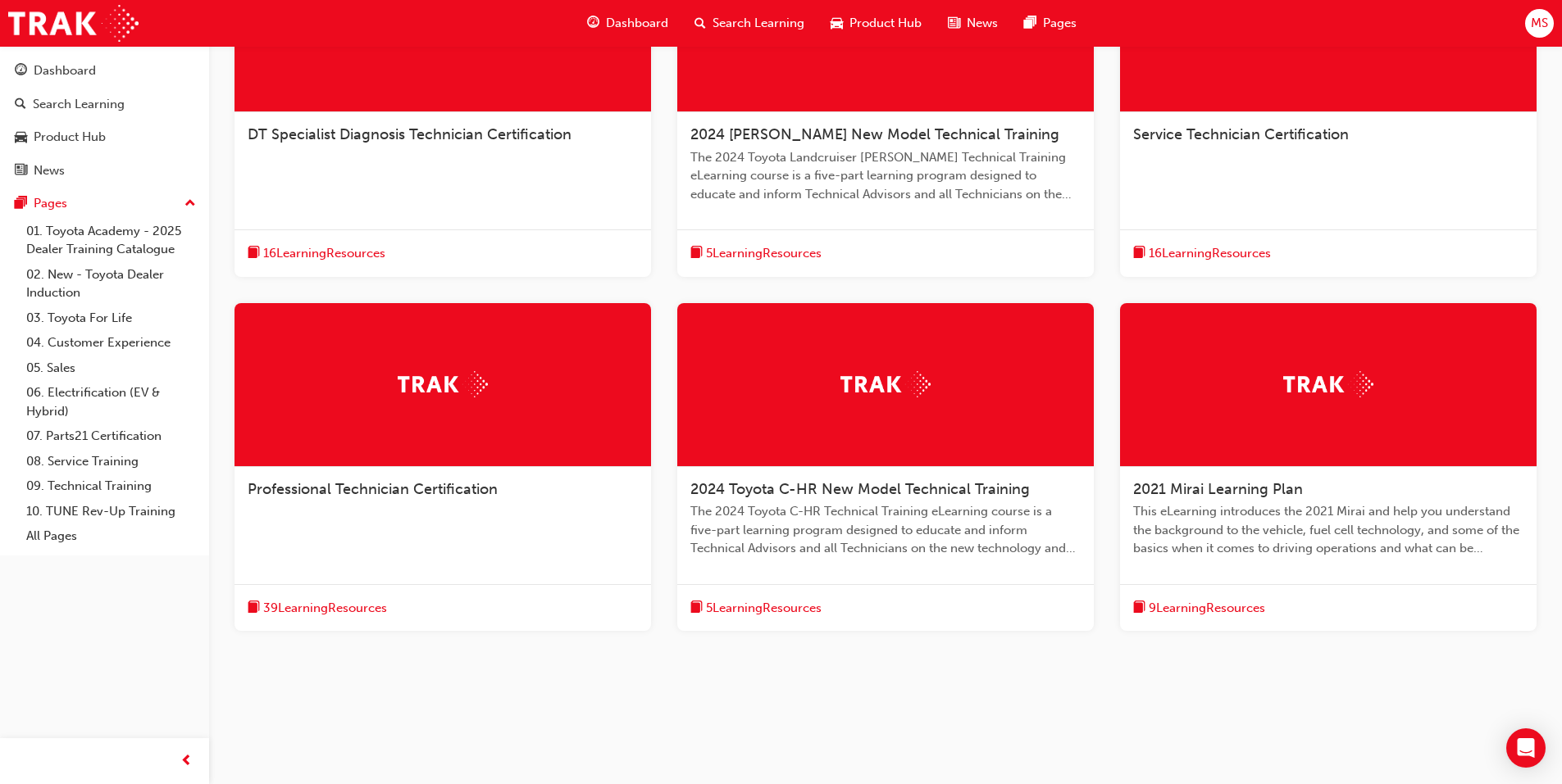
scroll to position [526, 0]
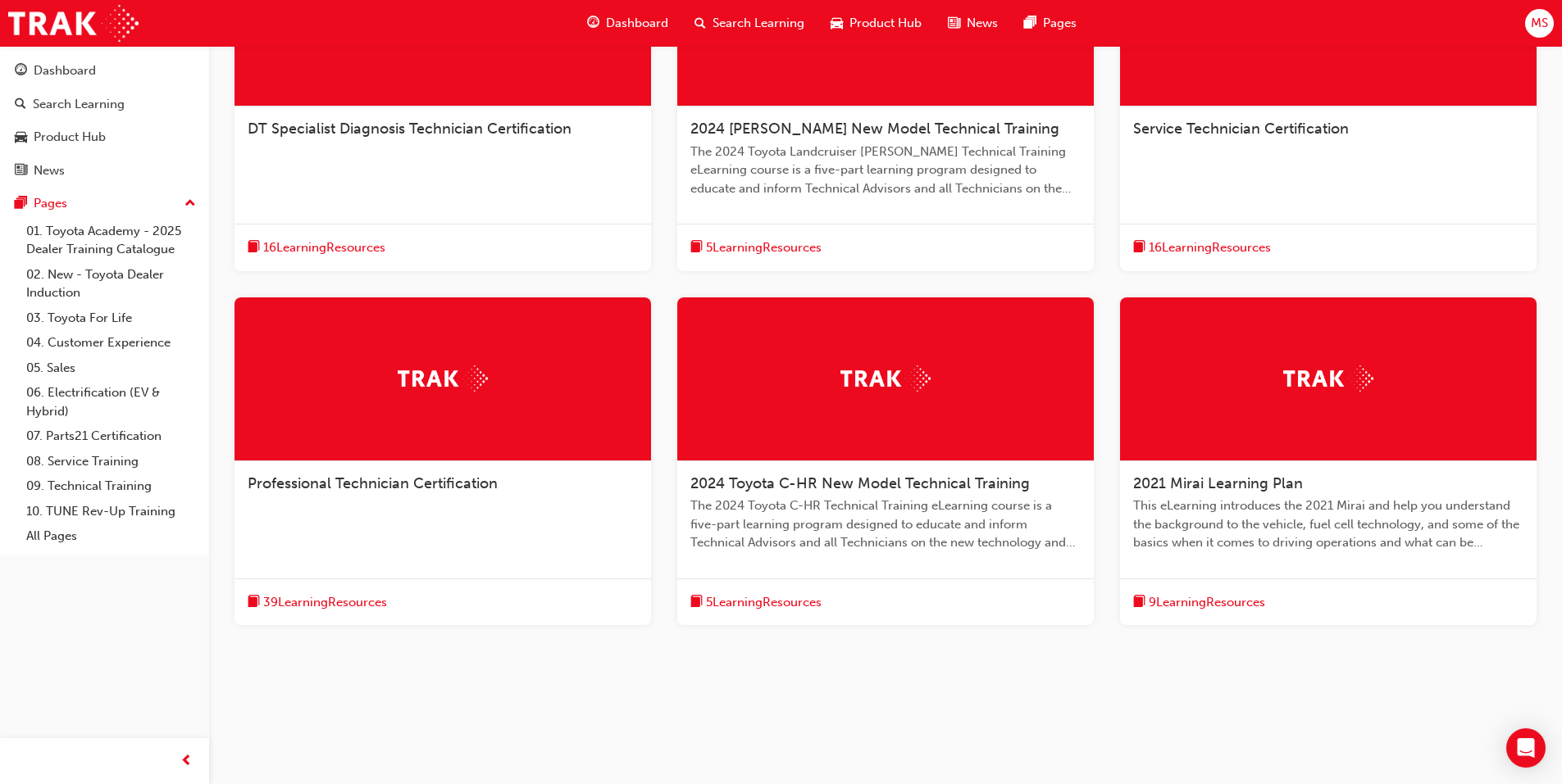
click at [1246, 487] on span "2021 Mirai Learning Plan" at bounding box center [1217, 483] width 170 height 18
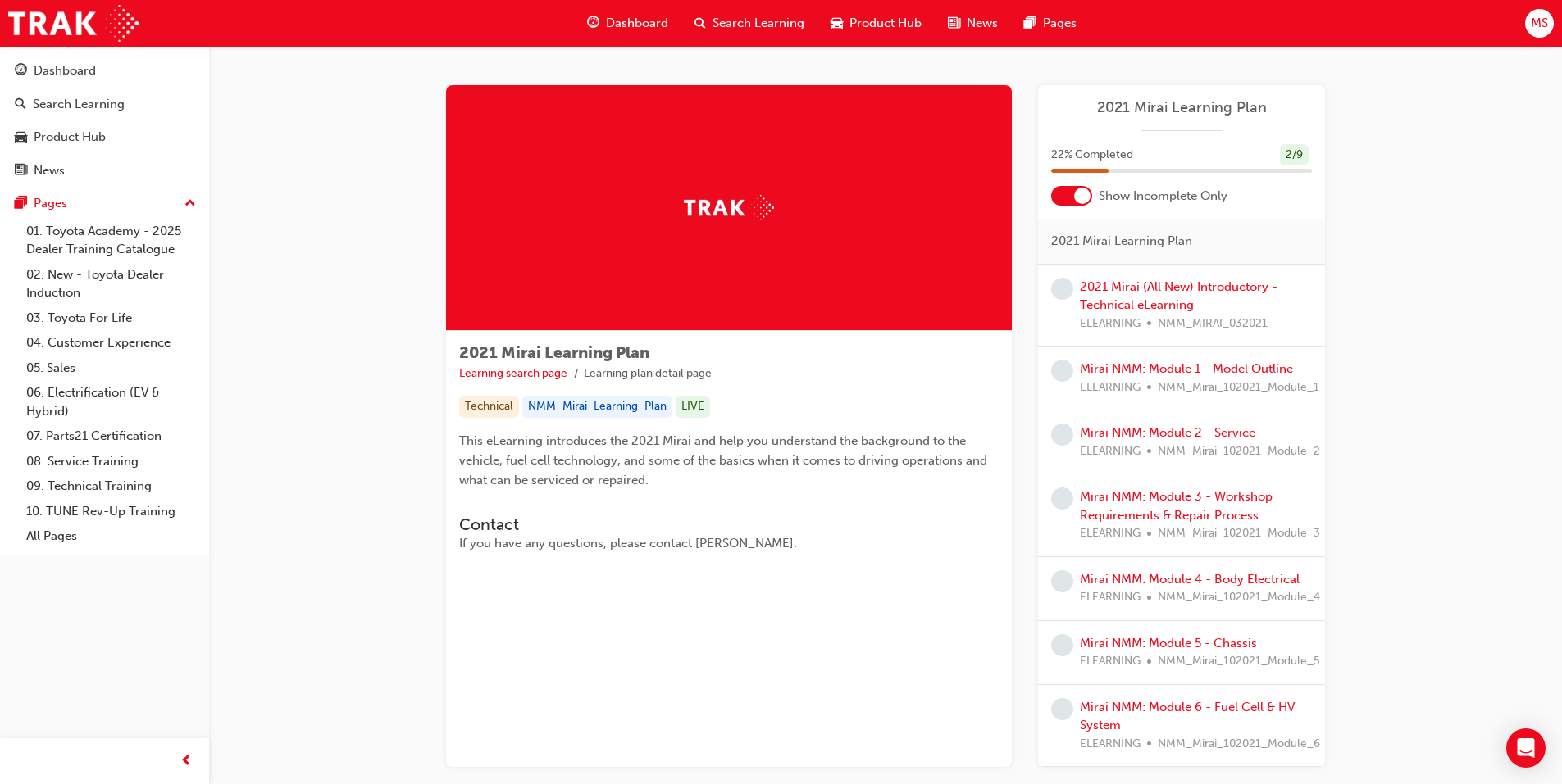
click at [1119, 289] on link "2021 Mirai (All New) Introductory - Technical eLearning" at bounding box center [1178, 297] width 197 height 33
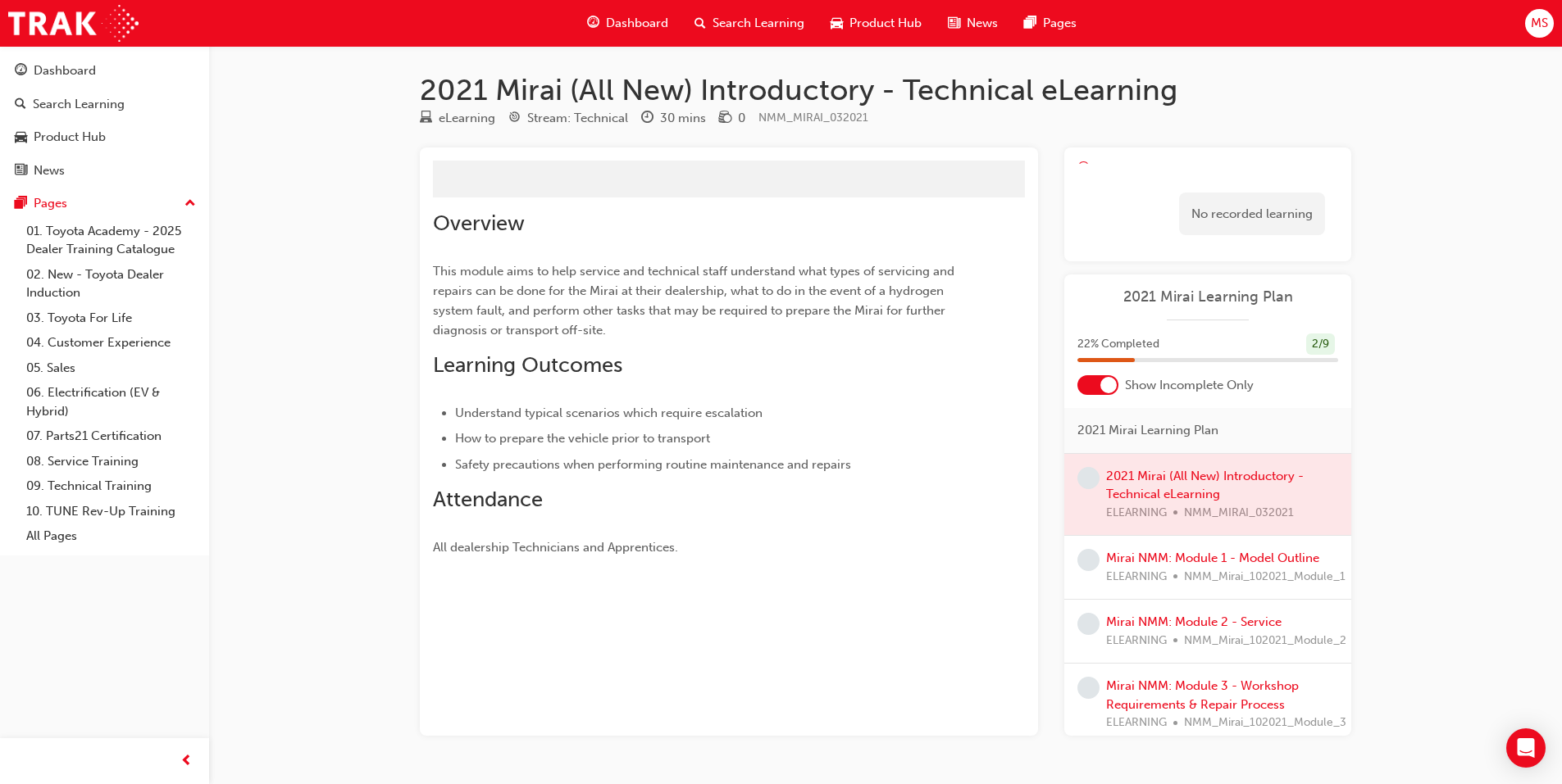
click at [1134, 168] on div "Learning Plan No recorded learning" at bounding box center [1207, 204] width 287 height 114
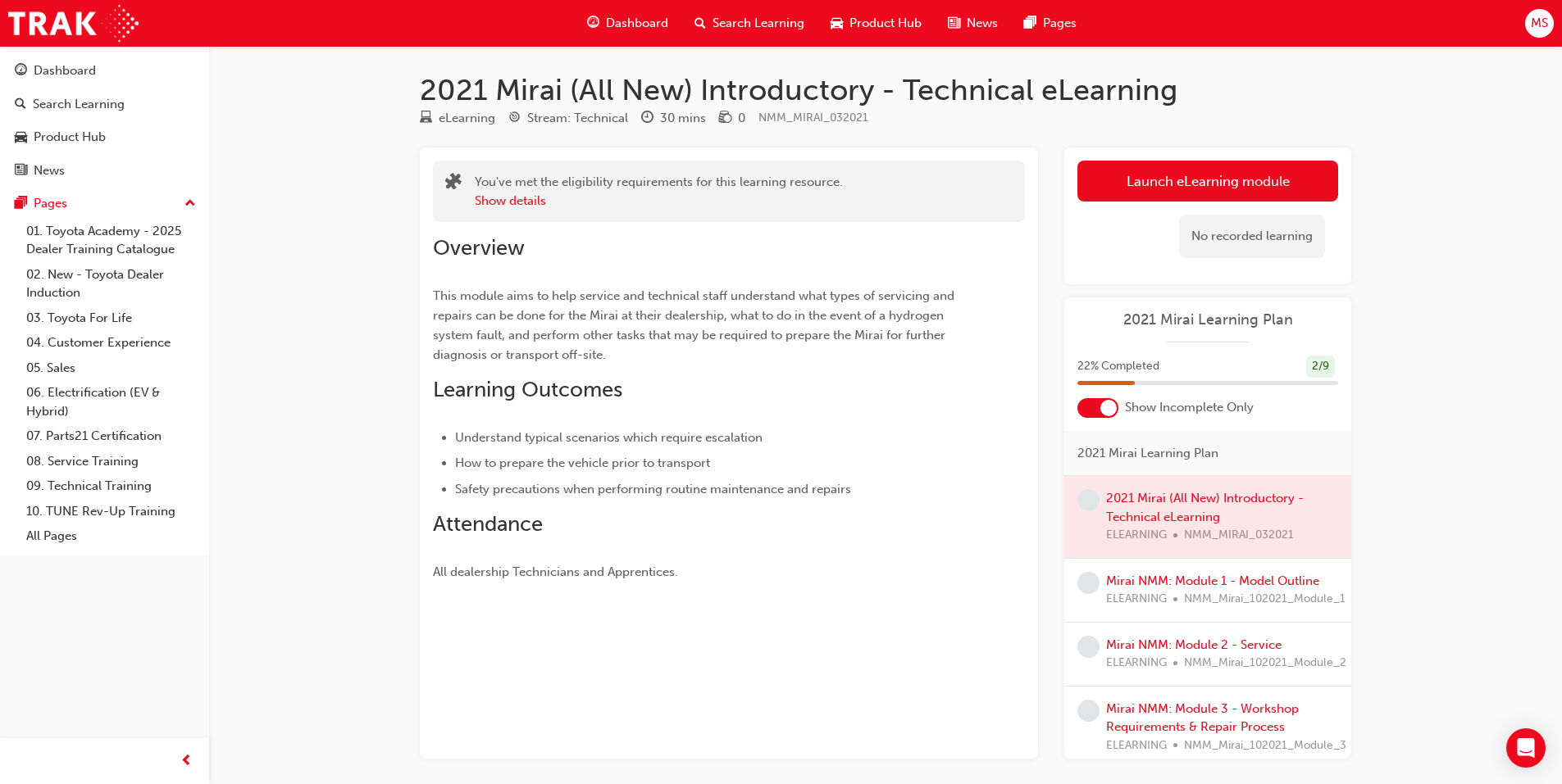
click at [1134, 168] on link "Launch eLearning module" at bounding box center [1207, 181] width 260 height 41
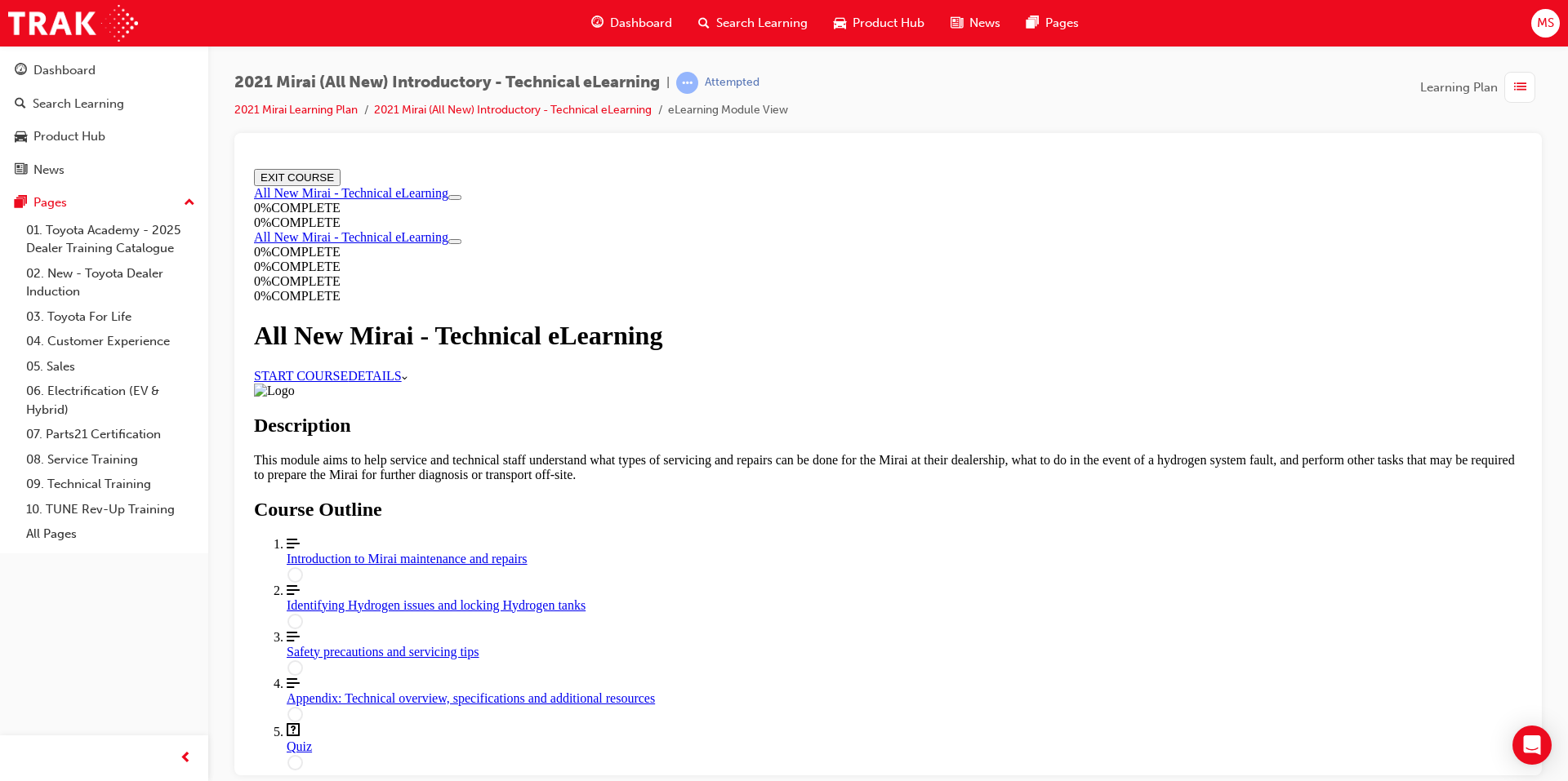
click at [348, 382] on link "START COURSE" at bounding box center [301, 375] width 94 height 14
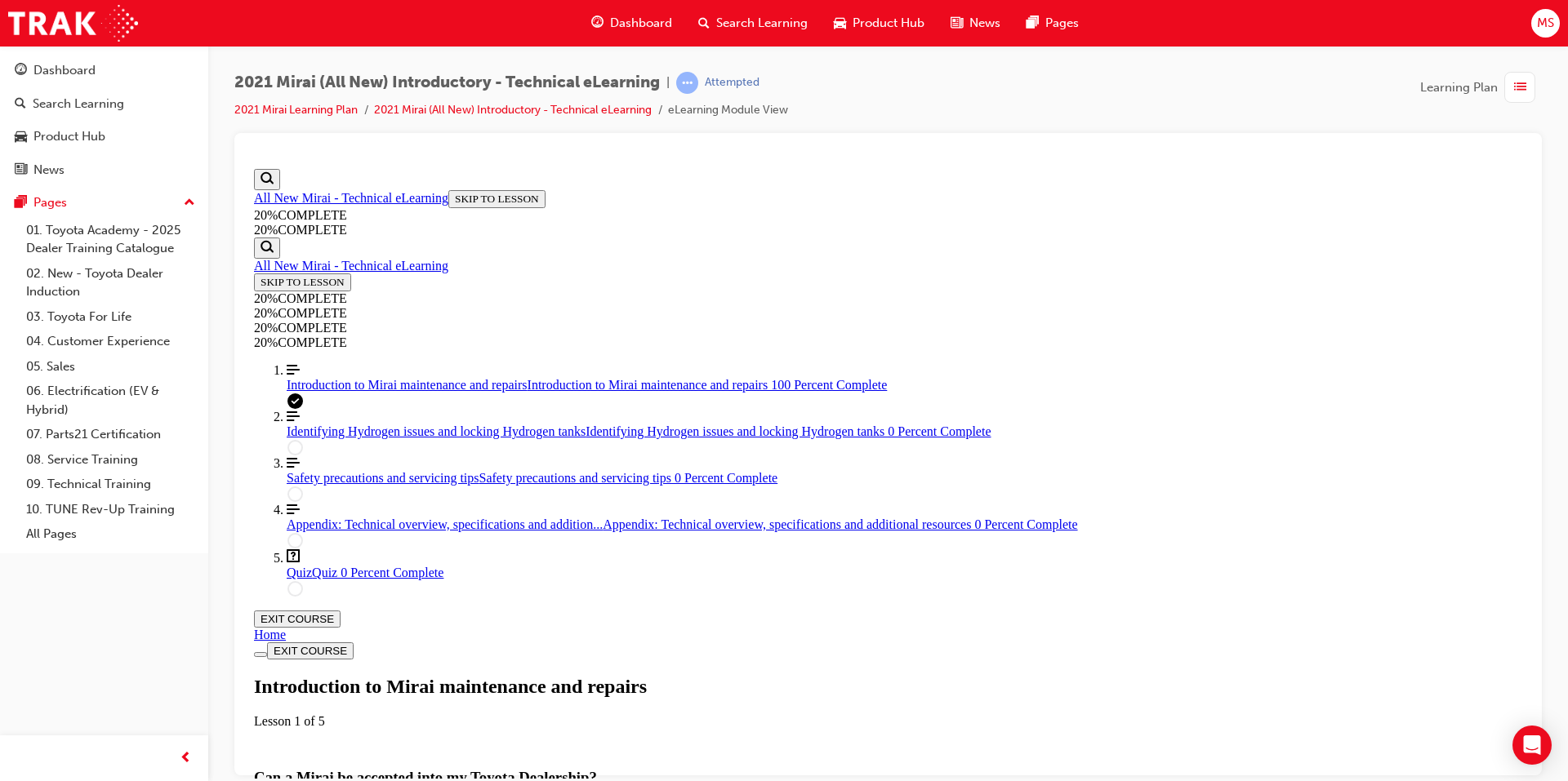
scroll to position [808, 0]
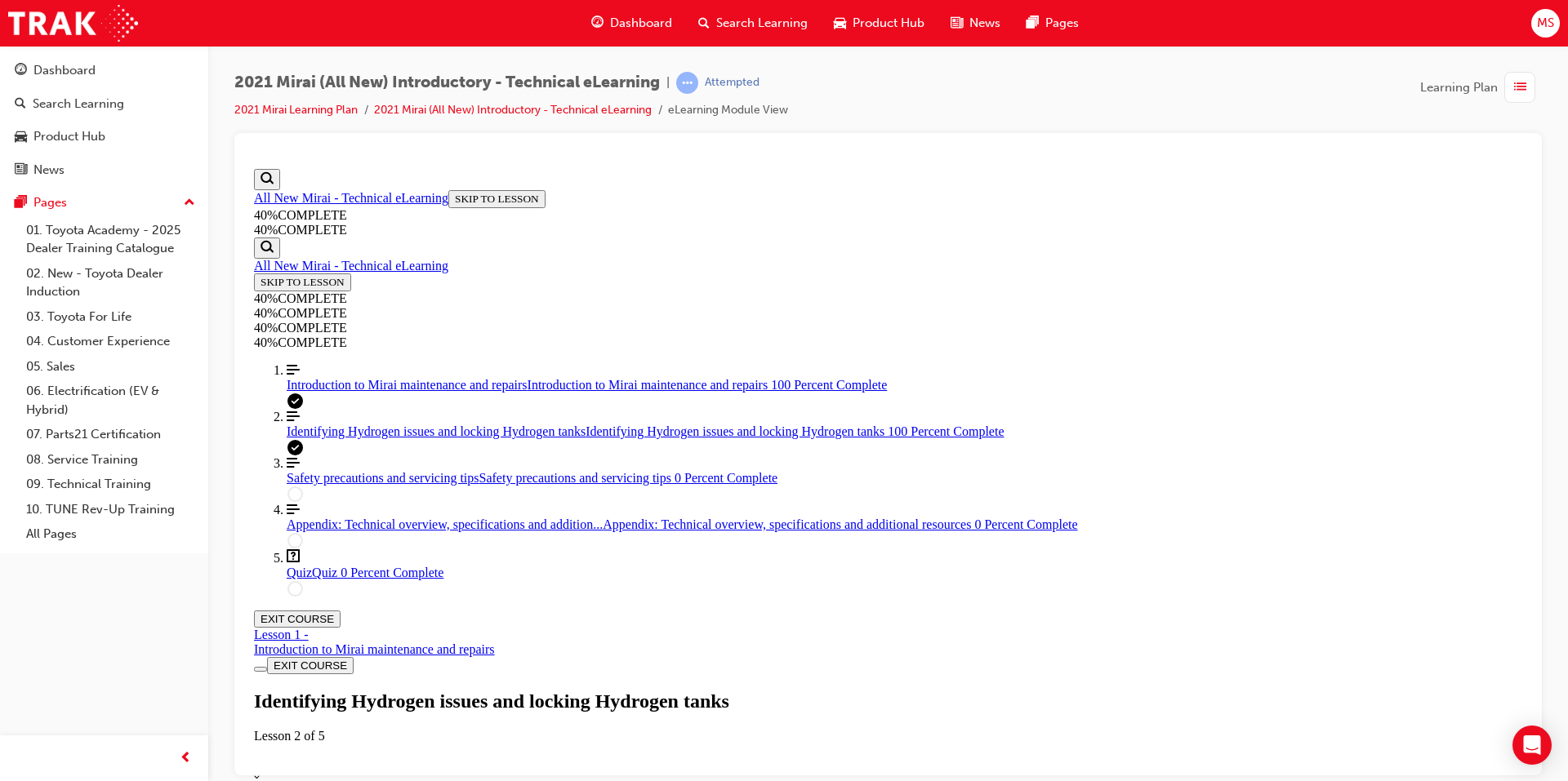
scroll to position [770, 0]
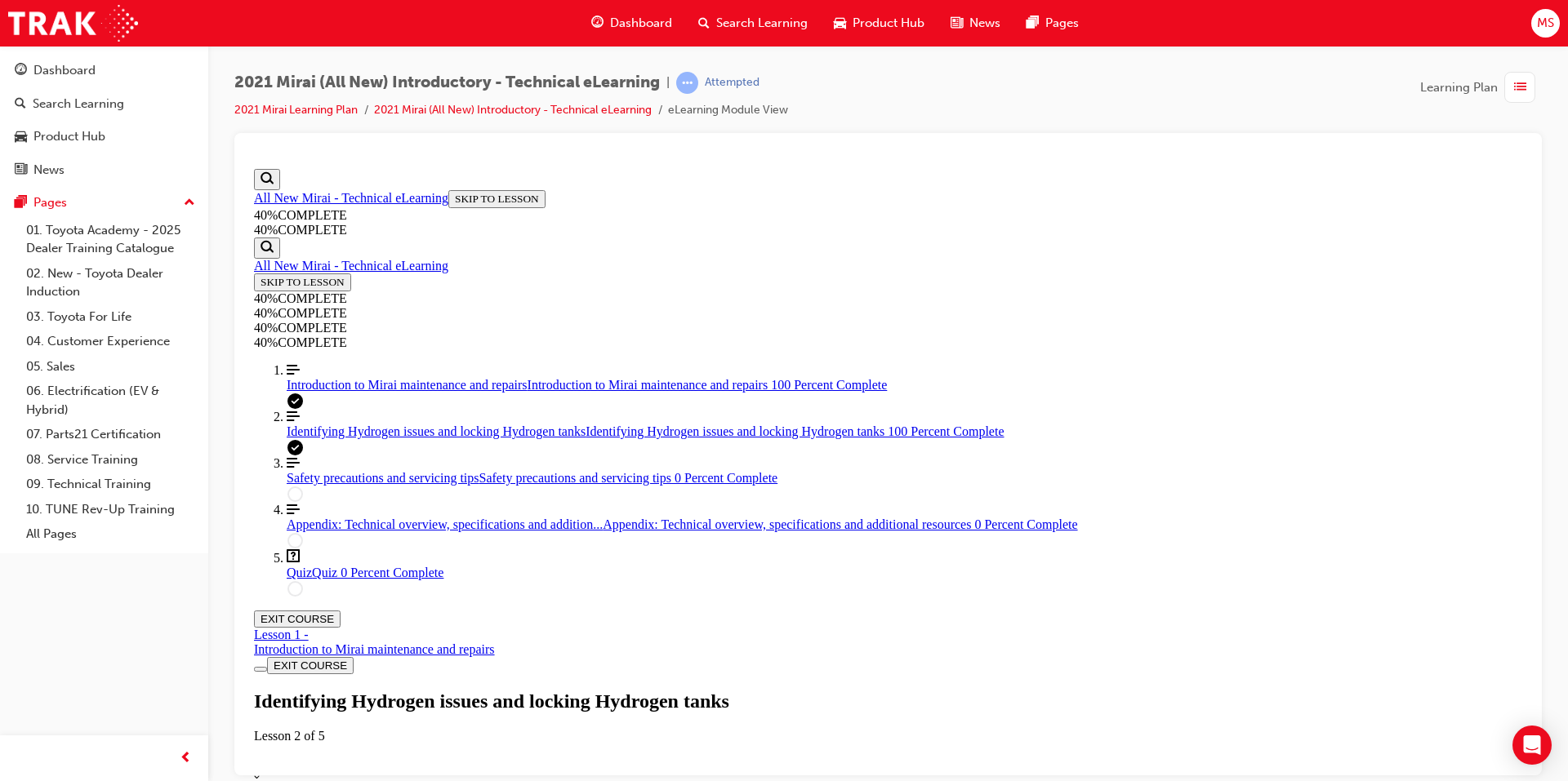
scroll to position [777, 0]
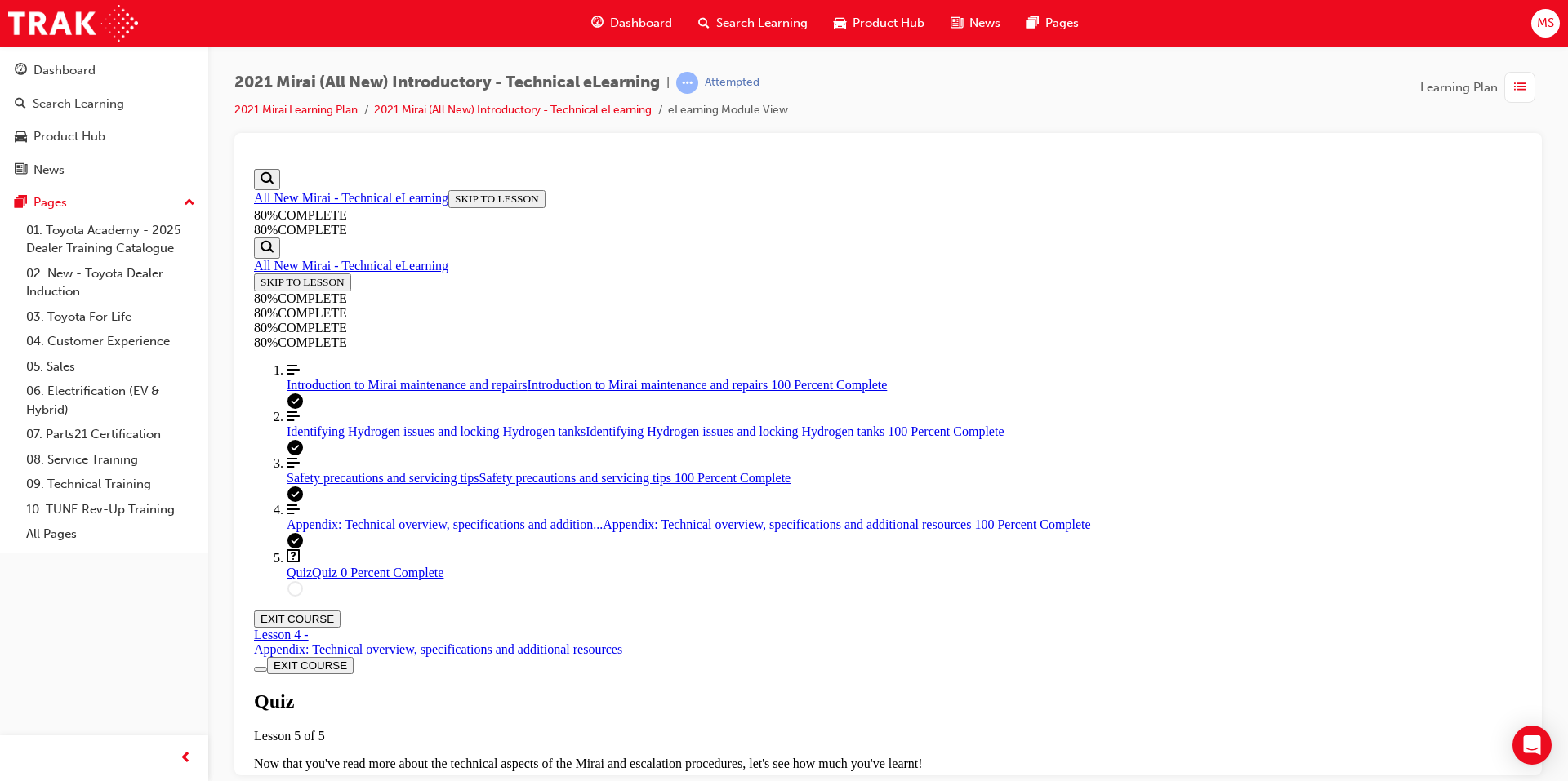
click at [322, 781] on span "START QUIZ" at bounding box center [291, 792] width 61 height 12
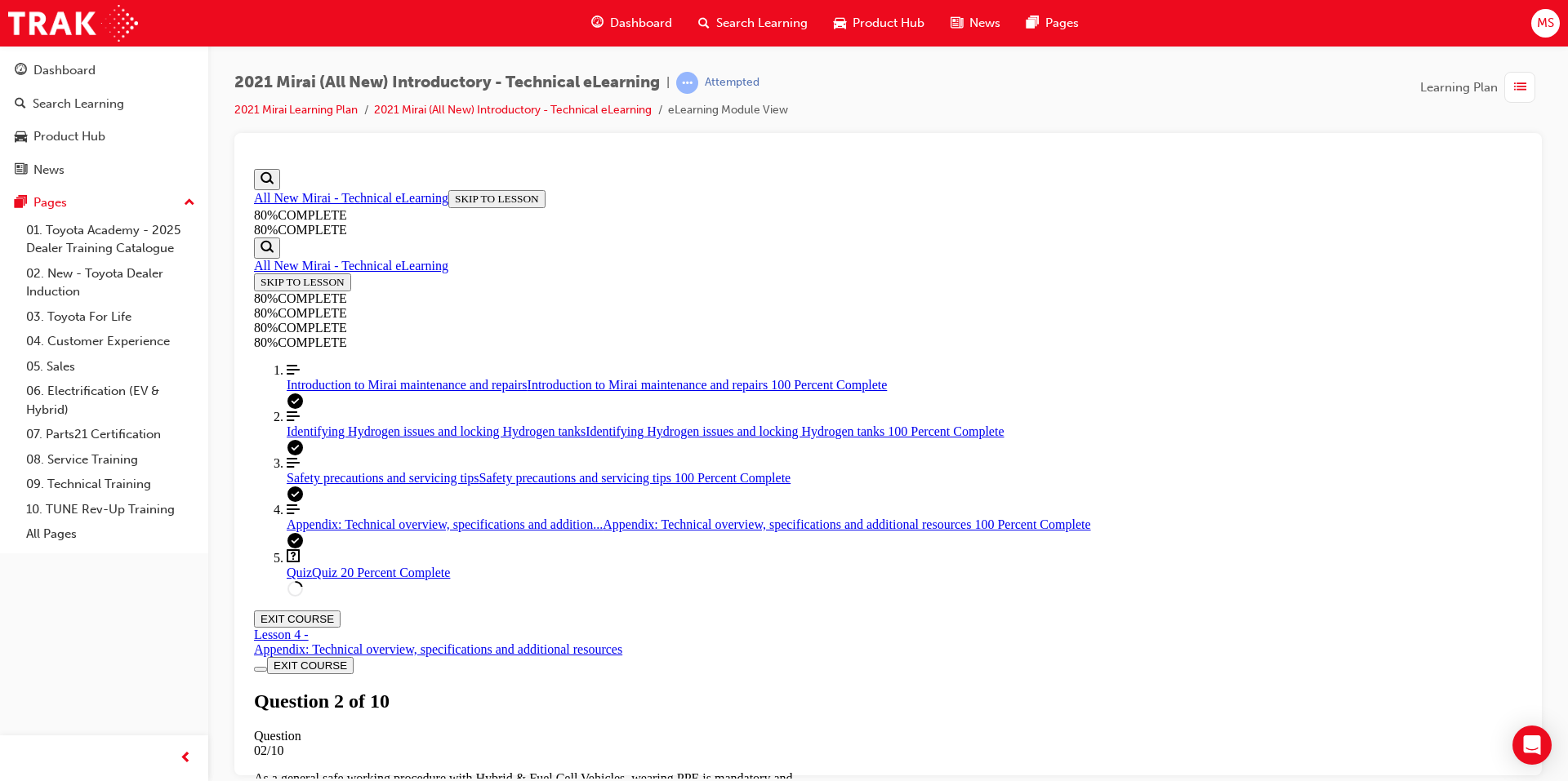
scroll to position [192, 0]
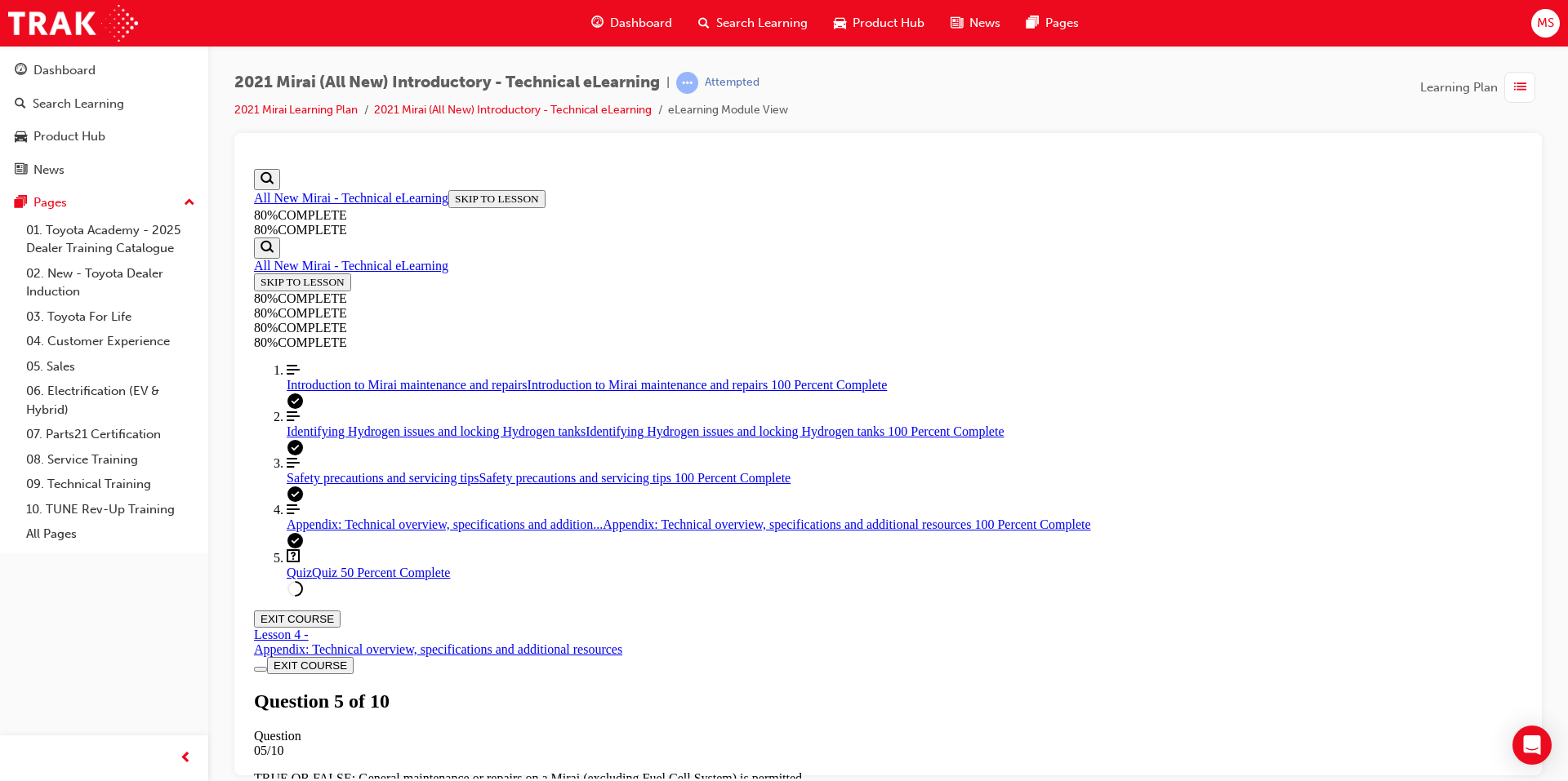
click at [247, 161] on div "SUBMIT" at bounding box center [247, 161] width 0 height 0
drag, startPoint x: 834, startPoint y: 597, endPoint x: 846, endPoint y: 597, distance: 12.0
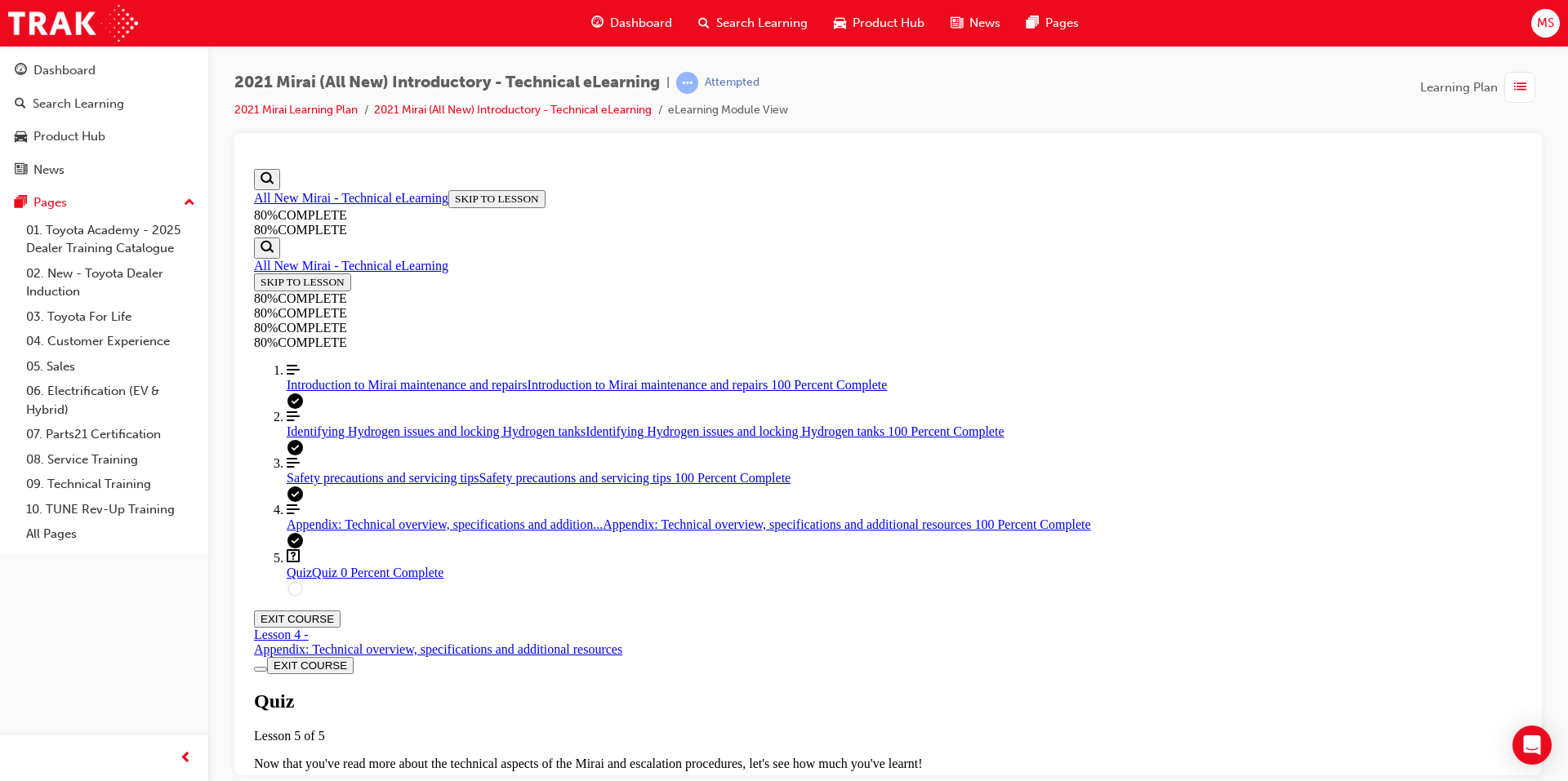
click at [770, 690] on div "Quiz Lesson 5 of 5 Now that you've read more about the technical aspects of the…" at bounding box center [888, 746] width 1268 height 112
click at [326, 781] on span "TAKE AGAIN" at bounding box center [293, 792] width 66 height 12
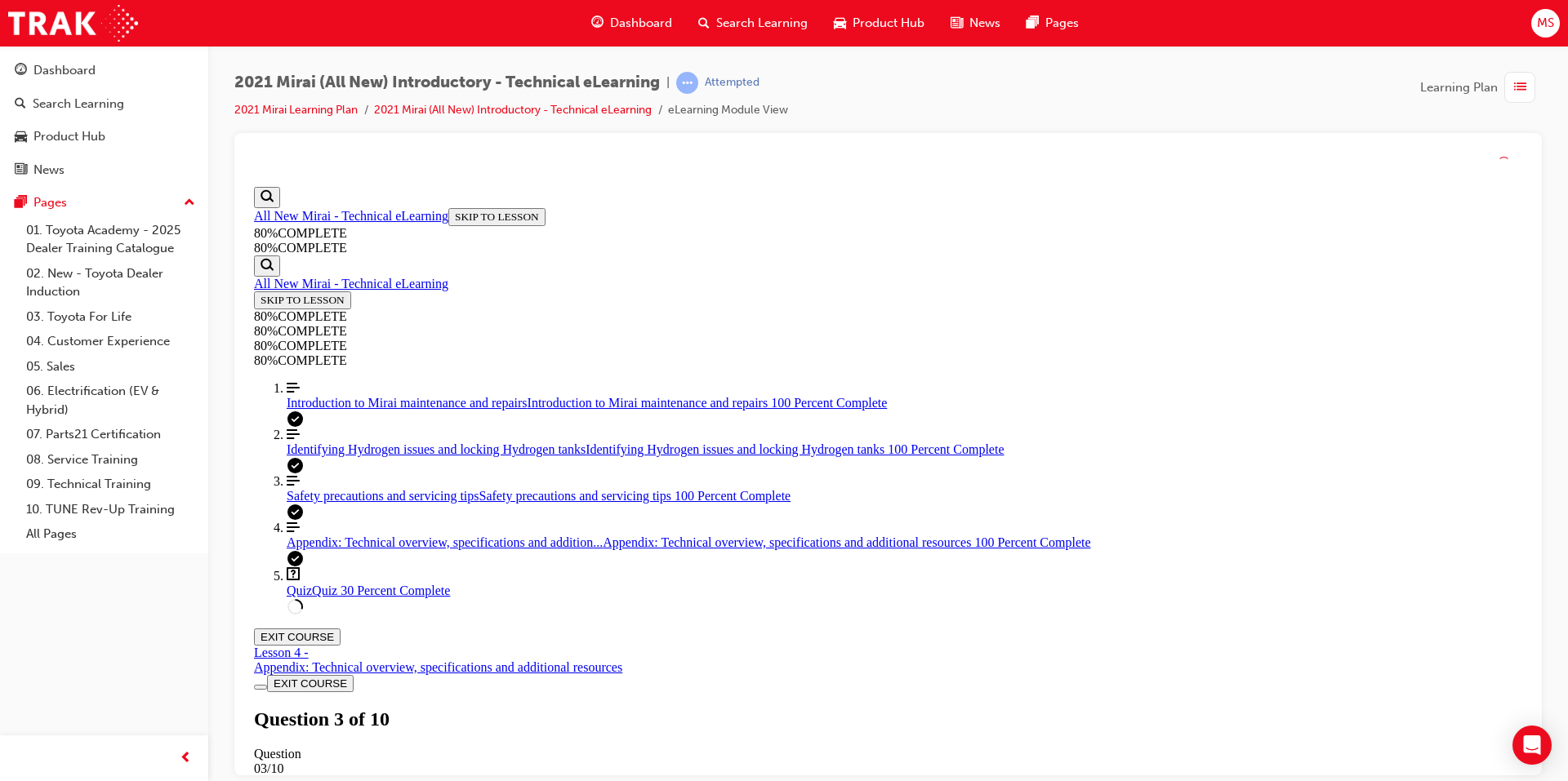
scroll to position [59, 0]
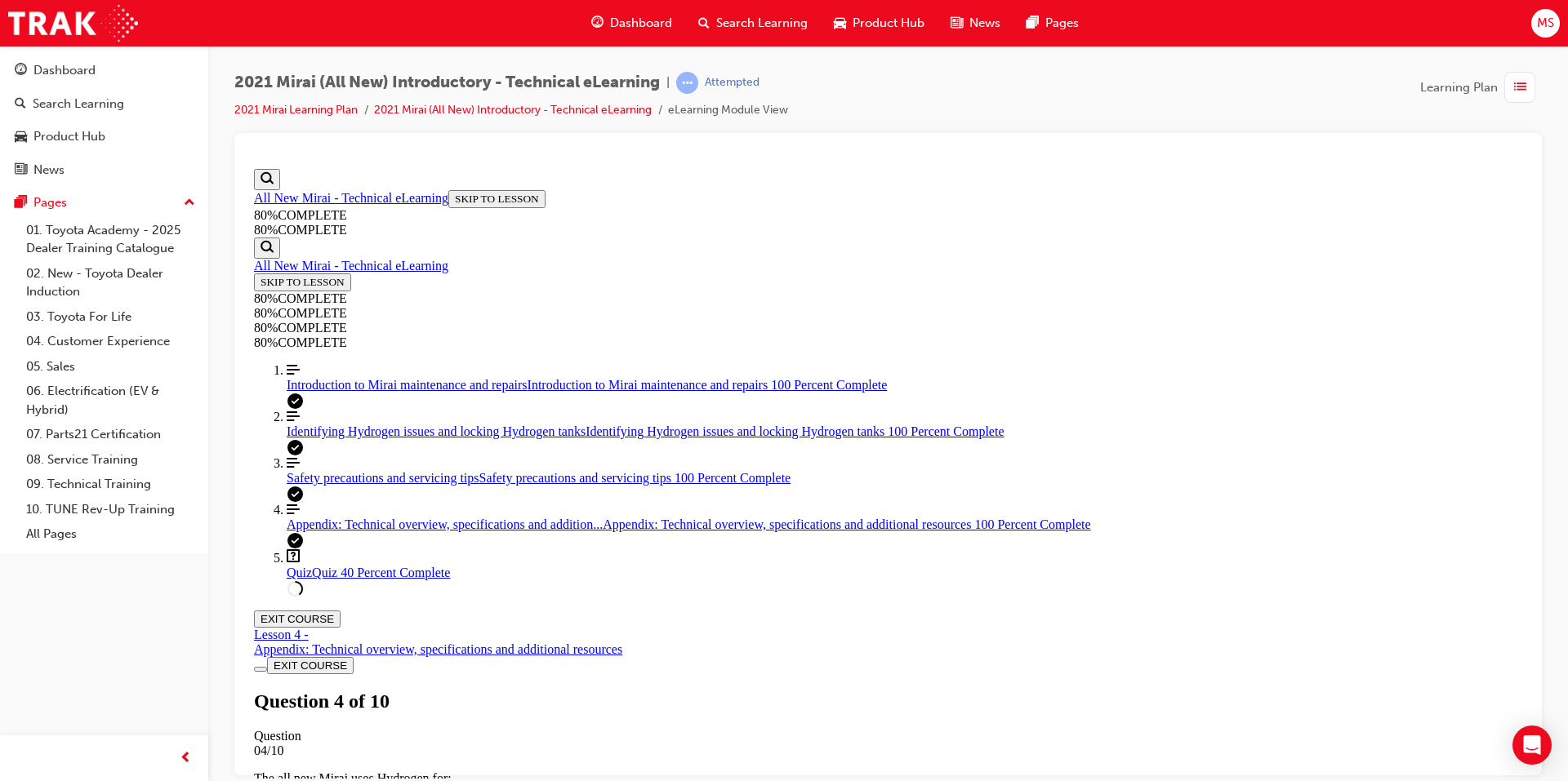
drag, startPoint x: 866, startPoint y: 521, endPoint x: 894, endPoint y: 572, distance: 58.2
drag, startPoint x: 890, startPoint y: 572, endPoint x: 911, endPoint y: 590, distance: 27.7
